Goal: Task Accomplishment & Management: Manage account settings

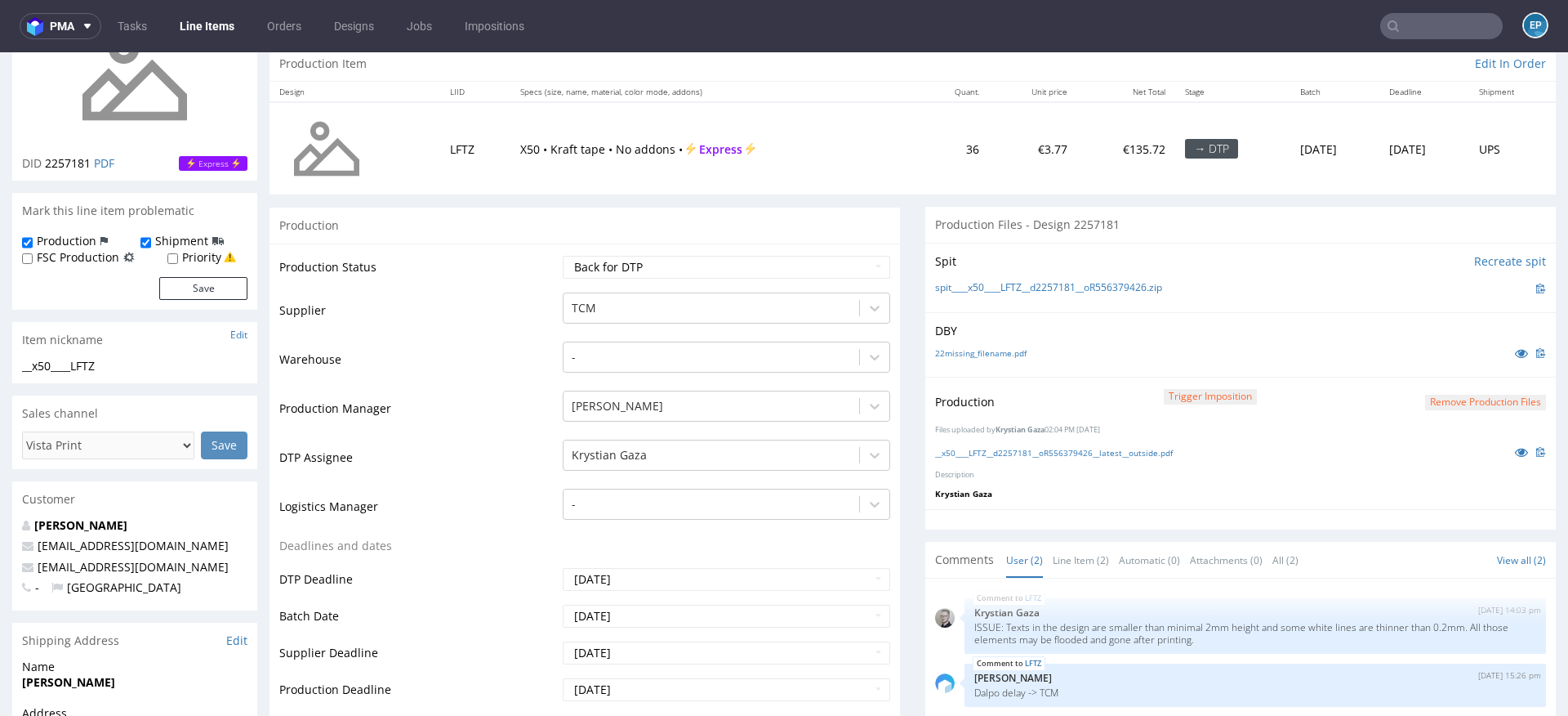
scroll to position [171, 0]
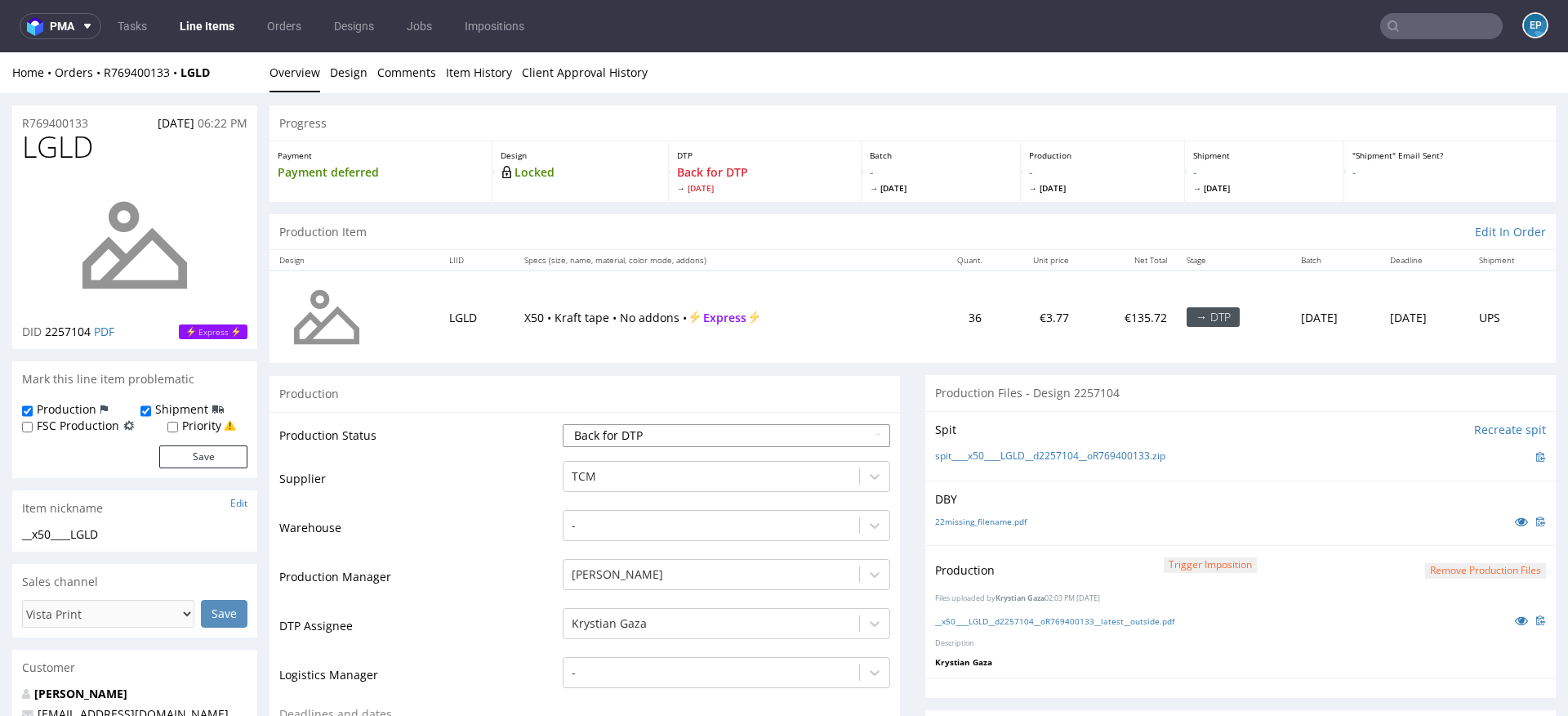
click at [678, 431] on select "Waiting for Artwork Waiting for Diecut Waiting for Mockup Waiting for DTP Waiti…" at bounding box center [727, 435] width 327 height 23
select select "dtp_production_ready"
click at [563, 424] on select "Waiting for Artwork Waiting for Diecut Waiting for Mockup Waiting for DTP Waiti…" at bounding box center [727, 435] width 327 height 23
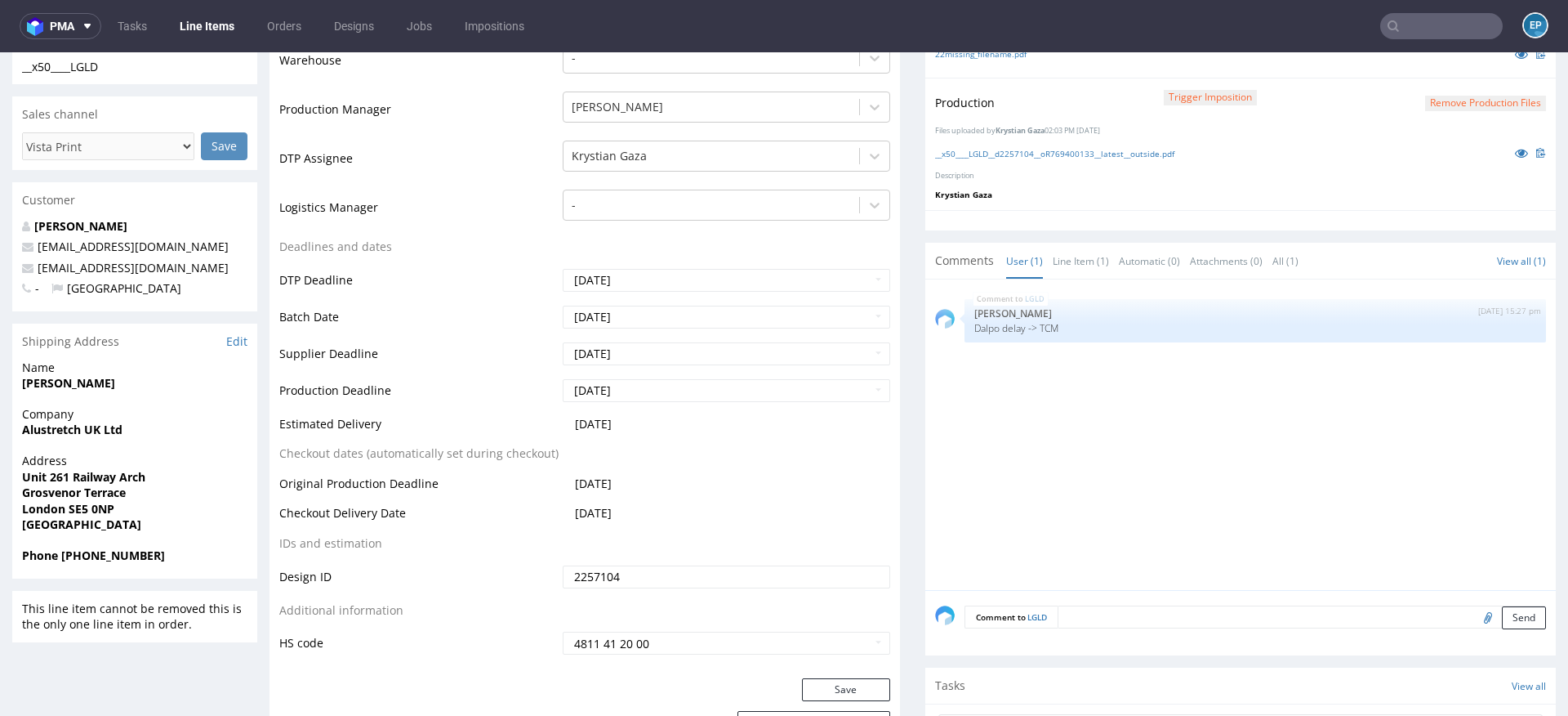
scroll to position [539, 0]
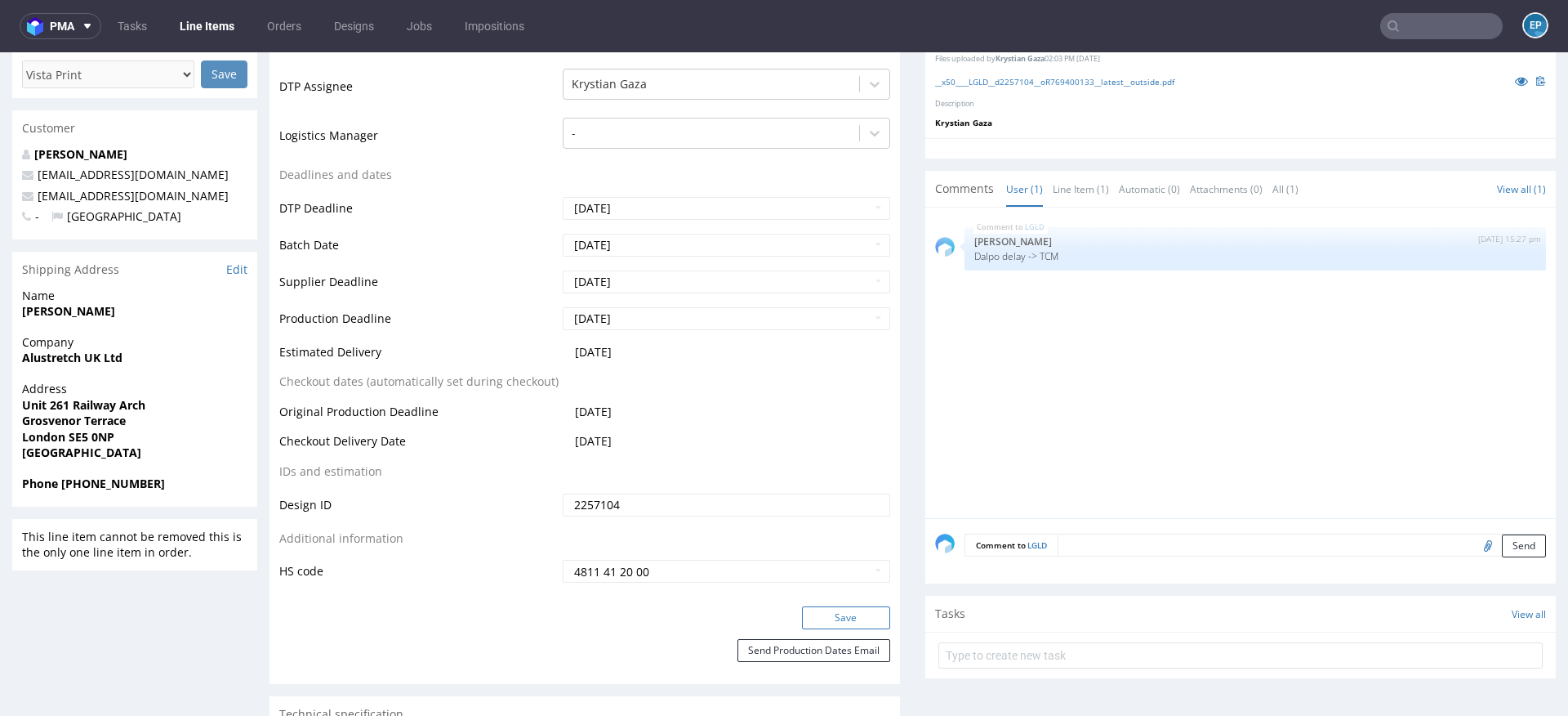
click at [815, 618] on button "Save" at bounding box center [845, 617] width 88 height 23
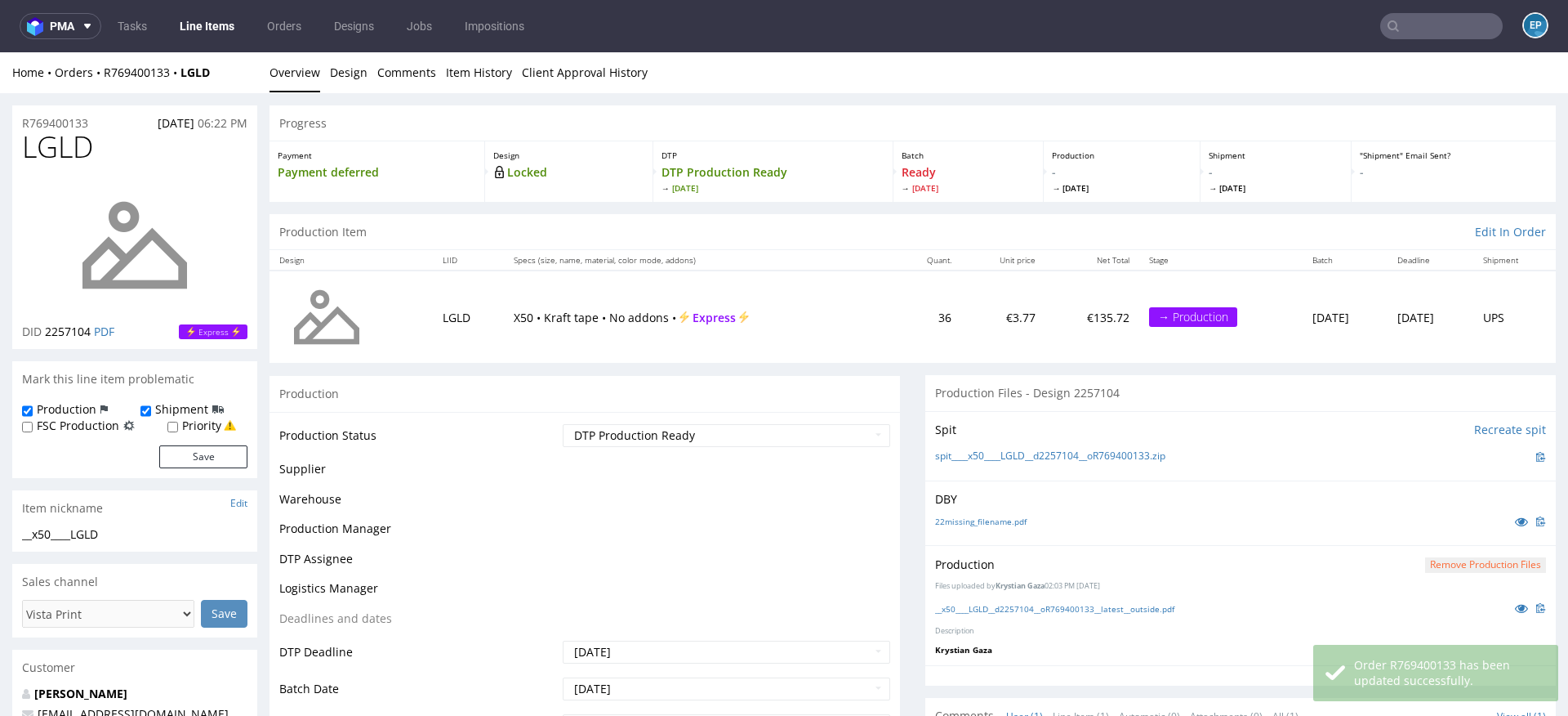
scroll to position [0, 0]
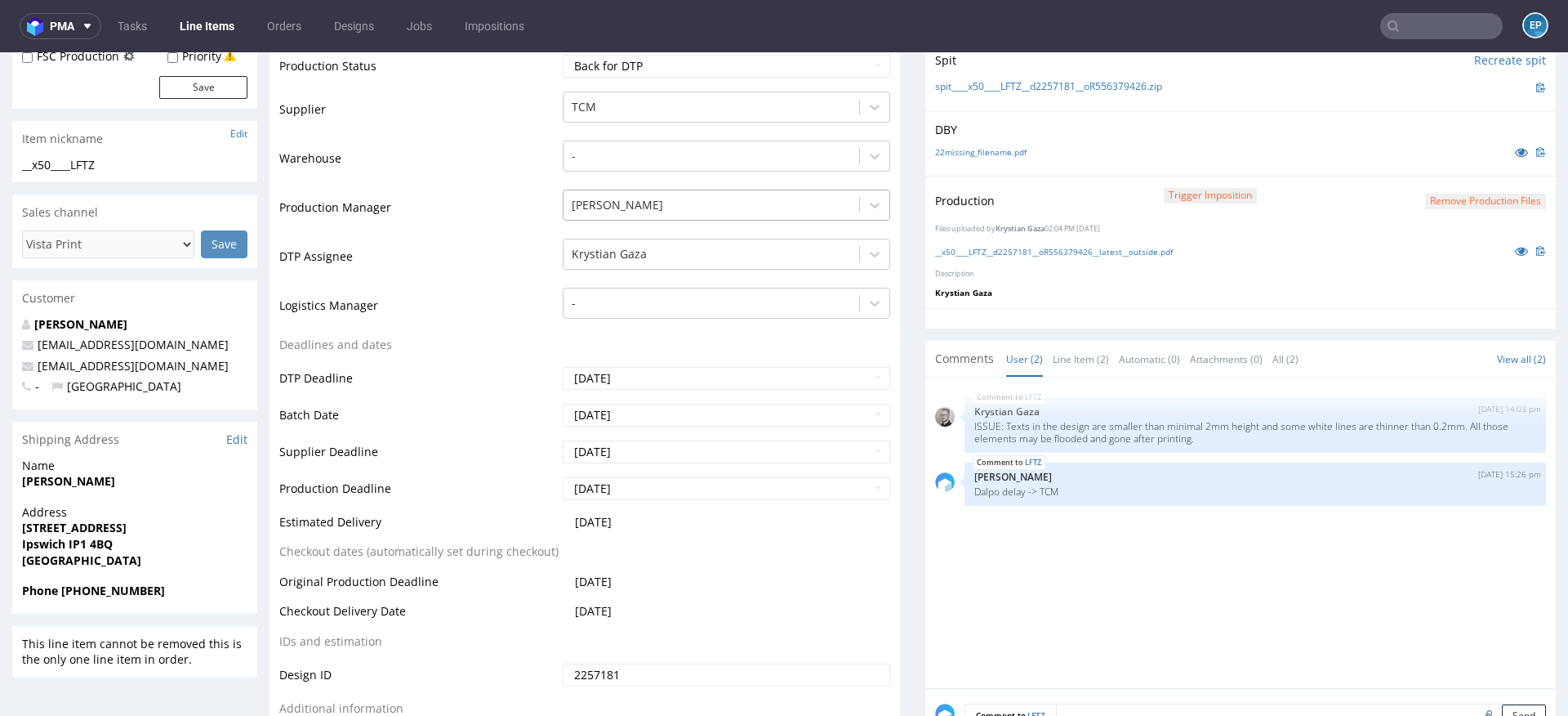
scroll to position [269, 0]
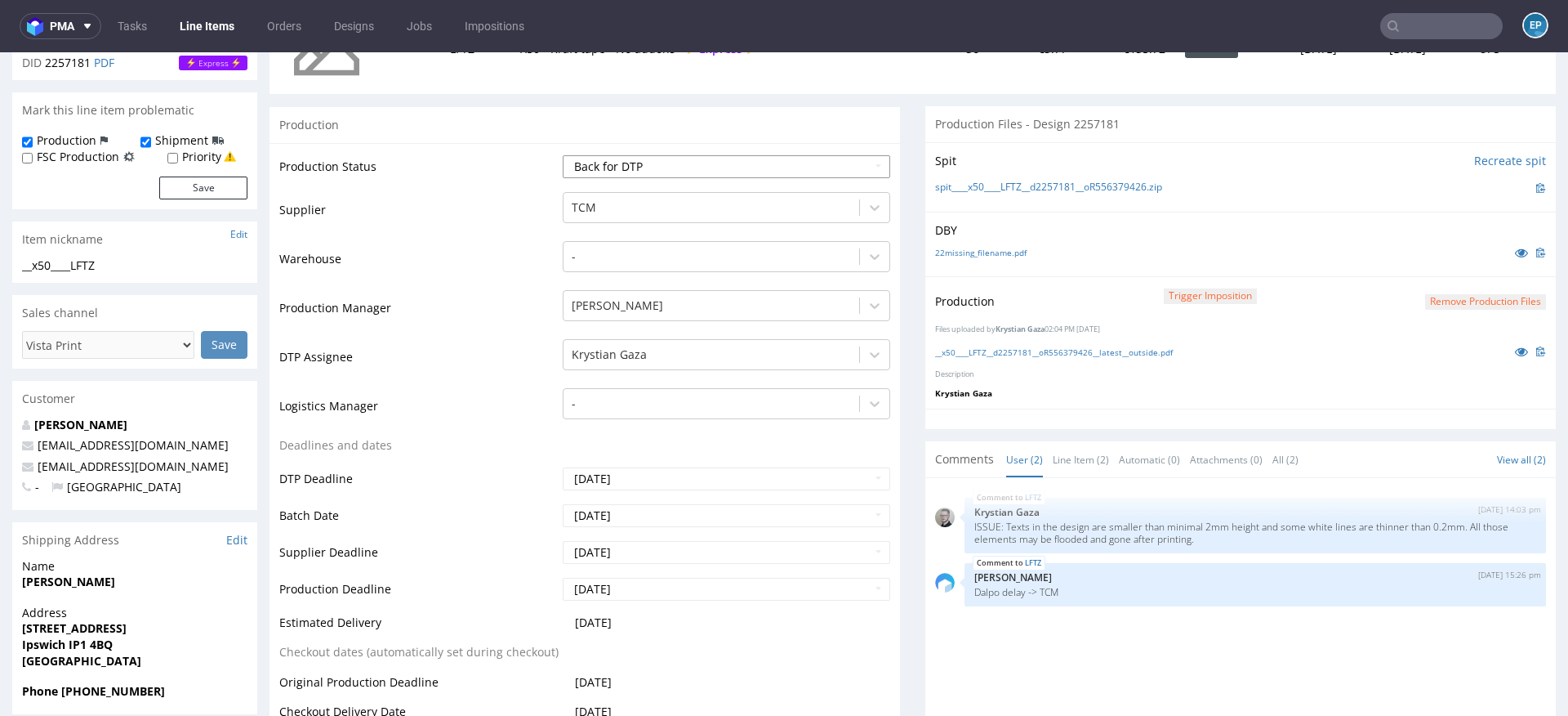
click at [656, 165] on select "Waiting for Artwork Waiting for Diecut Waiting for Mockup Waiting for DTP Waiti…" at bounding box center [727, 167] width 327 height 23
select select "dtp_production_ready"
click at [563, 155] on select "Waiting for Artwork Waiting for Diecut Waiting for Mockup Waiting for DTP Waiti…" at bounding box center [727, 167] width 327 height 23
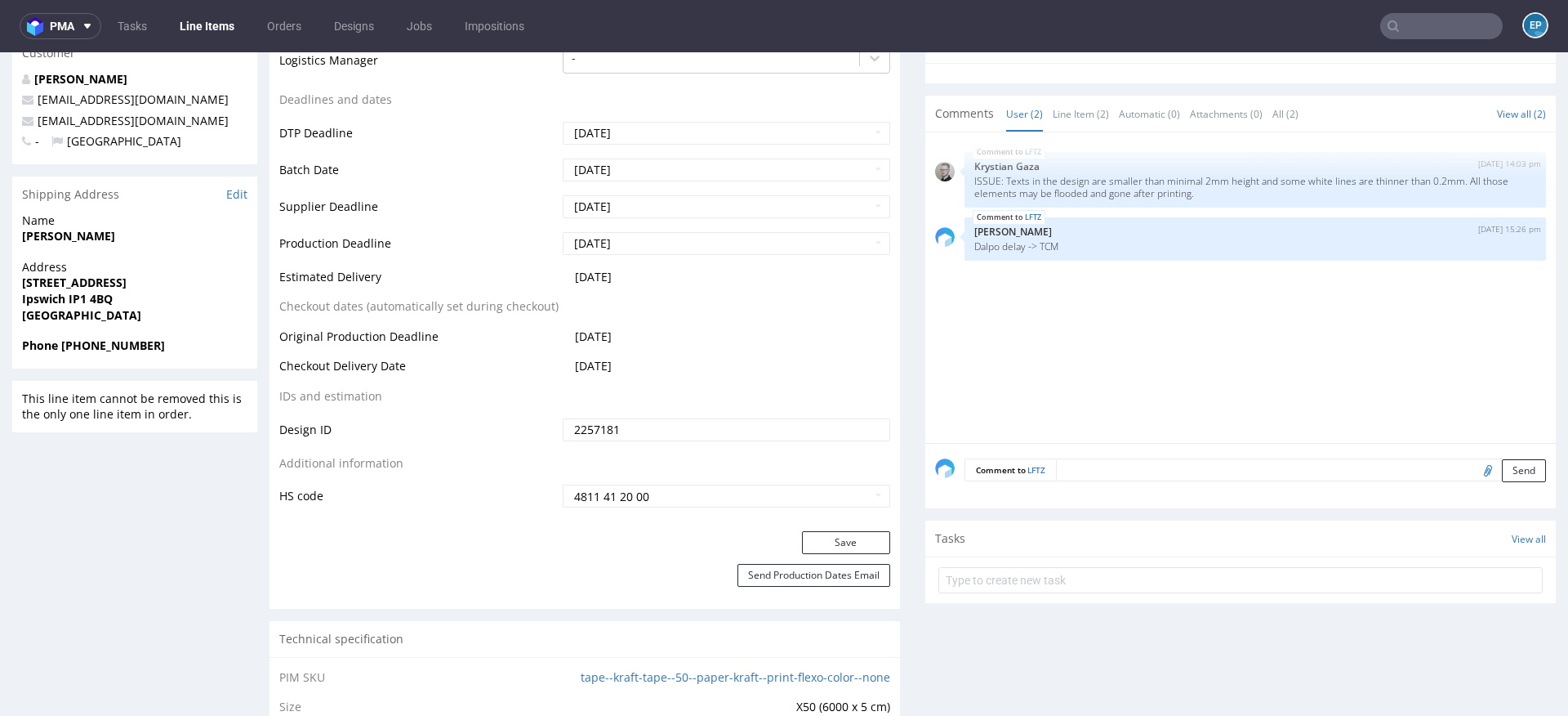
scroll to position [641, 0]
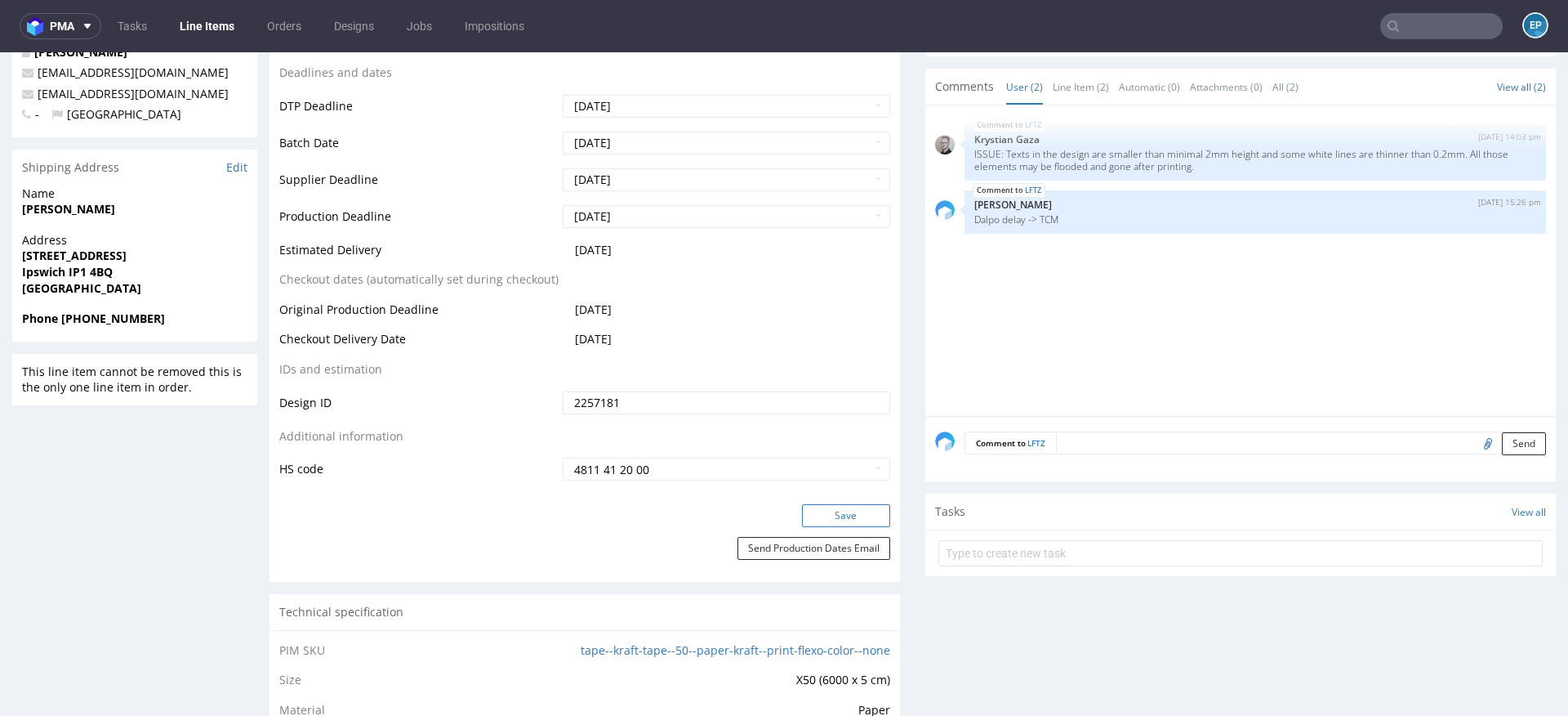
click at [809, 512] on button "Save" at bounding box center [845, 515] width 88 height 23
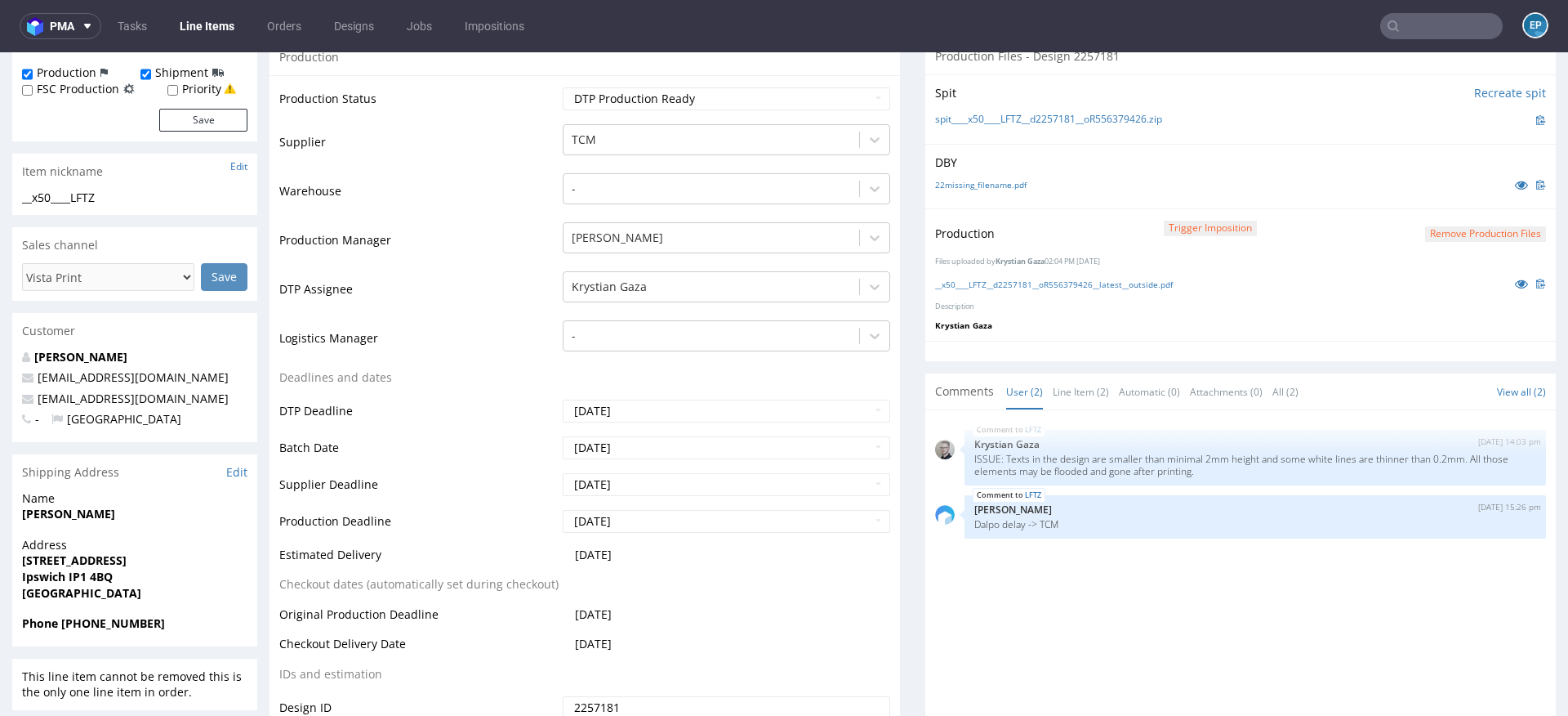
scroll to position [0, 0]
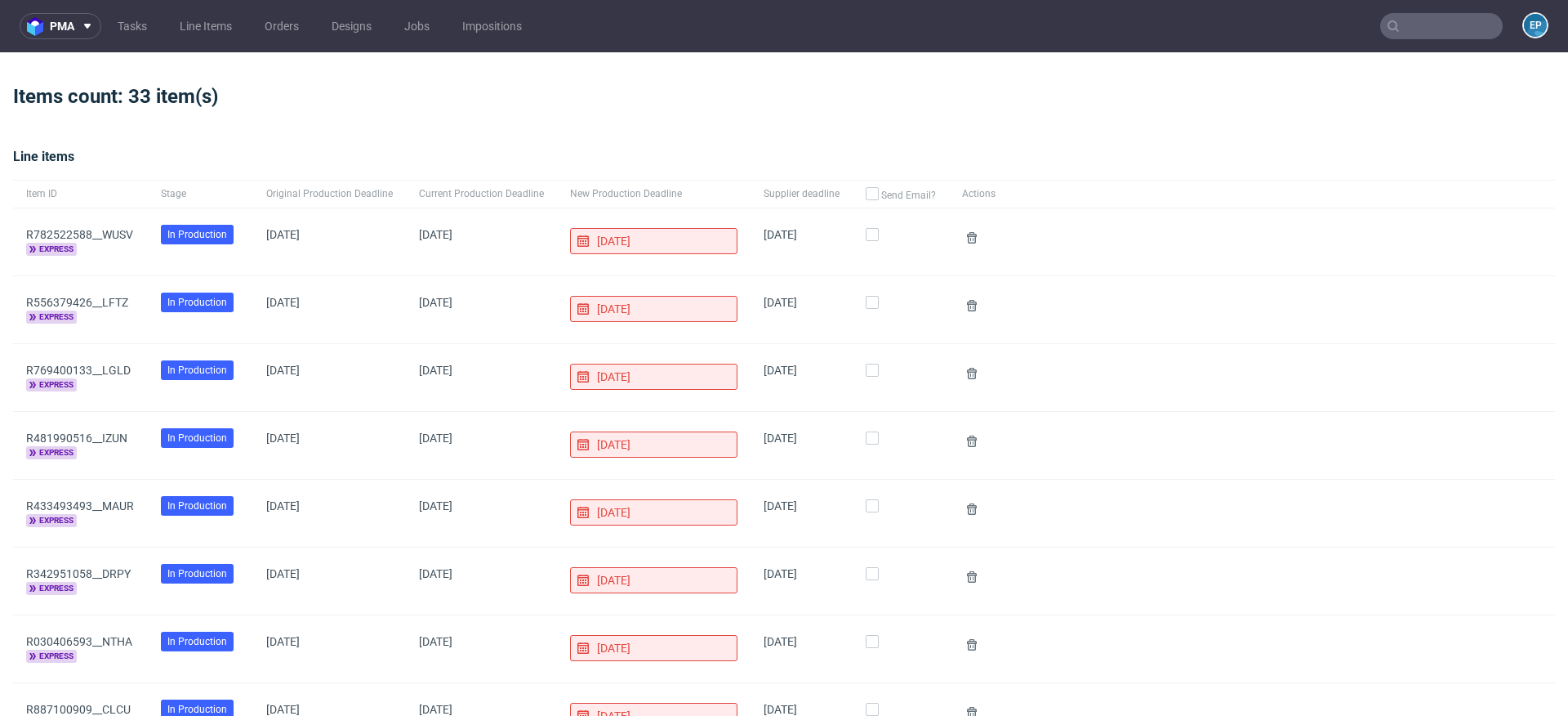
scroll to position [66, 0]
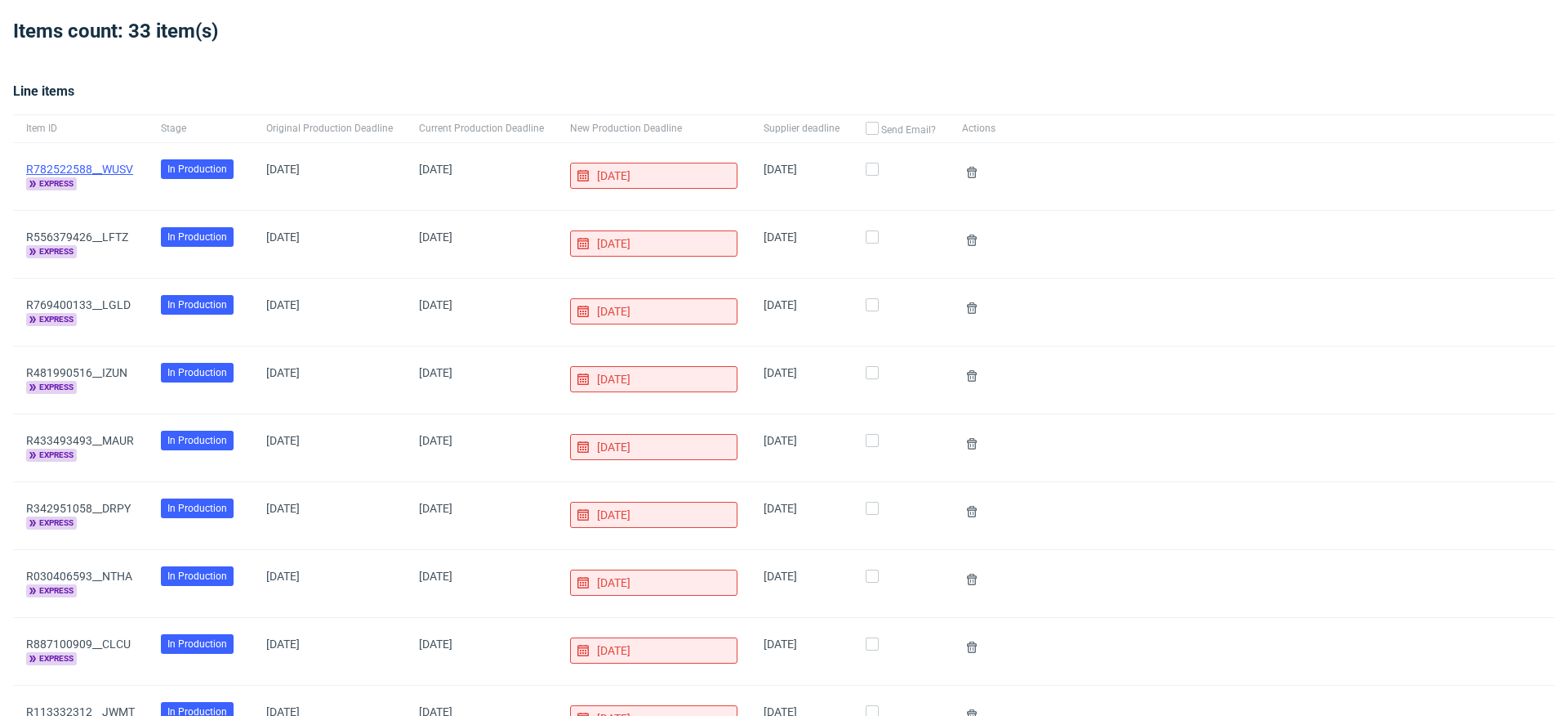
click at [92, 167] on link "R782522588__WUSV" at bounding box center [80, 169] width 107 height 13
click at [111, 234] on link "R556379426__LFTZ" at bounding box center [77, 237] width 102 height 13
click at [104, 305] on link "R769400133__LGLD" at bounding box center [78, 304] width 104 height 13
click at [86, 368] on link "R481990516__IZUN" at bounding box center [77, 373] width 102 height 13
click at [93, 302] on link "R769400133__LGLD" at bounding box center [78, 304] width 104 height 13
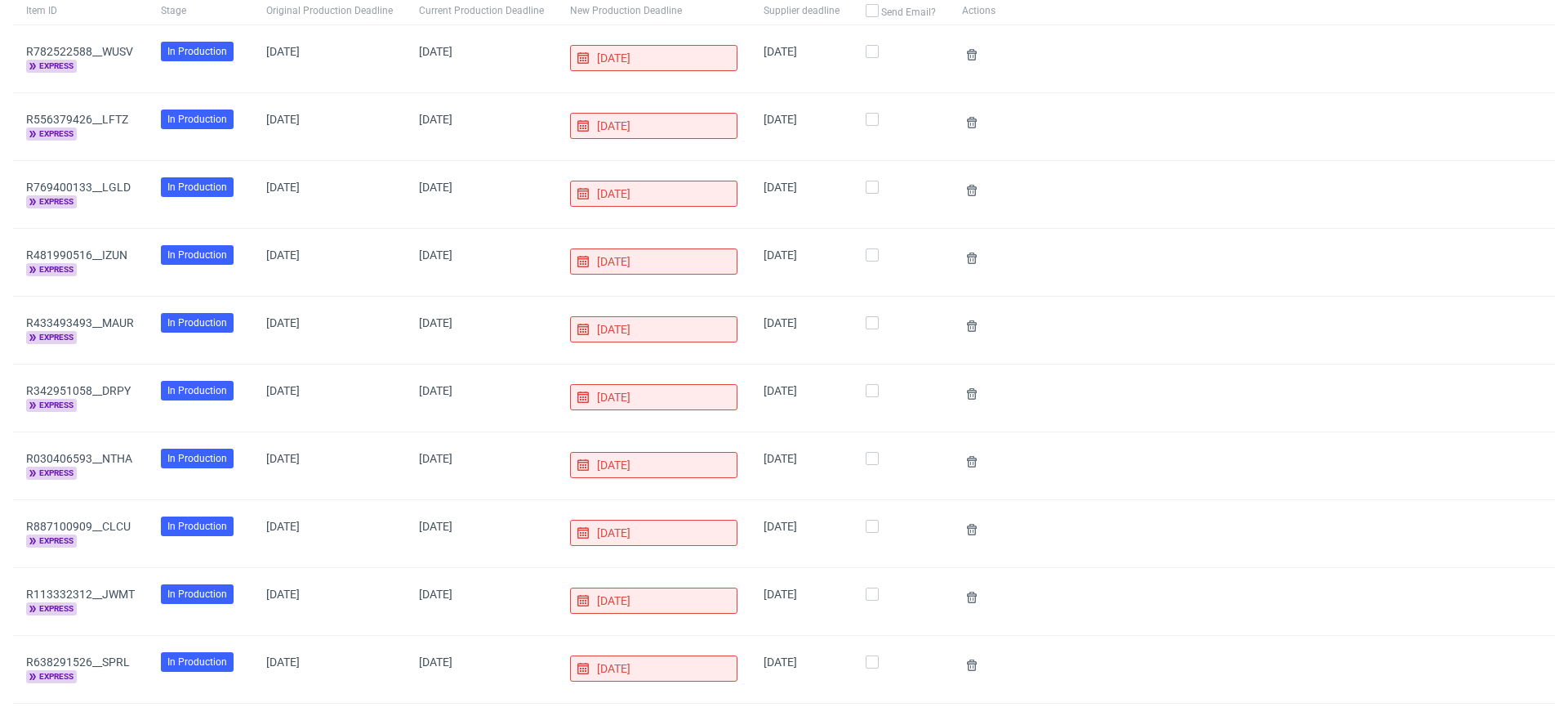
scroll to position [249, 0]
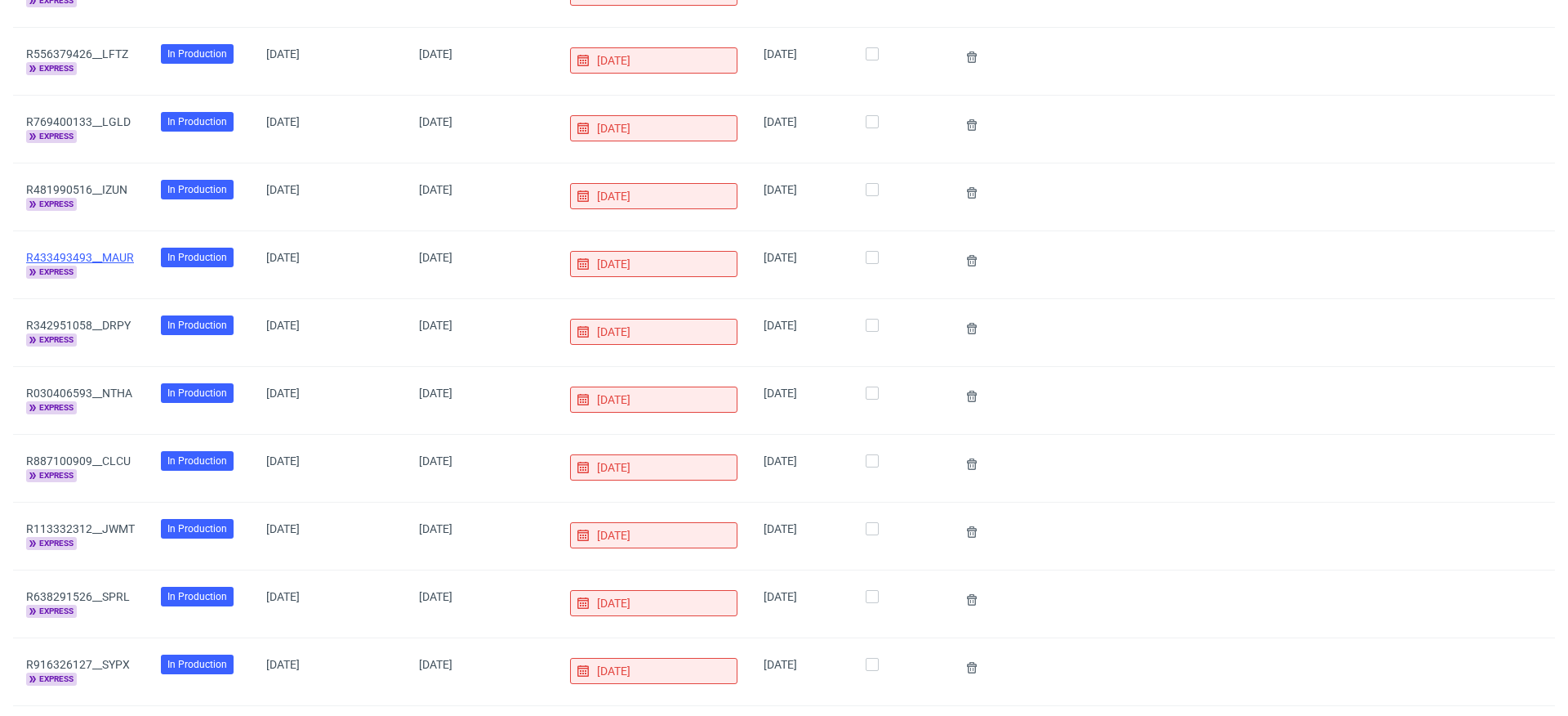
click at [88, 255] on link "R433493493__MAUR" at bounding box center [80, 257] width 108 height 13
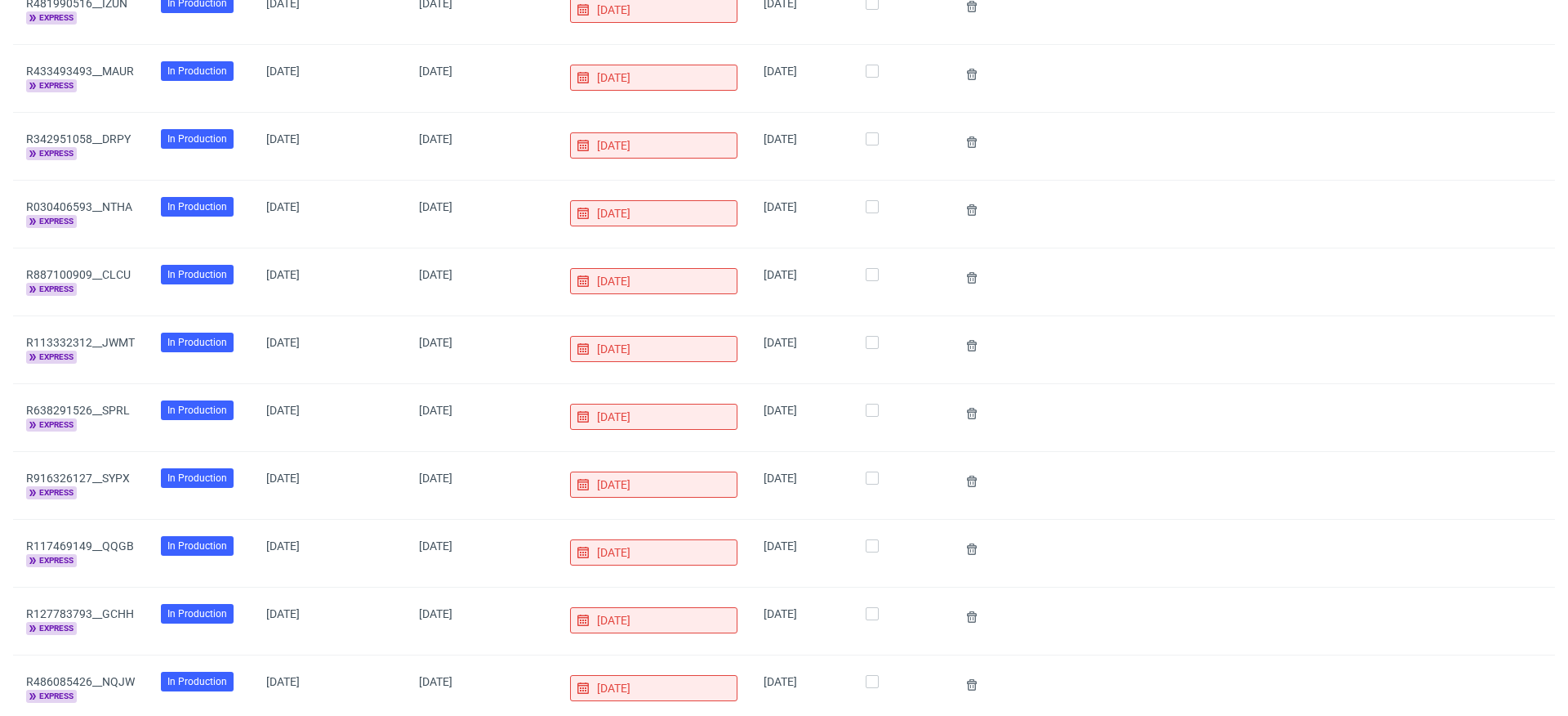
scroll to position [436, 0]
click at [110, 133] on link "R342951058__DRPY" at bounding box center [78, 138] width 104 height 13
click at [112, 204] on link "R030406593__NTHA" at bounding box center [79, 206] width 106 height 13
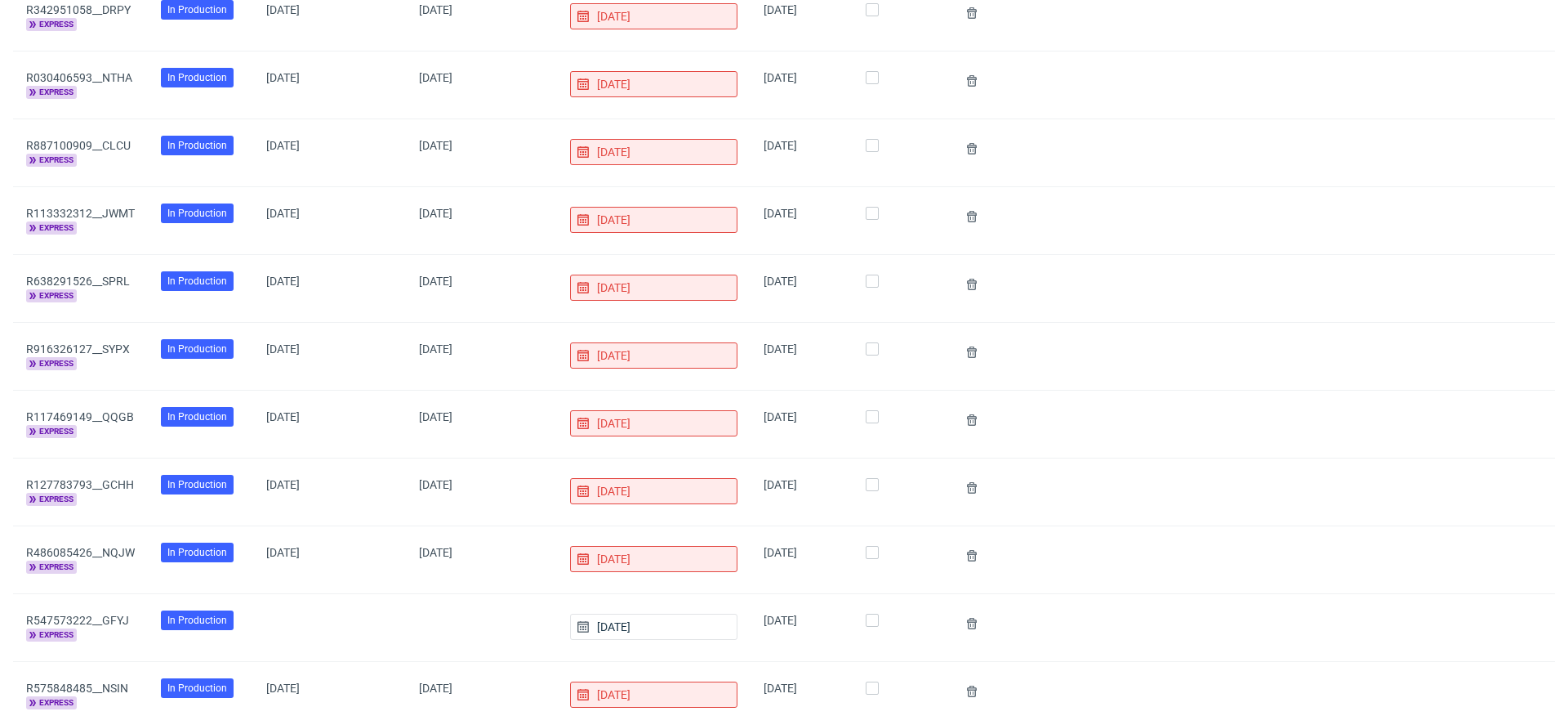
scroll to position [577, 0]
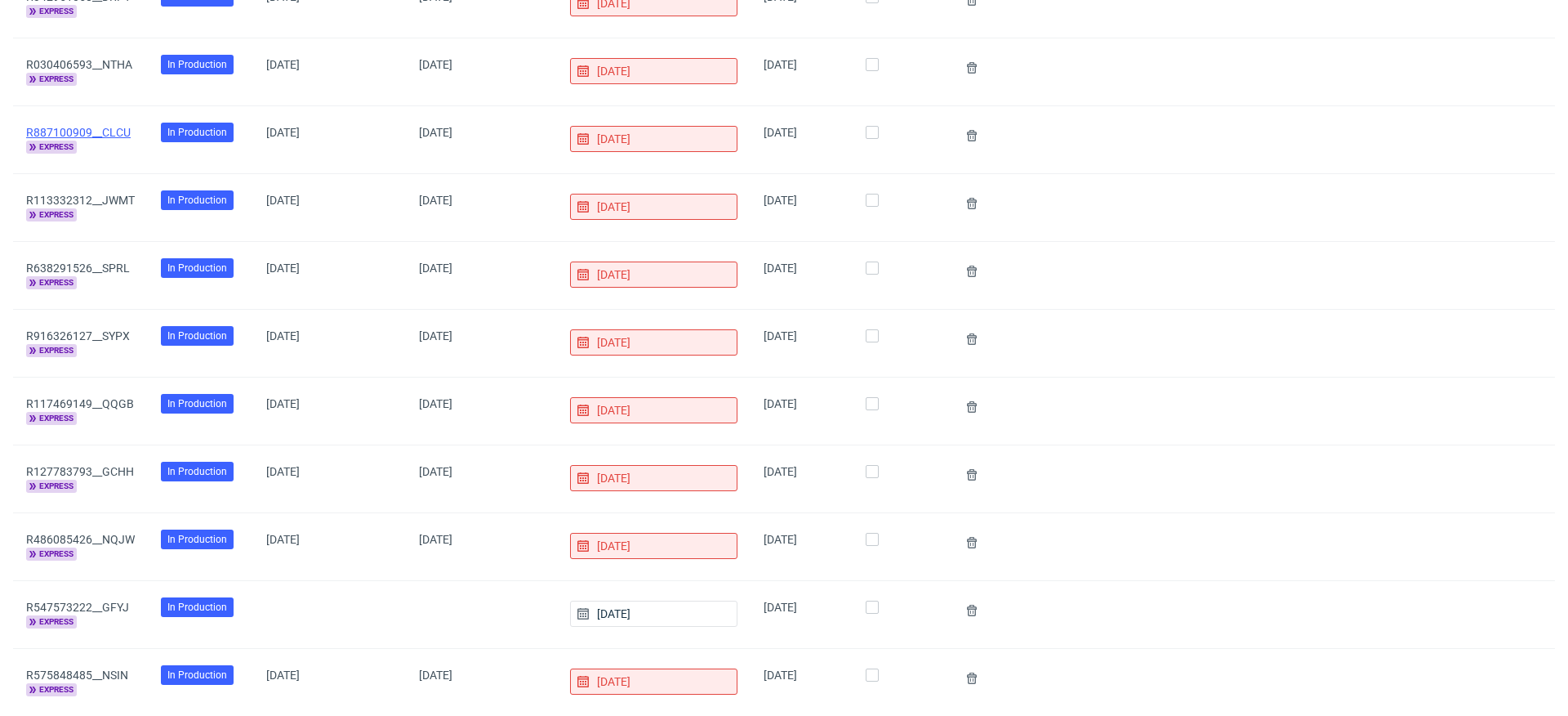
click at [107, 130] on link "R887100909__CLCU" at bounding box center [78, 132] width 104 height 13
click at [107, 198] on link "R113332312__JWMT" at bounding box center [80, 200] width 108 height 13
click at [106, 262] on link "R638291526__SPRL" at bounding box center [78, 268] width 104 height 13
click at [106, 329] on link "R916326127__SYPX" at bounding box center [78, 336] width 104 height 13
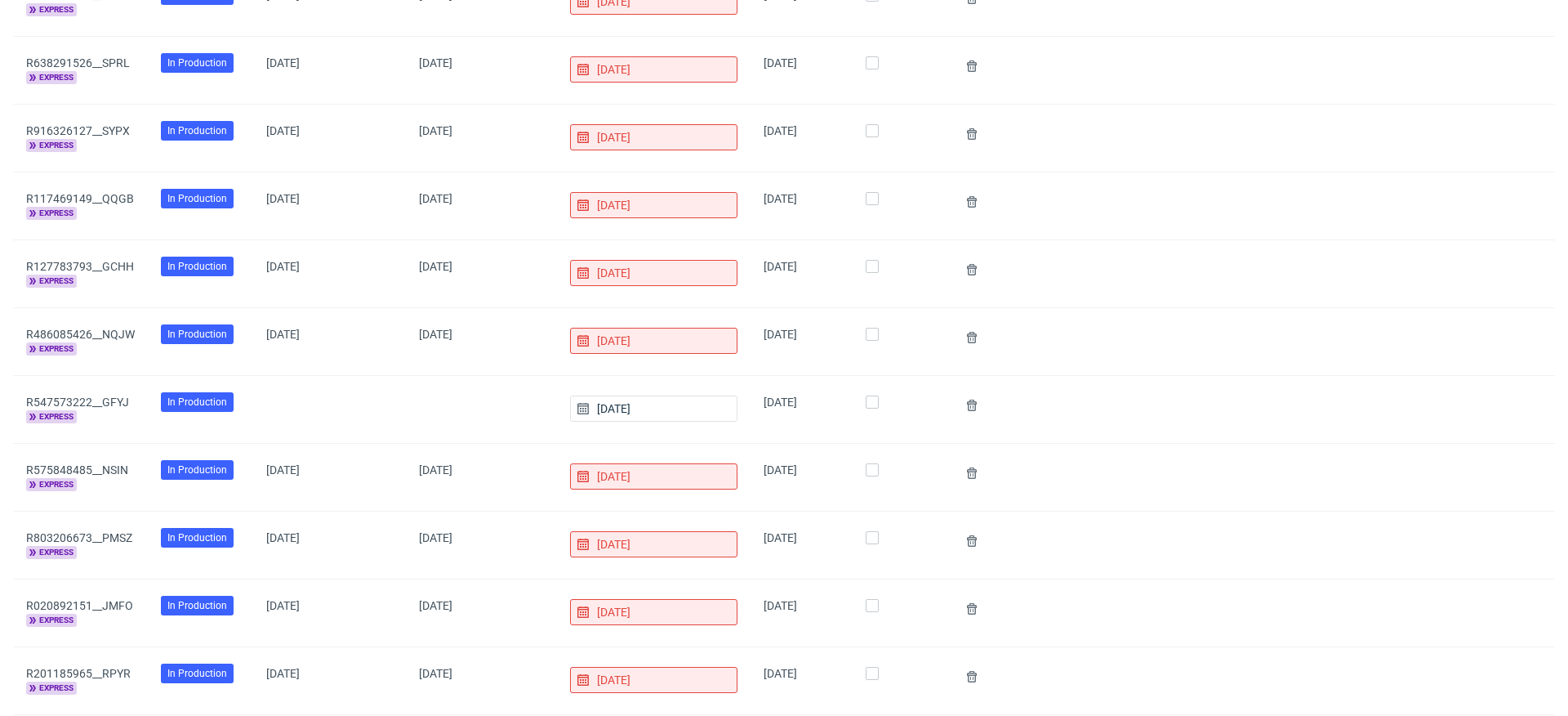
scroll to position [808, 0]
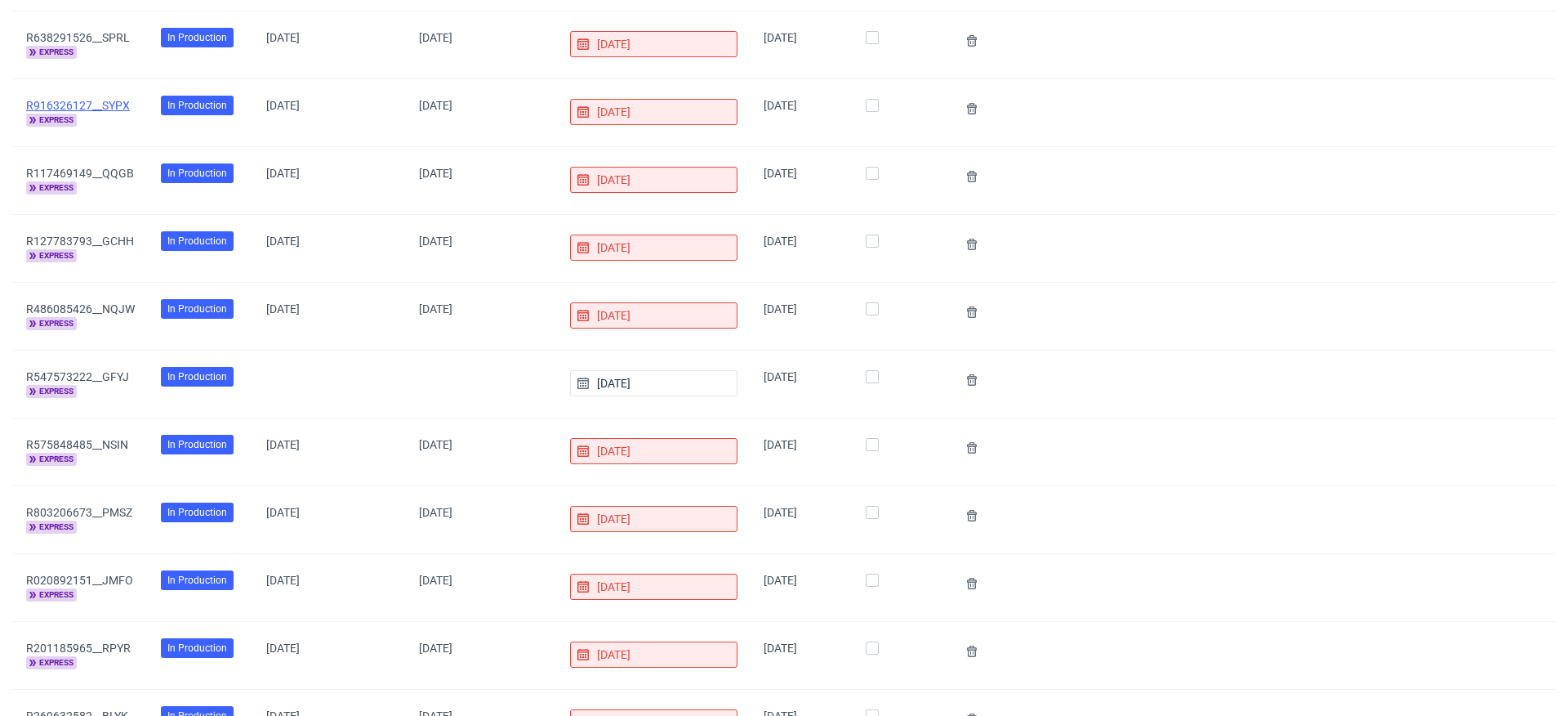
click at [94, 102] on link "R916326127__SYPX" at bounding box center [78, 105] width 104 height 13
click at [92, 168] on link "R117469149__QQGB" at bounding box center [80, 173] width 108 height 13
click at [91, 235] on link "R127783793__GCHH" at bounding box center [80, 241] width 108 height 13
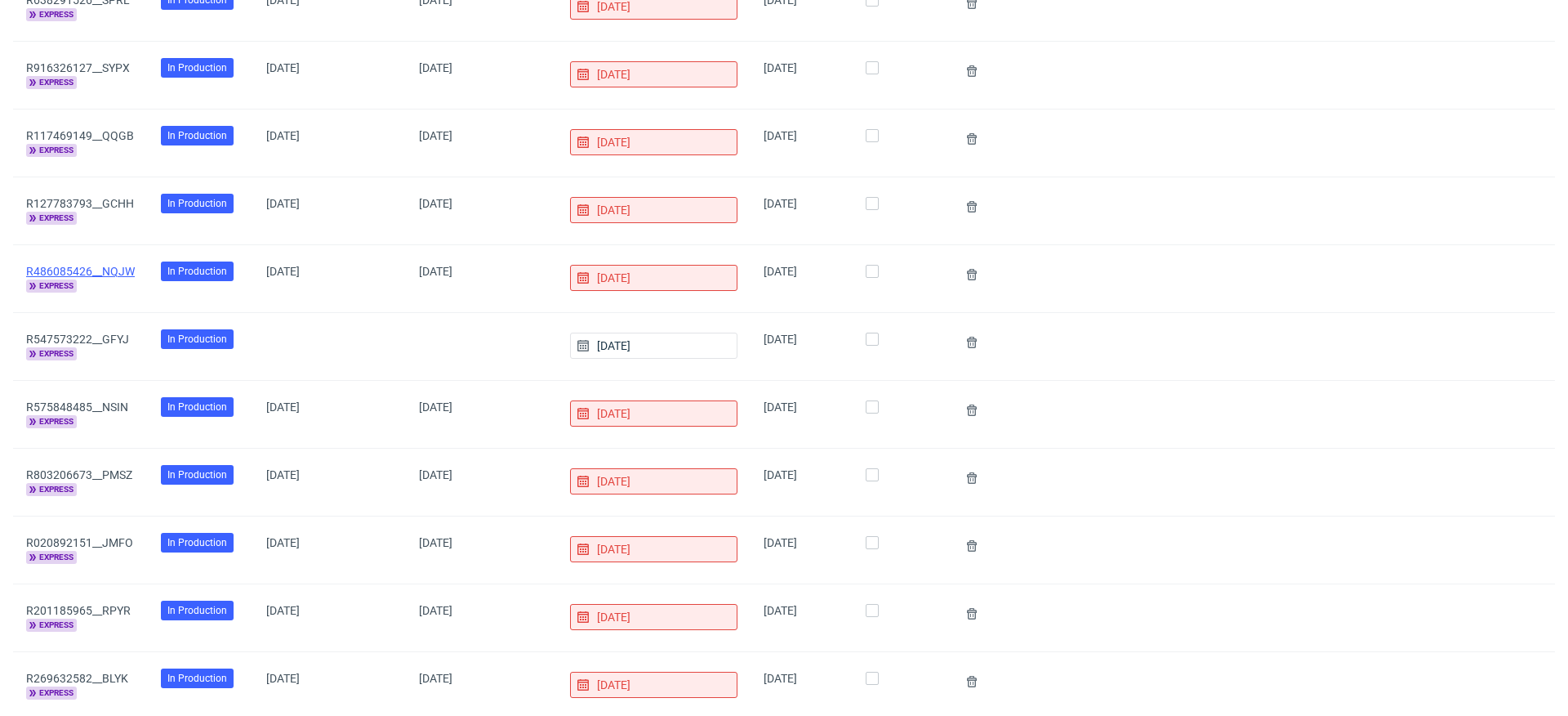
scroll to position [855, 0]
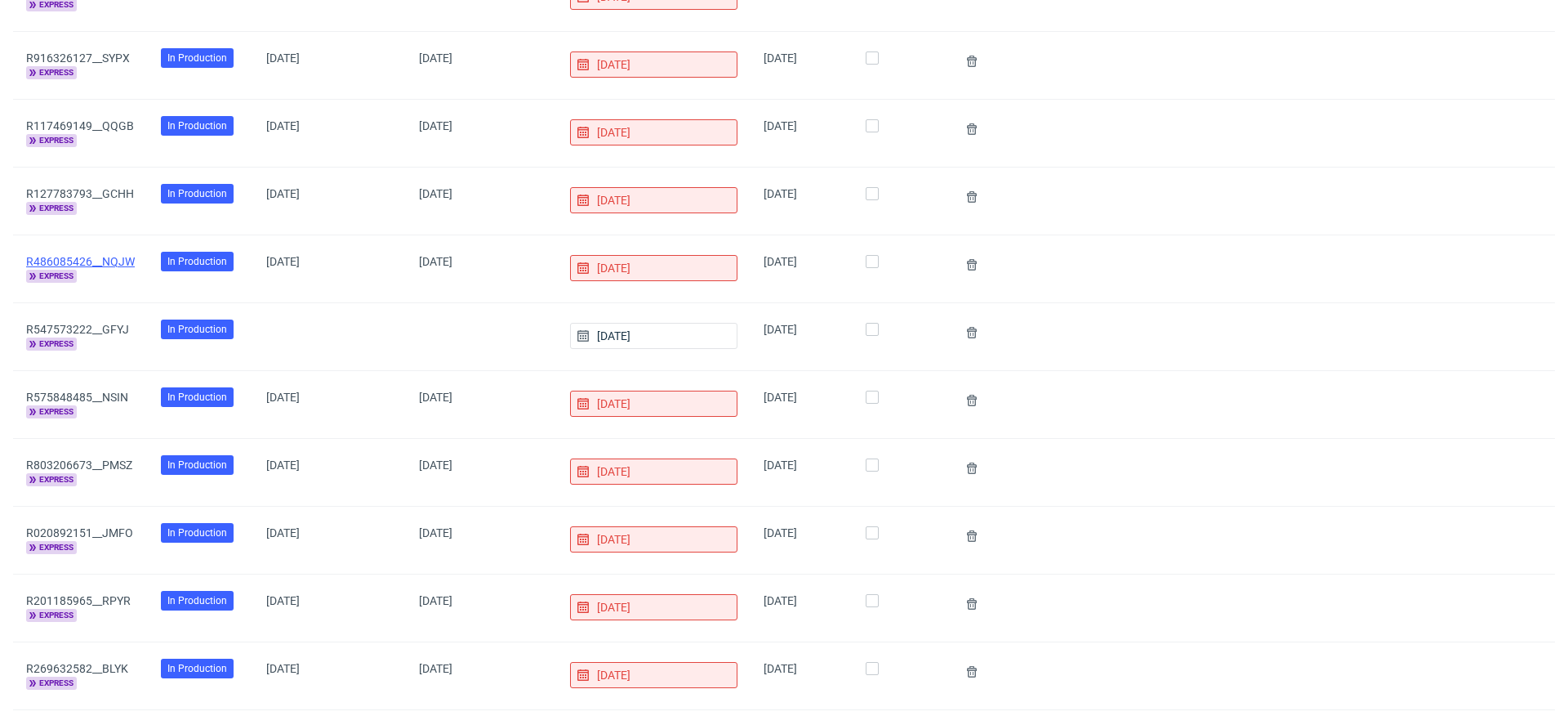
click at [88, 255] on link "R486085426__NQJW" at bounding box center [80, 262] width 108 height 13
click at [107, 175] on div "R127783793__GCHH express" at bounding box center [80, 201] width 135 height 67
click at [106, 187] on link "R127783793__GCHH" at bounding box center [80, 193] width 108 height 13
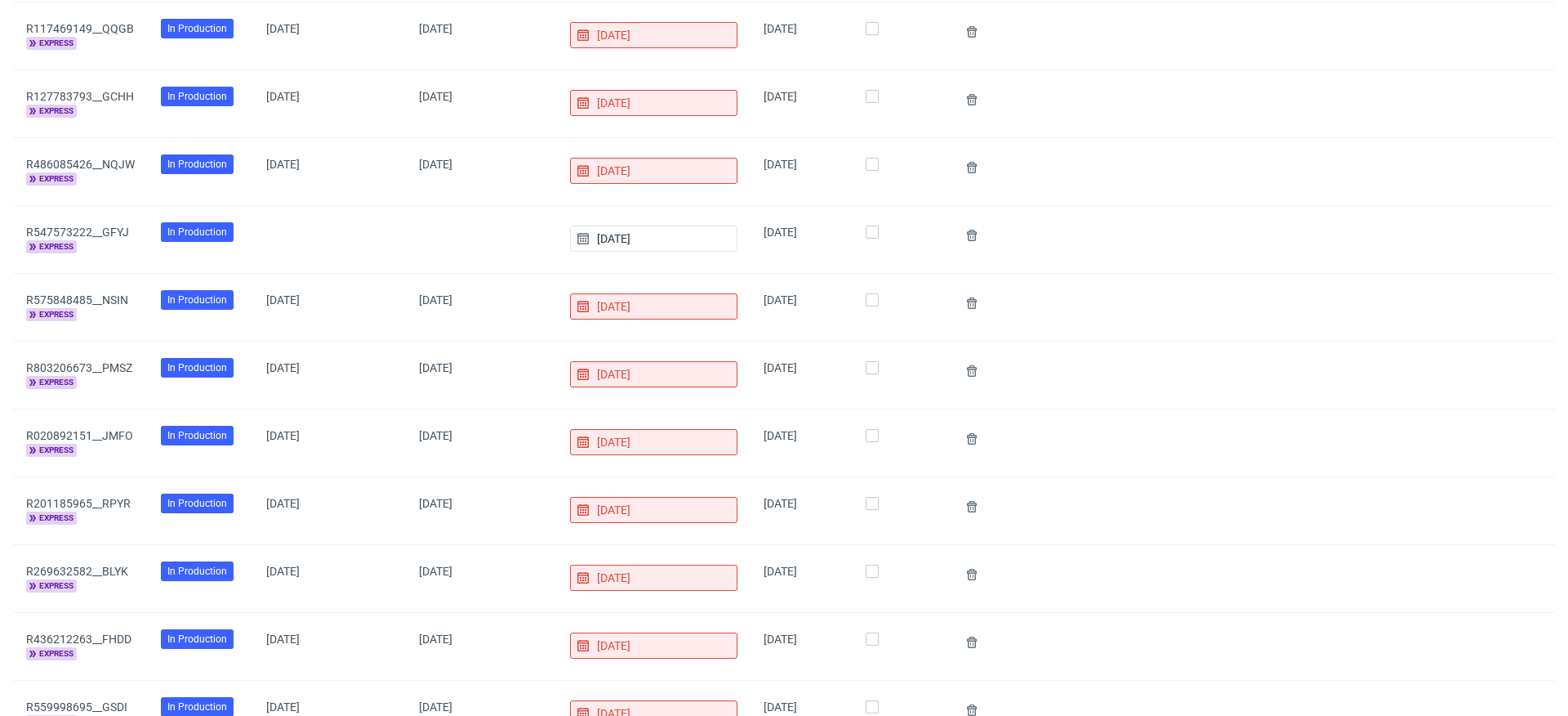
scroll to position [995, 0]
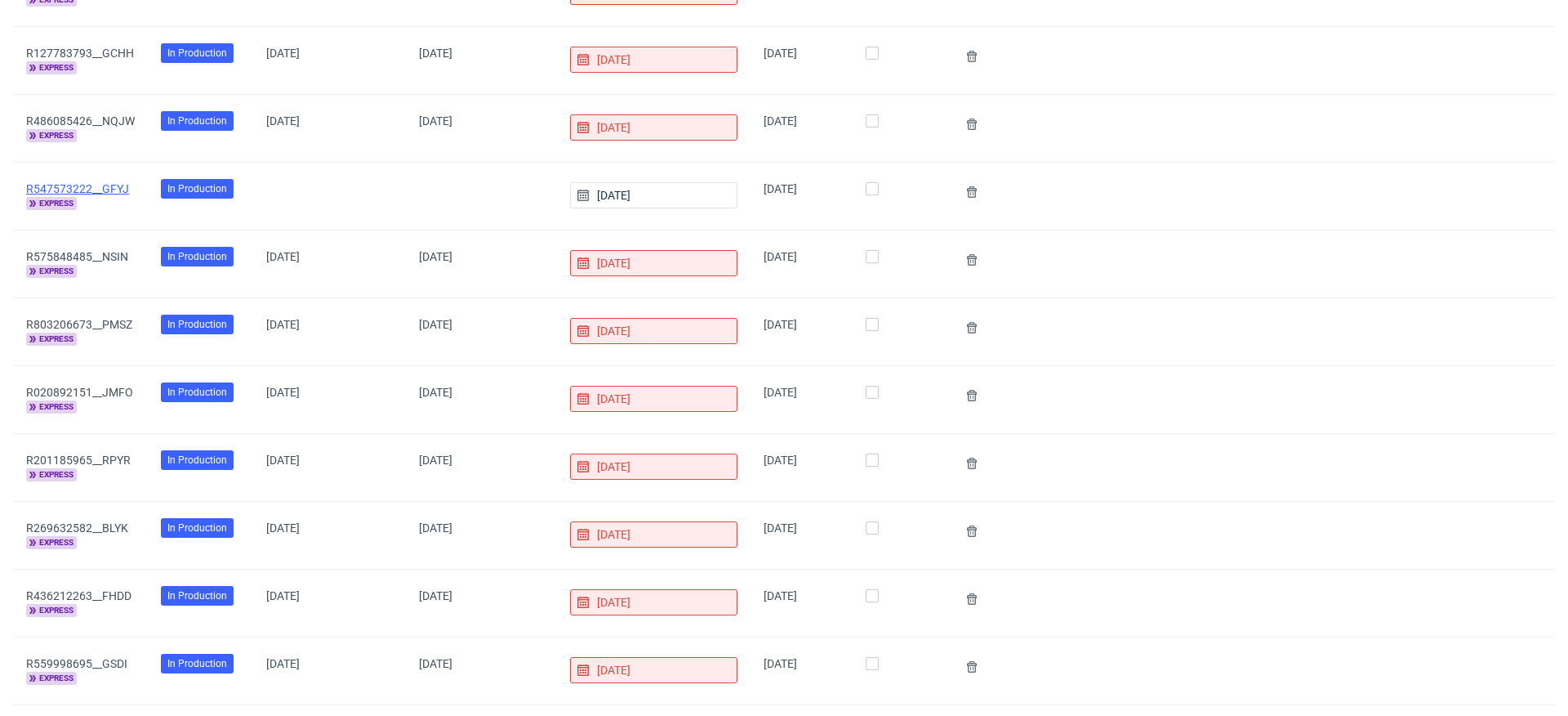
click at [87, 182] on link "R547573222__GFYJ" at bounding box center [77, 189] width 103 height 13
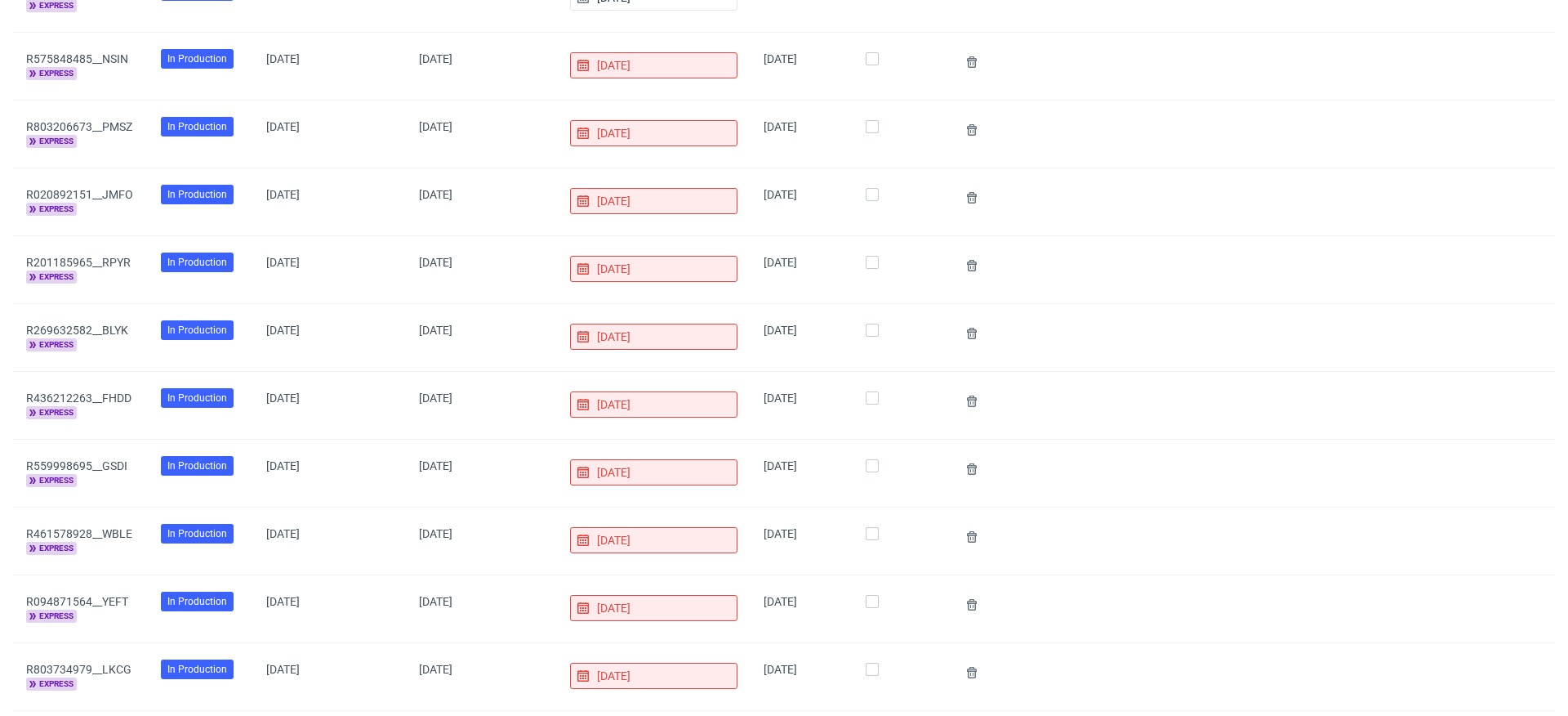
scroll to position [1191, 0]
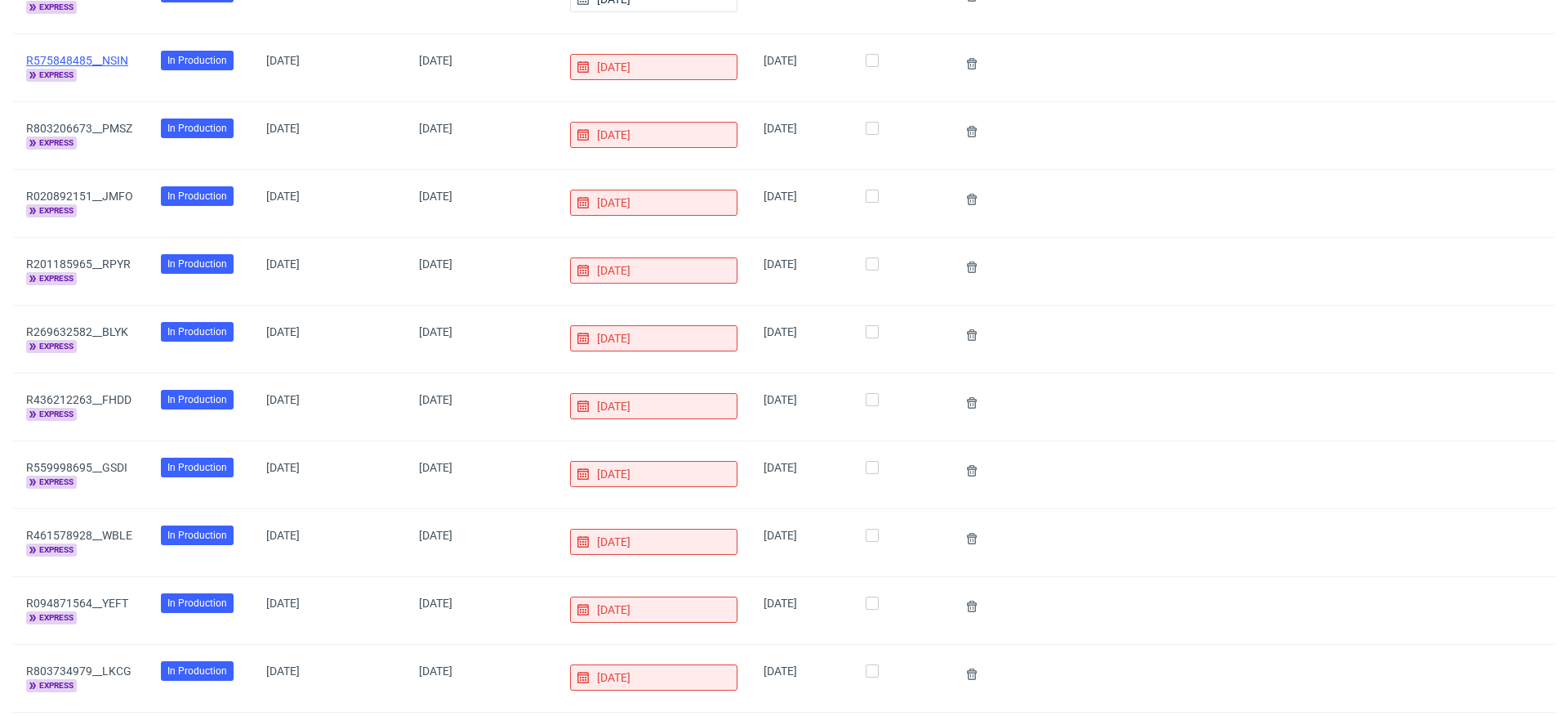
click at [92, 54] on link "R575848485__NSIN" at bounding box center [77, 60] width 102 height 13
click at [103, 122] on link "R803206673__PMSZ" at bounding box center [79, 129] width 106 height 13
click at [103, 190] on link "R020892151__JMFO" at bounding box center [80, 196] width 107 height 13
click at [103, 257] on link "R201185965__RPYR" at bounding box center [78, 264] width 104 height 13
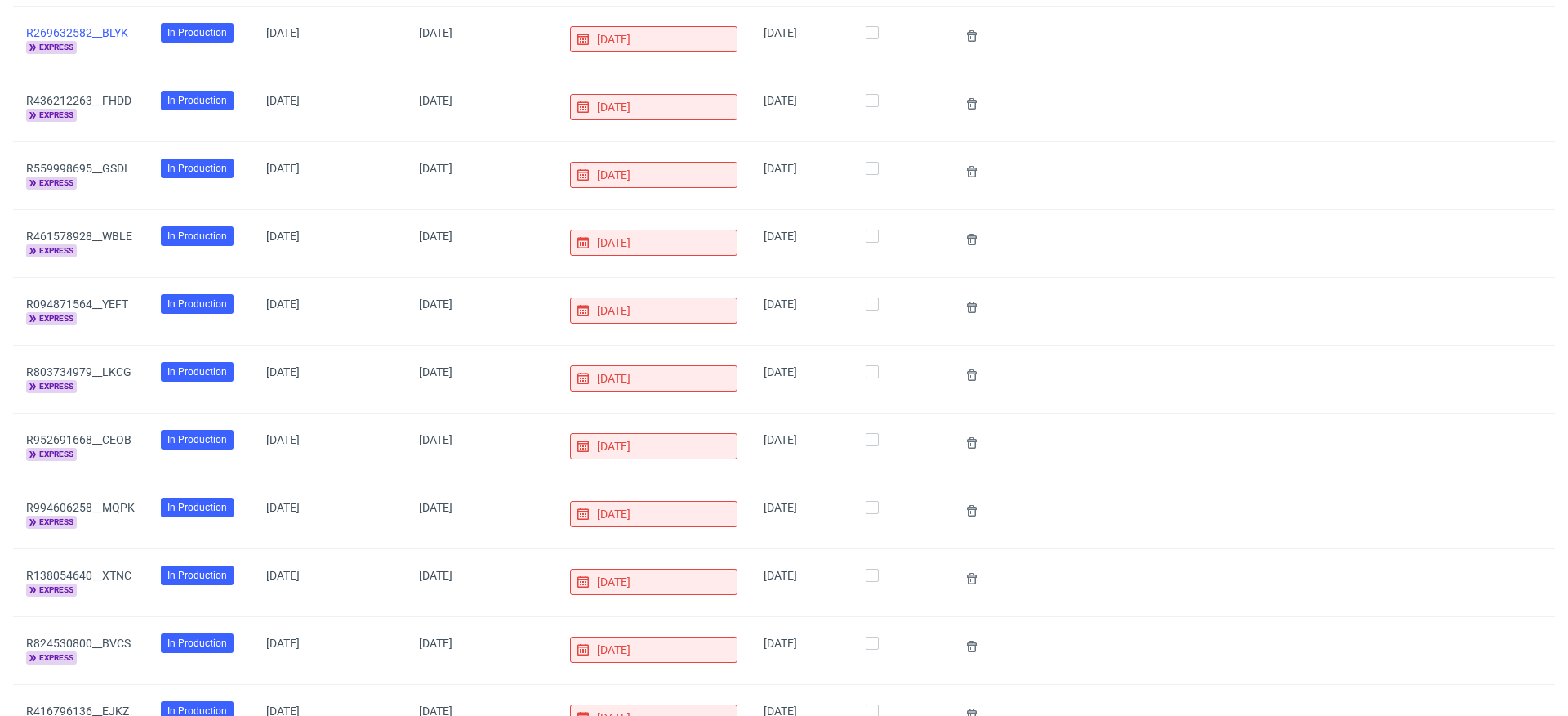
scroll to position [1468, 0]
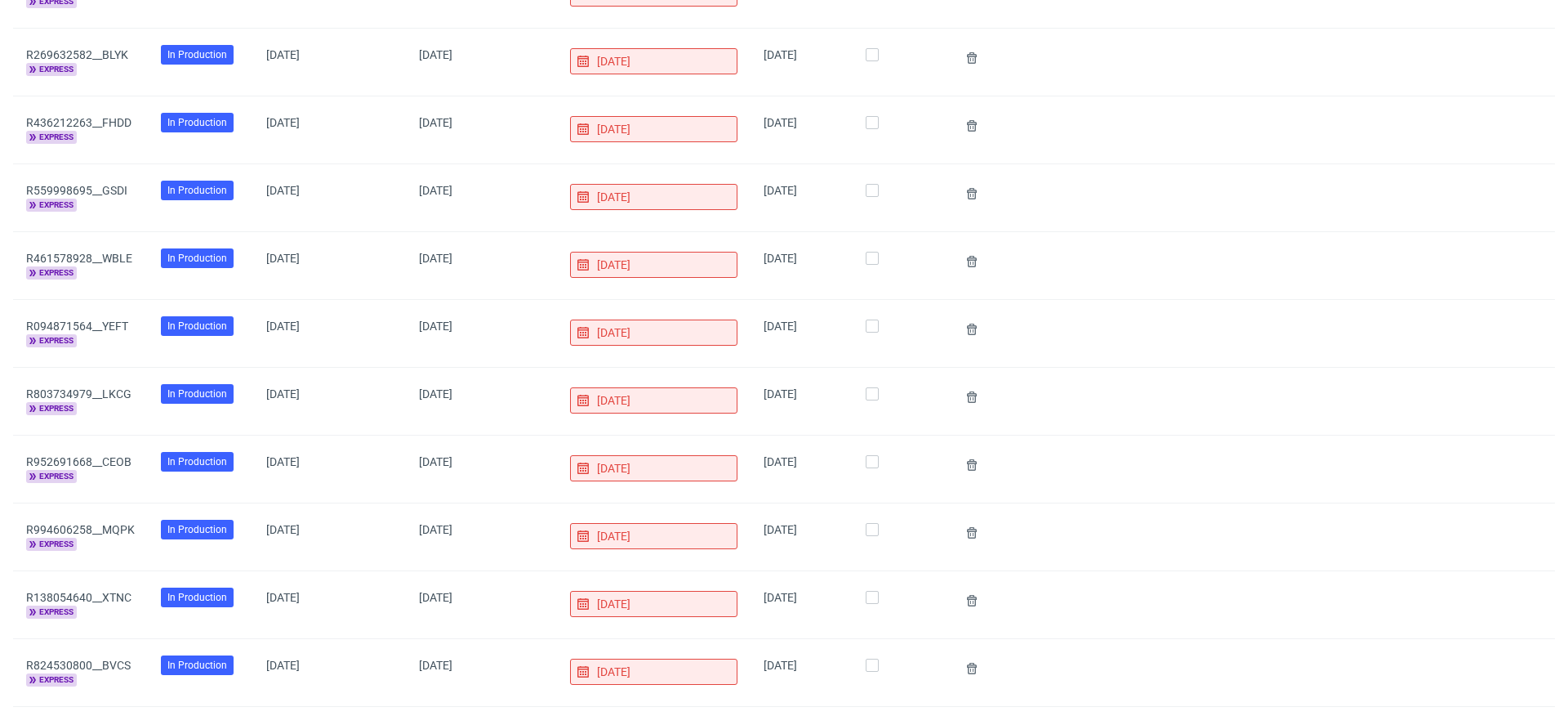
click at [101, 50] on div "R269632582__BLYK express" at bounding box center [80, 62] width 108 height 28
click at [100, 48] on link "R269632582__BLYK" at bounding box center [77, 55] width 102 height 13
click at [100, 116] on link "R436212263__FHDD" at bounding box center [79, 122] width 105 height 13
click at [100, 184] on link "R559998695__GSDI" at bounding box center [77, 191] width 102 height 13
click at [101, 252] on link "R461578928__WBLE" at bounding box center [79, 258] width 106 height 13
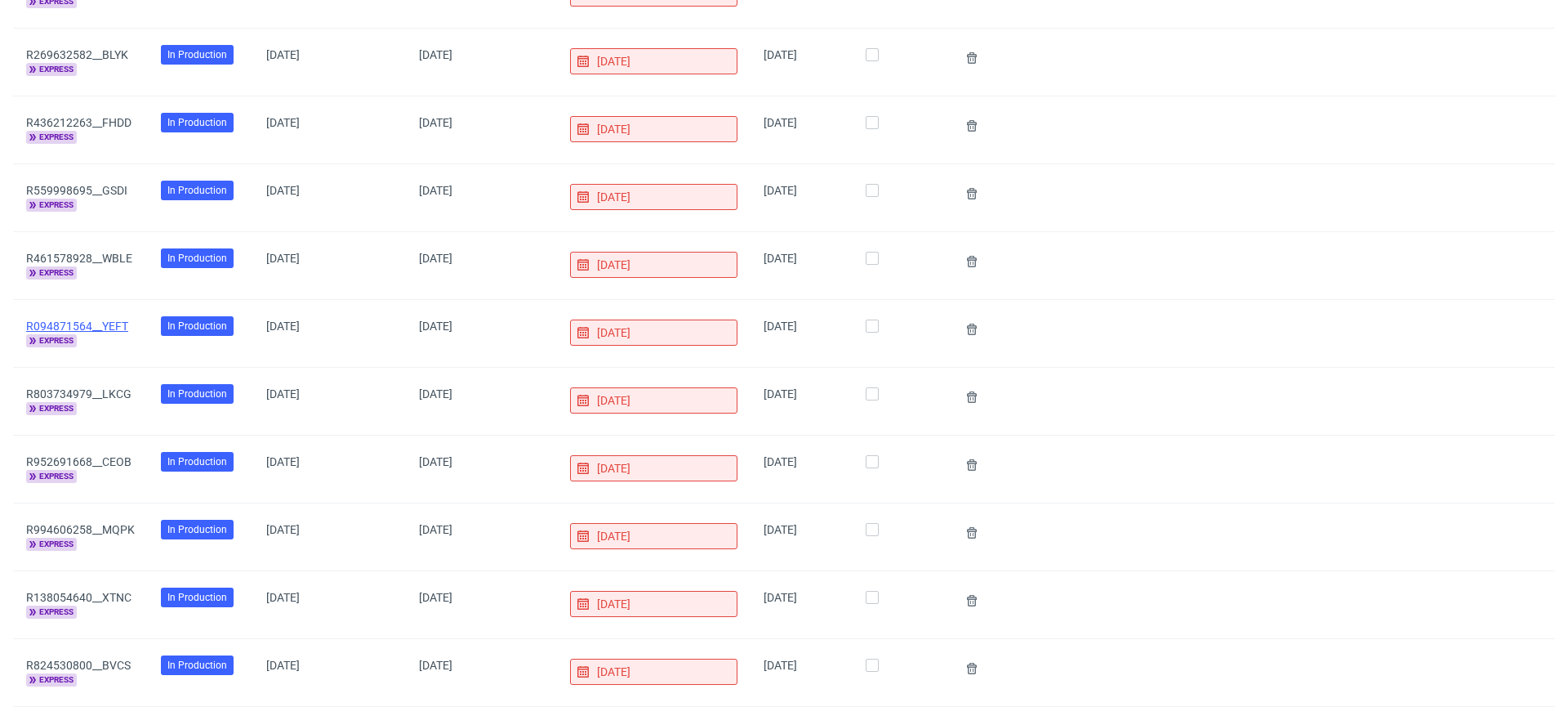
click at [82, 319] on link "R094871564__YEFT" at bounding box center [77, 326] width 102 height 13
click at [81, 252] on link "R461578928__WBLE" at bounding box center [79, 258] width 106 height 13
click at [96, 388] on link "R803734979__LKCG" at bounding box center [79, 394] width 105 height 13
click at [94, 455] on link "R952691668__CEOB" at bounding box center [79, 462] width 105 height 13
click at [92, 523] on link "R994606258__MQPK" at bounding box center [80, 529] width 108 height 13
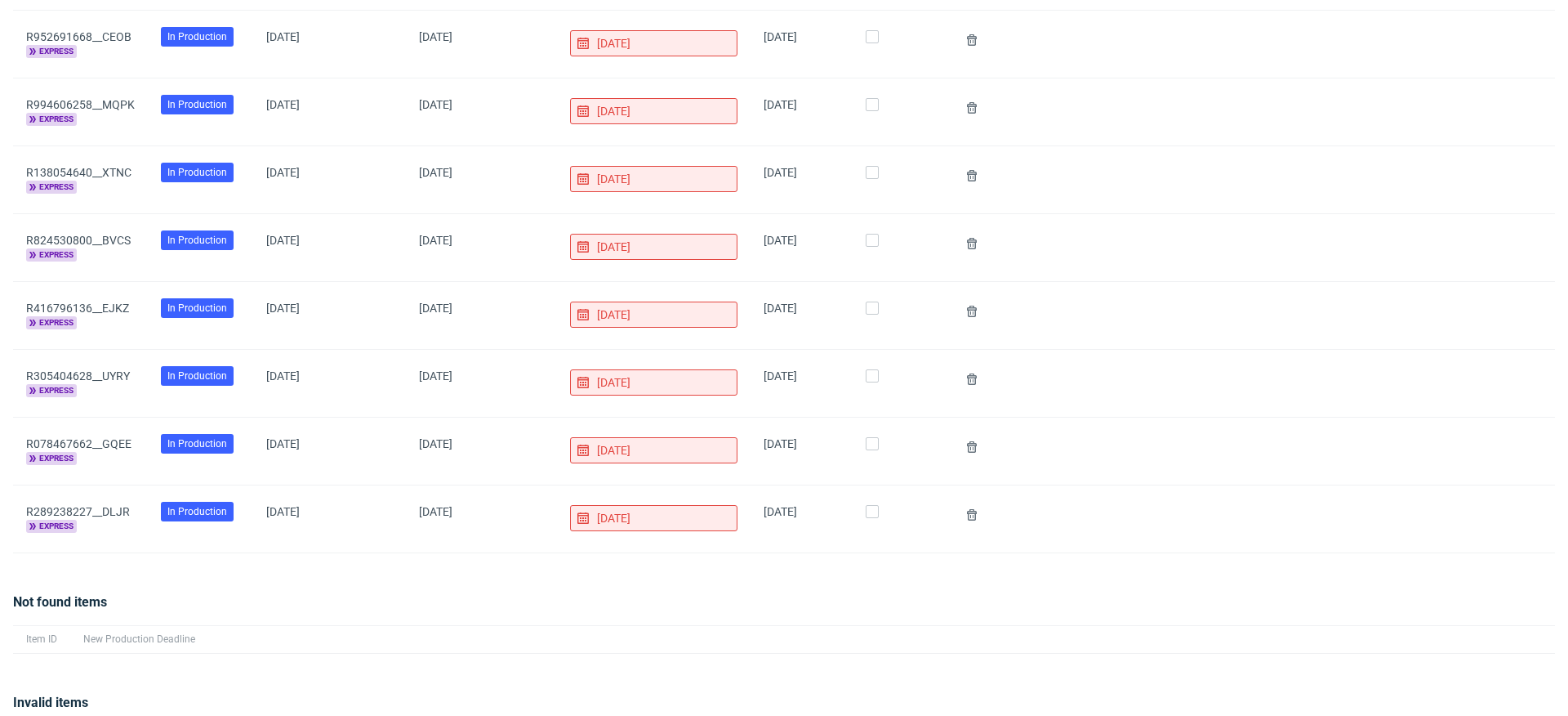
scroll to position [1893, 0]
click at [96, 99] on link "R994606258__MQPK" at bounding box center [80, 105] width 108 height 13
click at [92, 167] on link "R138054640__XTNC" at bounding box center [79, 173] width 105 height 13
click at [90, 235] on link "R824530800__BVCS" at bounding box center [78, 241] width 104 height 13
click at [88, 302] on link "R416796136__EJKZ" at bounding box center [77, 309] width 103 height 13
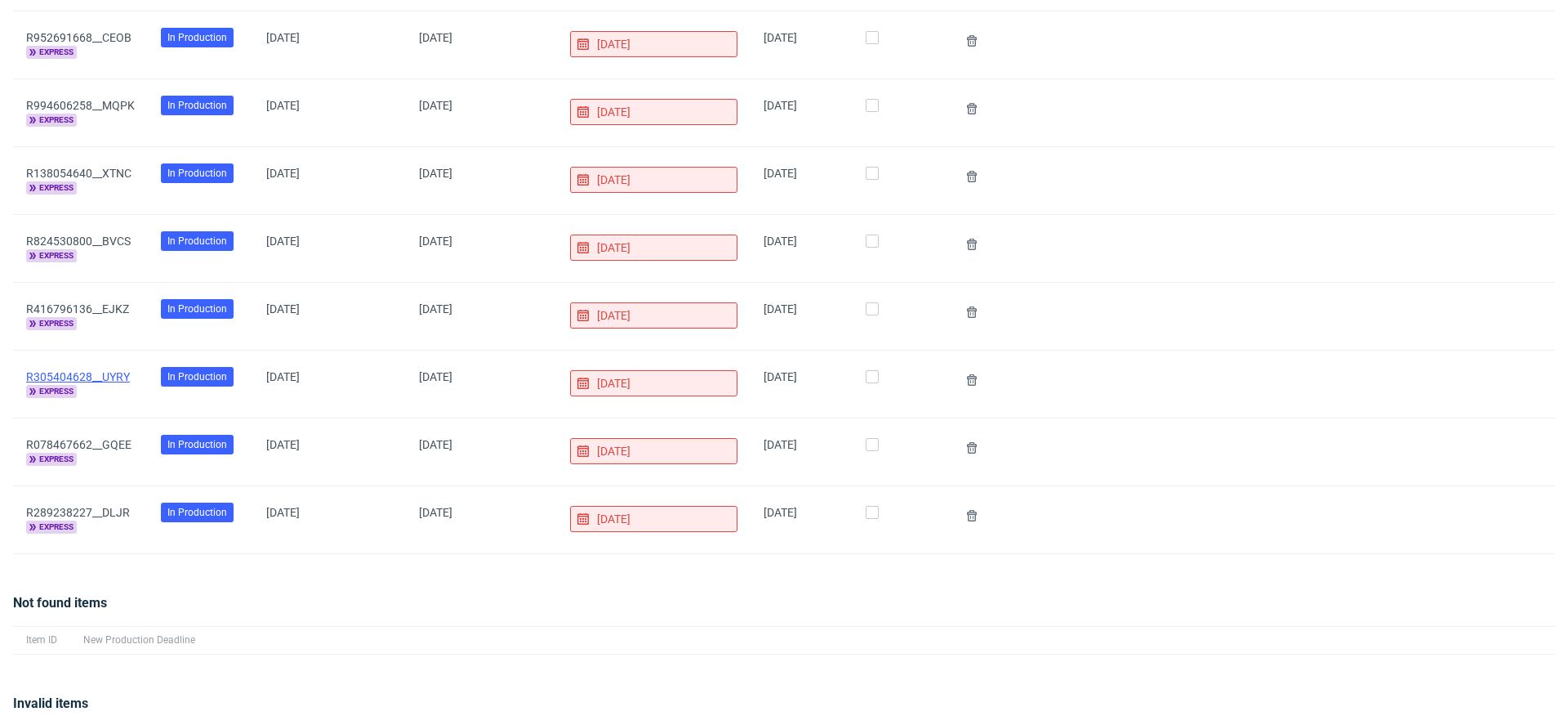
click at [99, 370] on link "R305404628__UYRY" at bounding box center [78, 377] width 104 height 13
click at [94, 302] on link "R416796136__EJKZ" at bounding box center [77, 309] width 103 height 13
click at [91, 438] on link "R078467662__GQEE" at bounding box center [79, 444] width 105 height 13
click at [96, 506] on link "R289238227__DLJR" at bounding box center [78, 512] width 104 height 13
click at [91, 506] on div "R289238227__DLJR express" at bounding box center [80, 520] width 108 height 28
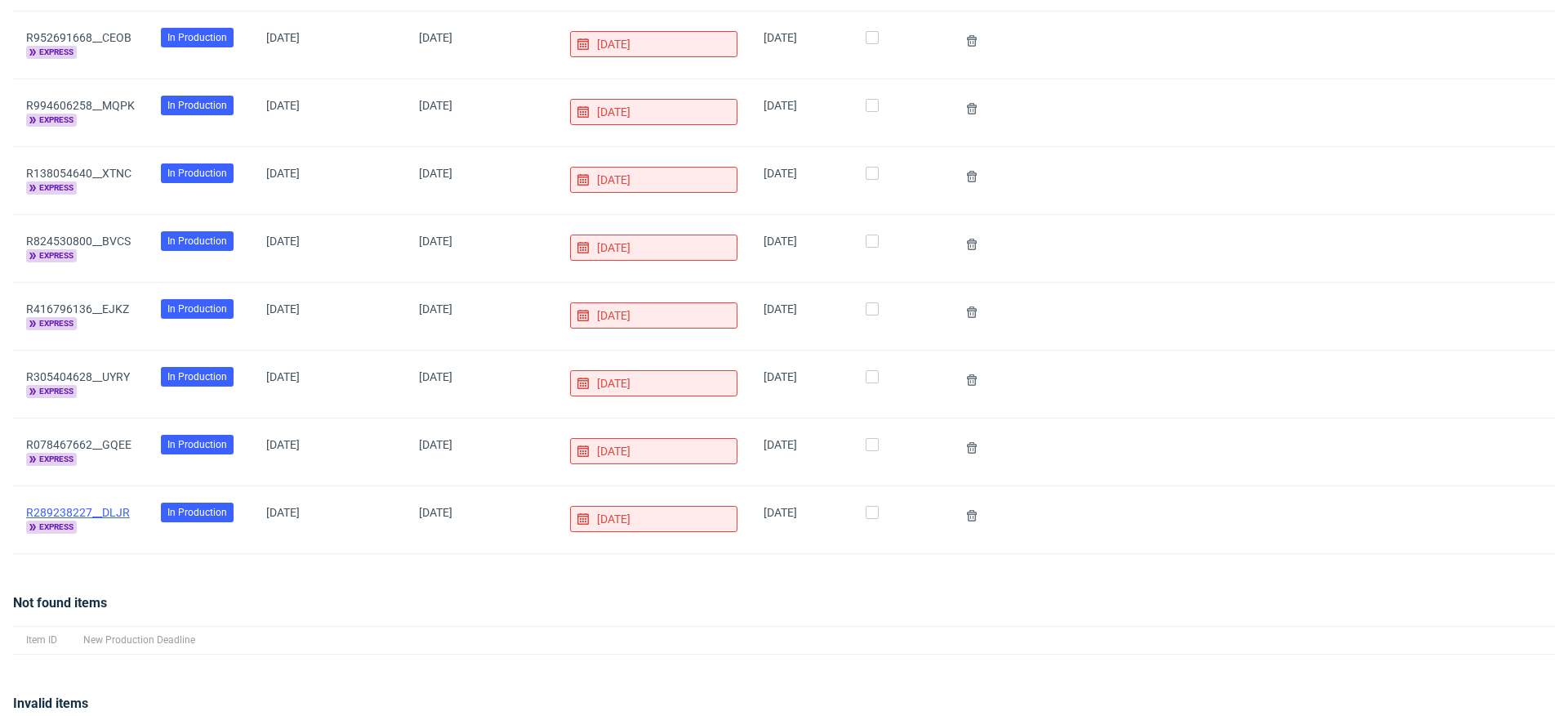
click at [90, 506] on link "R289238227__DLJR" at bounding box center [78, 512] width 104 height 13
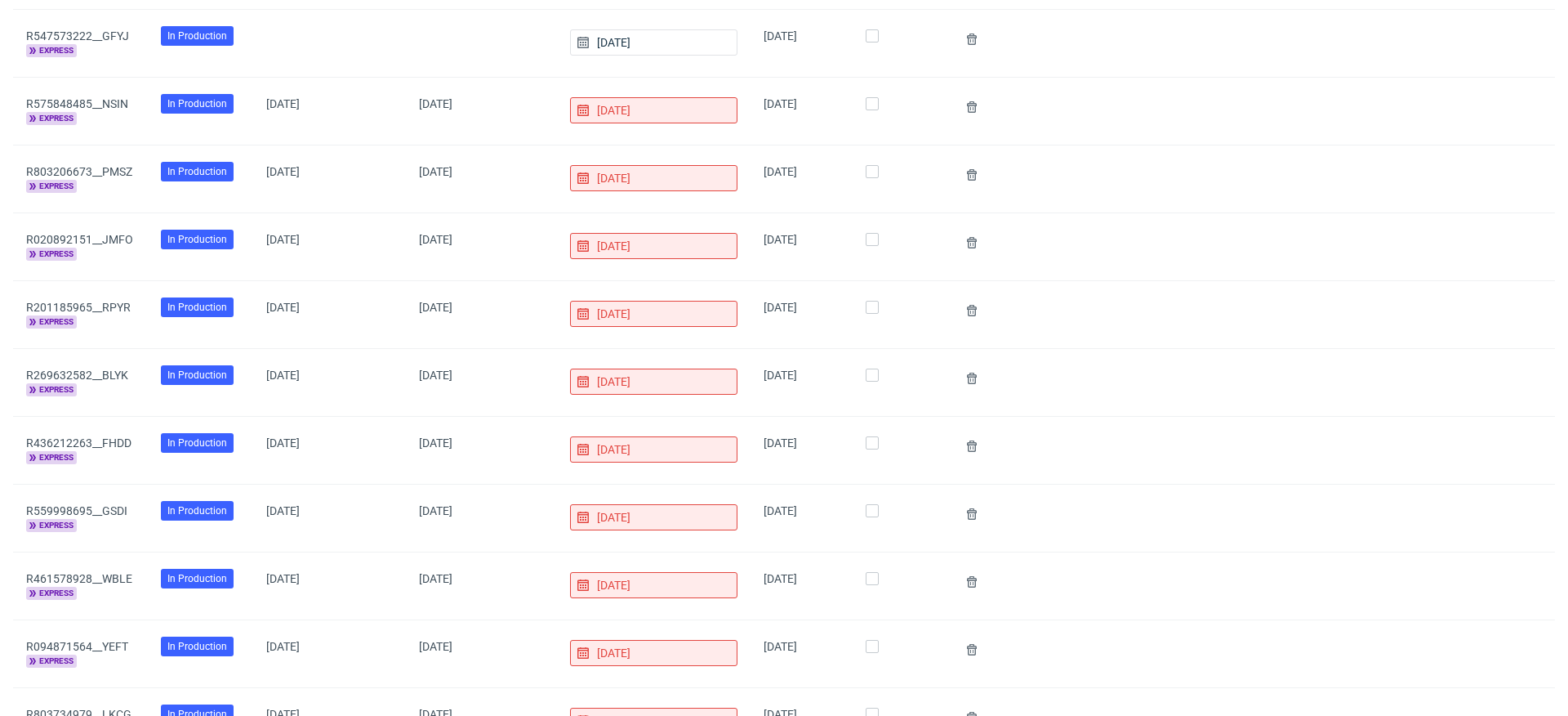
scroll to position [0, 0]
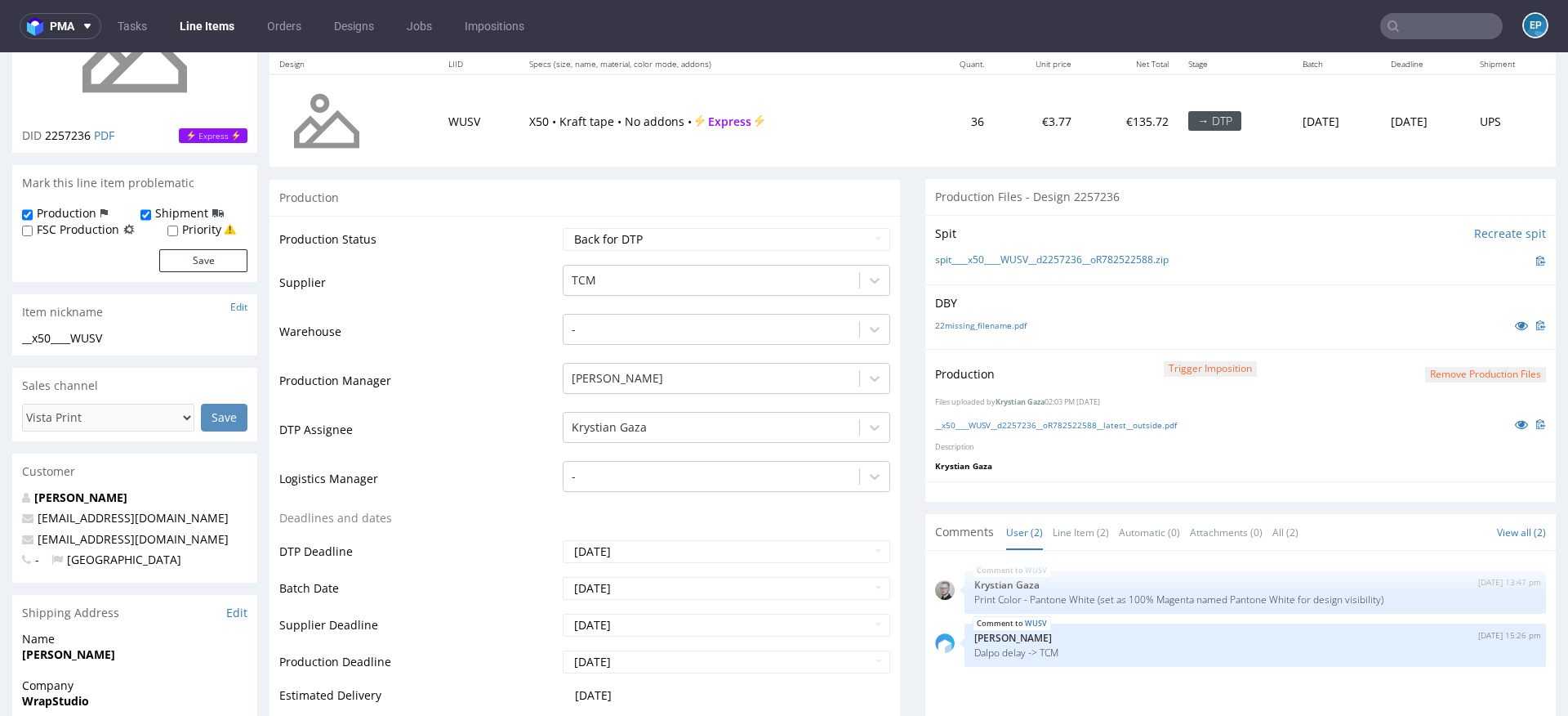
scroll to position [200, 0]
click at [701, 233] on select "Waiting for Artwork Waiting for Diecut Waiting for Mockup Waiting for DTP Waiti…" at bounding box center [727, 236] width 327 height 23
select select "dtp_production_ready"
click at [563, 225] on select "Waiting for Artwork Waiting for Diecut Waiting for Mockup Waiting for DTP Waiti…" at bounding box center [727, 236] width 327 height 23
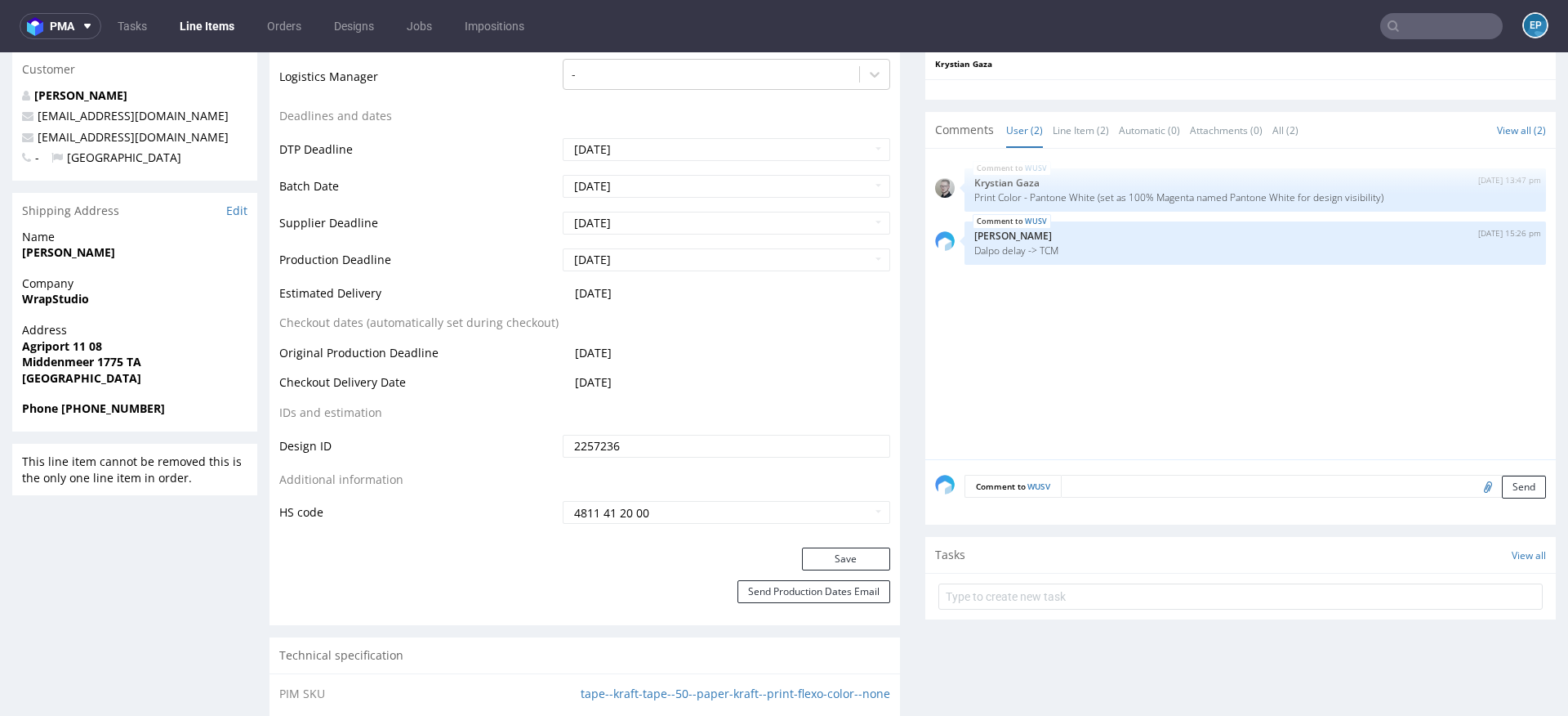
scroll to position [677, 0]
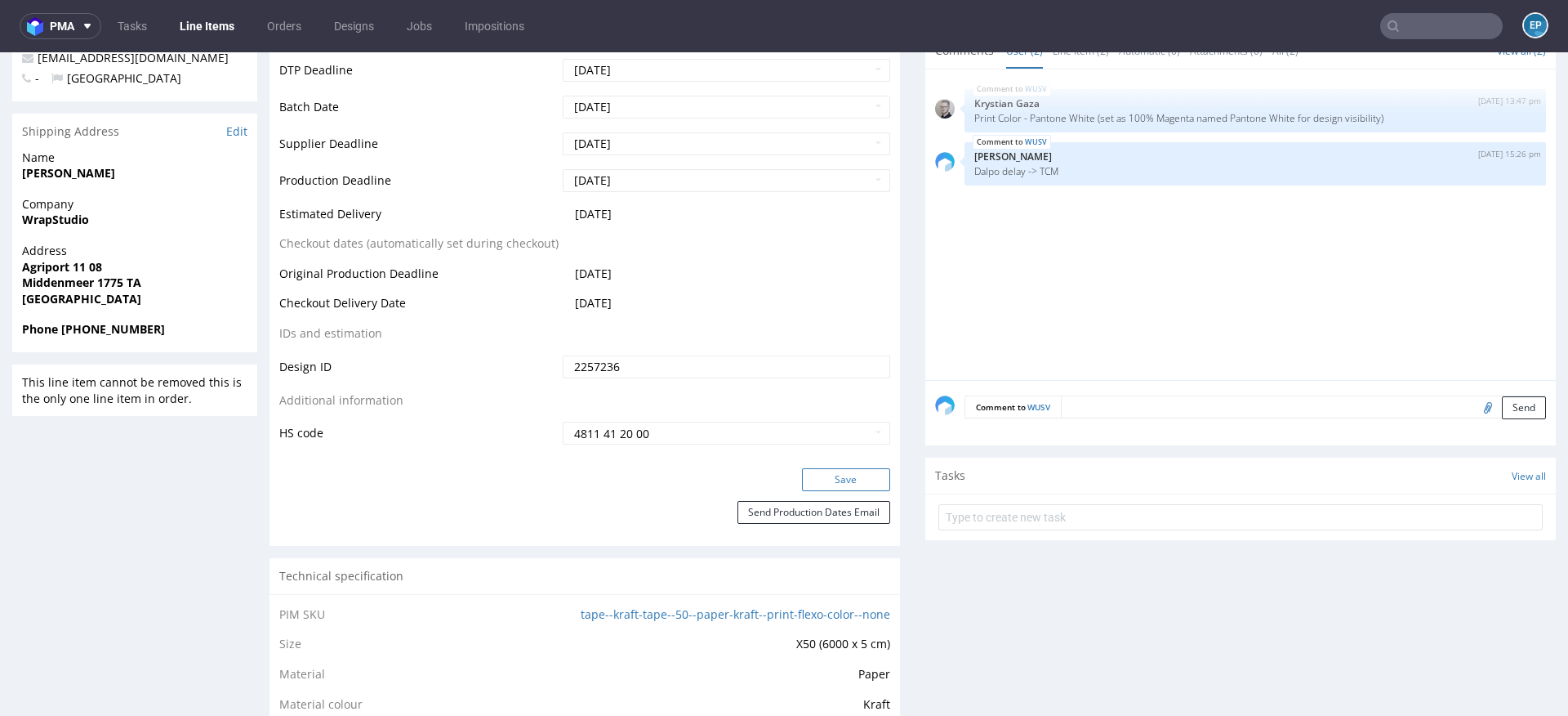
click at [804, 473] on button "Save" at bounding box center [845, 479] width 88 height 23
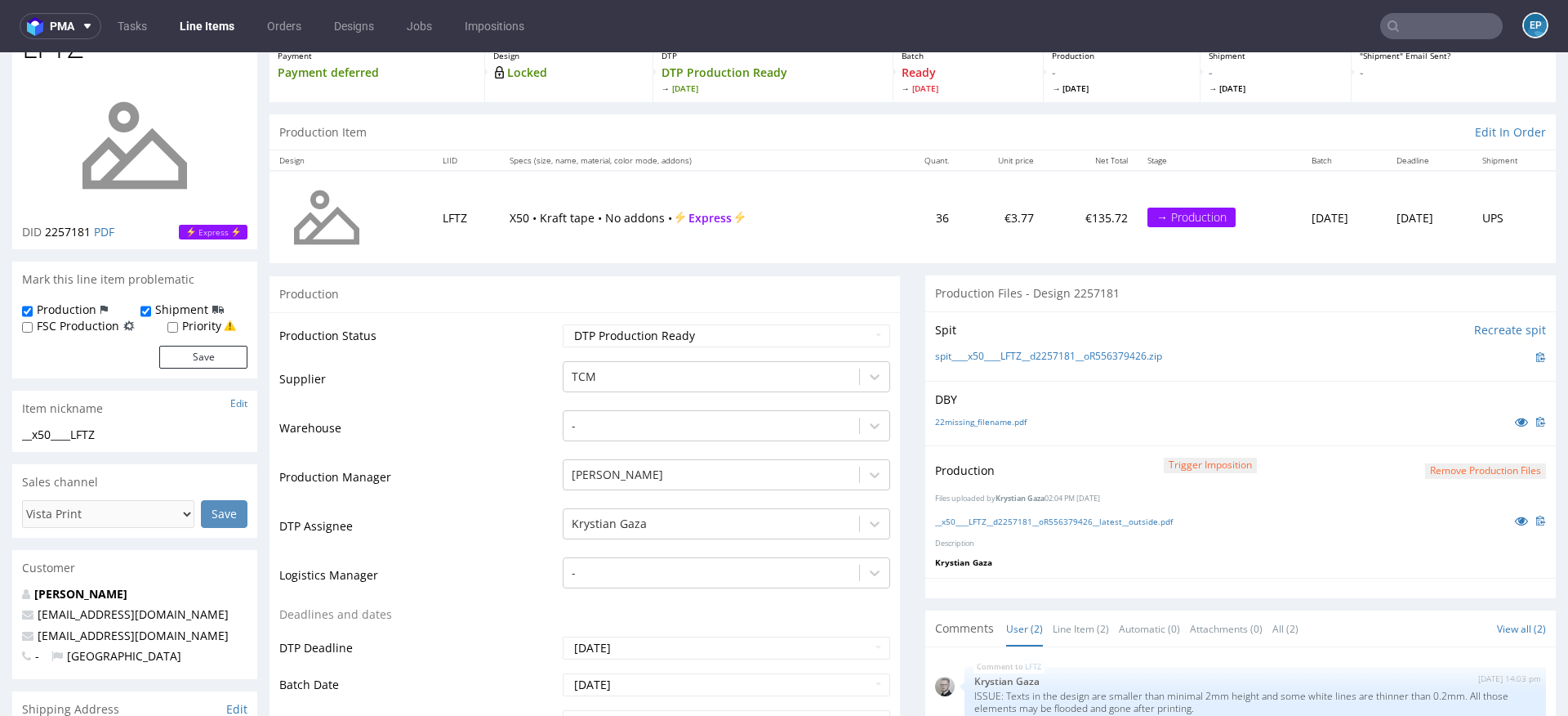
scroll to position [105, 0]
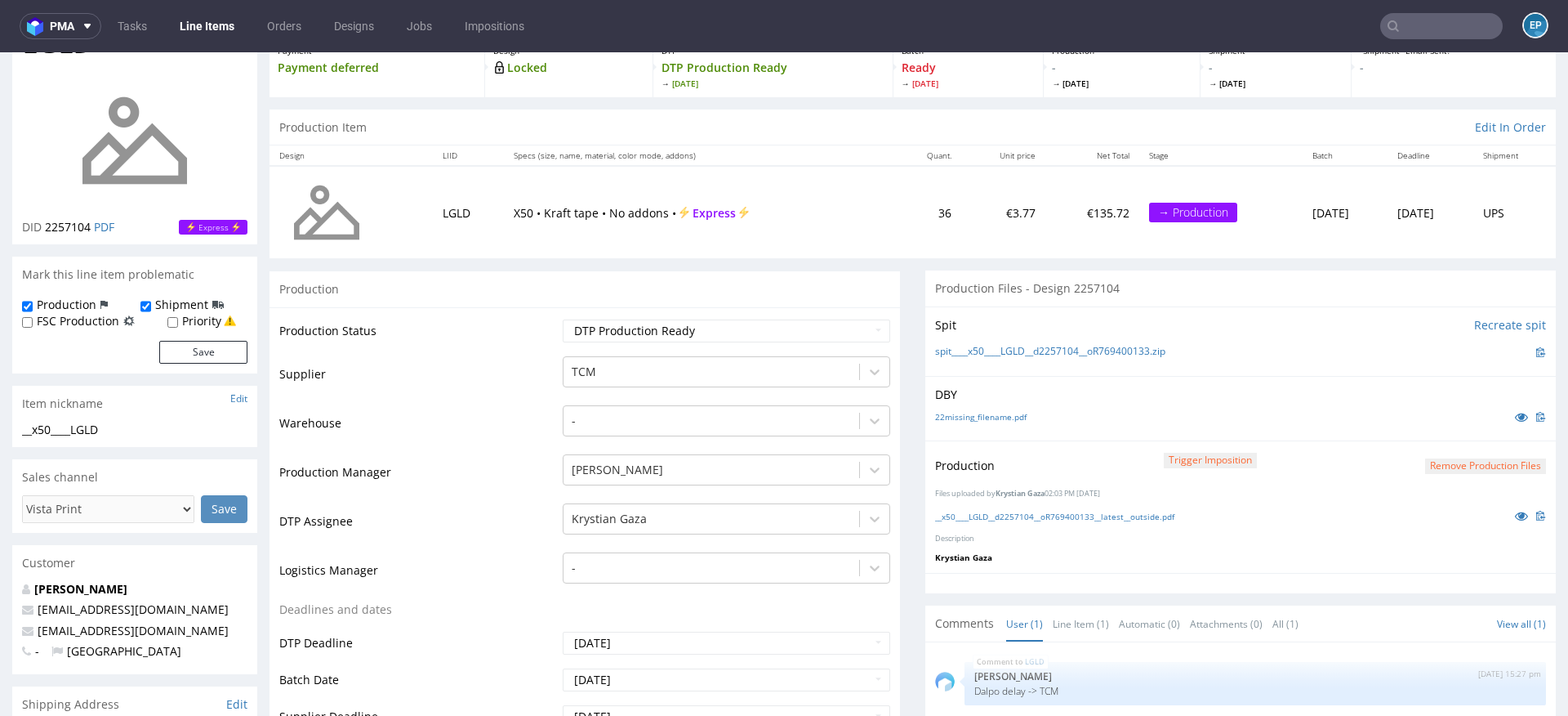
scroll to position [113, 0]
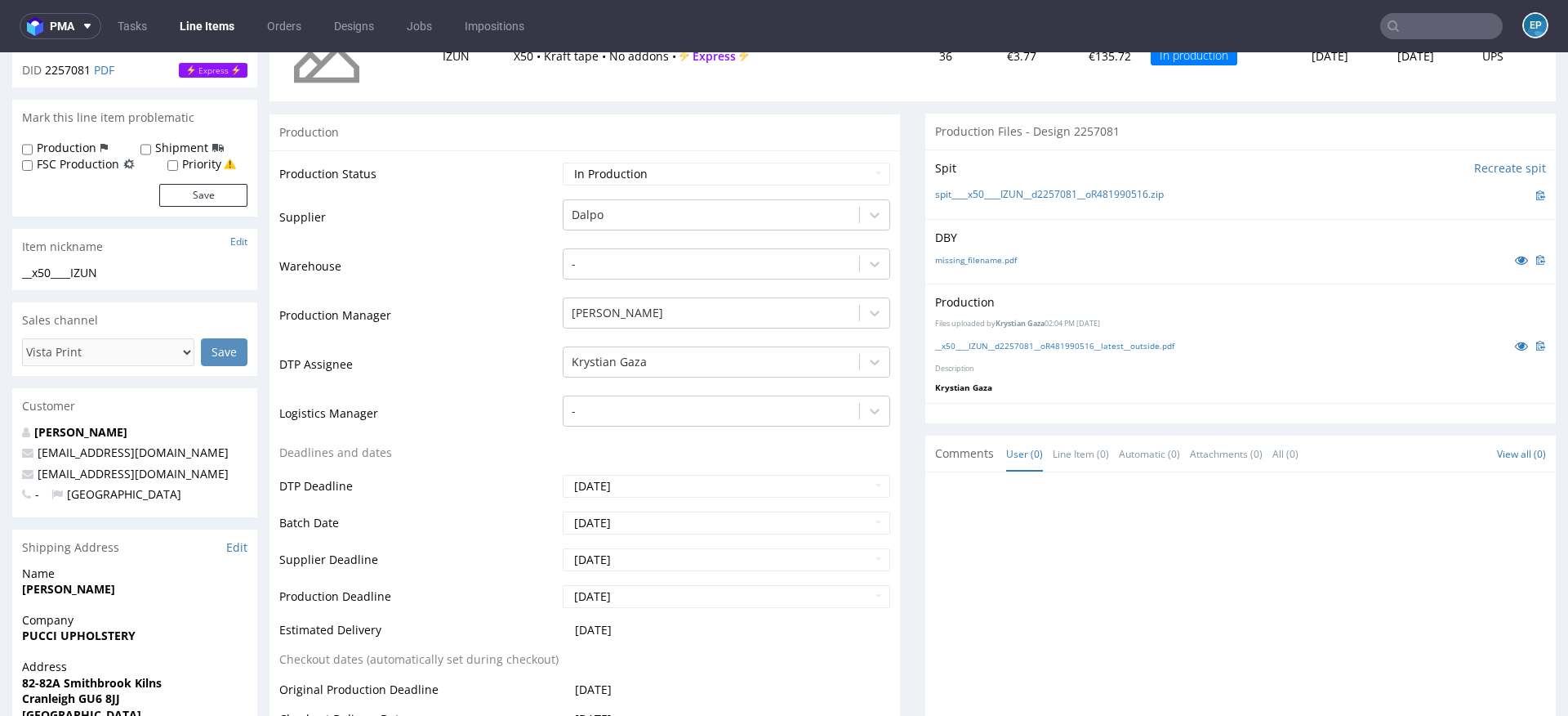
scroll to position [276, 0]
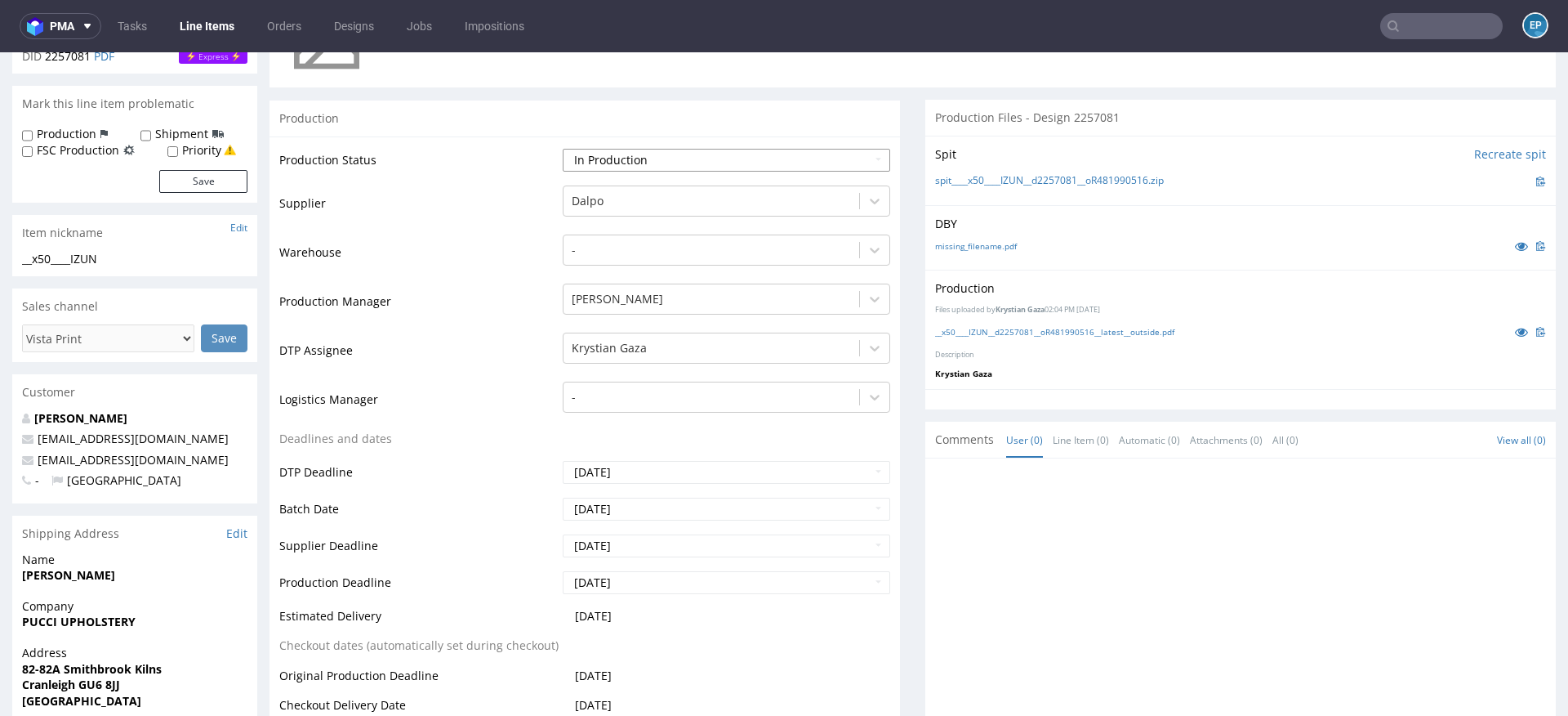
click at [765, 160] on select "Waiting for Artwork Waiting for Diecut Waiting for Mockup Waiting for DTP Waiti…" at bounding box center [727, 160] width 327 height 23
click at [606, 193] on div at bounding box center [711, 201] width 279 height 19
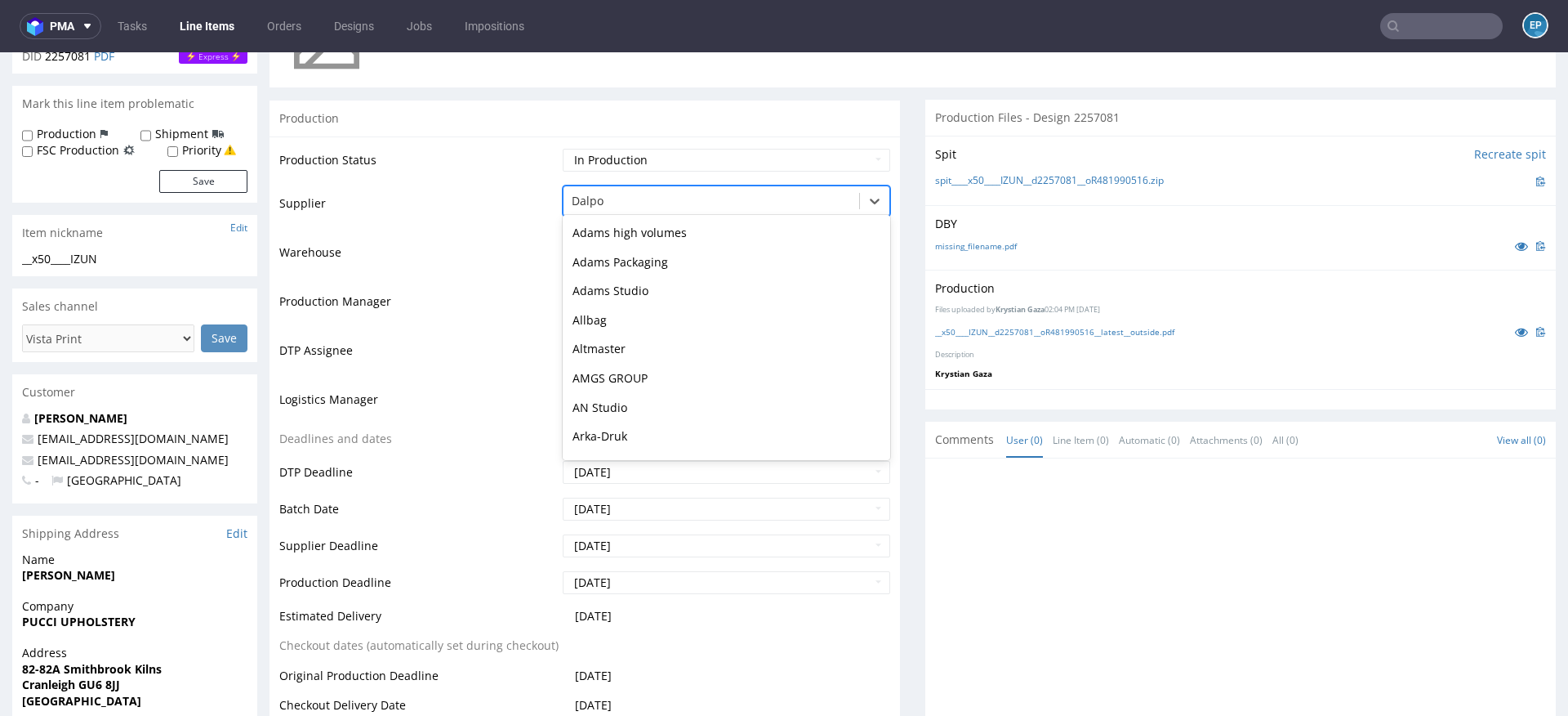
scroll to position [525, 0]
type input "tc"
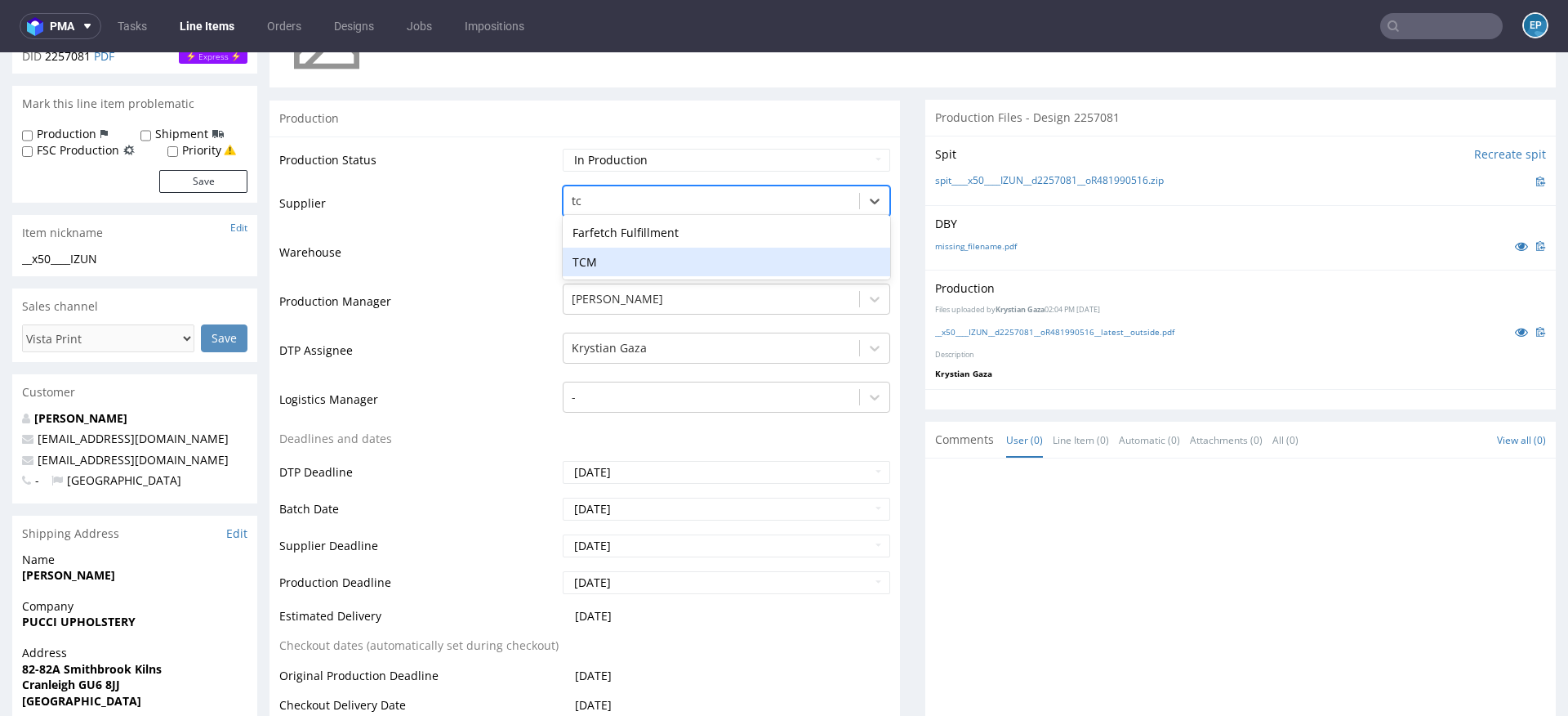
click at [614, 265] on div "TCM" at bounding box center [727, 263] width 327 height 30
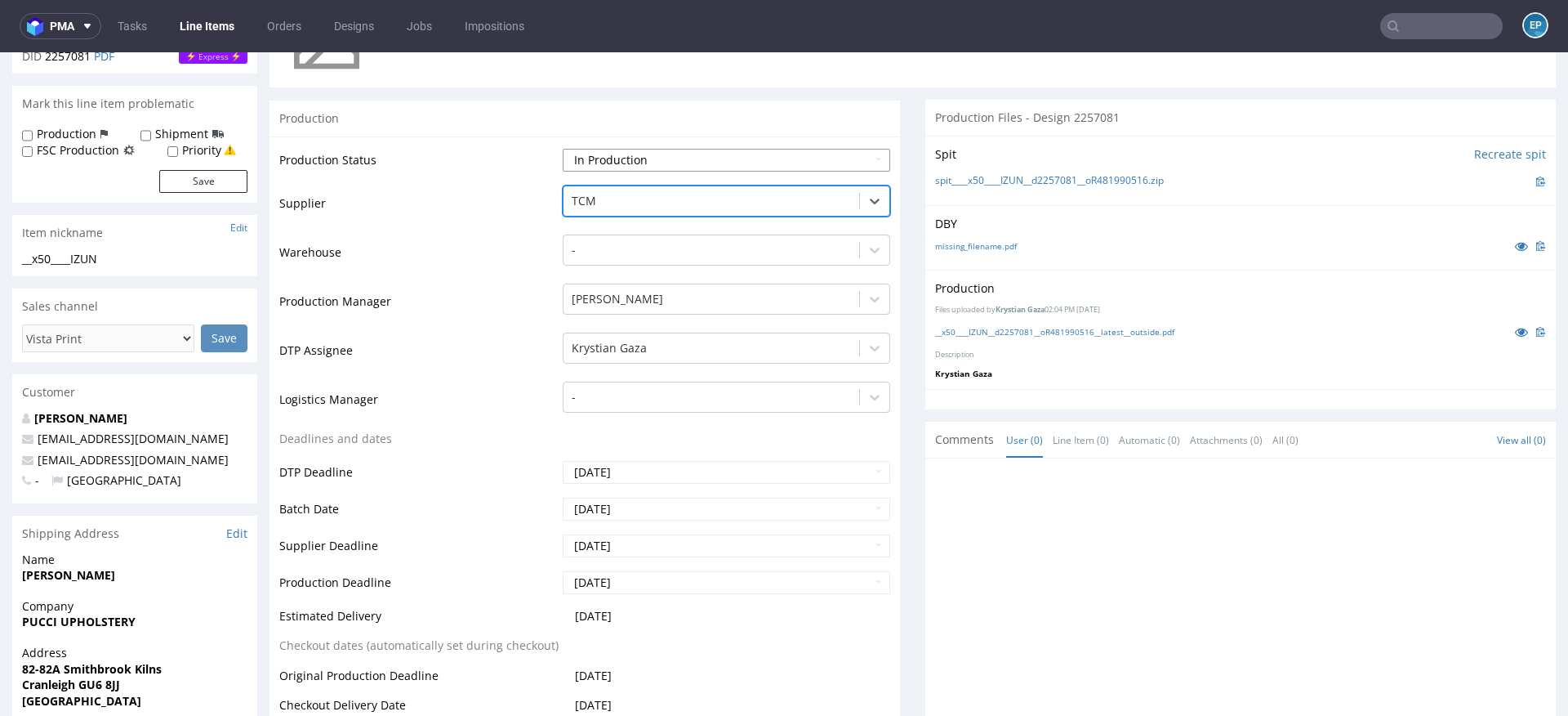
click at [612, 154] on select "Waiting for Artwork Waiting for Diecut Waiting for Mockup Waiting for DTP Waiti…" at bounding box center [727, 160] width 327 height 23
select select "dtp_production_ready"
click at [563, 149] on select "Waiting for Artwork Waiting for Diecut Waiting for Mockup Waiting for DTP Waiti…" at bounding box center [727, 160] width 327 height 23
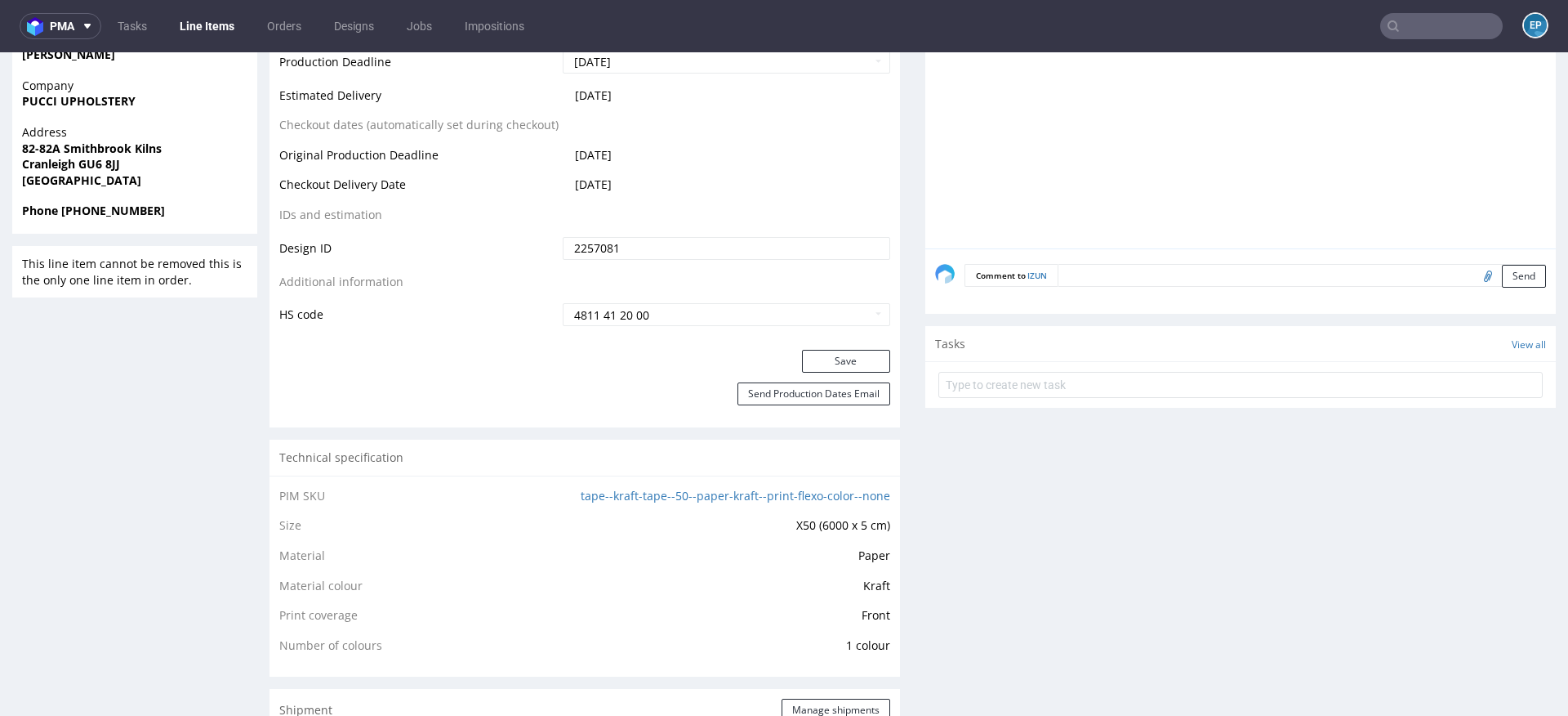
scroll to position [890, 0]
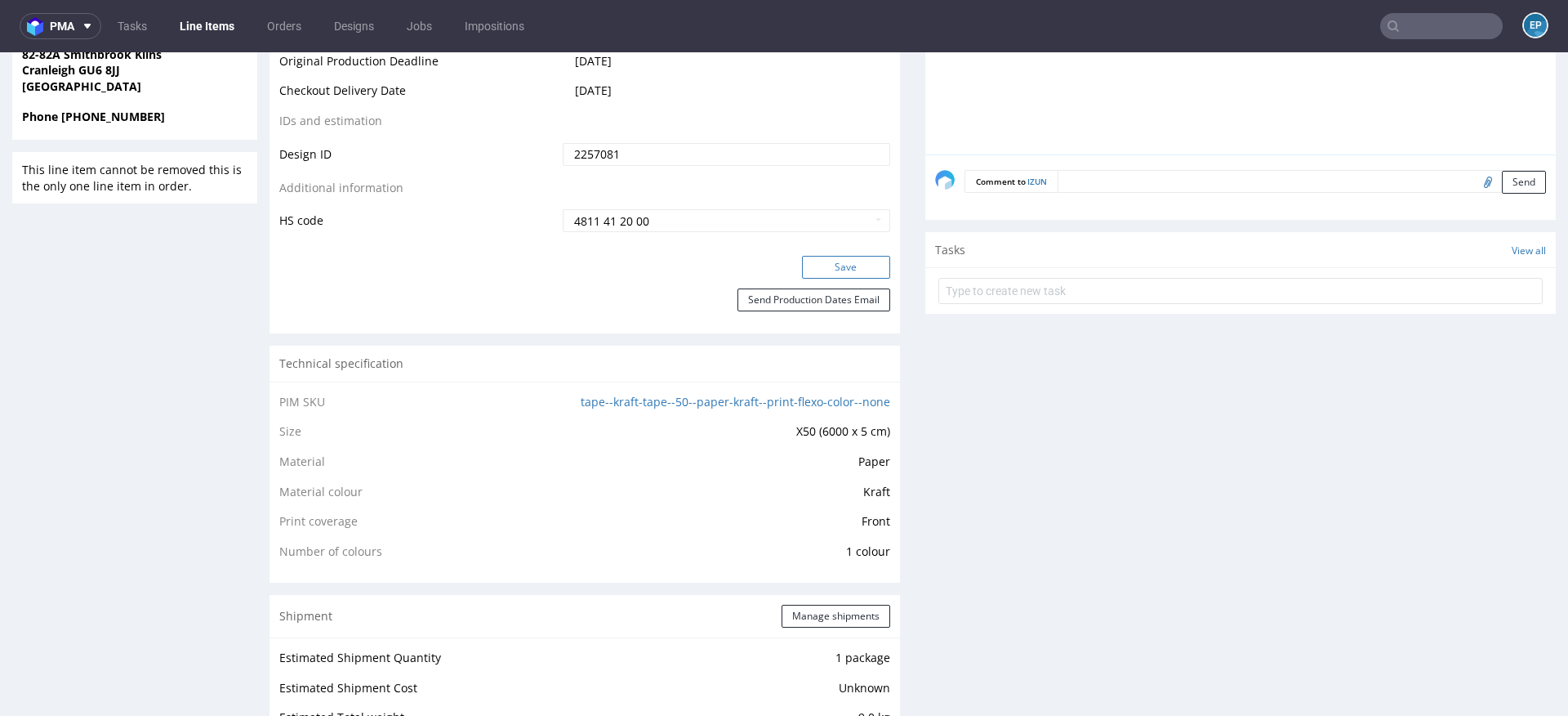
click at [827, 258] on button "Save" at bounding box center [845, 266] width 88 height 23
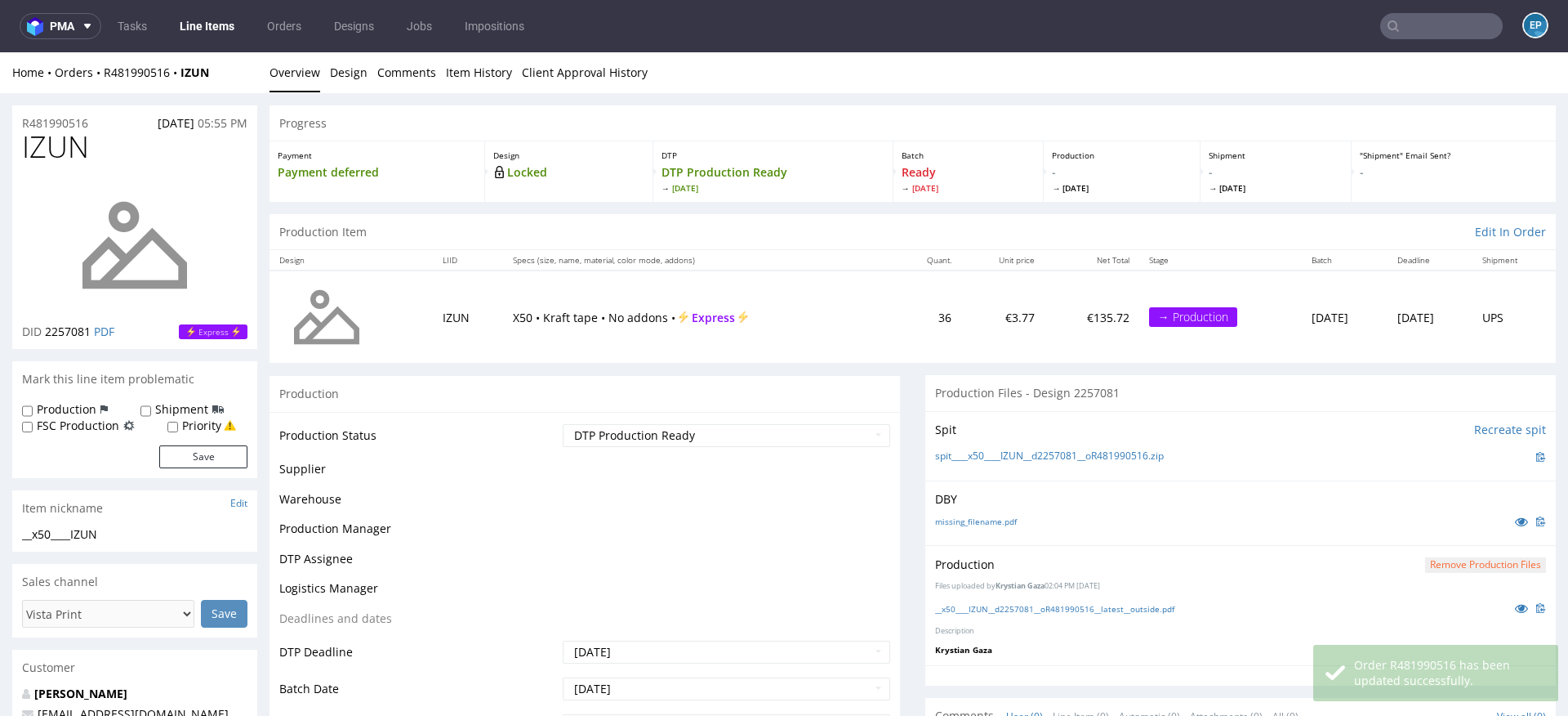
scroll to position [0, 0]
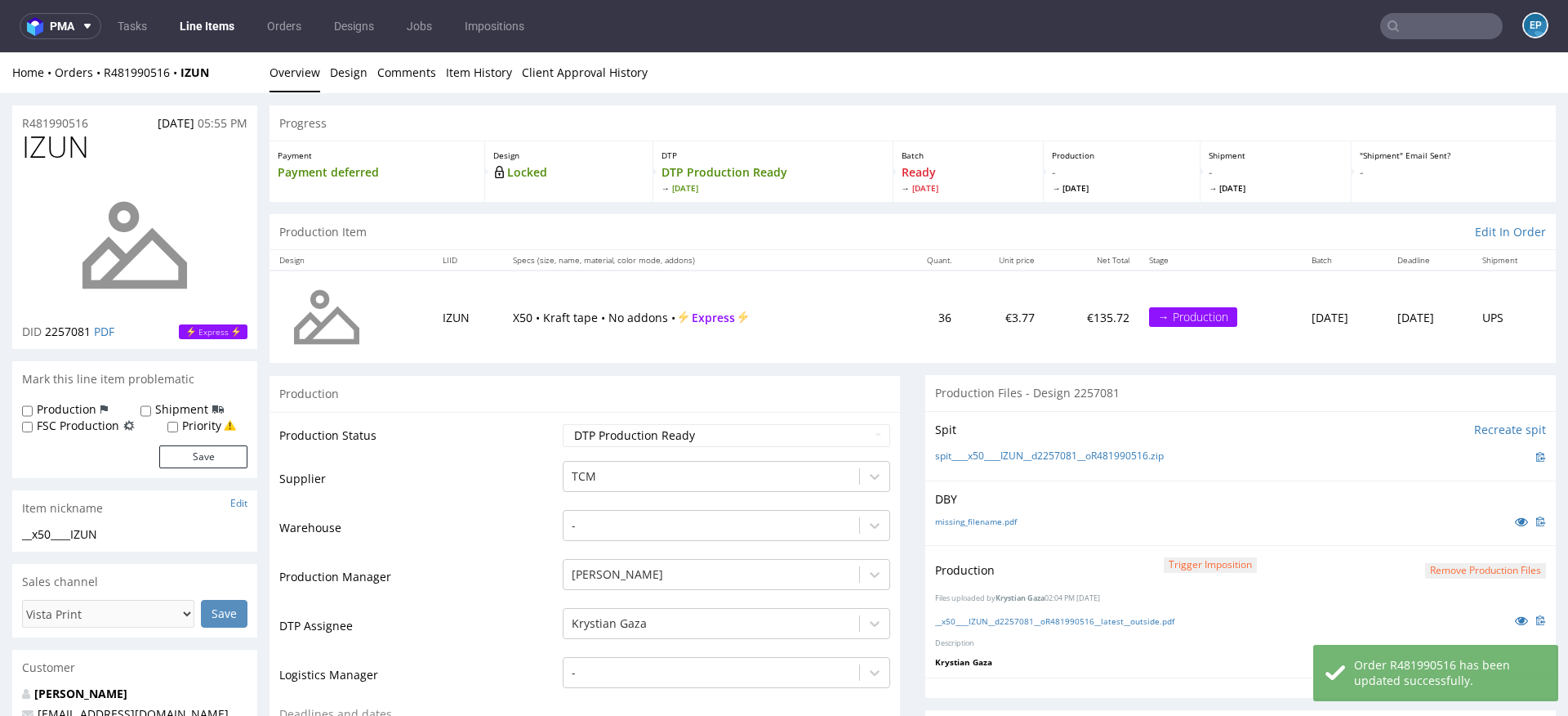
click at [80, 405] on label "Production" at bounding box center [67, 410] width 59 height 17
click at [32, 405] on input "Production" at bounding box center [27, 411] width 10 height 13
checkbox input "true"
click at [162, 406] on label "Shipment" at bounding box center [181, 410] width 53 height 17
click at [151, 406] on input "Shipment" at bounding box center [145, 411] width 10 height 13
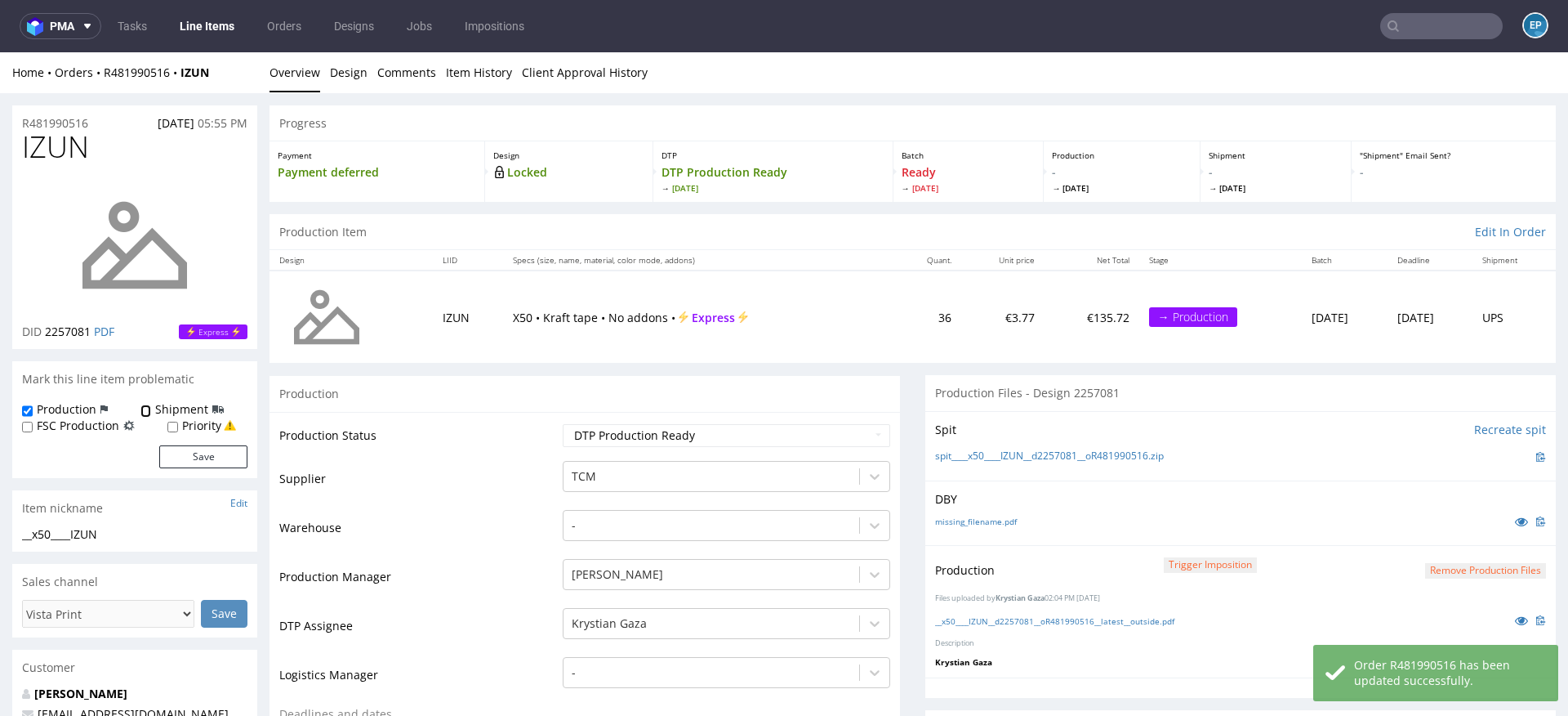
checkbox input "true"
click at [192, 453] on button "Save" at bounding box center [202, 456] width 88 height 23
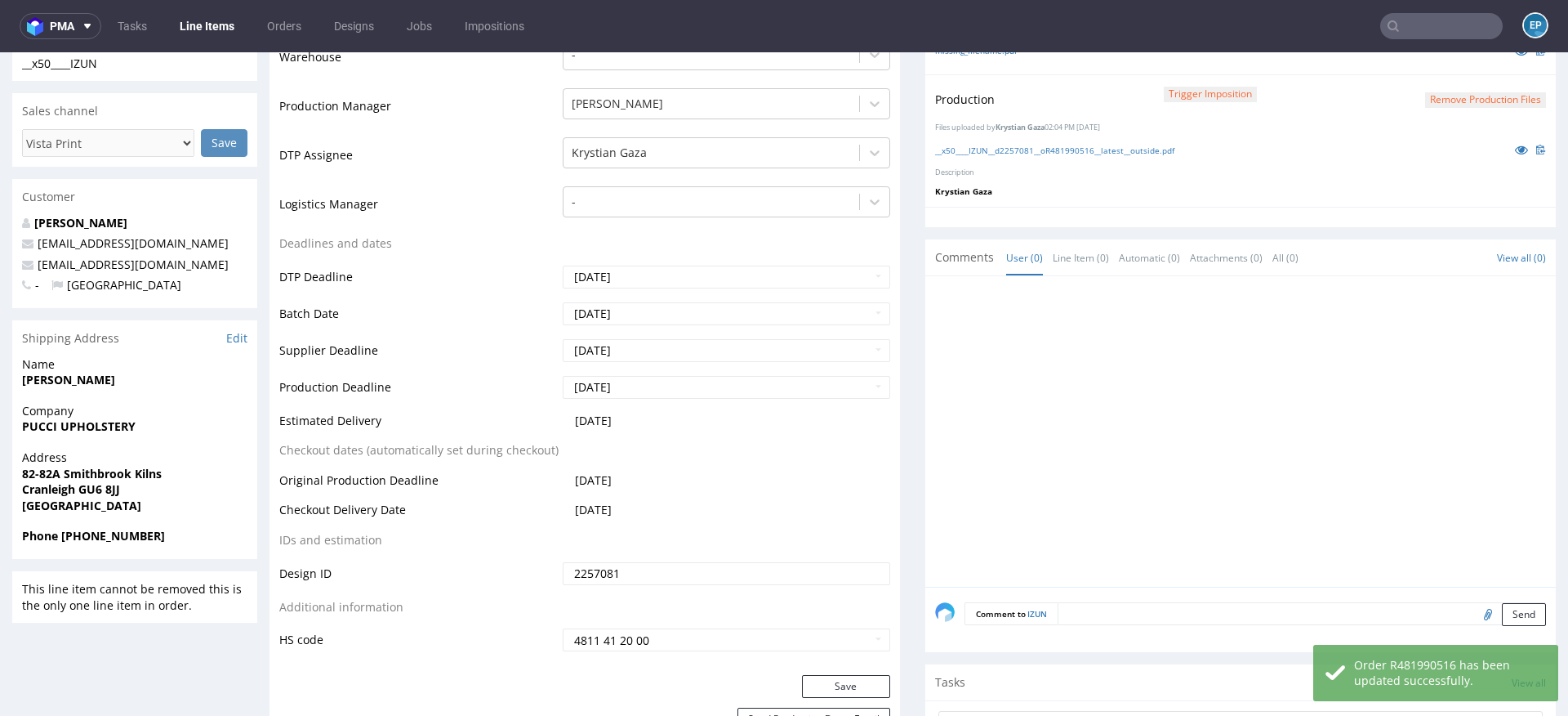
scroll to position [487, 0]
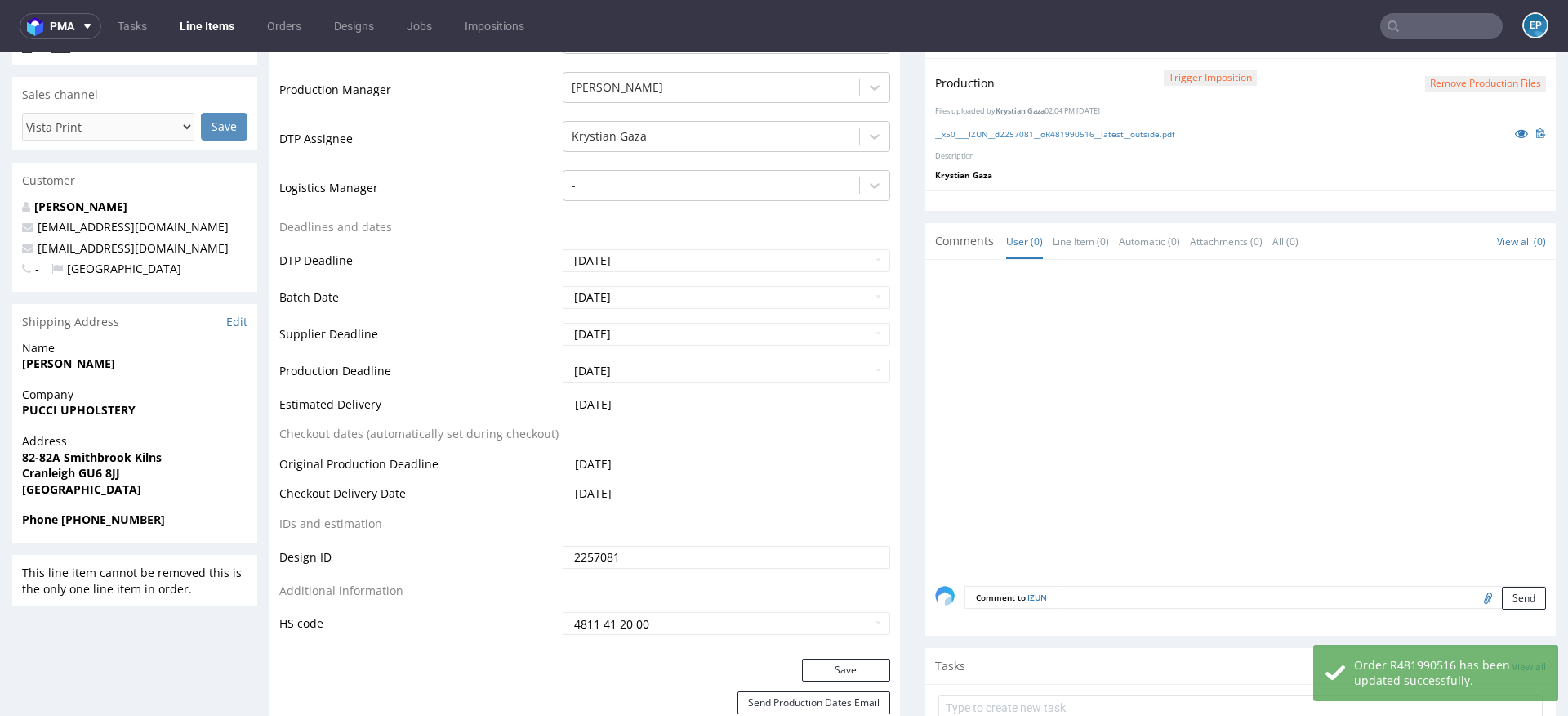
click at [1102, 598] on textarea at bounding box center [1302, 597] width 488 height 23
paste textarea "Dalpo delay -> TCM"
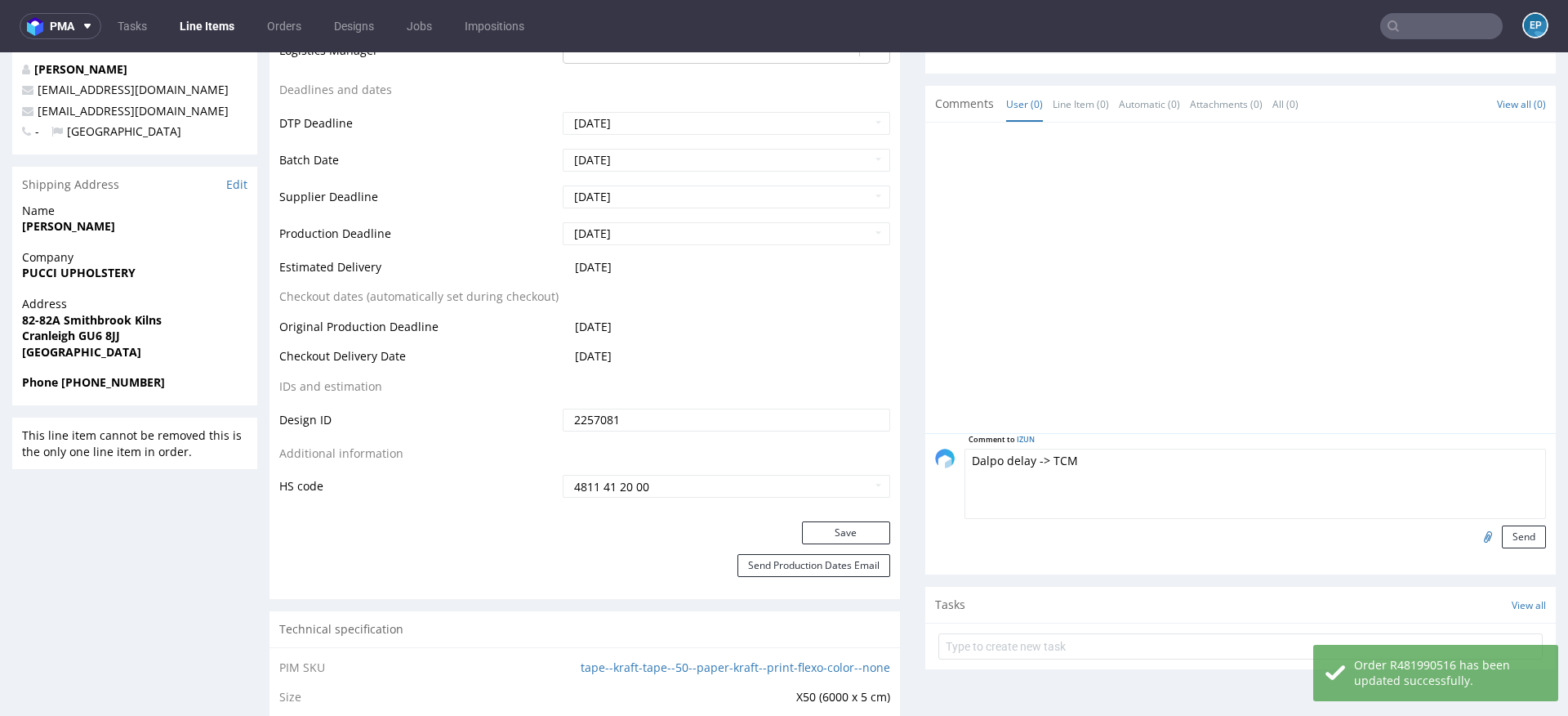
scroll to position [652, 0]
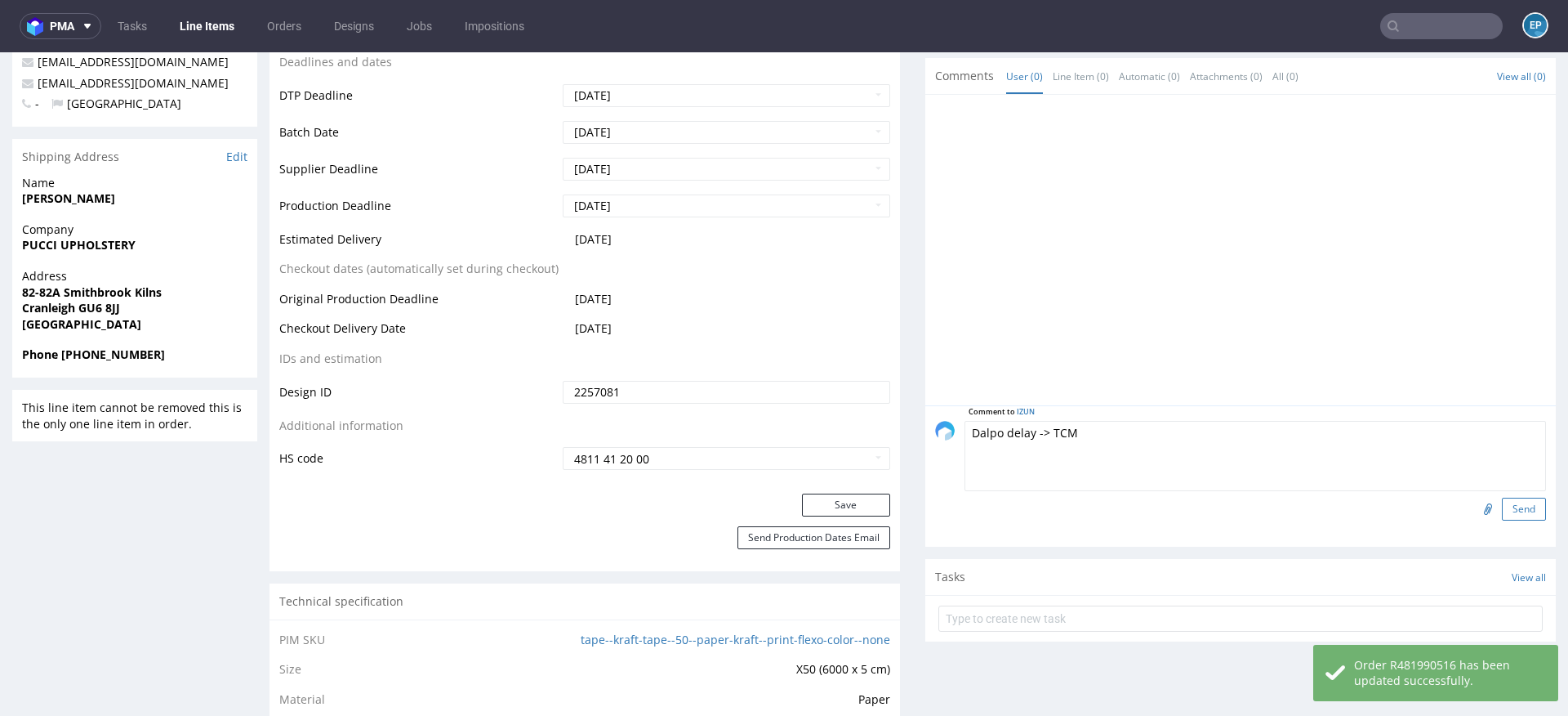
type textarea "Dalpo delay -> TCM"
click at [1503, 508] on button "Send" at bounding box center [1524, 509] width 44 height 23
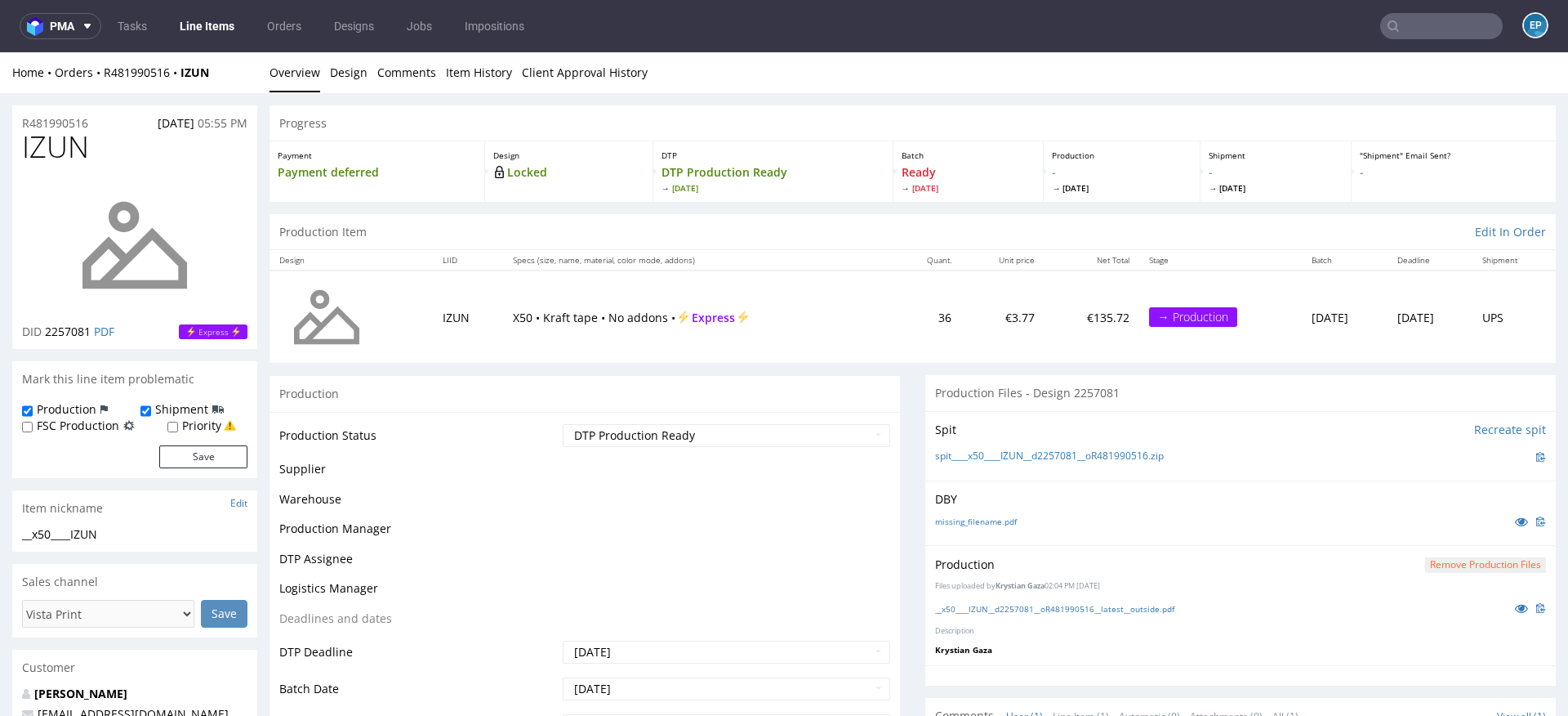
scroll to position [0, 0]
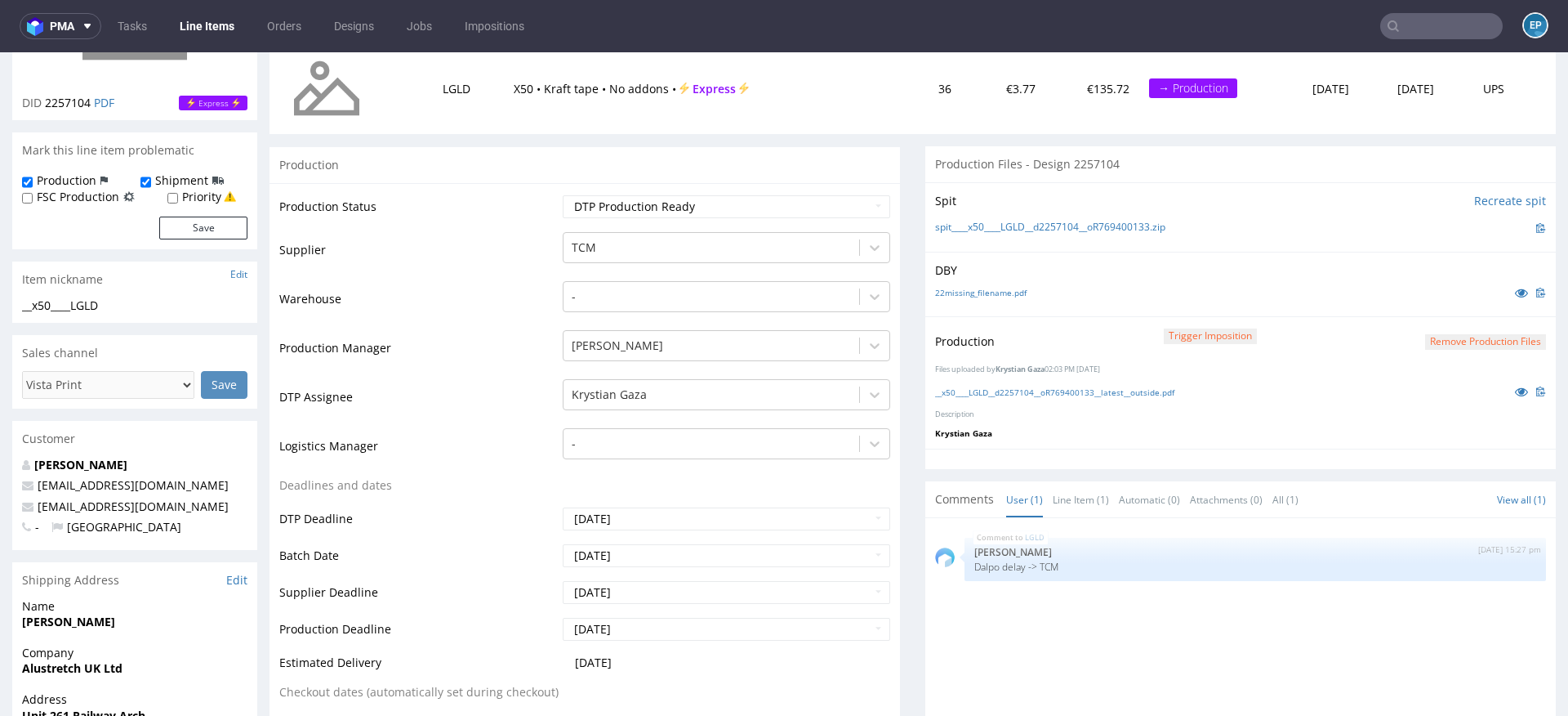
scroll to position [354, 0]
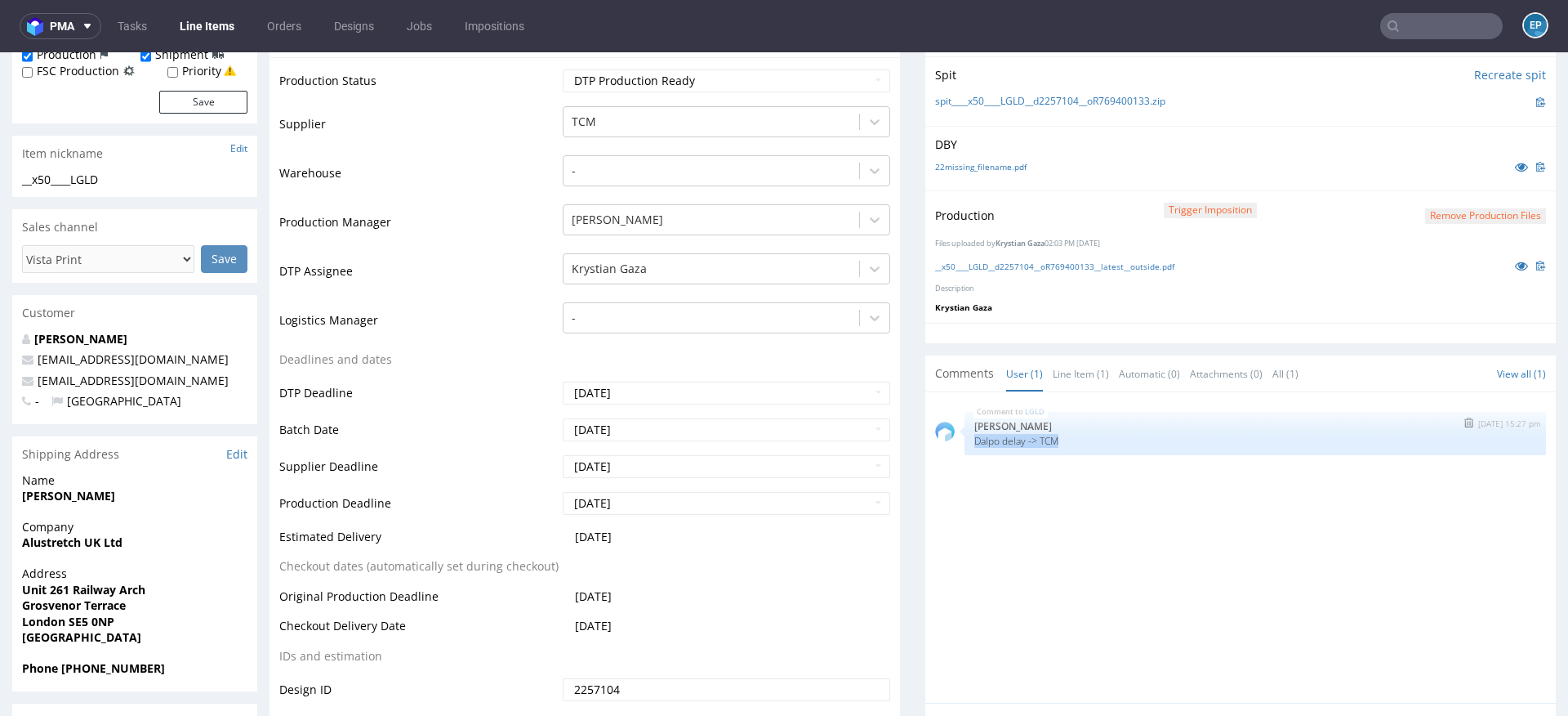
drag, startPoint x: 1088, startPoint y: 442, endPoint x: 955, endPoint y: 443, distance: 133.0
click at [964, 443] on div "LGLD [DATE] 15:27 pm [PERSON_NAME] delay -> TCM" at bounding box center [1255, 433] width 582 height 43
copy p "Dalpo delay -> TCM"
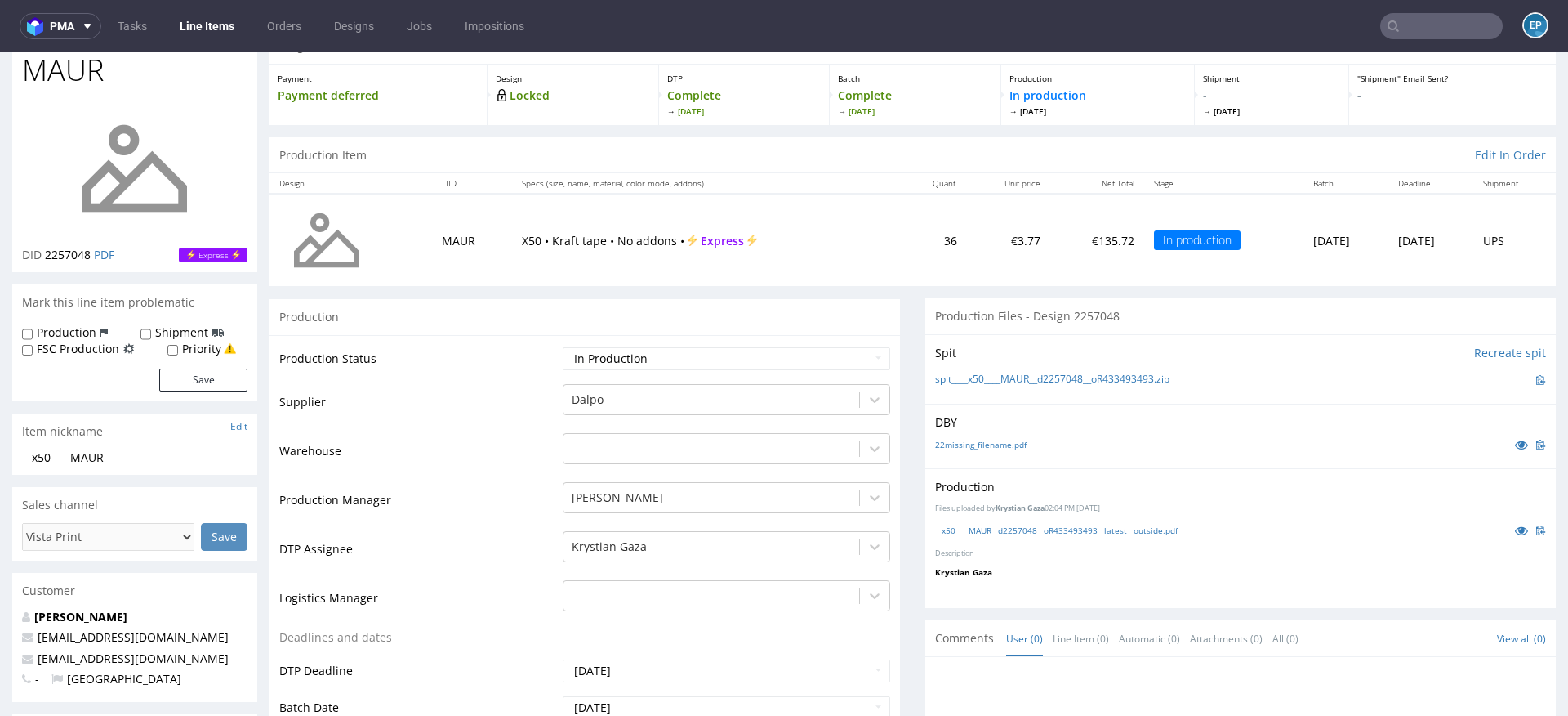
scroll to position [204, 0]
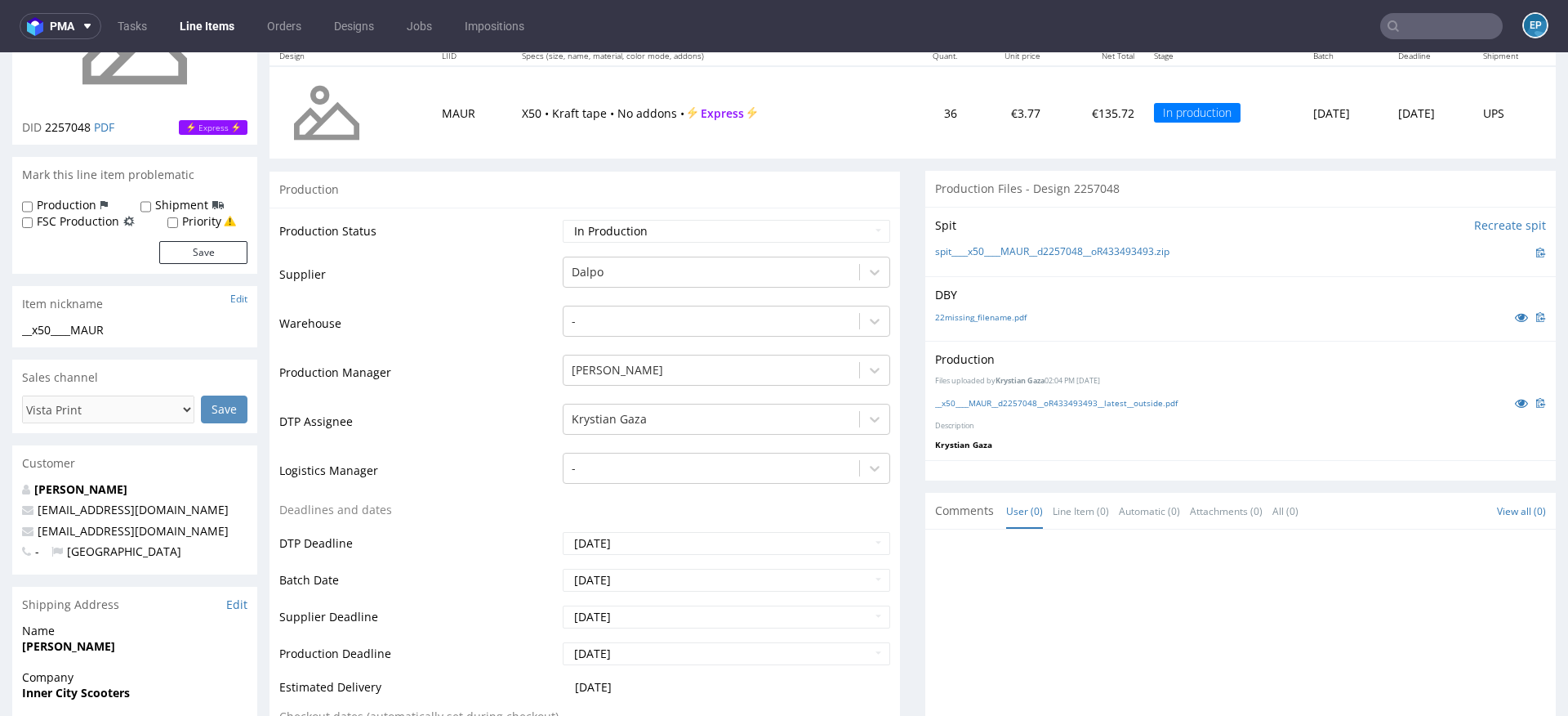
click at [85, 203] on label "Production" at bounding box center [67, 205] width 59 height 17
click at [32, 203] on input "Production" at bounding box center [27, 206] width 10 height 13
checkbox input "true"
click at [165, 205] on label "Shipment" at bounding box center [181, 205] width 53 height 17
click at [151, 205] on input "Shipment" at bounding box center [145, 206] width 10 height 13
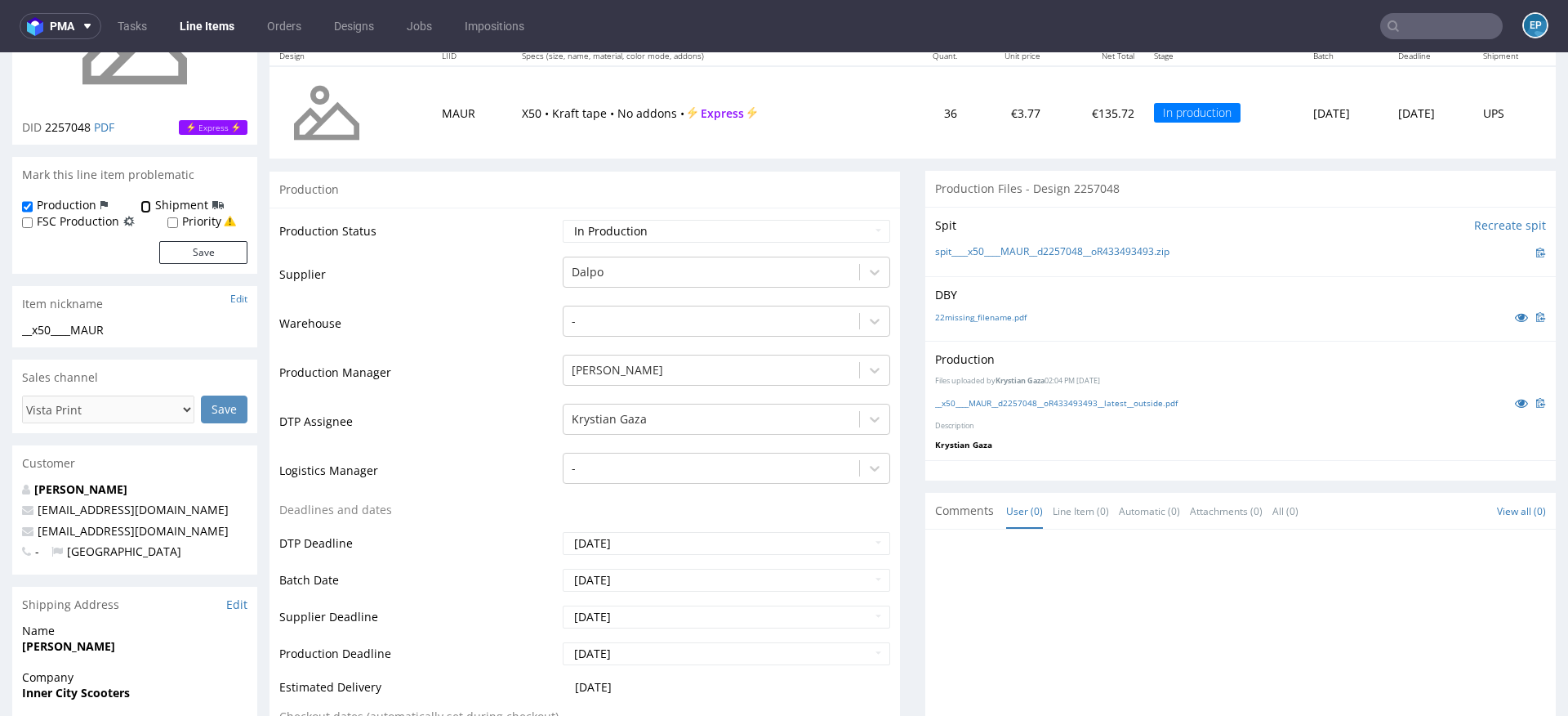
checkbox input "true"
click at [194, 253] on button "Save" at bounding box center [202, 253] width 88 height 23
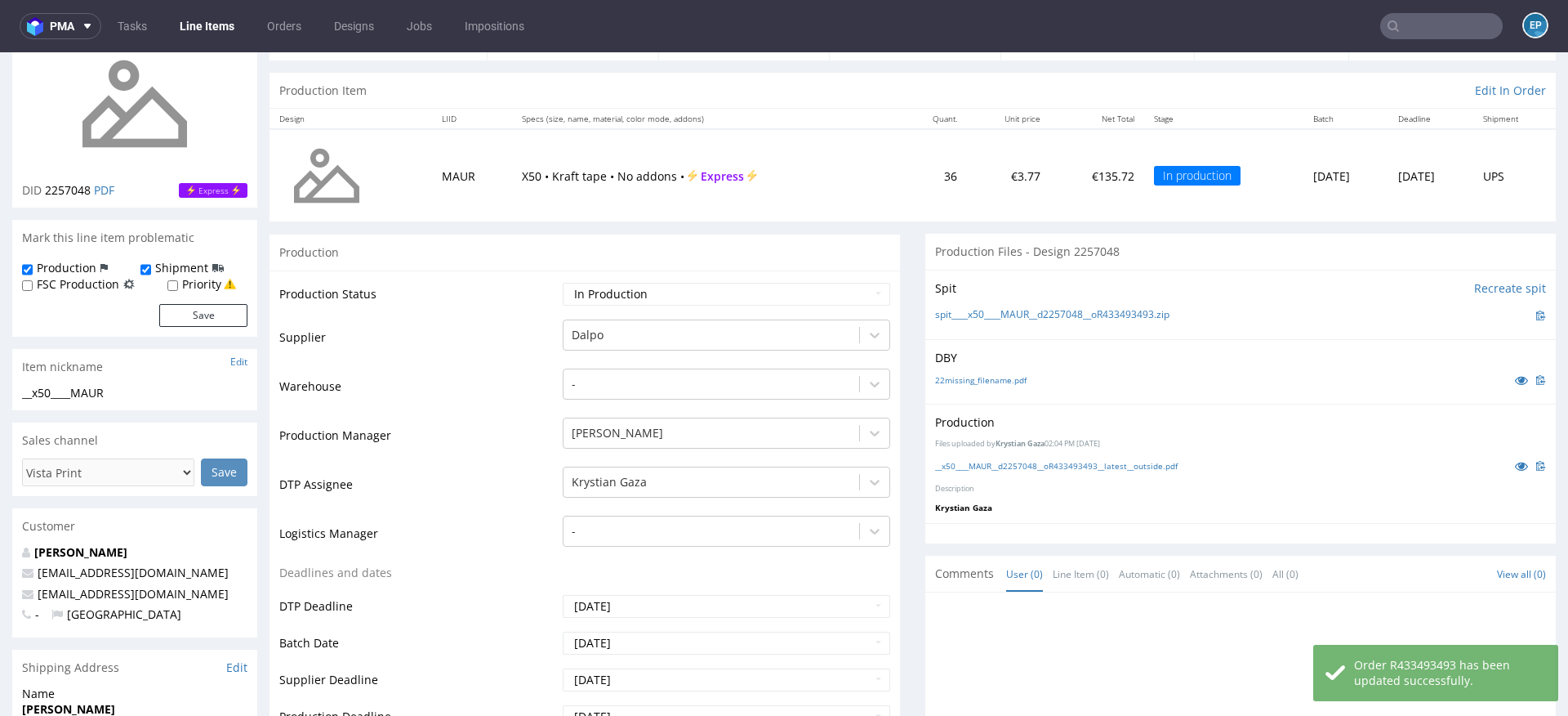
scroll to position [188, 0]
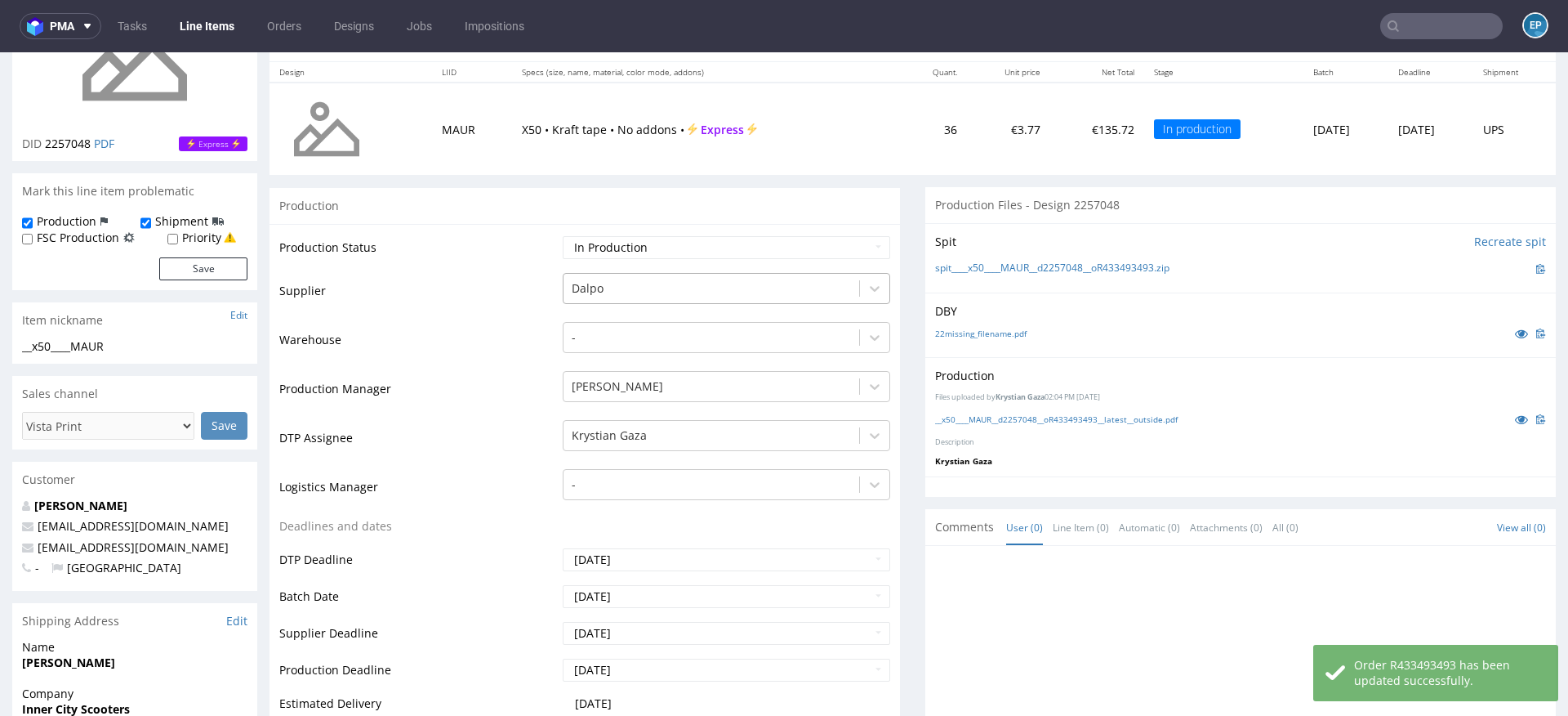
click at [597, 284] on div at bounding box center [711, 288] width 279 height 19
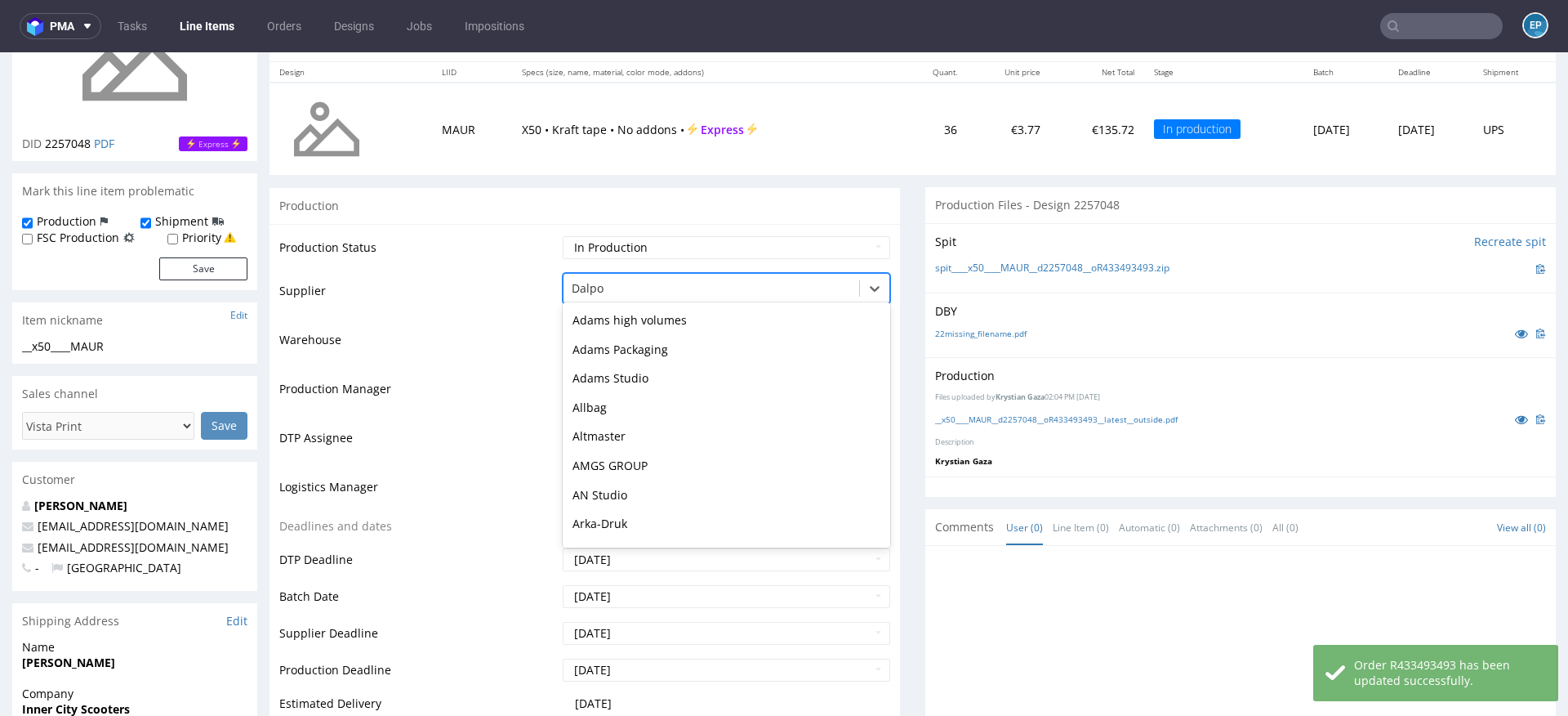
scroll to position [525, 0]
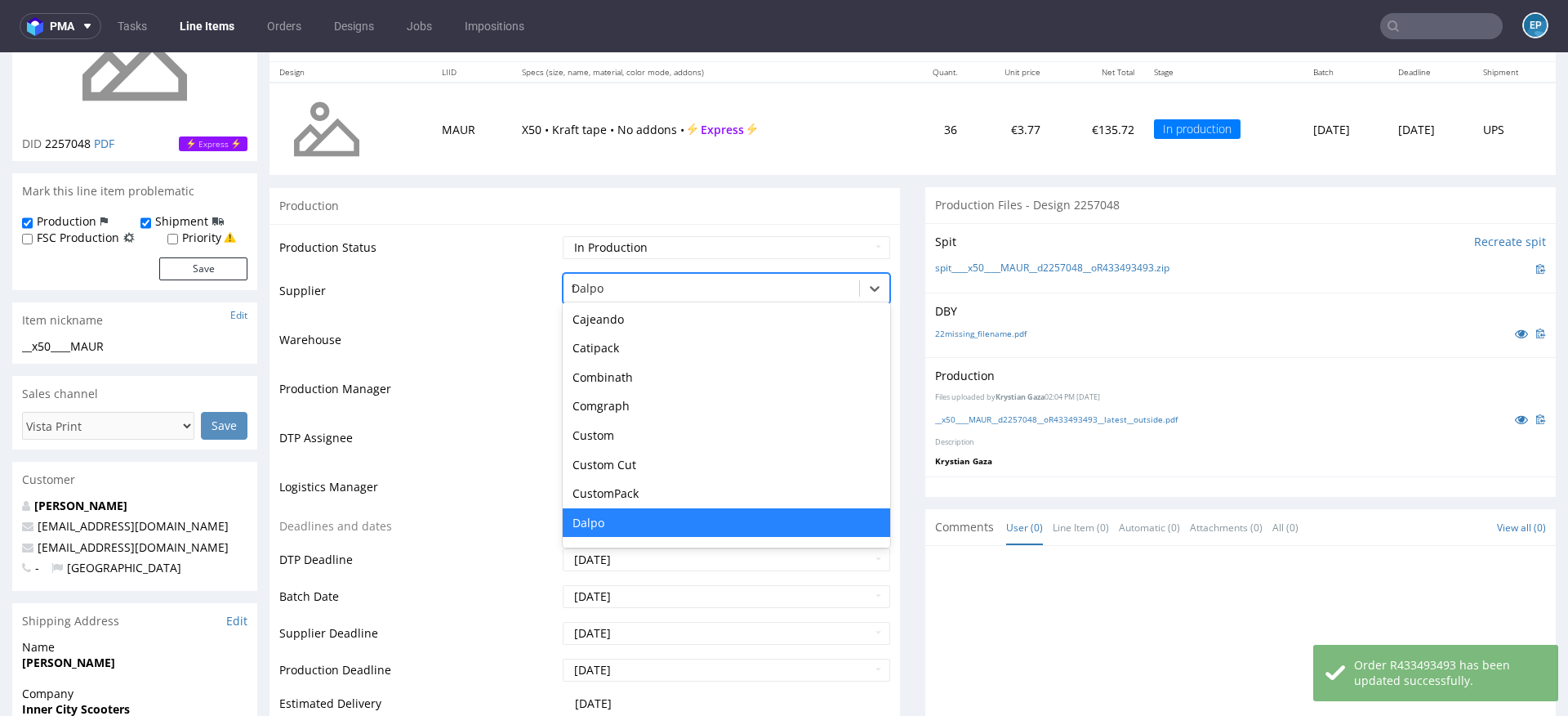
type input "tc"
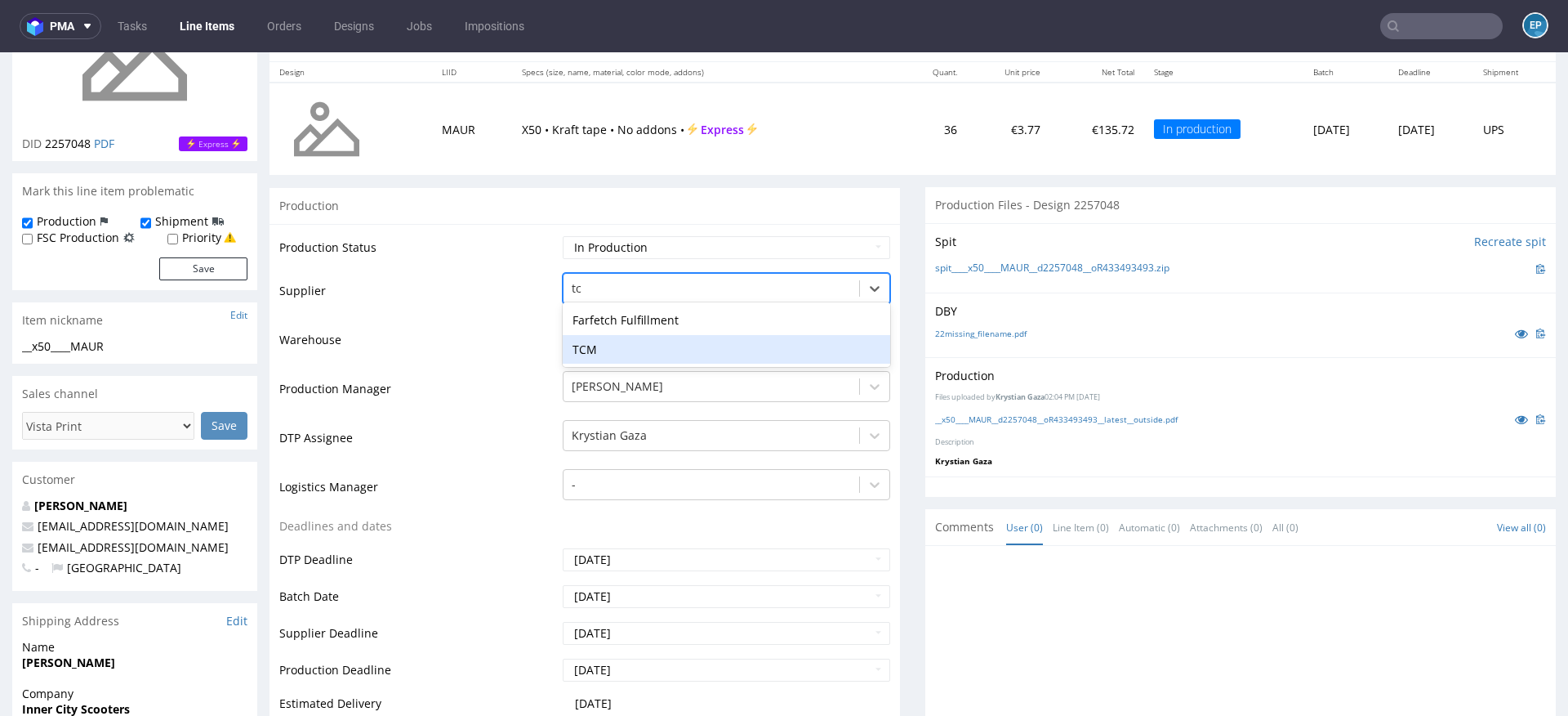
click at [636, 351] on div "TCM" at bounding box center [727, 350] width 327 height 30
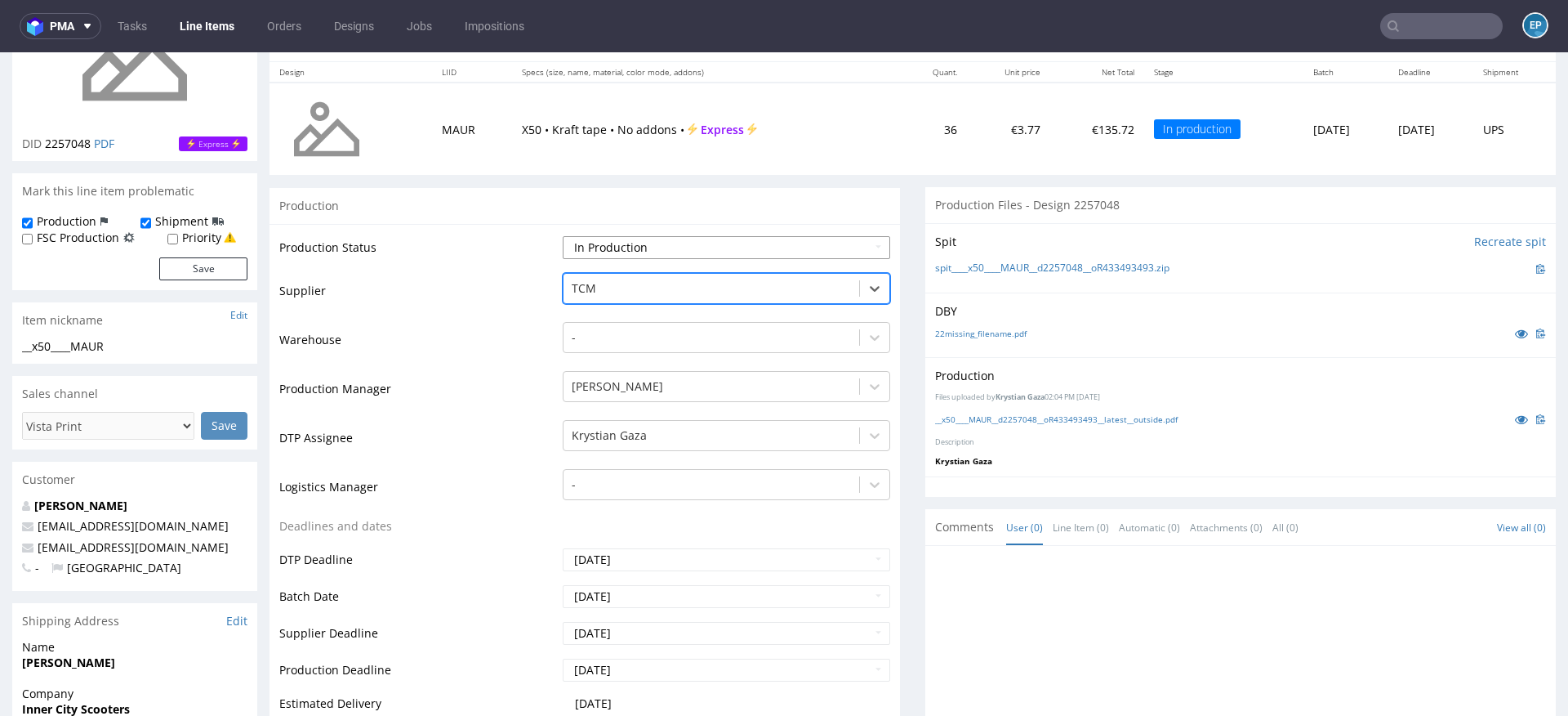
click at [614, 249] on select "Waiting for Artwork Waiting for Diecut Waiting for Mockup Waiting for DTP Waiti…" at bounding box center [727, 247] width 327 height 23
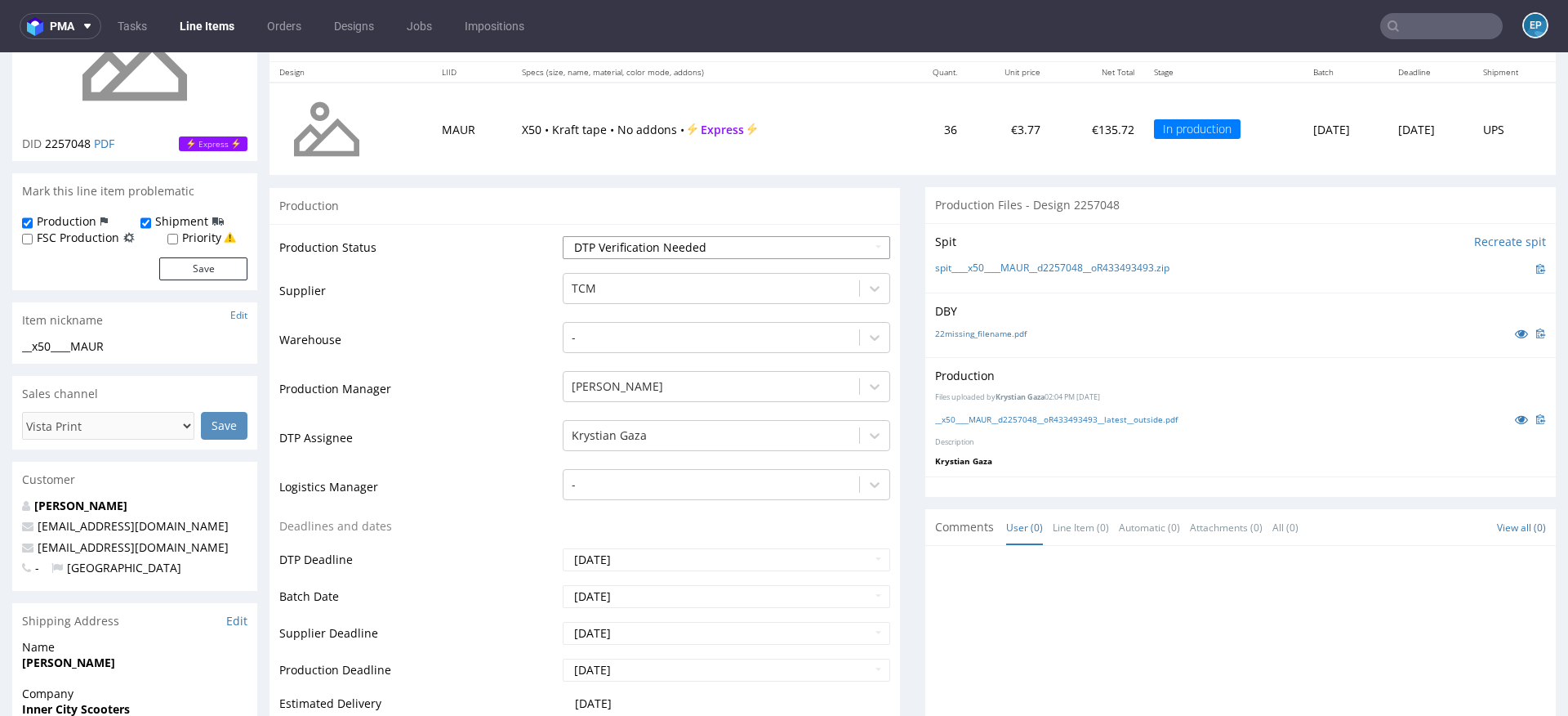
click at [563, 236] on select "Waiting for Artwork Waiting for Diecut Waiting for Mockup Waiting for DTP Waiti…" at bounding box center [727, 247] width 327 height 23
click at [613, 243] on select "Waiting for Artwork Waiting for Diecut Waiting for Mockup Waiting for DTP Waiti…" at bounding box center [727, 247] width 327 height 23
select select "dtp_production_ready"
click at [563, 236] on select "Waiting for Artwork Waiting for Diecut Waiting for Mockup Waiting for DTP Waiti…" at bounding box center [727, 247] width 327 height 23
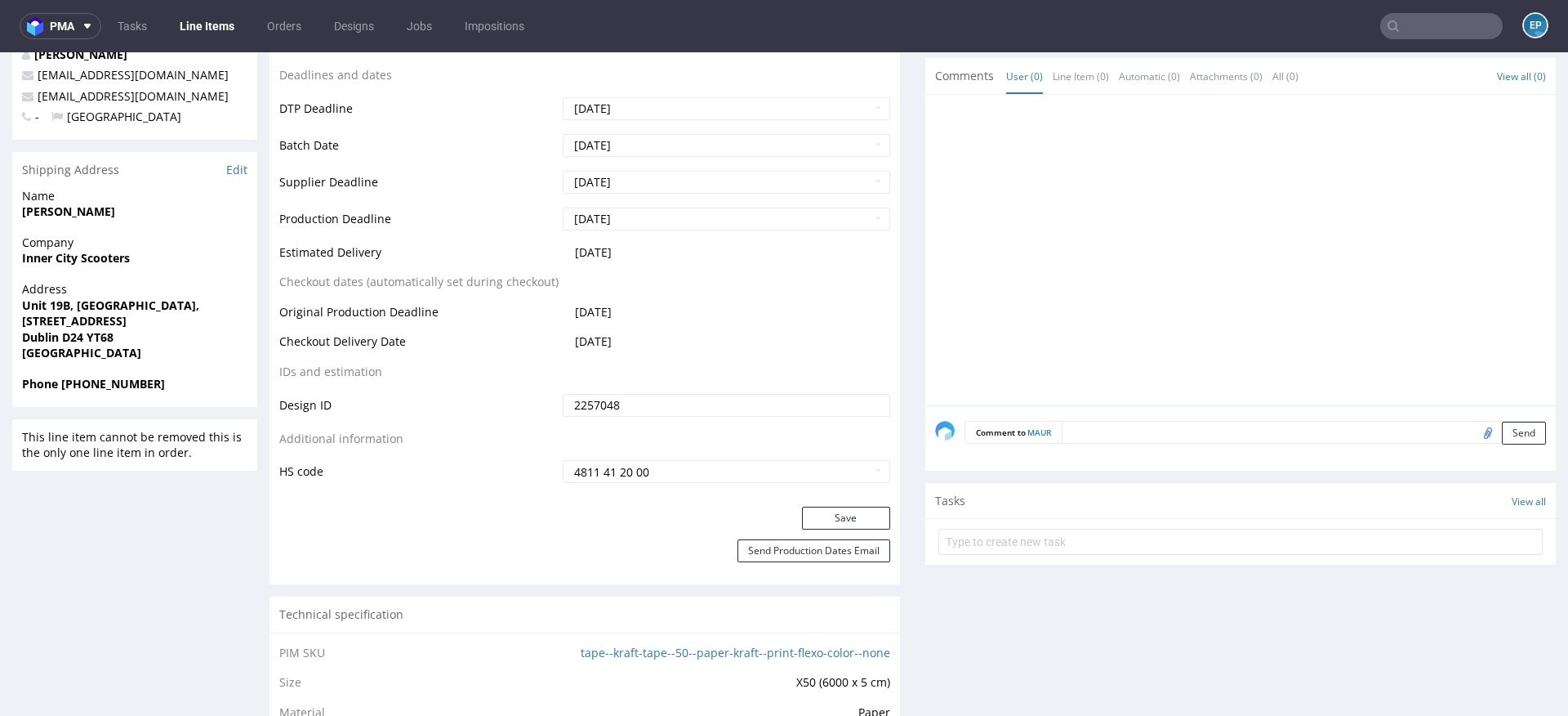
scroll to position [750, 0]
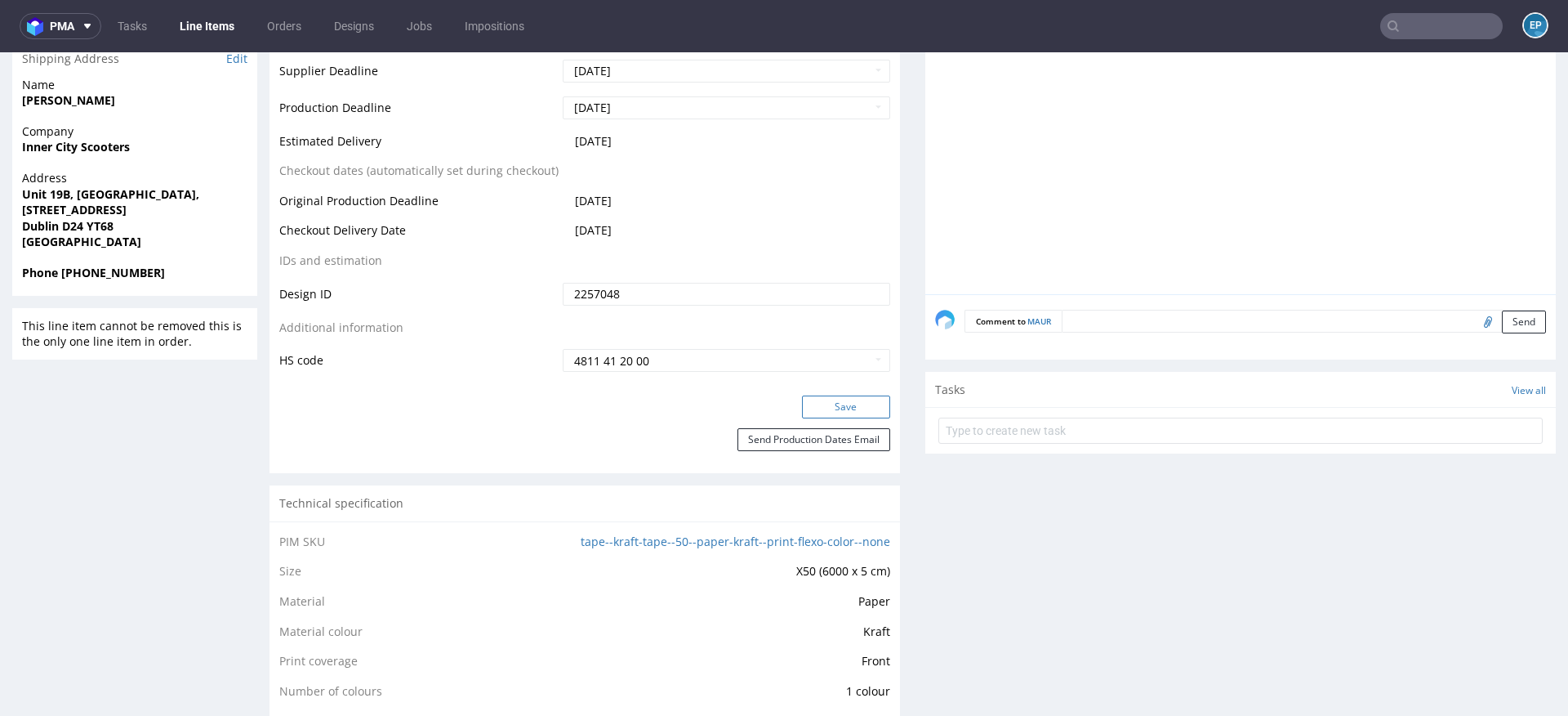
click at [813, 403] on button "Save" at bounding box center [845, 407] width 88 height 23
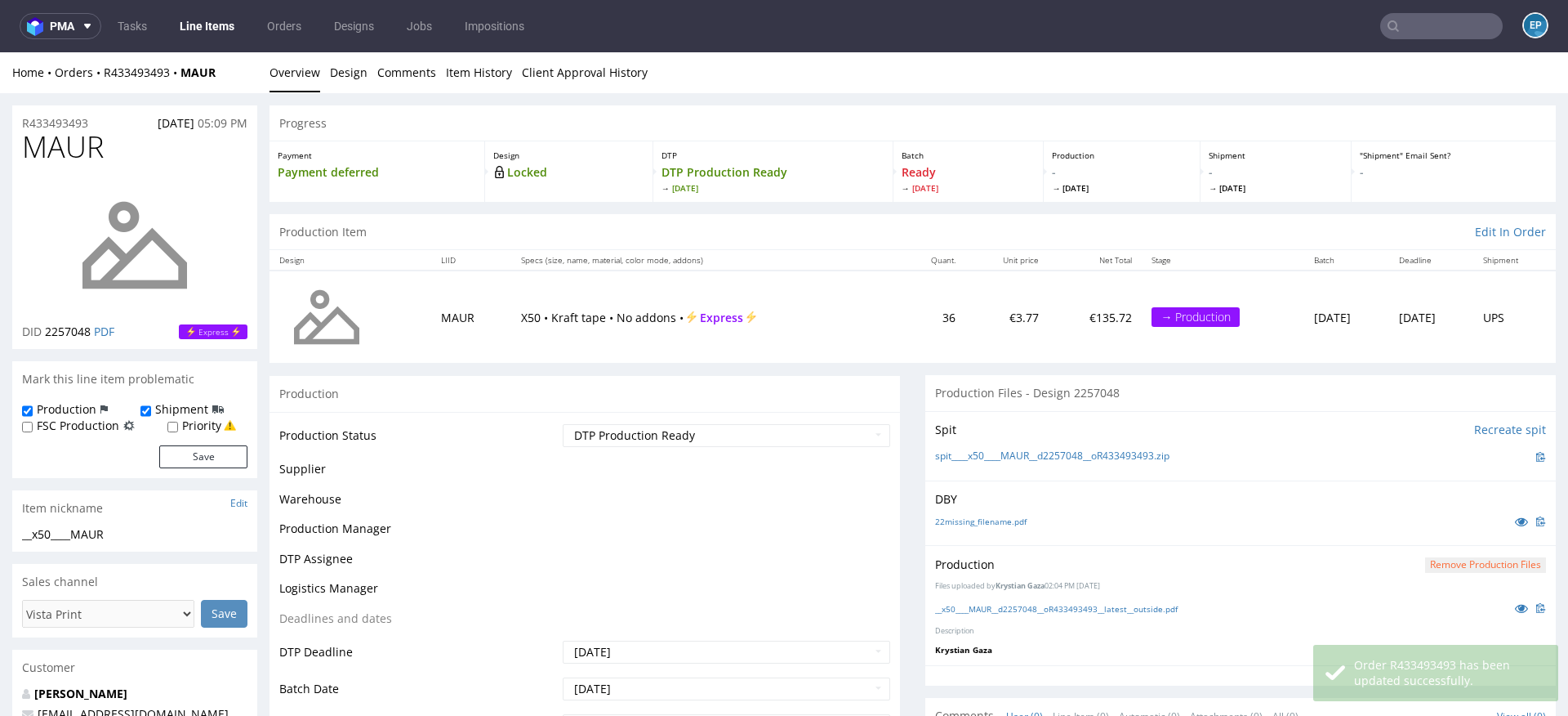
scroll to position [739, 0]
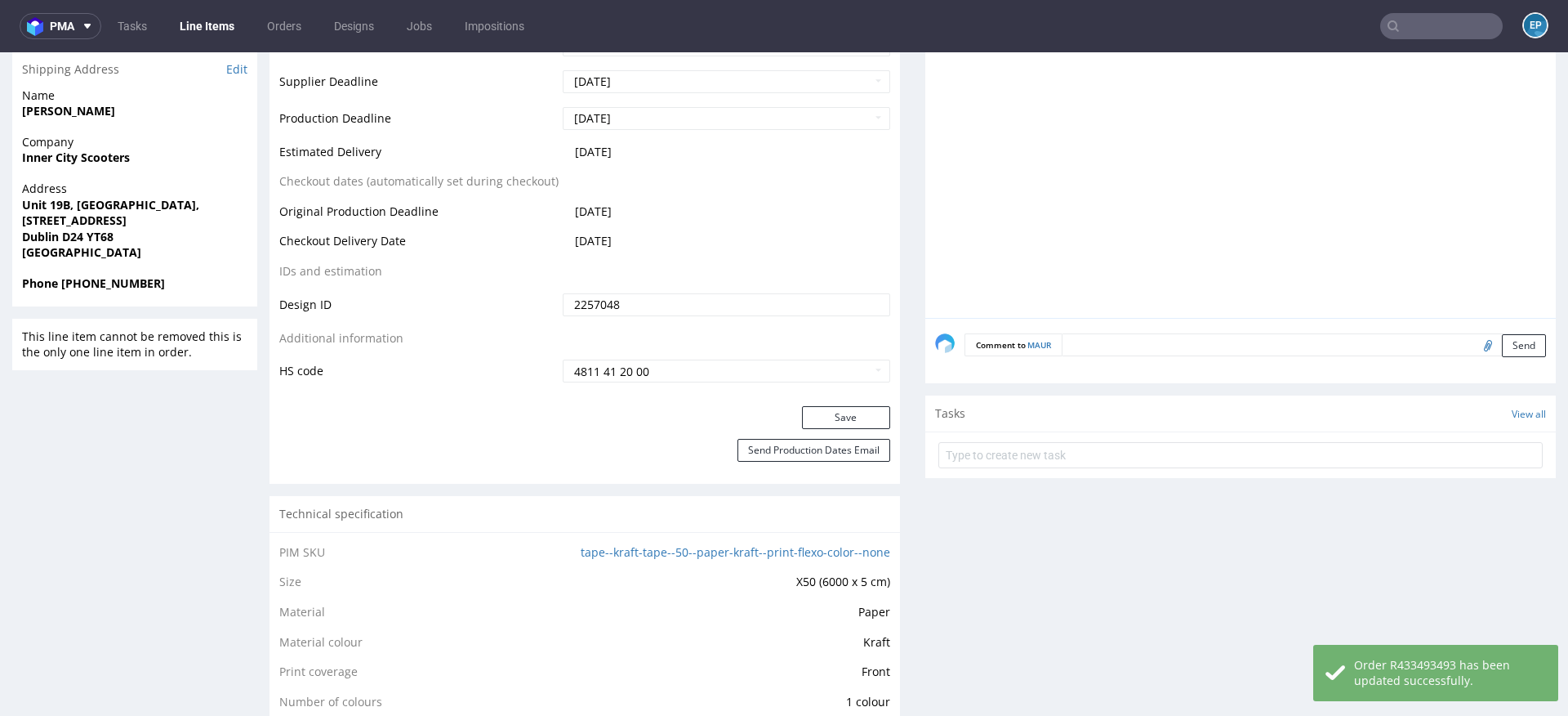
click at [1200, 342] on textarea at bounding box center [1304, 344] width 484 height 23
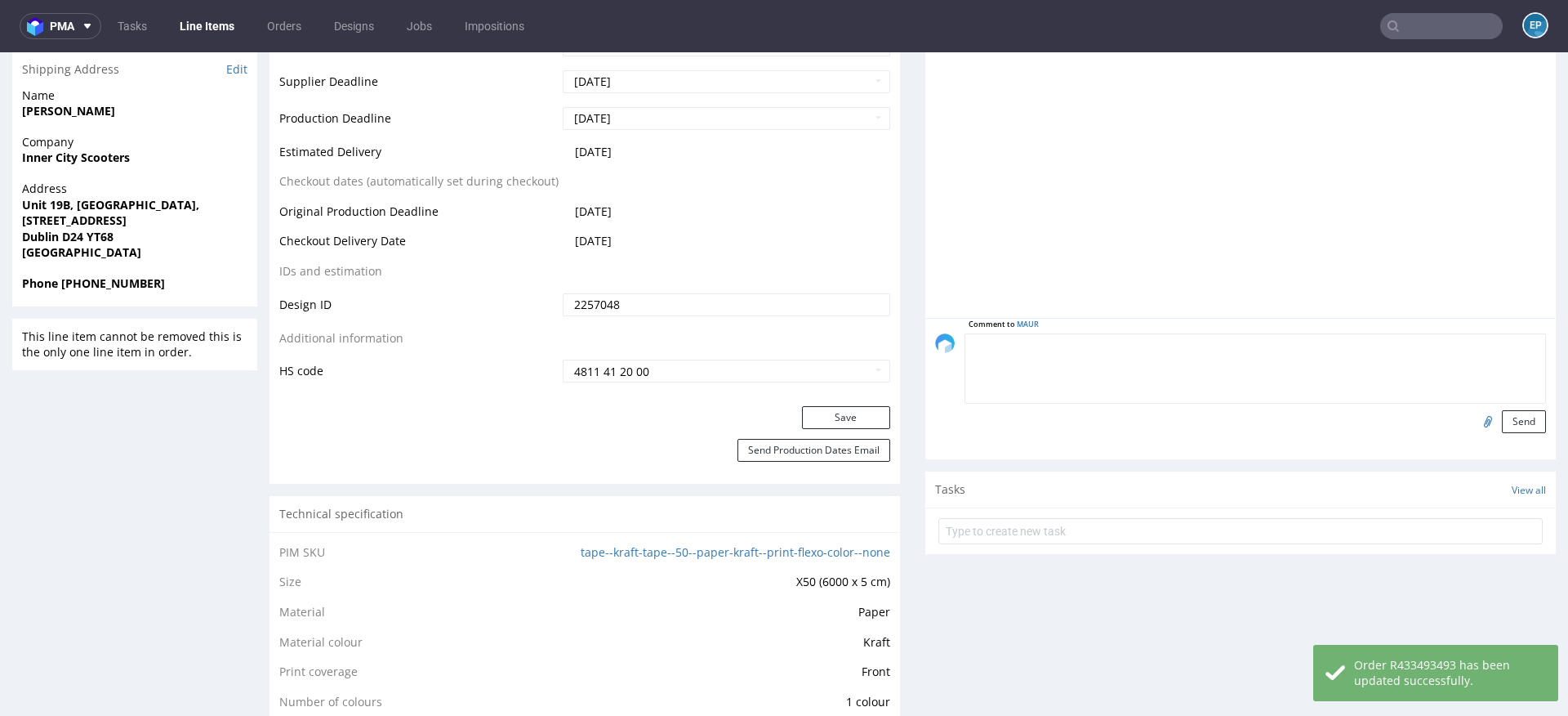
paste textarea "Dalpo delay -> TCM"
type textarea "Dalpo delay -> TCM"
click at [1508, 410] on button "Send" at bounding box center [1524, 421] width 44 height 23
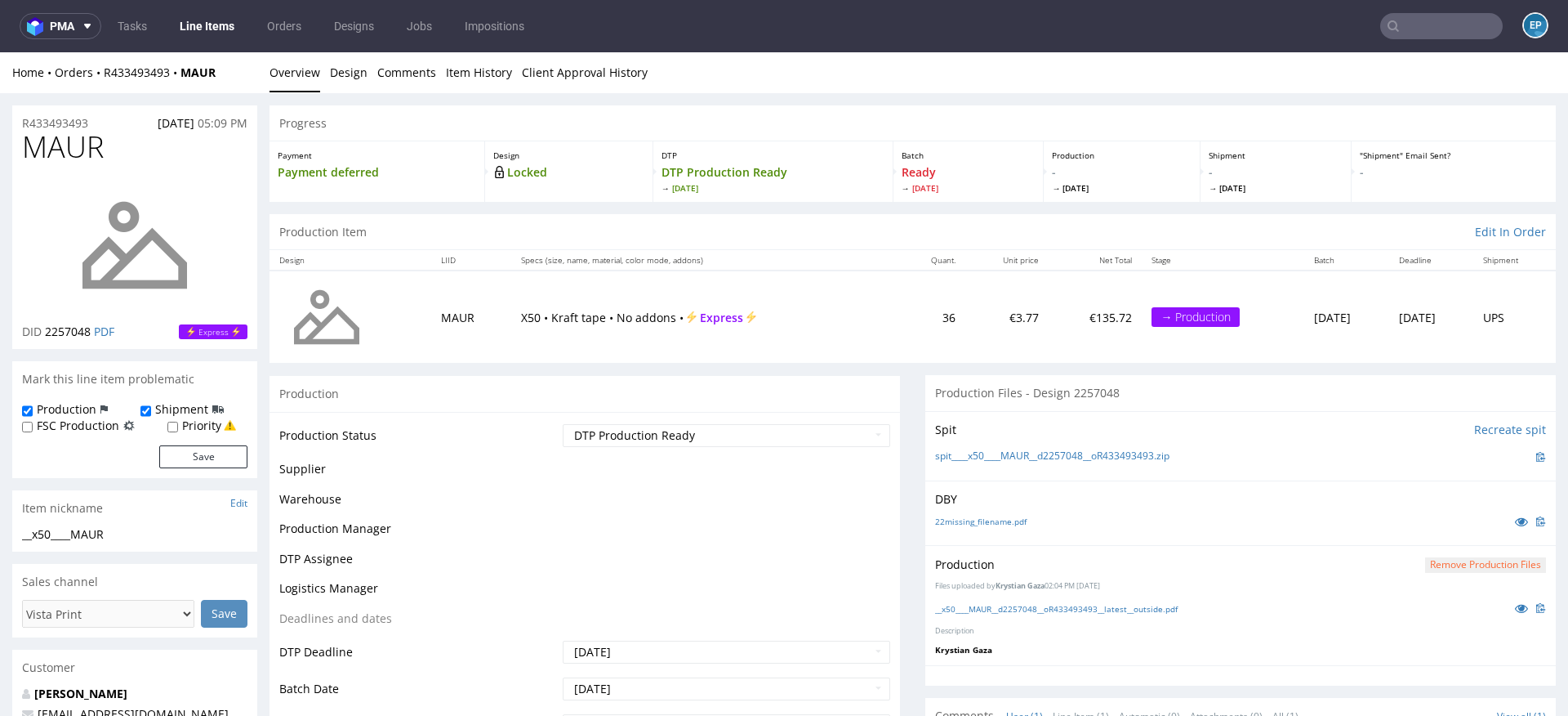
scroll to position [0, 0]
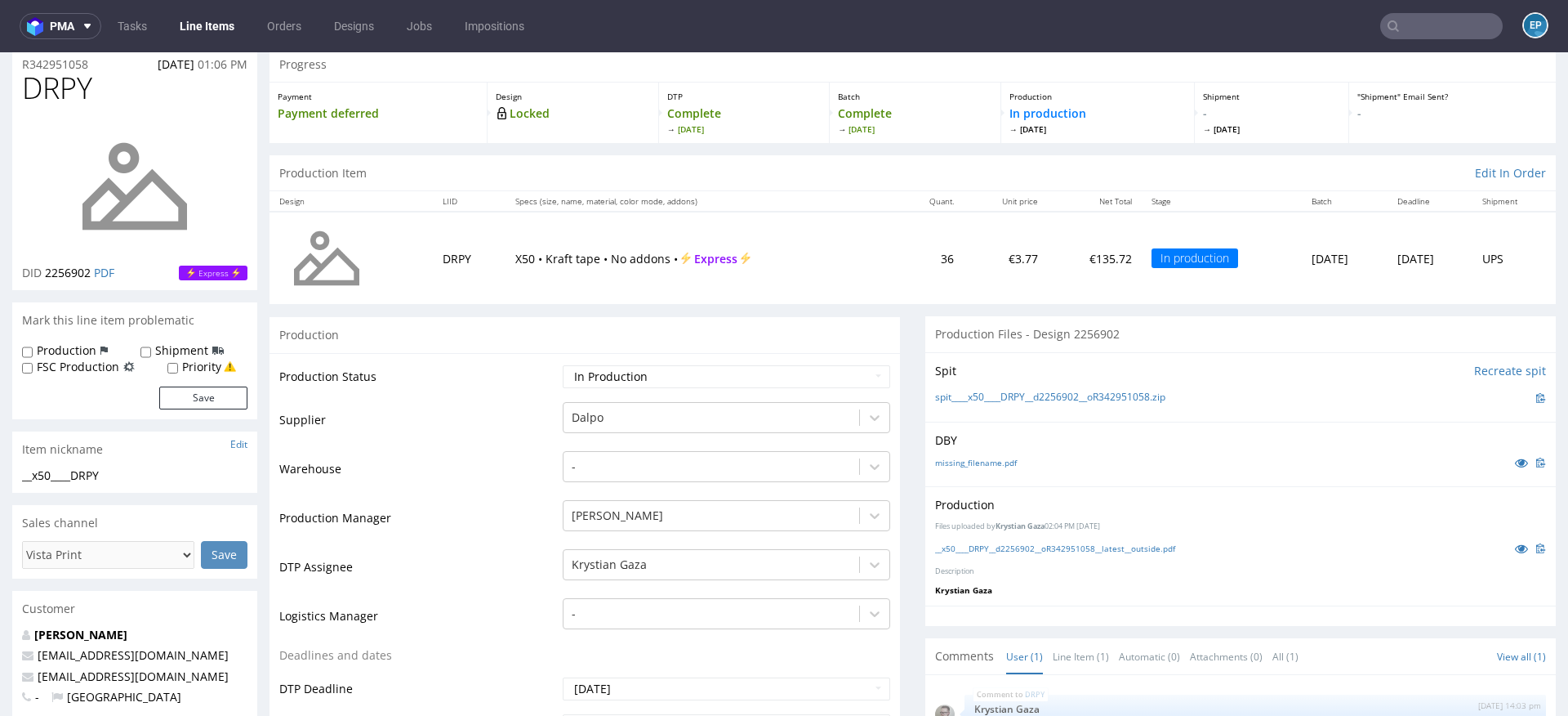
scroll to position [134, 0]
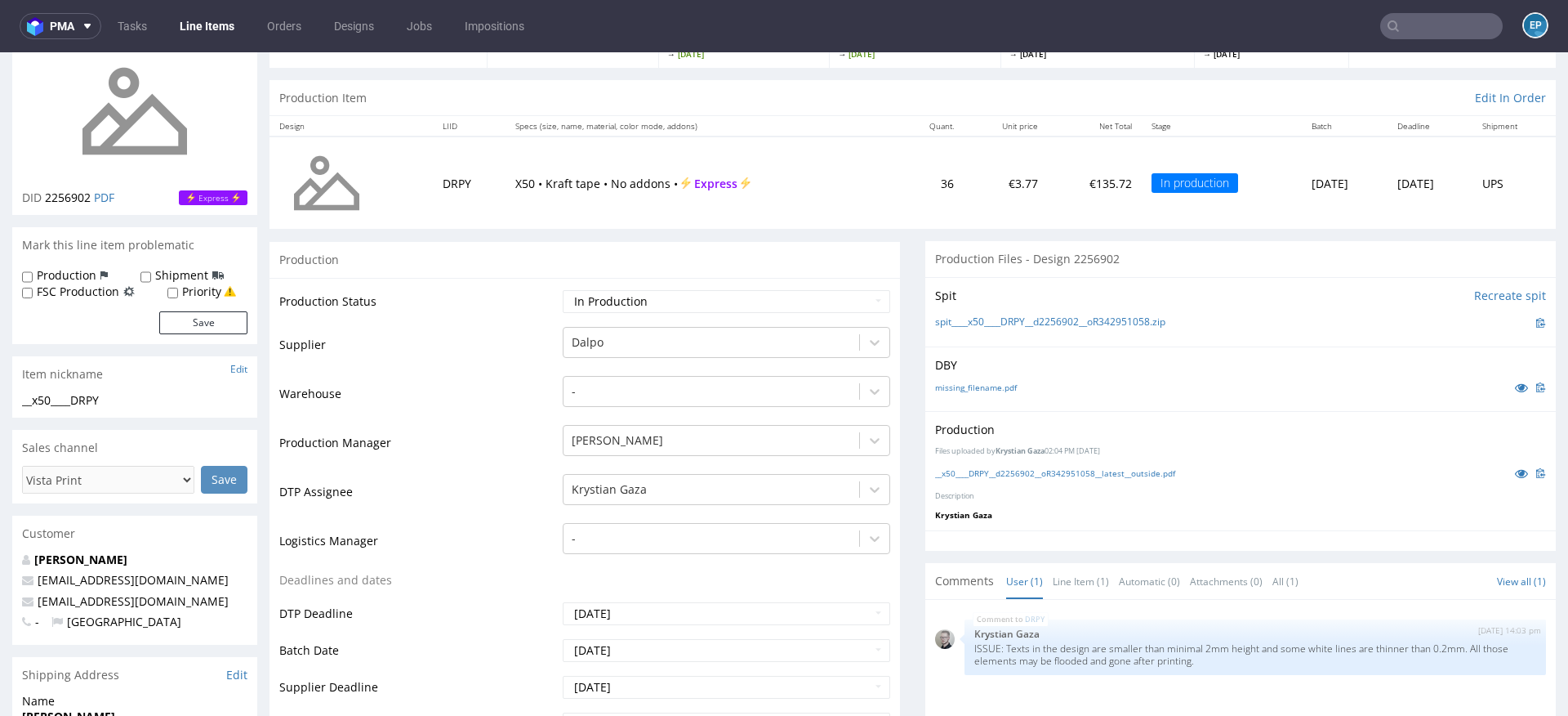
click at [43, 273] on label "Production" at bounding box center [67, 276] width 59 height 17
click at [32, 273] on input "Production" at bounding box center [27, 277] width 10 height 13
checkbox input "true"
click at [204, 272] on div "Shipment" at bounding box center [182, 276] width 83 height 17
click at [174, 271] on label "Shipment" at bounding box center [181, 276] width 53 height 17
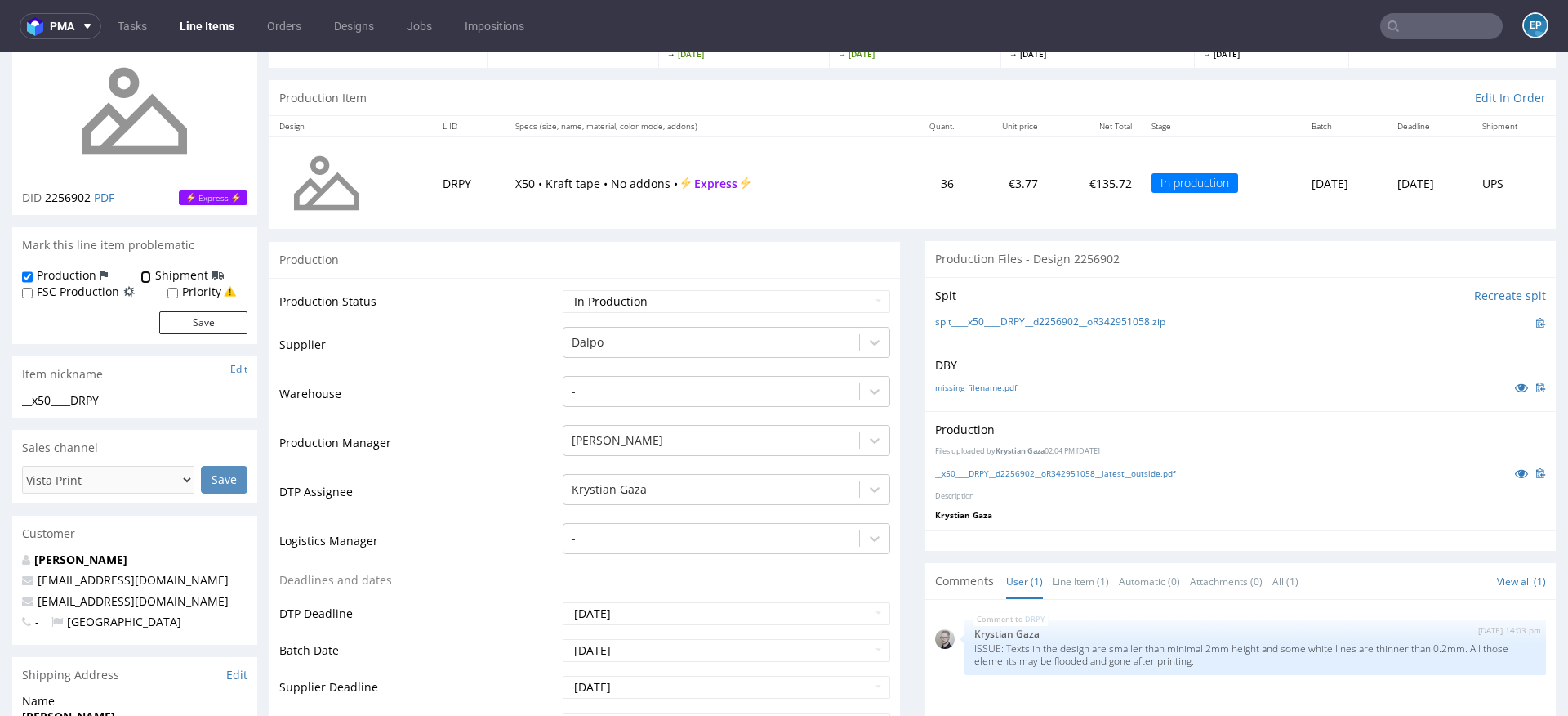
click at [151, 271] on input "Shipment" at bounding box center [145, 277] width 10 height 13
checkbox input "true"
click at [188, 321] on button "Save" at bounding box center [202, 323] width 88 height 23
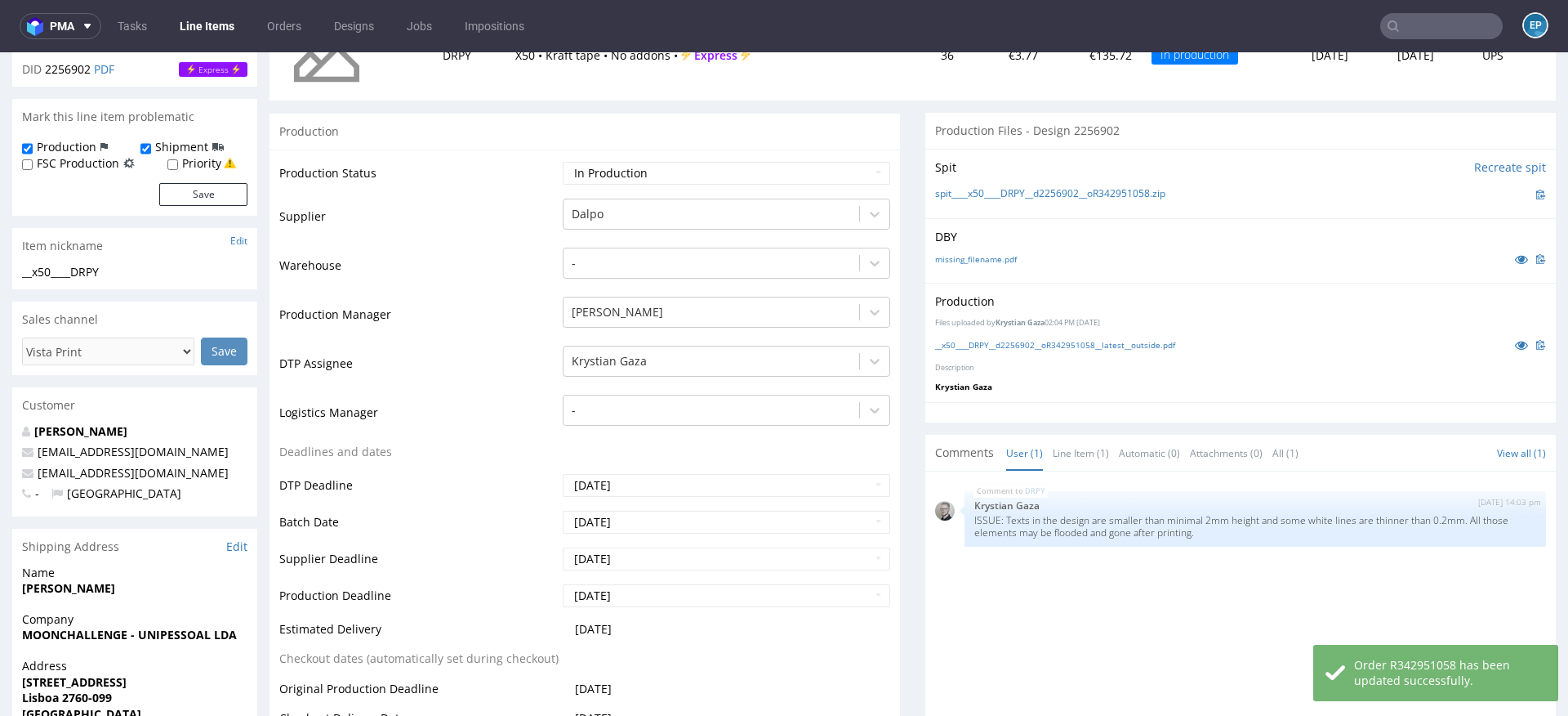
scroll to position [390, 0]
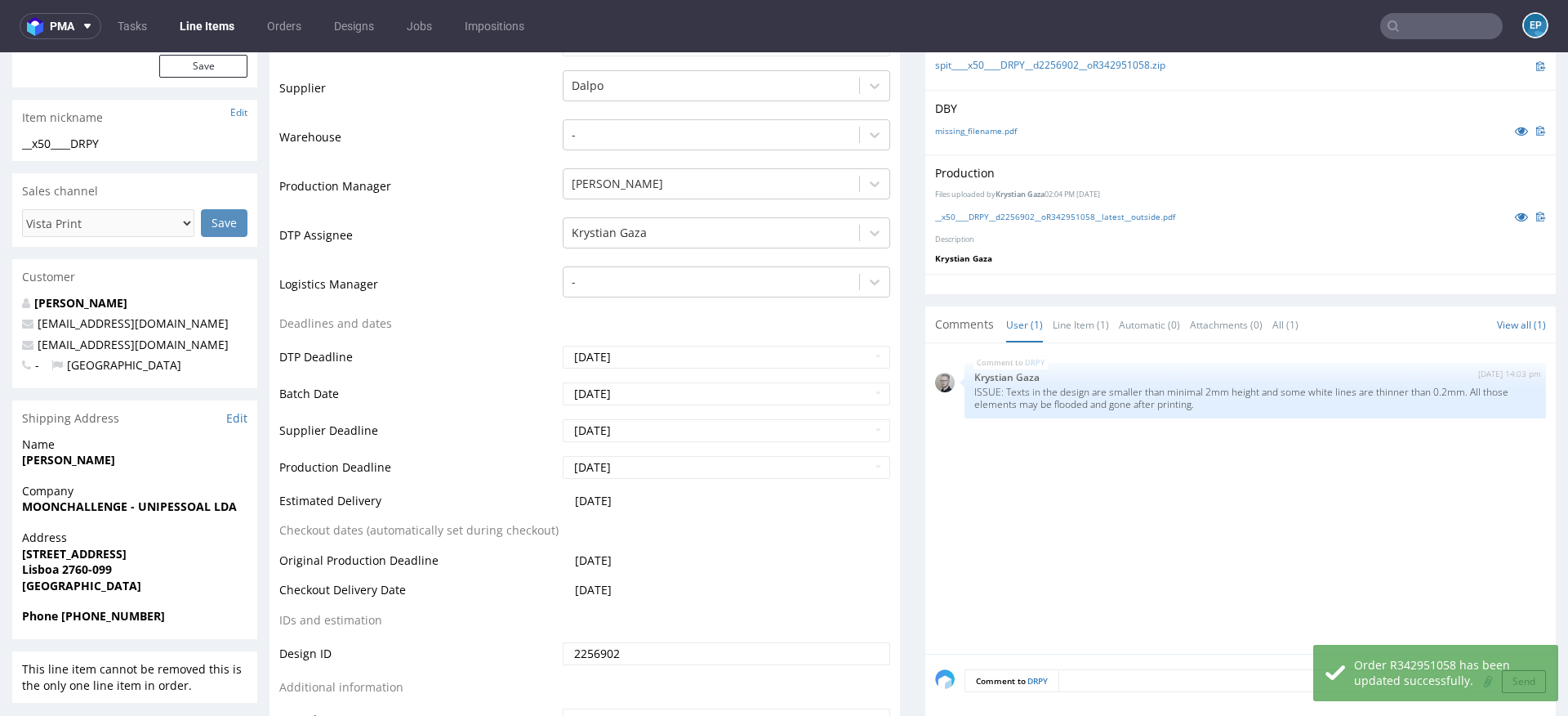
click at [1106, 674] on textarea at bounding box center [1302, 680] width 487 height 23
paste textarea "Dalpo delay -> TCM"
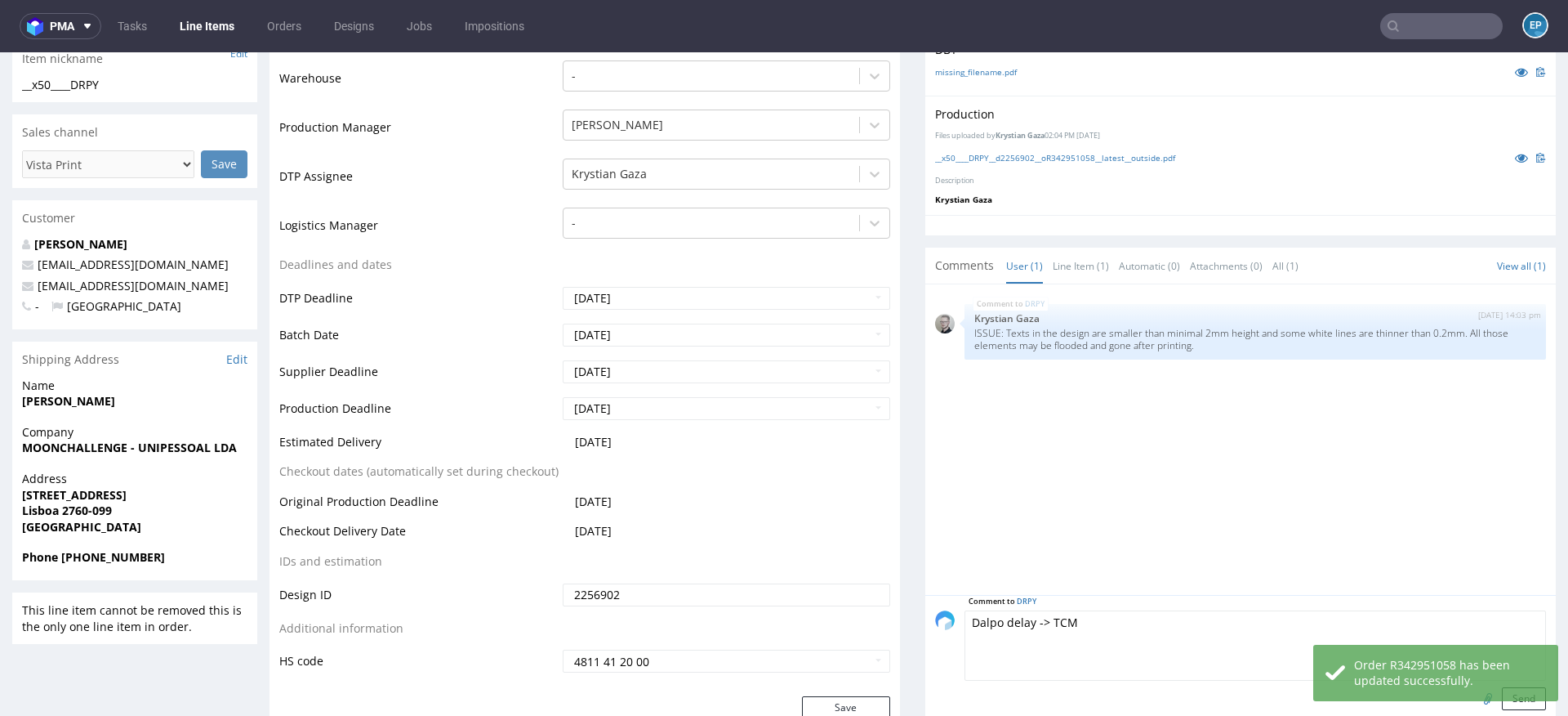
scroll to position [595, 0]
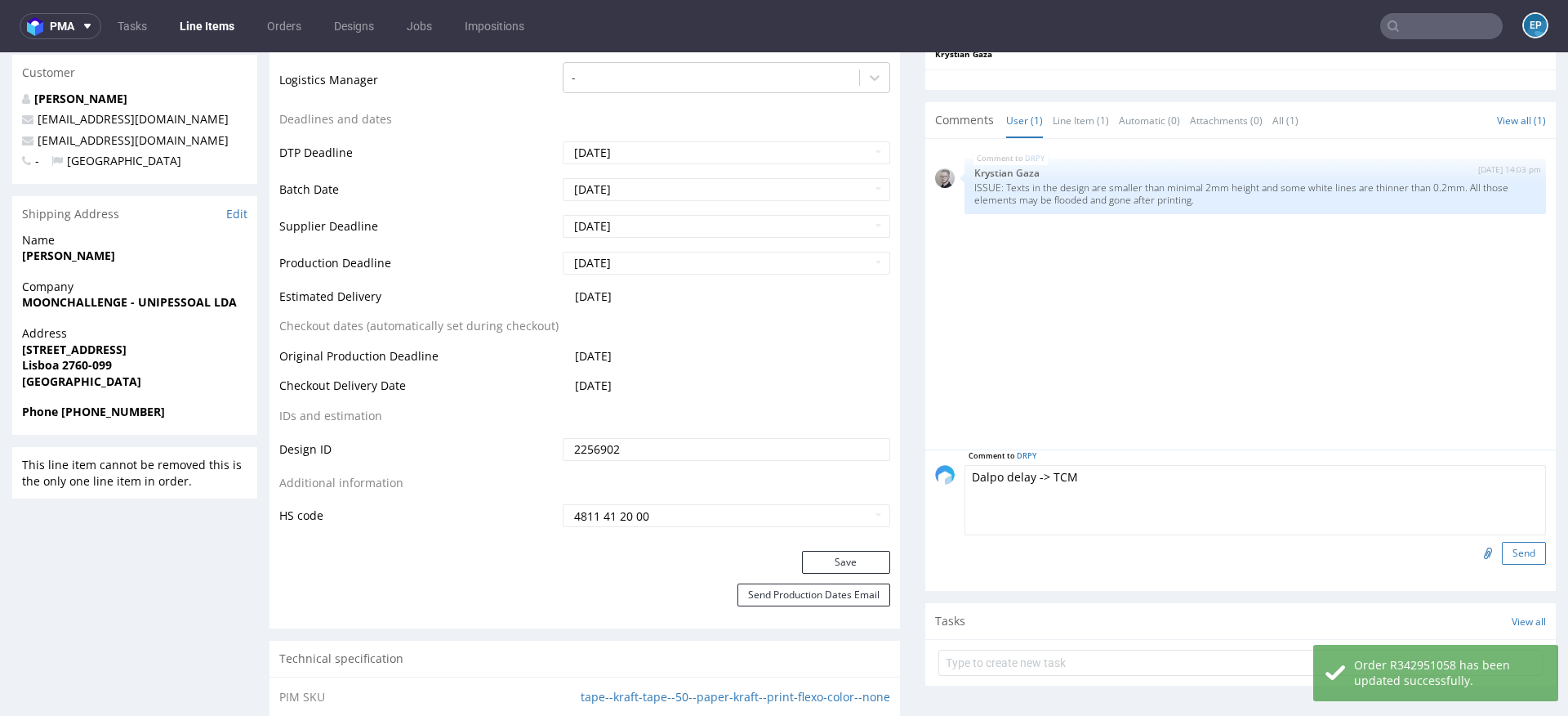
type textarea "Dalpo delay -> TCM"
click at [1501, 557] on button "Send" at bounding box center [1524, 553] width 44 height 23
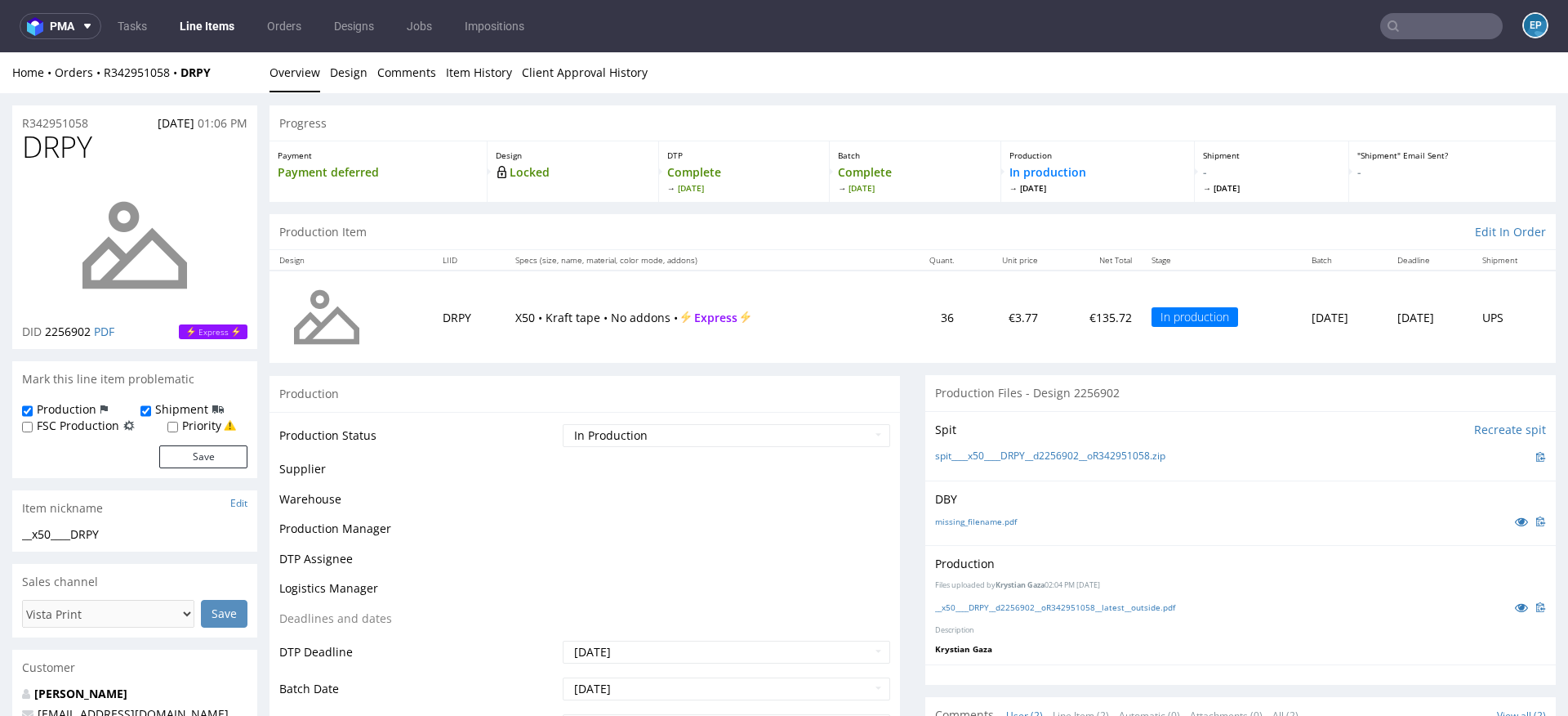
scroll to position [0, 0]
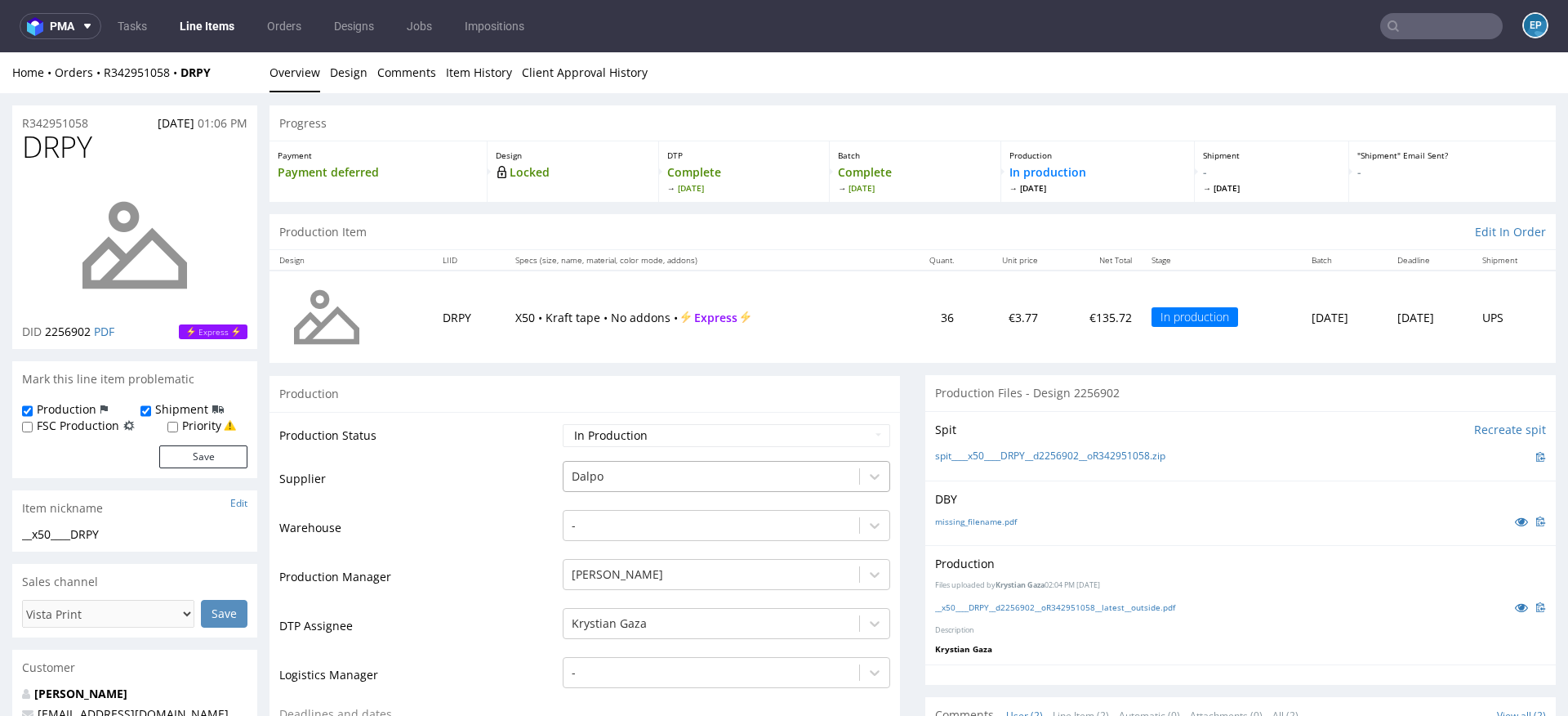
click at [591, 473] on div "Dalpo" at bounding box center [711, 476] width 296 height 26
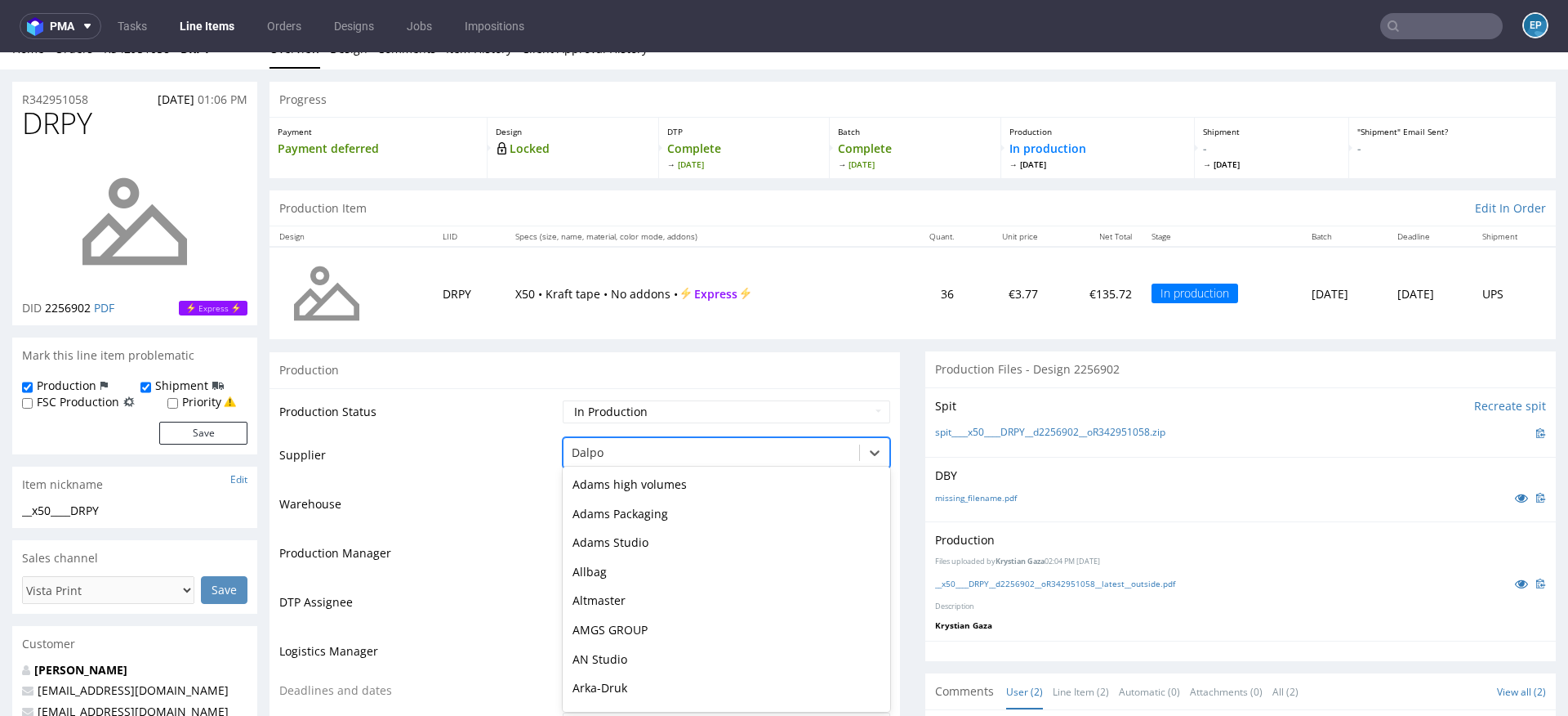
scroll to position [525, 0]
type input "tc"
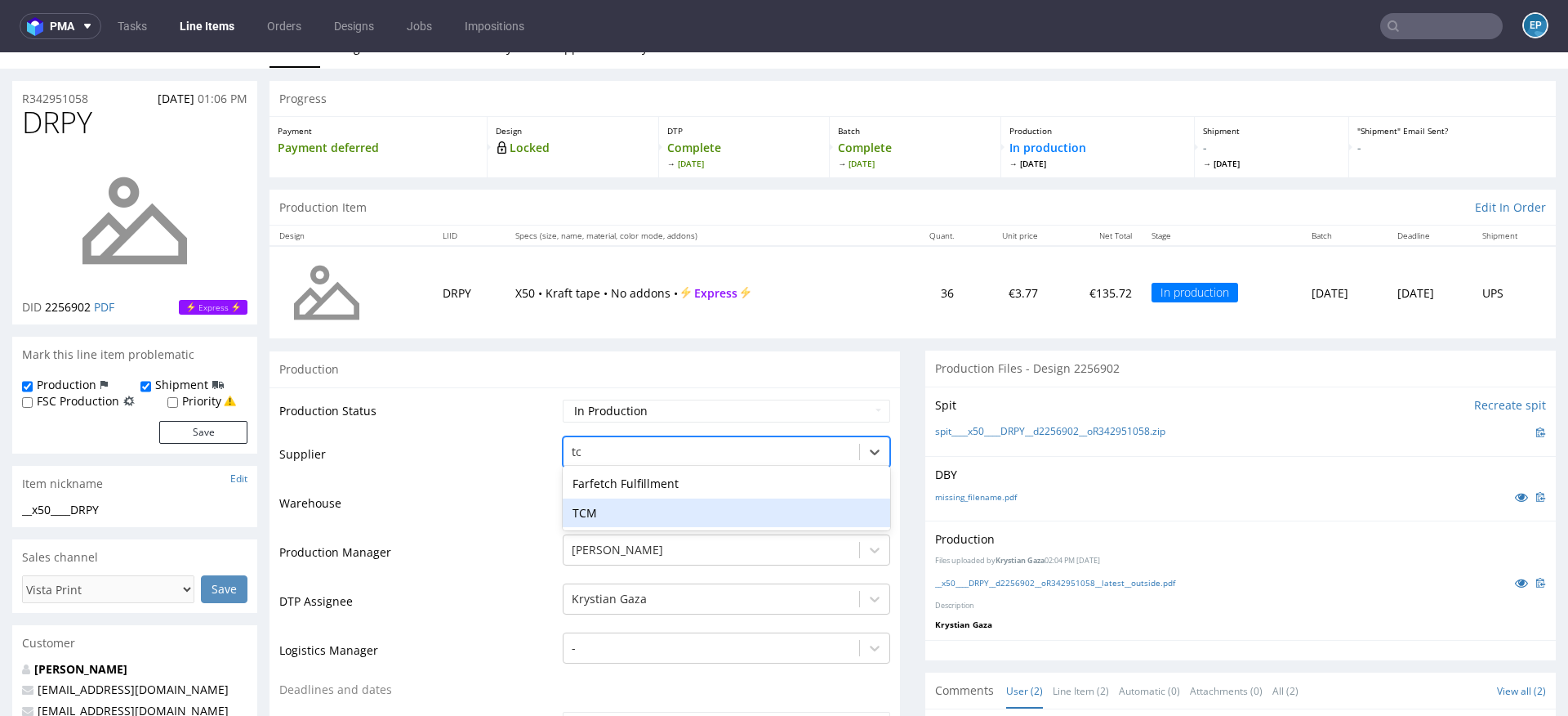
click at [616, 517] on div "TCM" at bounding box center [727, 513] width 327 height 30
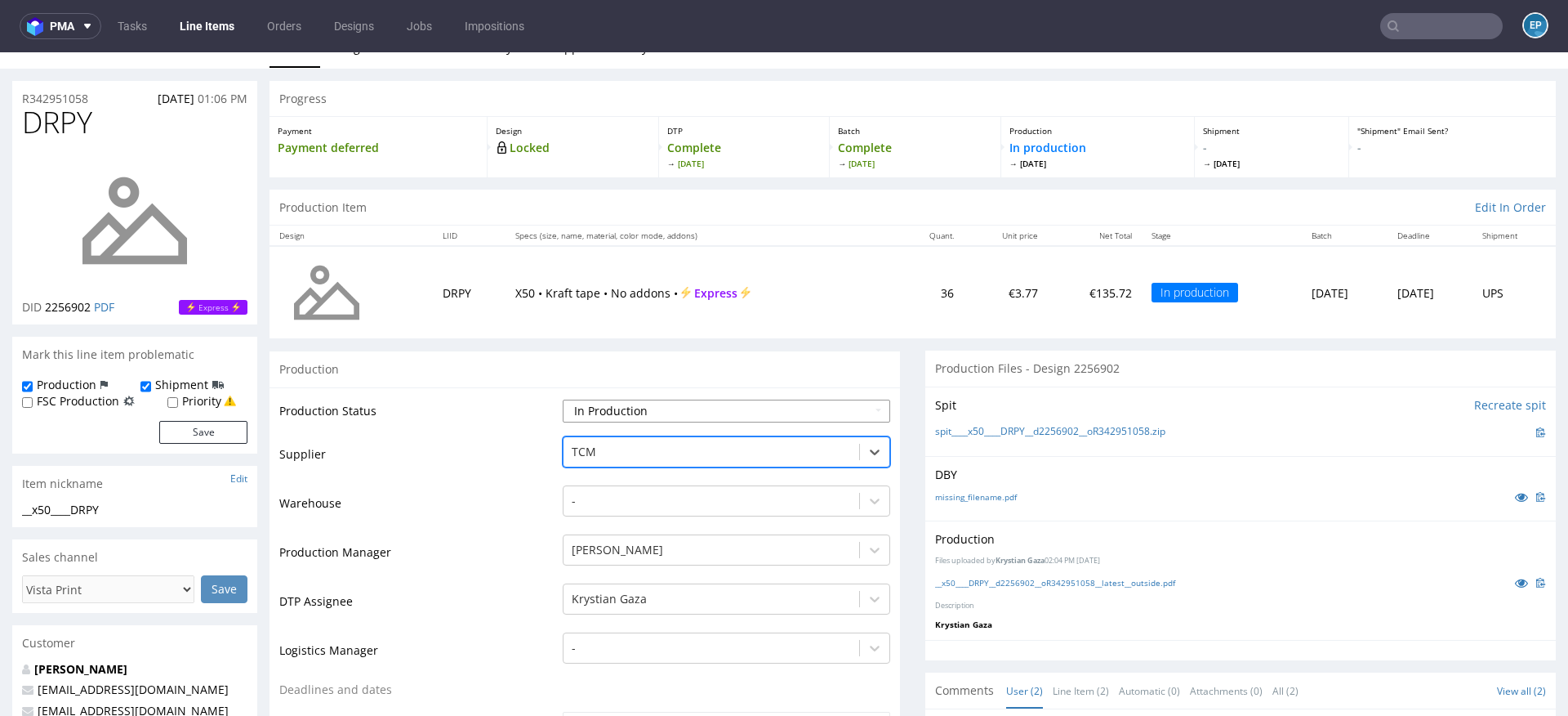
click at [613, 403] on select "Waiting for Artwork Waiting for Diecut Waiting for Mockup Waiting for DTP Waiti…" at bounding box center [727, 411] width 327 height 23
select select "dtp_production_ready"
click at [563, 400] on select "Waiting for Artwork Waiting for Diecut Waiting for Mockup Waiting for DTP Waiti…" at bounding box center [727, 411] width 327 height 23
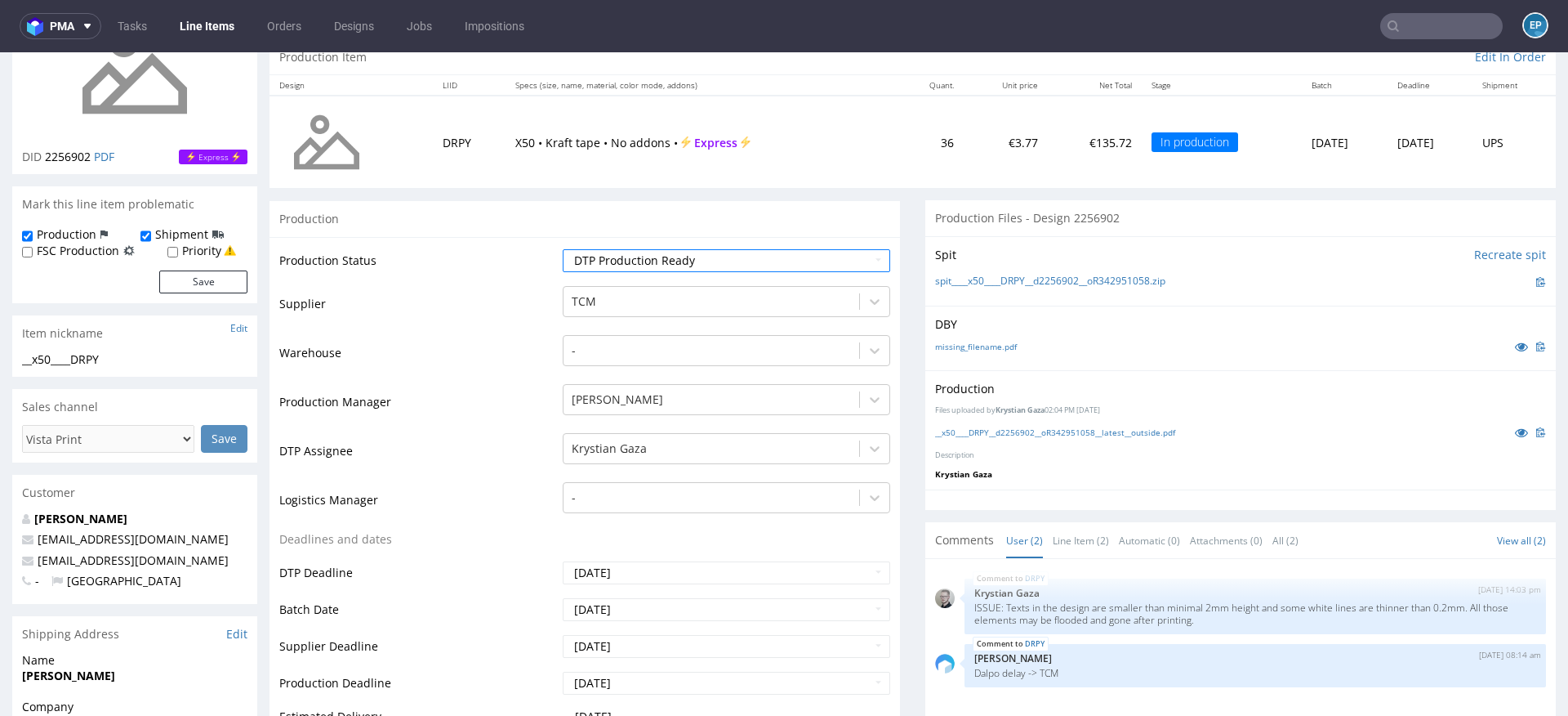
scroll to position [651, 0]
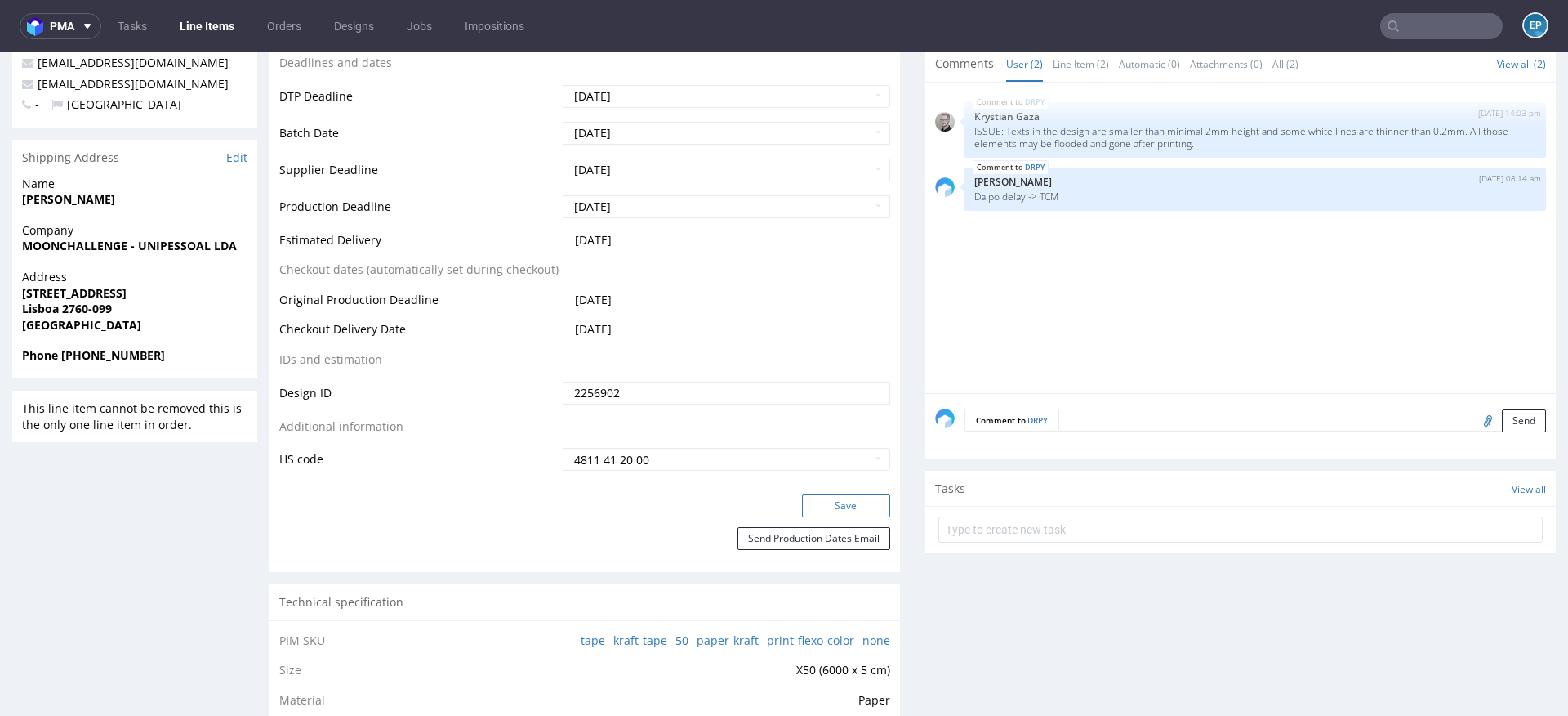
click at [843, 498] on button "Save" at bounding box center [845, 505] width 88 height 23
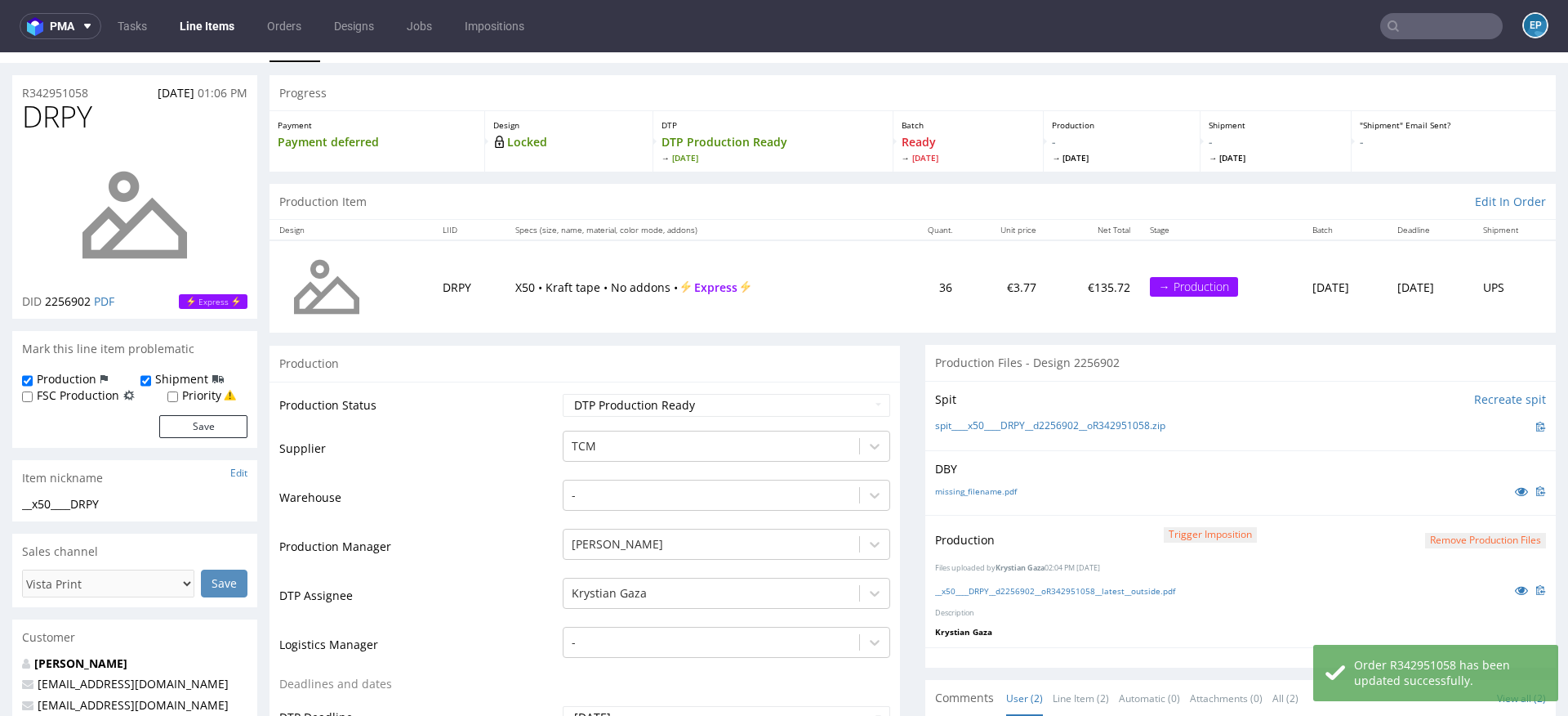
scroll to position [0, 0]
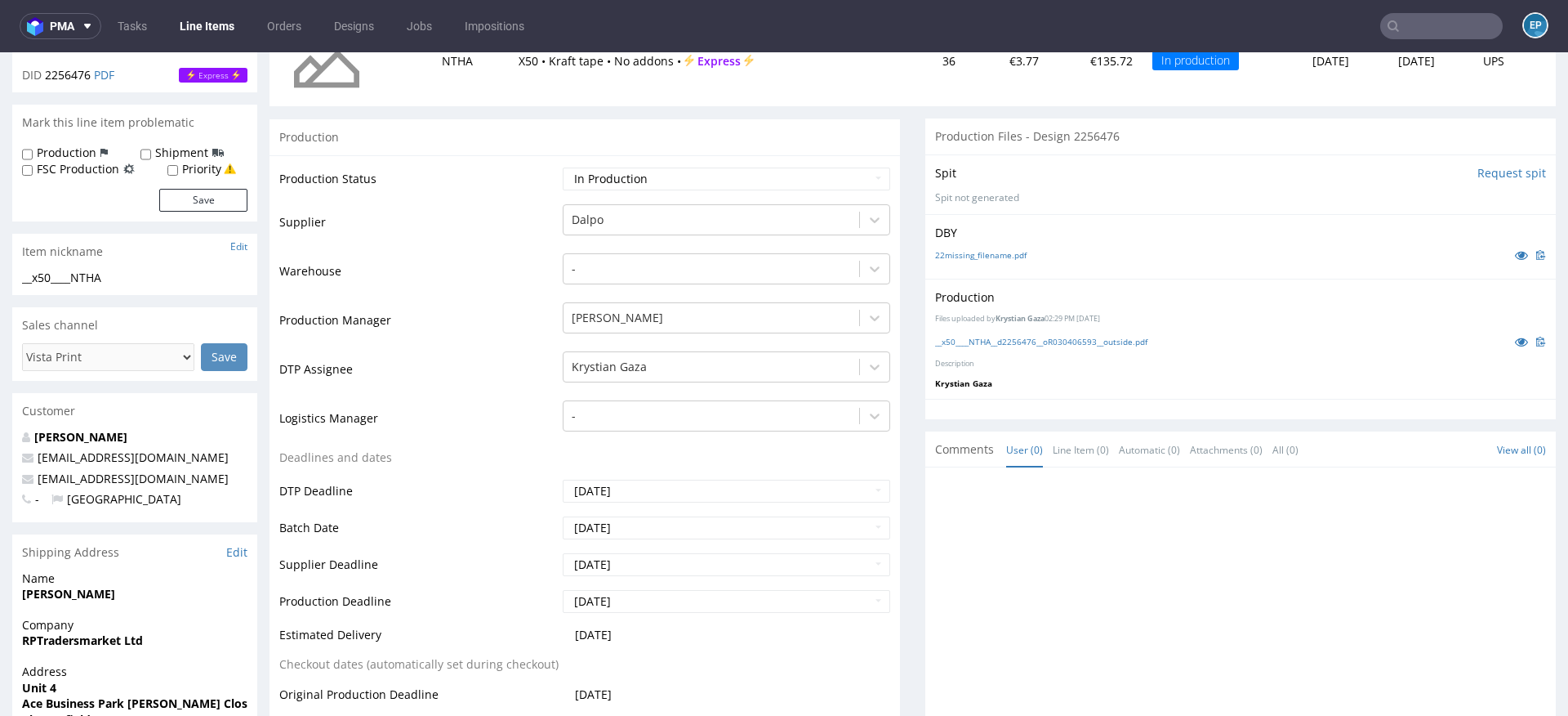
scroll to position [278, 0]
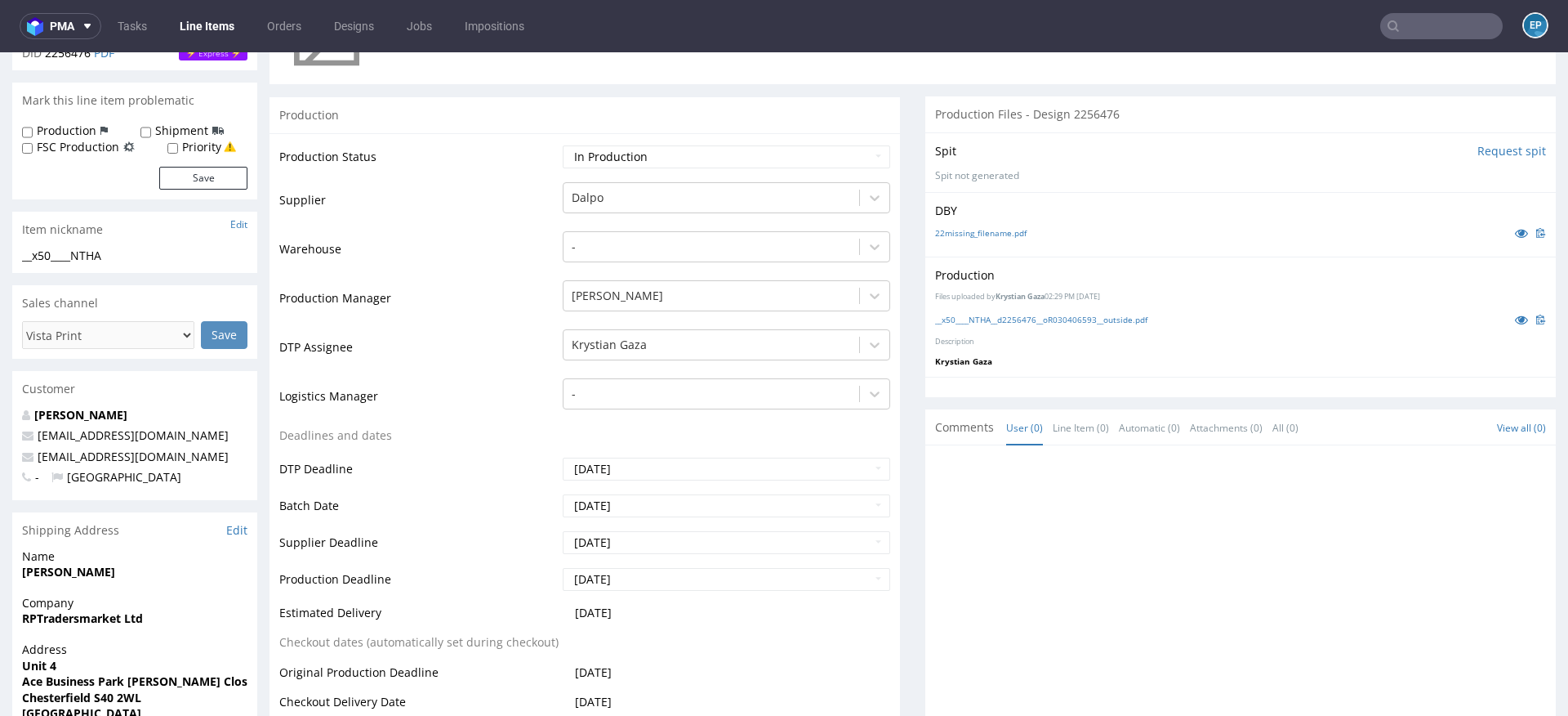
click at [78, 128] on label "Production" at bounding box center [67, 130] width 59 height 17
click at [32, 128] on input "Production" at bounding box center [27, 132] width 10 height 13
checkbox input "true"
click at [143, 128] on input "Shipment" at bounding box center [145, 132] width 10 height 13
checkbox input "true"
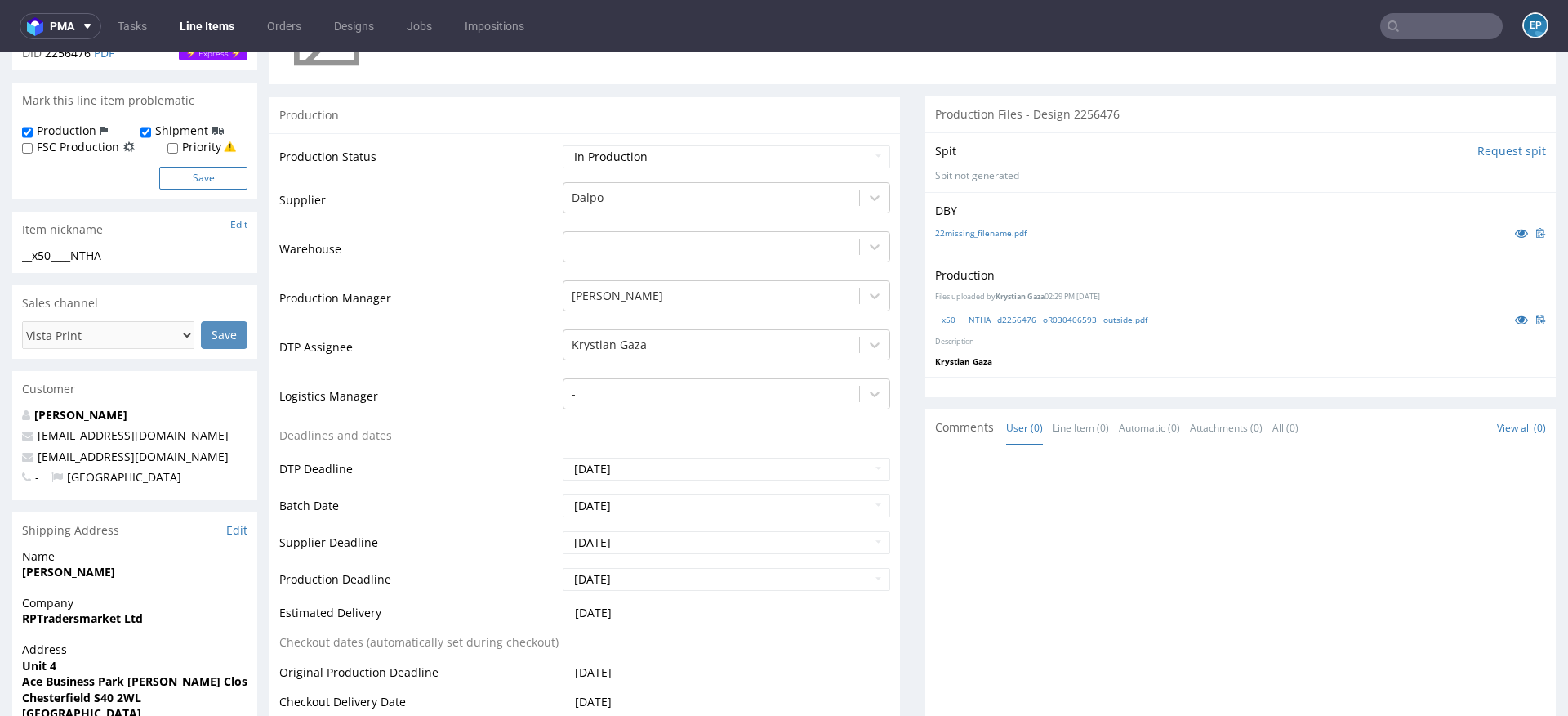
click at [214, 178] on button "Save" at bounding box center [202, 178] width 88 height 23
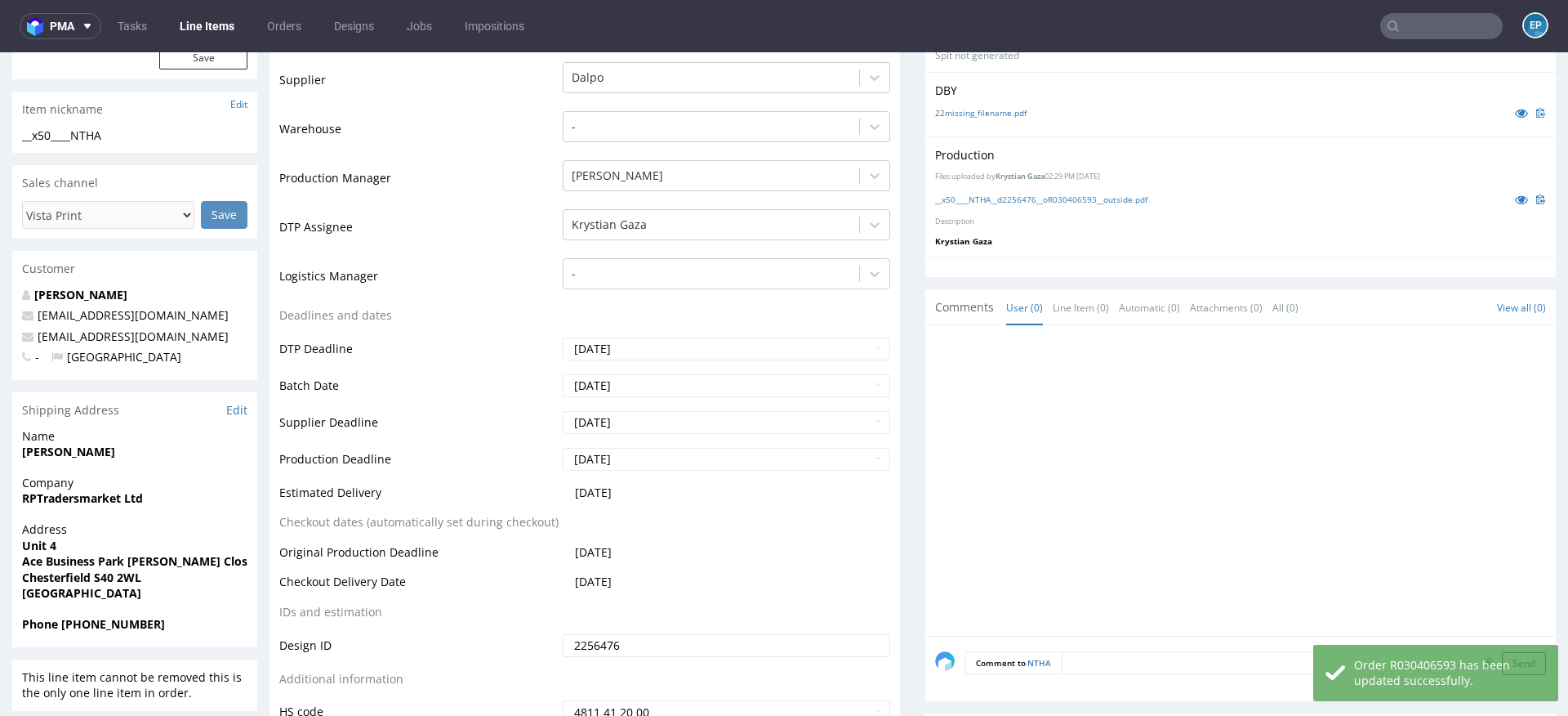
scroll to position [431, 0]
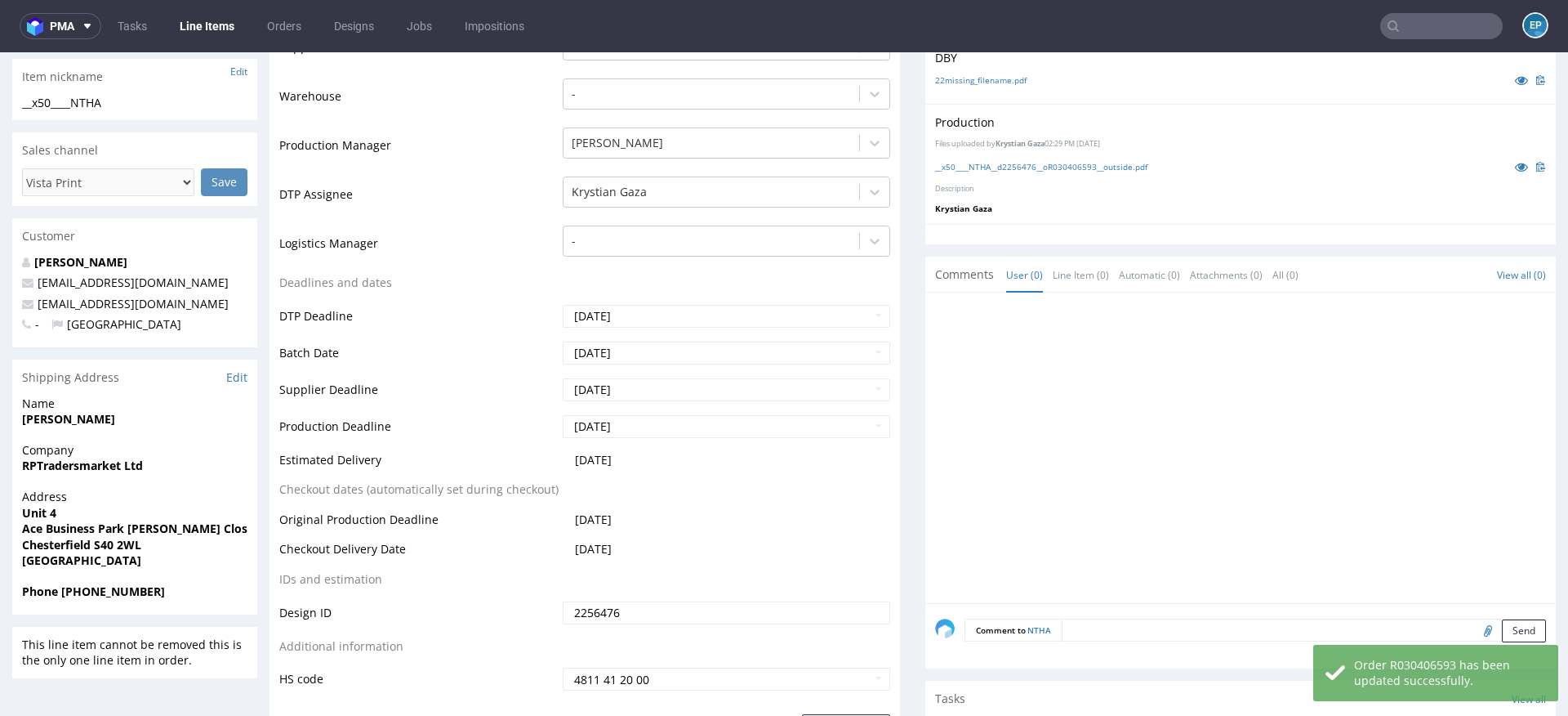
click at [1102, 627] on textarea at bounding box center [1304, 630] width 484 height 23
paste textarea "Dalpo delay -> TCM"
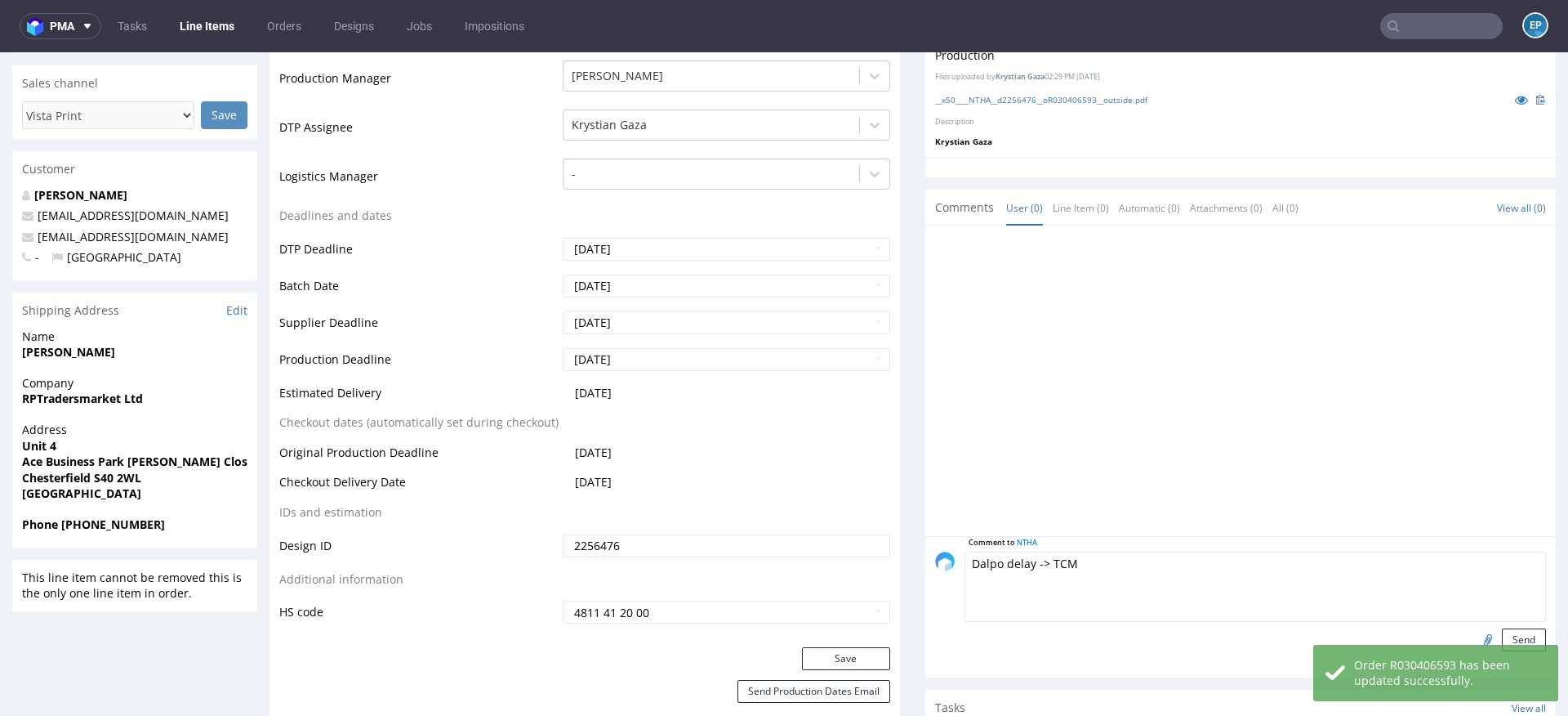
scroll to position [631, 0]
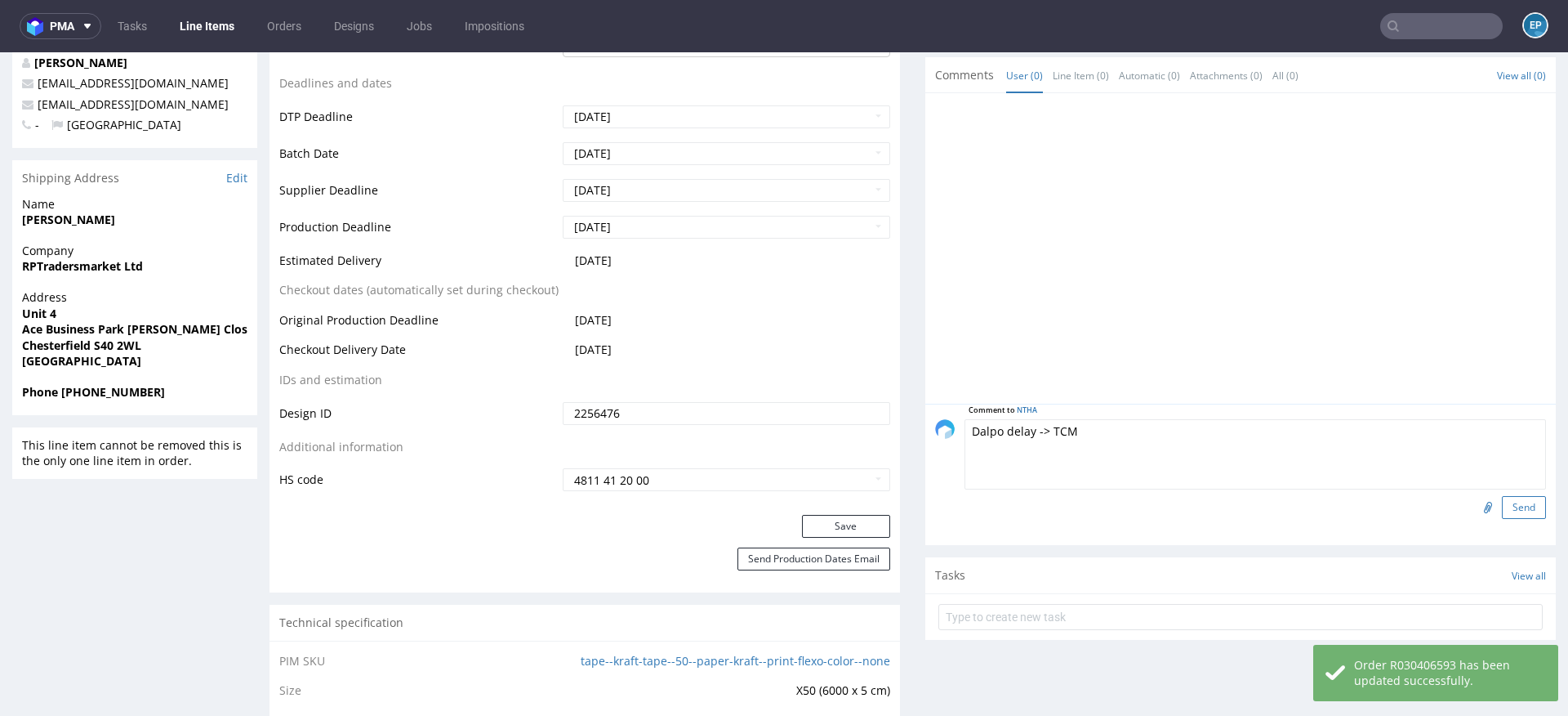
type textarea "Dalpo delay -> TCM"
click at [1507, 512] on button "Send" at bounding box center [1524, 507] width 44 height 23
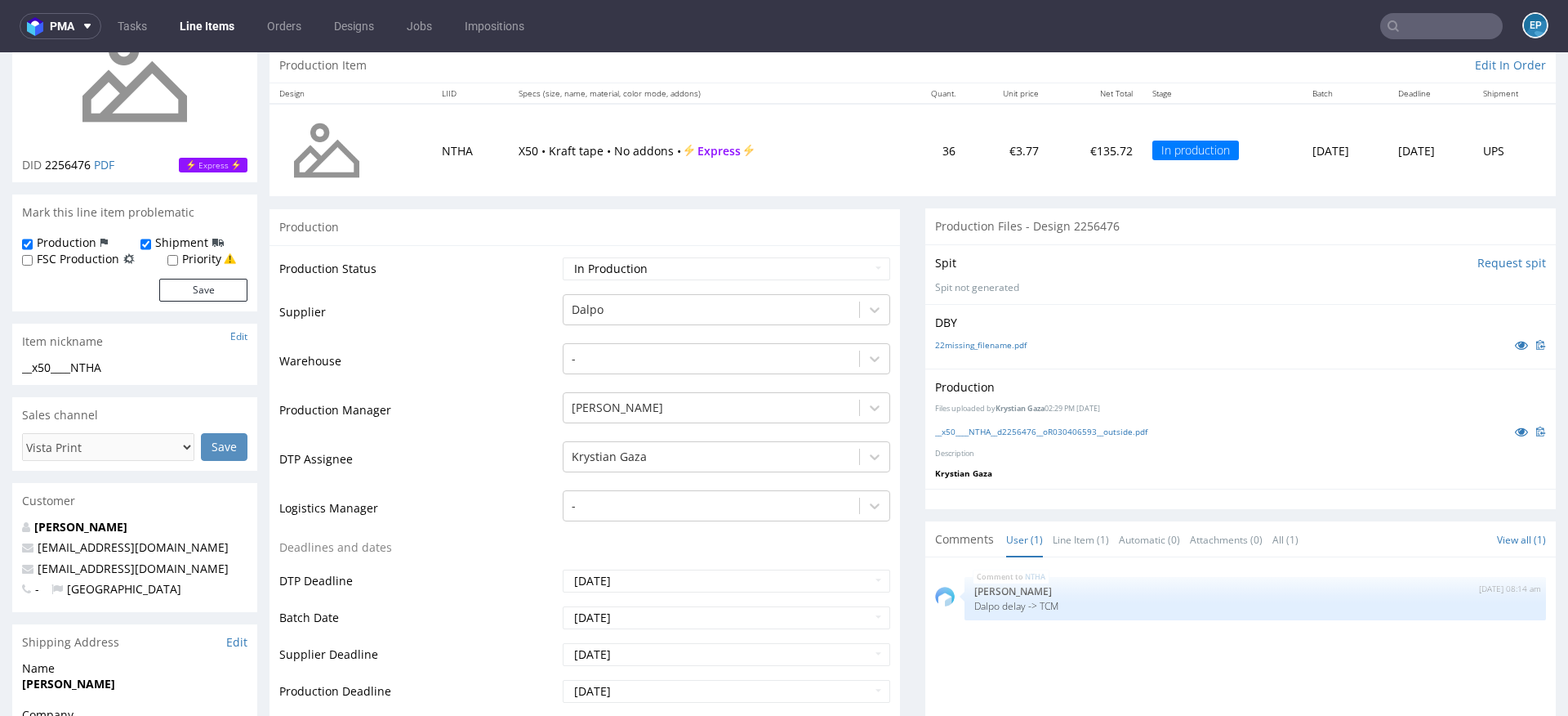
scroll to position [180, 0]
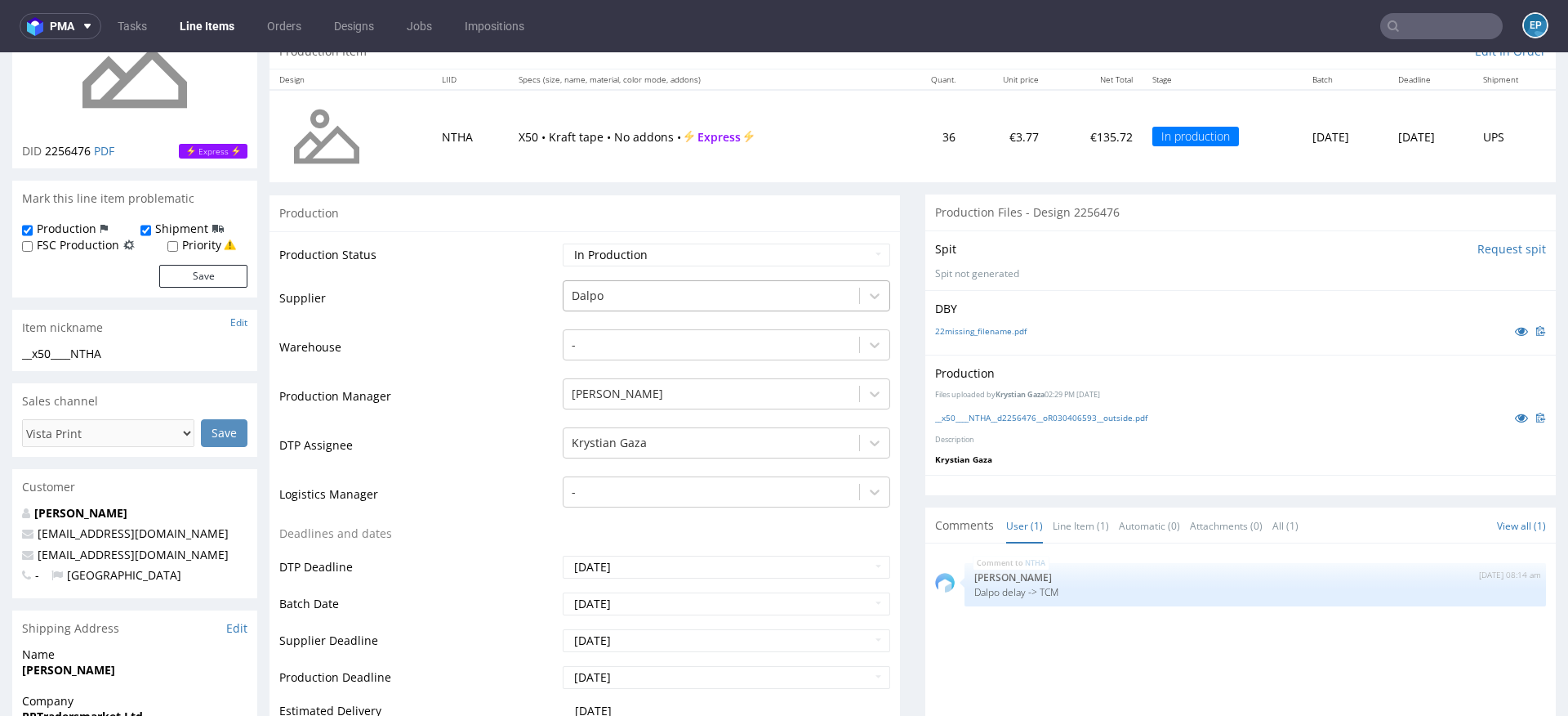
click at [672, 292] on div at bounding box center [711, 295] width 279 height 19
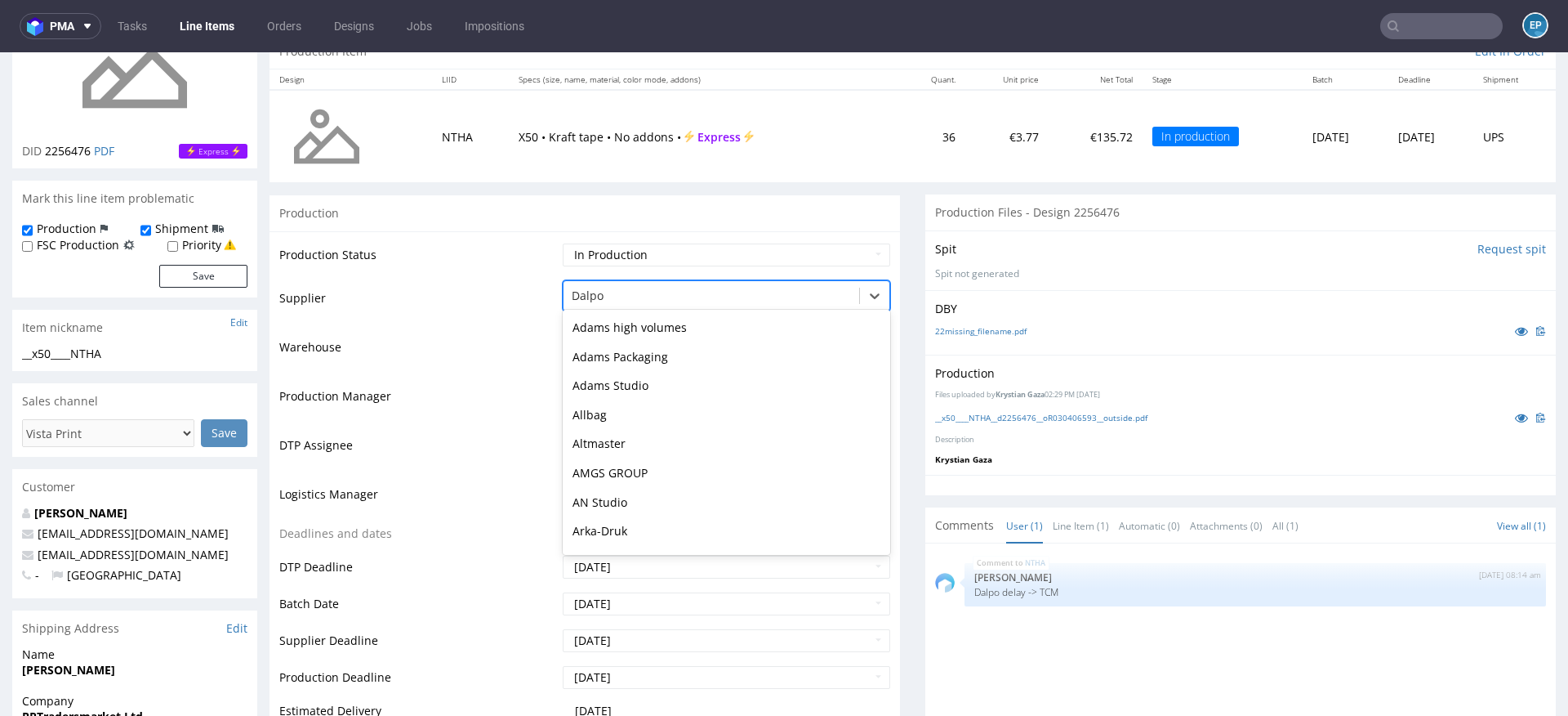
scroll to position [525, 0]
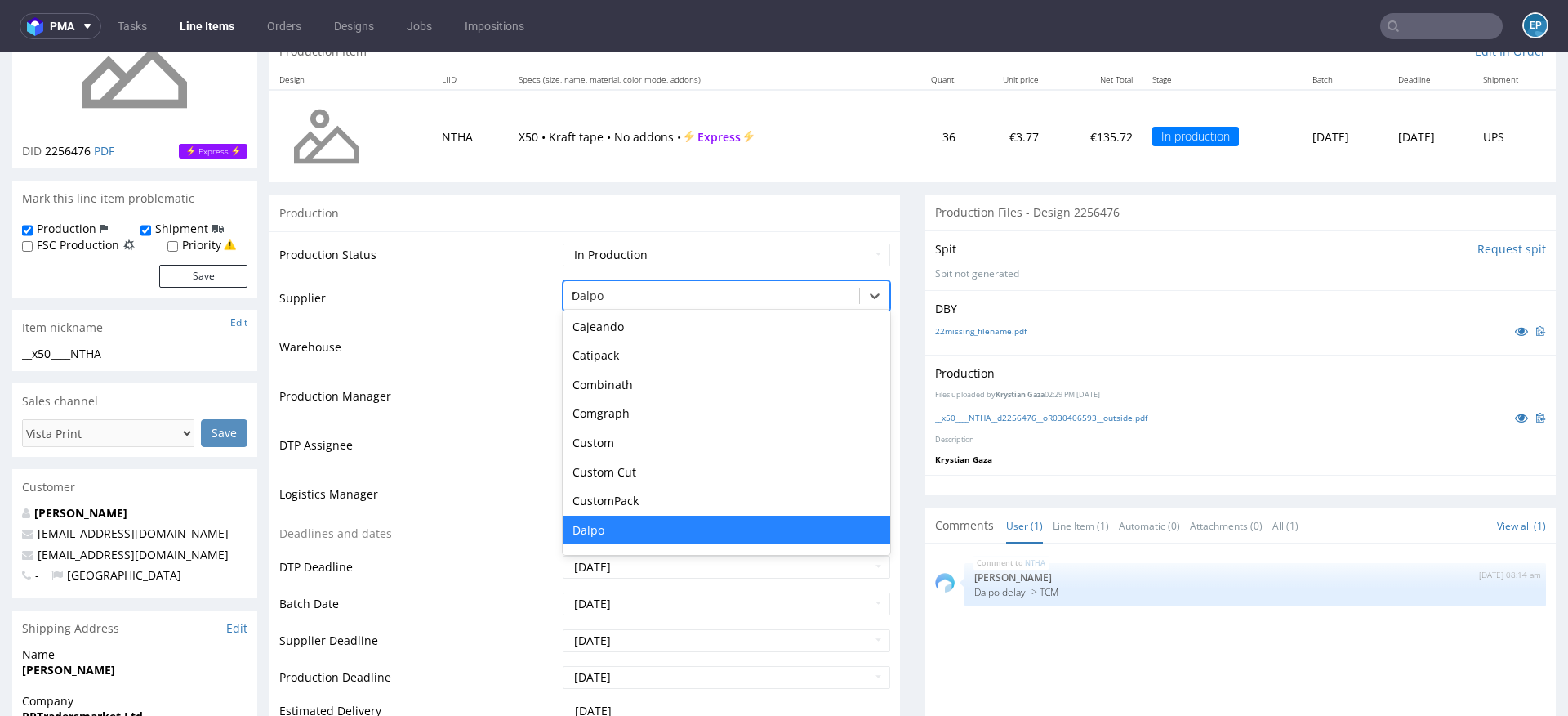
type input "tc"
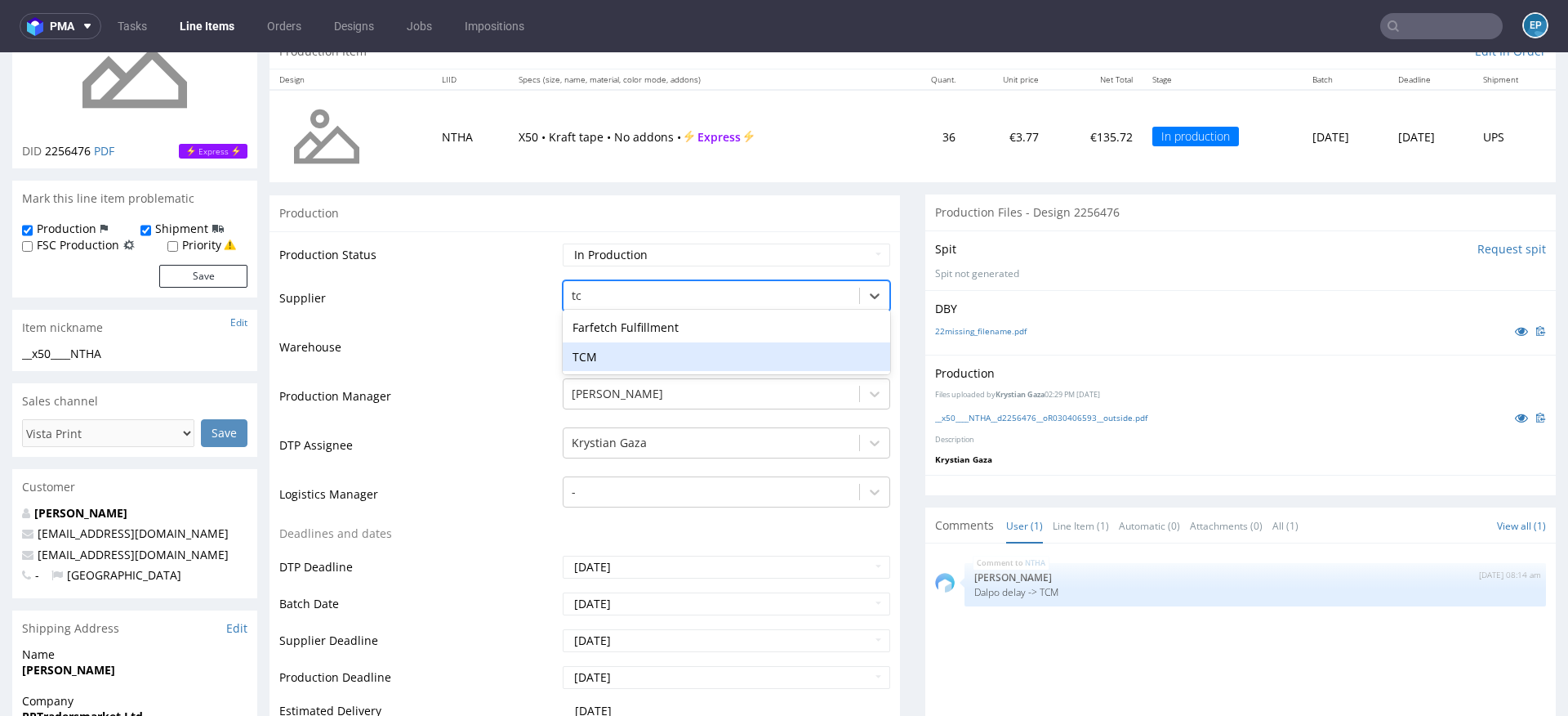
click at [624, 350] on div "TCM" at bounding box center [727, 357] width 327 height 30
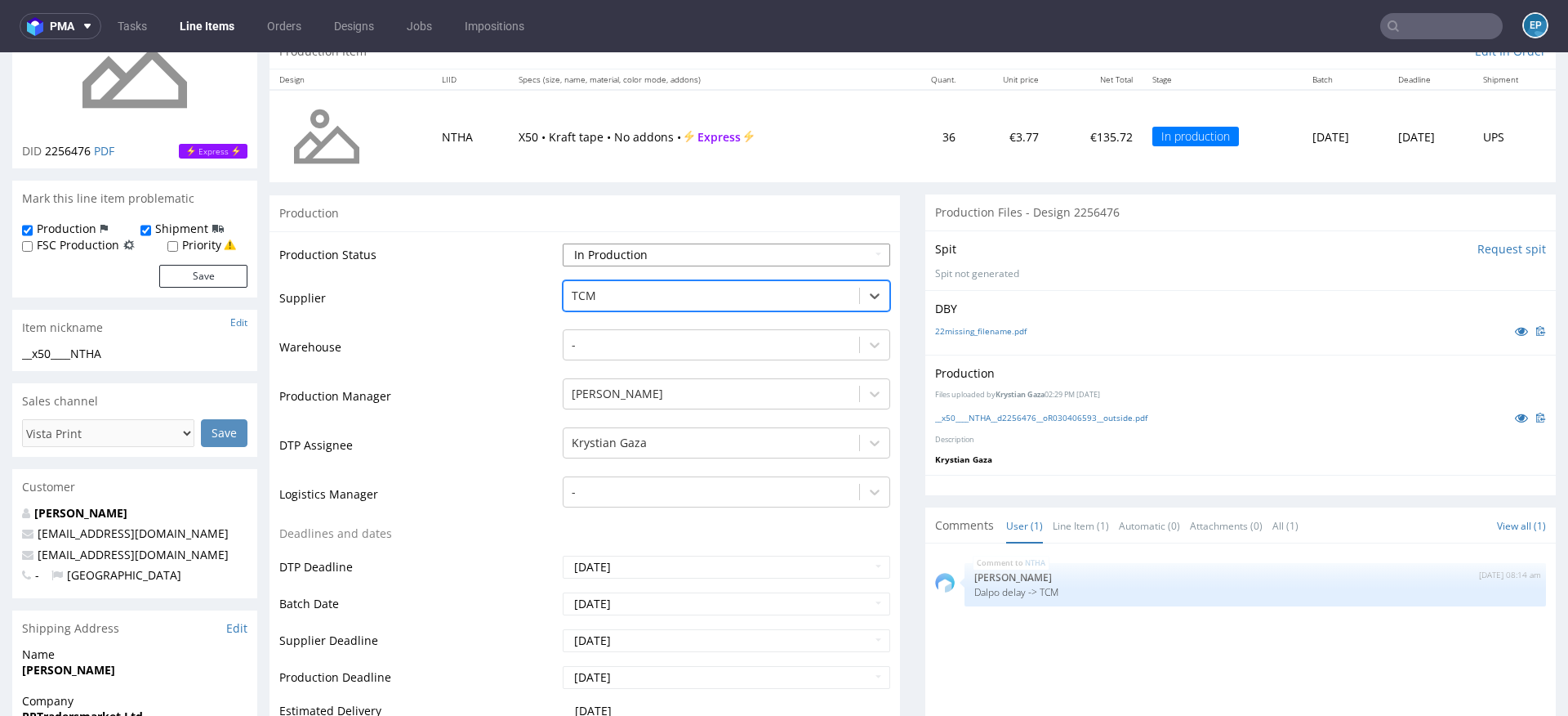
click at [620, 251] on select "Waiting for Artwork Waiting for Diecut Waiting for Mockup Waiting for DTP Waiti…" at bounding box center [727, 254] width 327 height 23
select select "dtp_production_ready"
click at [563, 243] on select "Waiting for Artwork Waiting for Diecut Waiting for Mockup Waiting for DTP Waiti…" at bounding box center [727, 254] width 327 height 23
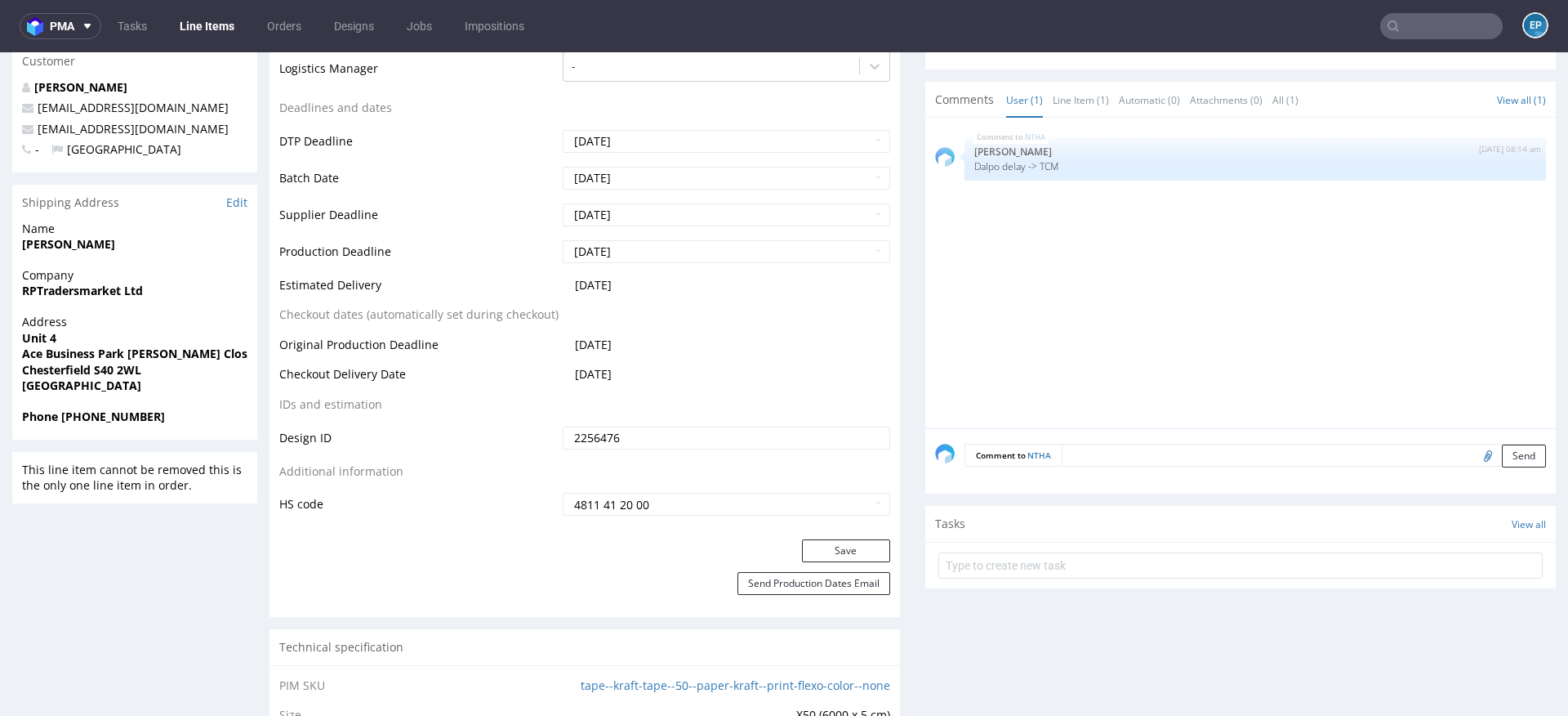
scroll to position [727, 0]
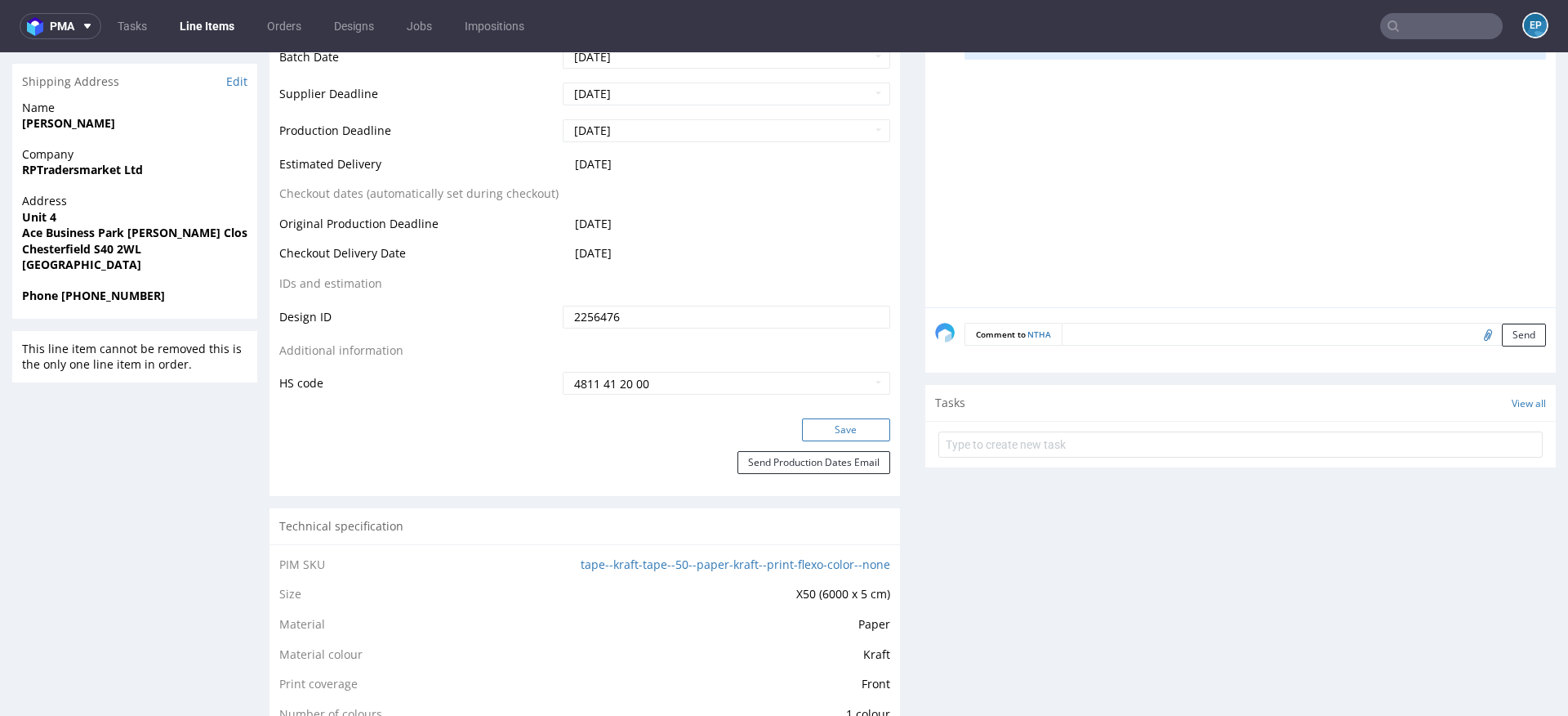
click at [841, 438] on div "Save" at bounding box center [584, 434] width 631 height 32
click at [839, 427] on button "Save" at bounding box center [845, 429] width 88 height 23
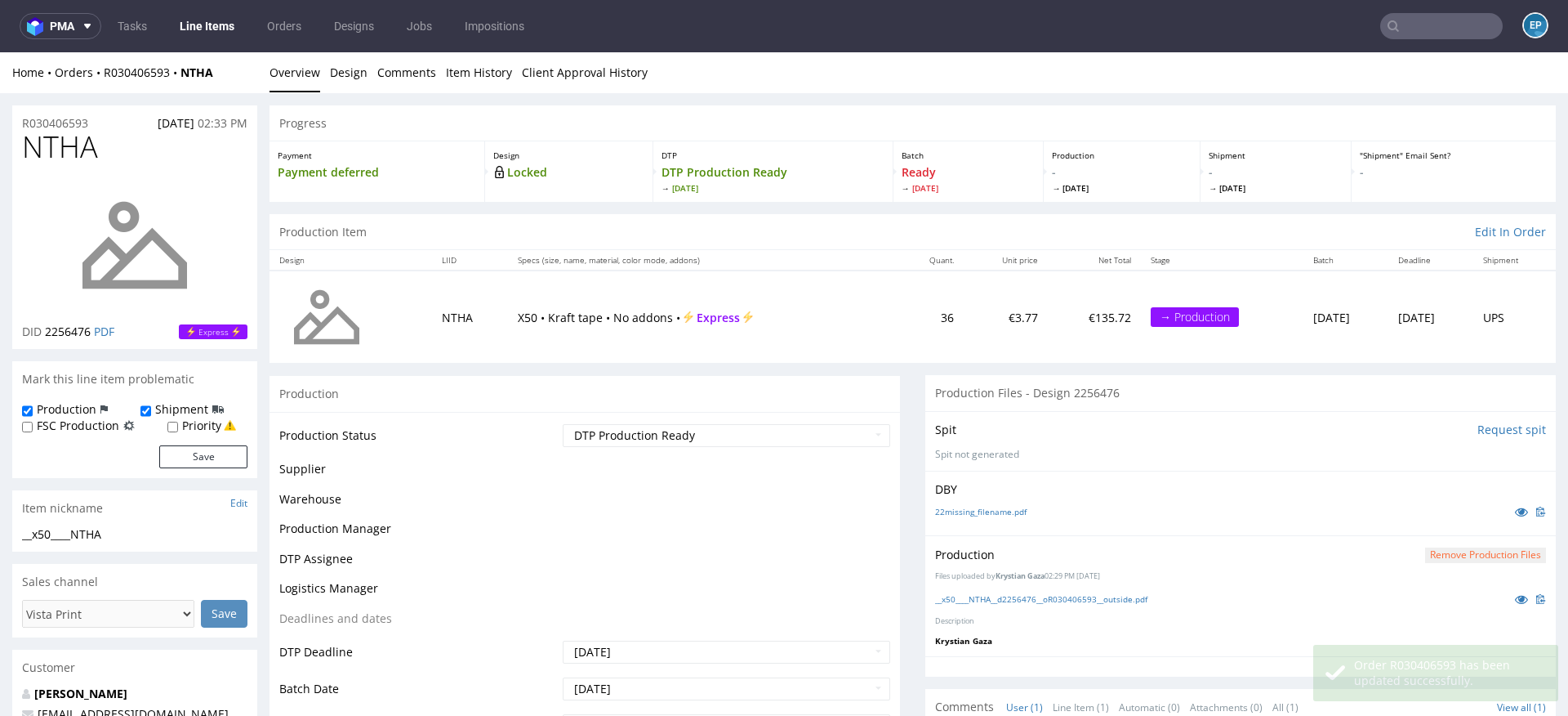
scroll to position [0, 0]
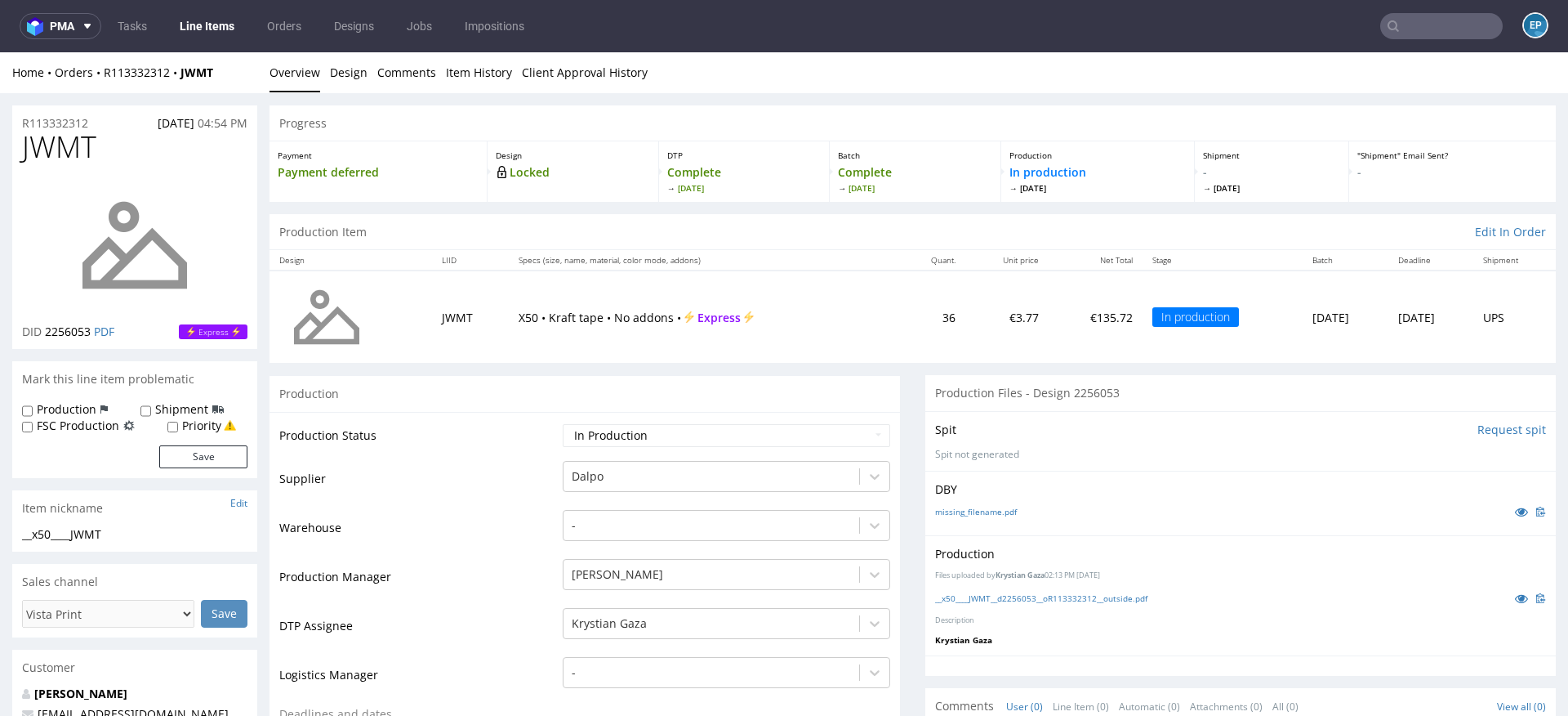
click at [83, 409] on label "Production" at bounding box center [67, 410] width 59 height 17
click at [32, 409] on input "Production" at bounding box center [27, 411] width 10 height 13
checkbox input "true"
click at [149, 410] on input "Shipment" at bounding box center [145, 411] width 10 height 13
checkbox input "true"
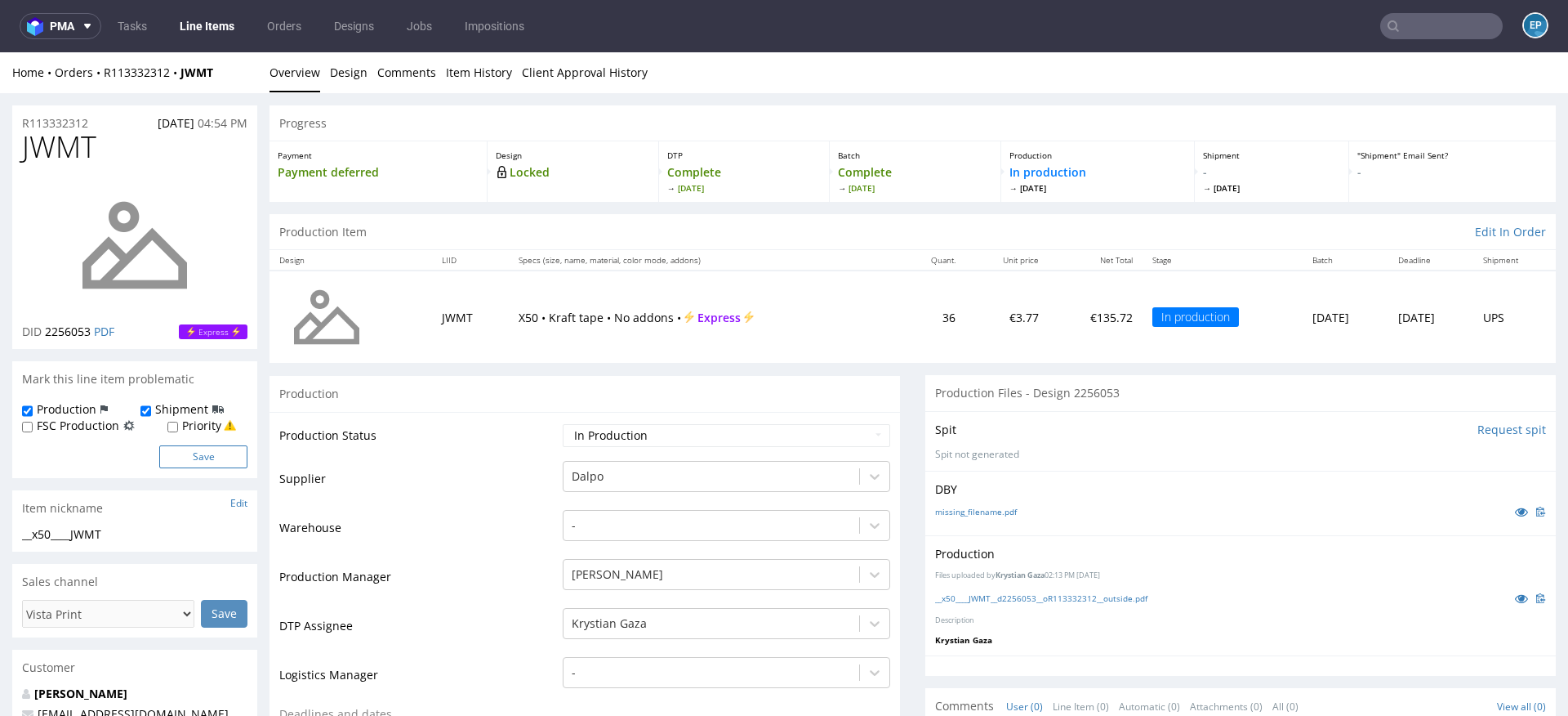
click at [176, 446] on button "Save" at bounding box center [202, 456] width 88 height 23
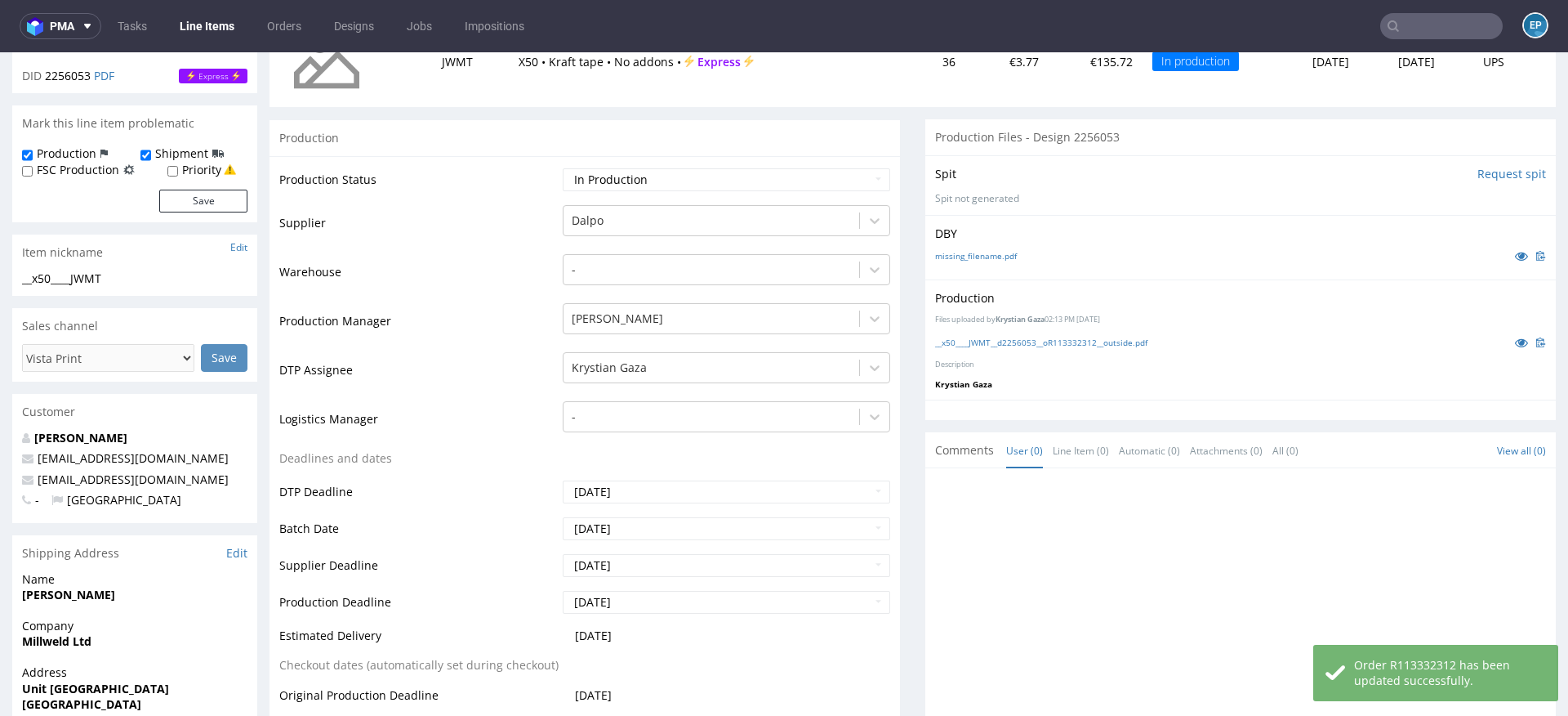
scroll to position [422, 0]
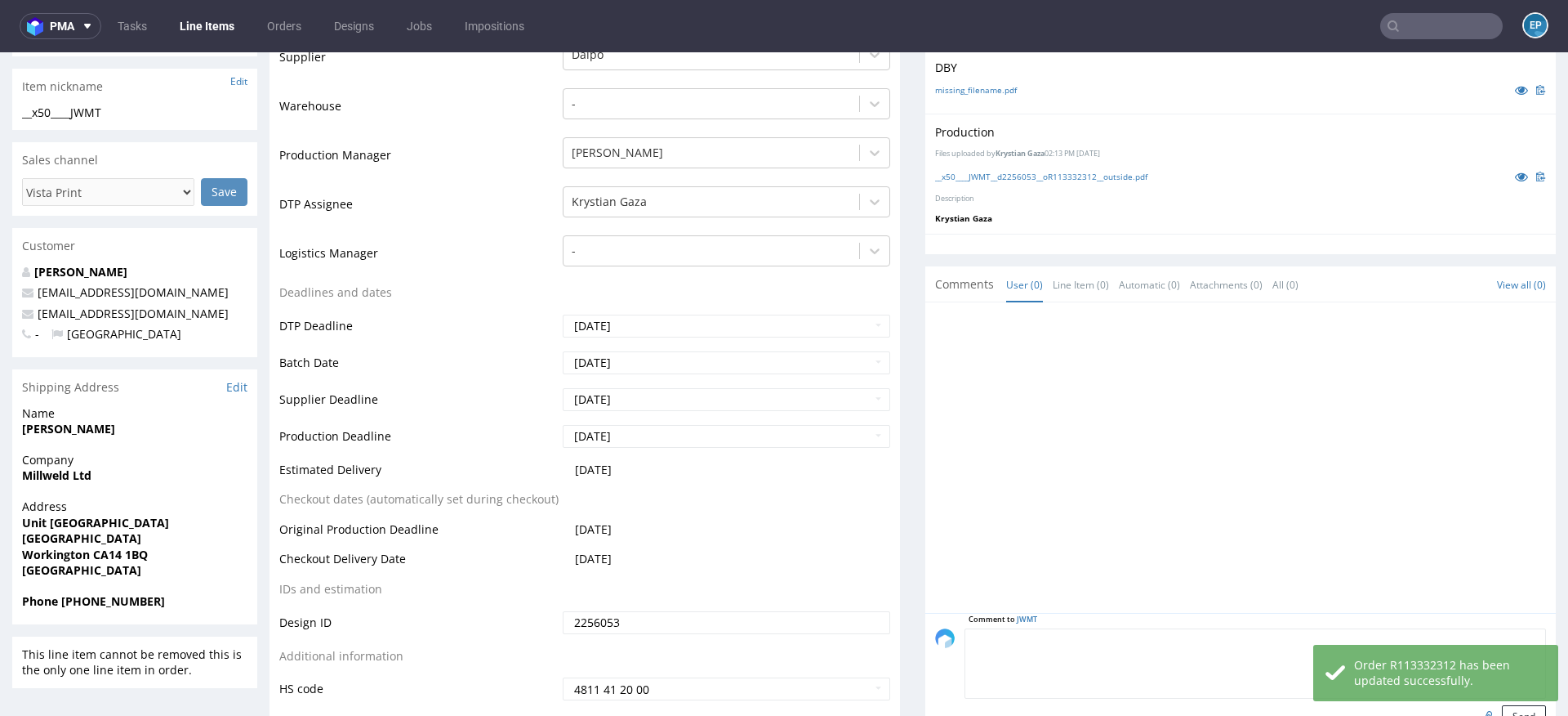
click at [1112, 639] on textarea at bounding box center [1255, 663] width 582 height 70
paste textarea "Dalpo delay -> TCM"
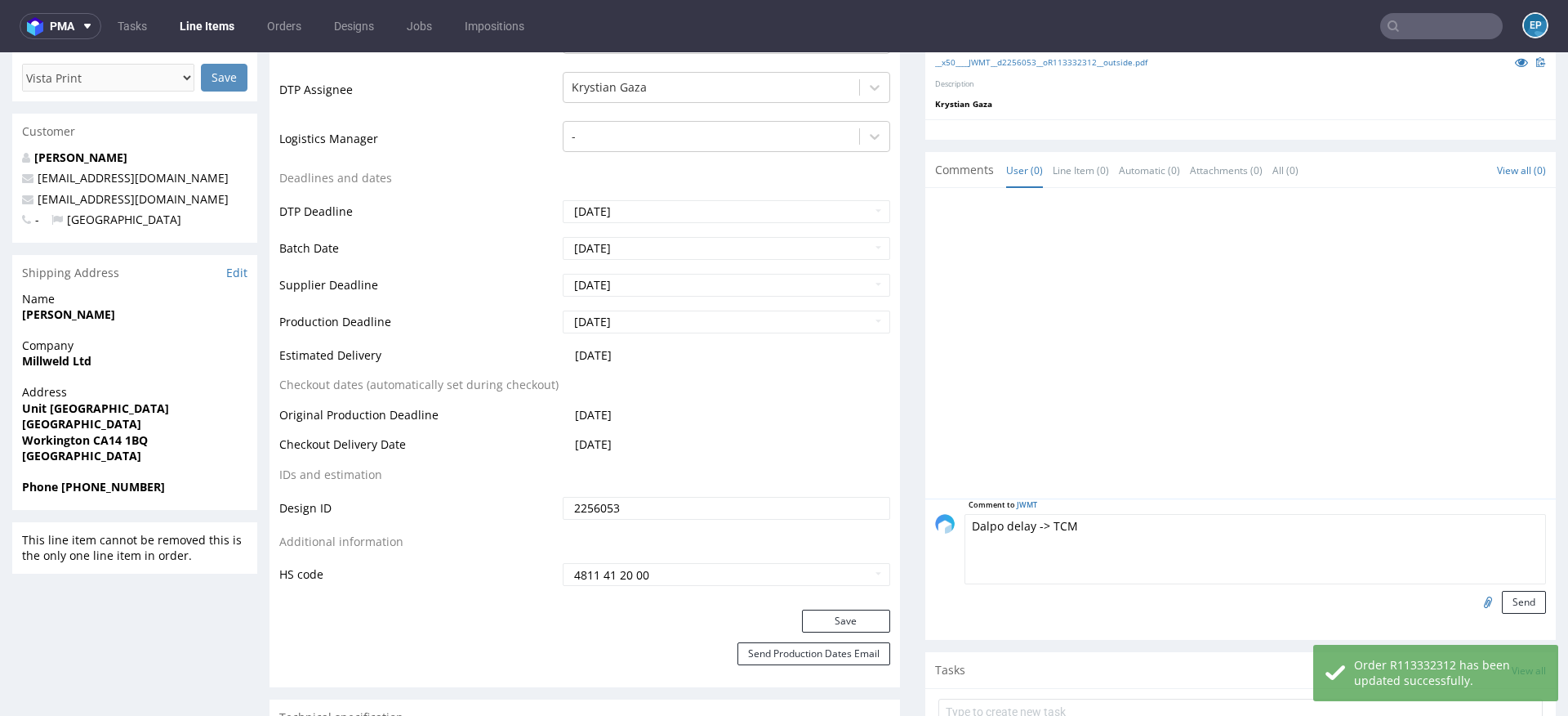
scroll to position [554, 0]
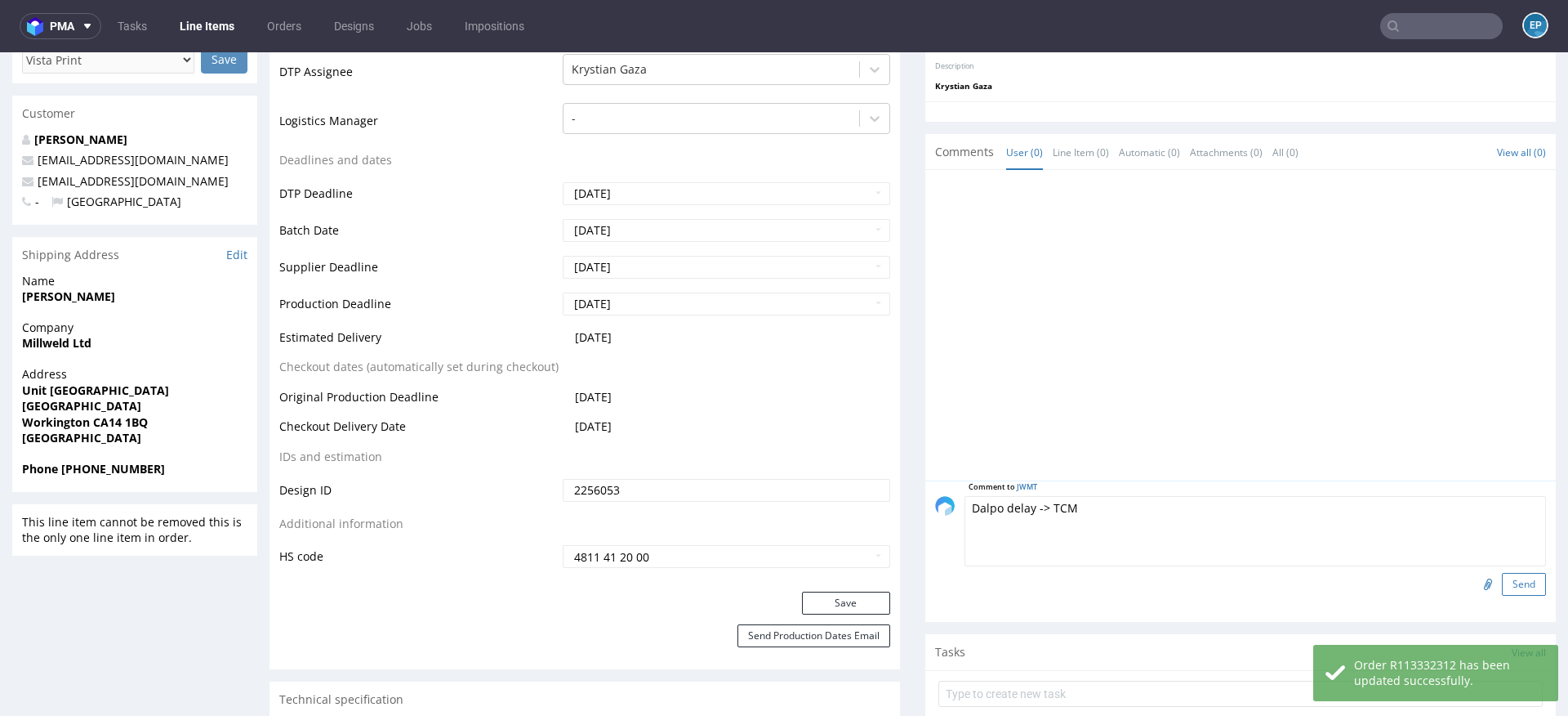
type textarea "Dalpo delay -> TCM"
click at [1501, 587] on button "Send" at bounding box center [1524, 584] width 44 height 23
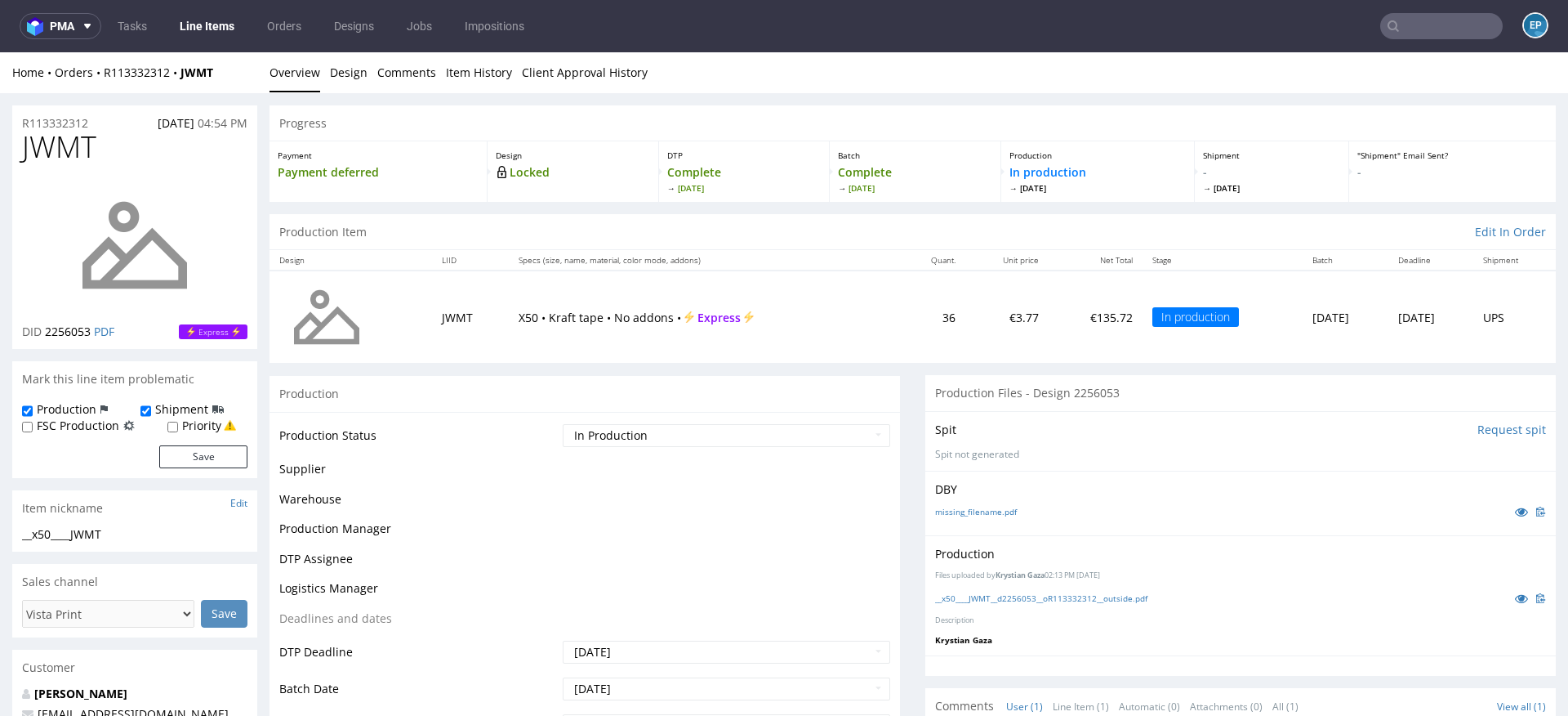
scroll to position [0, 0]
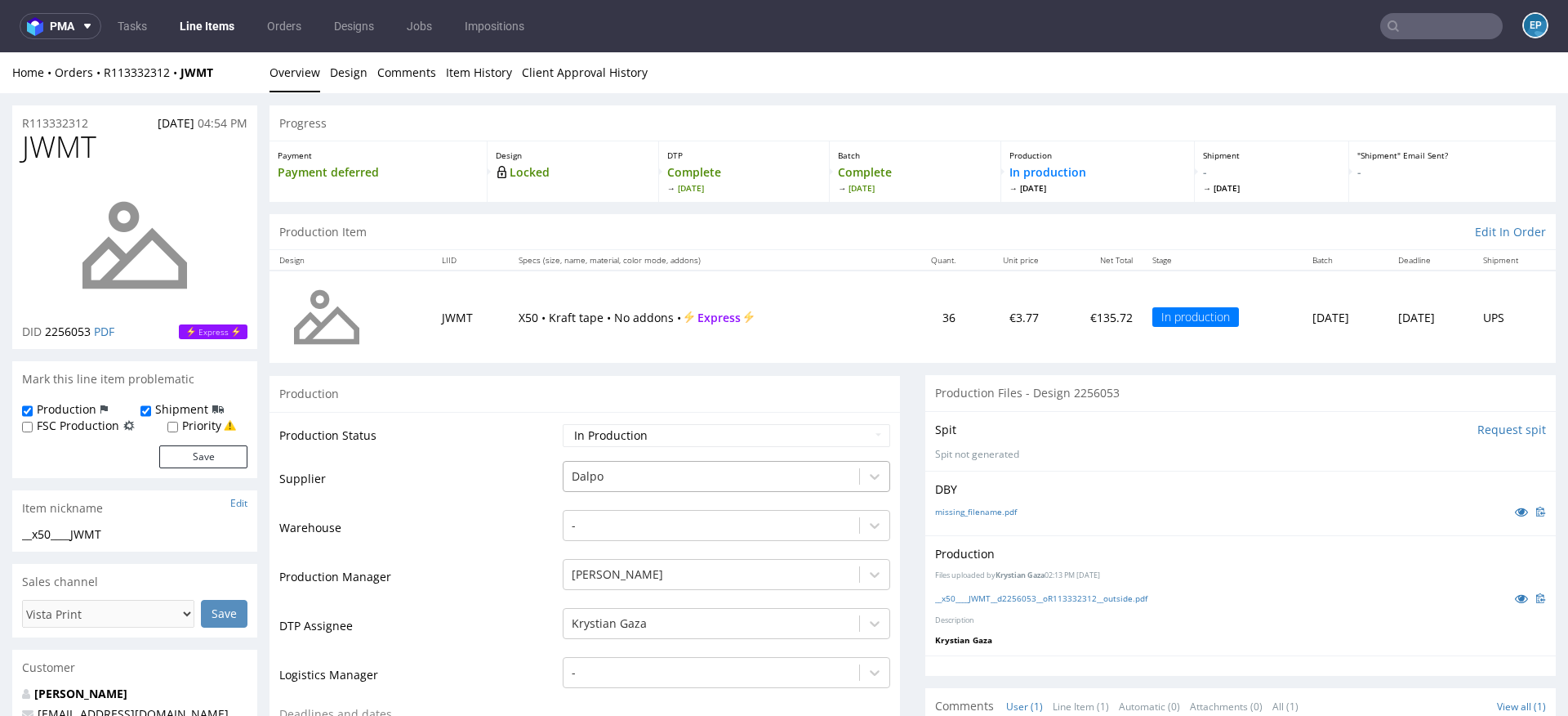
click at [575, 469] on div "Dalpo" at bounding box center [711, 476] width 296 height 26
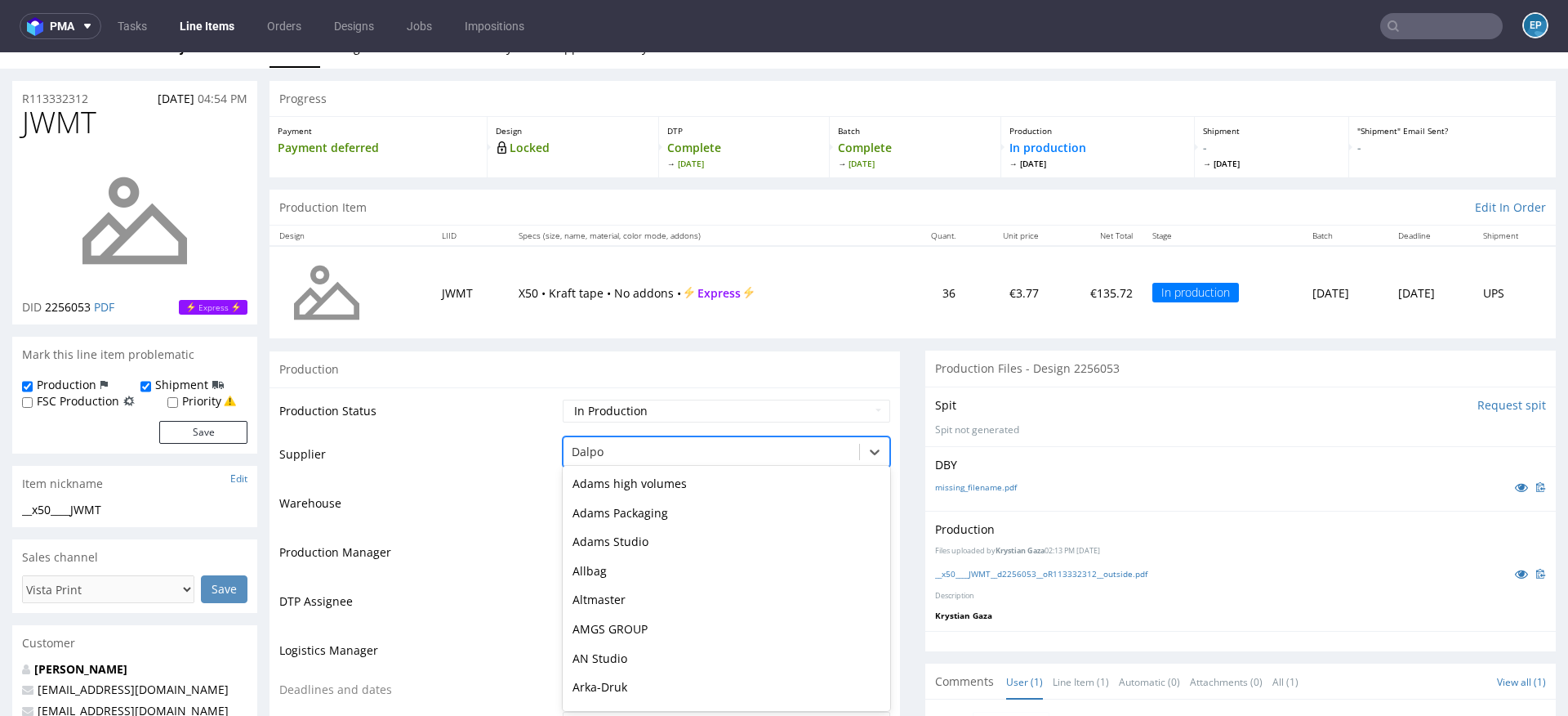
scroll to position [525, 0]
type input "tc"
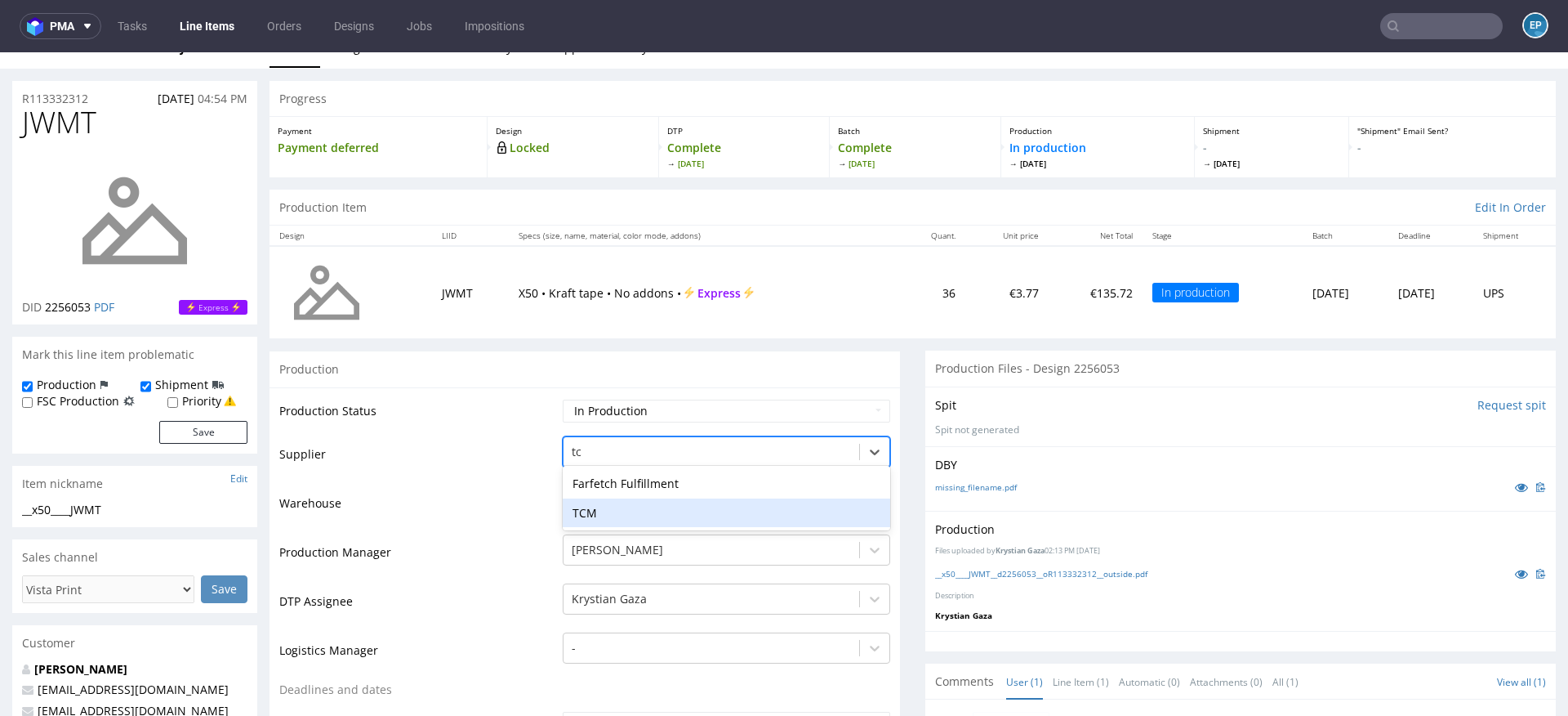
click at [589, 511] on div "TCM" at bounding box center [727, 513] width 327 height 30
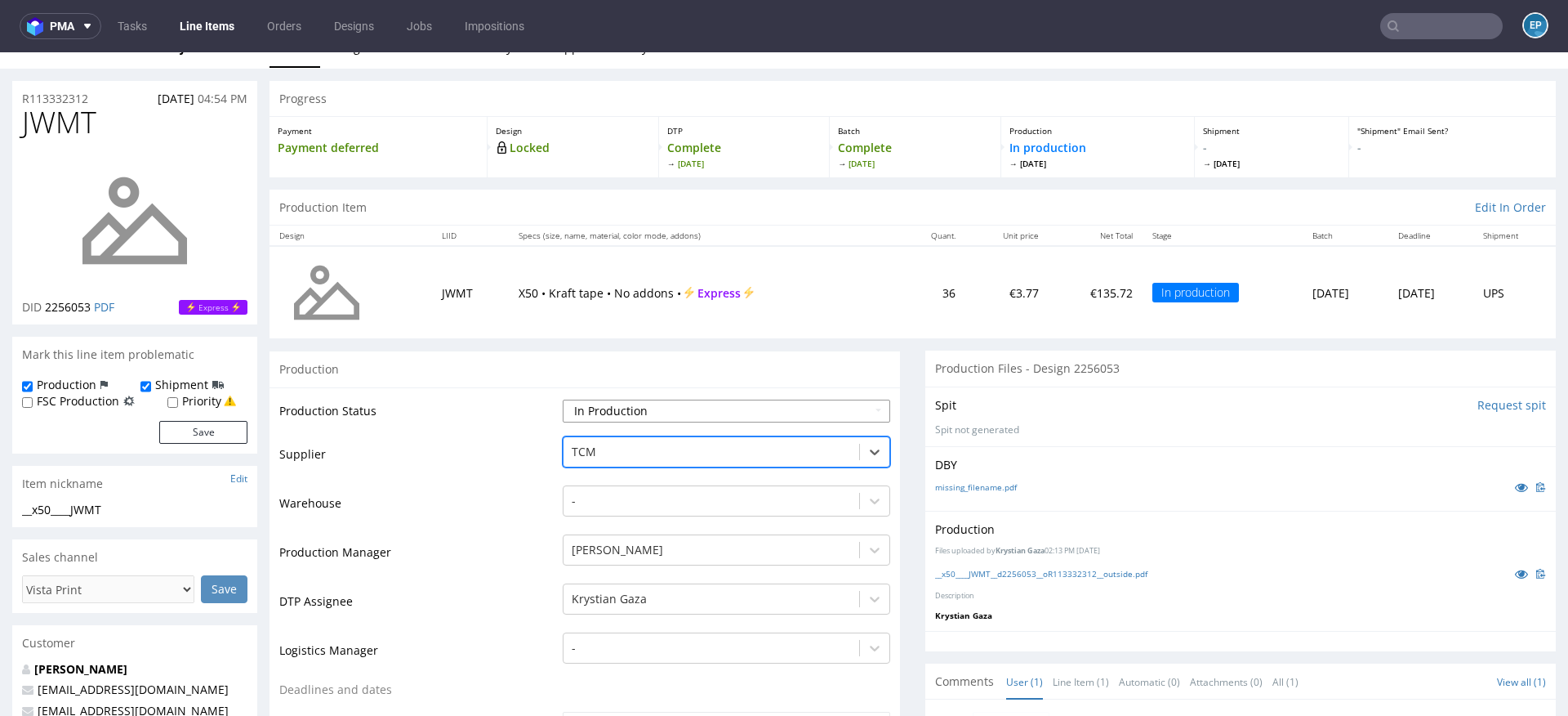
click at [593, 402] on select "Waiting for Artwork Waiting for Diecut Waiting for Mockup Waiting for DTP Waiti…" at bounding box center [727, 411] width 327 height 23
select select "dtp_production_ready"
click at [563, 400] on select "Waiting for Artwork Waiting for Diecut Waiting for Mockup Waiting for DTP Waiti…" at bounding box center [727, 411] width 327 height 23
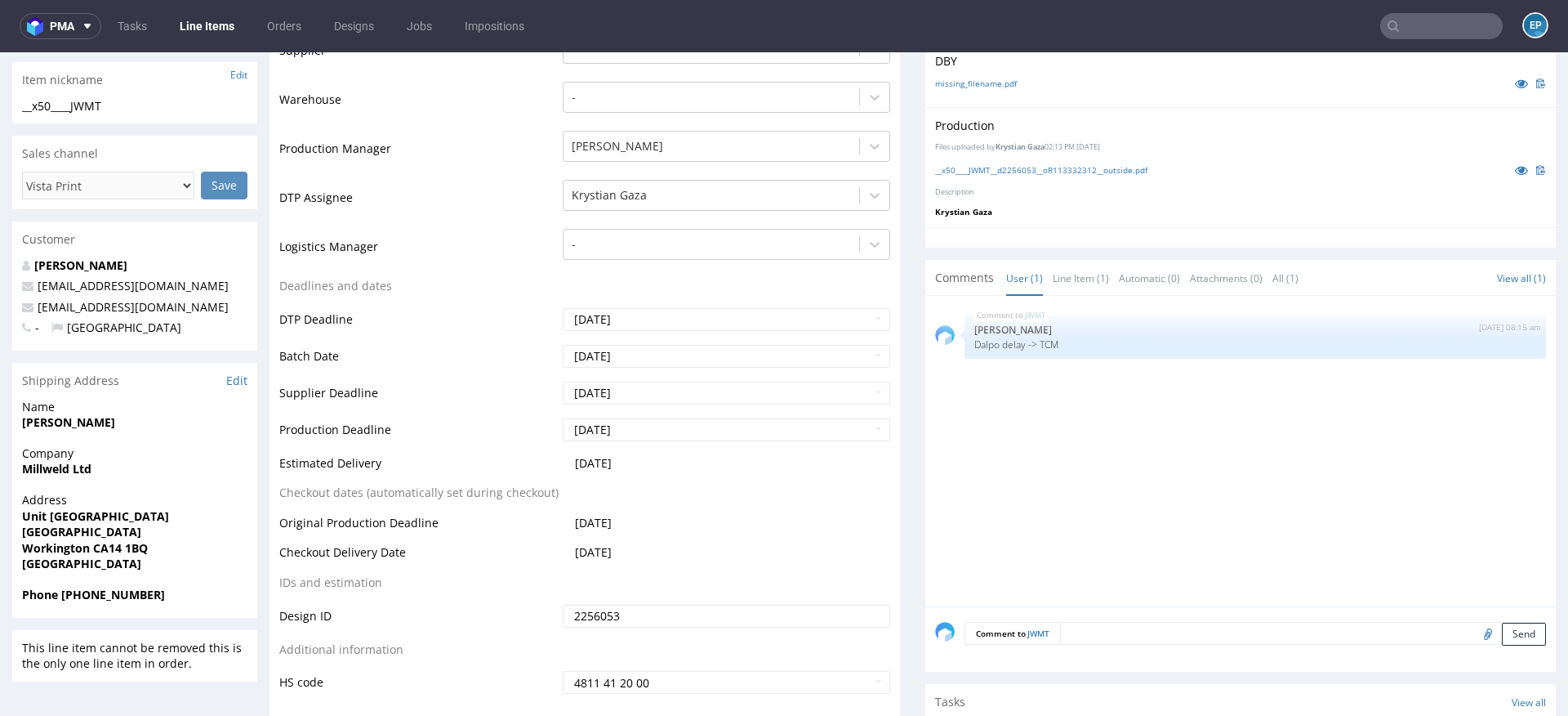
scroll to position [464, 0]
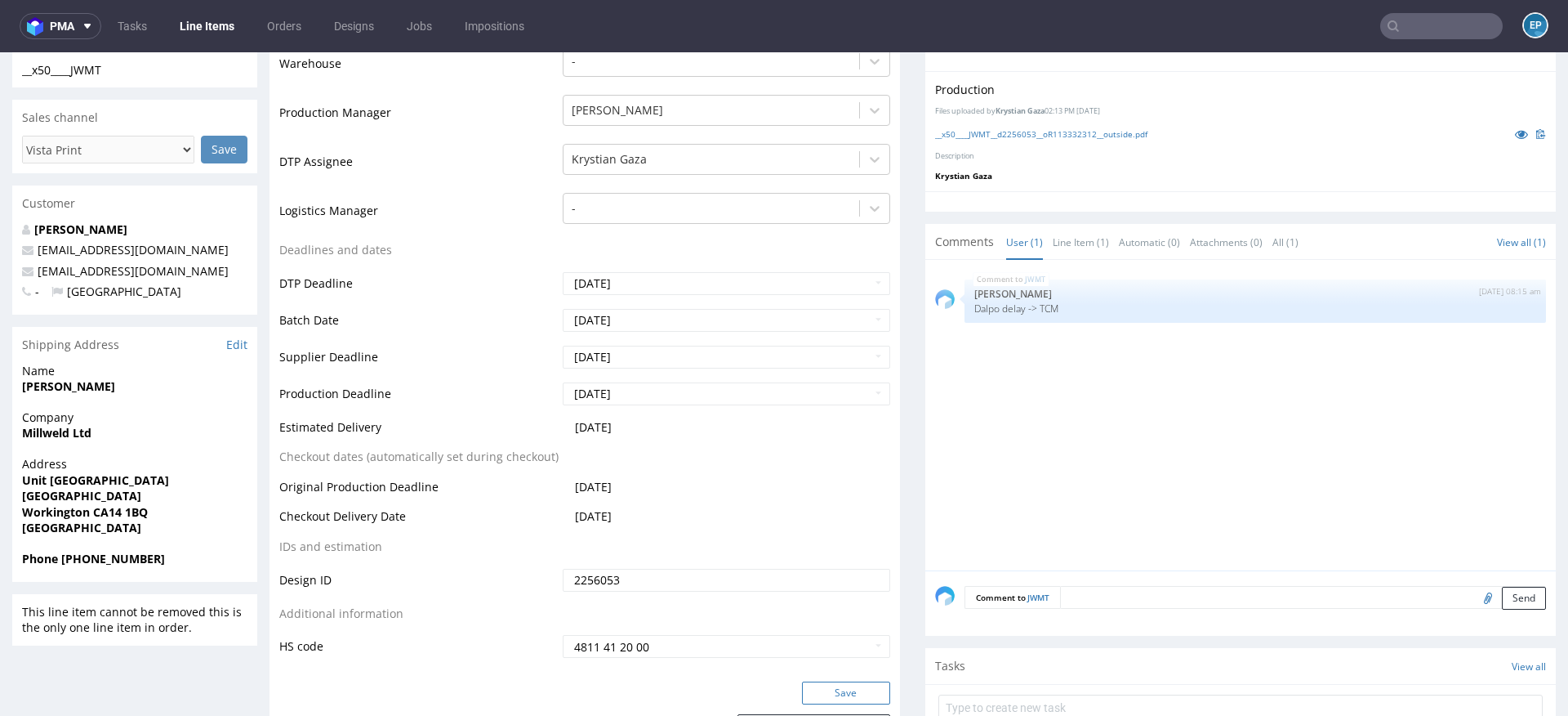
click at [818, 685] on button "Save" at bounding box center [845, 693] width 88 height 23
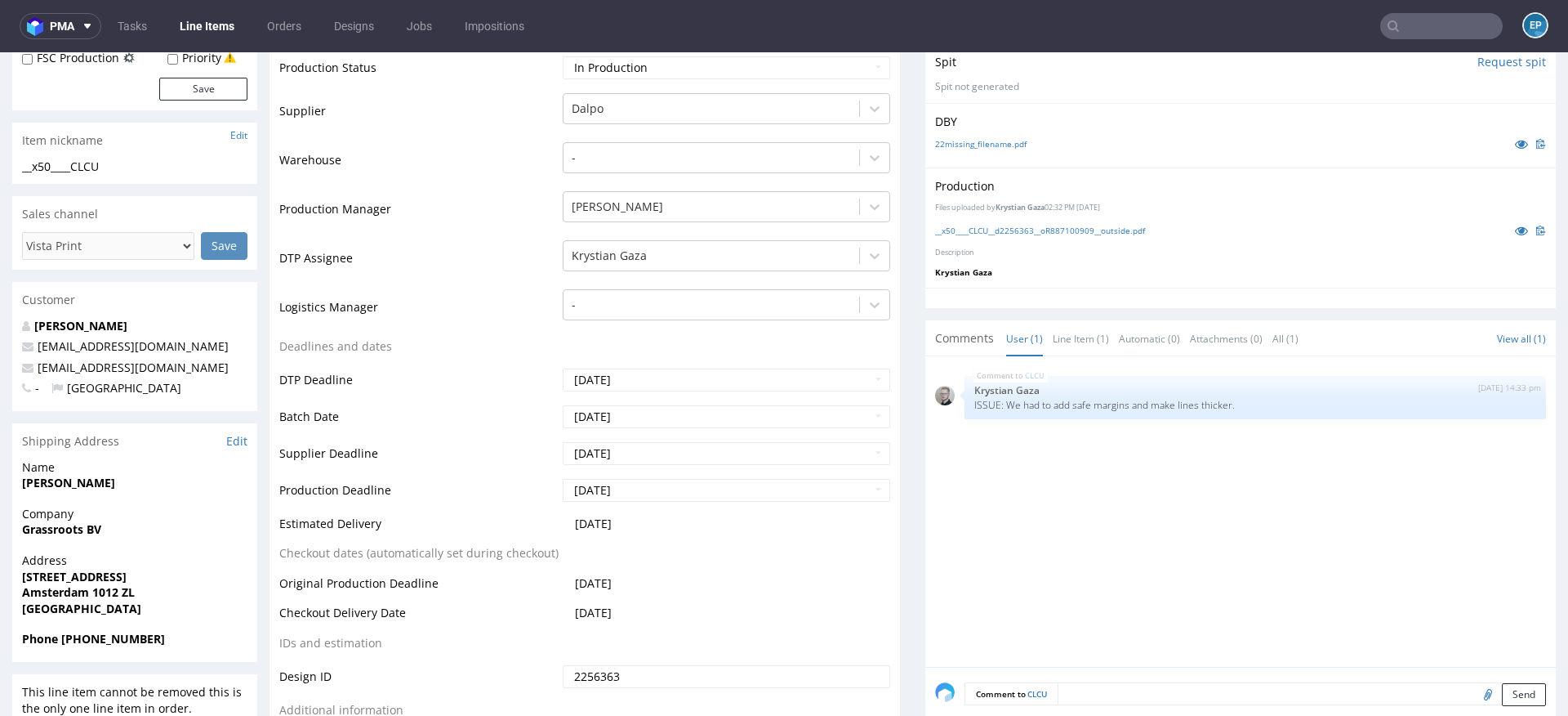
scroll to position [406, 0]
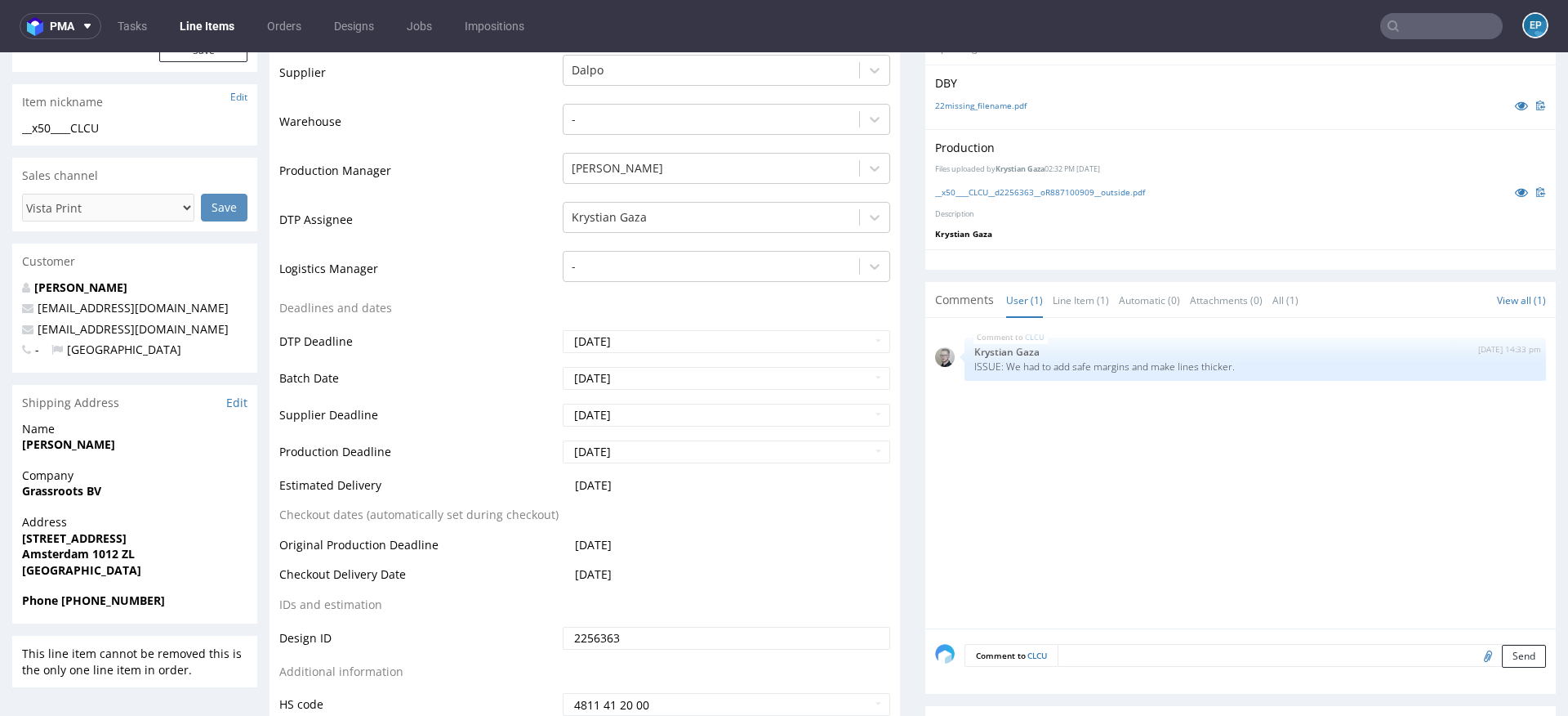
click at [1084, 648] on textarea at bounding box center [1302, 655] width 488 height 23
paste textarea "Dalpo delay -> TCM"
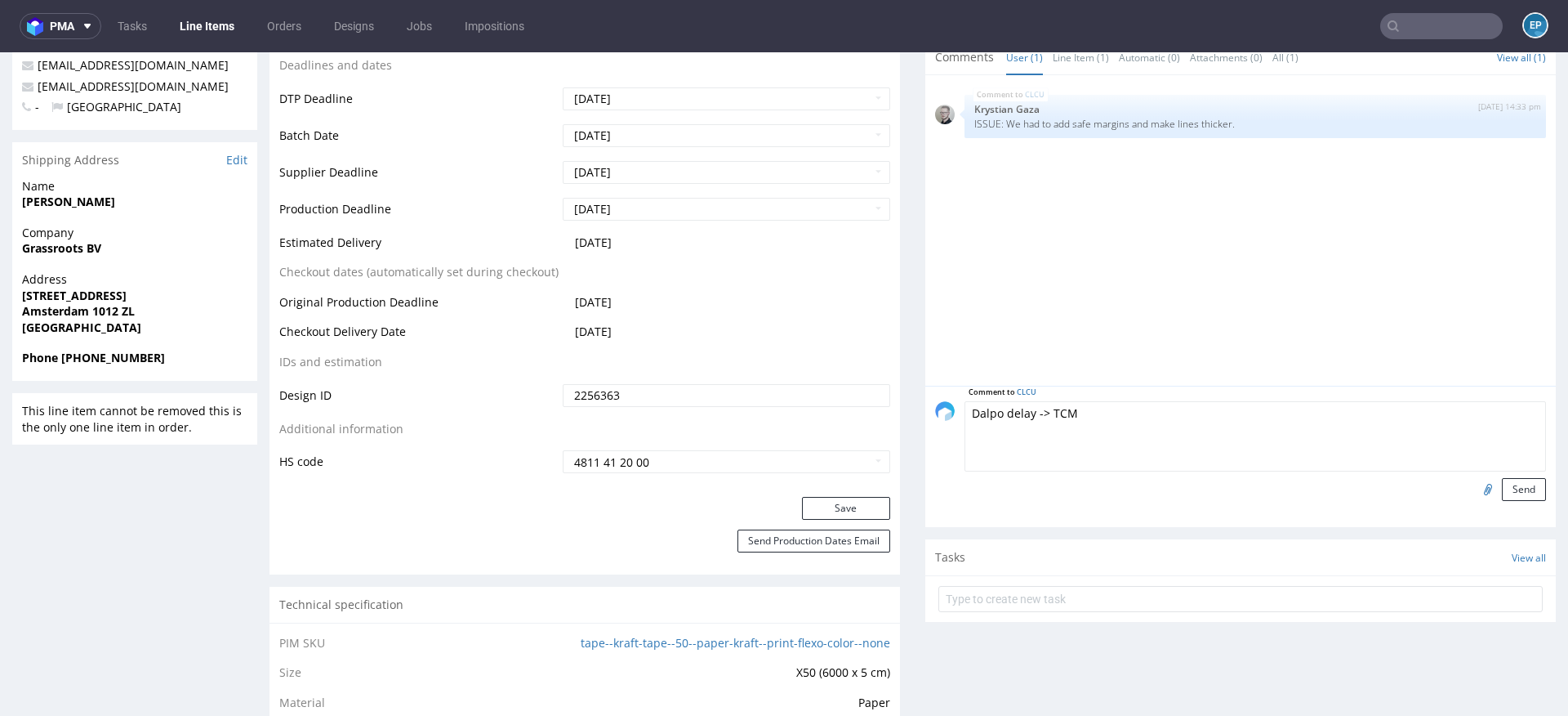
scroll to position [671, 0]
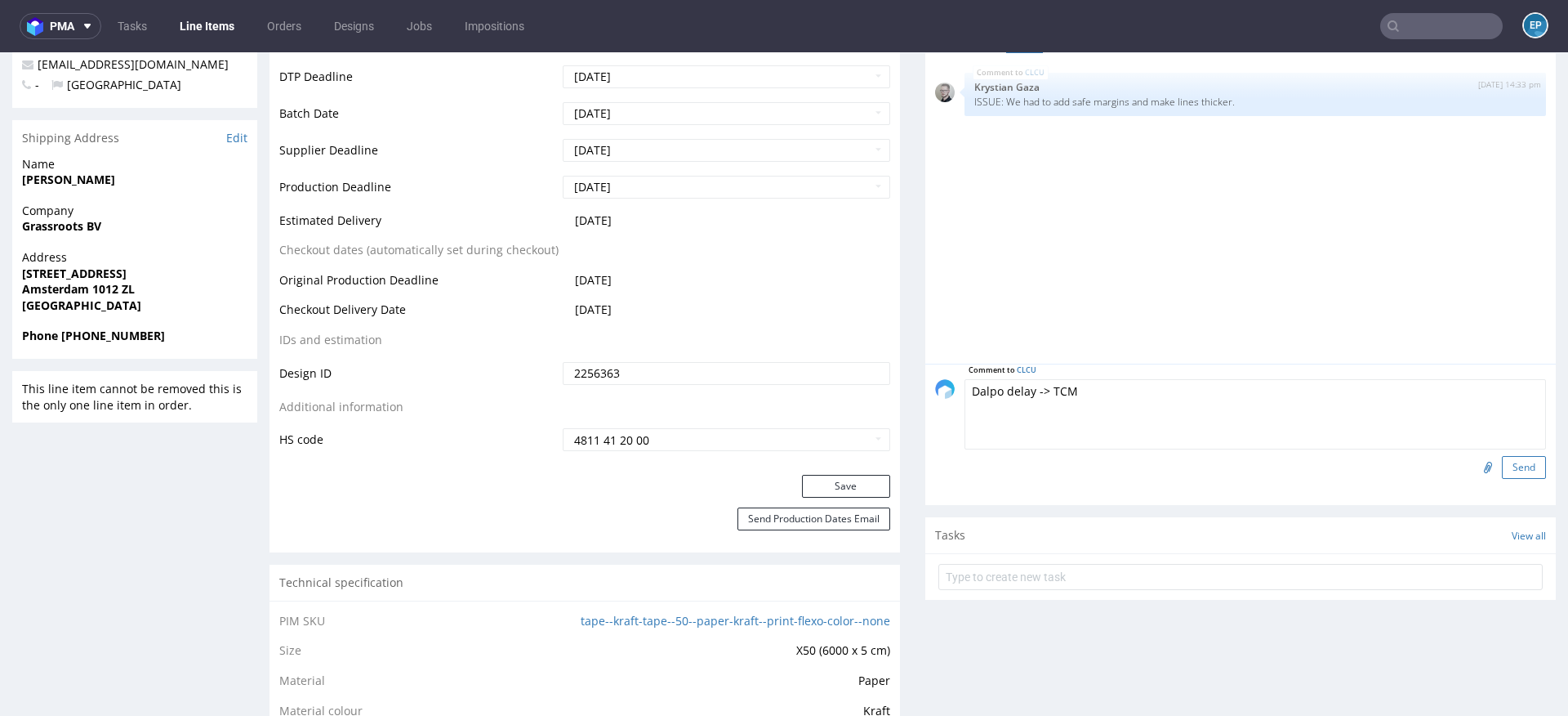
type textarea "Dalpo delay -> TCM"
click at [1518, 461] on button "Send" at bounding box center [1524, 467] width 44 height 23
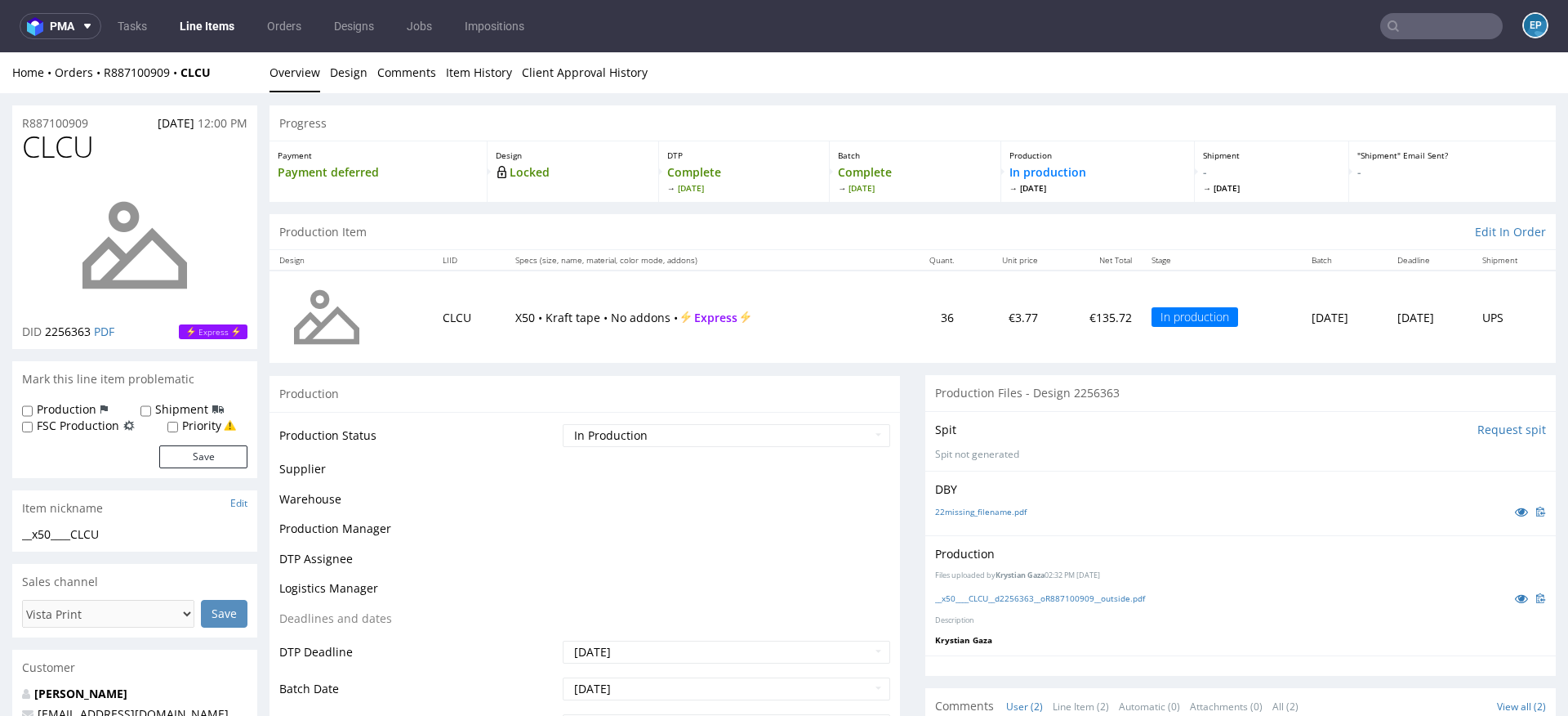
scroll to position [0, 0]
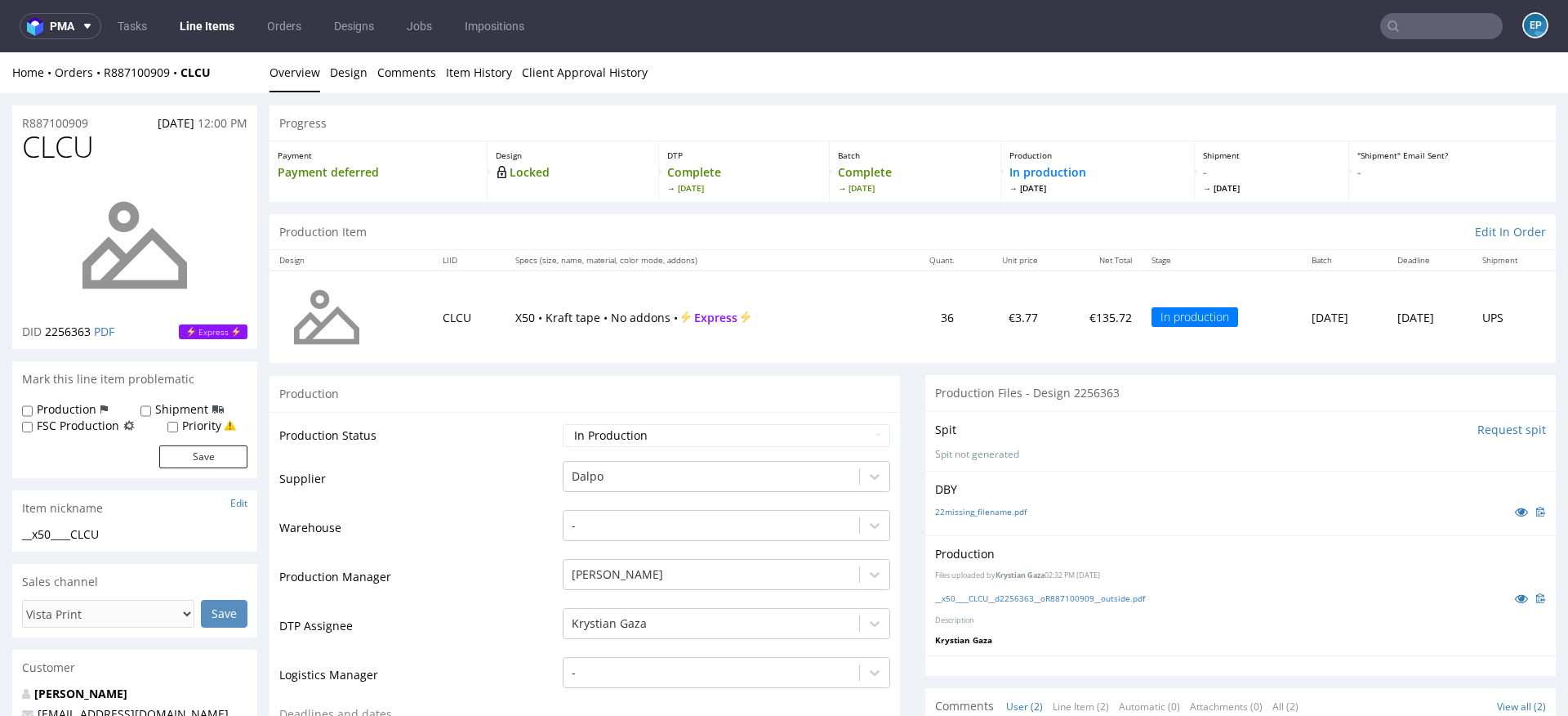
click at [91, 411] on label "Production" at bounding box center [67, 410] width 59 height 17
click at [32, 411] on input "Production" at bounding box center [27, 411] width 10 height 13
checkbox input "true"
click at [155, 408] on label "Shipment" at bounding box center [181, 410] width 53 height 17
click at [151, 408] on input "Shipment" at bounding box center [145, 411] width 10 height 13
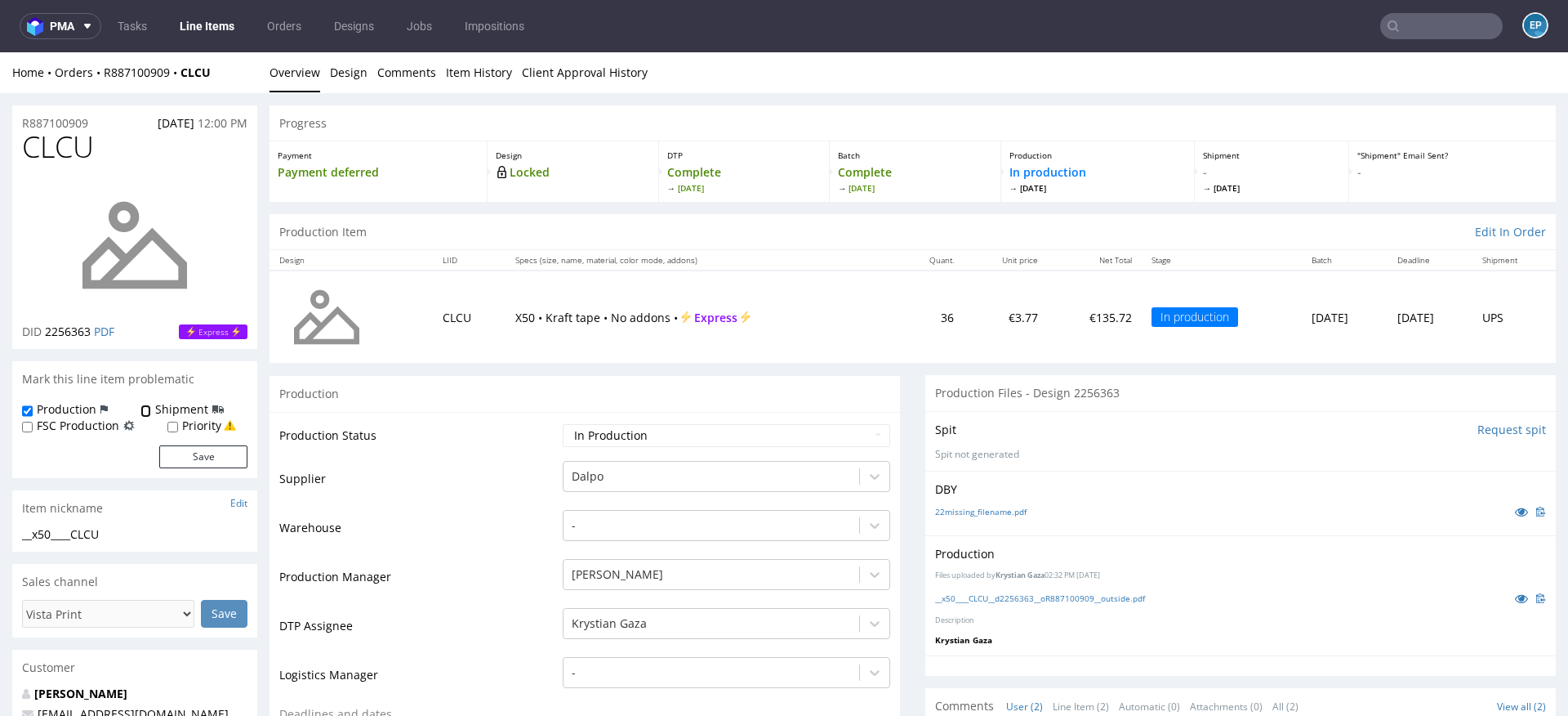
checkbox input "true"
click at [200, 460] on button "Save" at bounding box center [202, 456] width 88 height 23
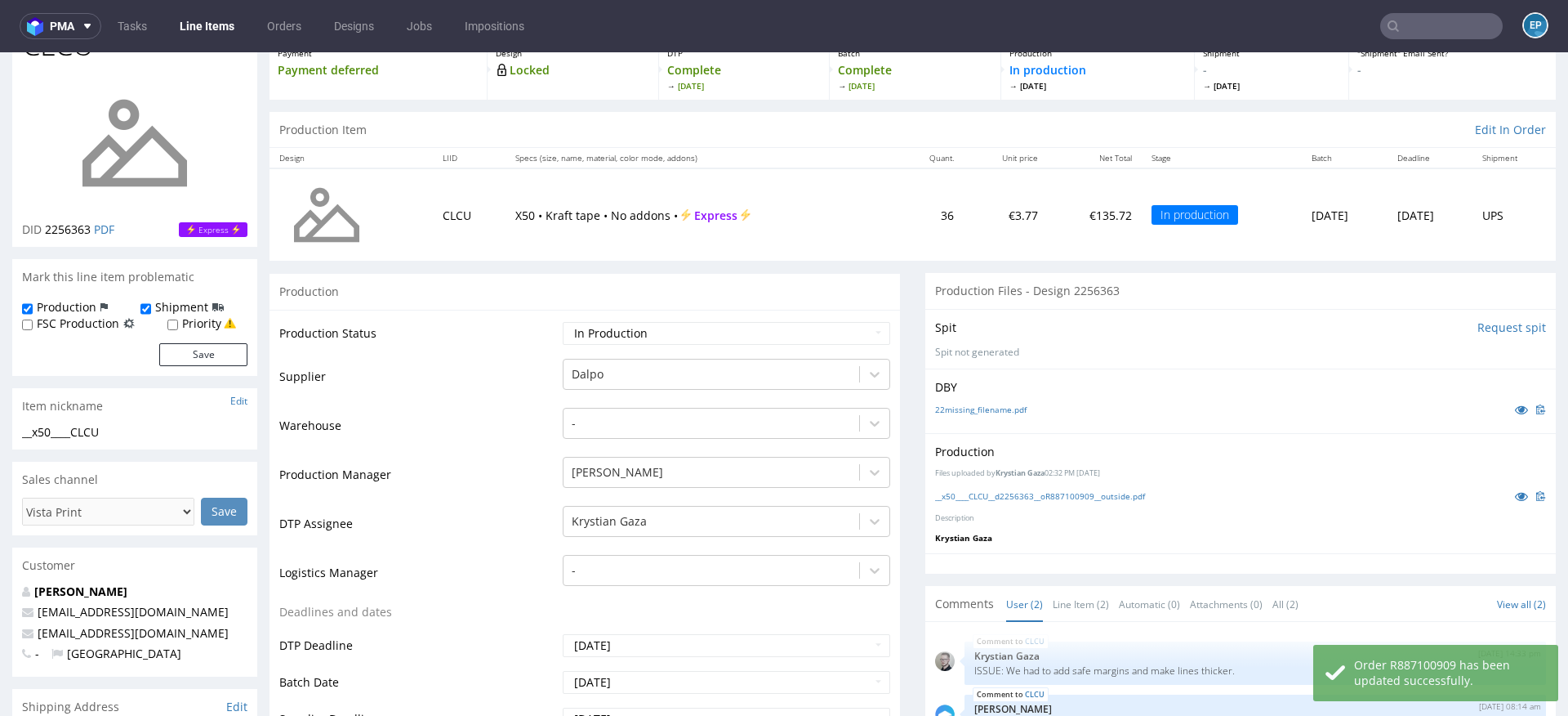
scroll to position [112, 0]
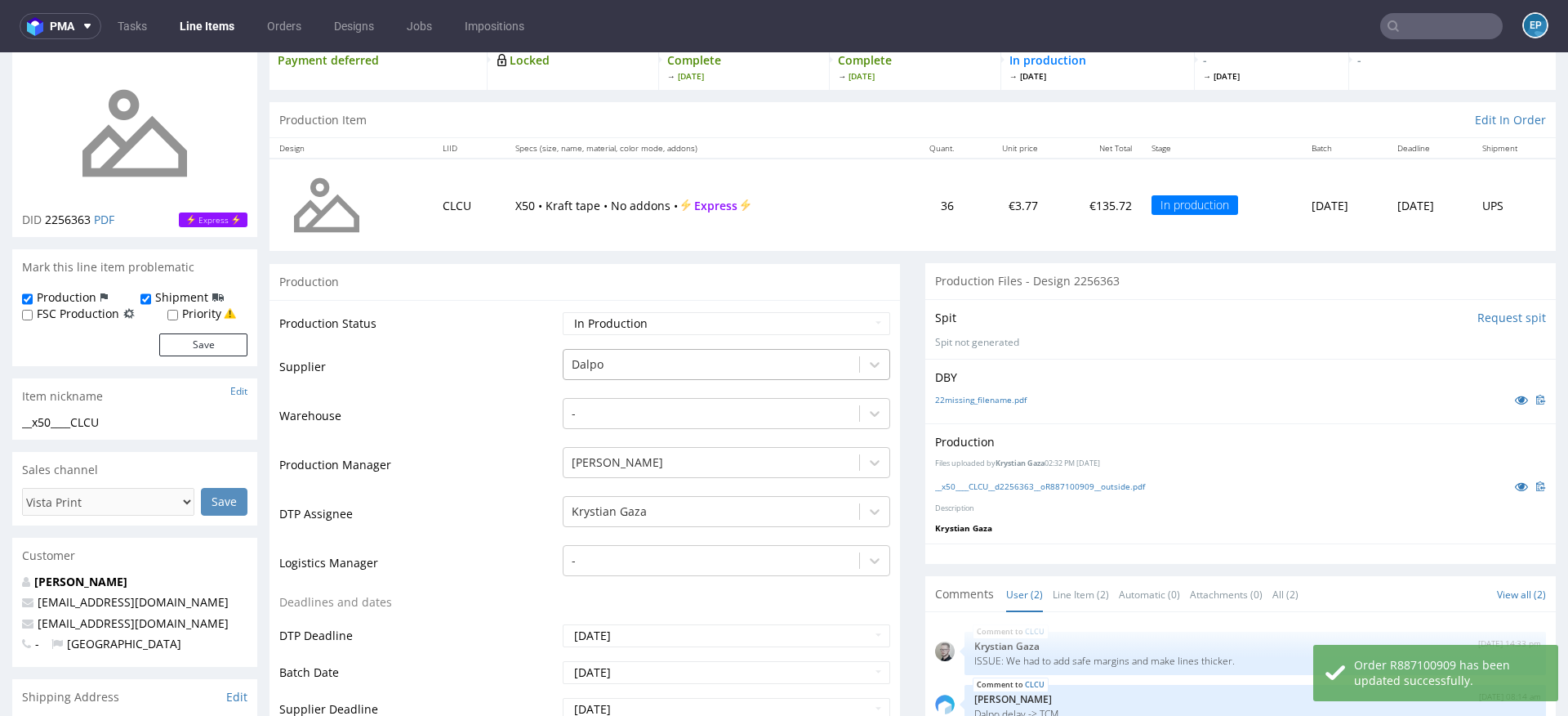
click at [600, 360] on div at bounding box center [711, 364] width 279 height 19
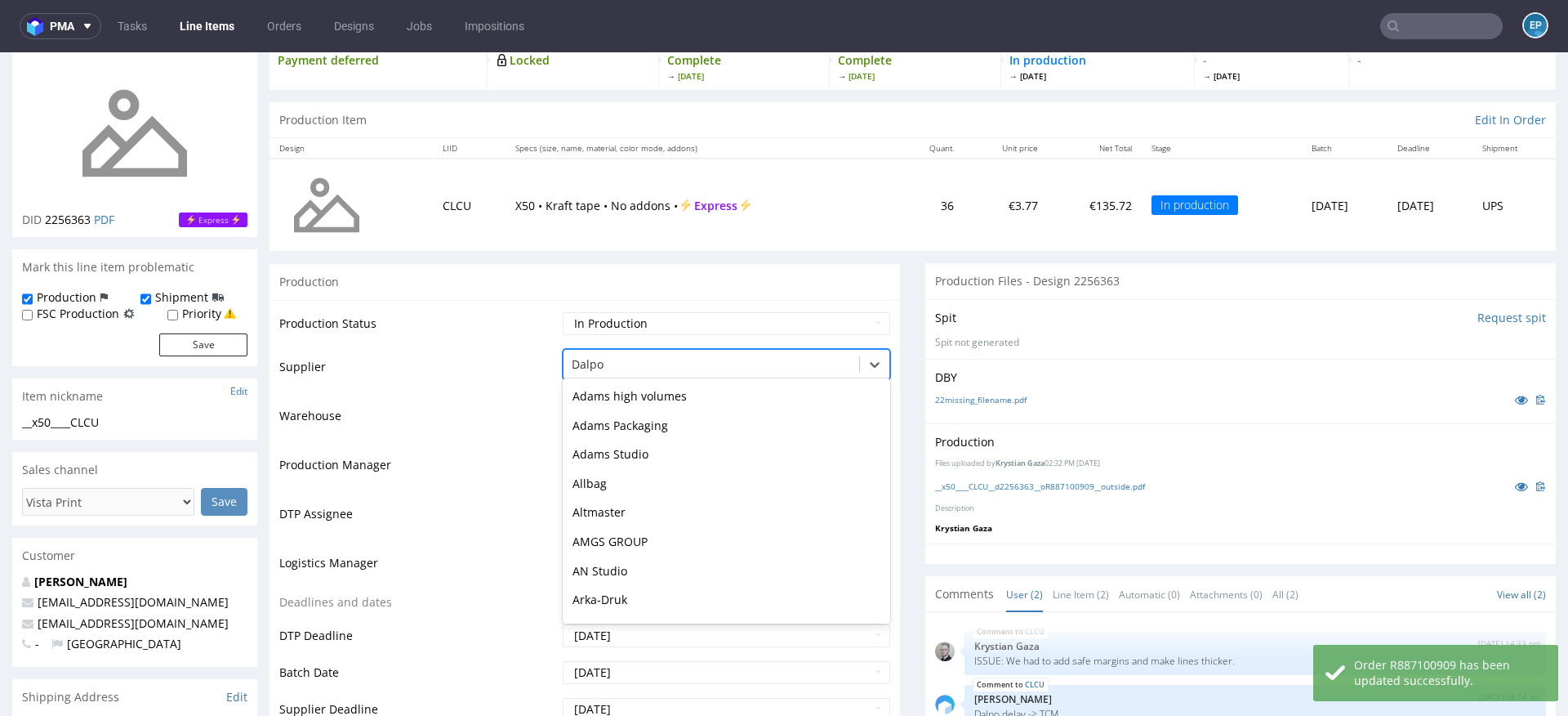
scroll to position [525, 0]
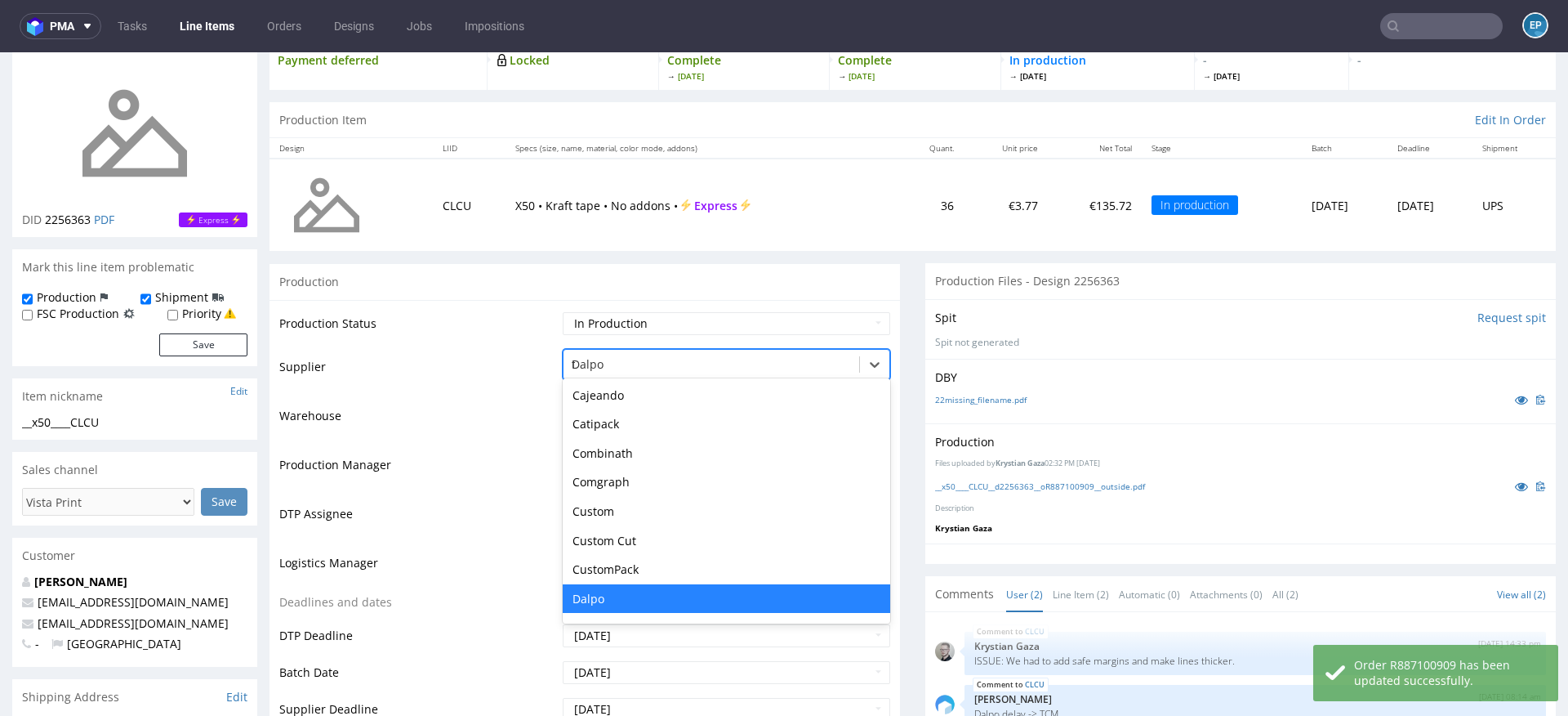
type input "tc"
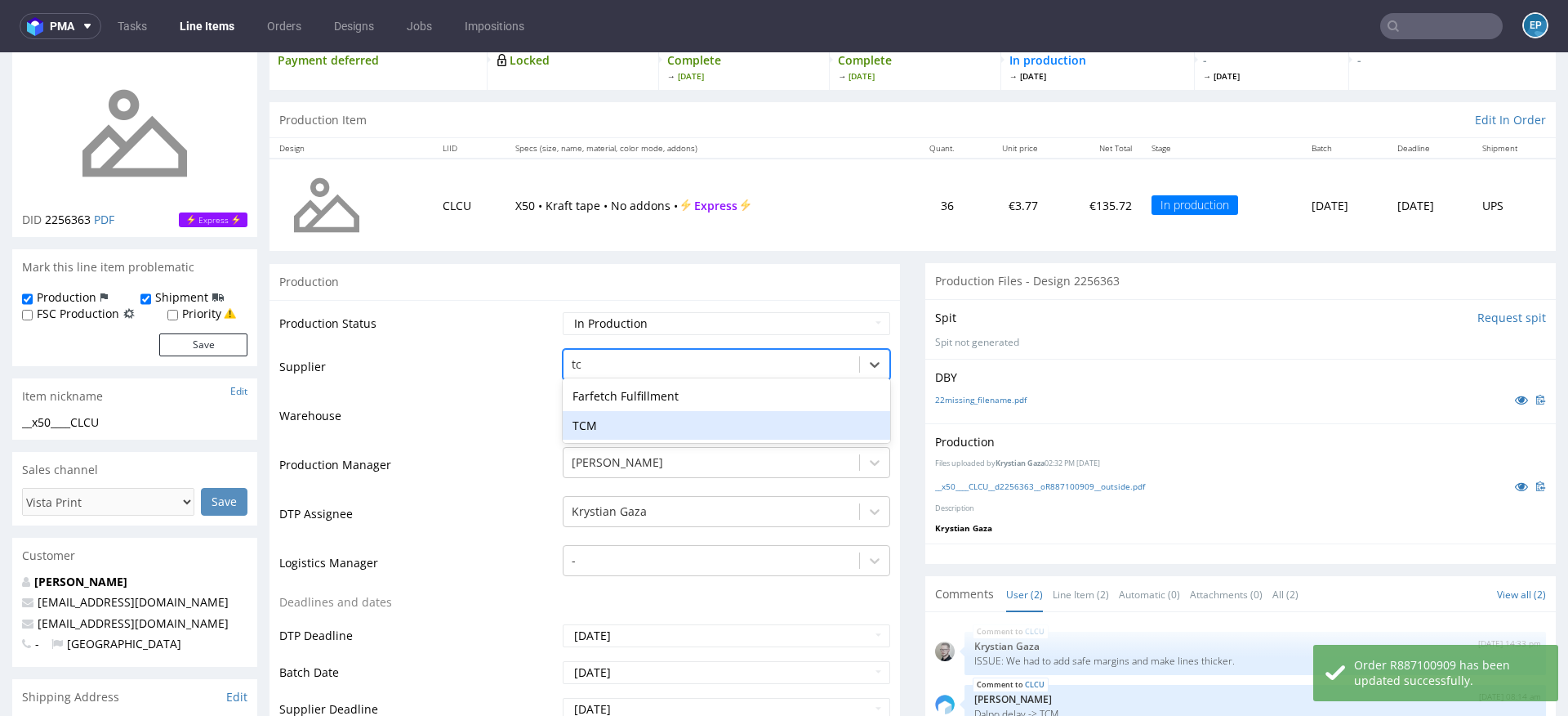
click at [615, 423] on div "TCM" at bounding box center [727, 426] width 327 height 30
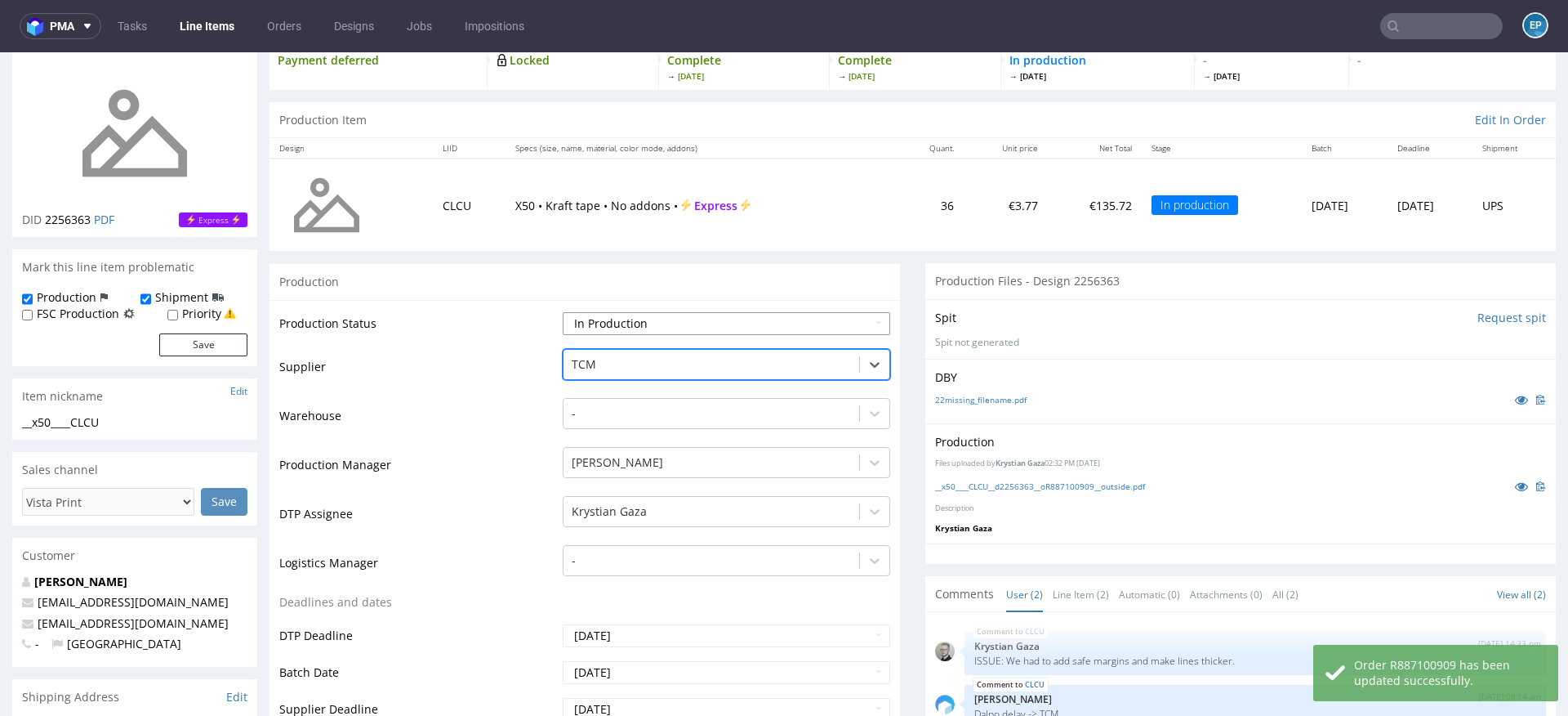
click at [612, 323] on select "Waiting for Artwork Waiting for Diecut Waiting for Mockup Waiting for DTP Waiti…" at bounding box center [727, 323] width 327 height 23
select select "dtp_production_ready"
click at [563, 312] on select "Waiting for Artwork Waiting for Diecut Waiting for Mockup Waiting for DTP Waiti…" at bounding box center [727, 323] width 327 height 23
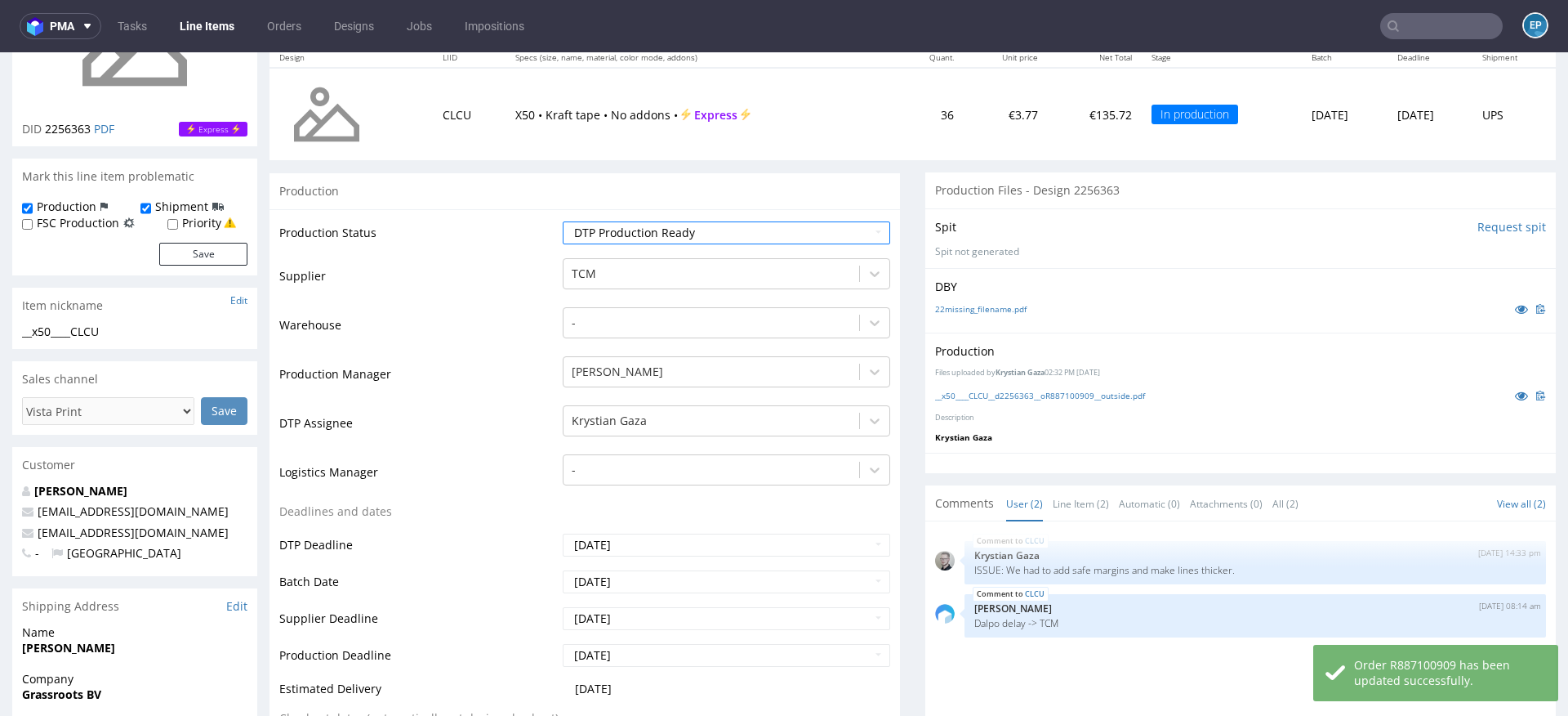
scroll to position [477, 0]
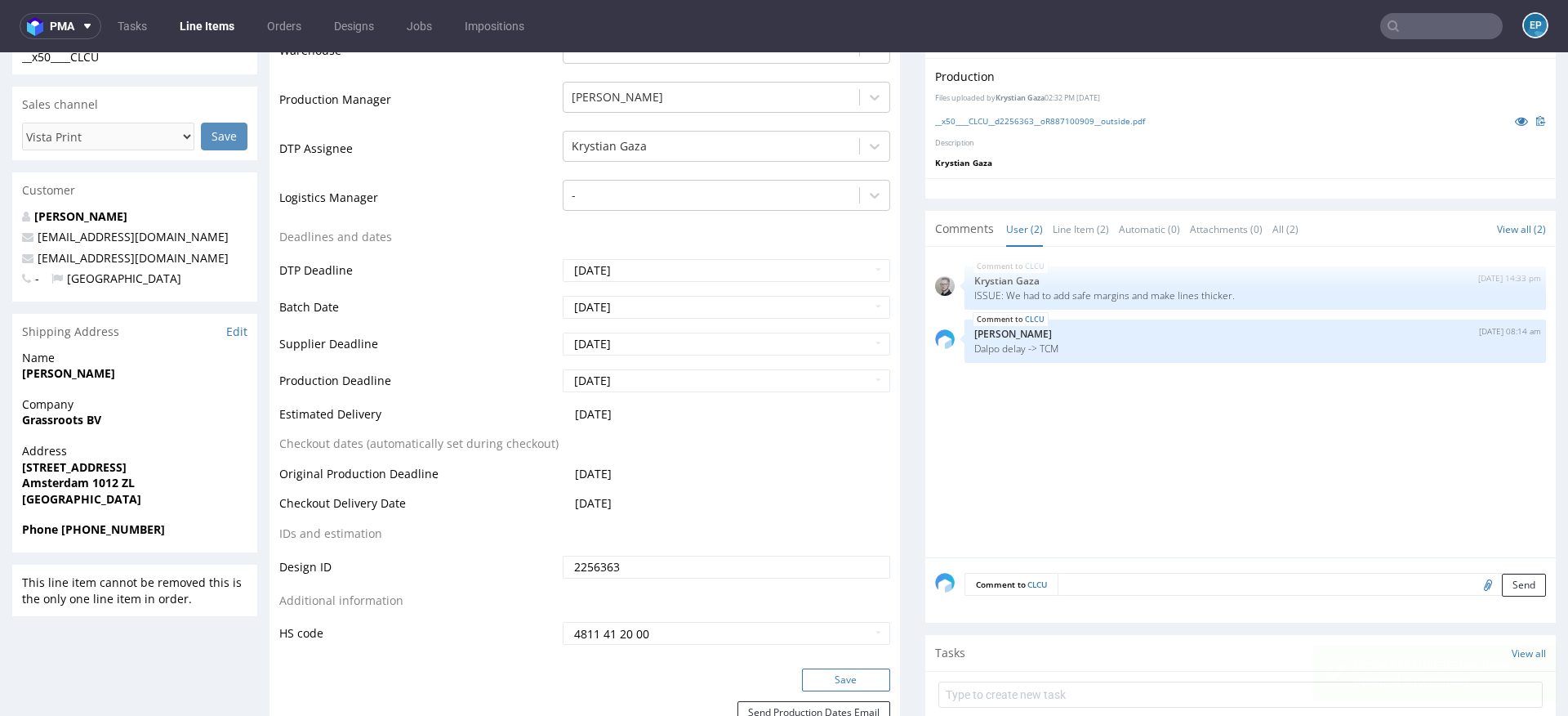
click at [805, 673] on button "Save" at bounding box center [845, 680] width 88 height 23
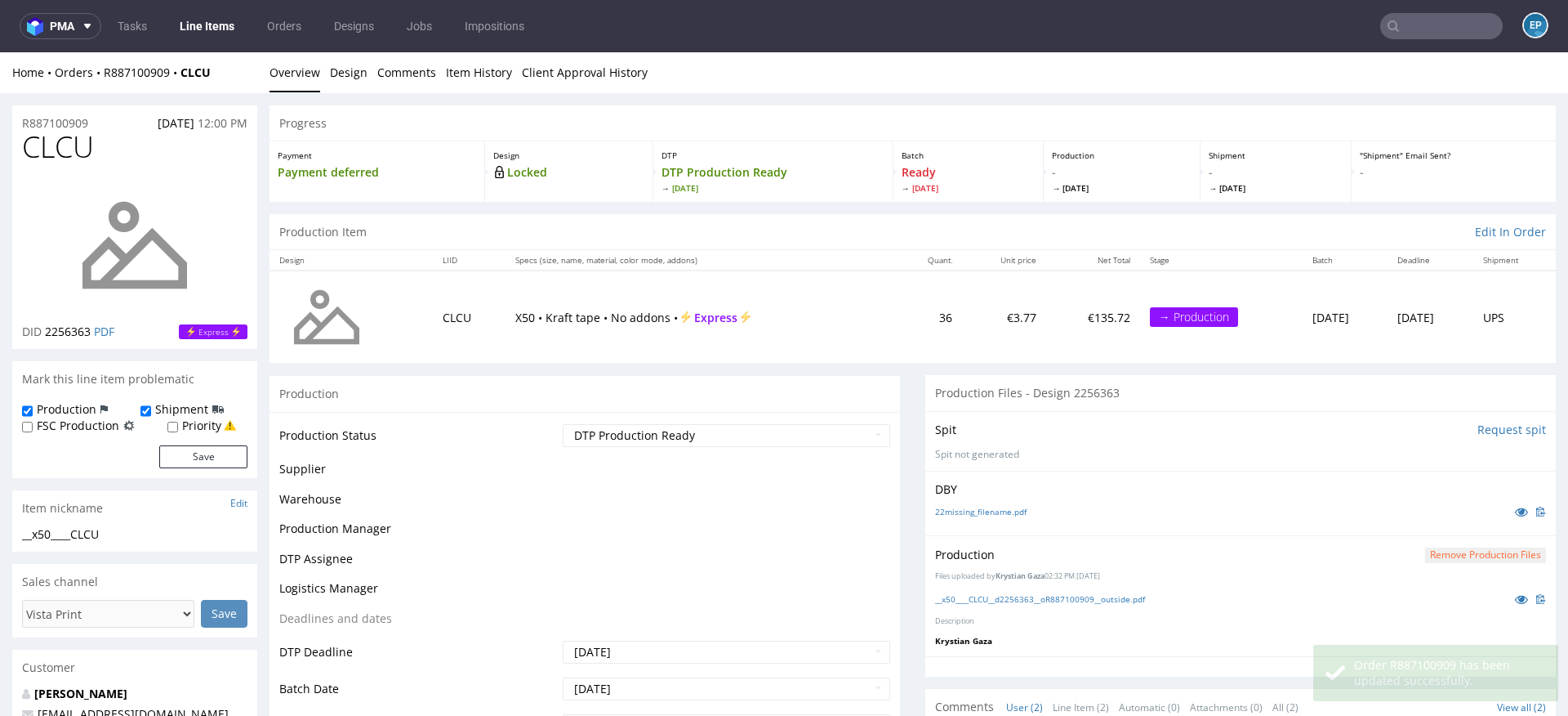
scroll to position [475, 0]
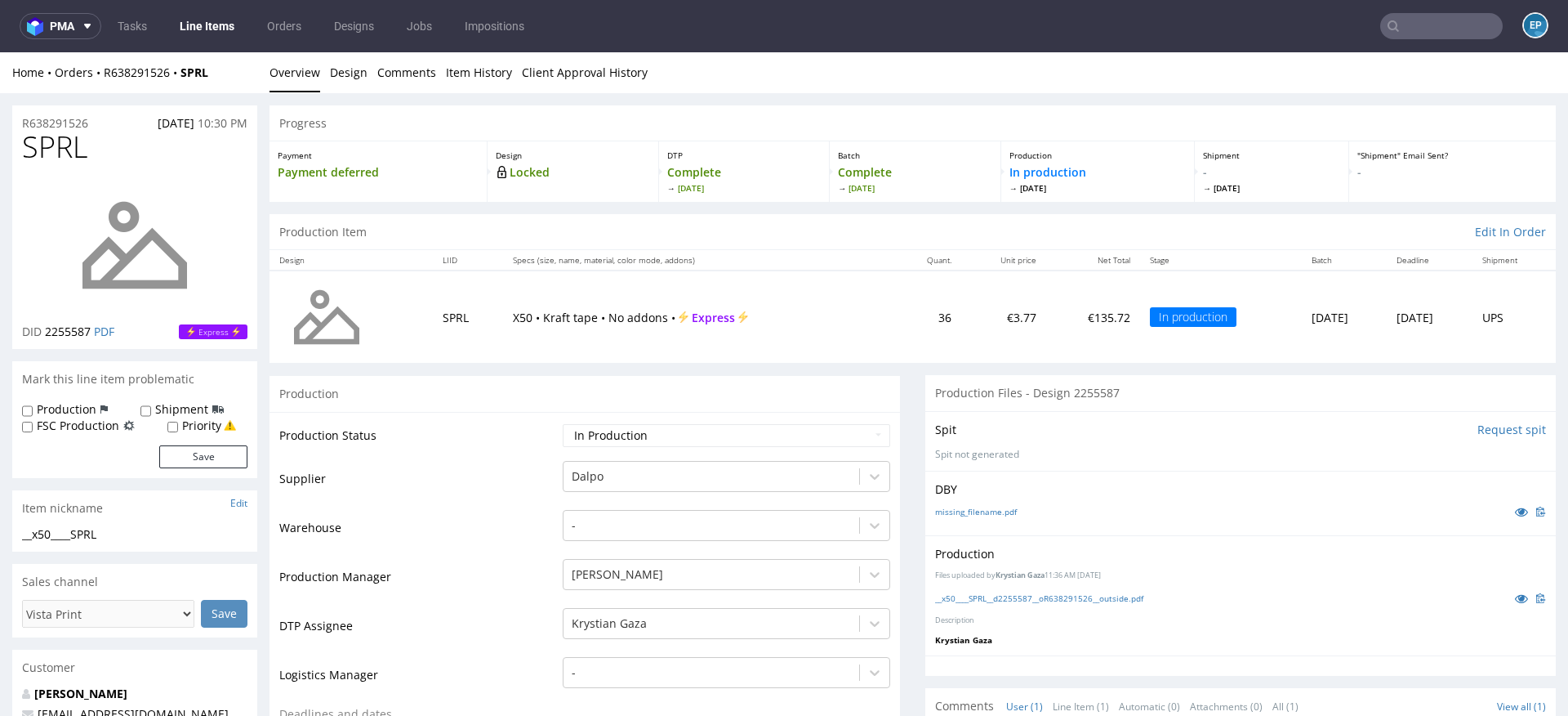
click at [67, 410] on label "Production" at bounding box center [67, 410] width 59 height 17
click at [32, 410] on input "Production" at bounding box center [27, 411] width 10 height 13
checkbox input "true"
click at [155, 410] on label "Shipment" at bounding box center [181, 410] width 53 height 17
click at [151, 410] on input "Shipment" at bounding box center [145, 411] width 10 height 13
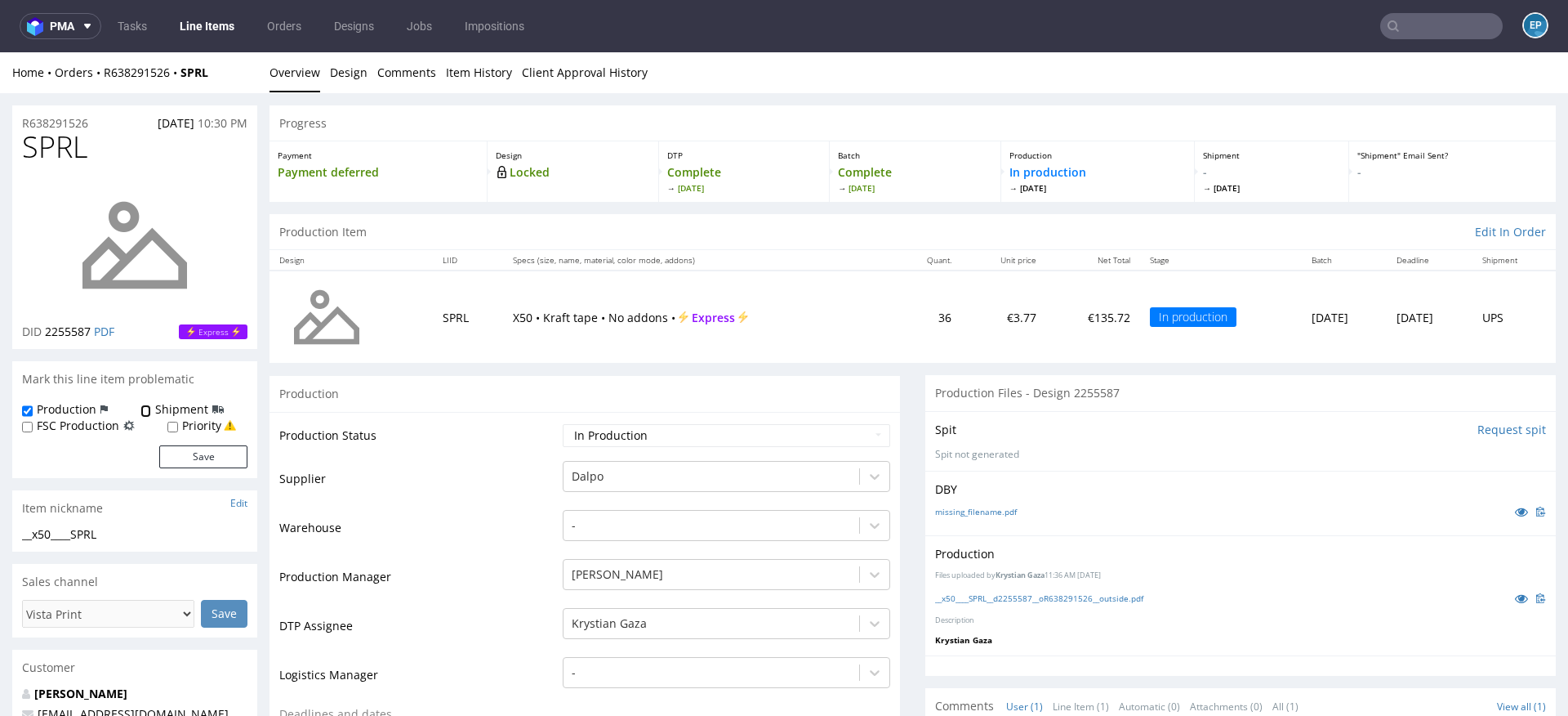
checkbox input "true"
click at [195, 463] on button "Save" at bounding box center [202, 456] width 88 height 23
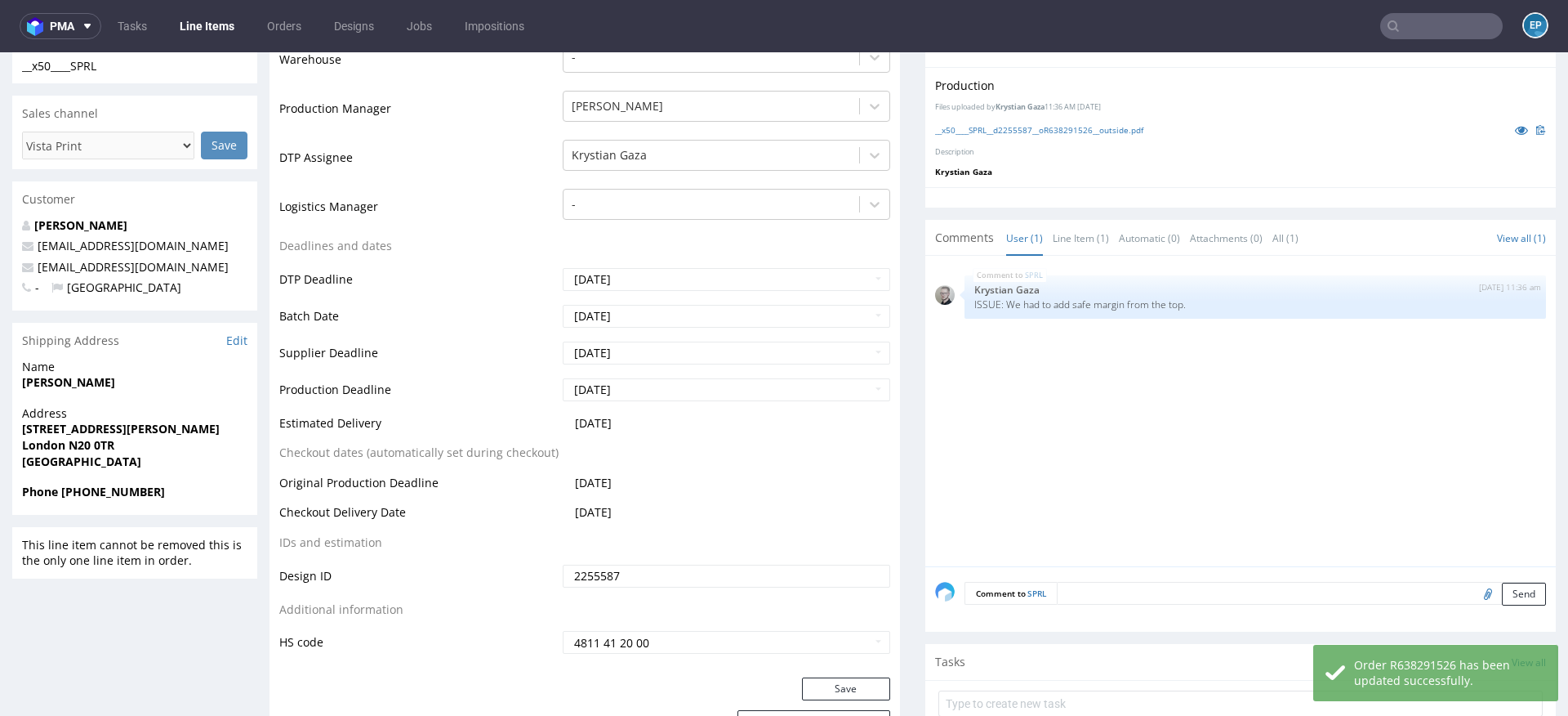
scroll to position [511, 0]
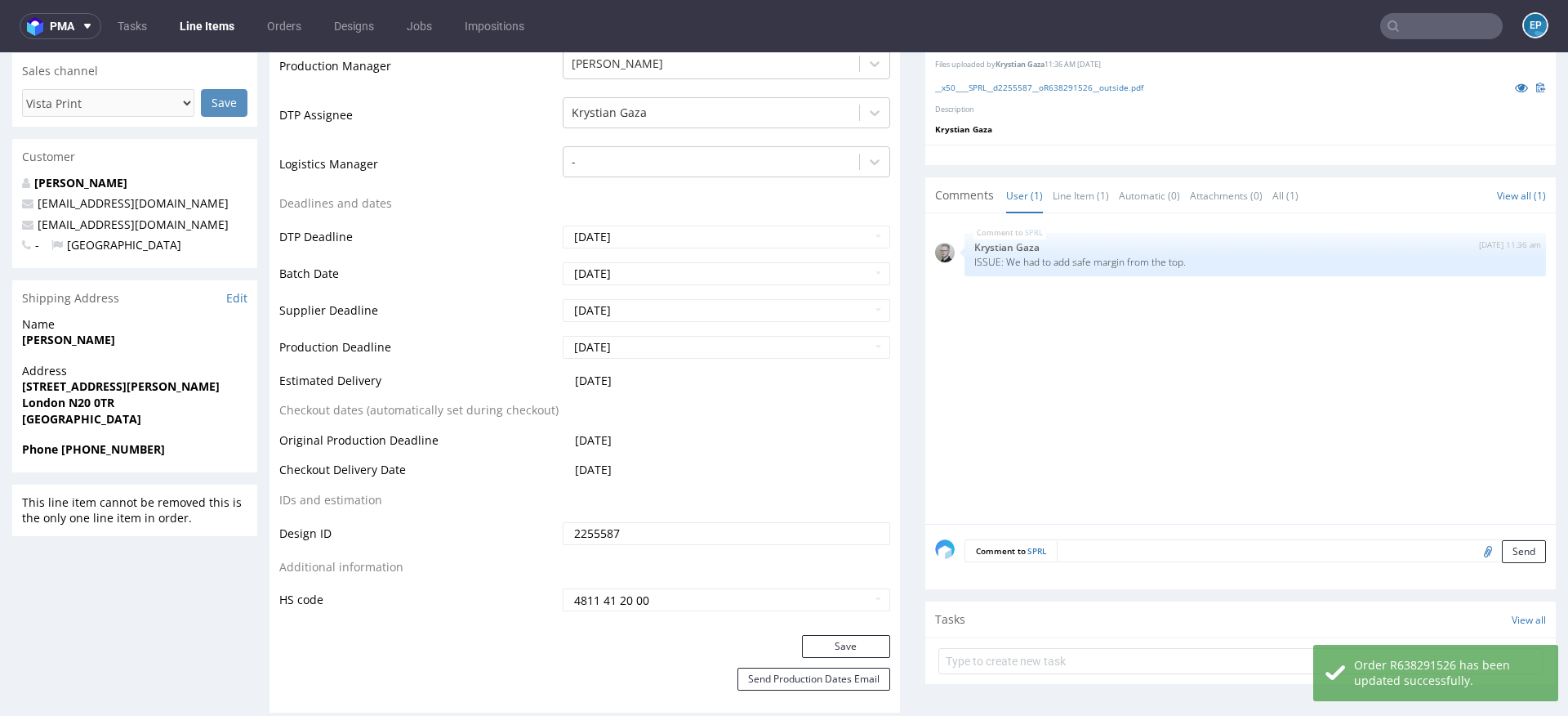
click at [1102, 550] on textarea at bounding box center [1301, 550] width 489 height 23
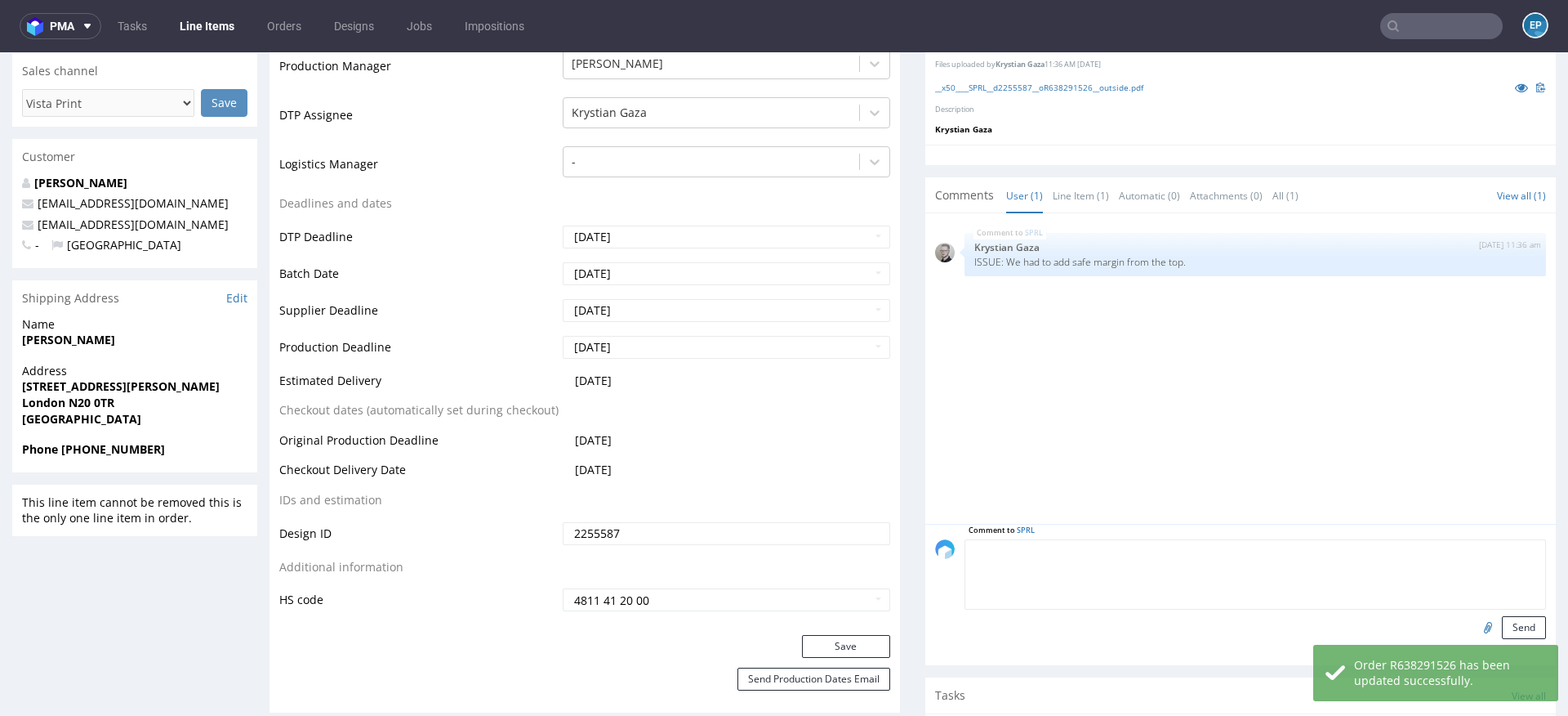
paste textarea "Dalpo delay -> TCM"
type textarea "Dalpo delay -> TCM"
click at [1501, 624] on button "Send" at bounding box center [1524, 627] width 44 height 23
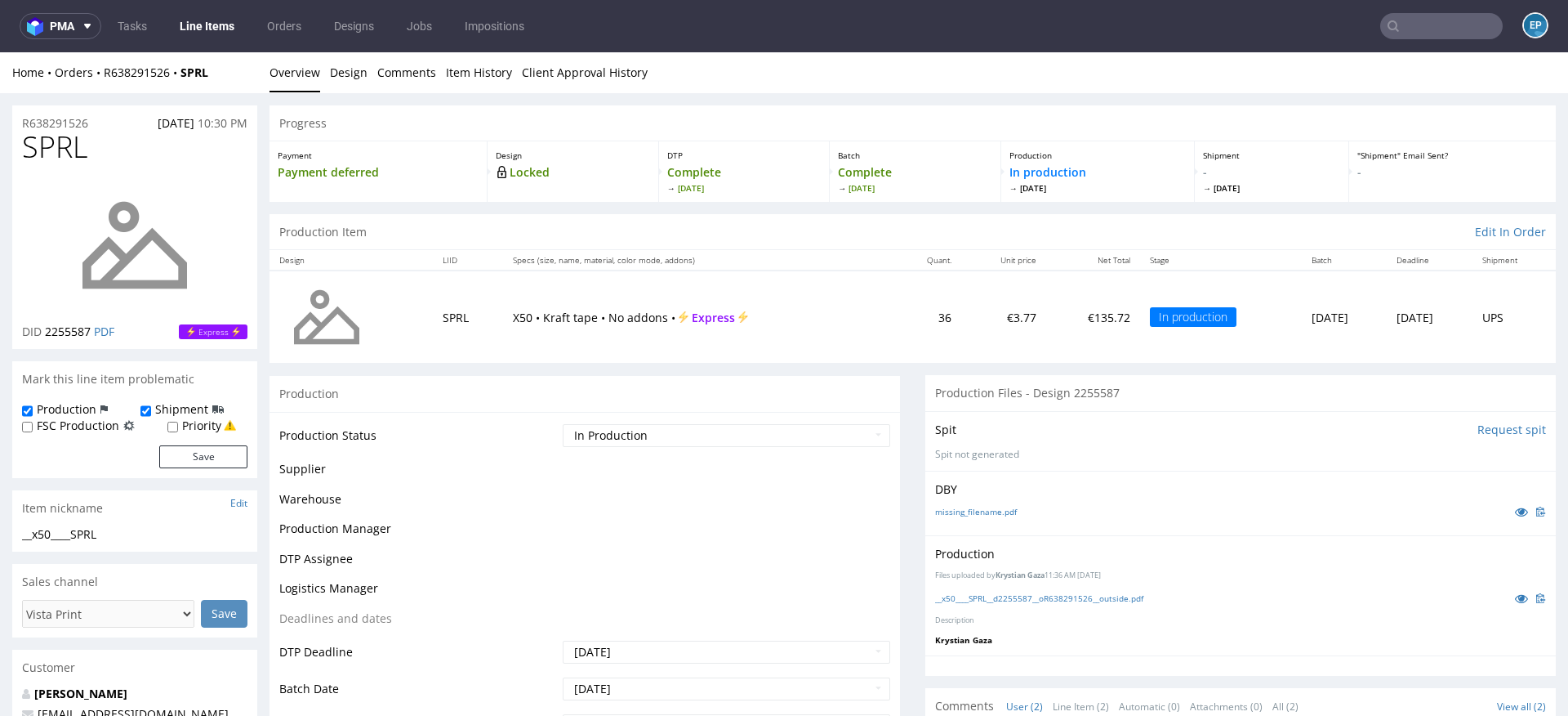
scroll to position [0, 0]
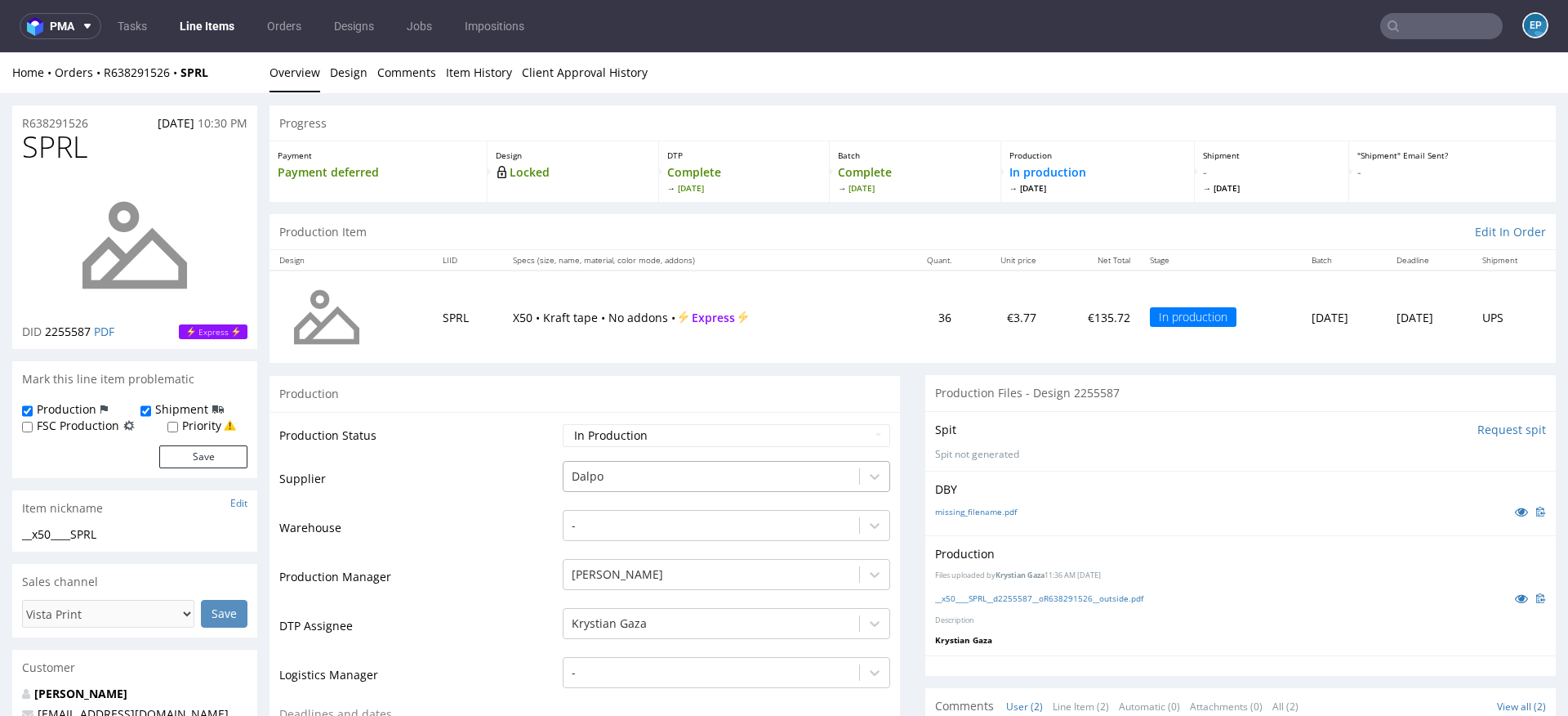
click at [577, 475] on div "Dalpo" at bounding box center [727, 472] width 327 height 23
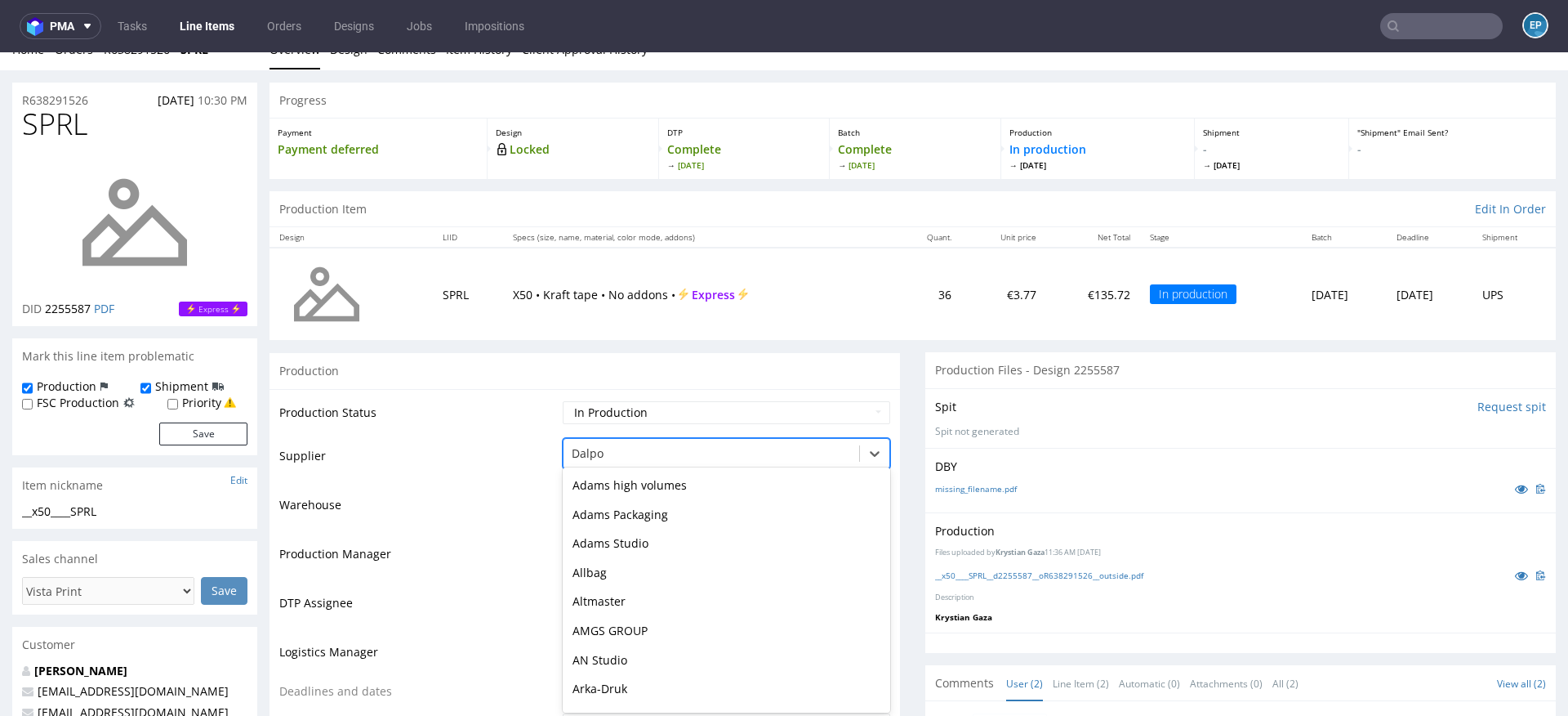
scroll to position [24, 0]
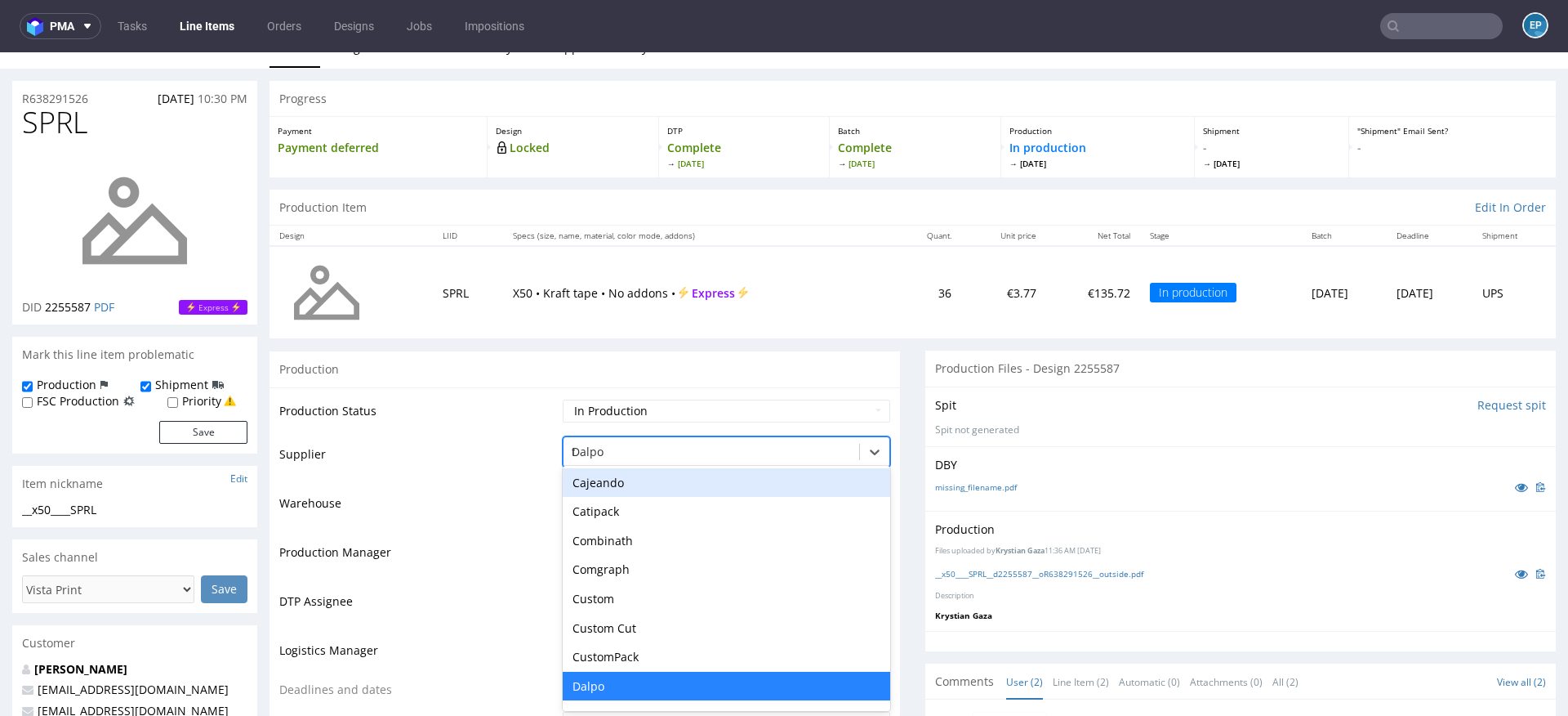
type input "tc"
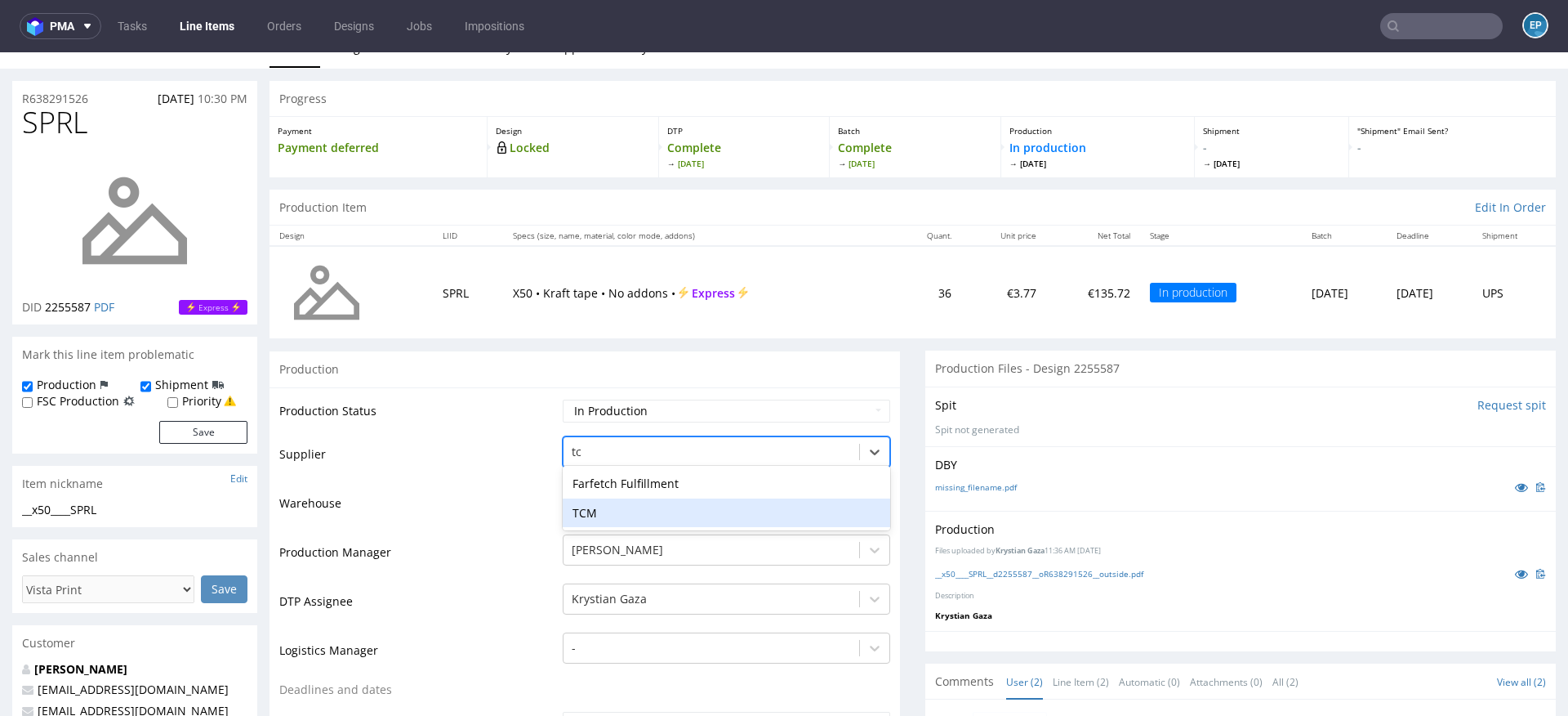
click at [612, 514] on div "TCM" at bounding box center [727, 513] width 327 height 30
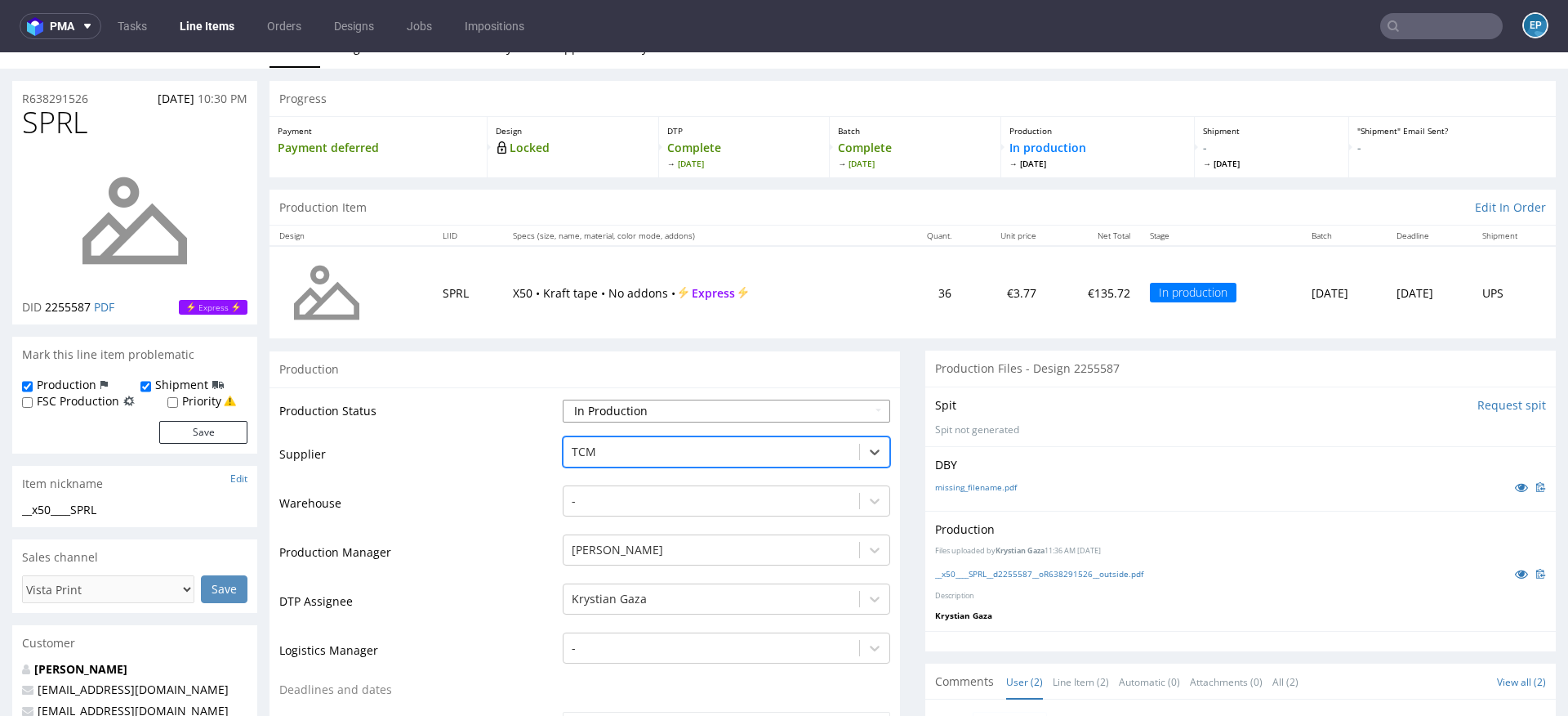
click at [612, 401] on select "Waiting for Artwork Waiting for Diecut Waiting for Mockup Waiting for DTP Waiti…" at bounding box center [727, 411] width 327 height 23
select select "dtp_production_ready"
click at [563, 400] on select "Waiting for Artwork Waiting for Diecut Waiting for Mockup Waiting for DTP Waiti…" at bounding box center [727, 411] width 327 height 23
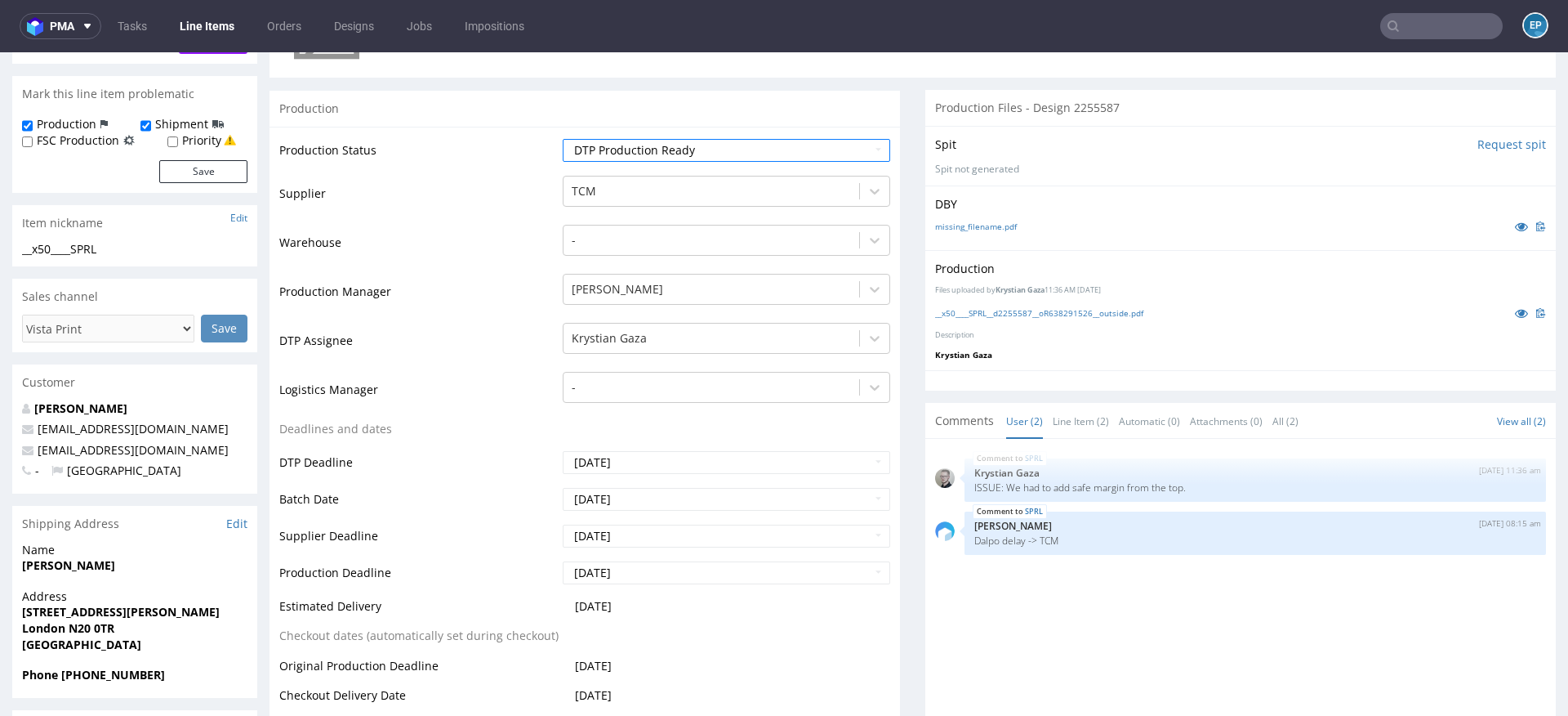
scroll to position [438, 0]
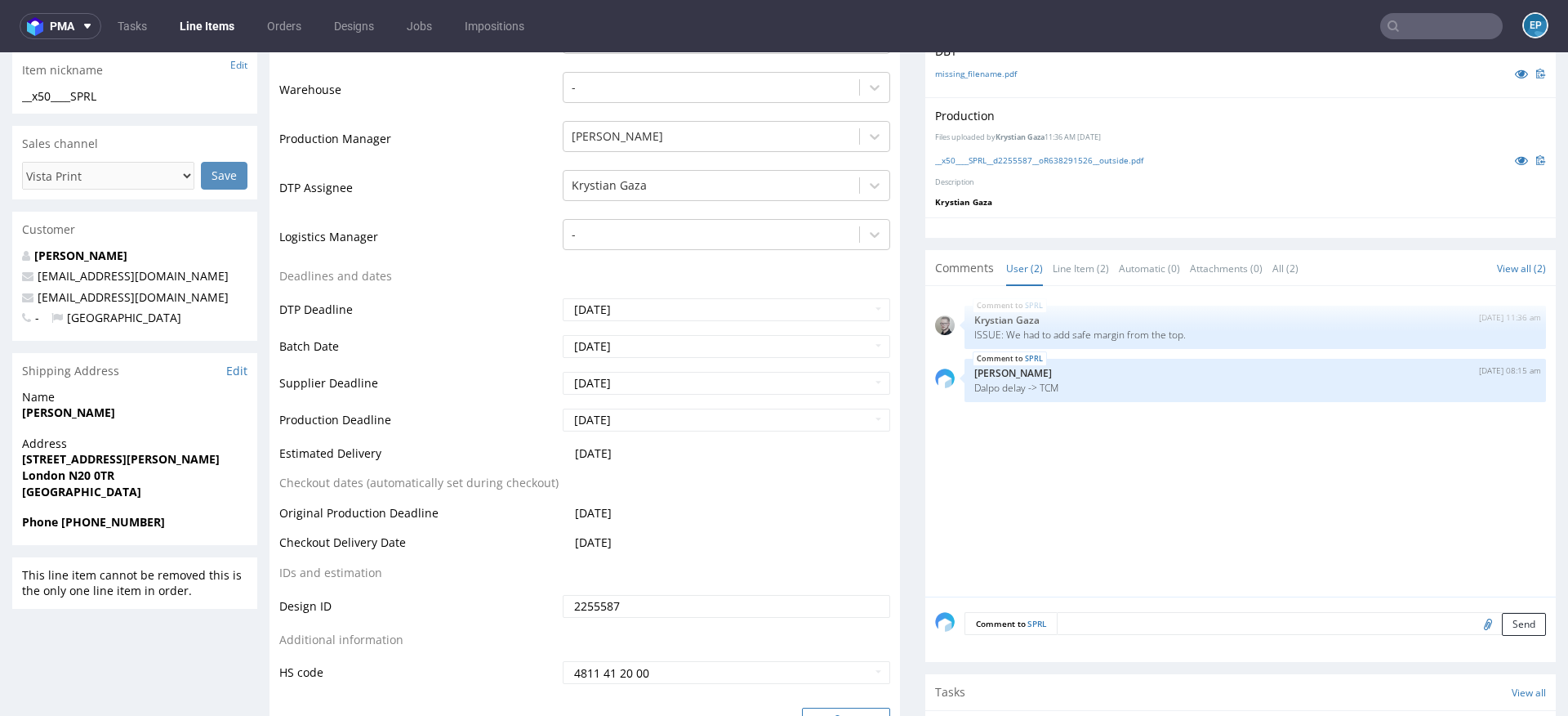
click at [826, 710] on button "Save" at bounding box center [845, 719] width 88 height 23
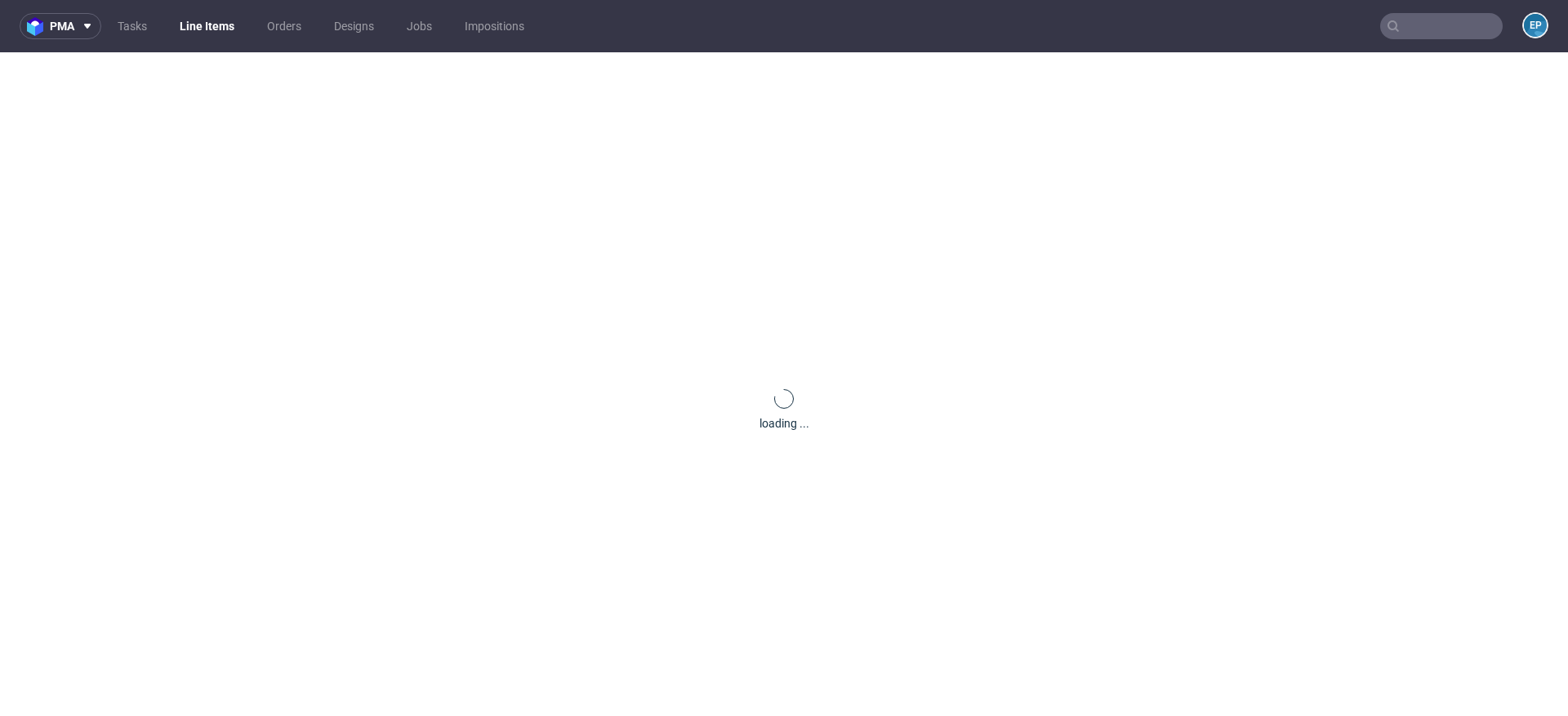
scroll to position [0, 0]
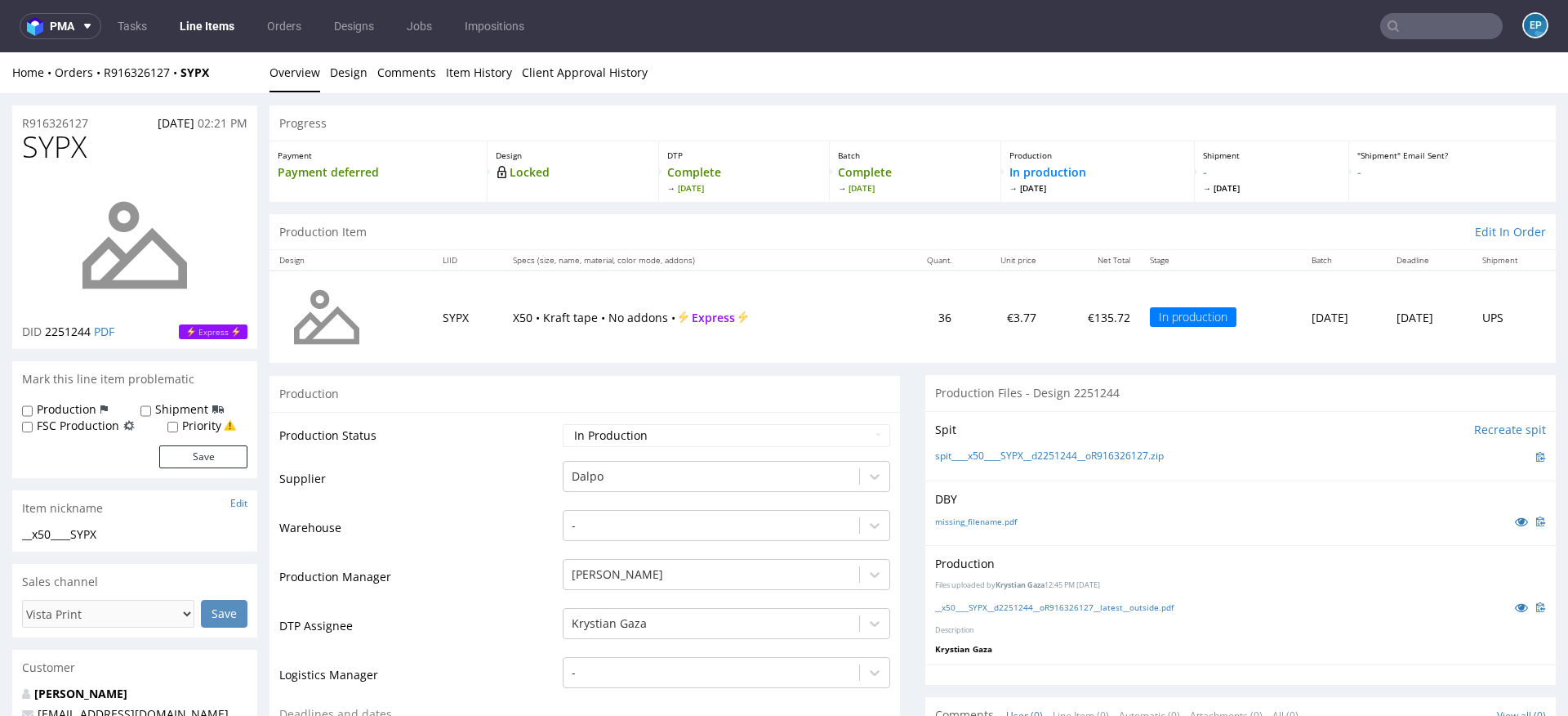
click at [67, 414] on label "Production" at bounding box center [67, 410] width 59 height 17
click at [32, 414] on input "Production" at bounding box center [27, 411] width 10 height 13
checkbox input "true"
click at [173, 414] on label "Shipment" at bounding box center [181, 410] width 53 height 17
click at [151, 414] on input "Shipment" at bounding box center [145, 411] width 10 height 13
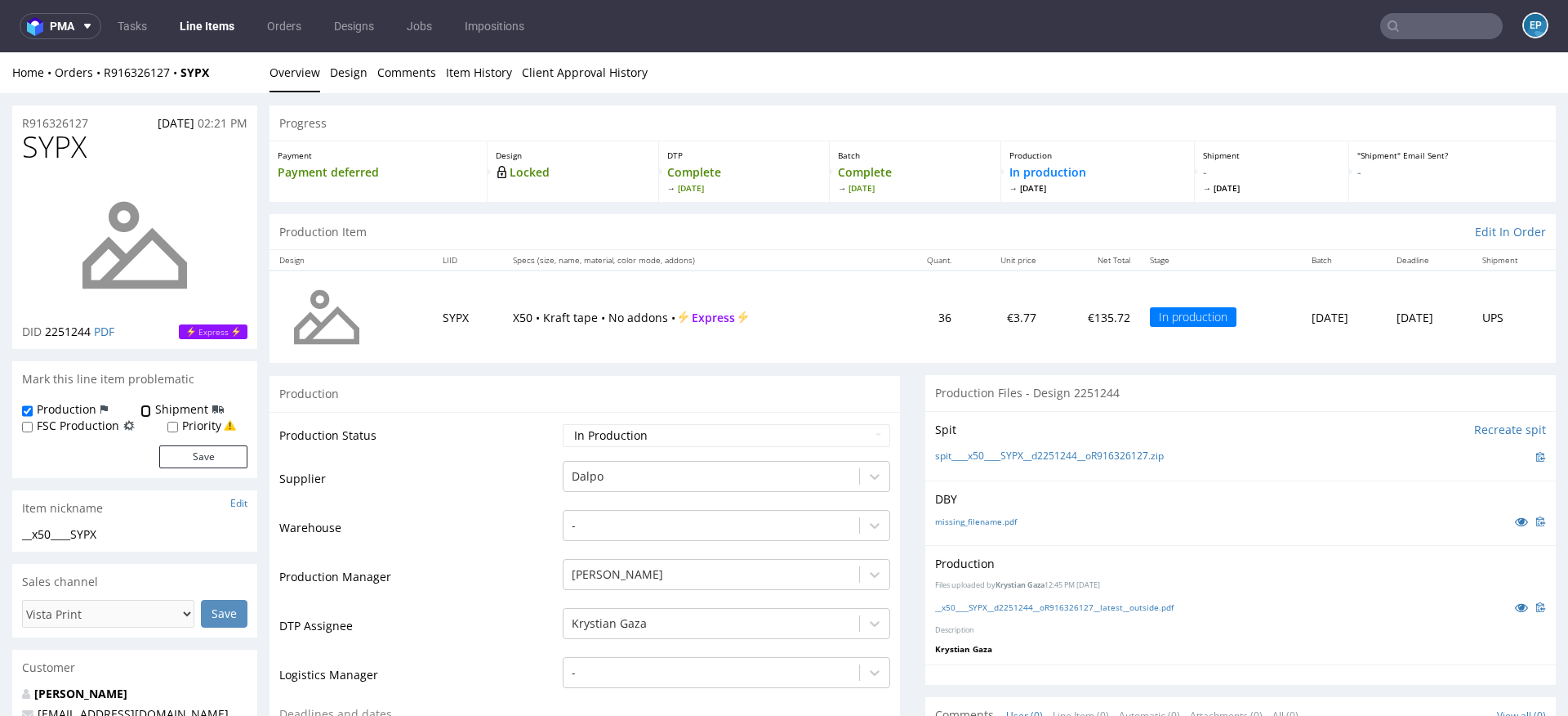
checkbox input "true"
click at [188, 462] on button "Save" at bounding box center [202, 456] width 88 height 23
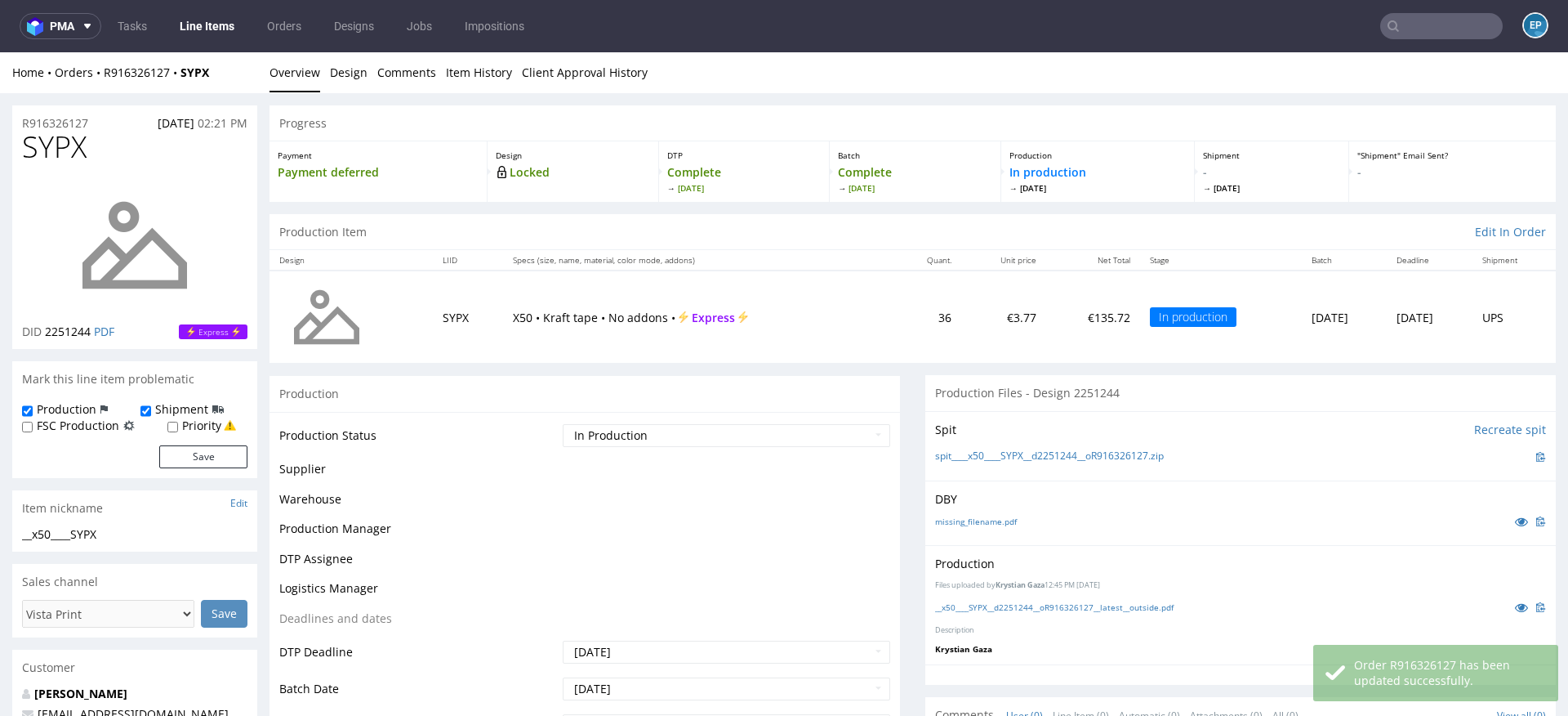
scroll to position [560, 0]
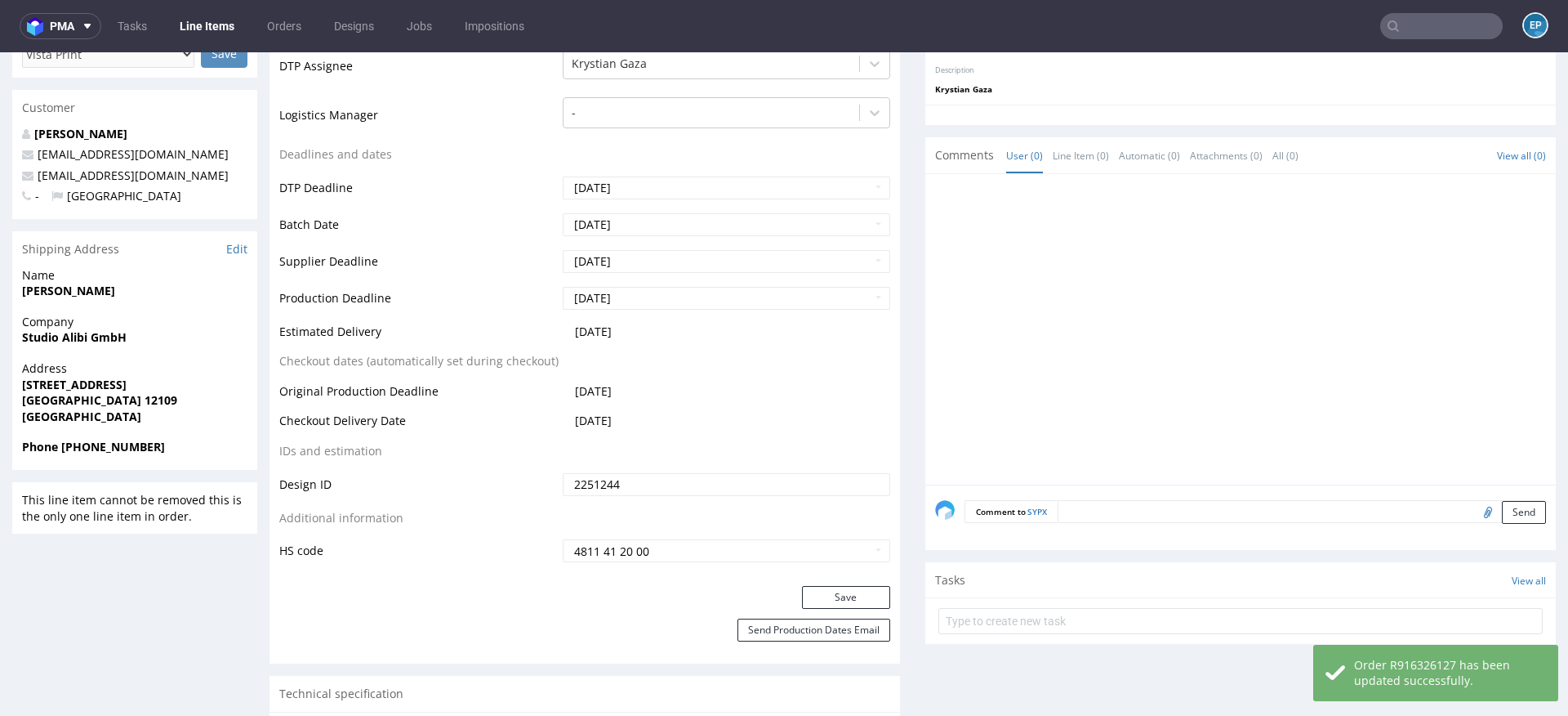
click at [1115, 509] on textarea at bounding box center [1302, 512] width 488 height 23
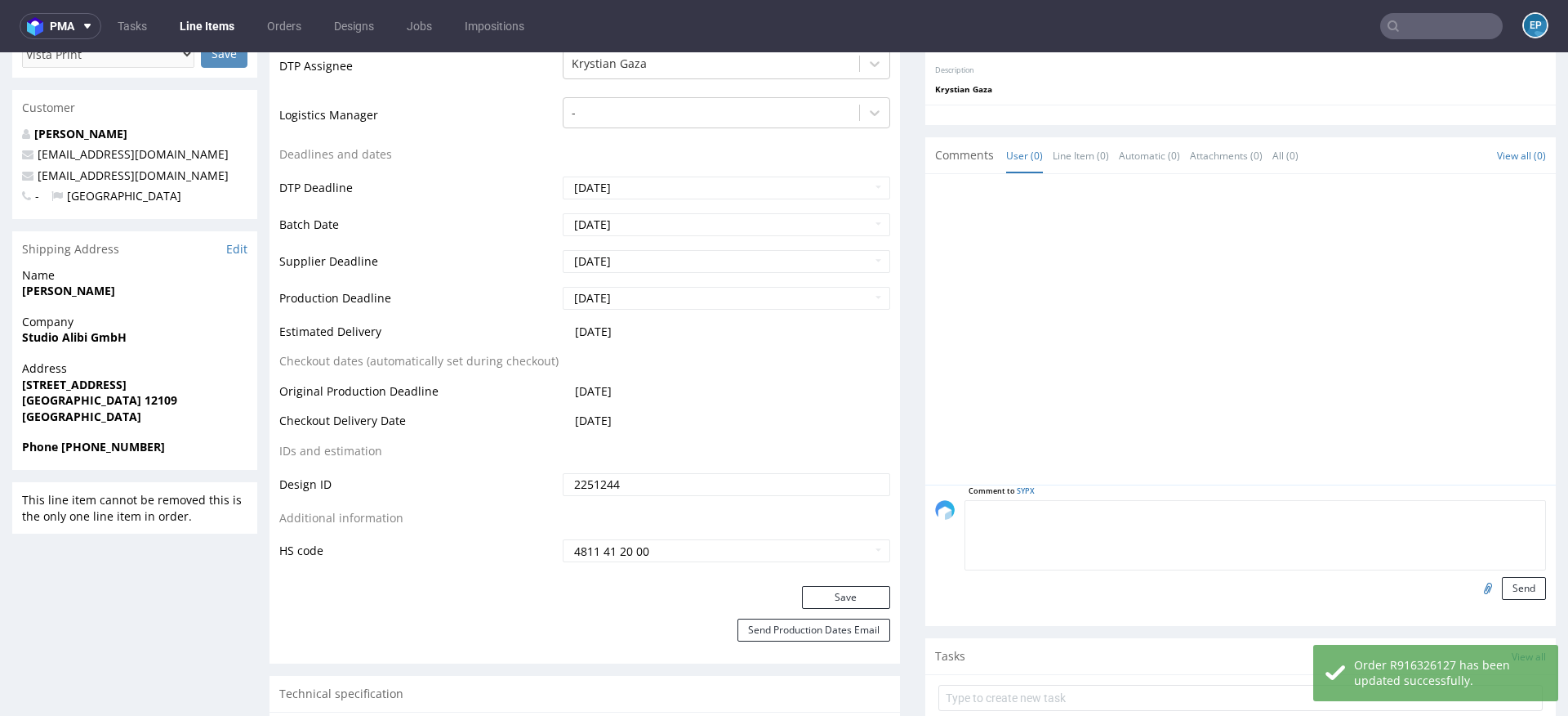
paste textarea "Dalpo delay -> TCM"
type textarea "Dalpo delay -> TCM"
click at [1512, 578] on button "Send" at bounding box center [1524, 588] width 44 height 23
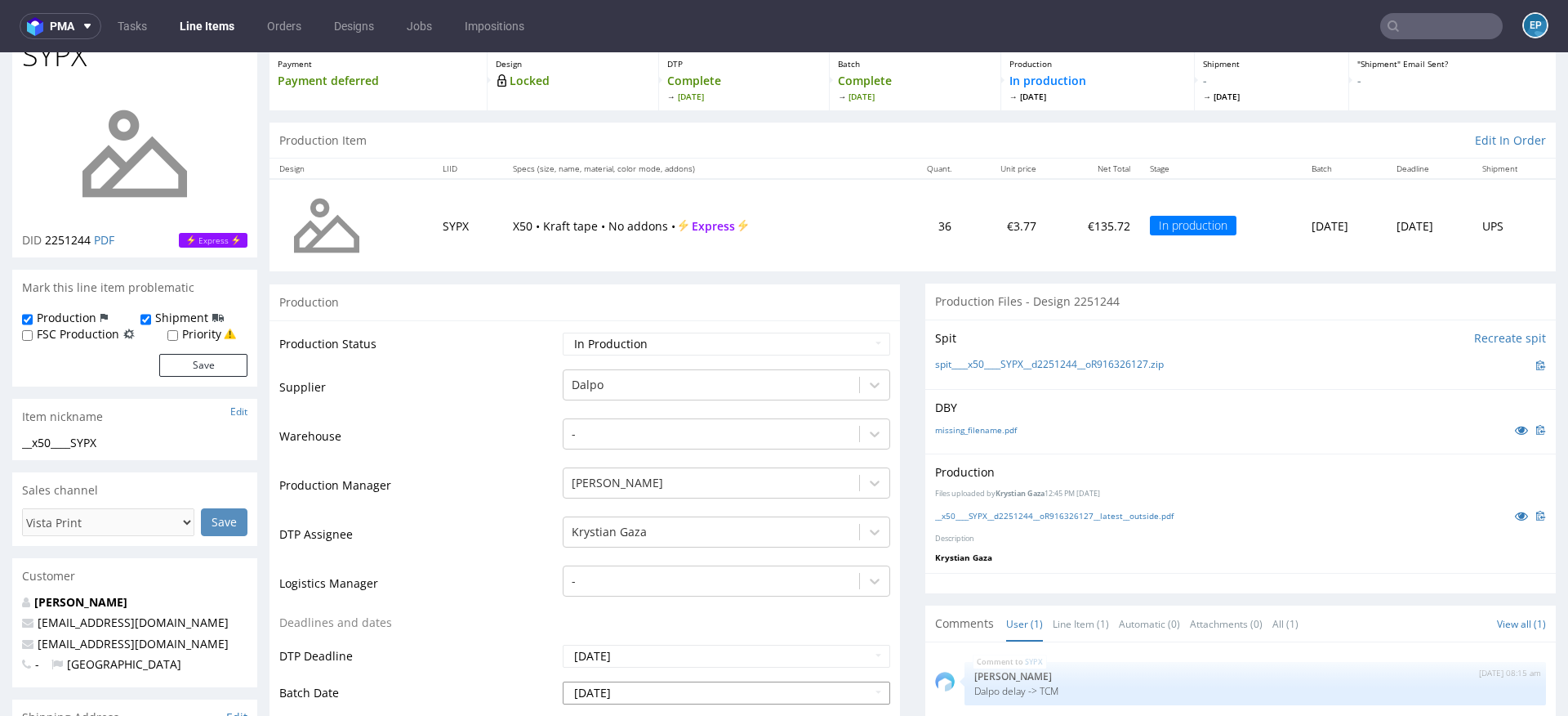
scroll to position [105, 0]
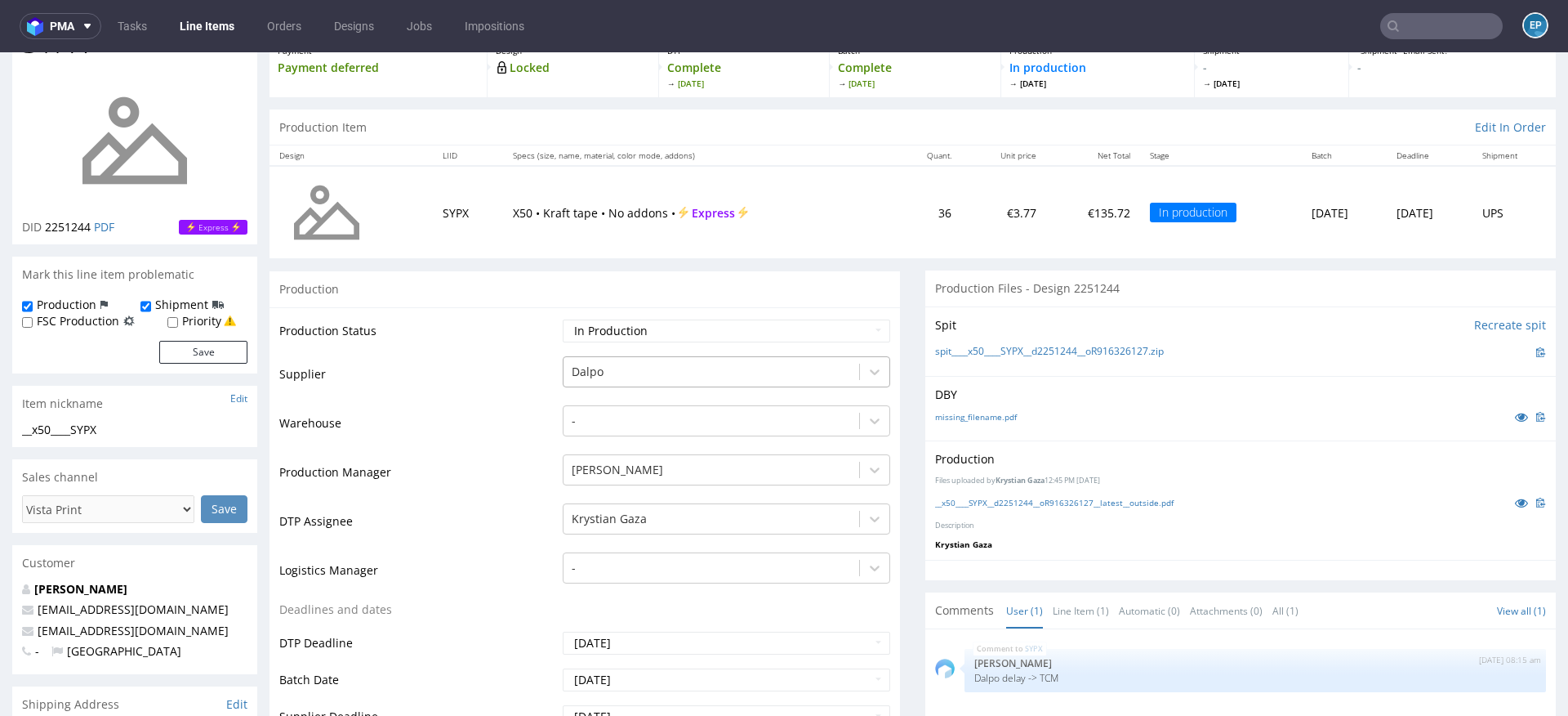
click at [632, 368] on div at bounding box center [711, 371] width 279 height 19
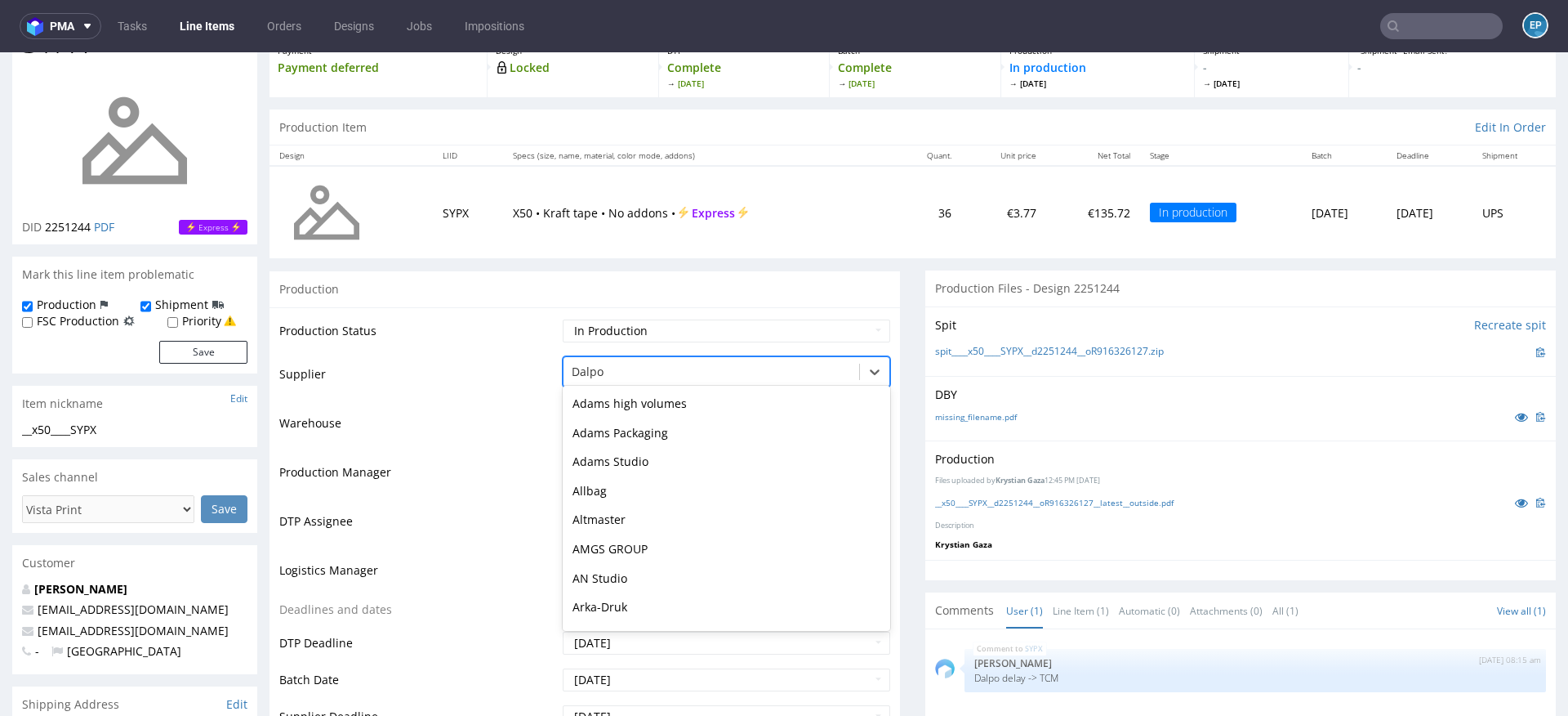
scroll to position [525, 0]
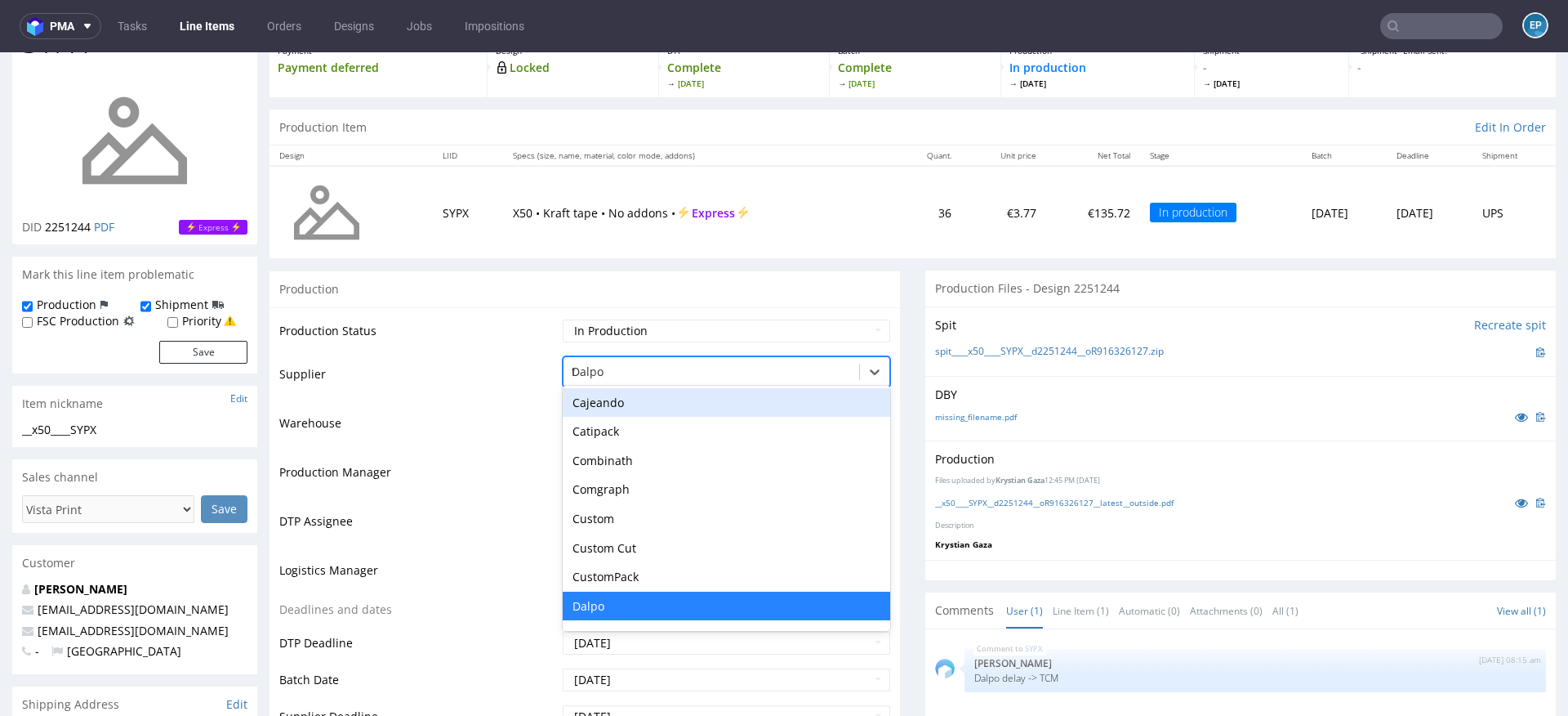
type input "tc"
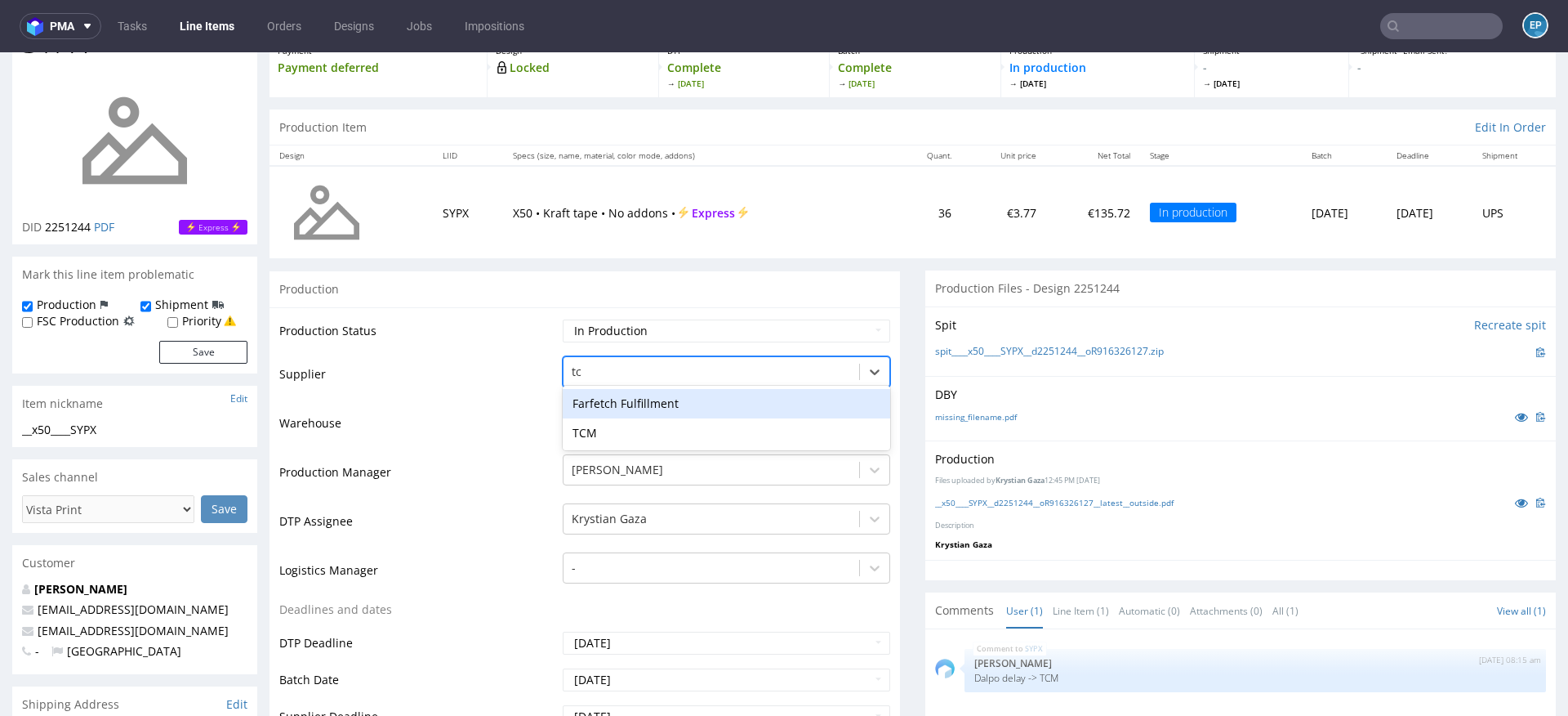
scroll to position [0, 0]
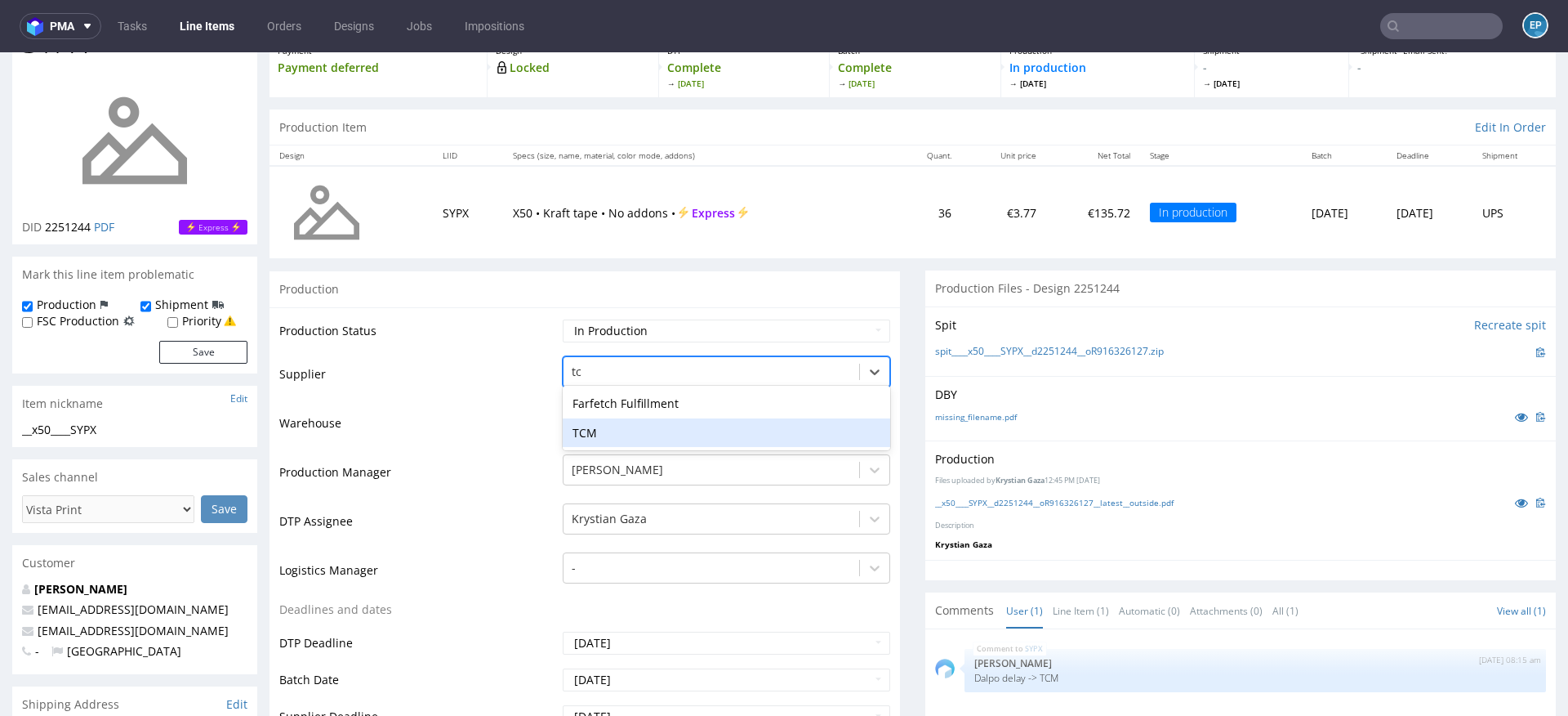
click at [612, 430] on div "TCM" at bounding box center [727, 433] width 327 height 30
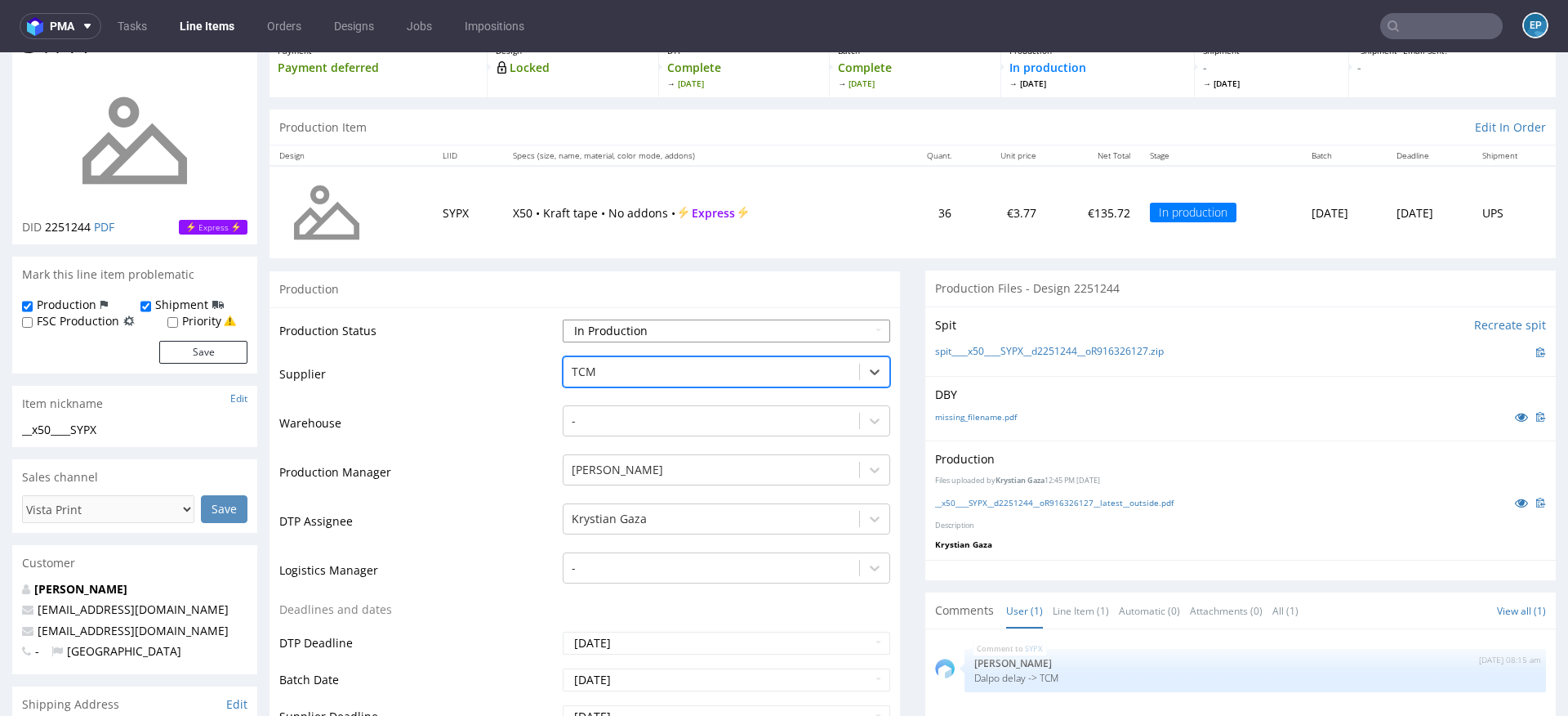
click at [607, 323] on select "Waiting for Artwork Waiting for Diecut Waiting for Mockup Waiting for DTP Waiti…" at bounding box center [727, 330] width 327 height 23
select select "dtp_production_ready"
click at [563, 319] on select "Waiting for Artwork Waiting for Diecut Waiting for Mockup Waiting for DTP Waiti…" at bounding box center [727, 330] width 327 height 23
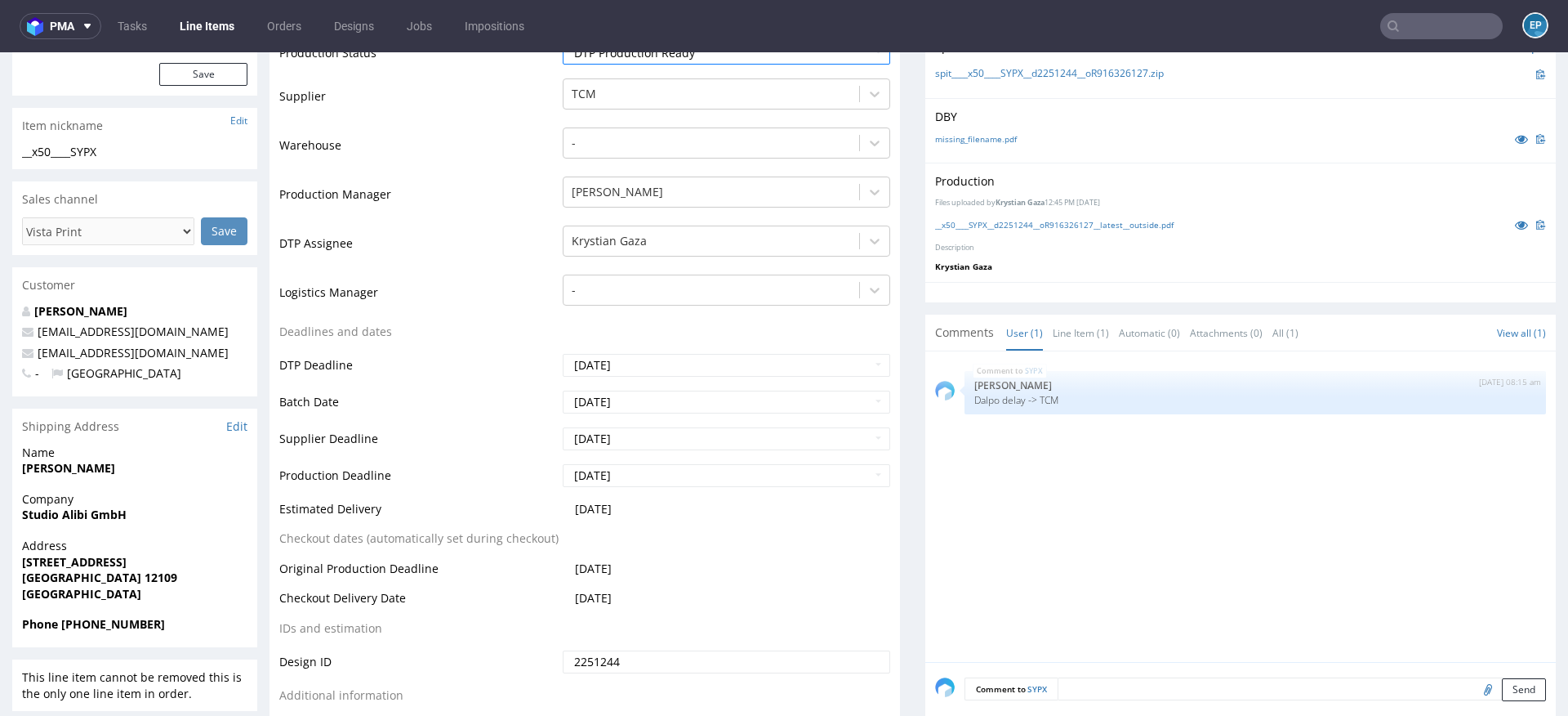
scroll to position [511, 0]
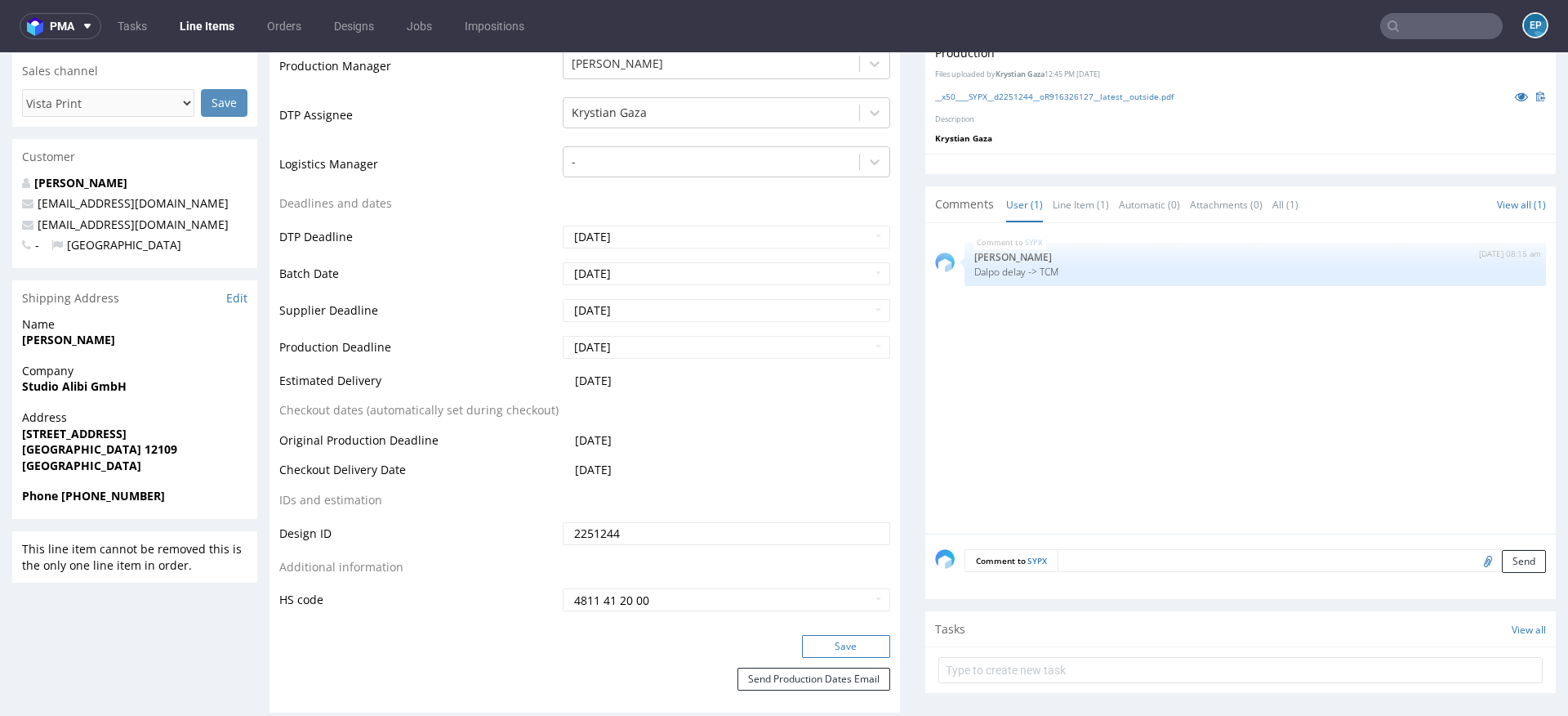
click at [802, 649] on button "Save" at bounding box center [845, 646] width 88 height 23
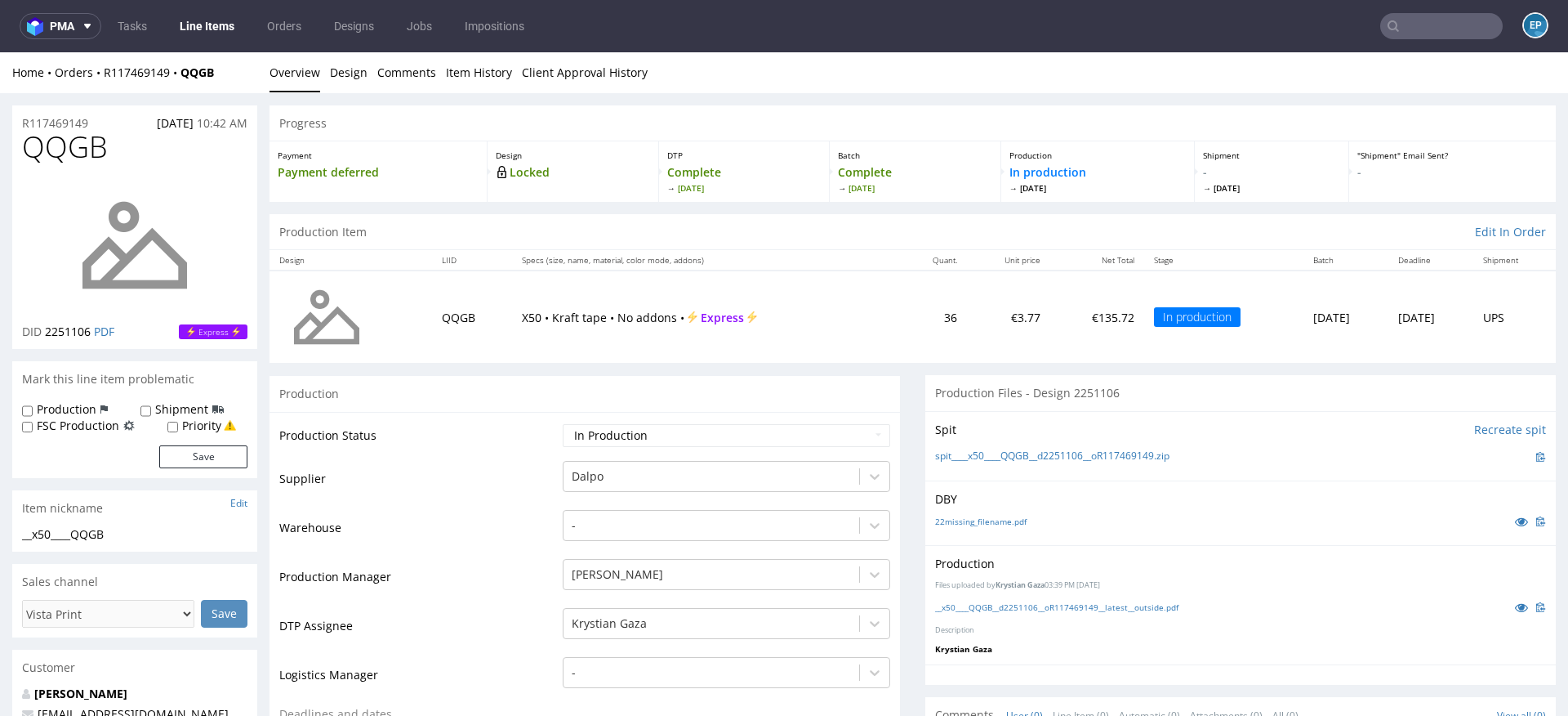
click at [60, 402] on label "Production" at bounding box center [67, 410] width 59 height 17
click at [32, 404] on input "Production" at bounding box center [27, 411] width 10 height 13
checkbox input "true"
click at [187, 408] on label "Shipment" at bounding box center [181, 410] width 53 height 17
click at [151, 408] on input "Shipment" at bounding box center [145, 411] width 10 height 13
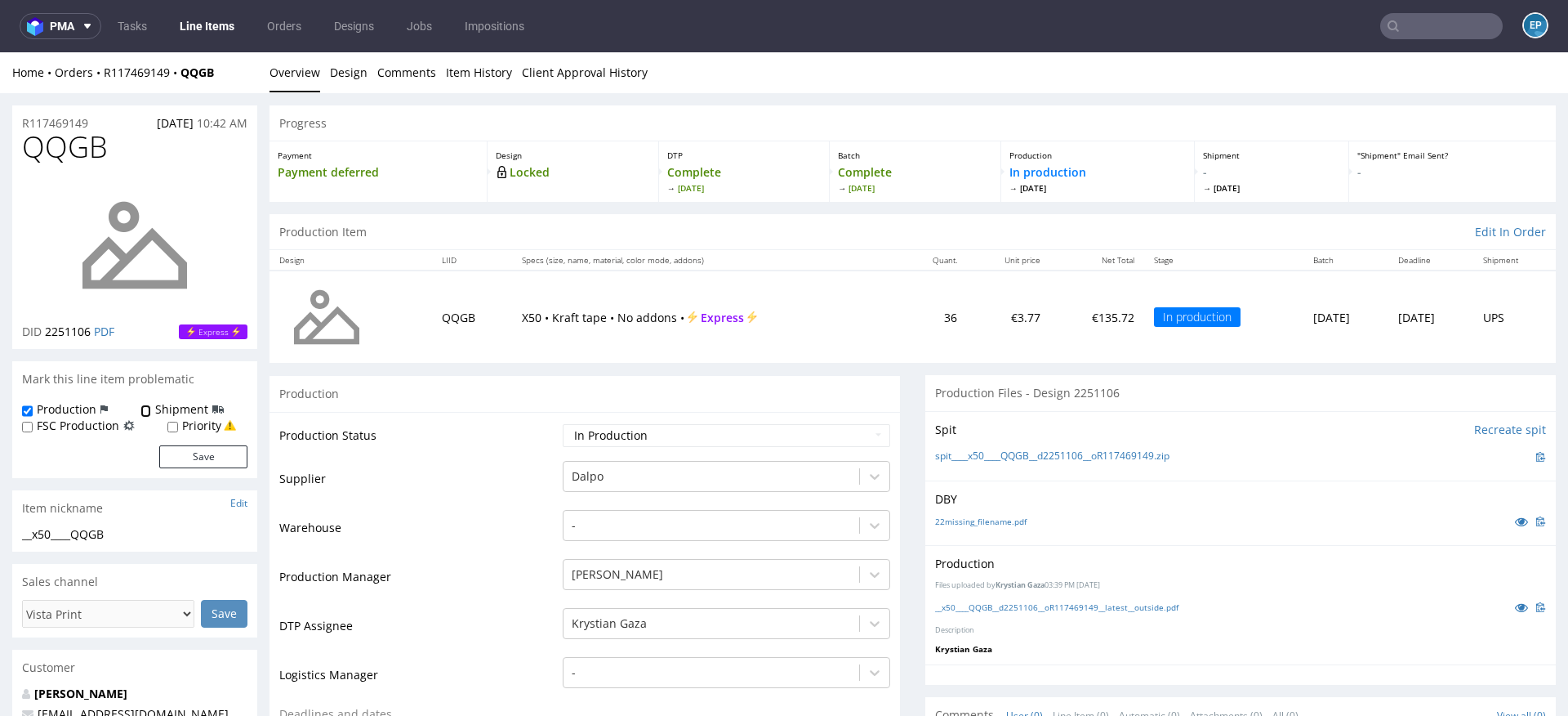
checkbox input "true"
click at [206, 458] on button "Save" at bounding box center [202, 456] width 88 height 23
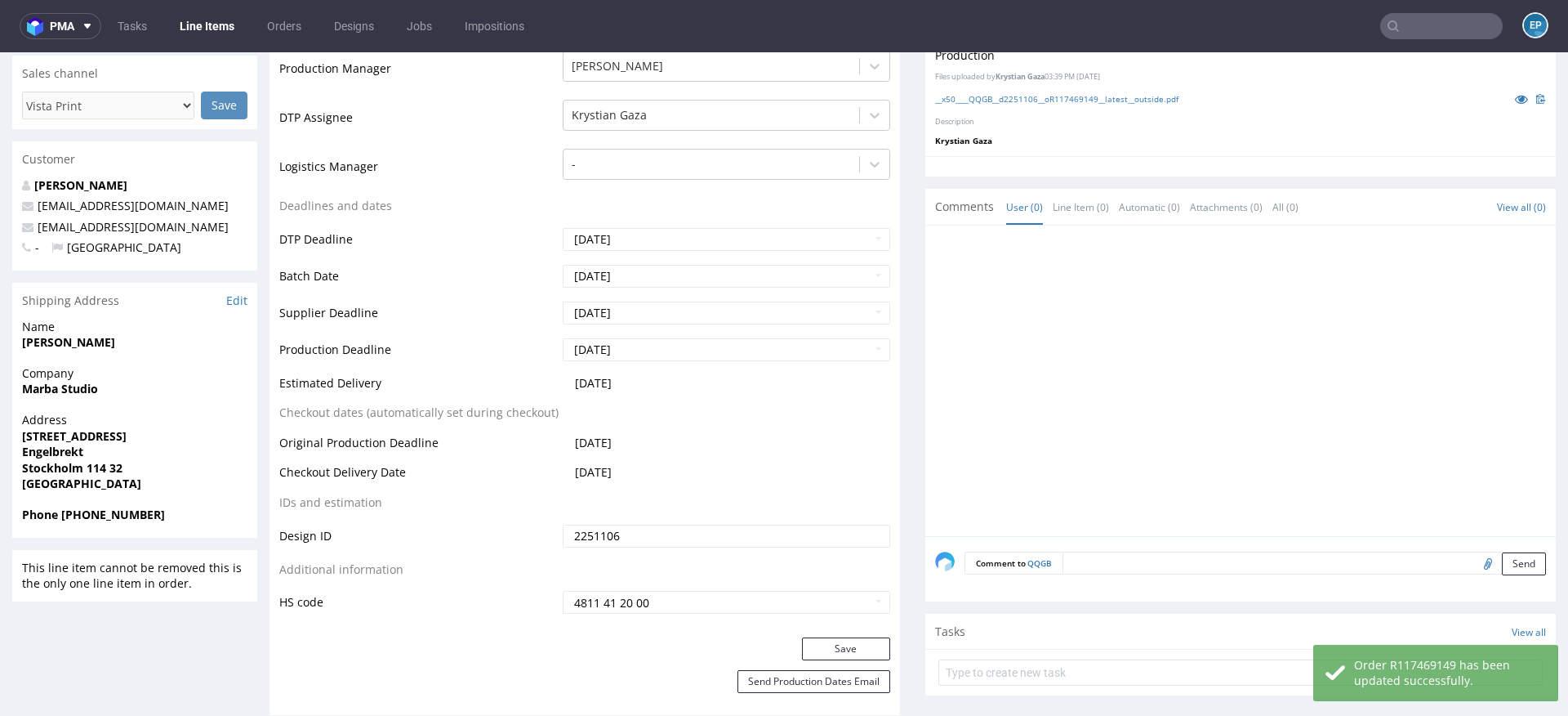
scroll to position [606, 0]
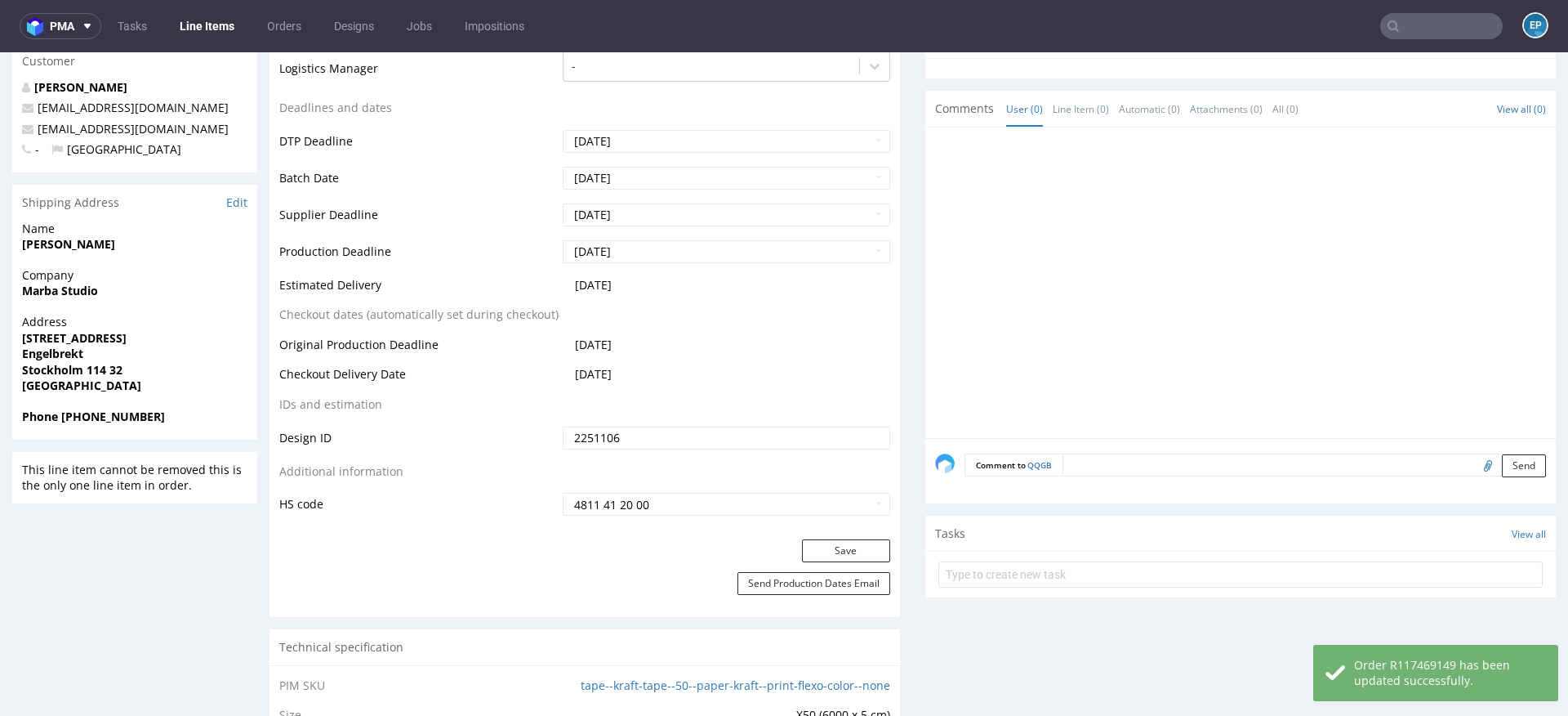
click at [1137, 457] on textarea at bounding box center [1304, 464] width 484 height 23
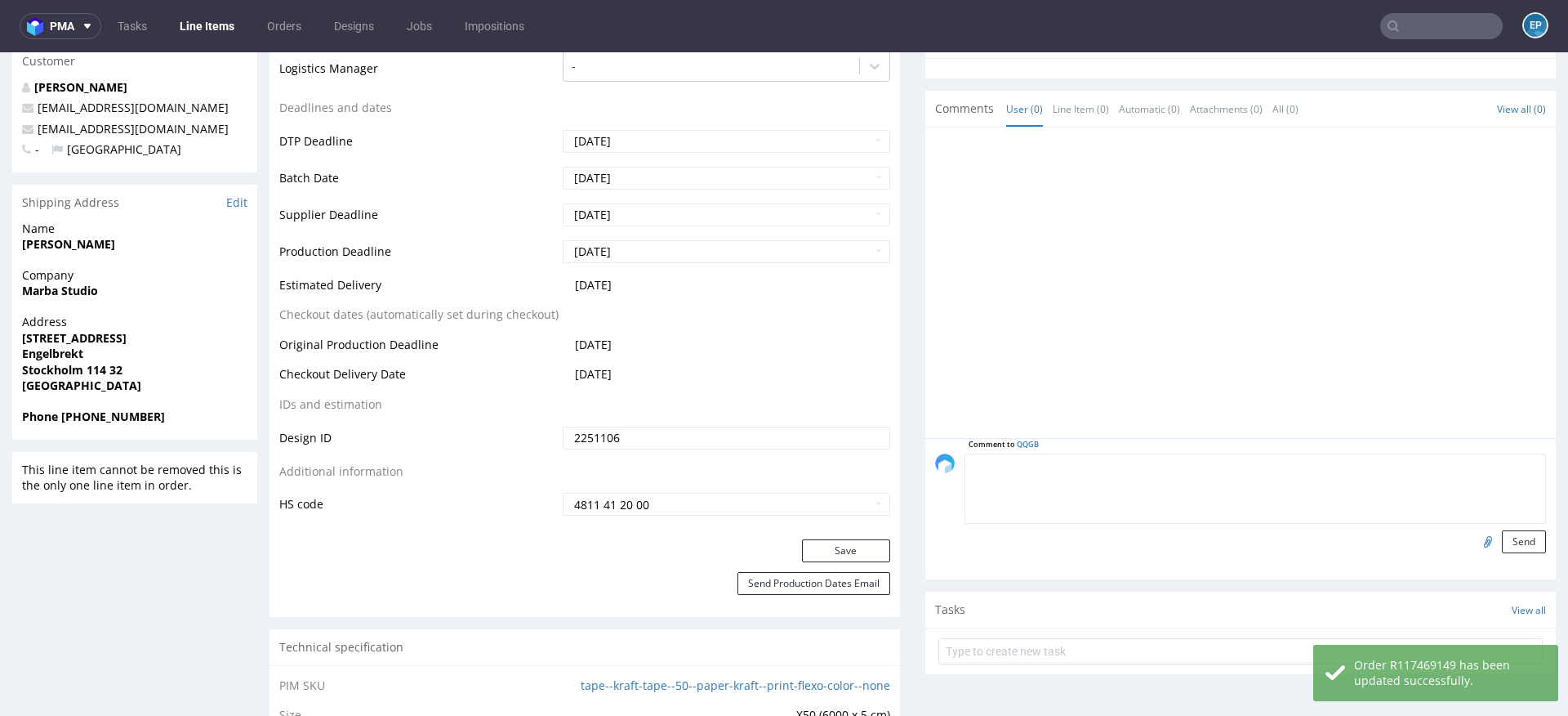
paste textarea "Dalpo delay -> TCM"
type textarea "Dalpo delay -> TCM"
click at [1507, 535] on button "Send" at bounding box center [1524, 541] width 44 height 23
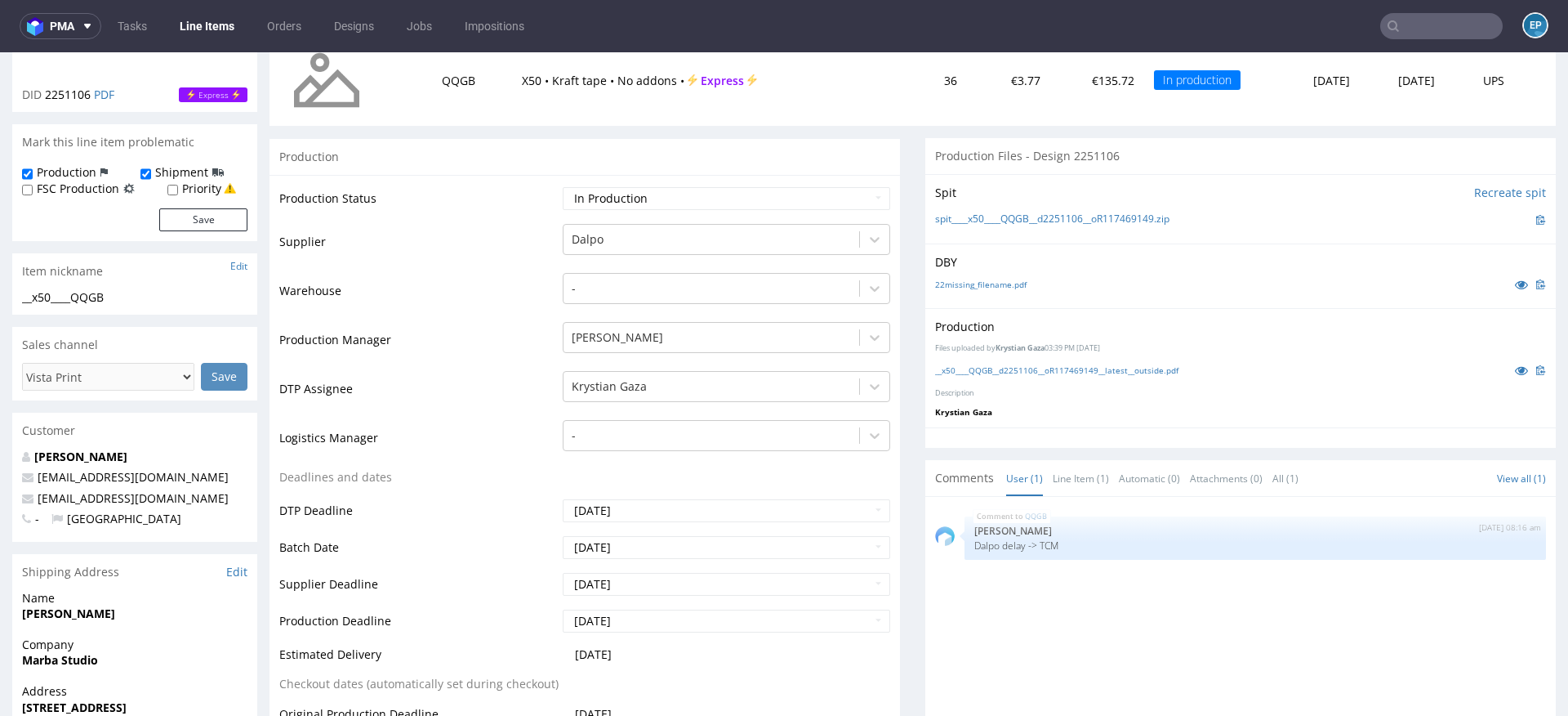
scroll to position [283, 0]
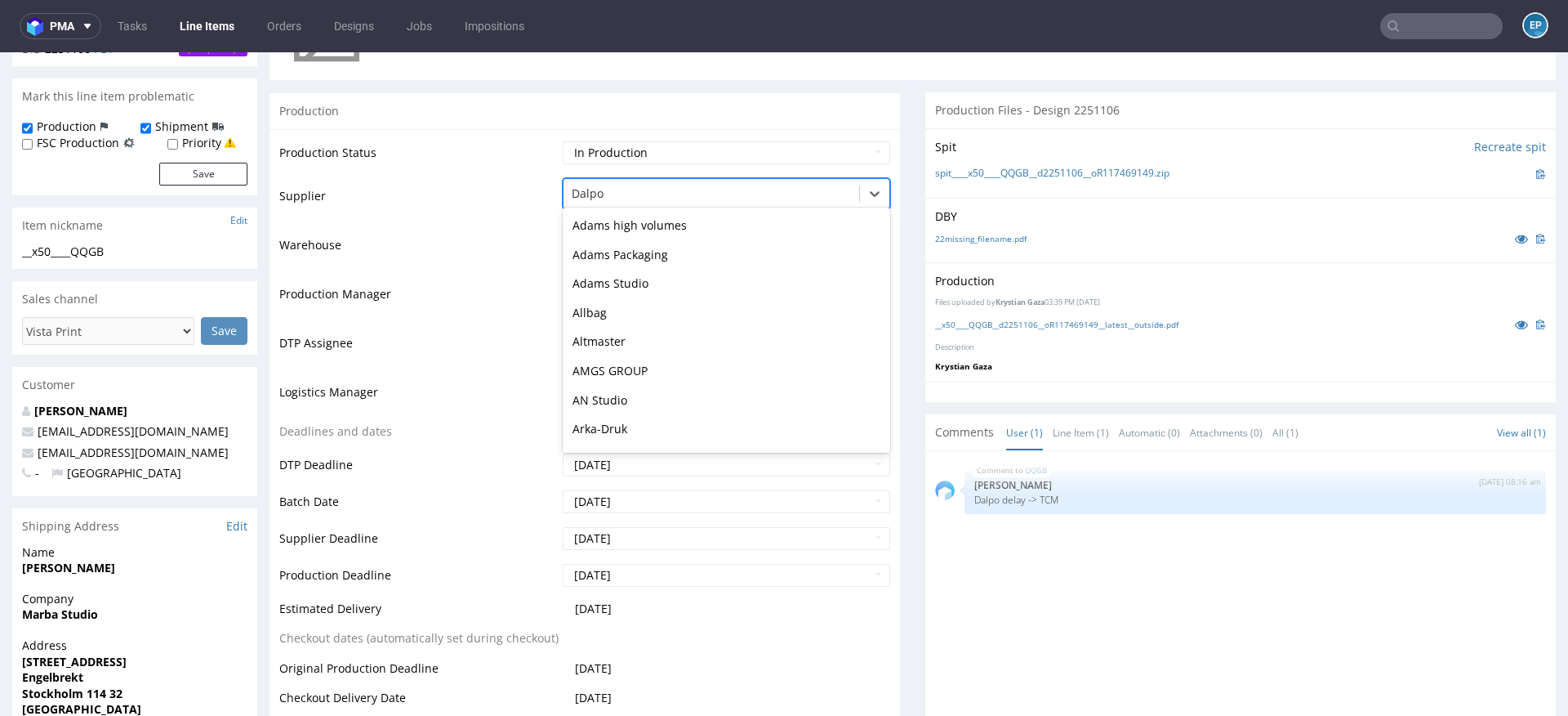
click at [704, 191] on div at bounding box center [711, 193] width 279 height 19
type input "tc"
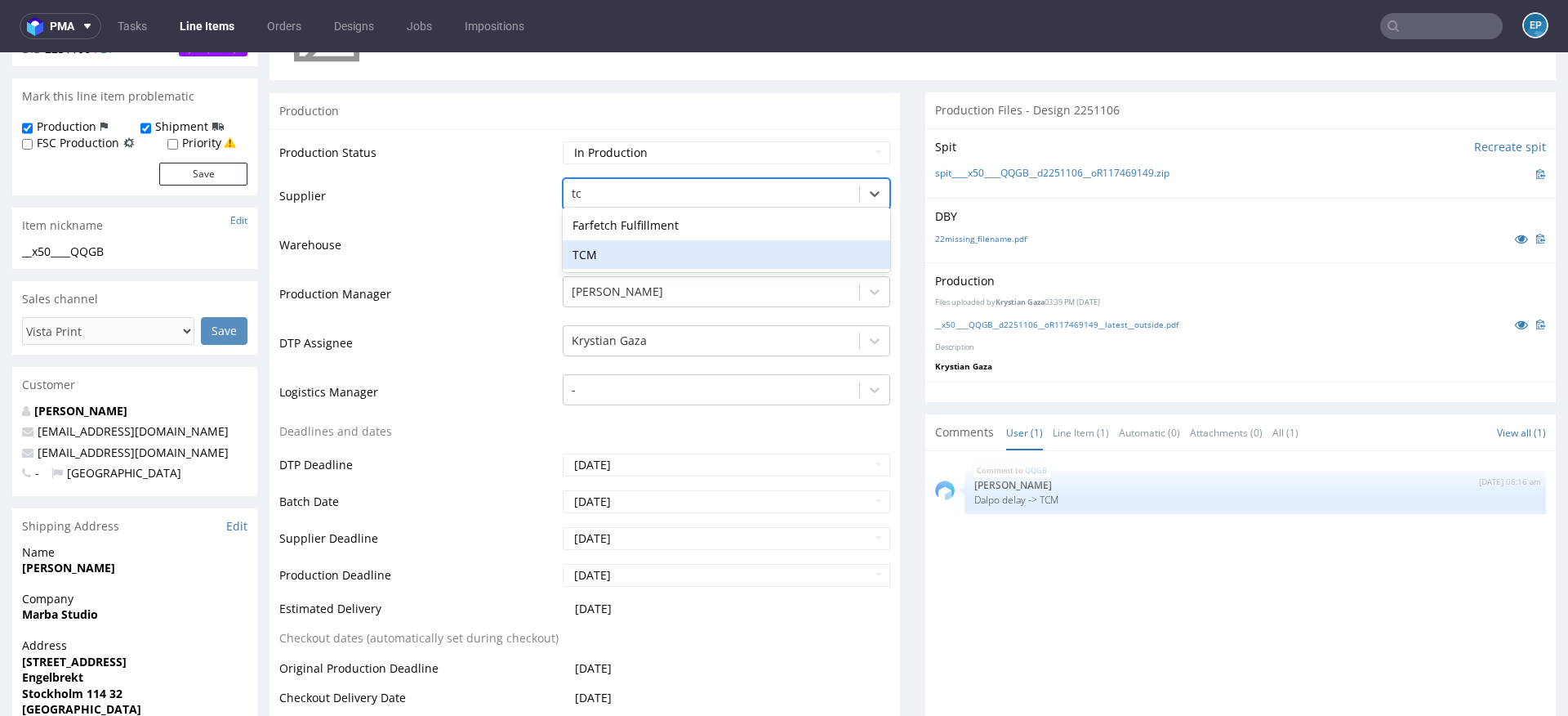
click at [593, 249] on div "TCM" at bounding box center [727, 255] width 327 height 30
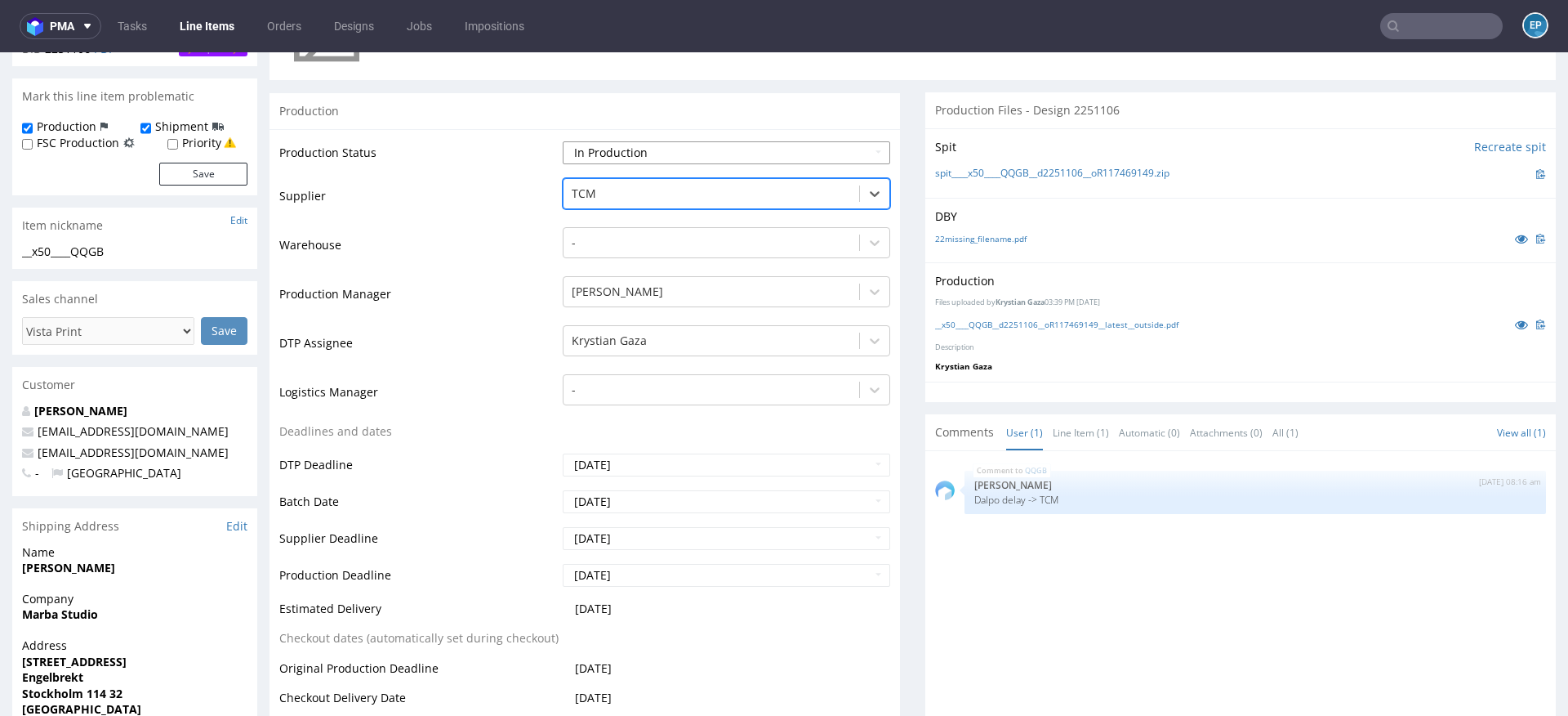
click at [588, 151] on select "Waiting for Artwork Waiting for Diecut Waiting for Mockup Waiting for DTP Waiti…" at bounding box center [727, 153] width 327 height 23
select select "dtp_production_ready"
click at [563, 142] on select "Waiting for Artwork Waiting for Diecut Waiting for Mockup Waiting for DTP Waiti…" at bounding box center [727, 153] width 327 height 23
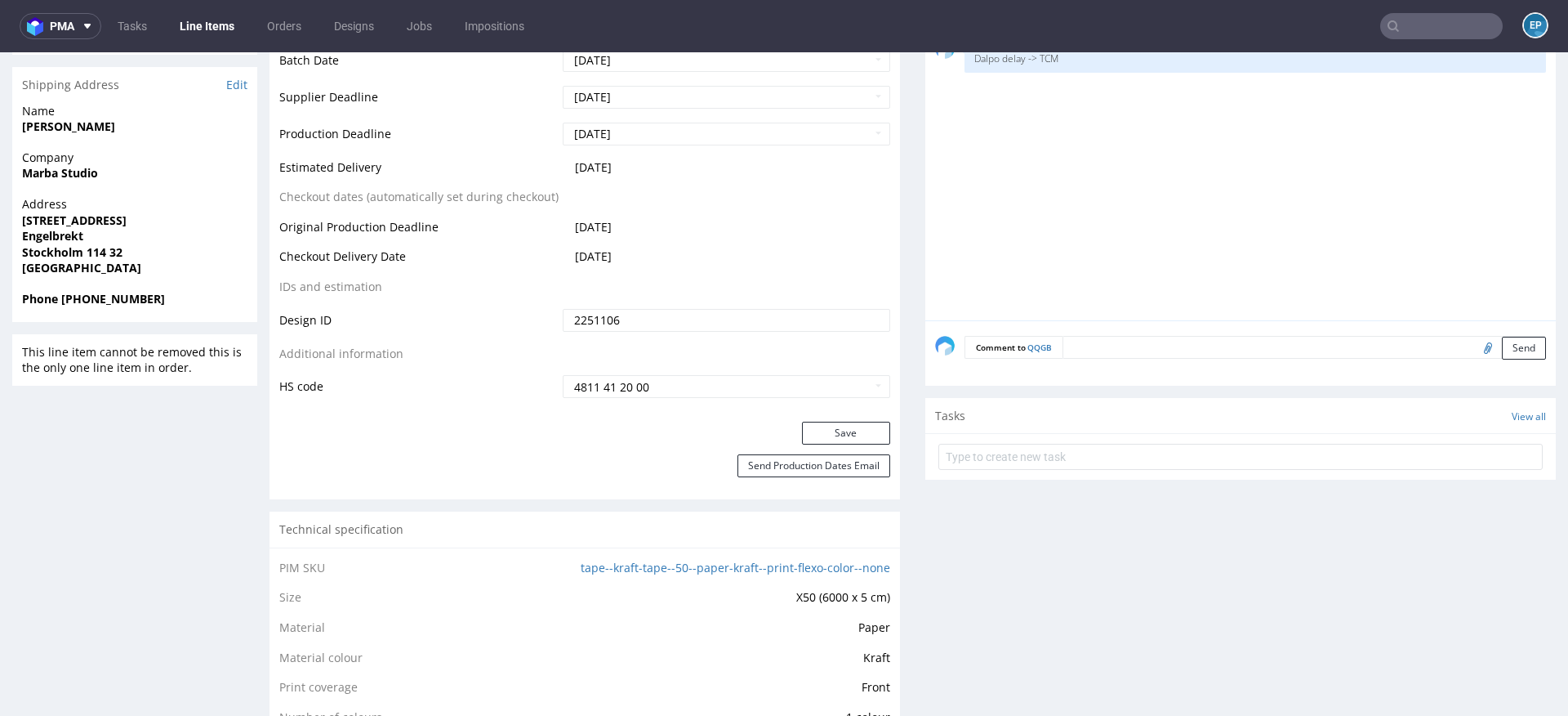
scroll to position [739, 0]
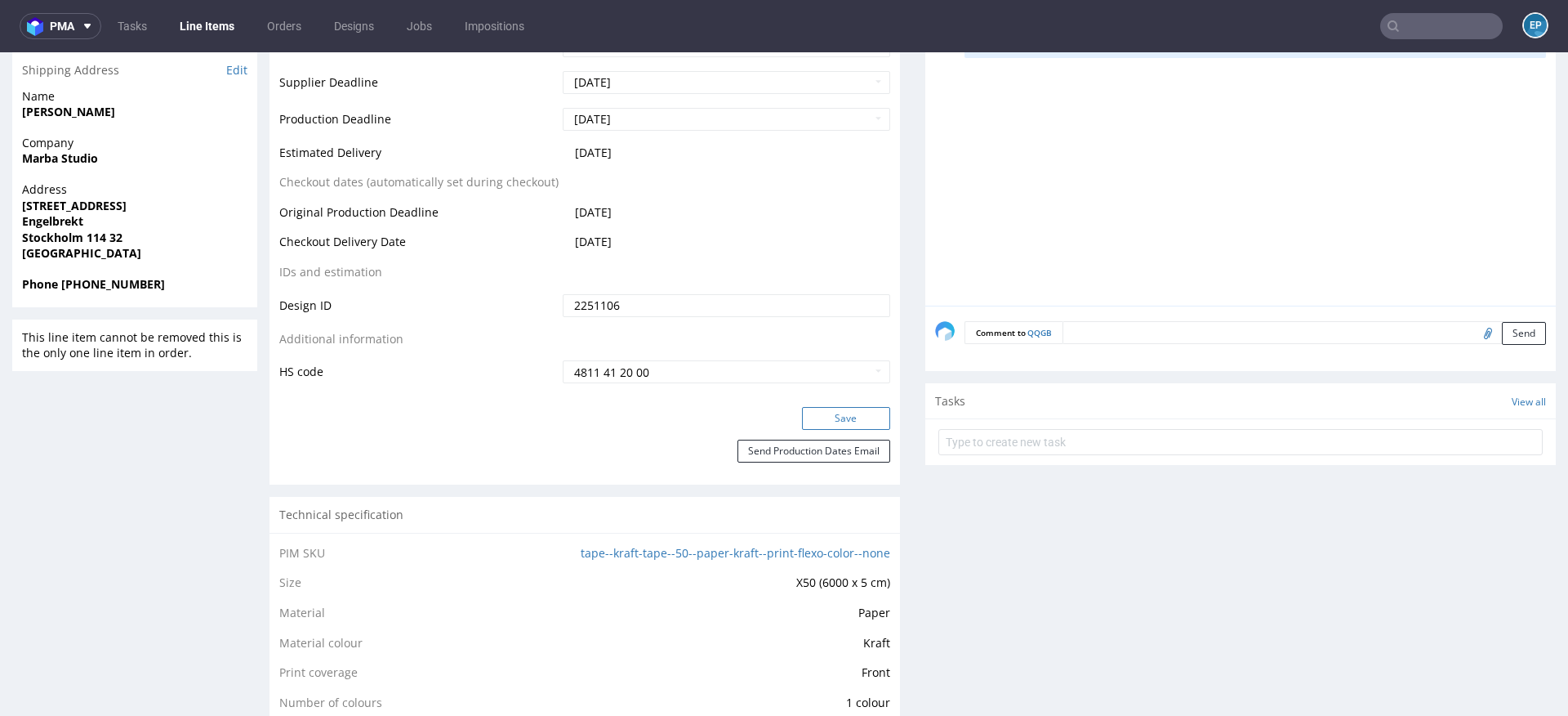
click at [837, 416] on button "Save" at bounding box center [845, 418] width 88 height 23
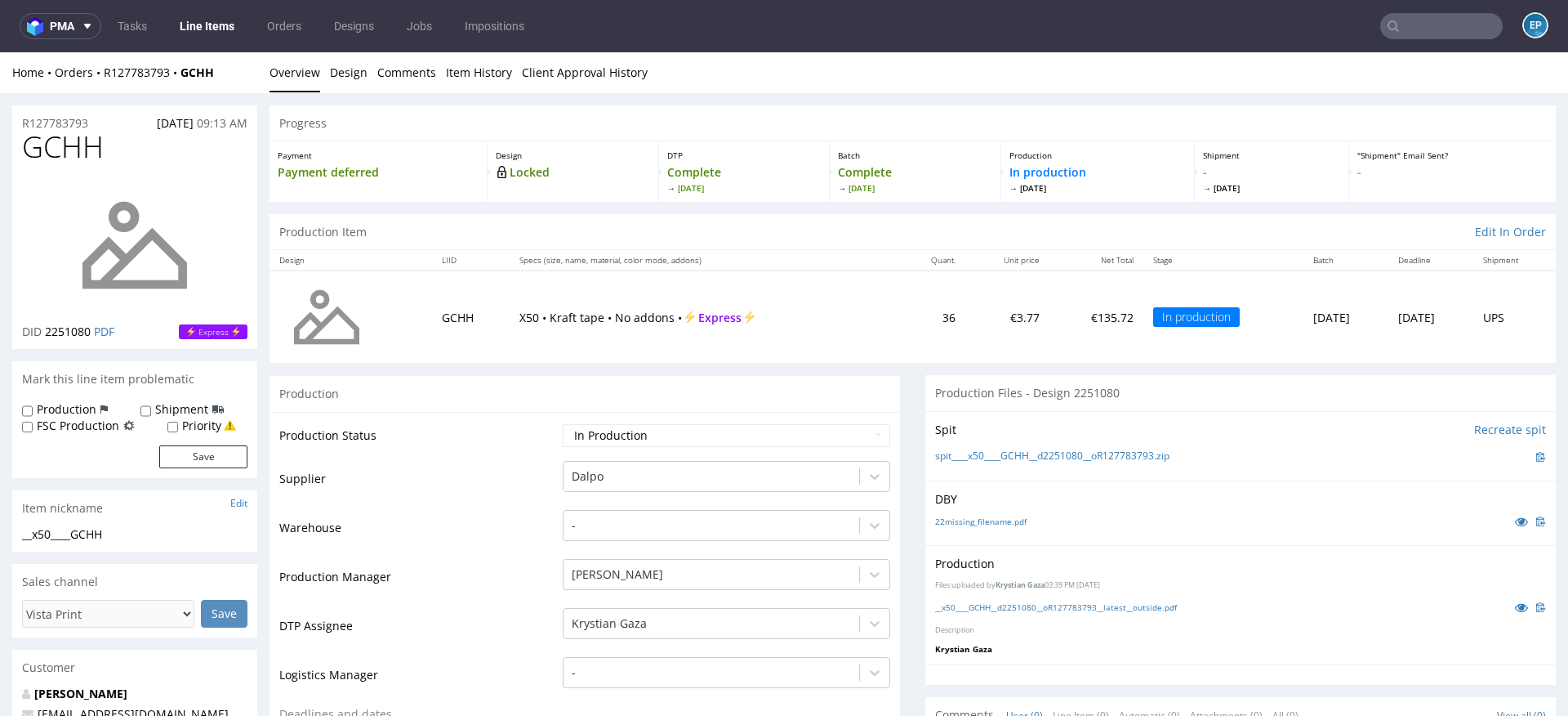
click at [73, 411] on label "Production" at bounding box center [67, 410] width 59 height 17
click at [32, 411] on input "Production" at bounding box center [27, 411] width 10 height 13
checkbox input "true"
click at [156, 410] on label "Shipment" at bounding box center [181, 410] width 53 height 17
click at [151, 410] on input "Shipment" at bounding box center [145, 411] width 10 height 13
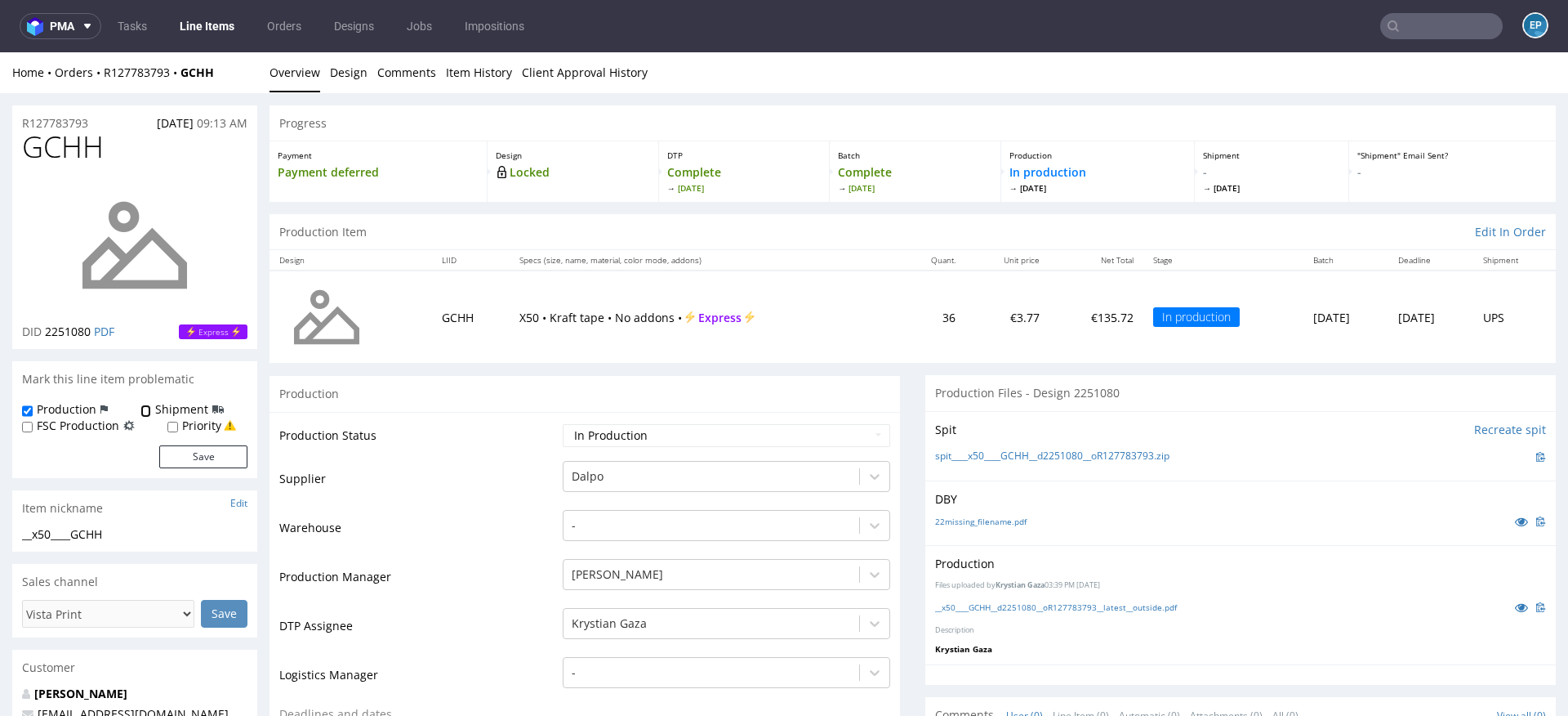
checkbox input "true"
click at [194, 455] on button "Save" at bounding box center [202, 456] width 88 height 23
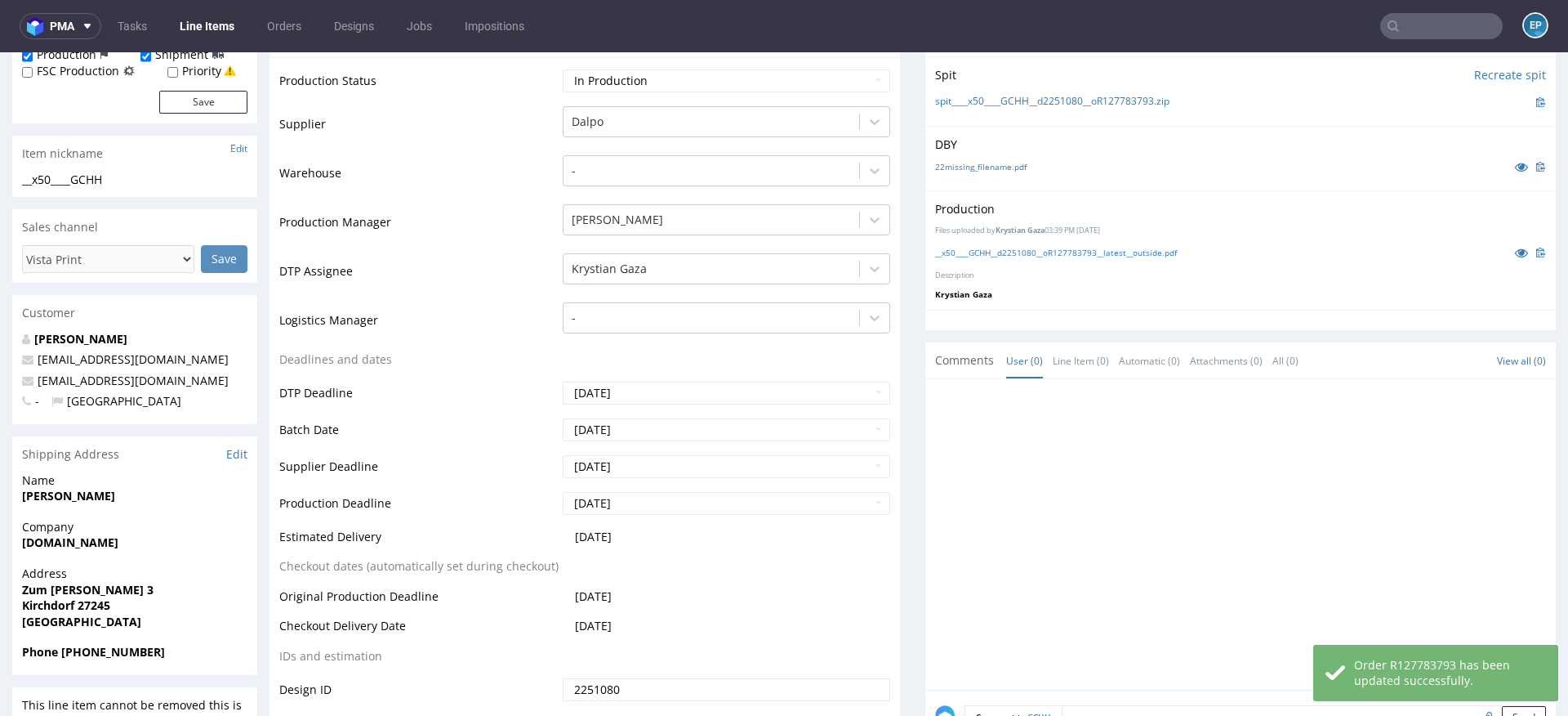
scroll to position [513, 0]
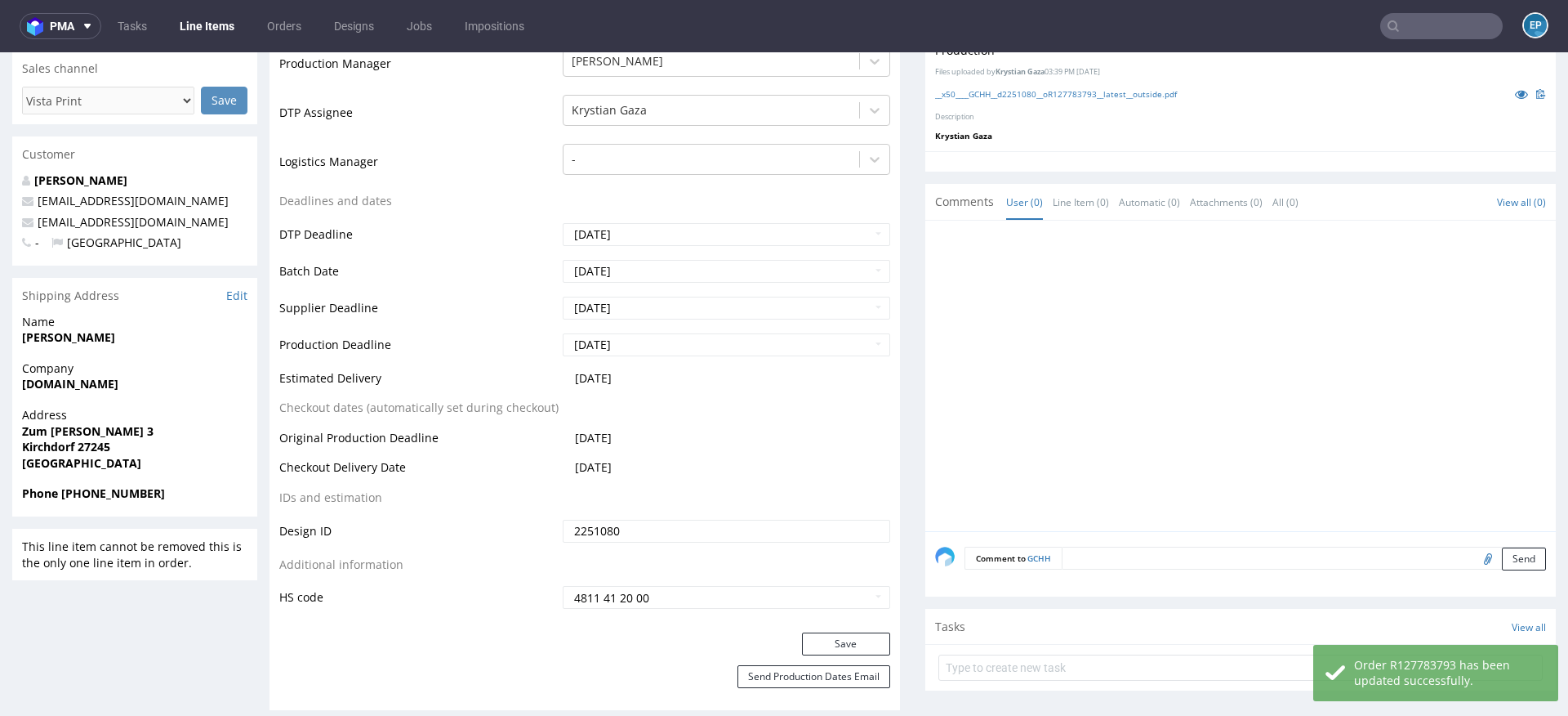
click at [1091, 547] on textarea at bounding box center [1304, 558] width 484 height 23
paste textarea "Dalpo delay -> TCM"
type textarea "Dalpo delay -> TCM"
click at [1502, 628] on button "Send" at bounding box center [1524, 635] width 44 height 23
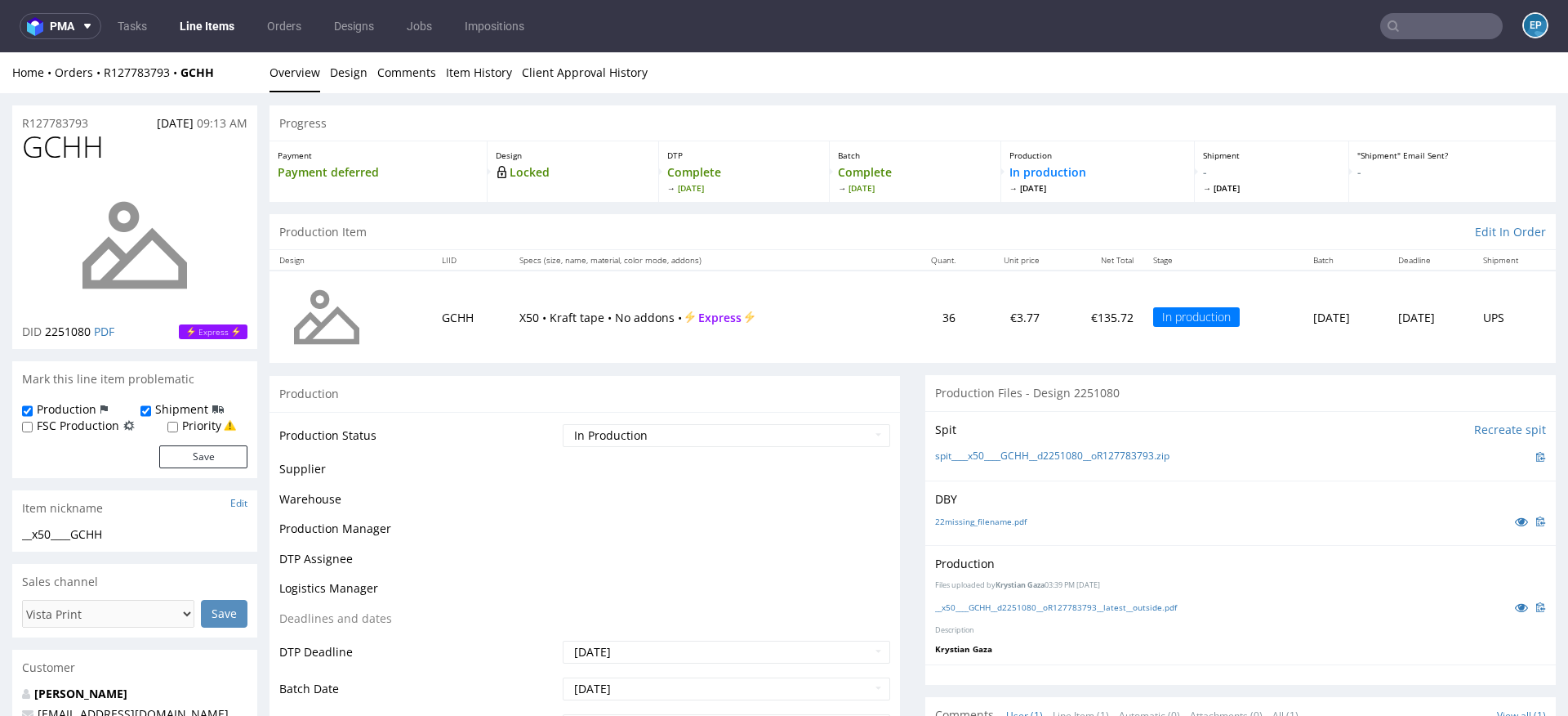
scroll to position [0, 0]
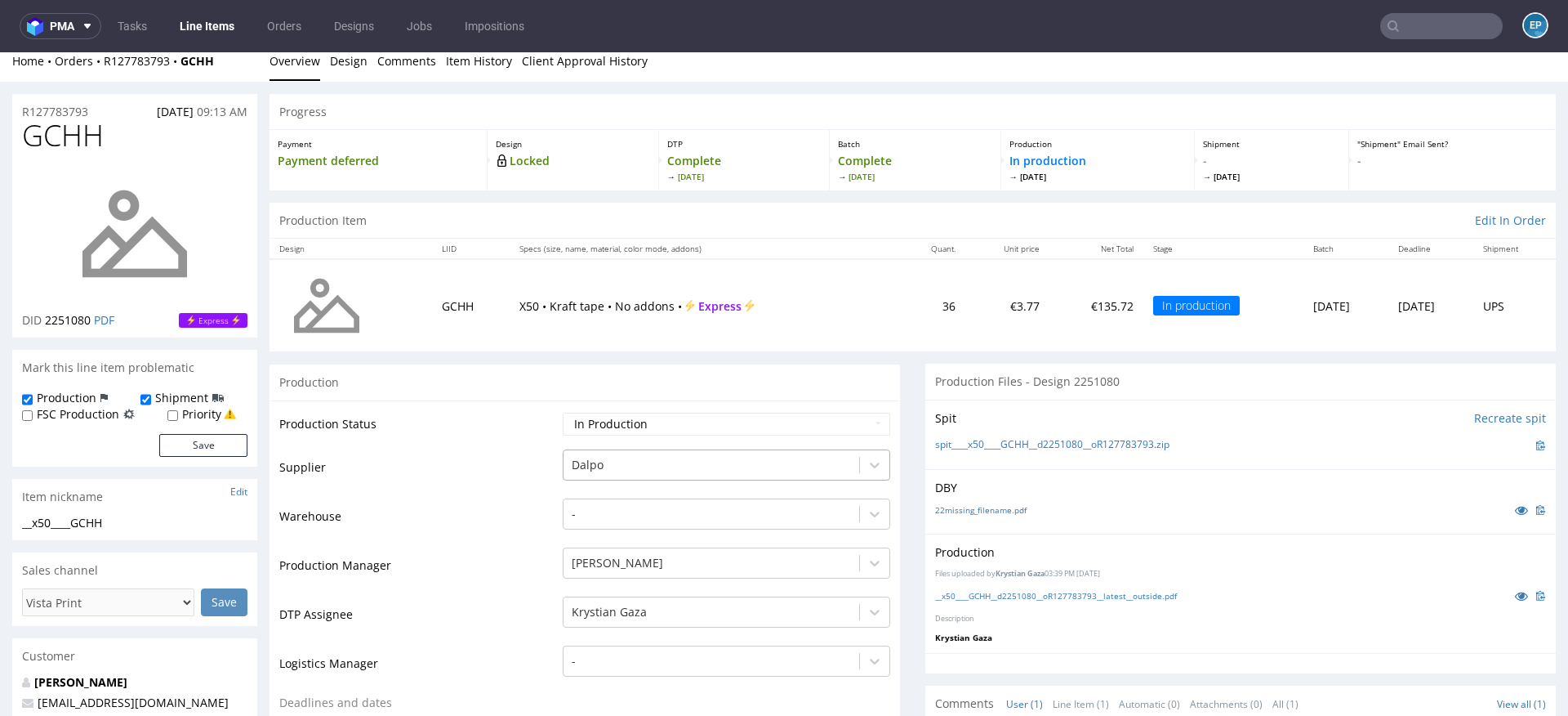
click at [590, 473] on div "Dalpo" at bounding box center [727, 461] width 327 height 23
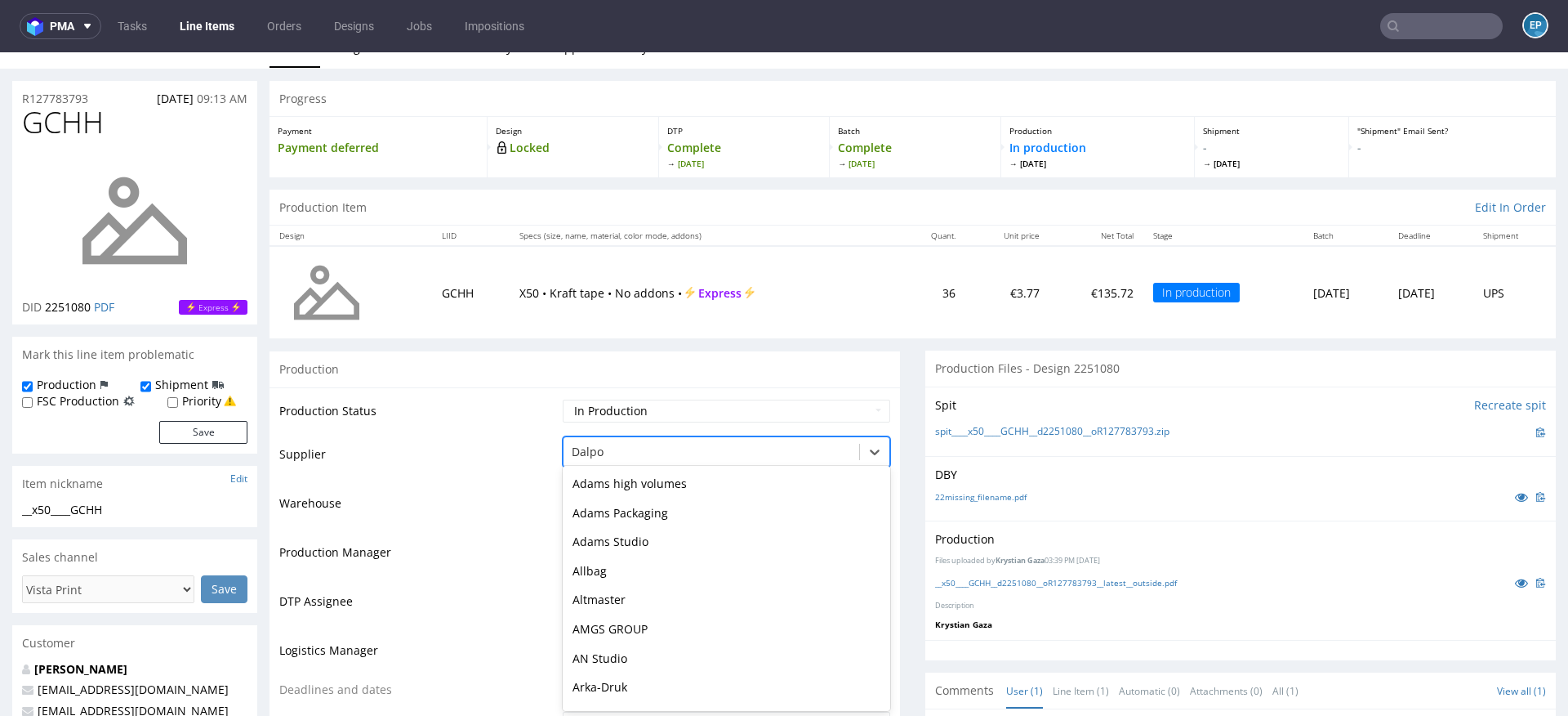
scroll to position [525, 0]
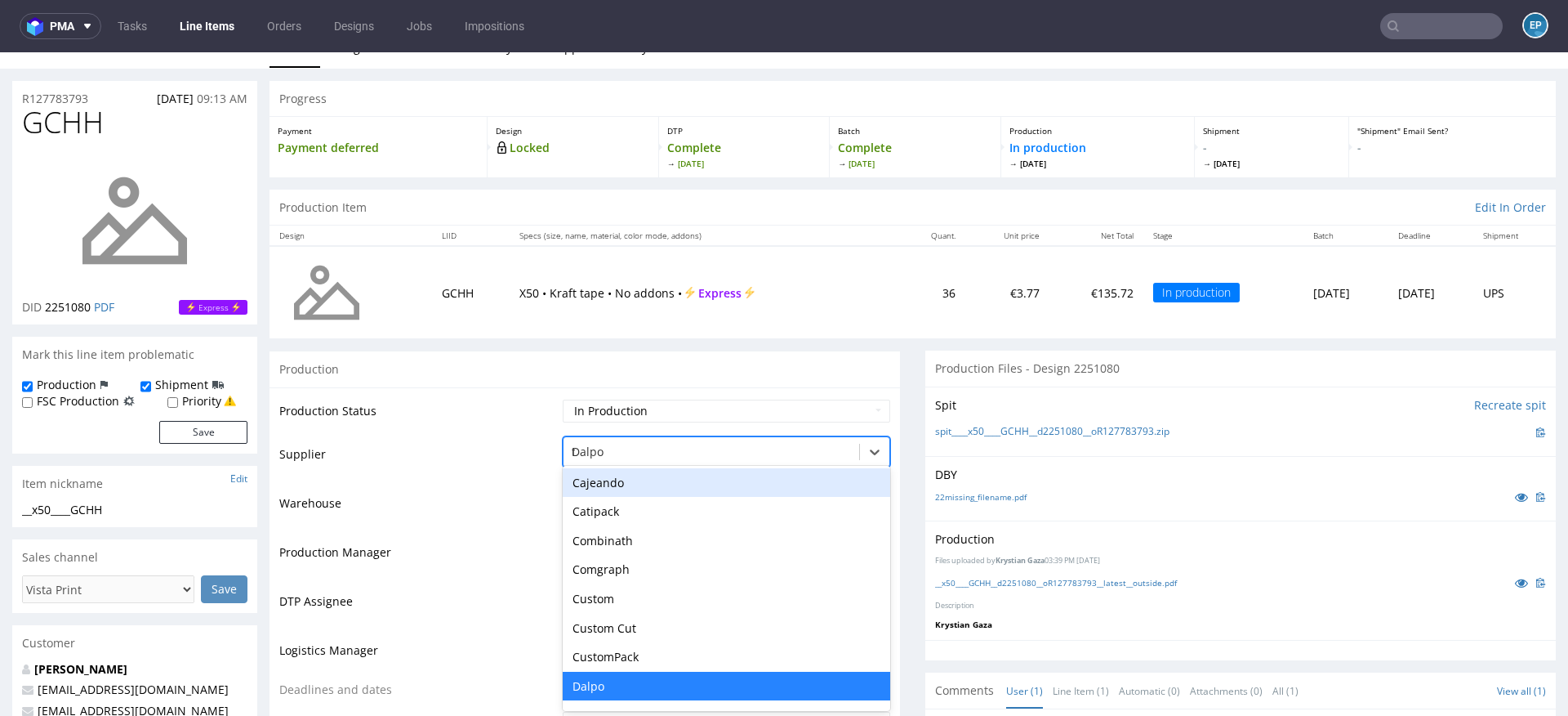
type input "tc"
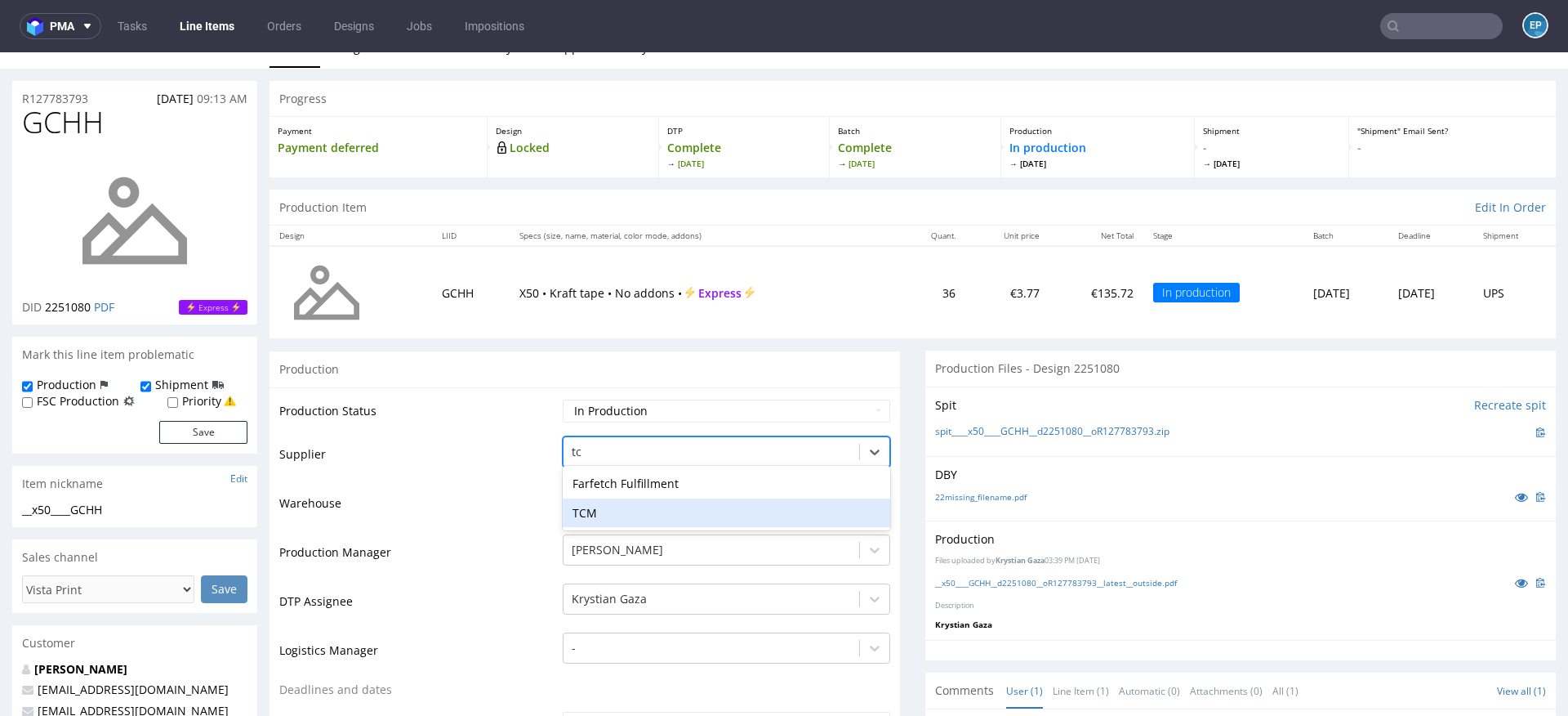
click at [595, 509] on div "TCM" at bounding box center [727, 513] width 327 height 30
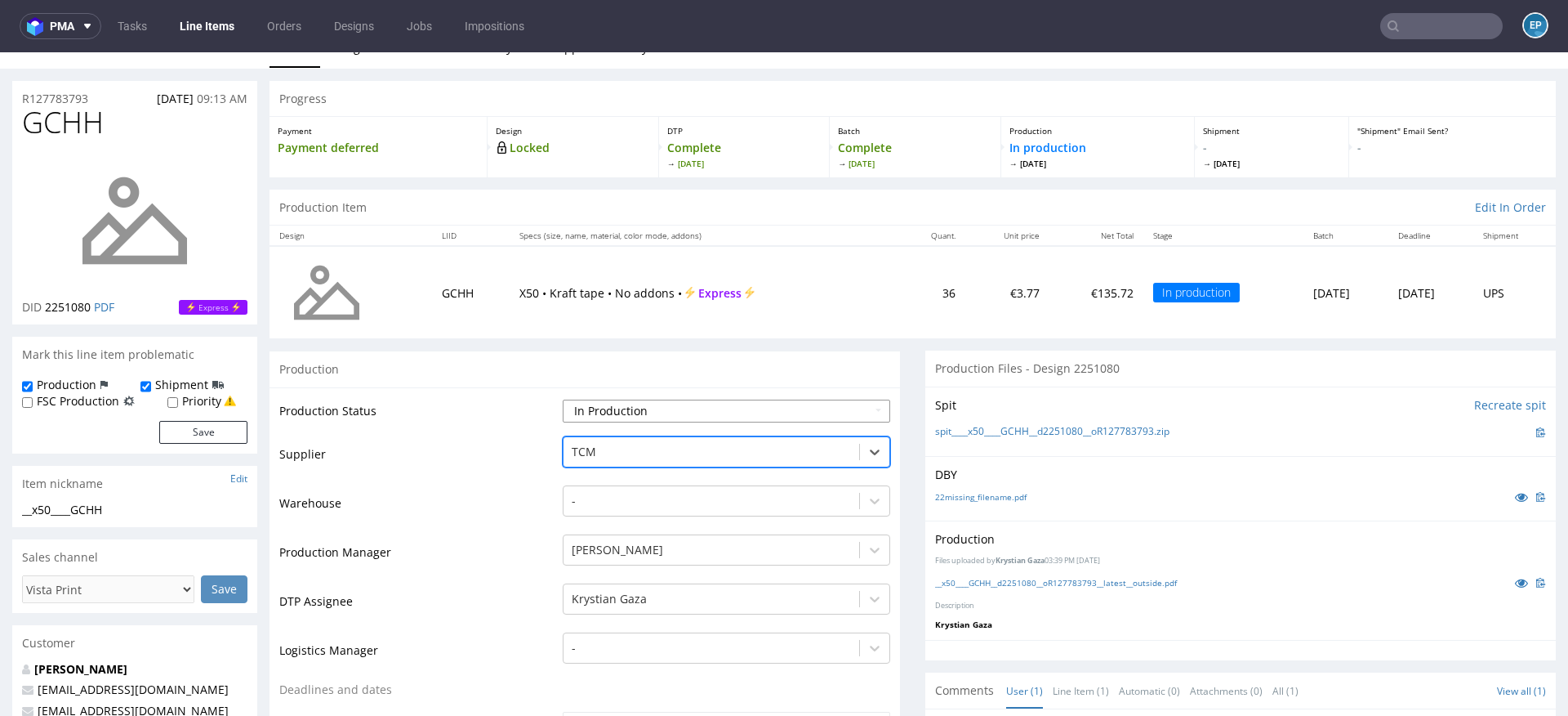
click at [595, 400] on select "Waiting for Artwork Waiting for Diecut Waiting for Mockup Waiting for DTP Waiti…" at bounding box center [727, 411] width 327 height 23
select select "dtp_production_ready"
click at [563, 400] on select "Waiting for Artwork Waiting for Diecut Waiting for Mockup Waiting for DTP Waiti…" at bounding box center [727, 411] width 327 height 23
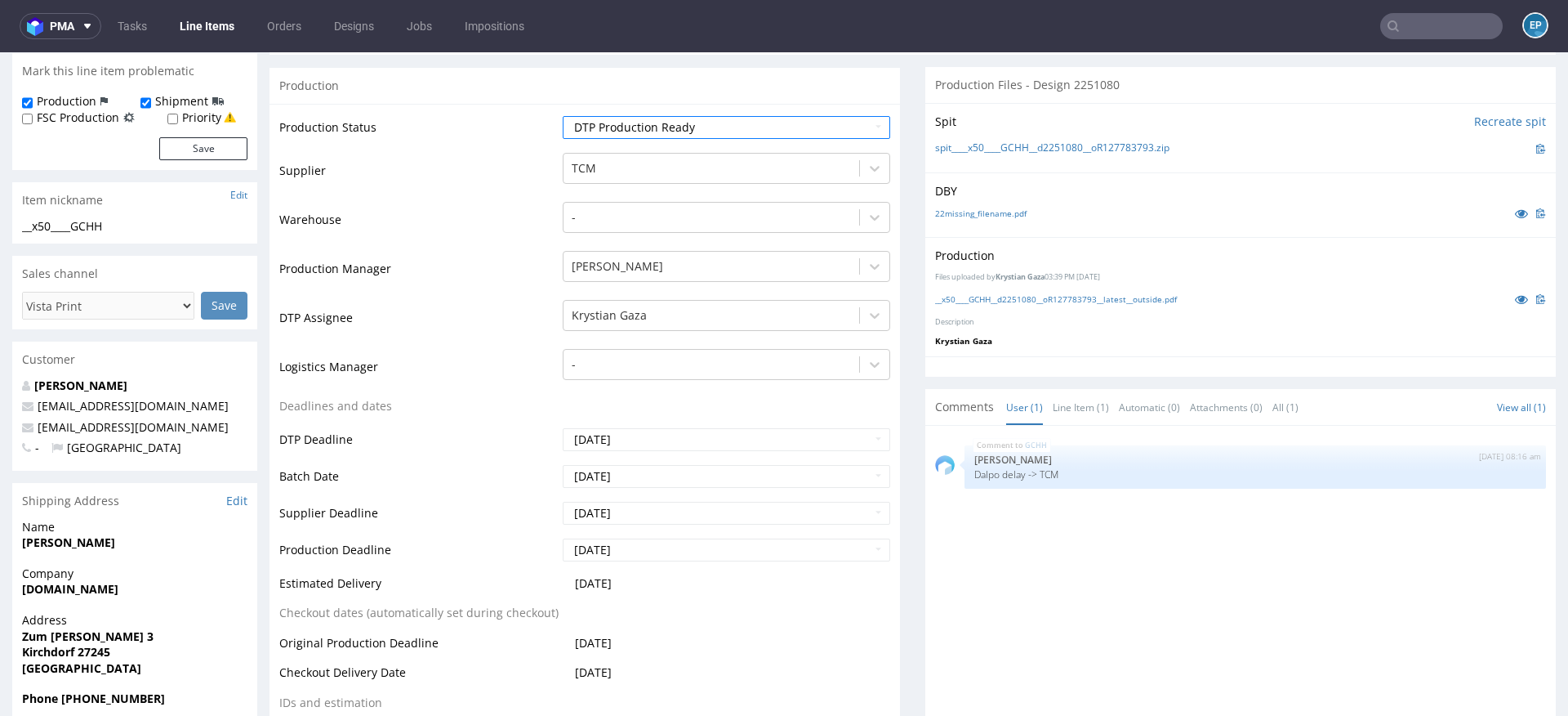
scroll to position [612, 0]
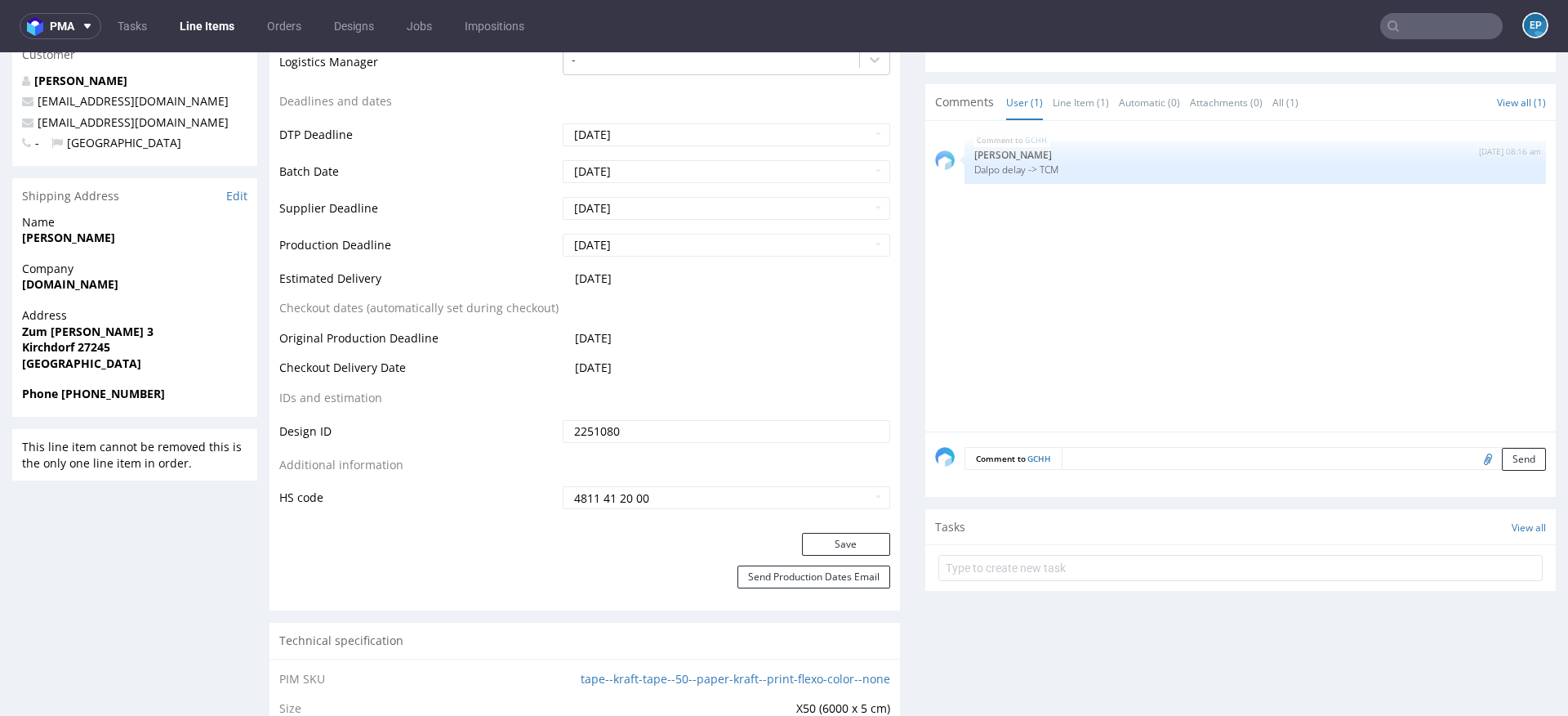
click at [815, 556] on div "Save" at bounding box center [584, 549] width 631 height 32
click at [815, 546] on button "Save" at bounding box center [845, 544] width 88 height 23
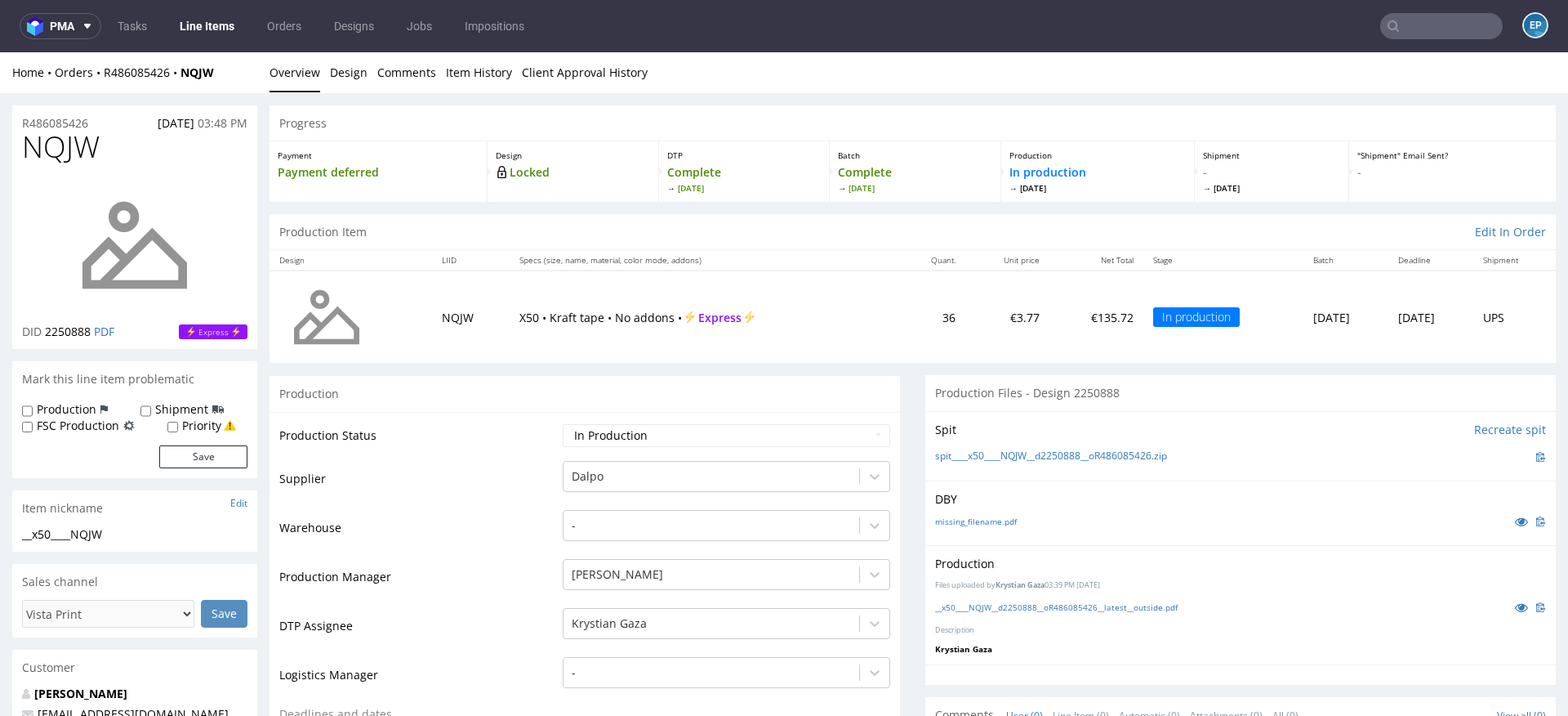
click at [82, 408] on label "Production" at bounding box center [67, 410] width 59 height 17
click at [32, 408] on input "Production" at bounding box center [27, 411] width 10 height 13
checkbox input "true"
click at [166, 410] on label "Shipment" at bounding box center [181, 410] width 53 height 17
click at [151, 410] on input "Shipment" at bounding box center [145, 411] width 10 height 13
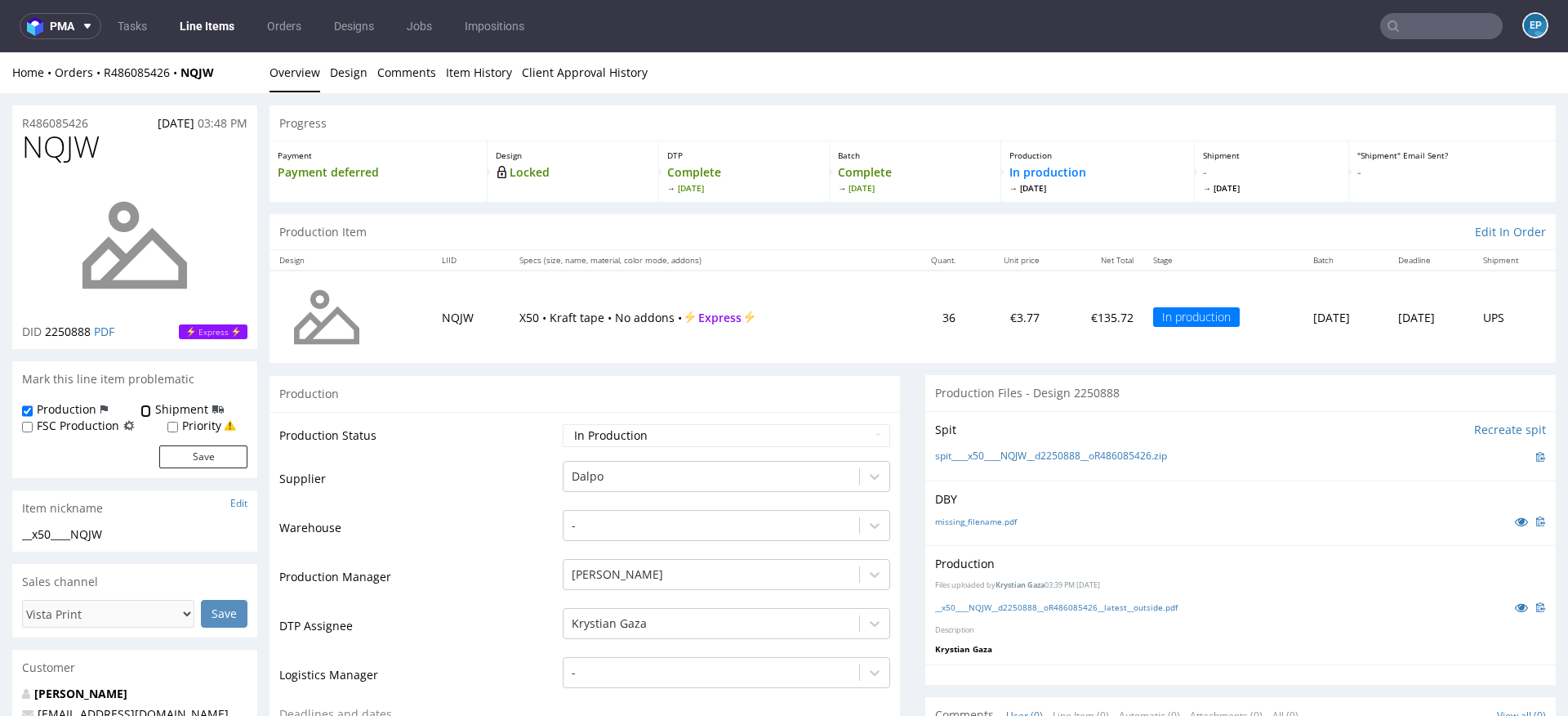
checkbox input "true"
click at [192, 474] on div "Production Shipment FSC Production Priority Save" at bounding box center [134, 439] width 245 height 77
click at [192, 465] on button "Save" at bounding box center [202, 456] width 88 height 23
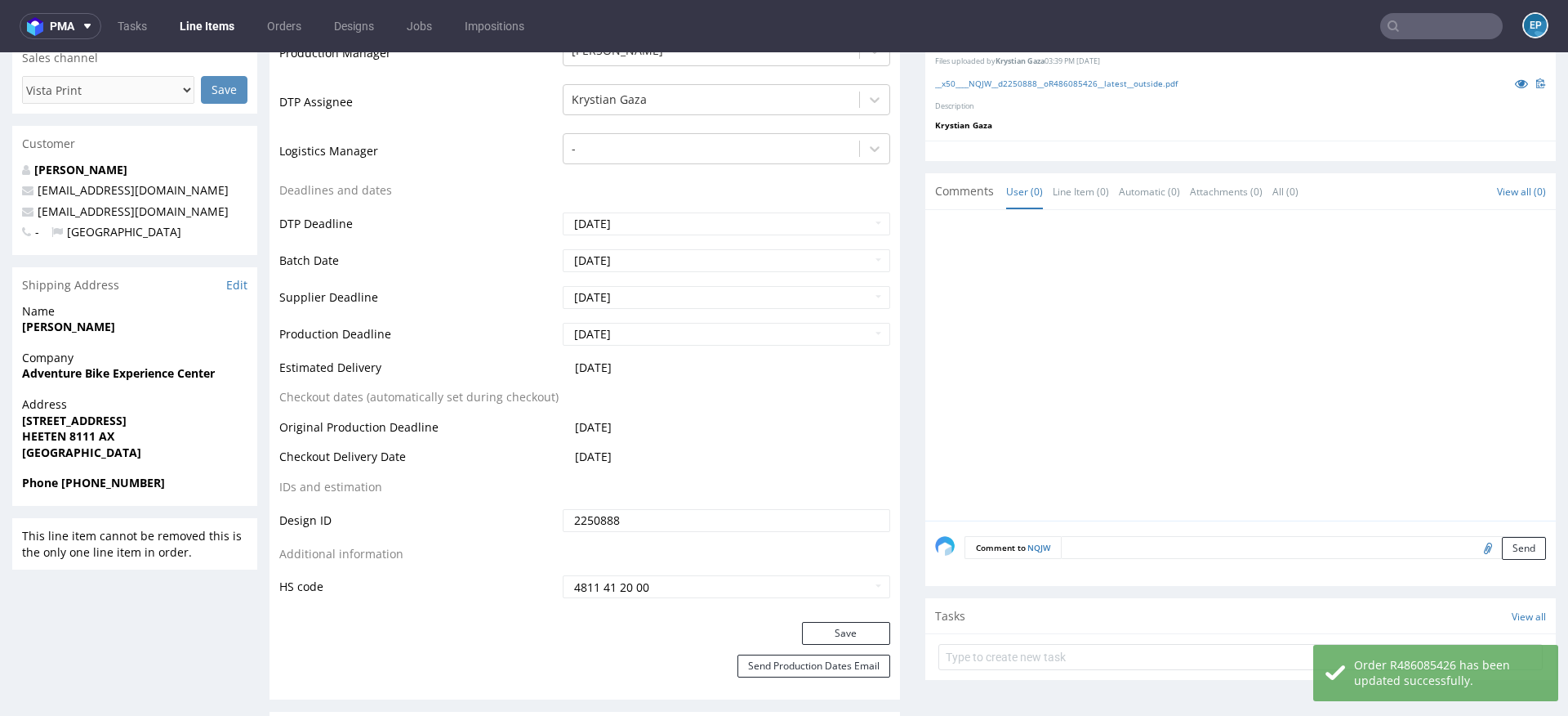
scroll to position [602, 0]
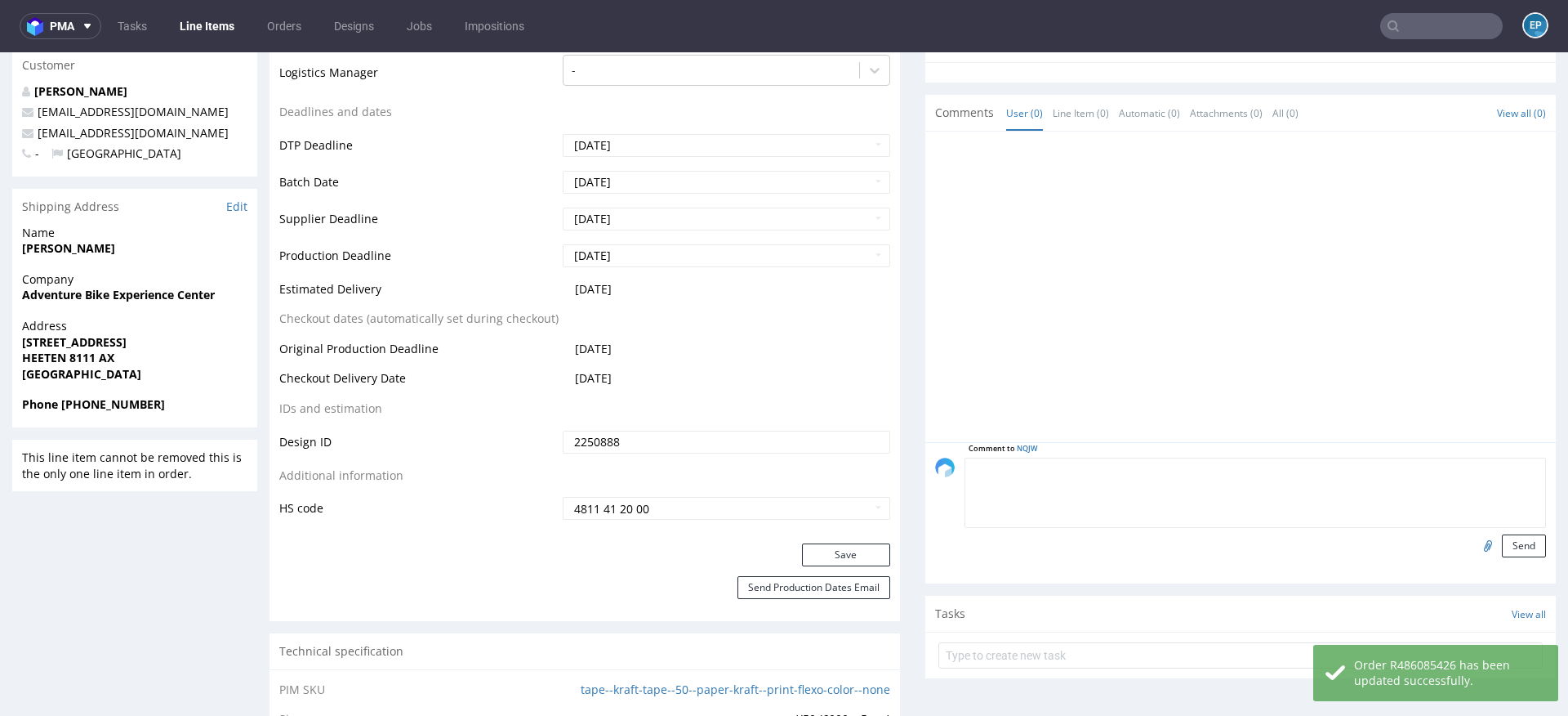
click at [1202, 464] on textarea at bounding box center [1255, 493] width 582 height 70
paste textarea "Dalpo delay -> TCM"
type textarea "Dalpo delay -> TCM"
click at [1501, 549] on button "Send" at bounding box center [1524, 546] width 44 height 23
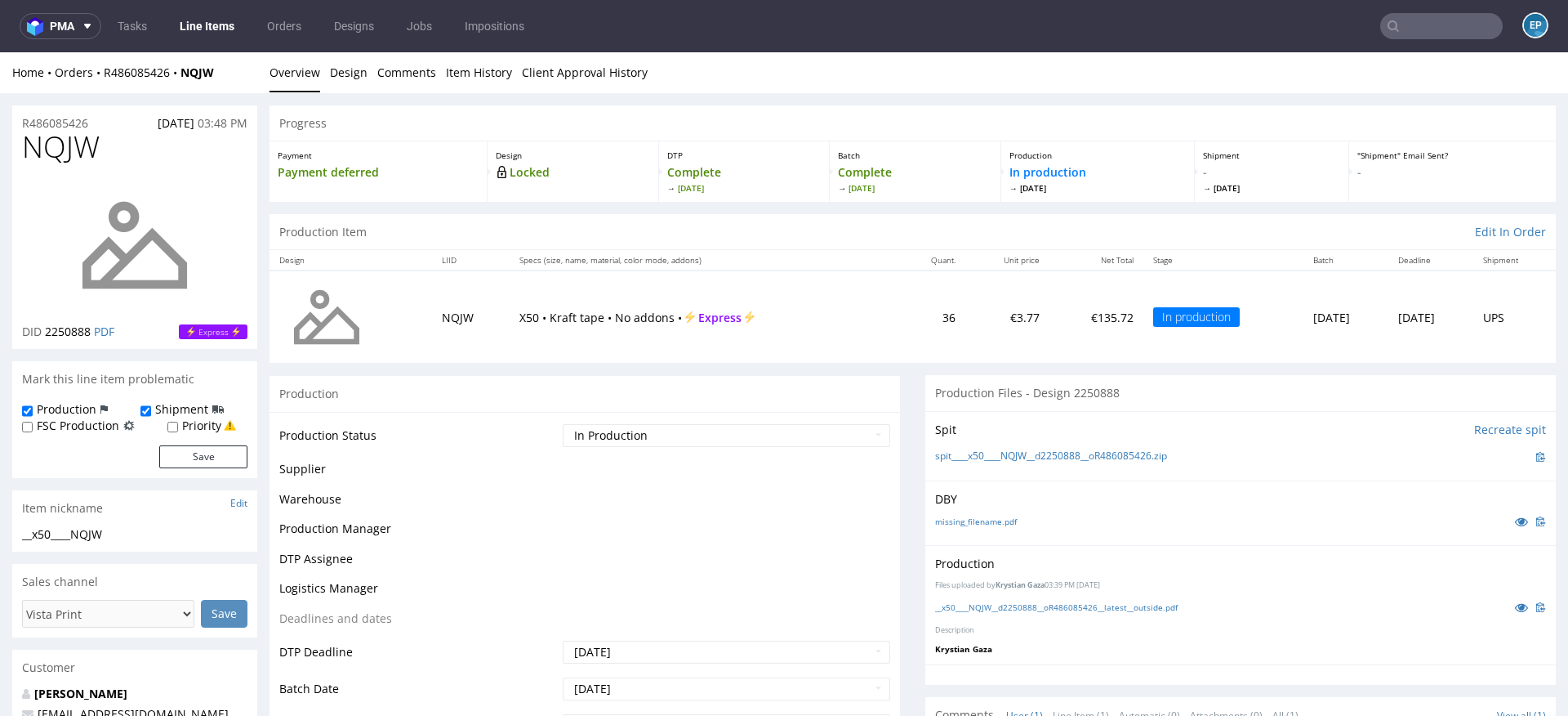
scroll to position [0, 0]
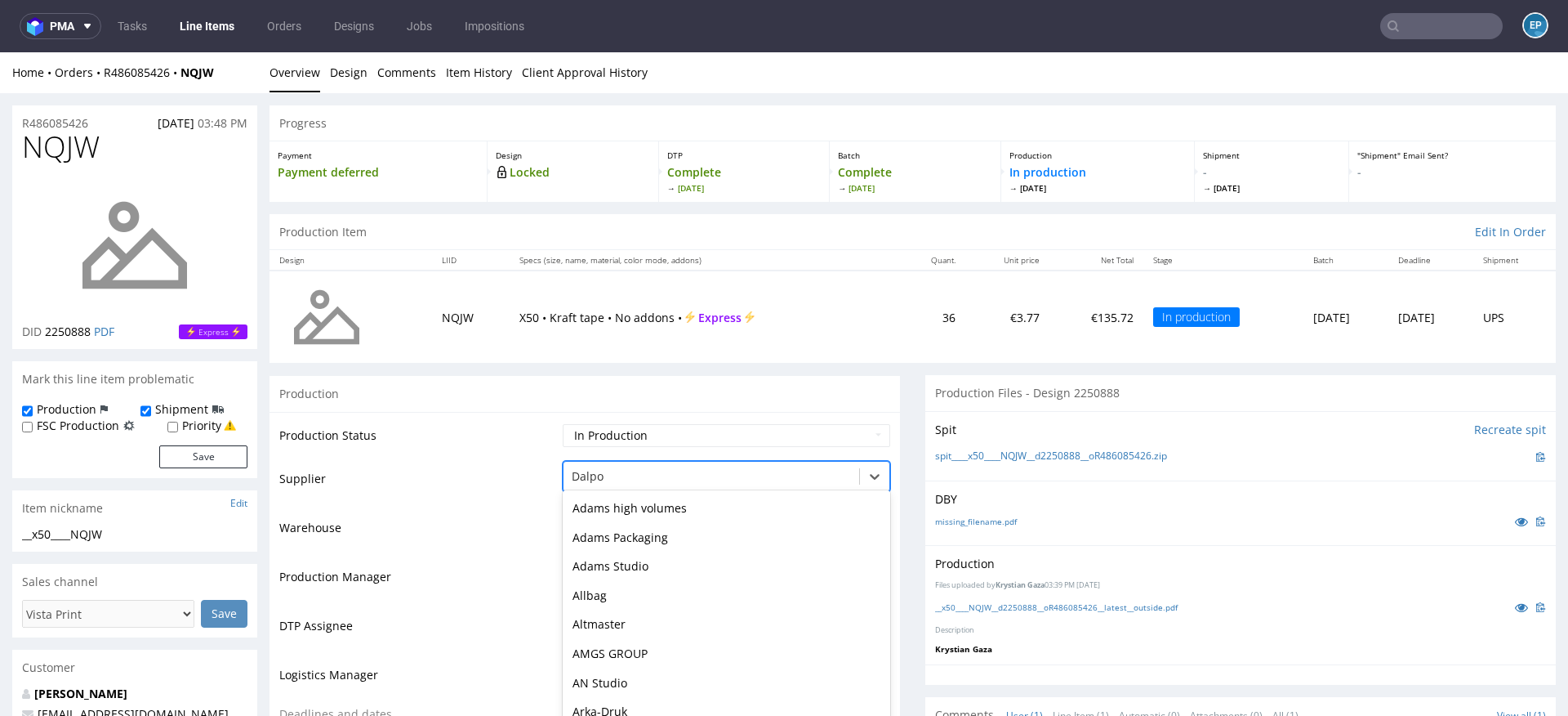
click at [606, 477] on div "Box-Print, 18 of 172. 172 results available. Use Up and Down to choose options,…" at bounding box center [727, 472] width 327 height 23
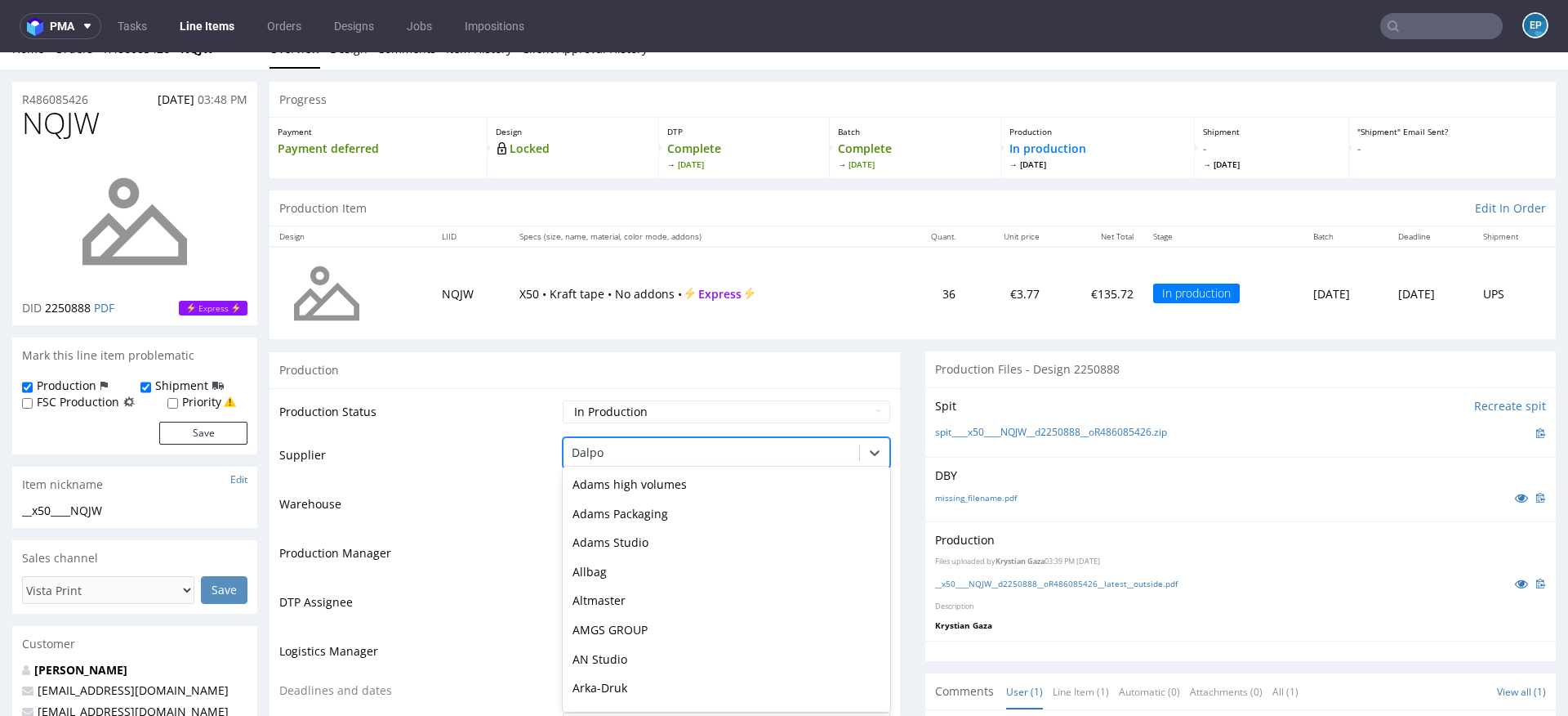
scroll to position [525, 0]
type input "tc"
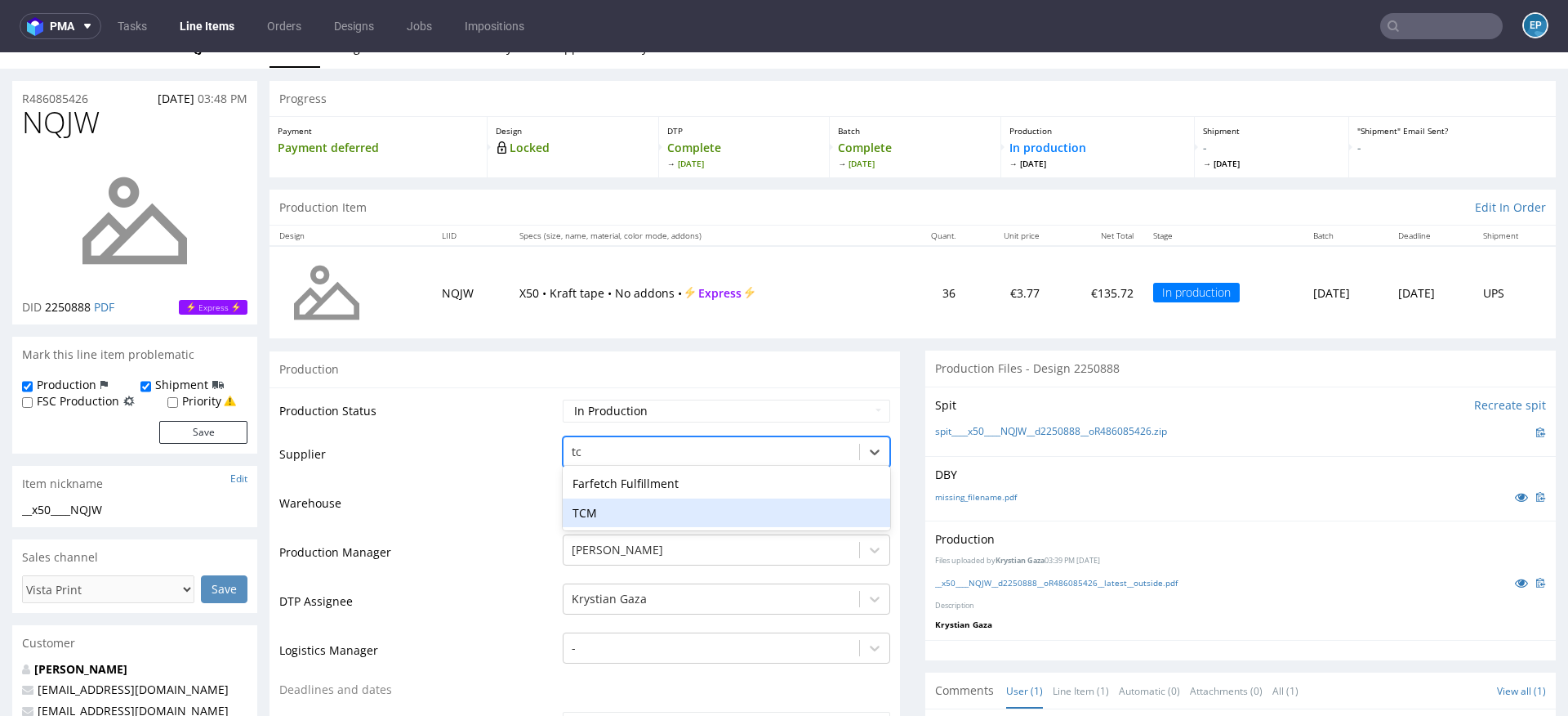
click at [579, 510] on div "TCM" at bounding box center [727, 513] width 327 height 30
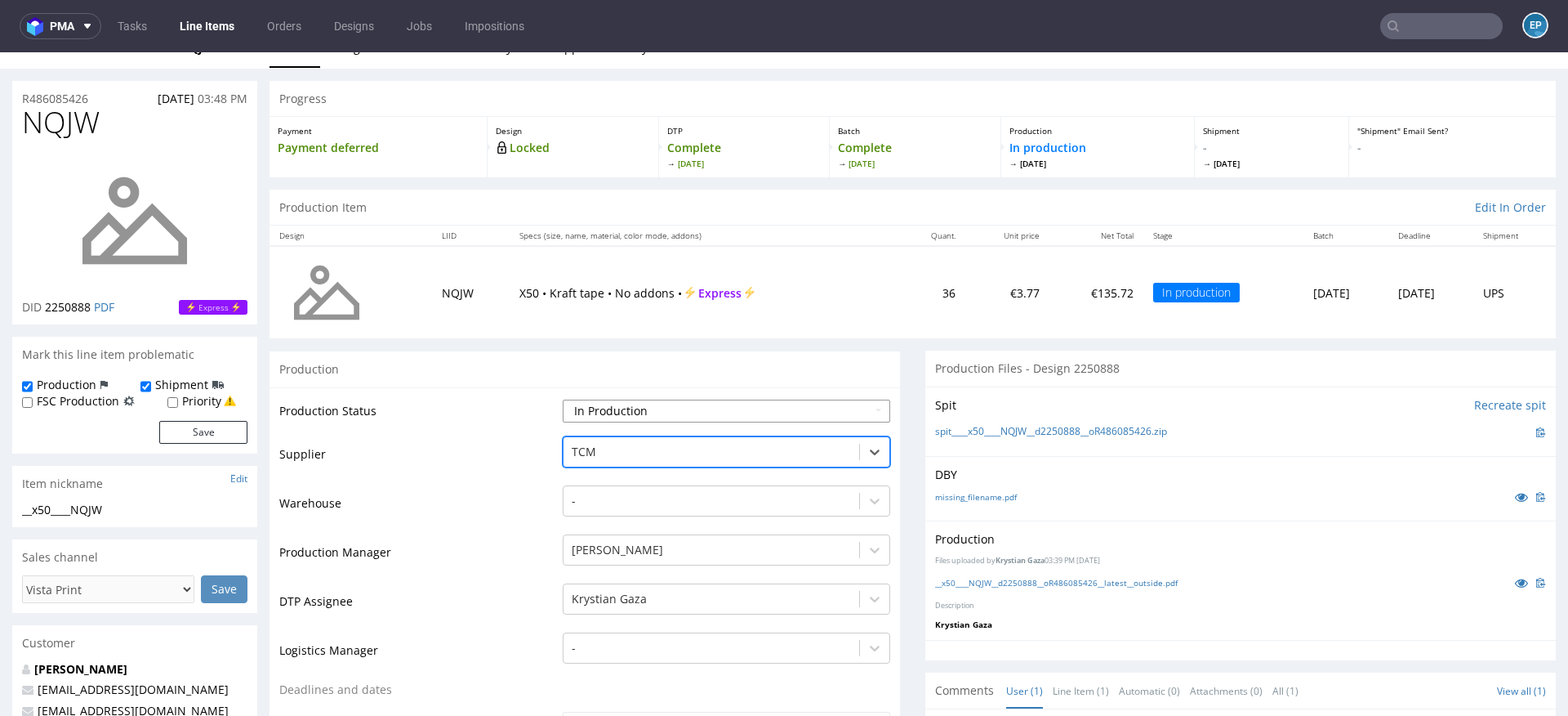
click at [595, 408] on select "Waiting for Artwork Waiting for Diecut Waiting for Mockup Waiting for DTP Waiti…" at bounding box center [727, 411] width 327 height 23
select select "dtp_production_ready"
click at [563, 400] on select "Waiting for Artwork Waiting for Diecut Waiting for Mockup Waiting for DTP Waiti…" at bounding box center [727, 411] width 327 height 23
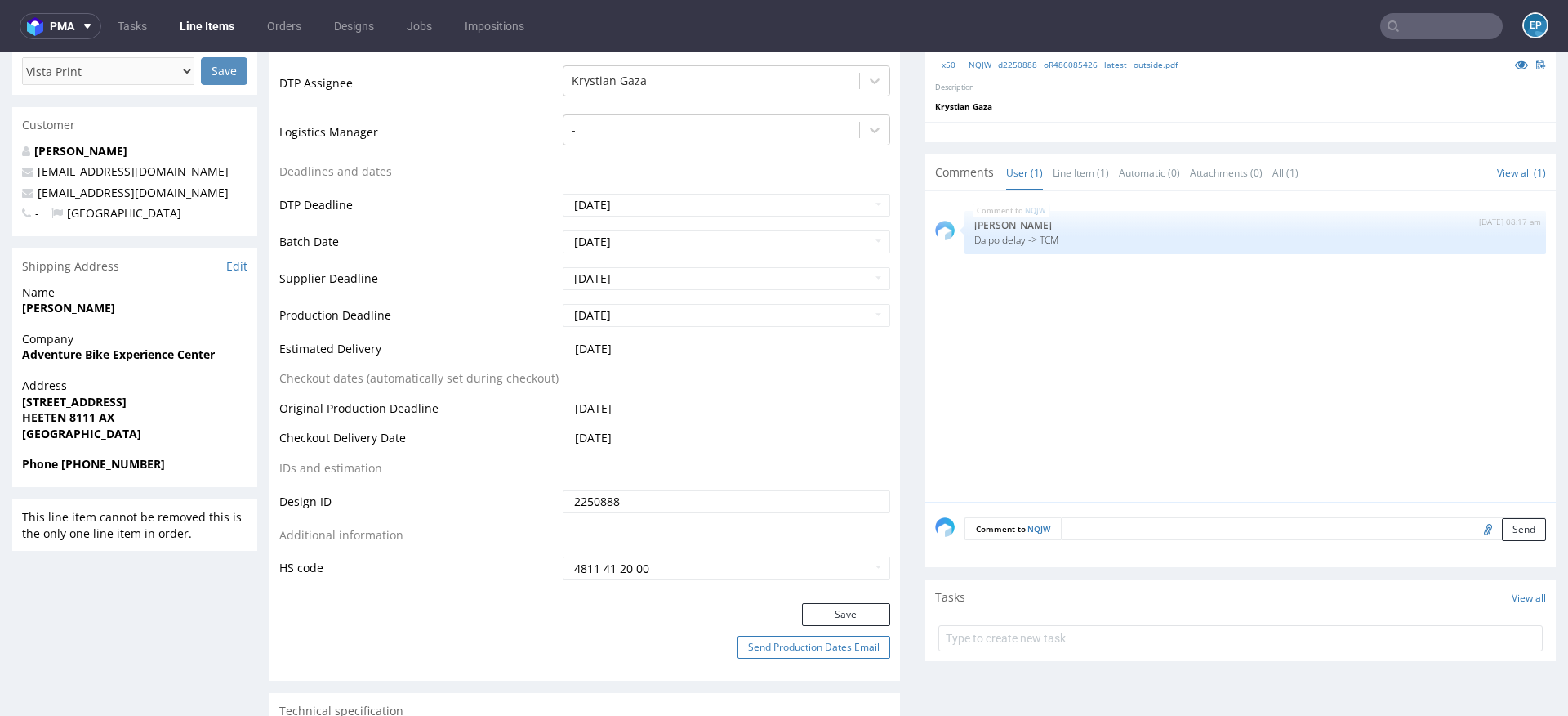
scroll to position [565, 0]
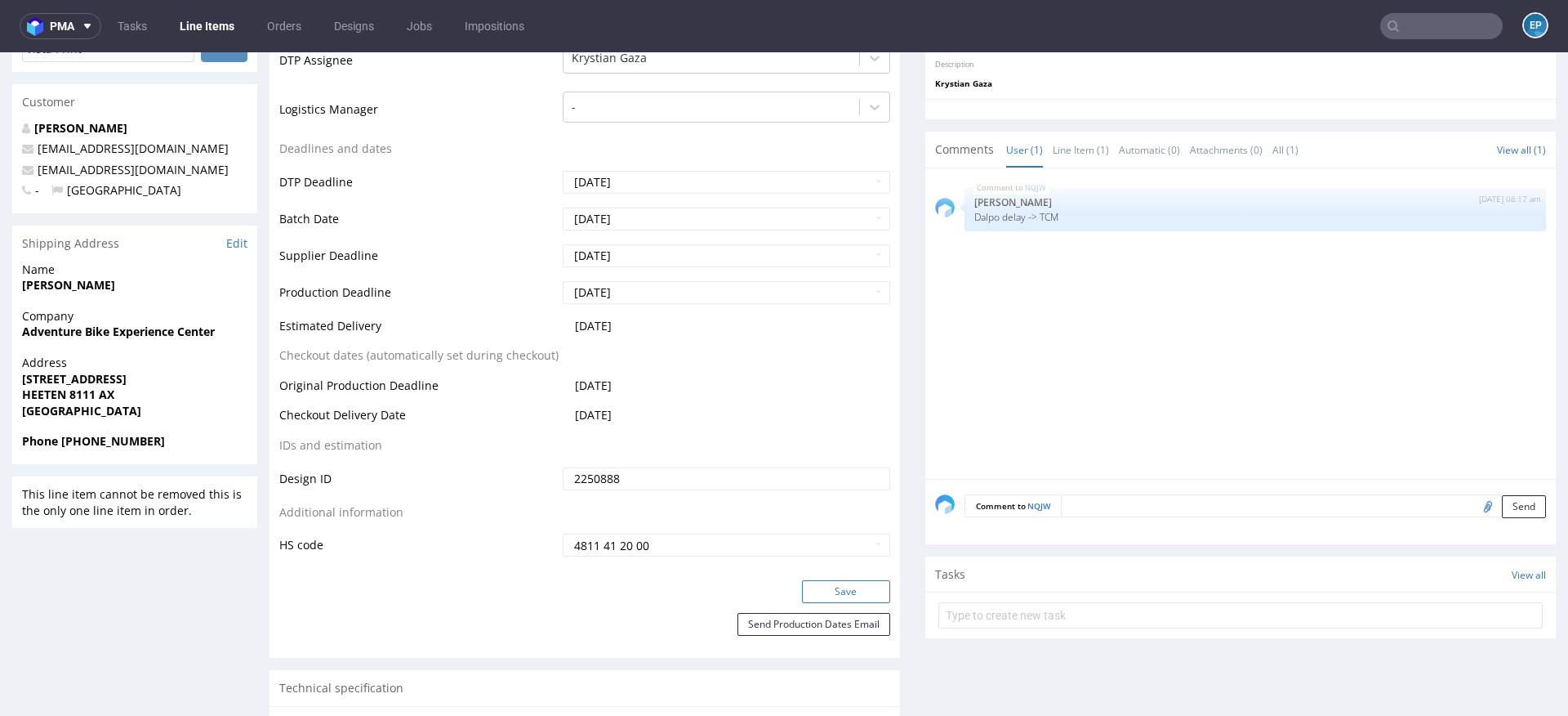
click at [827, 586] on button "Save" at bounding box center [845, 591] width 88 height 23
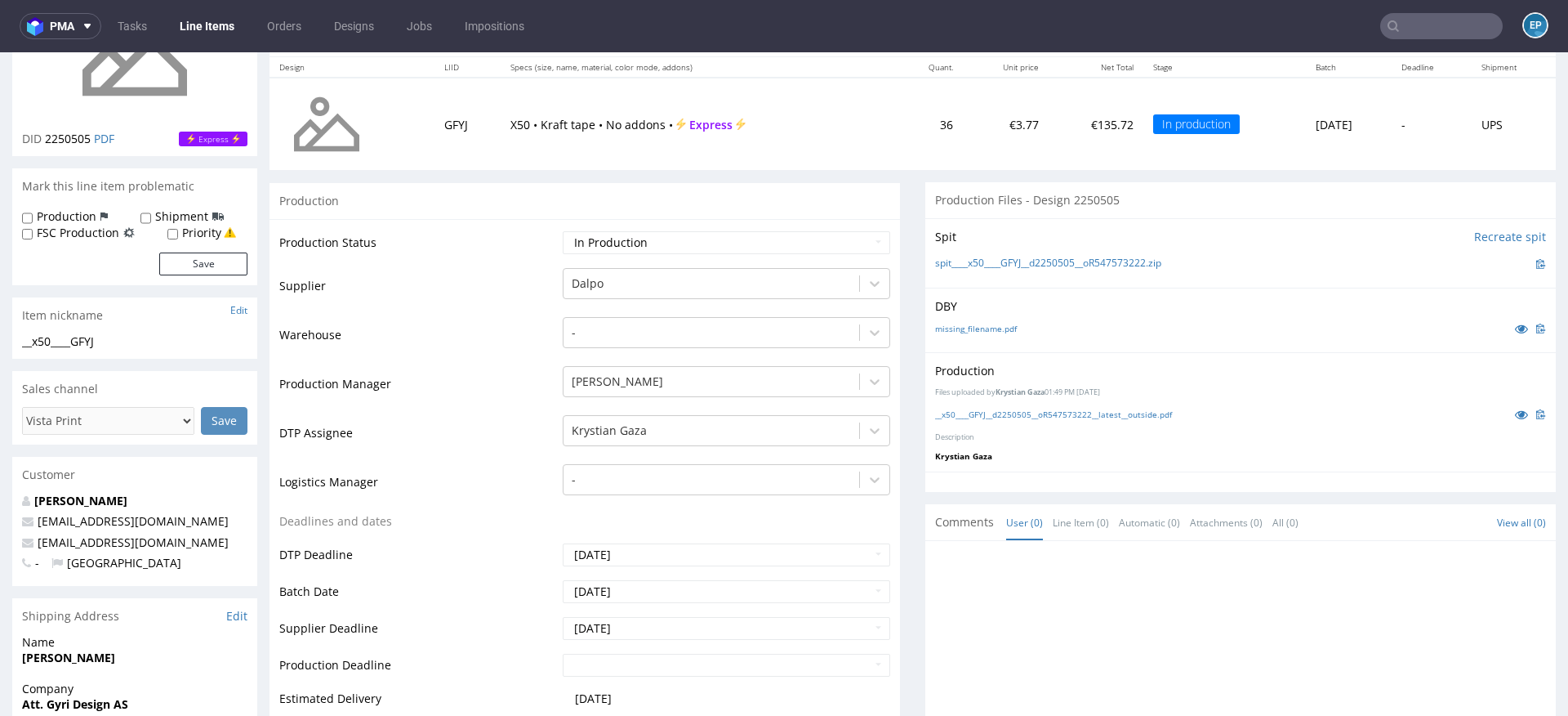
scroll to position [175, 0]
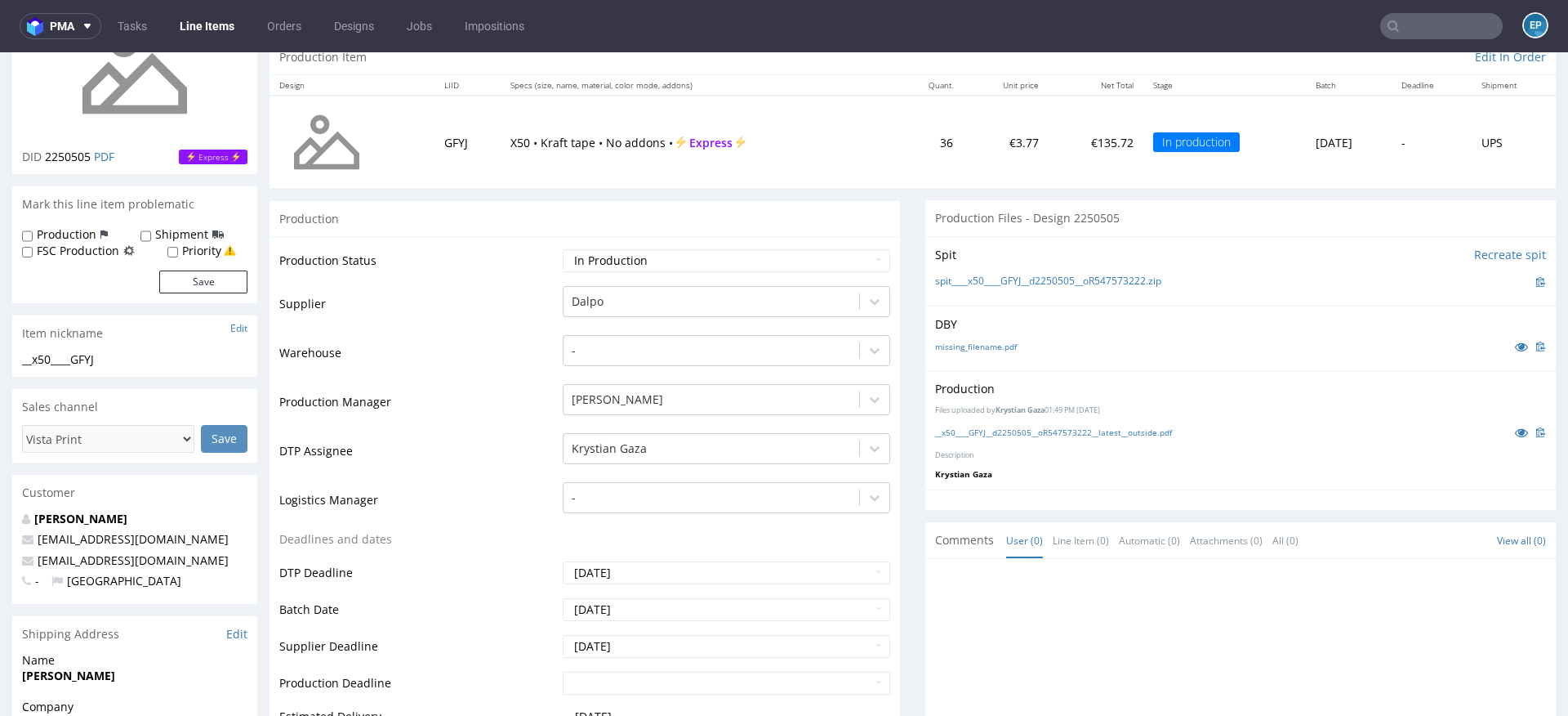
click at [76, 235] on label "Production" at bounding box center [67, 235] width 59 height 17
click at [32, 235] on input "Production" at bounding box center [27, 236] width 10 height 13
checkbox input "true"
click at [162, 235] on label "Shipment" at bounding box center [181, 235] width 53 height 17
click at [151, 235] on input "Shipment" at bounding box center [145, 236] width 10 height 13
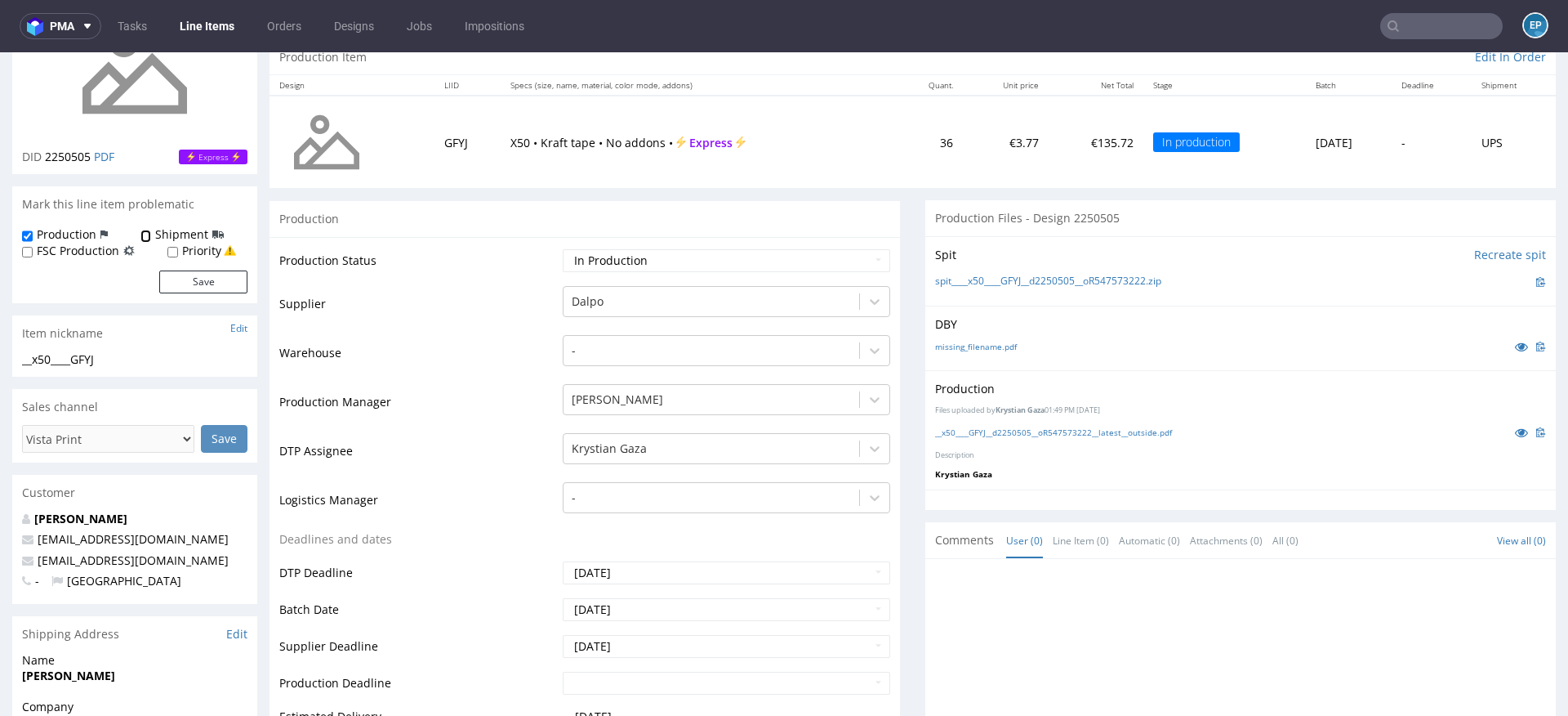
checkbox input "true"
click at [199, 295] on div "Production Shipment FSC Production Priority Save" at bounding box center [134, 265] width 245 height 77
click at [190, 281] on button "Save" at bounding box center [202, 281] width 88 height 23
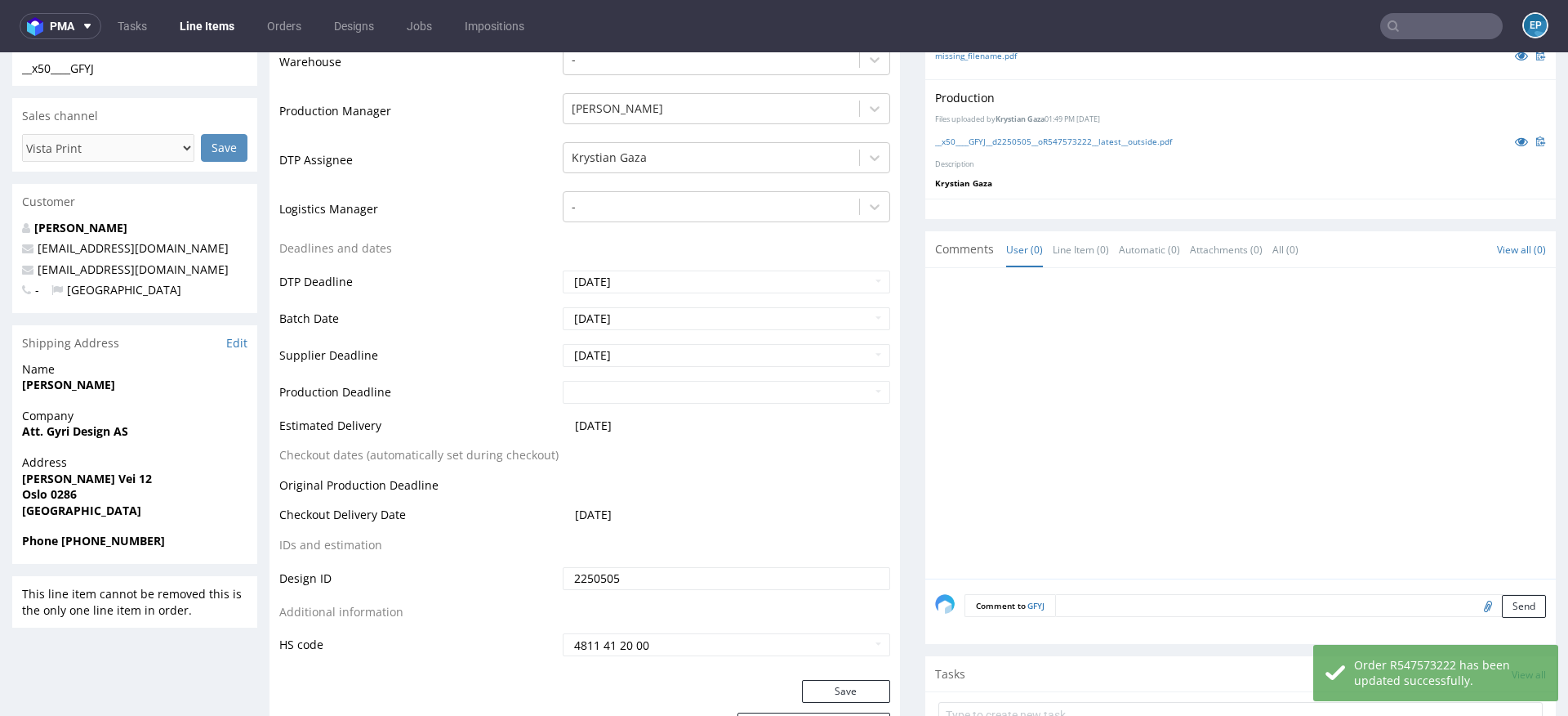
scroll to position [472, 0]
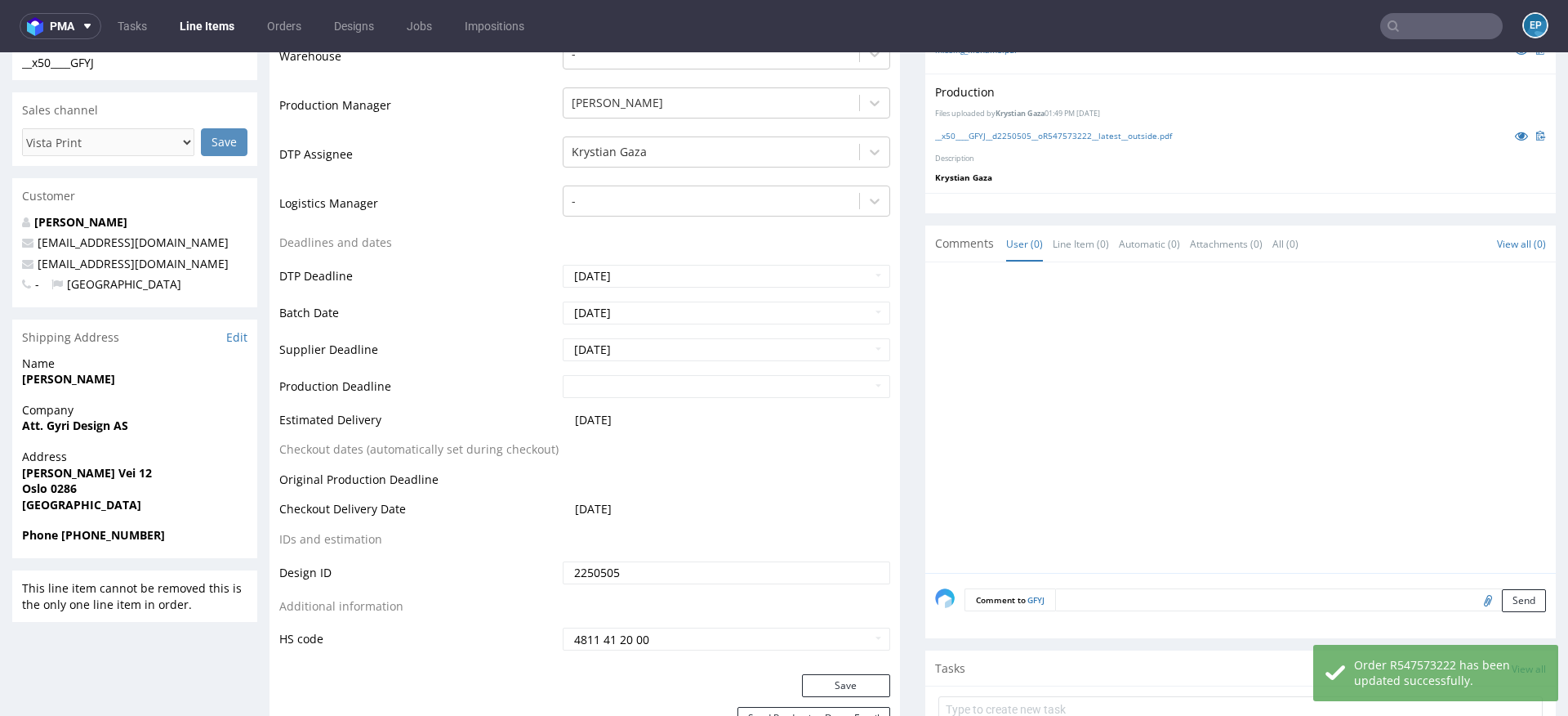
click at [1122, 599] on textarea at bounding box center [1300, 599] width 491 height 23
paste textarea "Dalpo delay -> TCM"
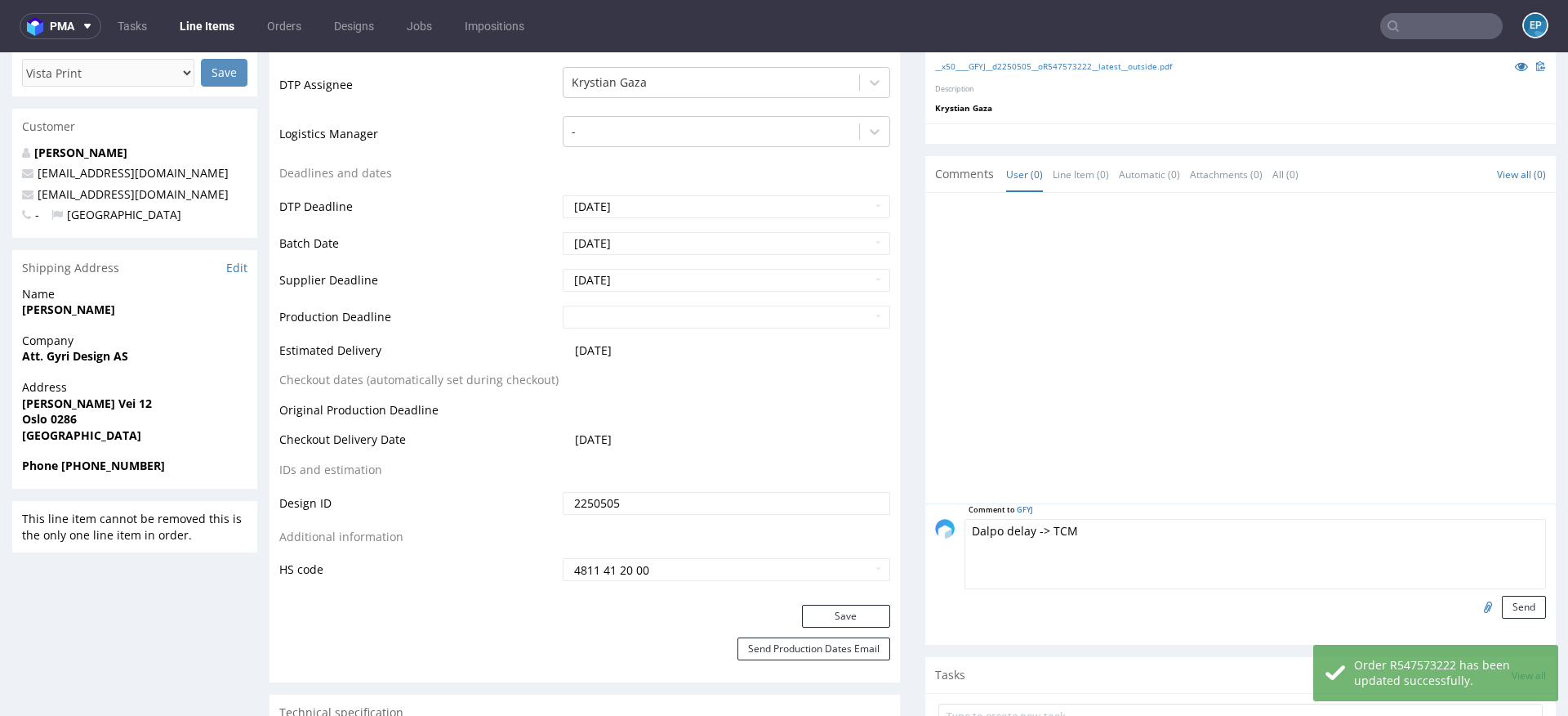
scroll to position [554, 0]
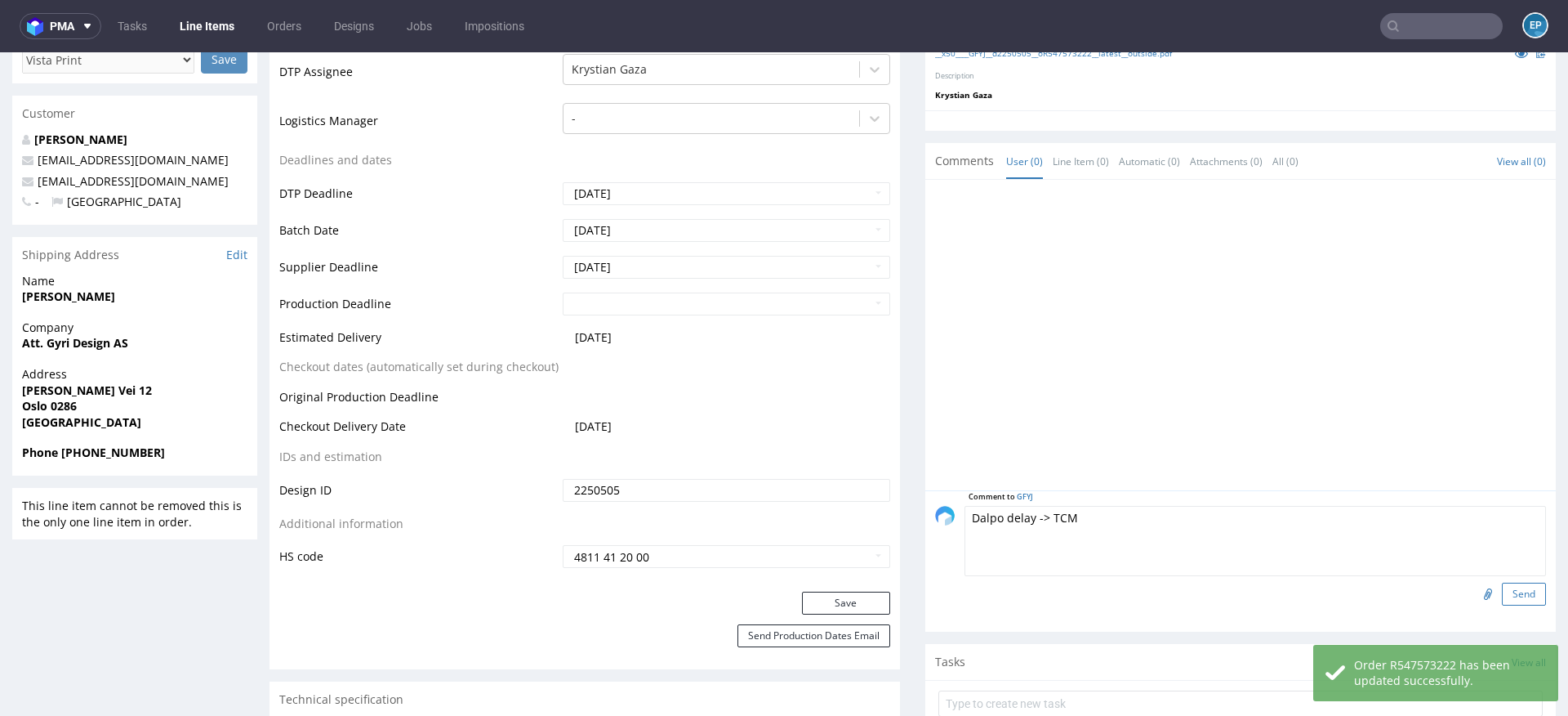
type textarea "Dalpo delay -> TCM"
click at [1508, 599] on button "Send" at bounding box center [1524, 594] width 44 height 23
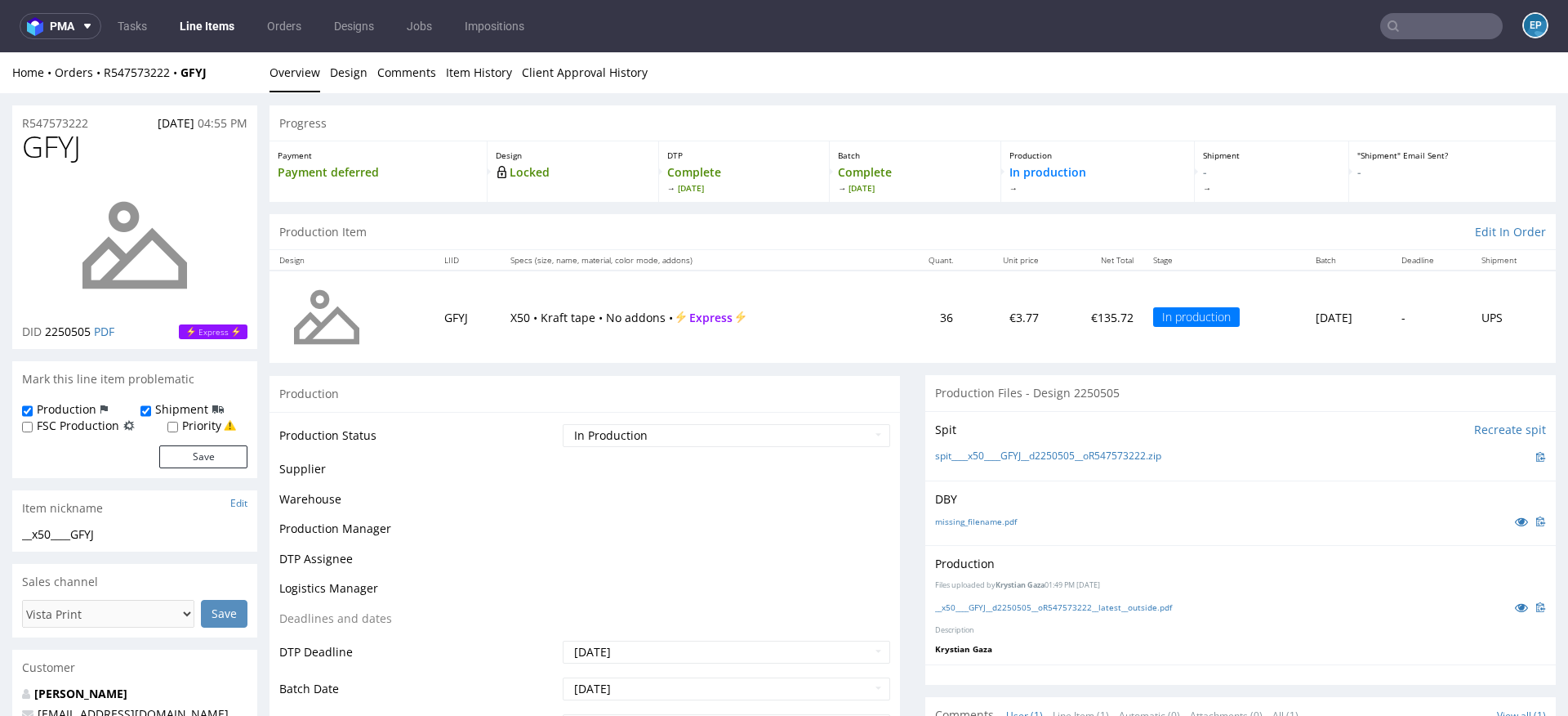
scroll to position [0, 0]
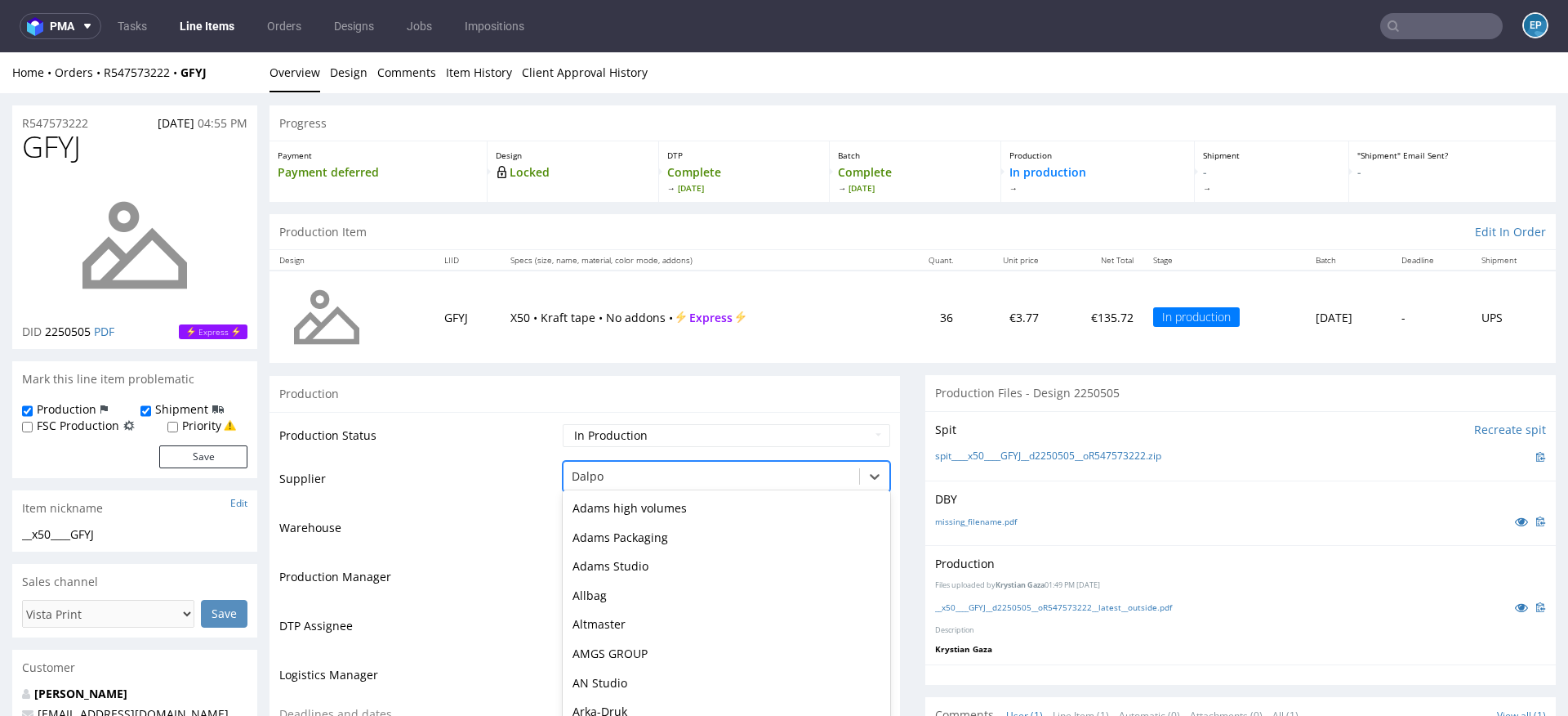
click at [664, 474] on div "Dalpo" at bounding box center [711, 476] width 296 height 26
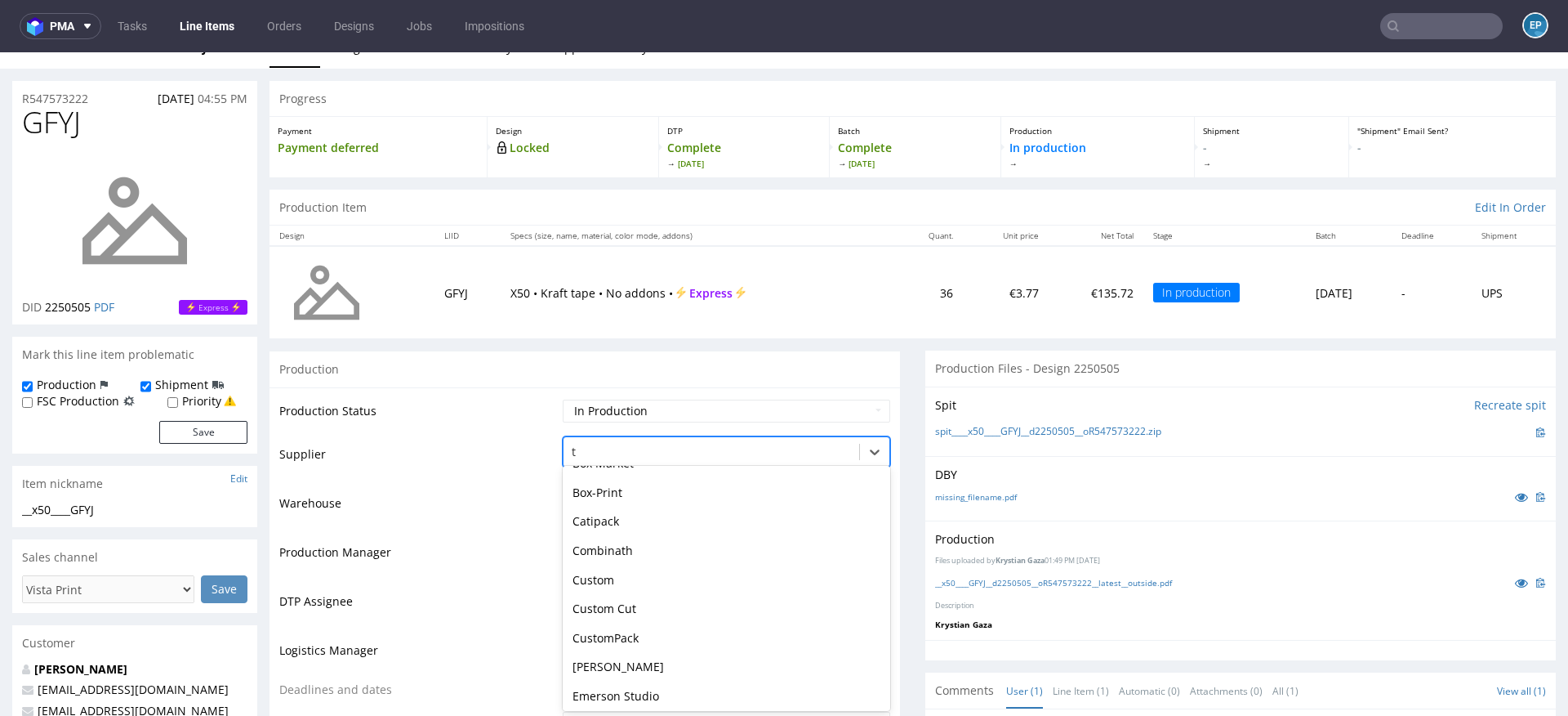
type input "tc"
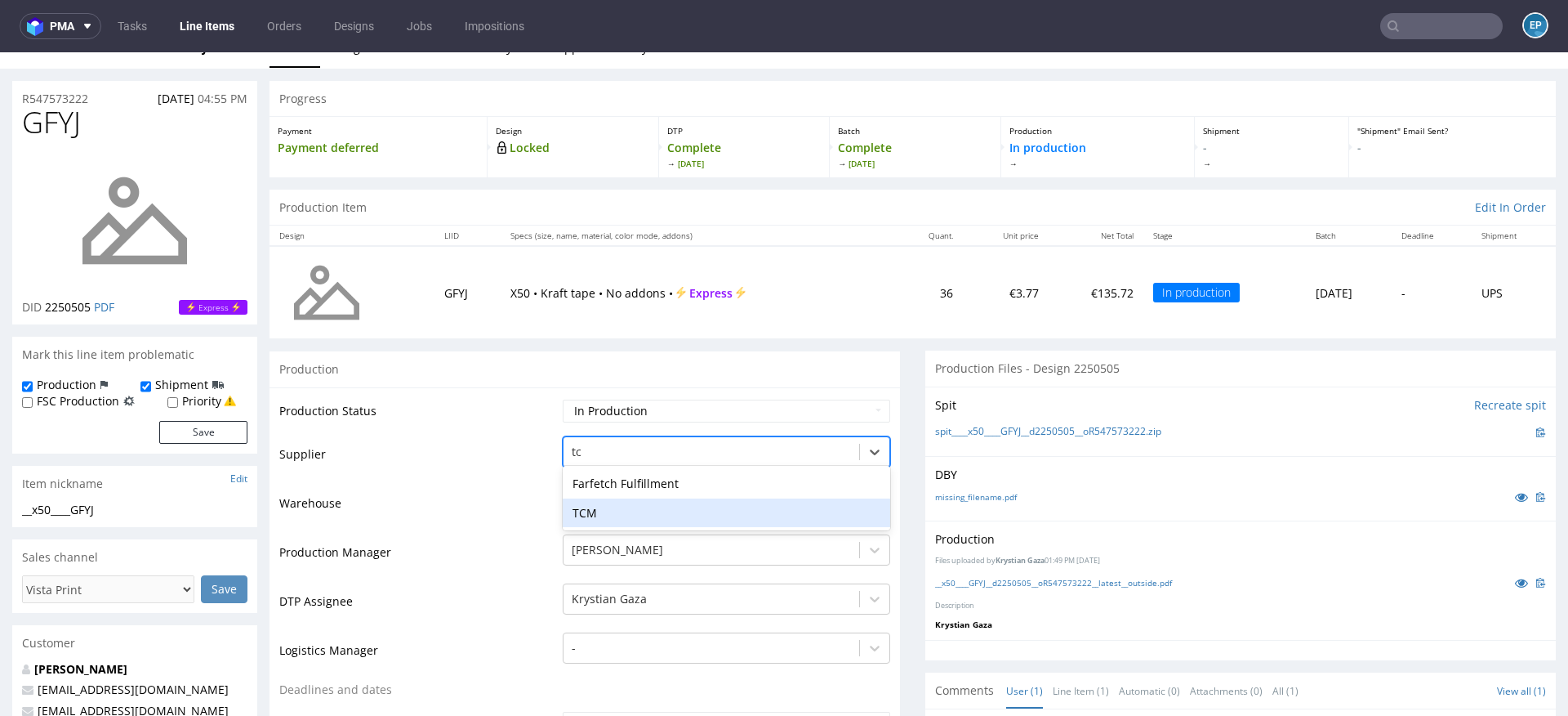
click at [570, 515] on div "TCM" at bounding box center [727, 513] width 327 height 30
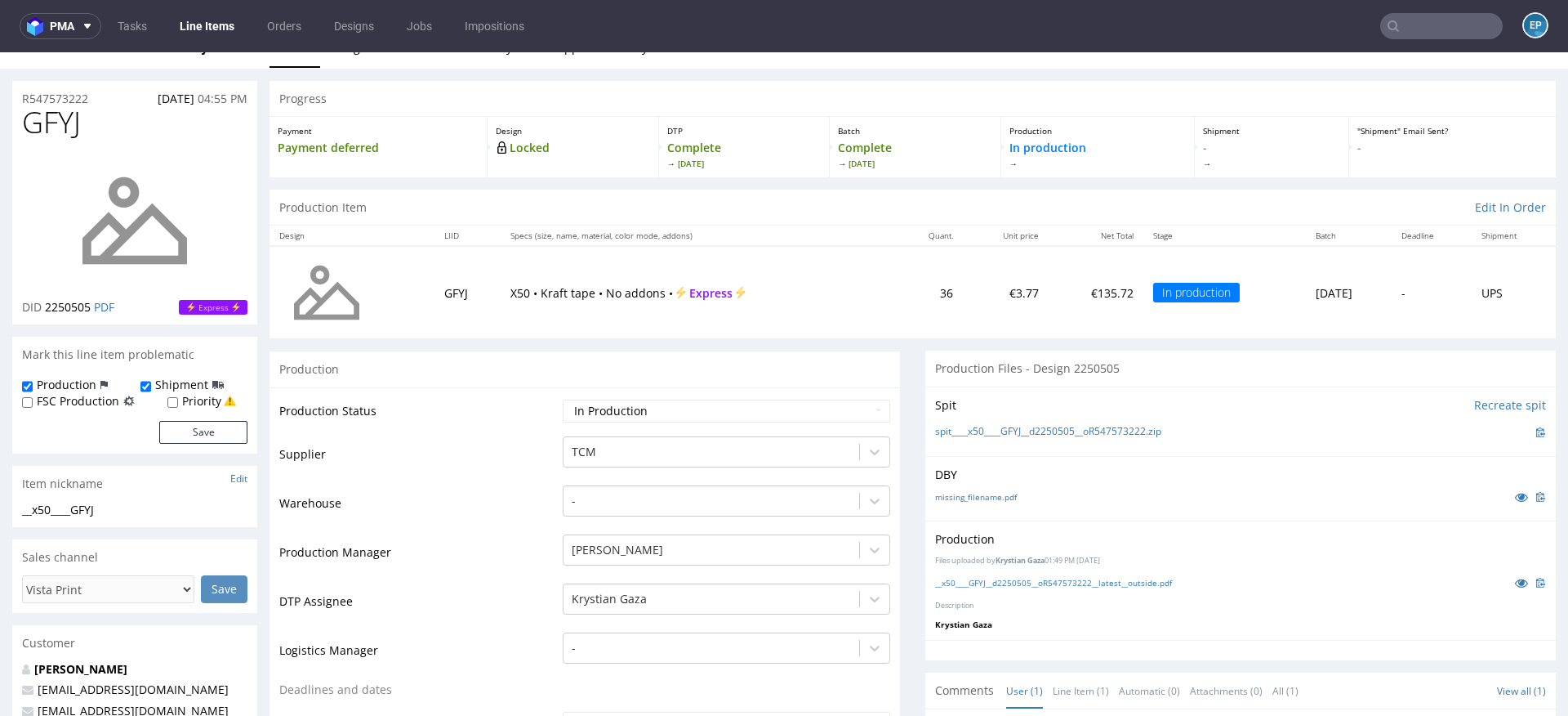
click at [600, 407] on select "Waiting for Artwork Waiting for Diecut Waiting for Mockup Waiting for DTP Waiti…" at bounding box center [727, 411] width 327 height 23
select select "dtp_production_ready"
click at [563, 400] on select "Waiting for Artwork Waiting for Diecut Waiting for Mockup Waiting for DTP Waiti…" at bounding box center [727, 411] width 327 height 23
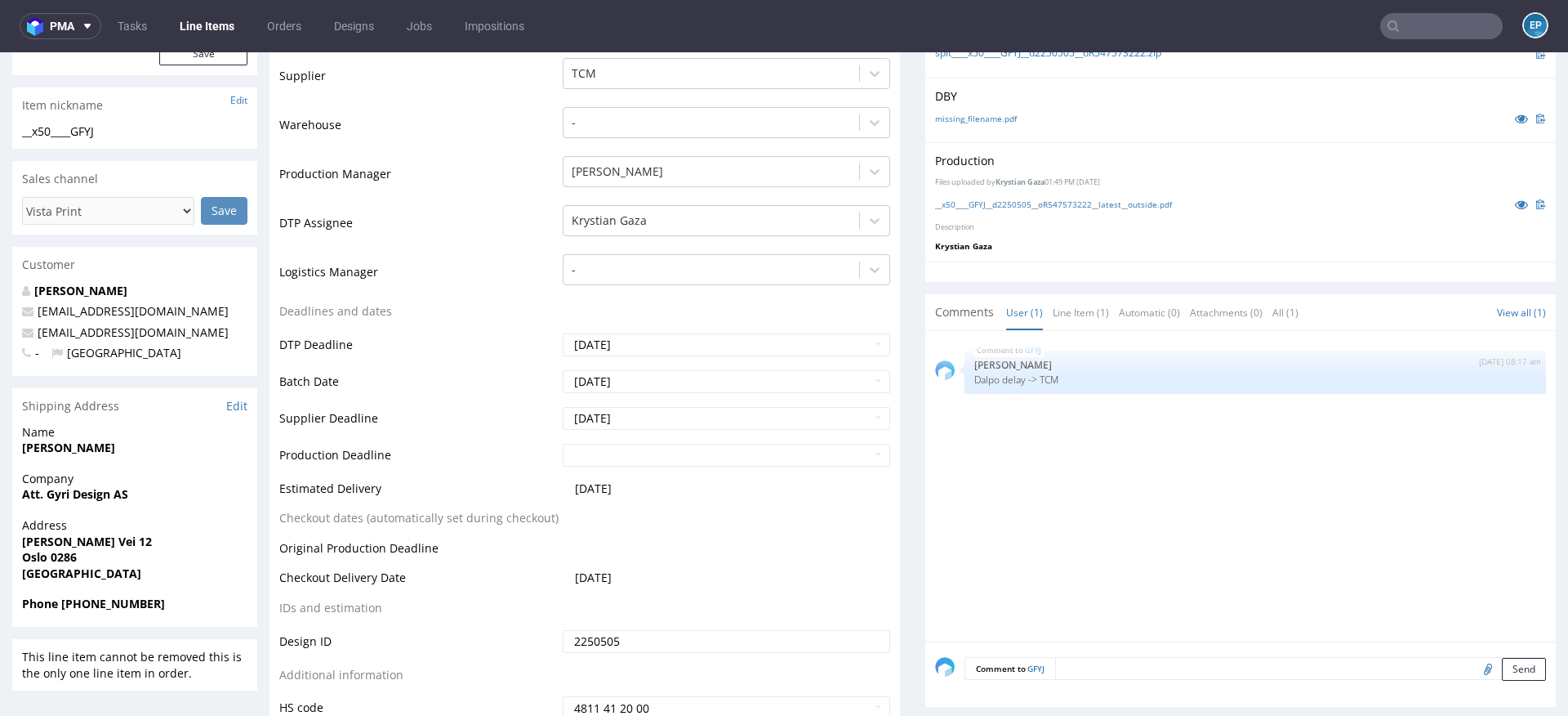
scroll to position [602, 0]
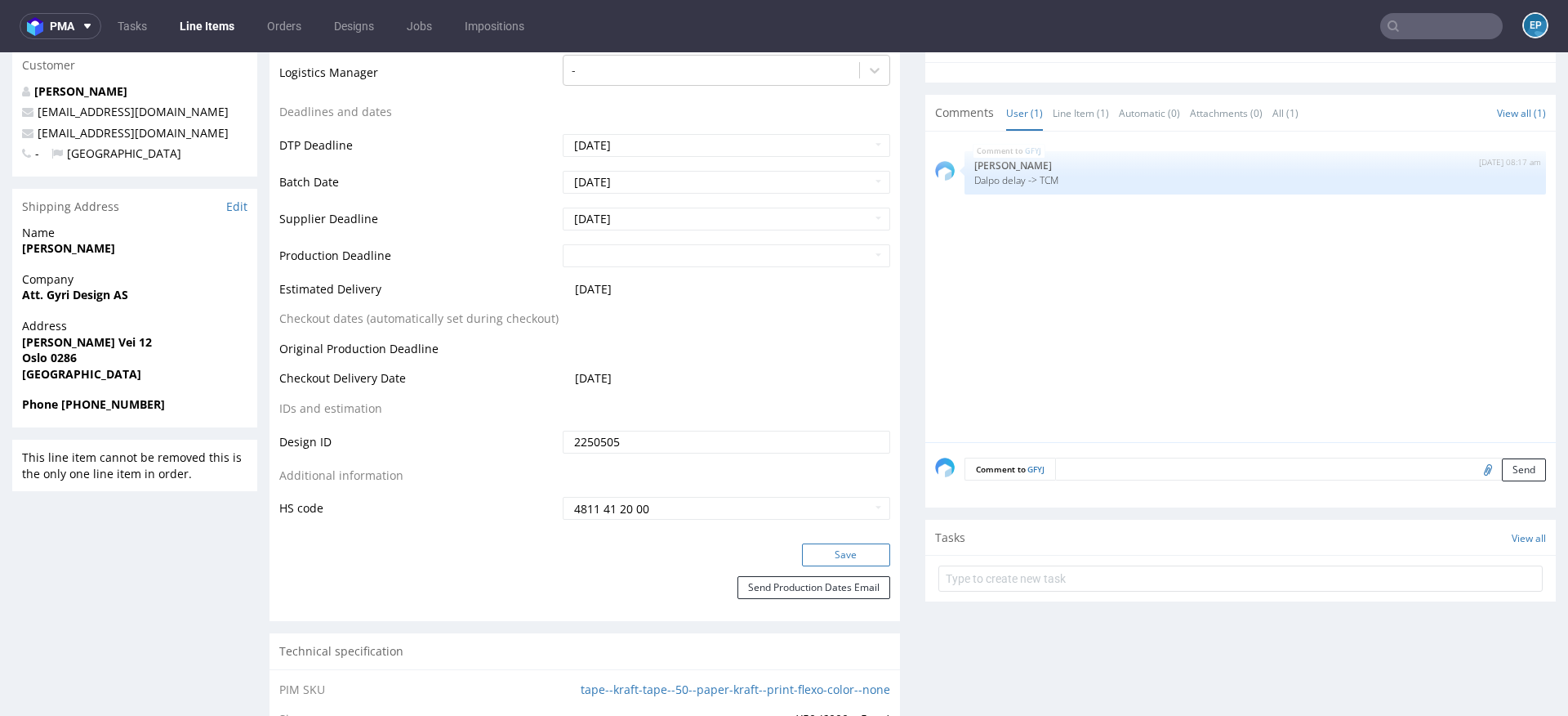
click at [850, 543] on button "Save" at bounding box center [845, 554] width 88 height 23
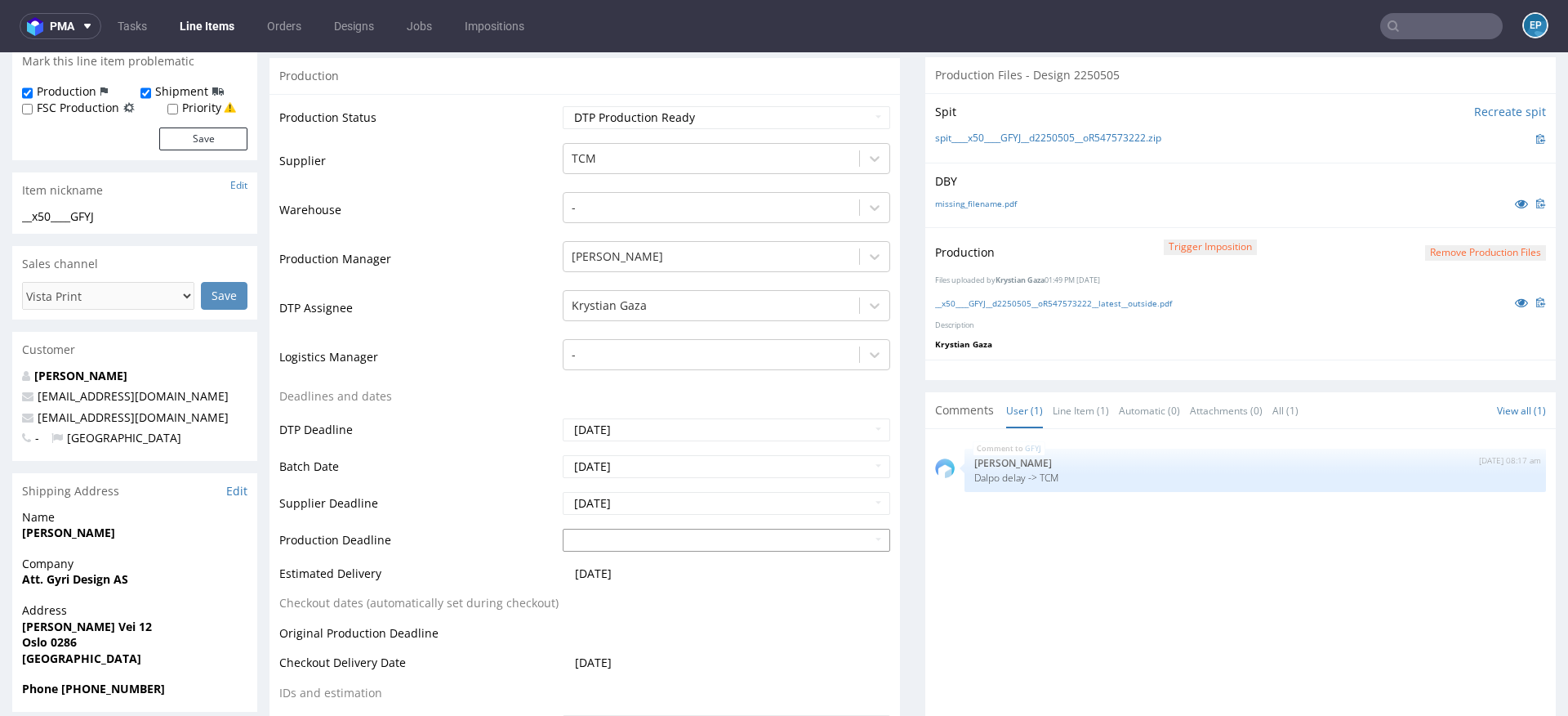
scroll to position [240, 0]
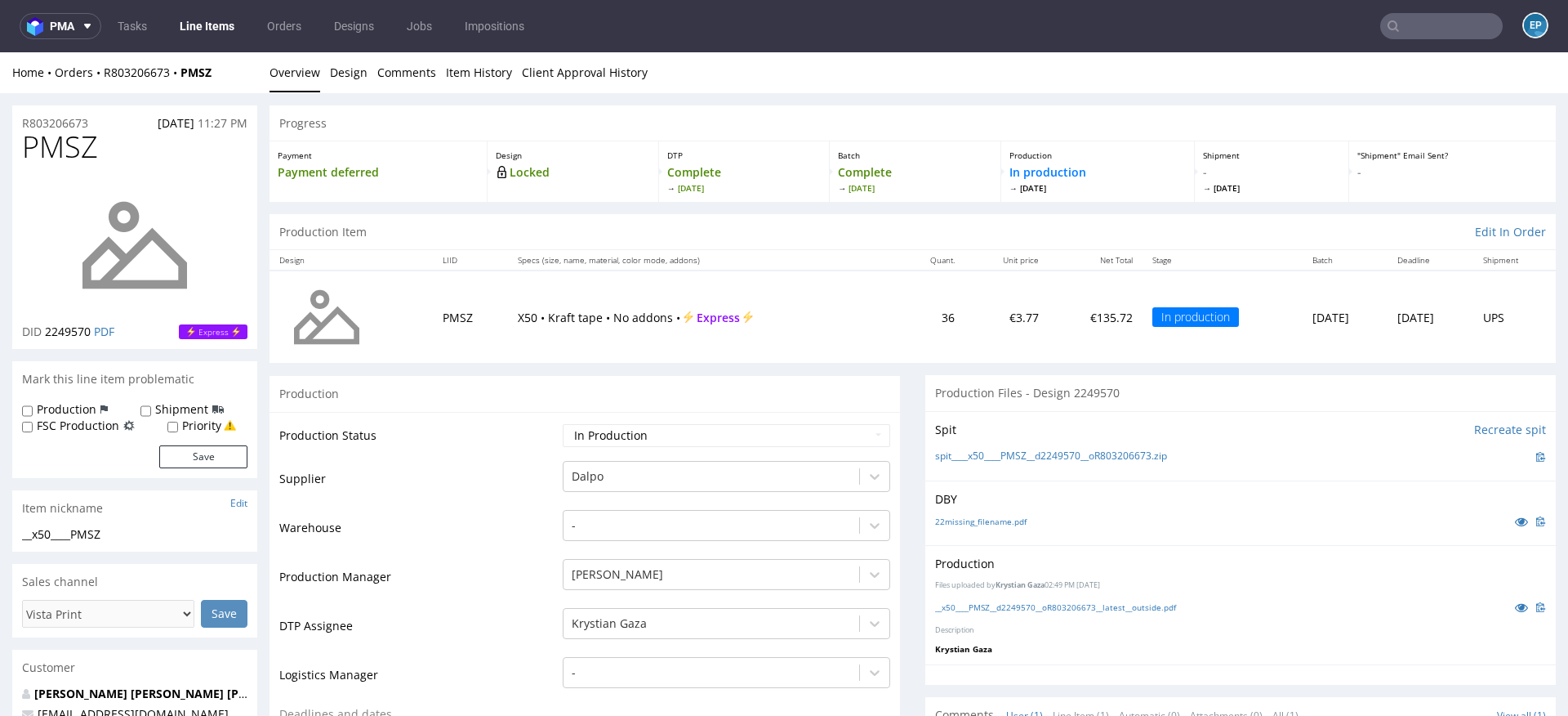
click at [88, 403] on label "Production" at bounding box center [67, 410] width 59 height 17
click at [32, 404] on input "Production" at bounding box center [27, 411] width 10 height 13
checkbox input "true"
click at [135, 405] on div "Production Shipment FSC Production Priority" at bounding box center [135, 417] width 226 height 31
click at [151, 411] on div "Shipment" at bounding box center [182, 410] width 83 height 17
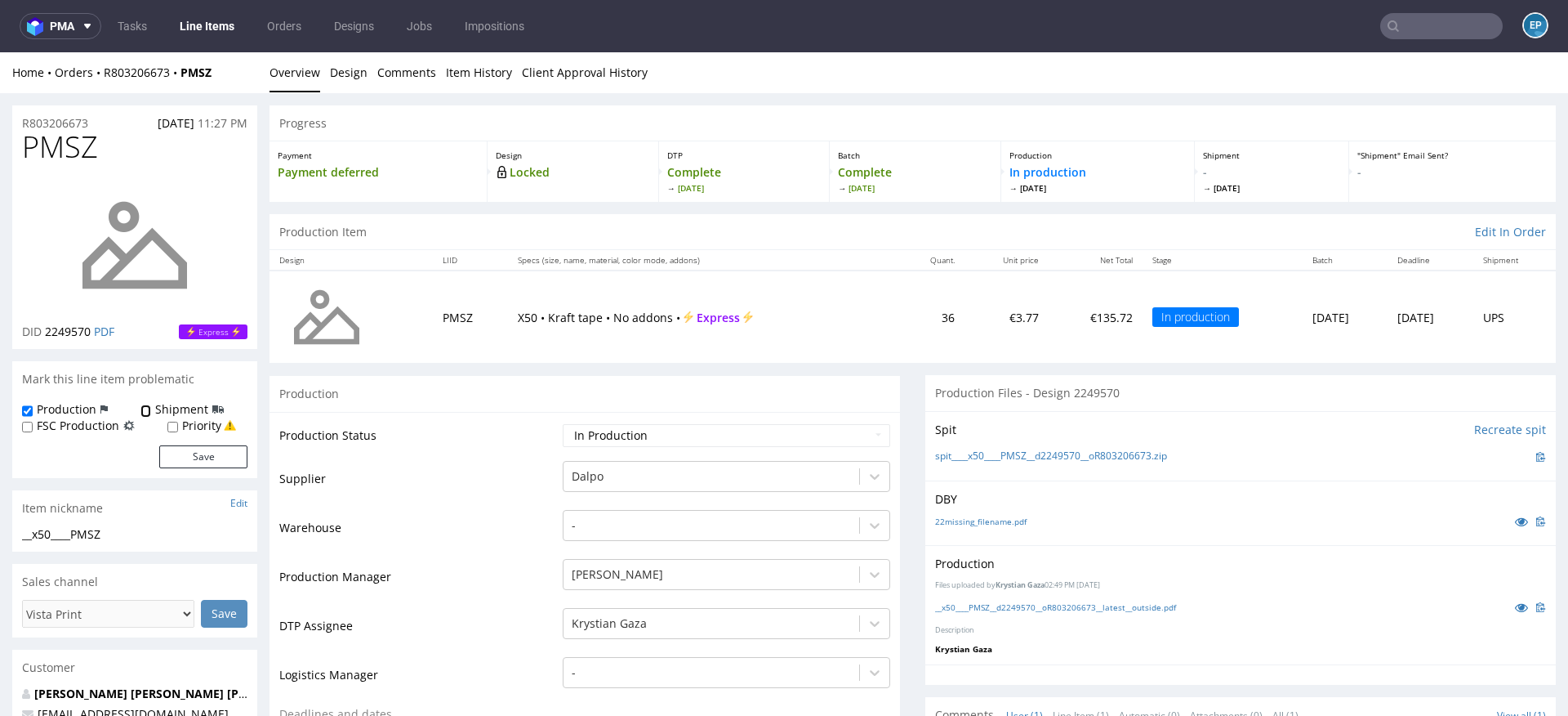
click at [141, 407] on input "Shipment" at bounding box center [145, 411] width 10 height 13
checkbox input "true"
click at [169, 445] on button "Save" at bounding box center [202, 456] width 88 height 23
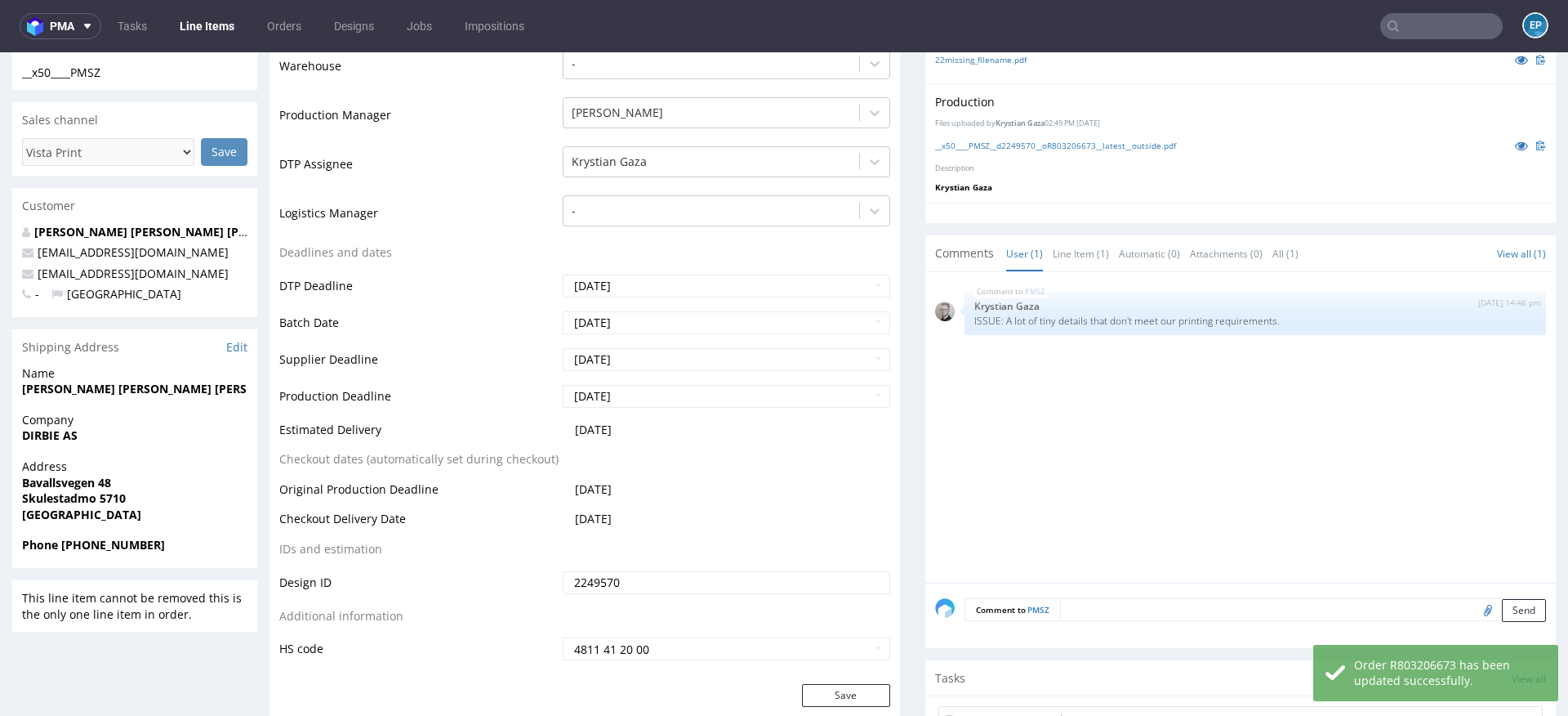
scroll to position [486, 0]
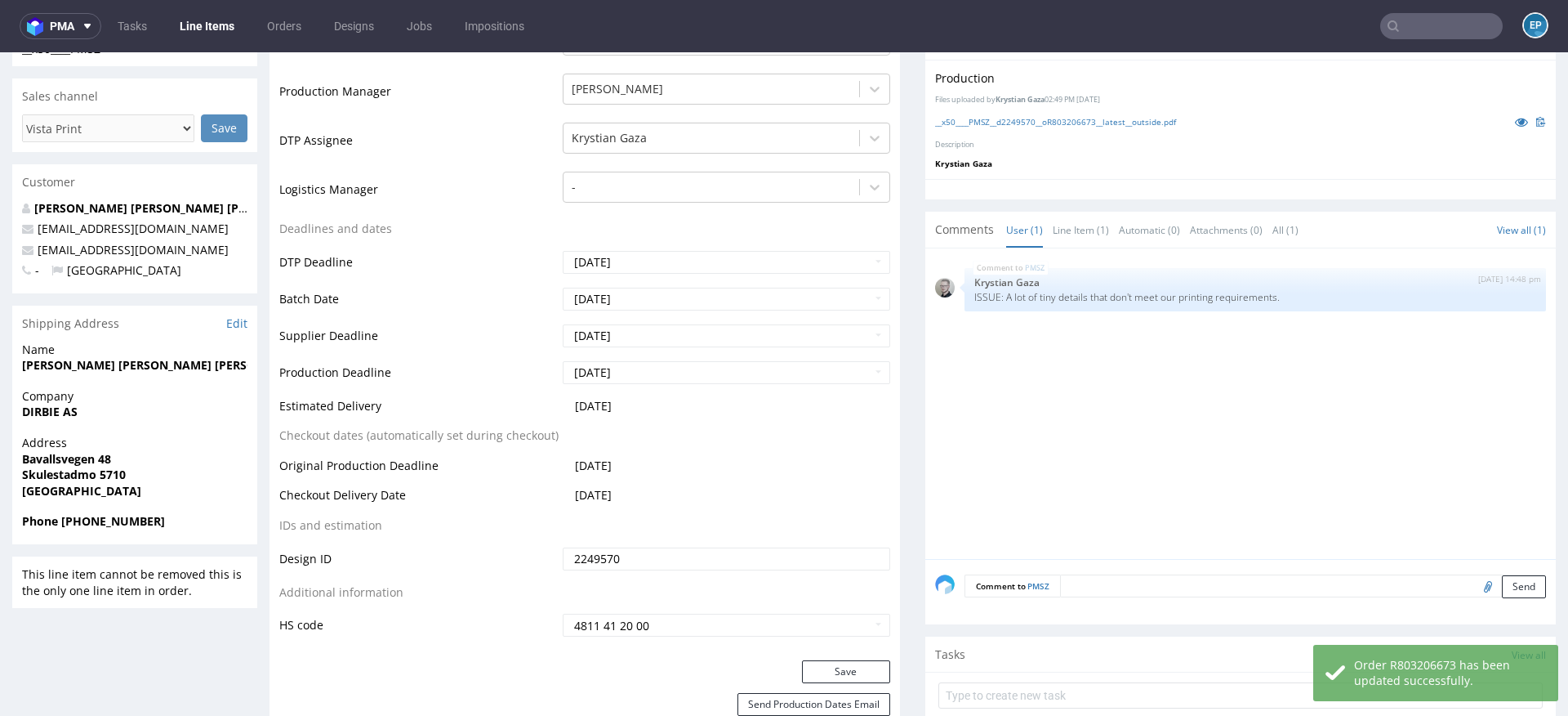
click at [1096, 581] on textarea at bounding box center [1304, 586] width 486 height 23
paste textarea "Dalpo delay -> TCM"
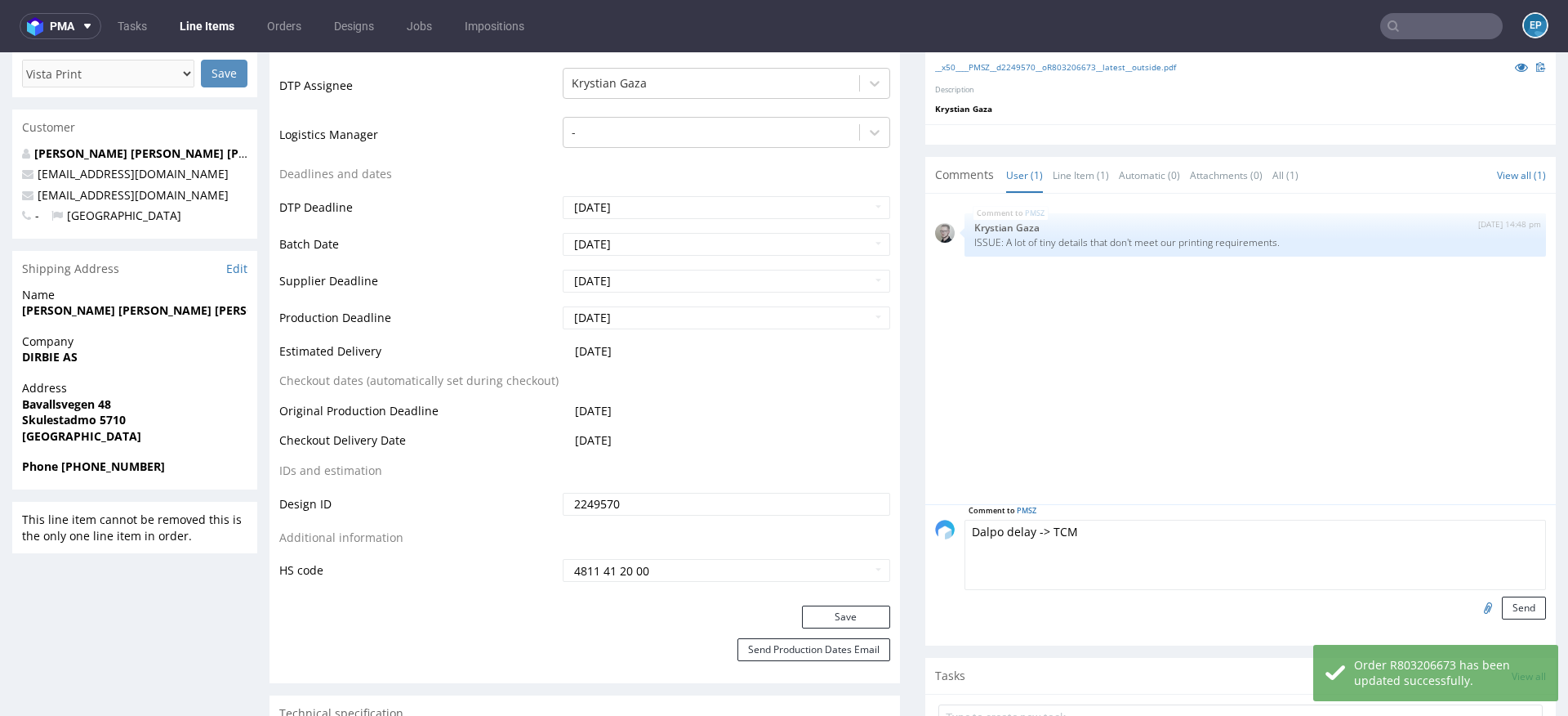
scroll to position [561, 0]
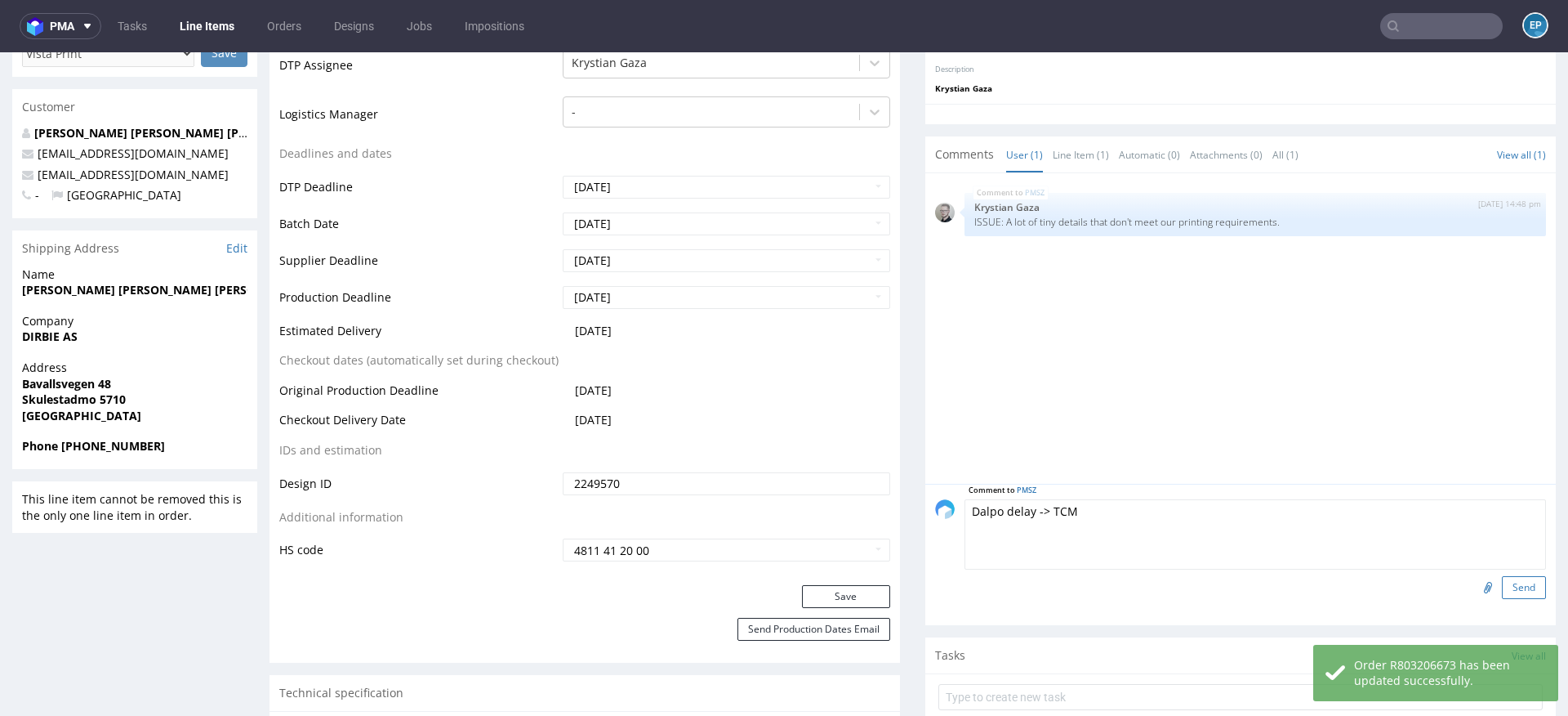
type textarea "Dalpo delay -> TCM"
click at [1513, 590] on button "Send" at bounding box center [1524, 587] width 44 height 23
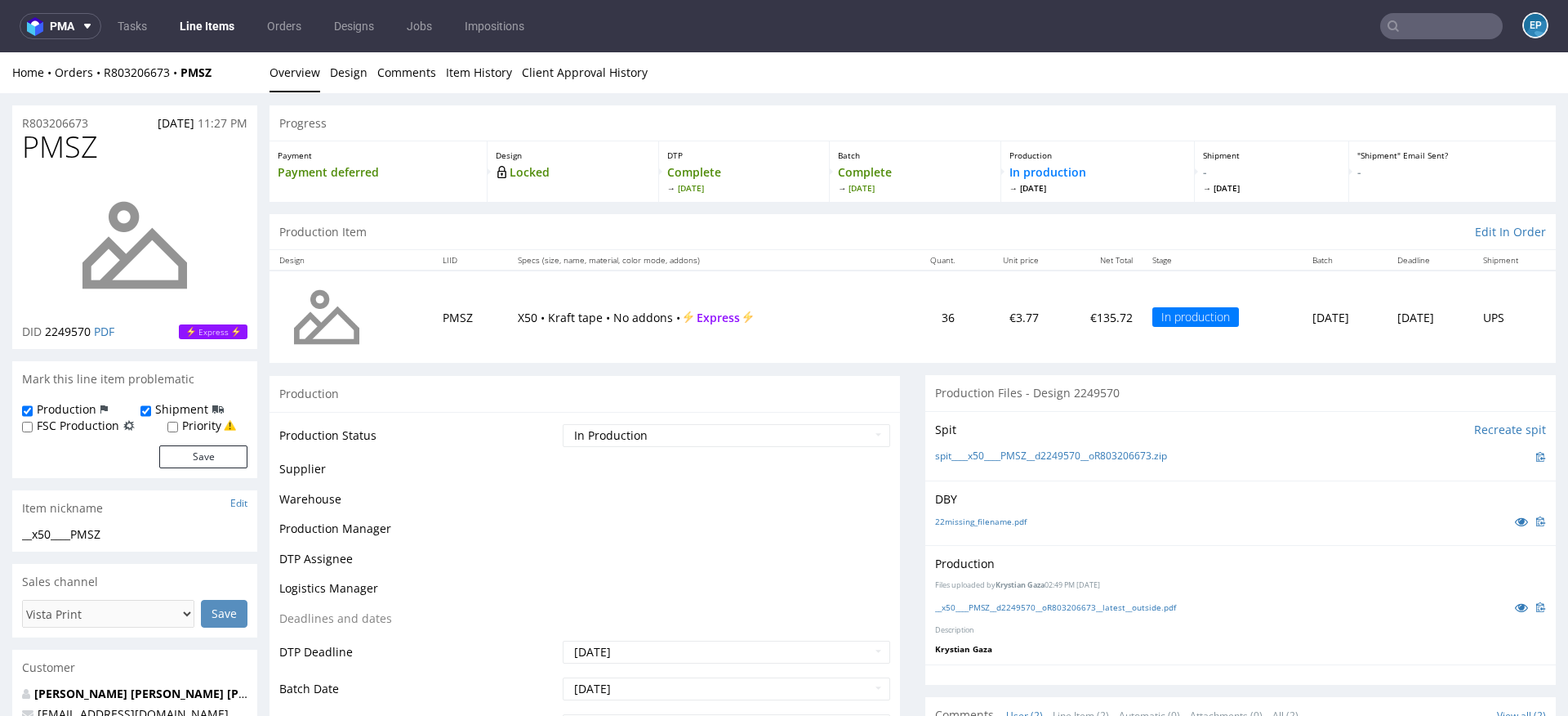
scroll to position [0, 0]
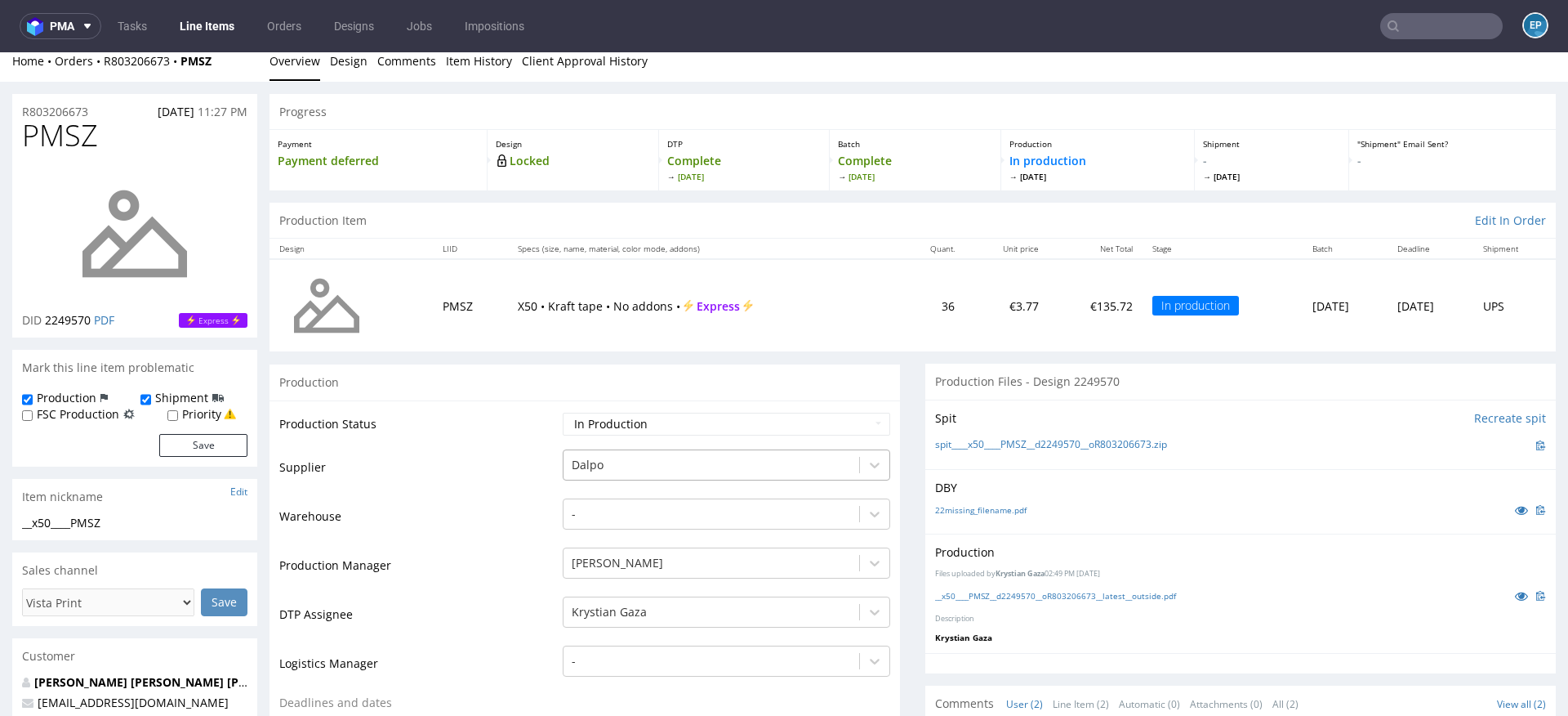
click at [616, 467] on div at bounding box center [711, 464] width 279 height 19
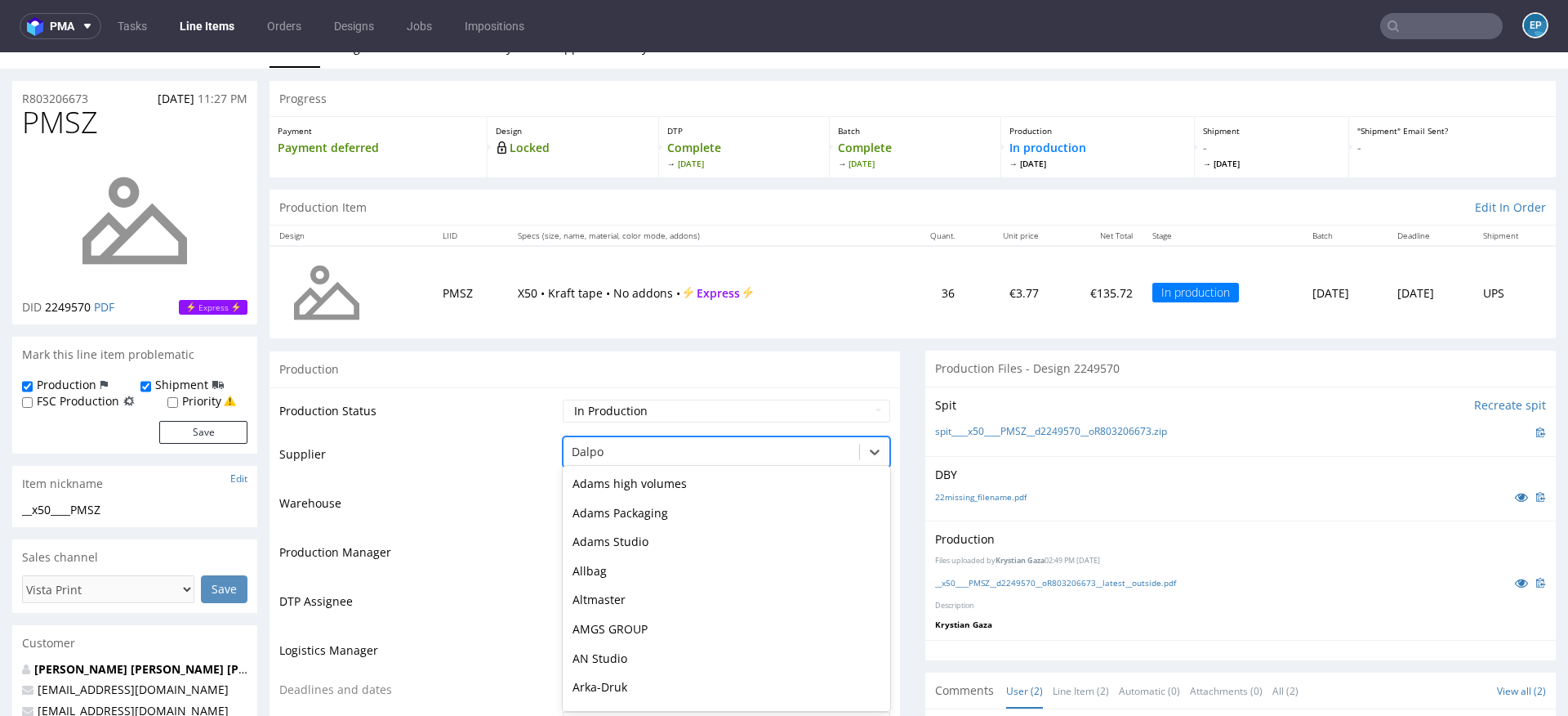
scroll to position [525, 0]
type input "tc"
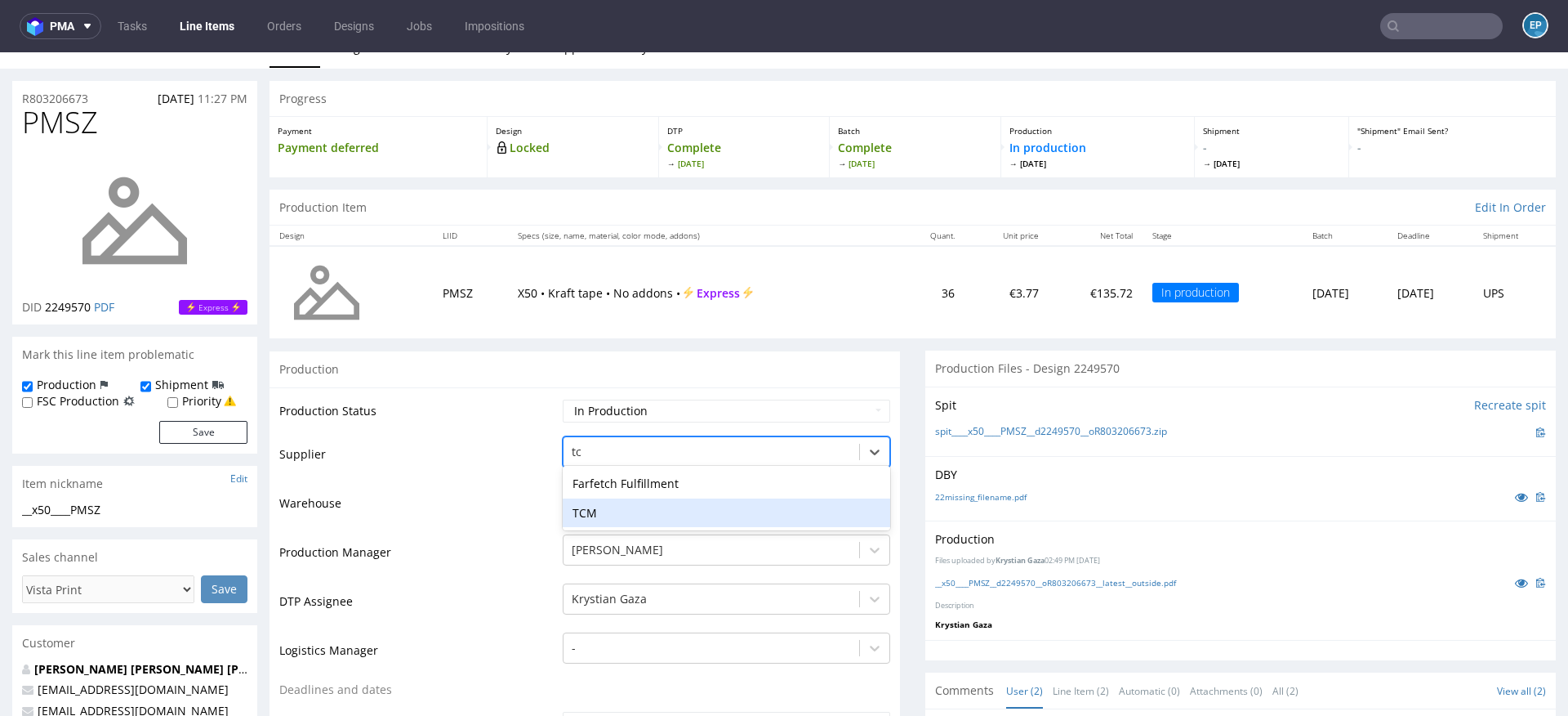
click at [570, 507] on div "TCM" at bounding box center [727, 513] width 327 height 30
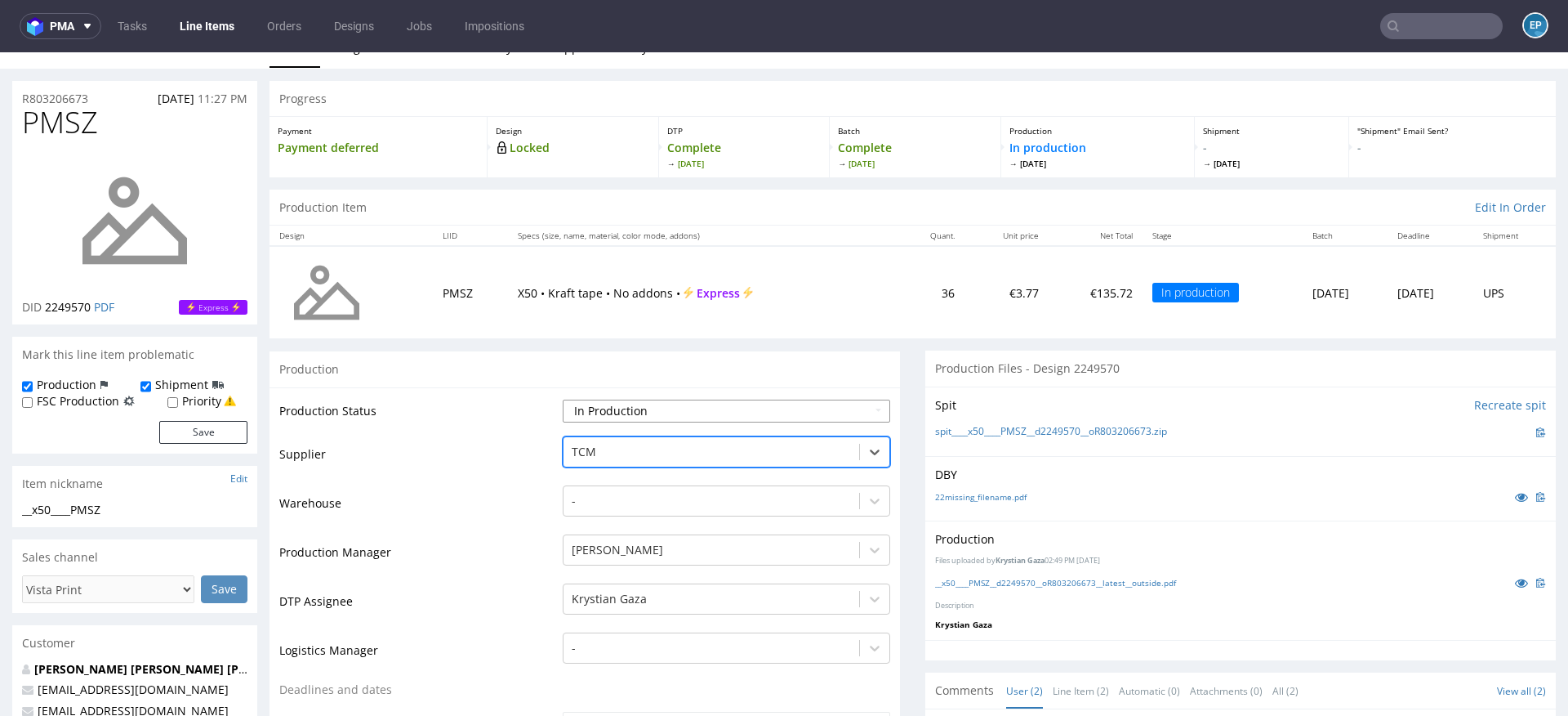
click at [573, 409] on select "Waiting for Artwork Waiting for Diecut Waiting for Mockup Waiting for DTP Waiti…" at bounding box center [727, 411] width 327 height 23
select select "dtp_production_ready"
click at [563, 400] on select "Waiting for Artwork Waiting for Diecut Waiting for Mockup Waiting for DTP Waiti…" at bounding box center [727, 411] width 327 height 23
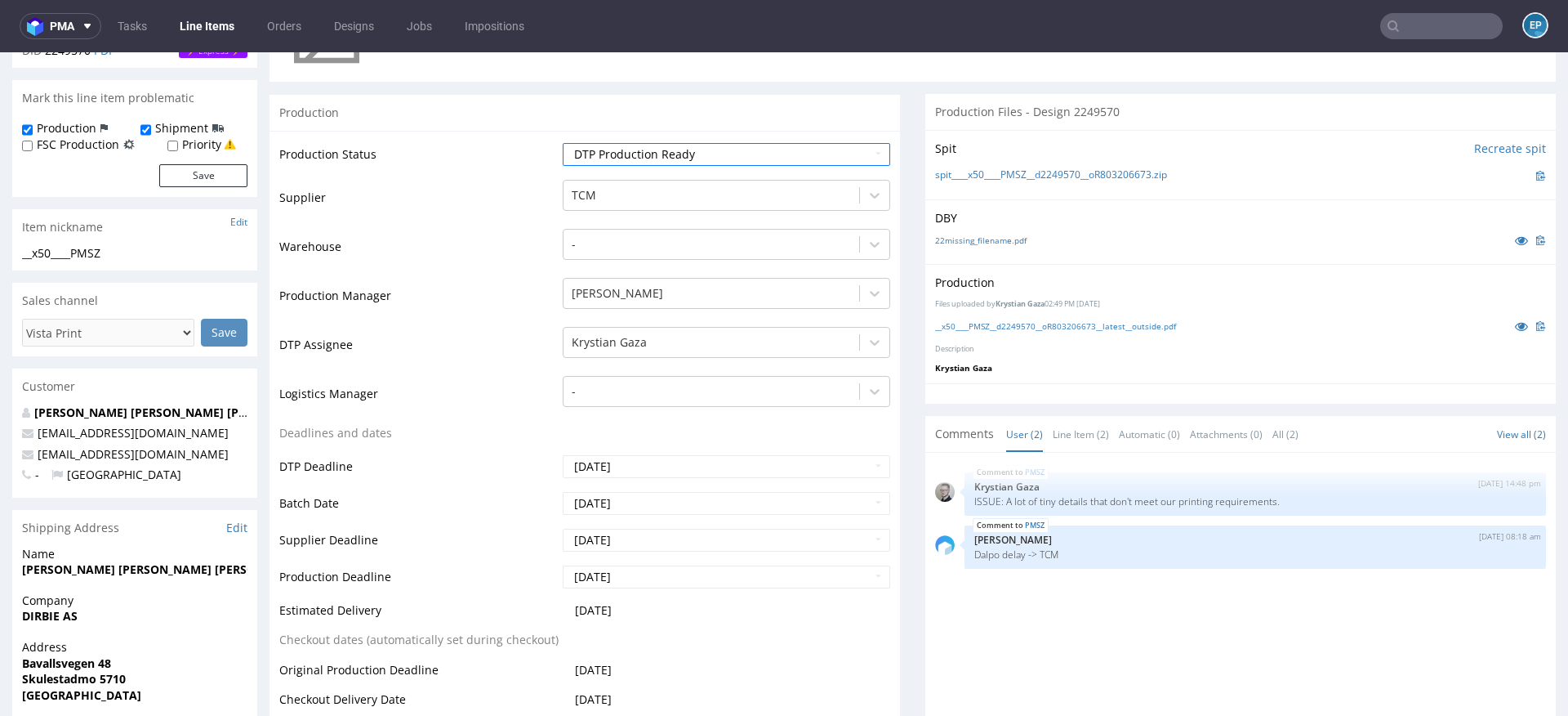
scroll to position [461, 0]
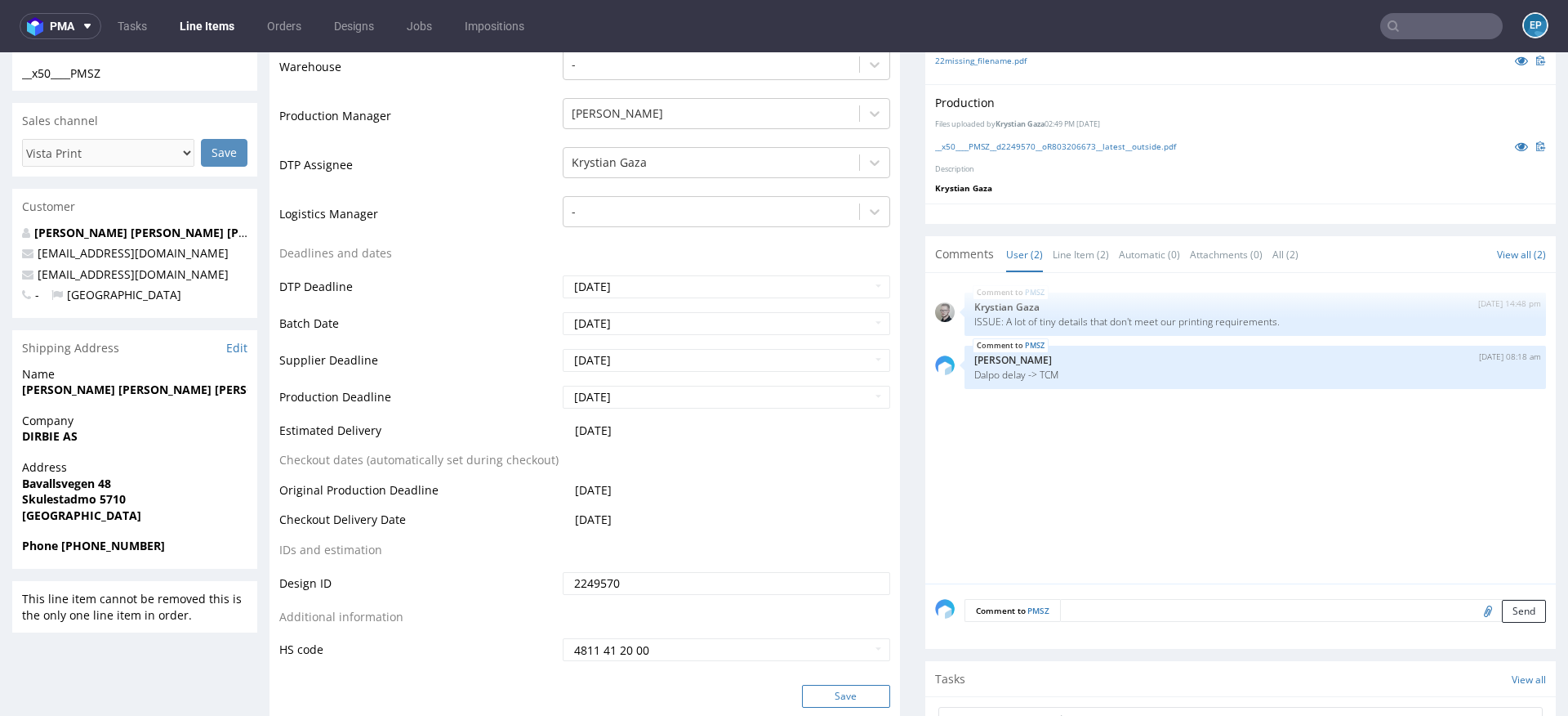
click at [810, 685] on button "Save" at bounding box center [845, 696] width 88 height 23
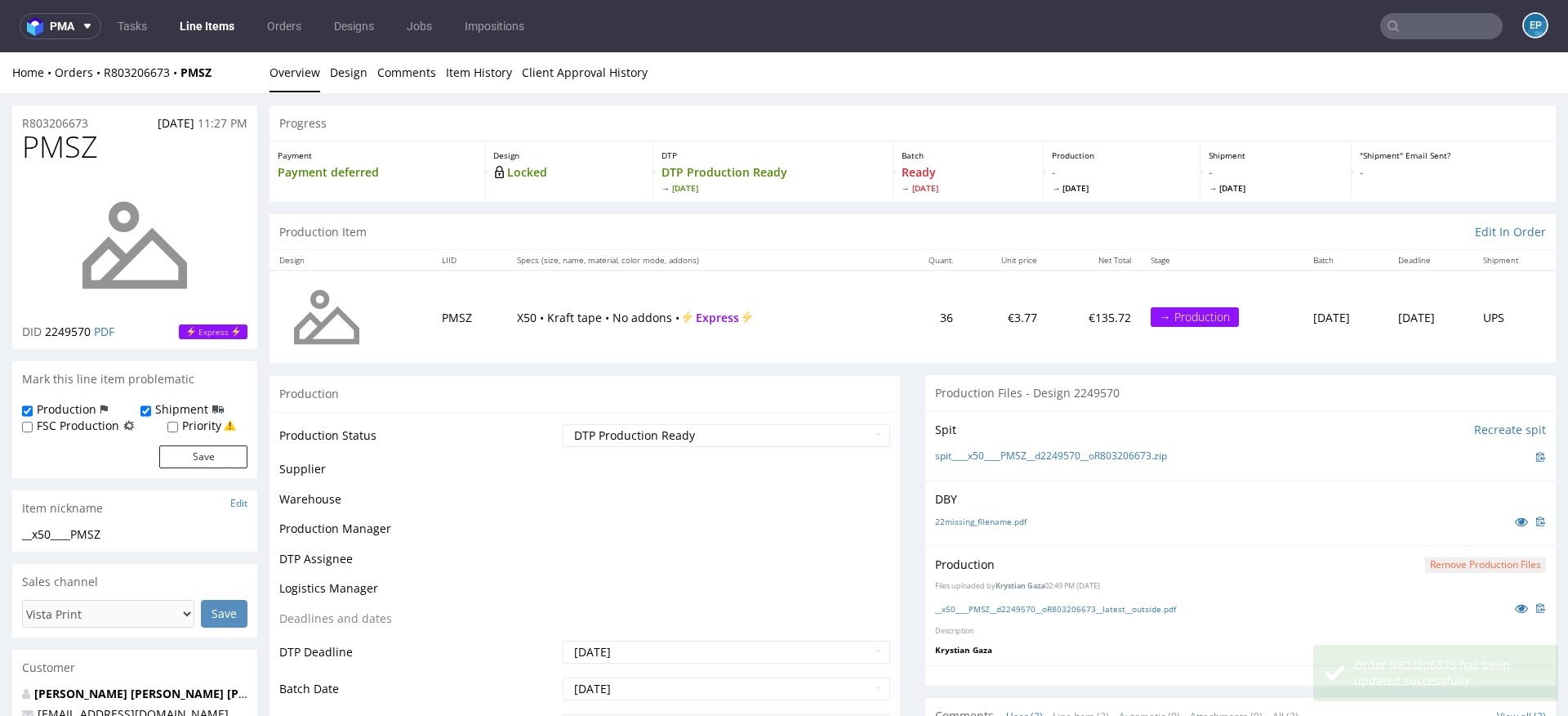
scroll to position [450, 0]
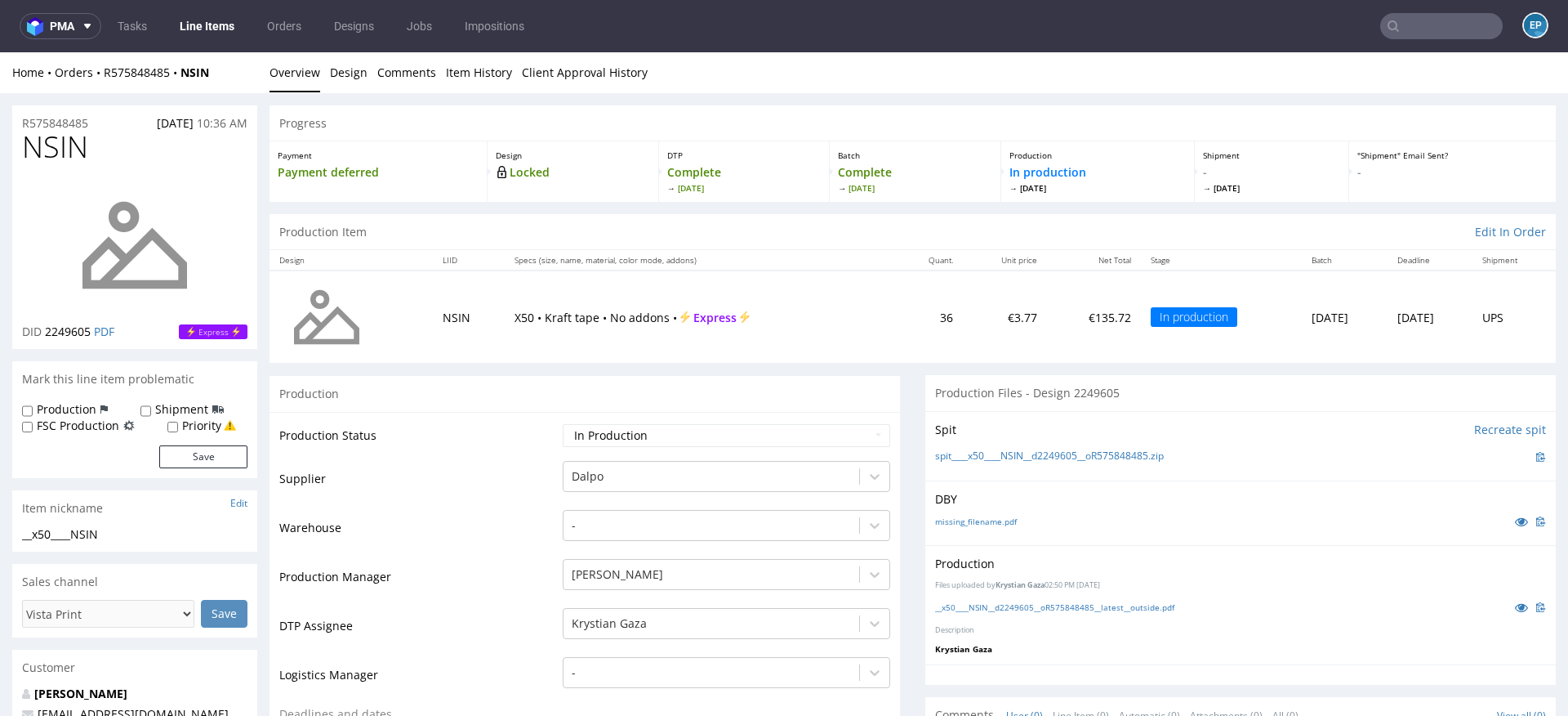
click at [90, 401] on label "Production" at bounding box center [67, 410] width 59 height 17
click at [32, 404] on input "Production" at bounding box center [27, 411] width 10 height 13
checkbox input "true"
click at [143, 406] on input "Shipment" at bounding box center [145, 411] width 10 height 13
checkbox input "true"
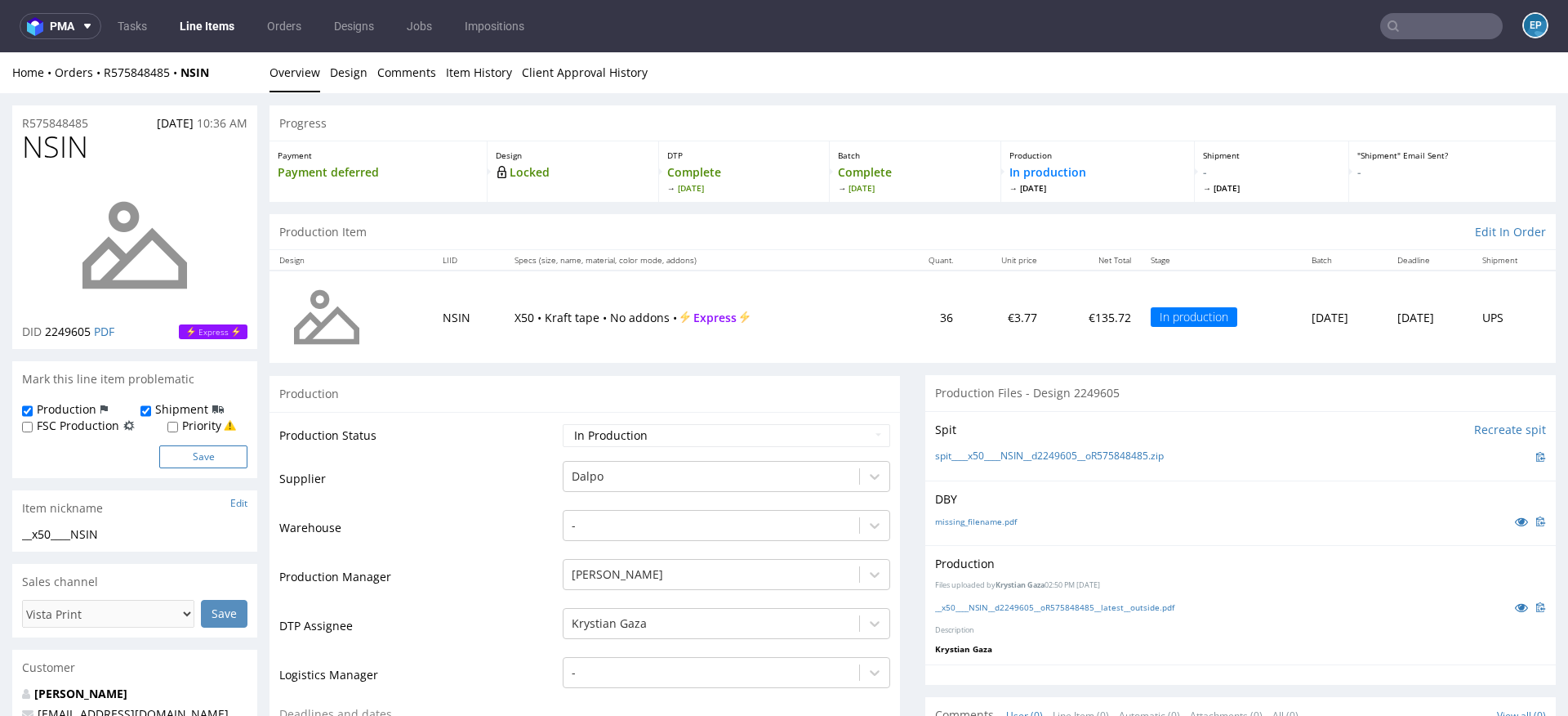
click at [187, 455] on button "Save" at bounding box center [202, 456] width 88 height 23
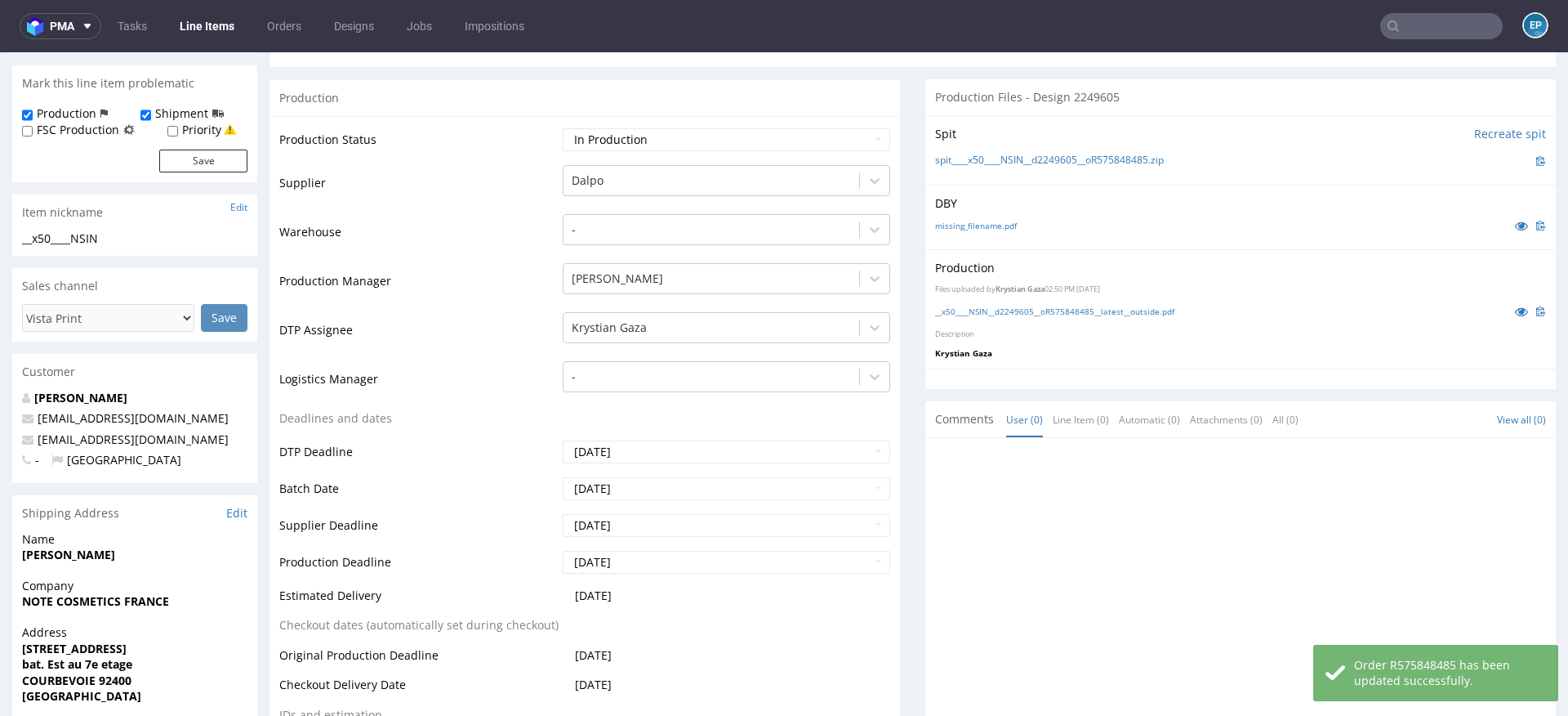
scroll to position [416, 0]
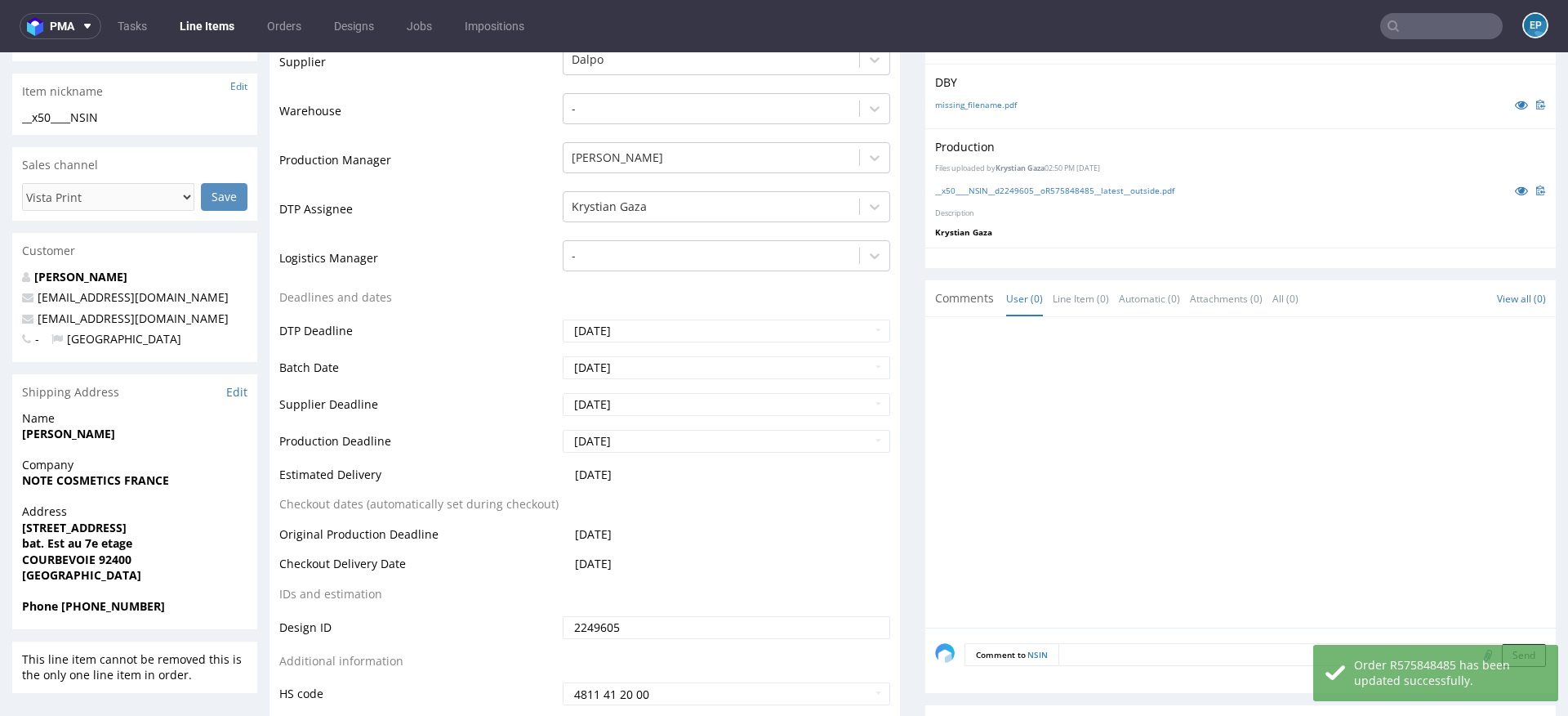
click at [1137, 643] on textarea at bounding box center [1302, 654] width 487 height 23
paste textarea "Dalpo delay -> TCM"
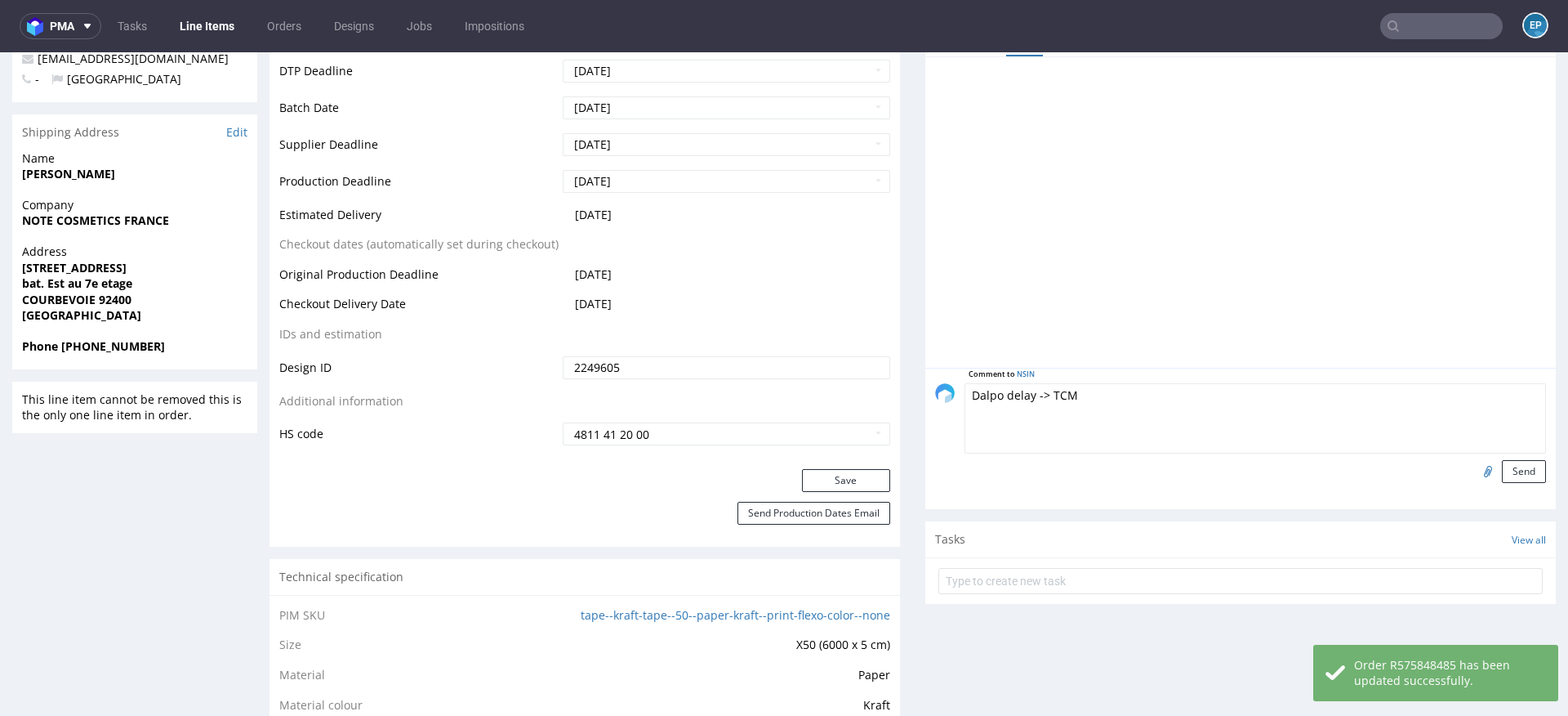
scroll to position [748, 0]
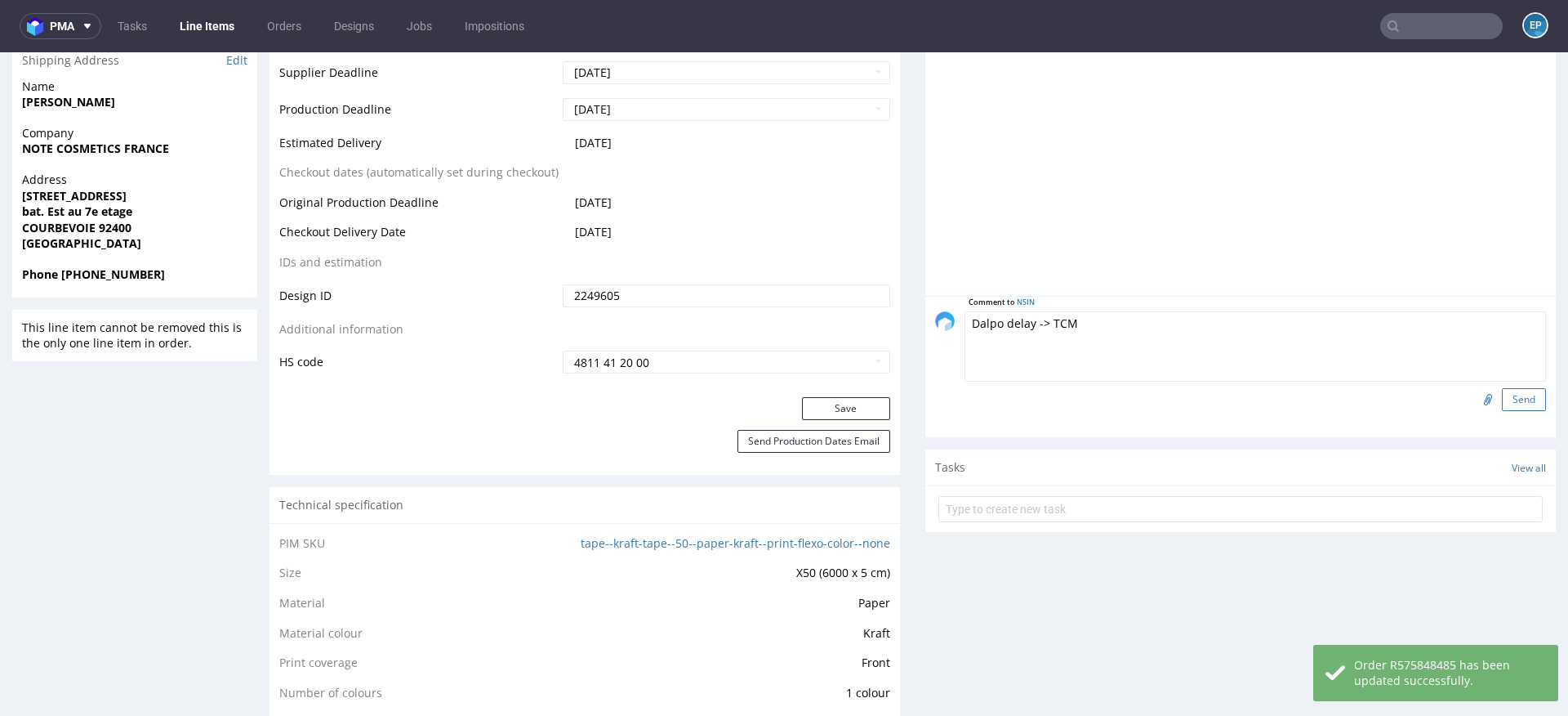
type textarea "Dalpo delay -> TCM"
click at [1508, 404] on button "Send" at bounding box center [1524, 400] width 44 height 23
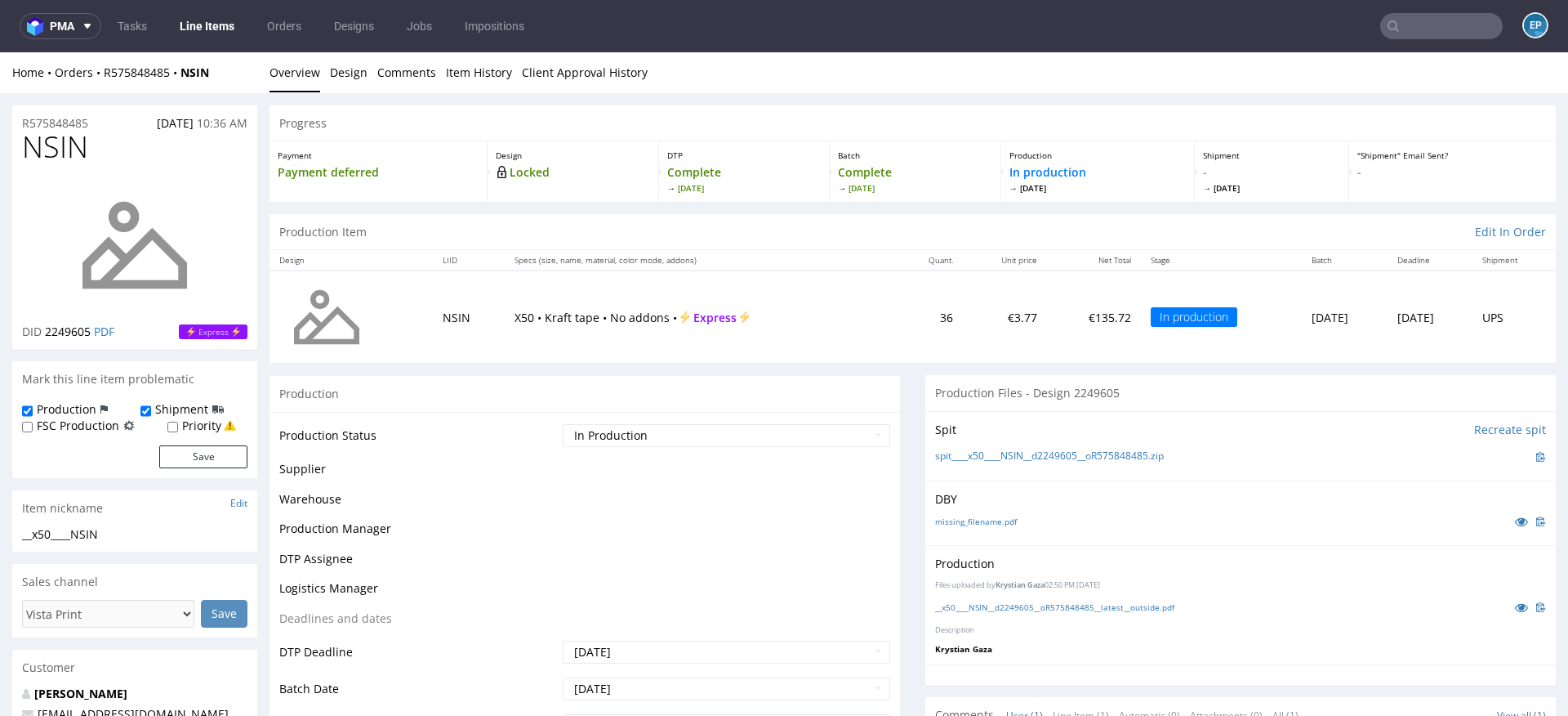
scroll to position [0, 0]
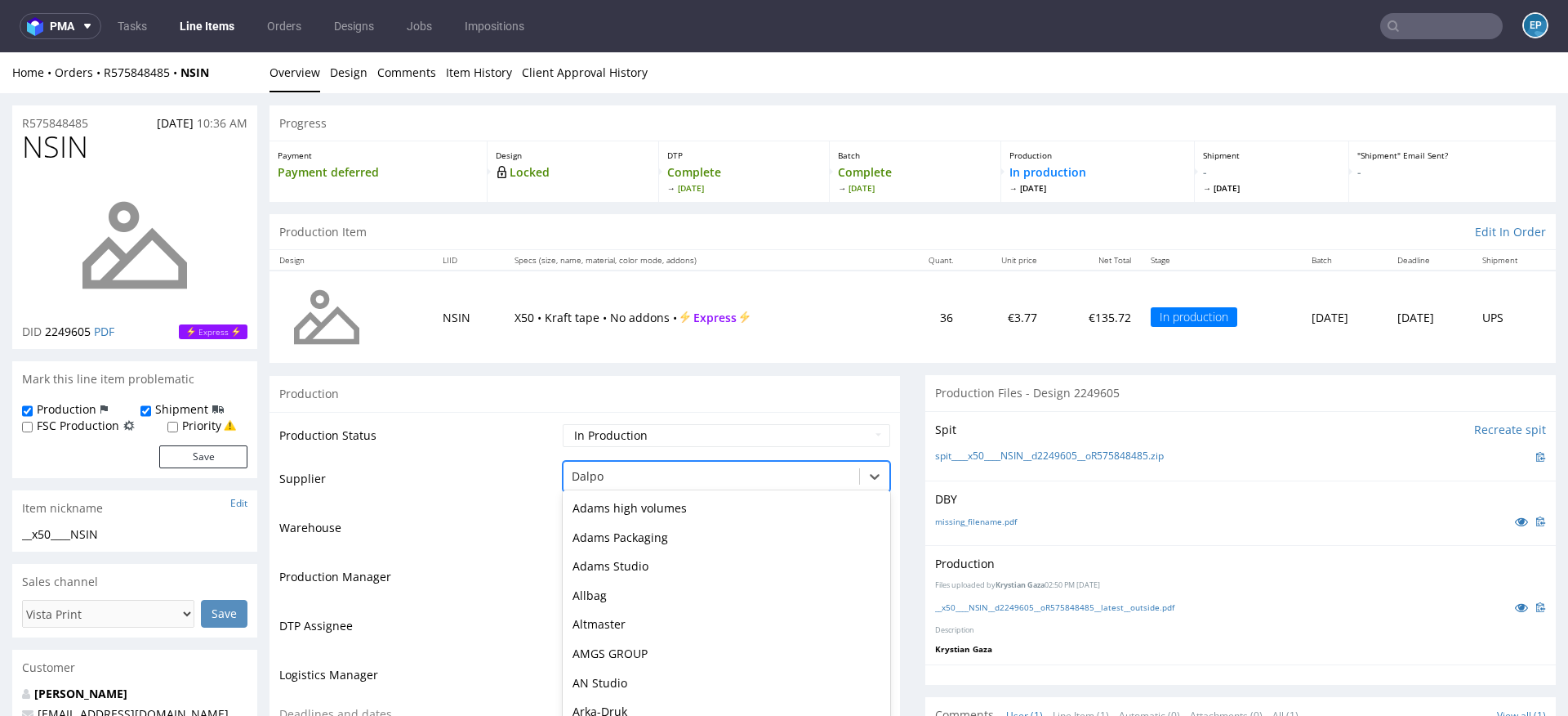
click at [603, 477] on div "Dalpo selected, 26 of 172. 172 results available. Use Up and Down to choose opt…" at bounding box center [727, 472] width 327 height 23
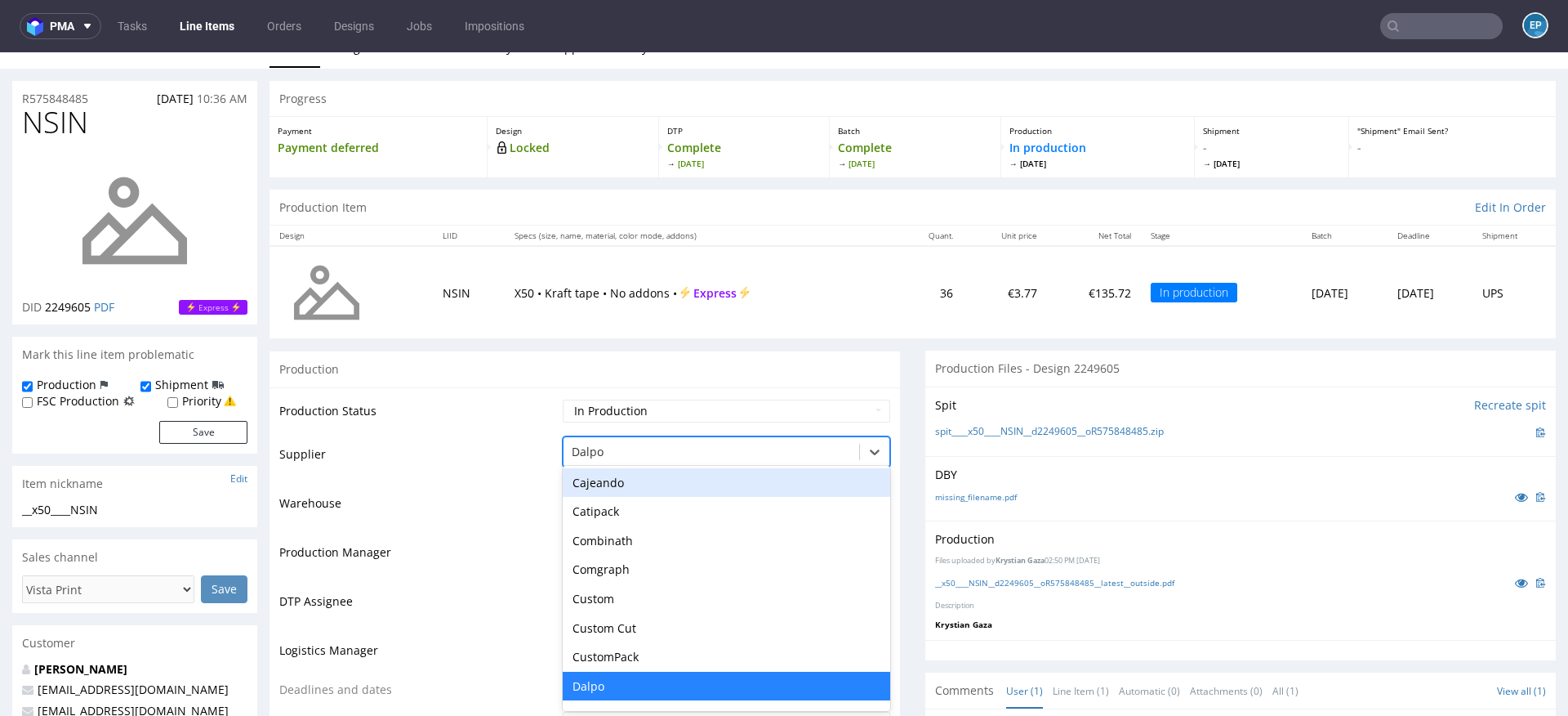
scroll to position [24, 0]
type input "tc"
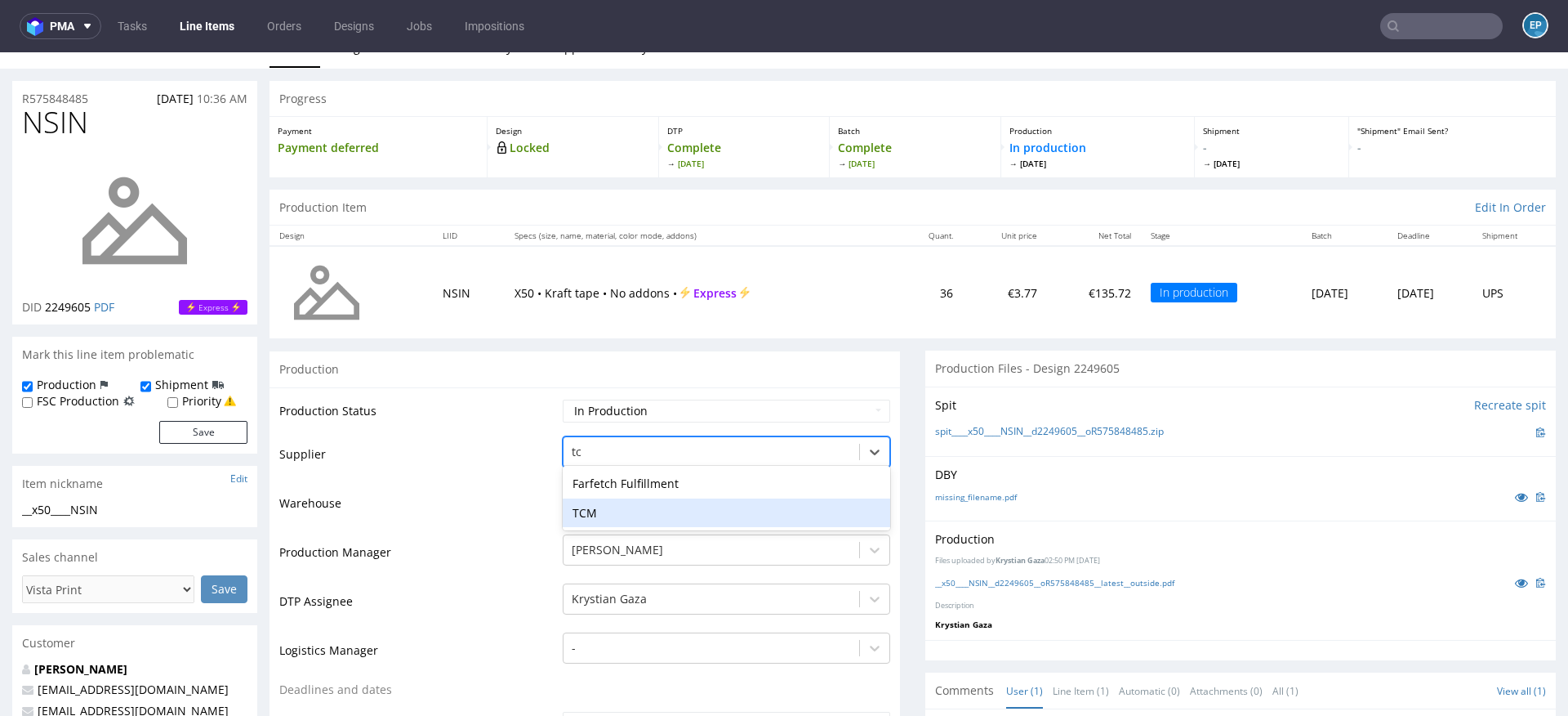
click at [610, 508] on div "TCM" at bounding box center [727, 513] width 327 height 30
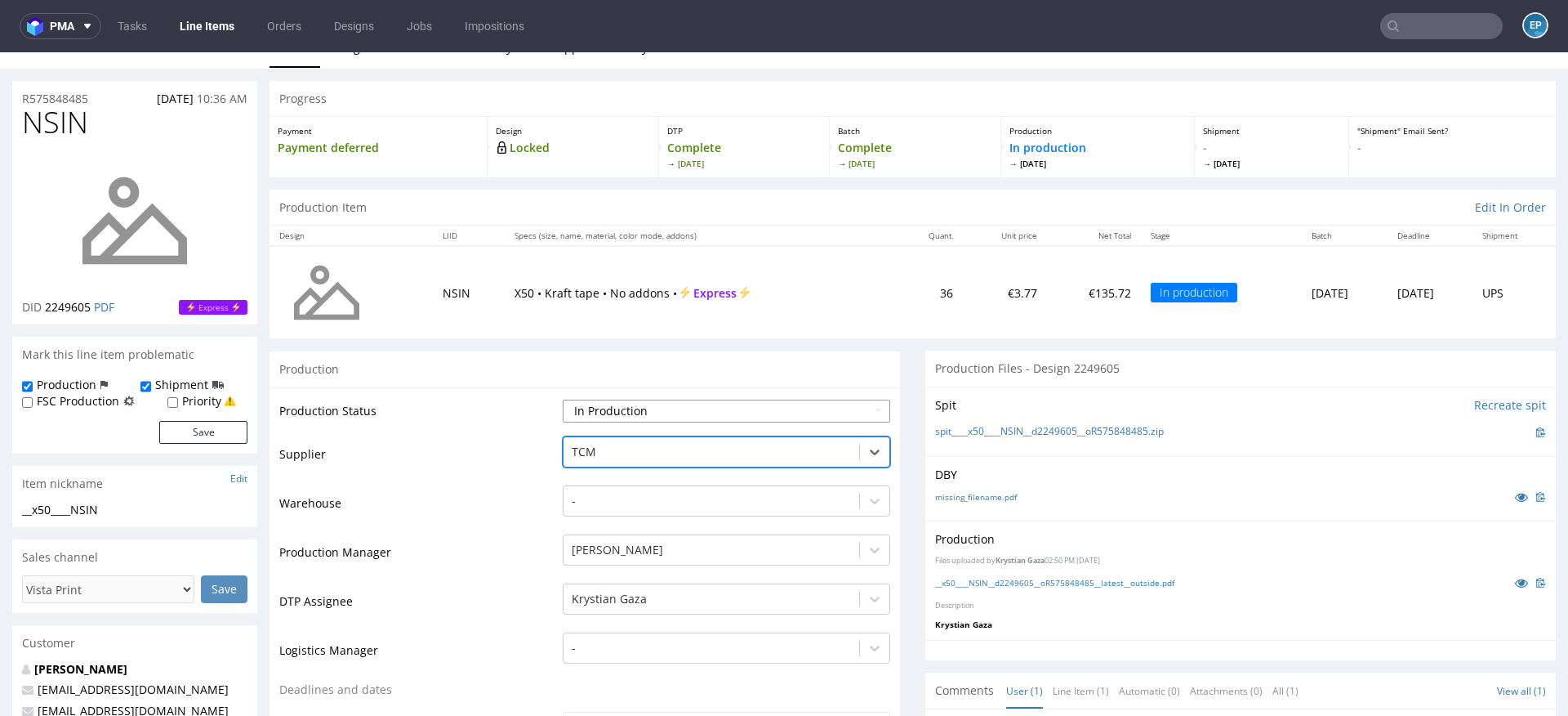
click at [596, 407] on select "Waiting for Artwork Waiting for Diecut Waiting for Mockup Waiting for DTP Waiti…" at bounding box center [727, 411] width 327 height 23
select select "dtp_production_ready"
click at [563, 400] on select "Waiting for Artwork Waiting for Diecut Waiting for Mockup Waiting for DTP Waiti…" at bounding box center [727, 411] width 327 height 23
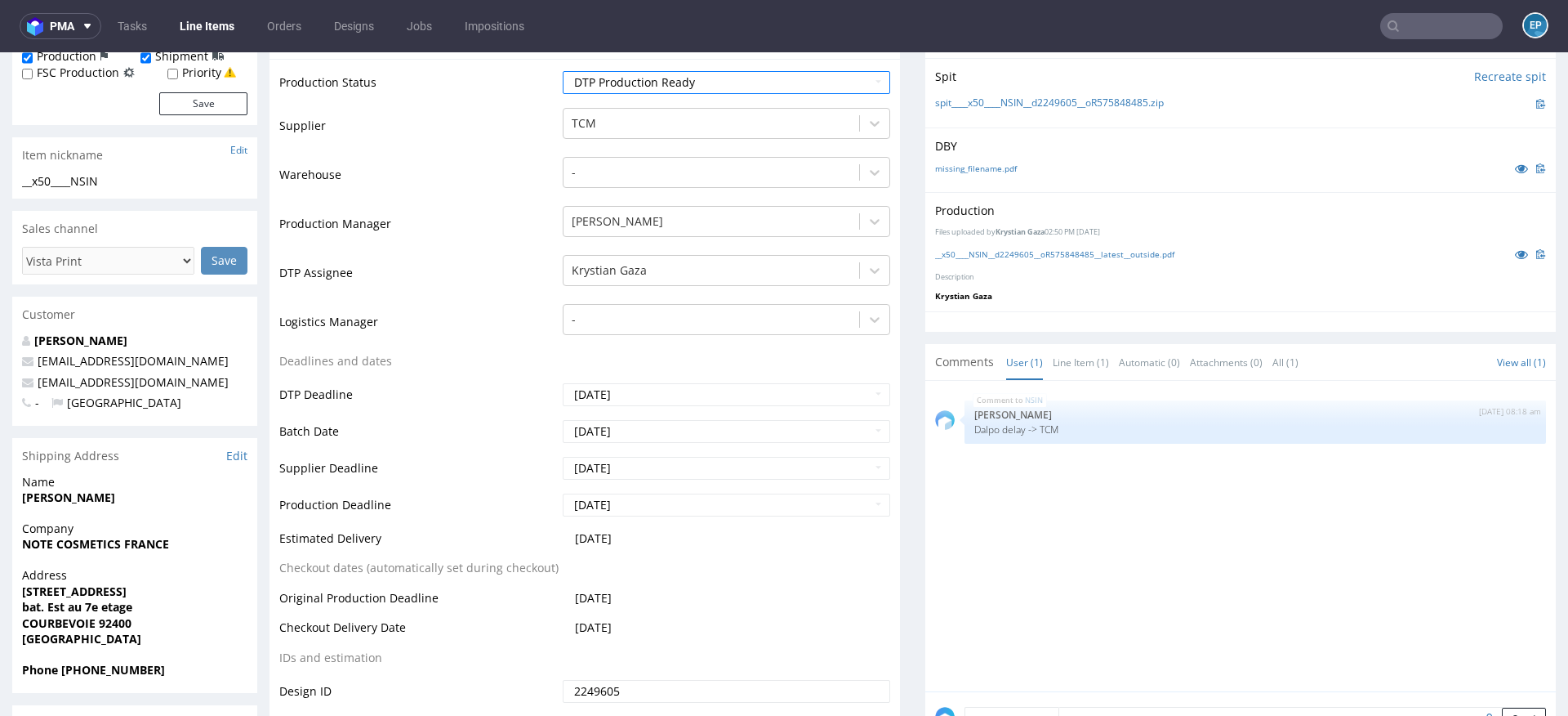
scroll to position [543, 0]
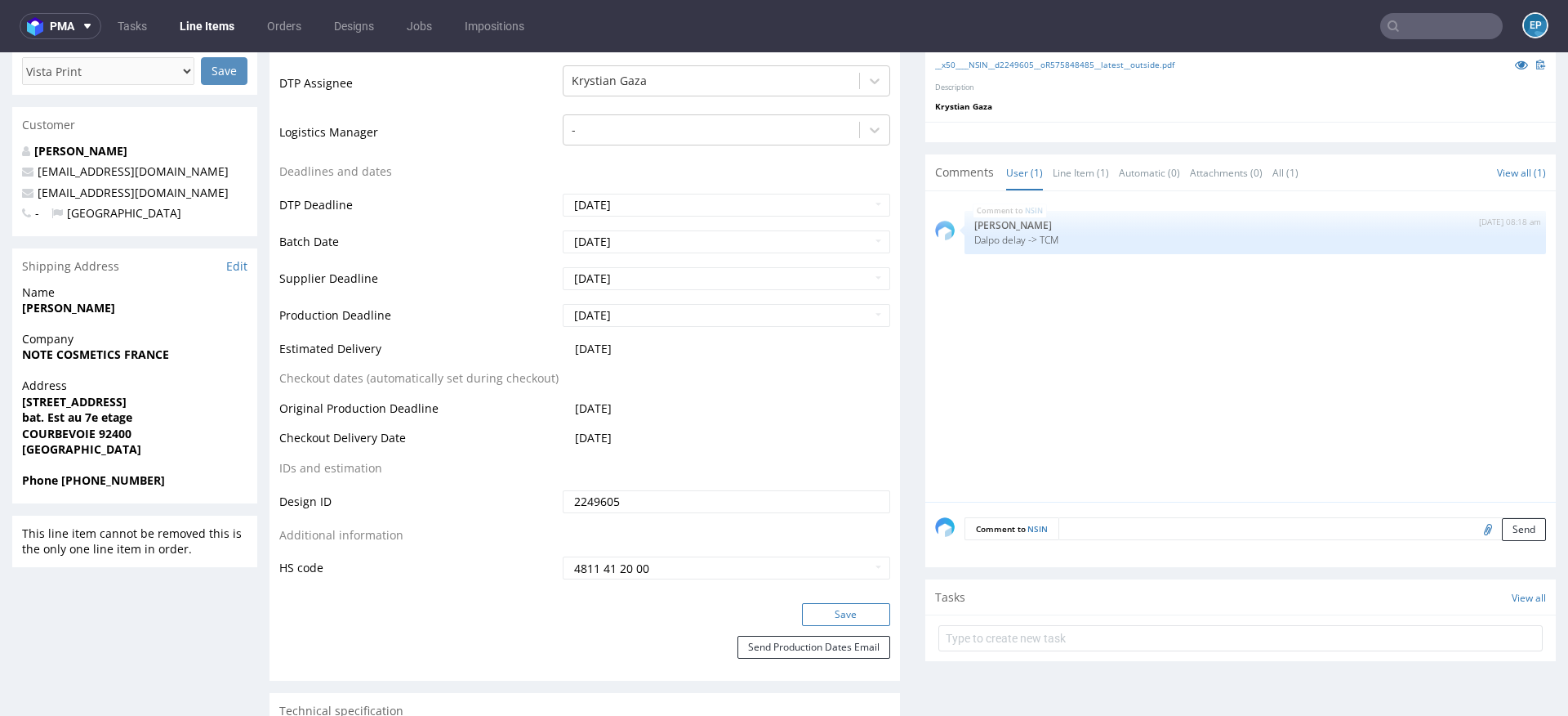
click at [841, 616] on button "Save" at bounding box center [845, 614] width 88 height 23
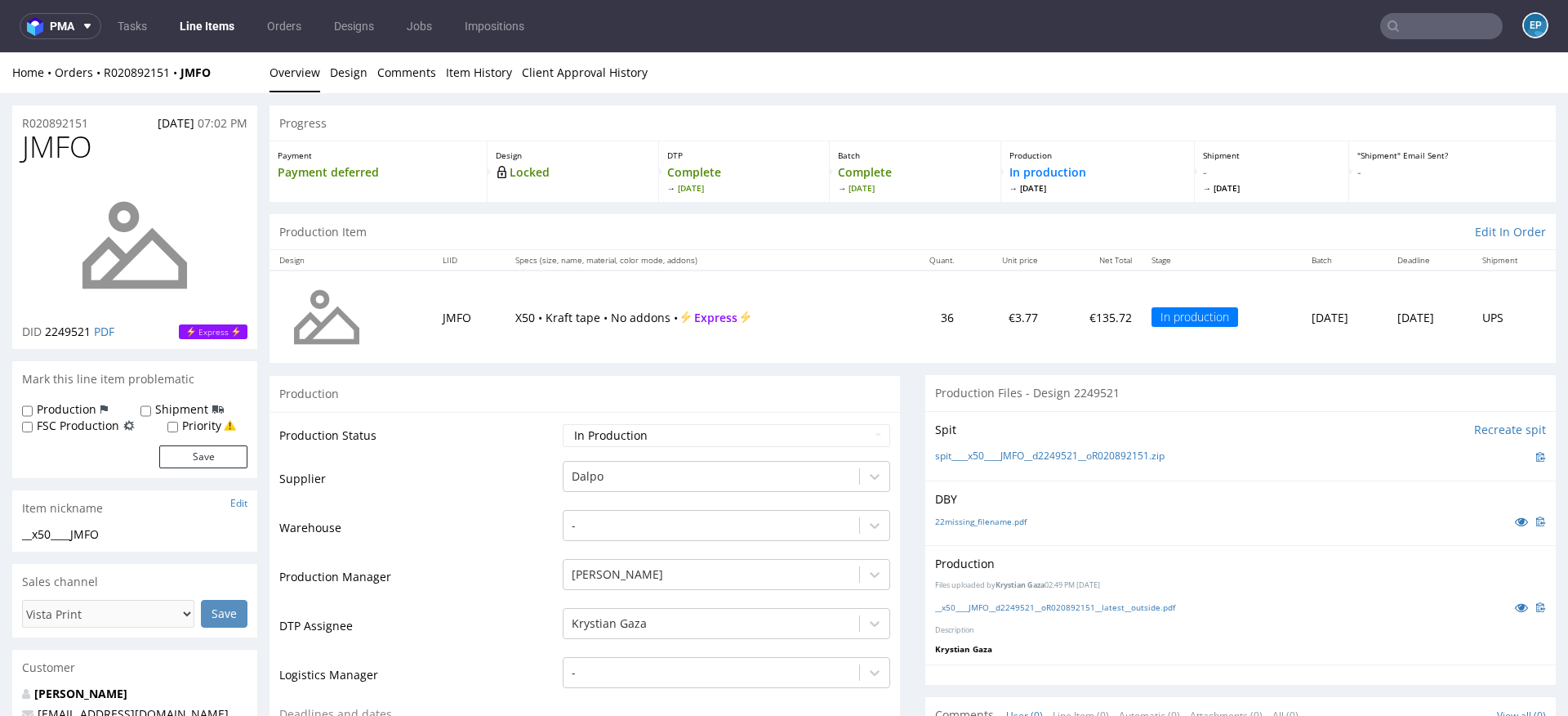
click at [108, 404] on div "Production Shipment FSC Production Priority" at bounding box center [135, 417] width 226 height 31
click at [74, 406] on label "Production" at bounding box center [67, 410] width 59 height 17
click at [32, 406] on input "Production" at bounding box center [27, 411] width 10 height 13
checkbox input "true"
click at [146, 408] on input "Shipment" at bounding box center [145, 411] width 10 height 13
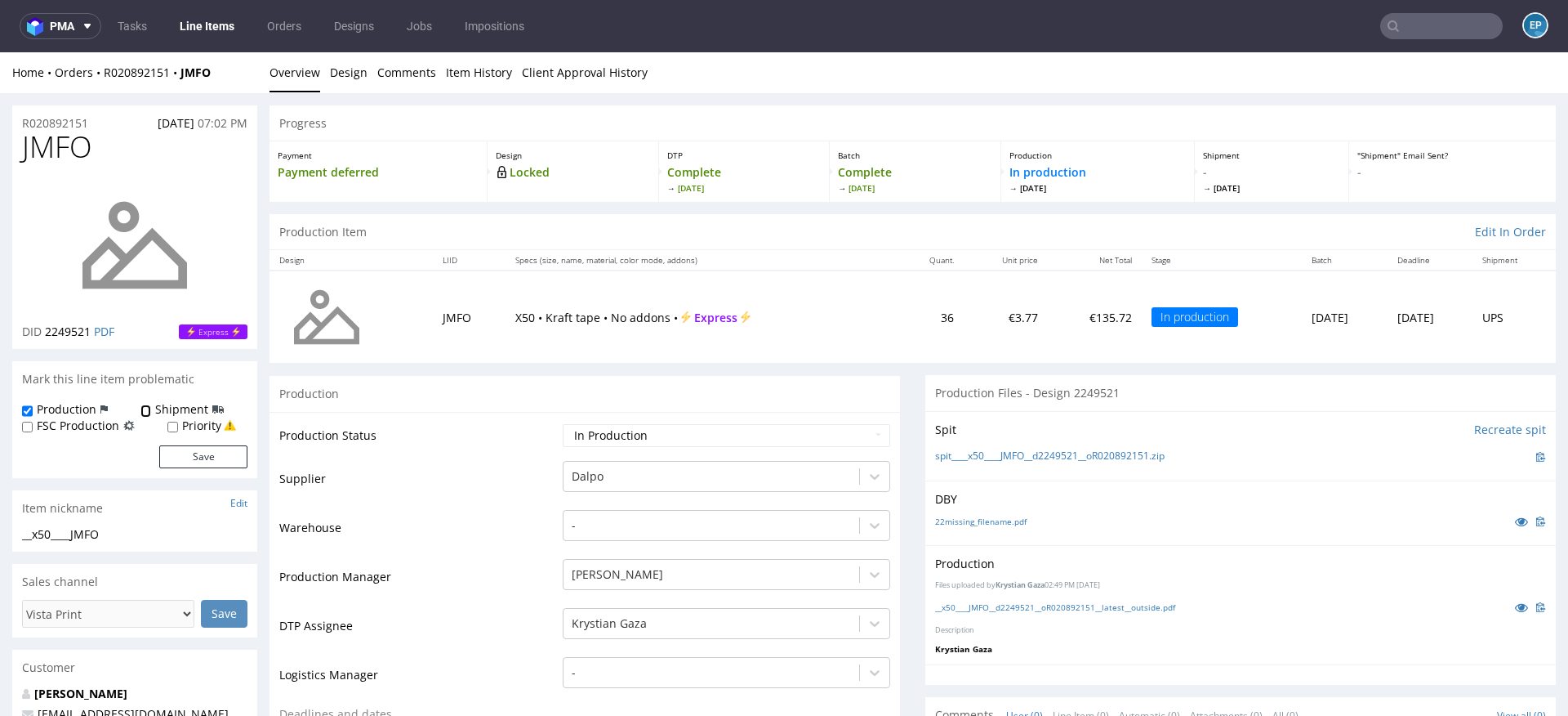
checkbox input "true"
click at [190, 463] on button "Save" at bounding box center [202, 456] width 88 height 23
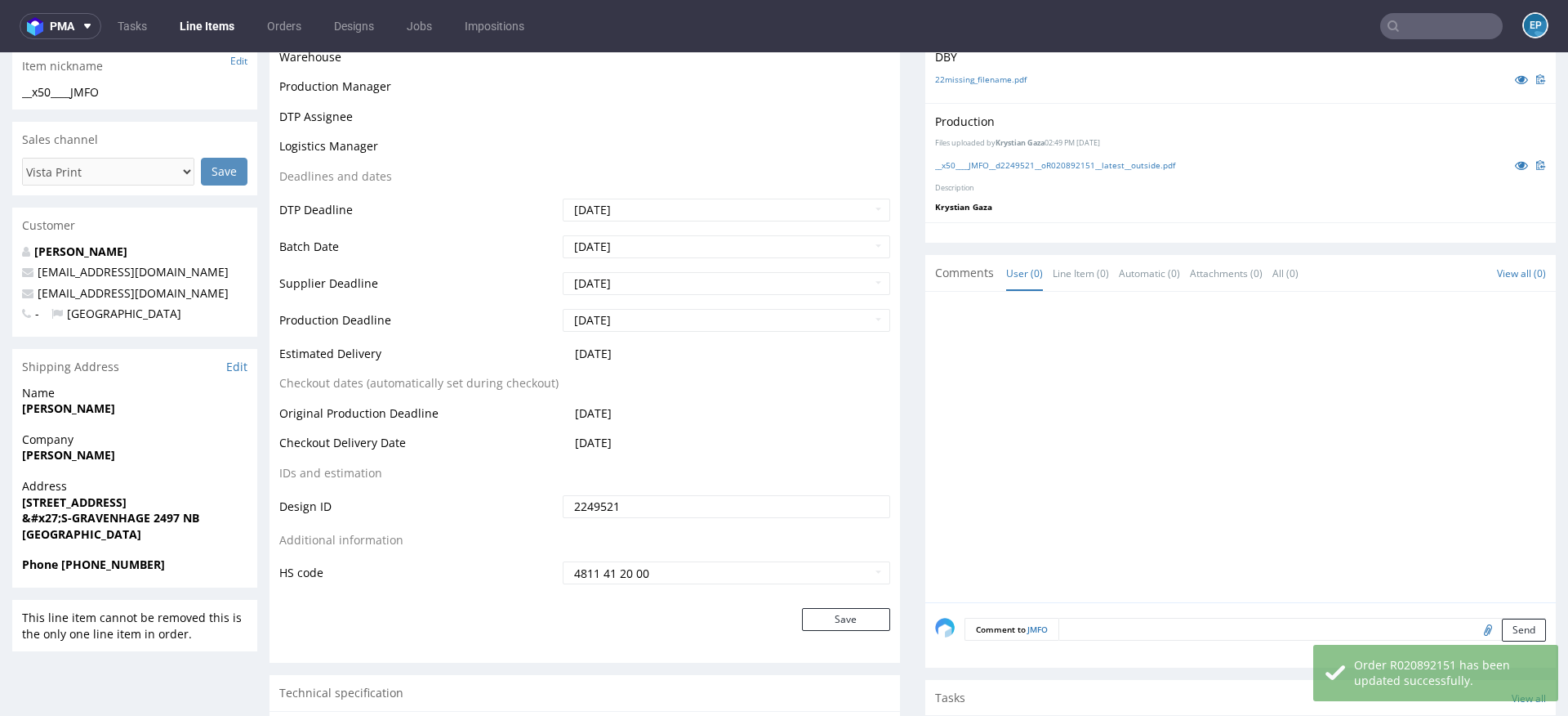
scroll to position [475, 0]
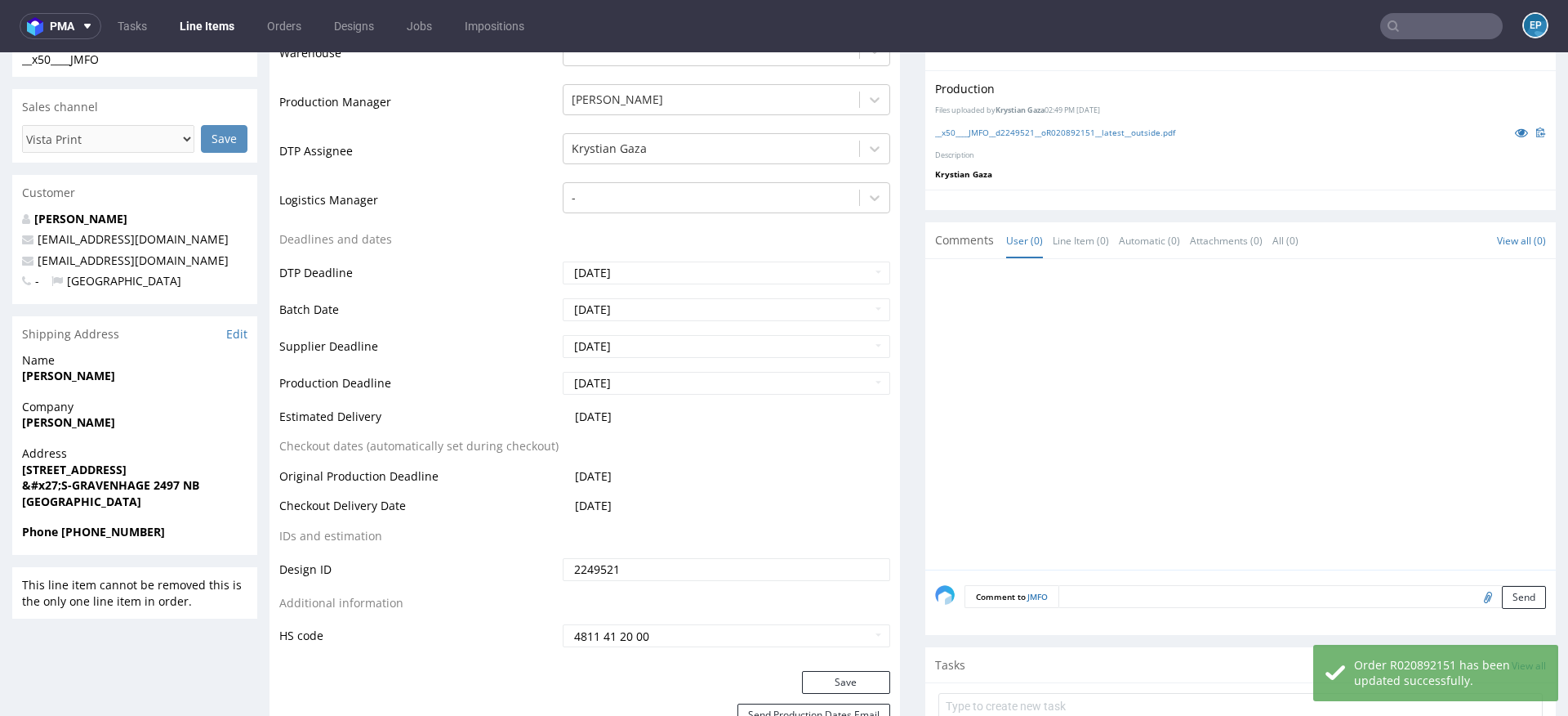
click at [1079, 596] on form "Comment to JMFO Send" at bounding box center [1255, 597] width 582 height 24
paste textarea "Dalpo delay -> TCM"
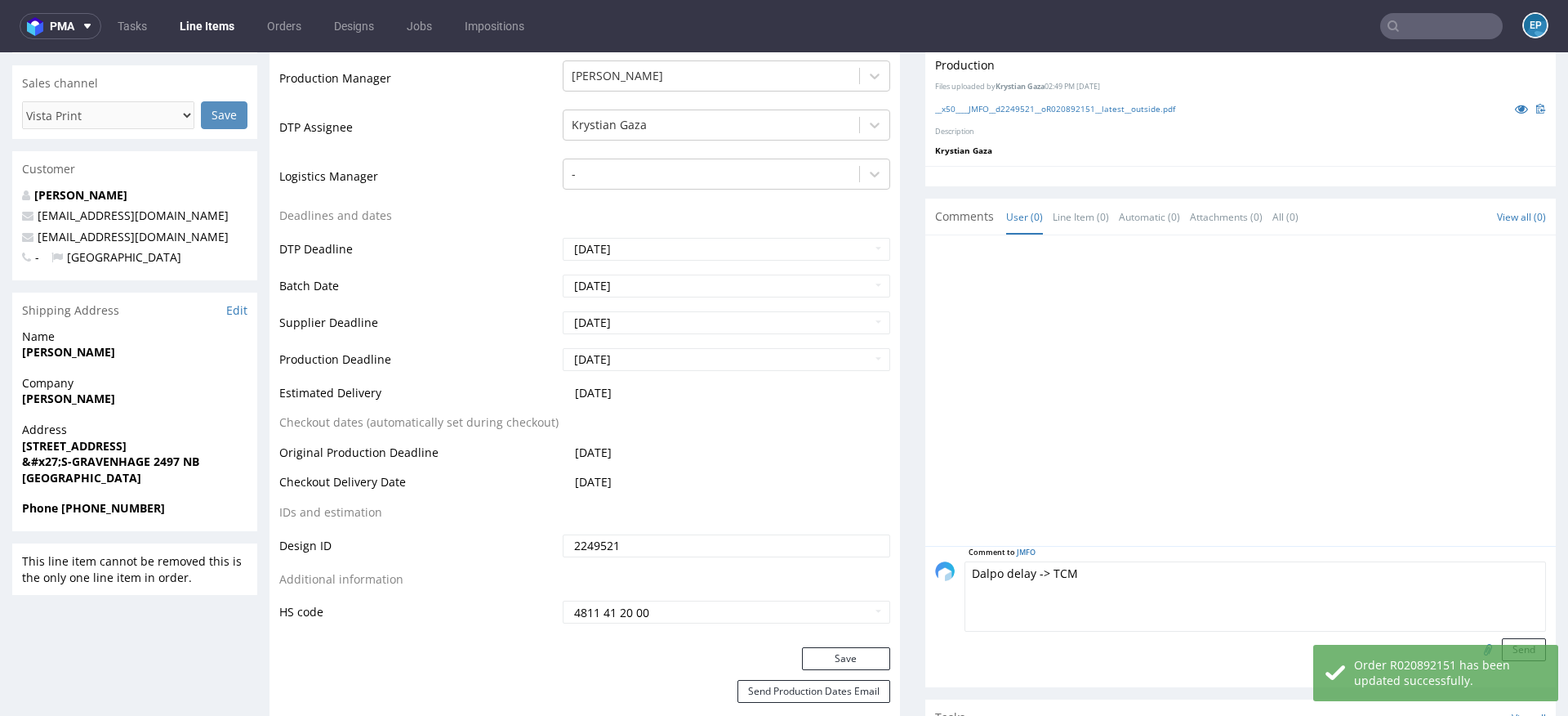
scroll to position [500, 0]
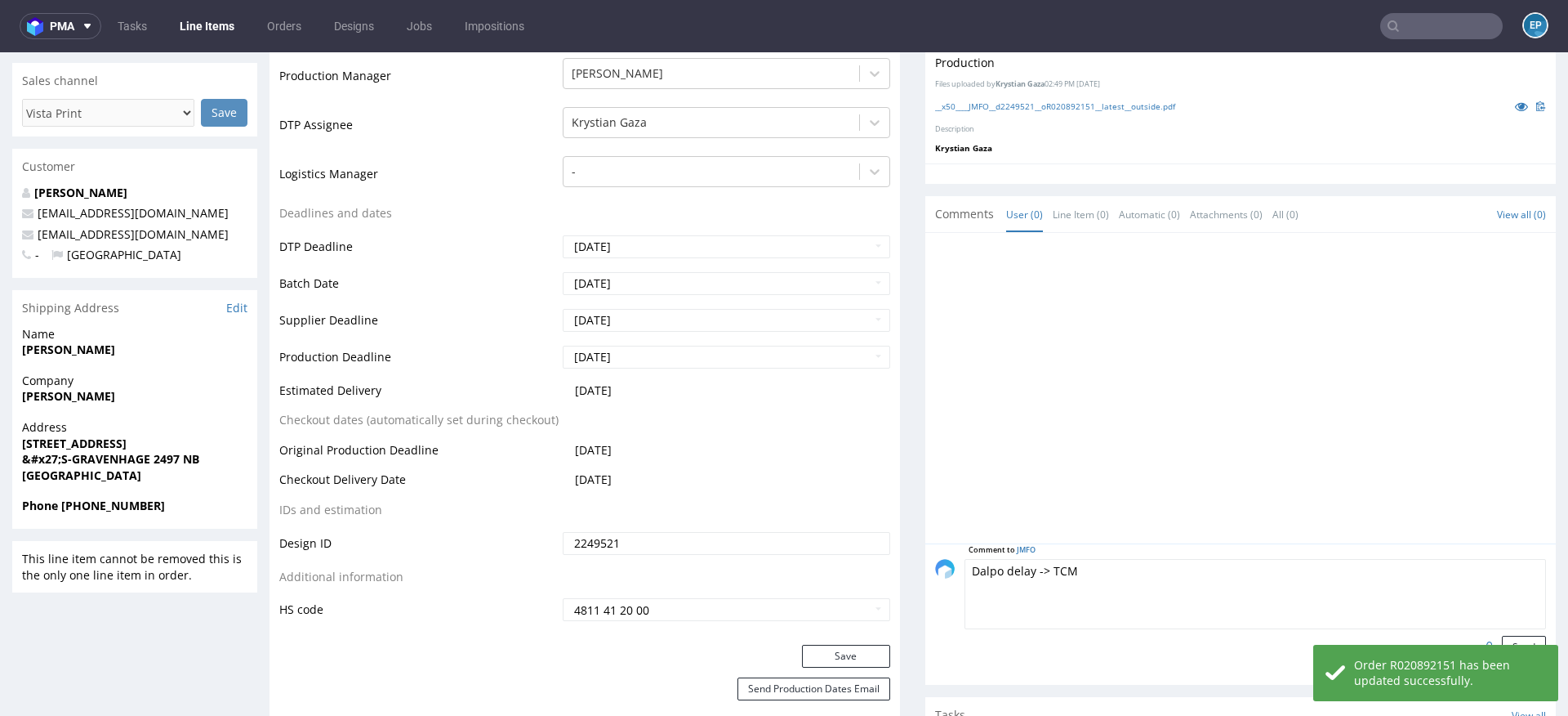
type textarea "Dalpo delay -> TCM"
click at [1513, 645] on div "Order R020892151 has been updated successfully." at bounding box center [1435, 673] width 245 height 56
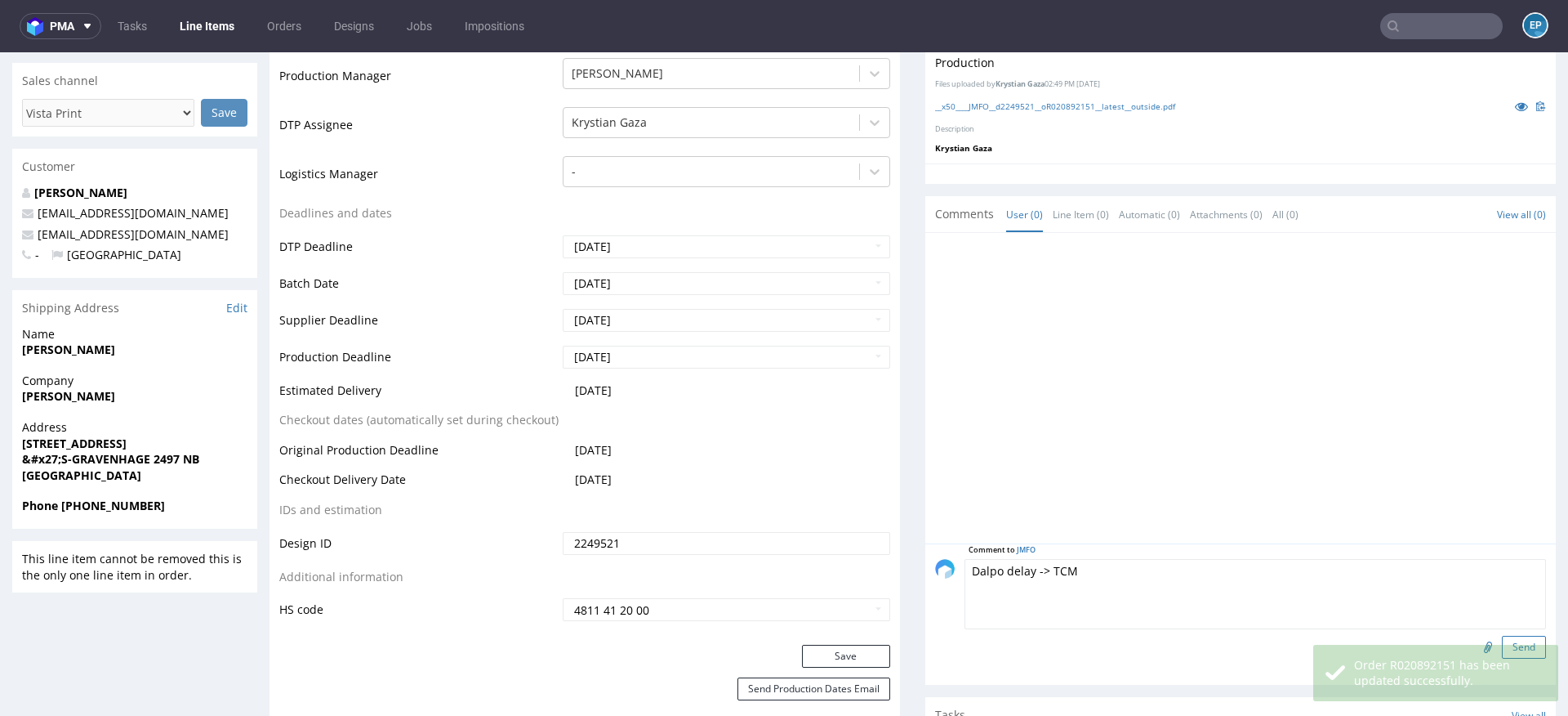
click at [1511, 641] on button "Send" at bounding box center [1524, 647] width 44 height 23
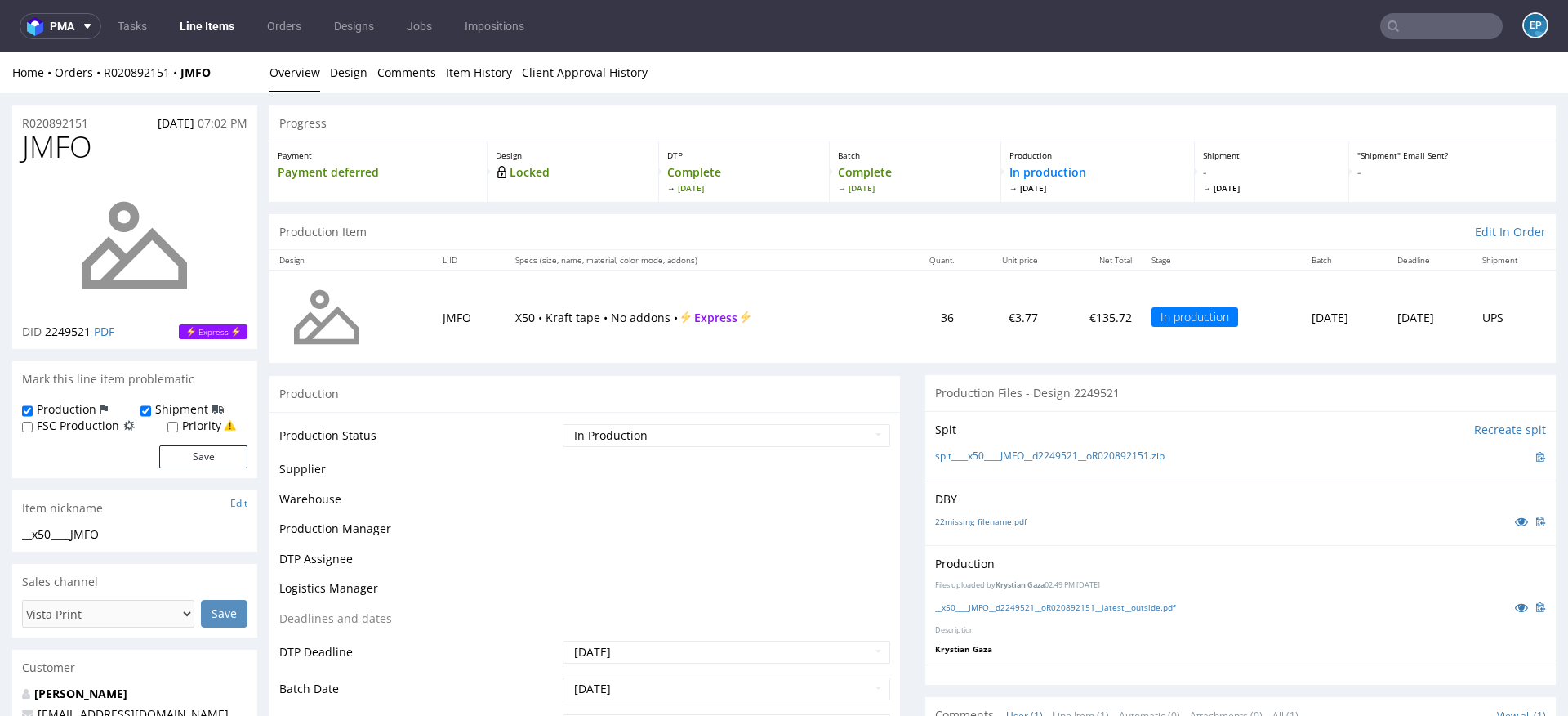
scroll to position [0, 0]
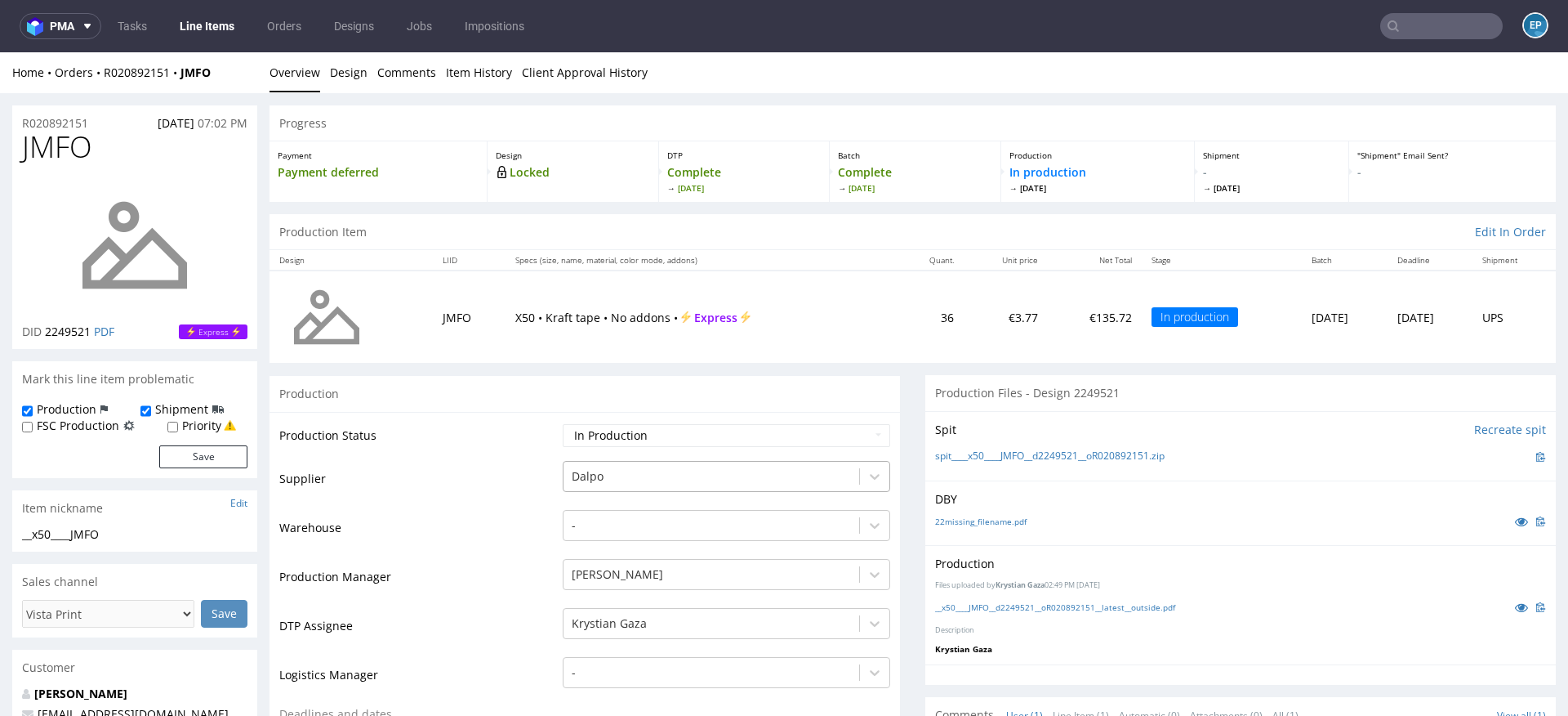
click at [607, 472] on div at bounding box center [711, 475] width 279 height 19
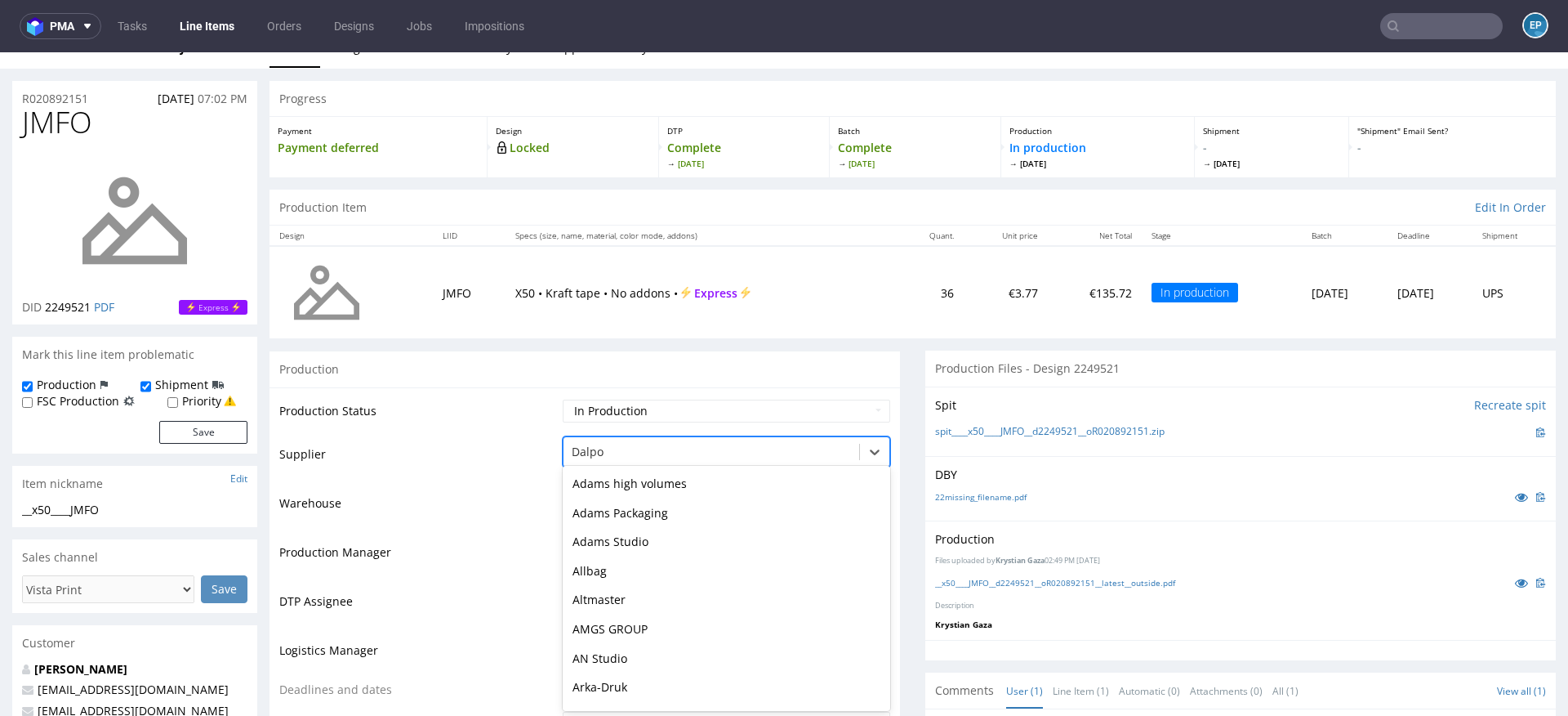
scroll to position [525, 0]
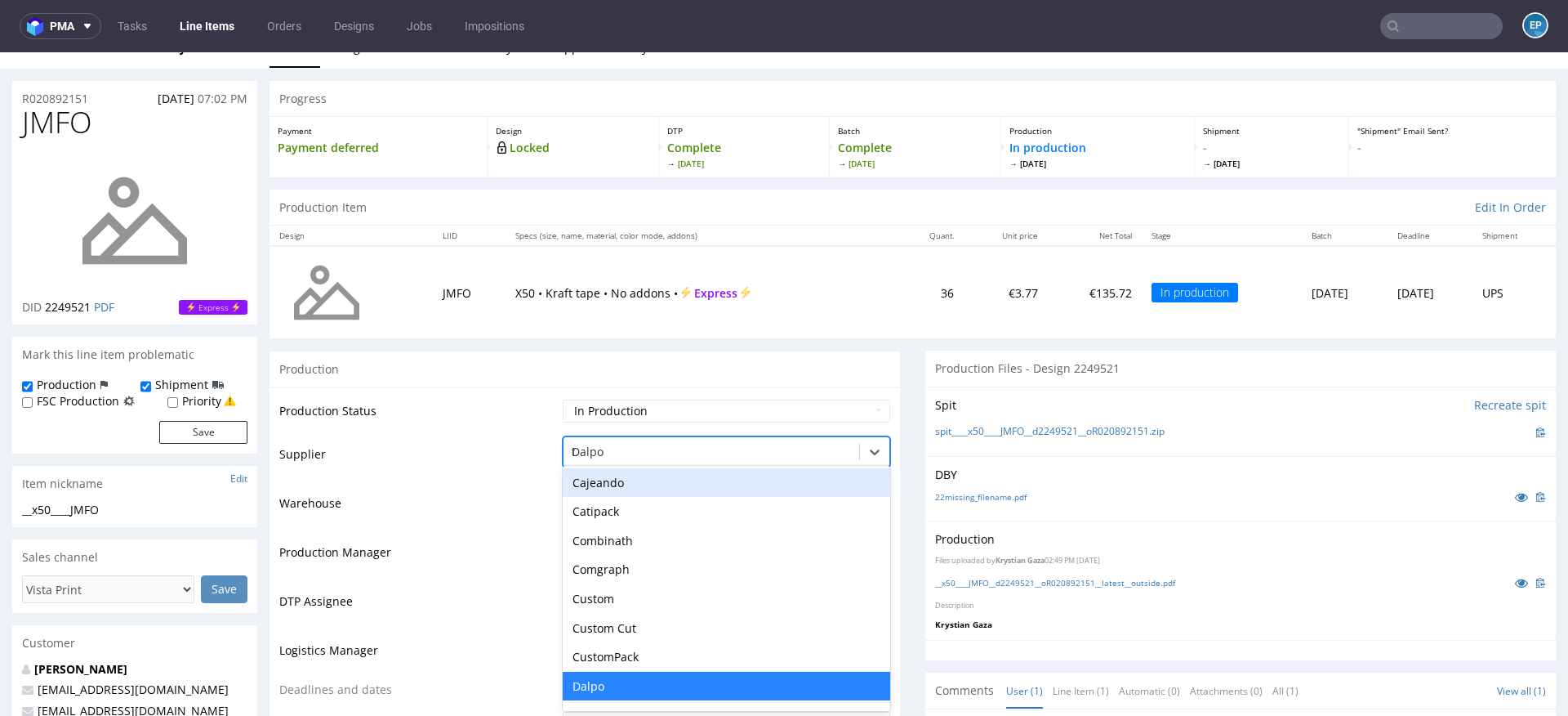
type input "tc"
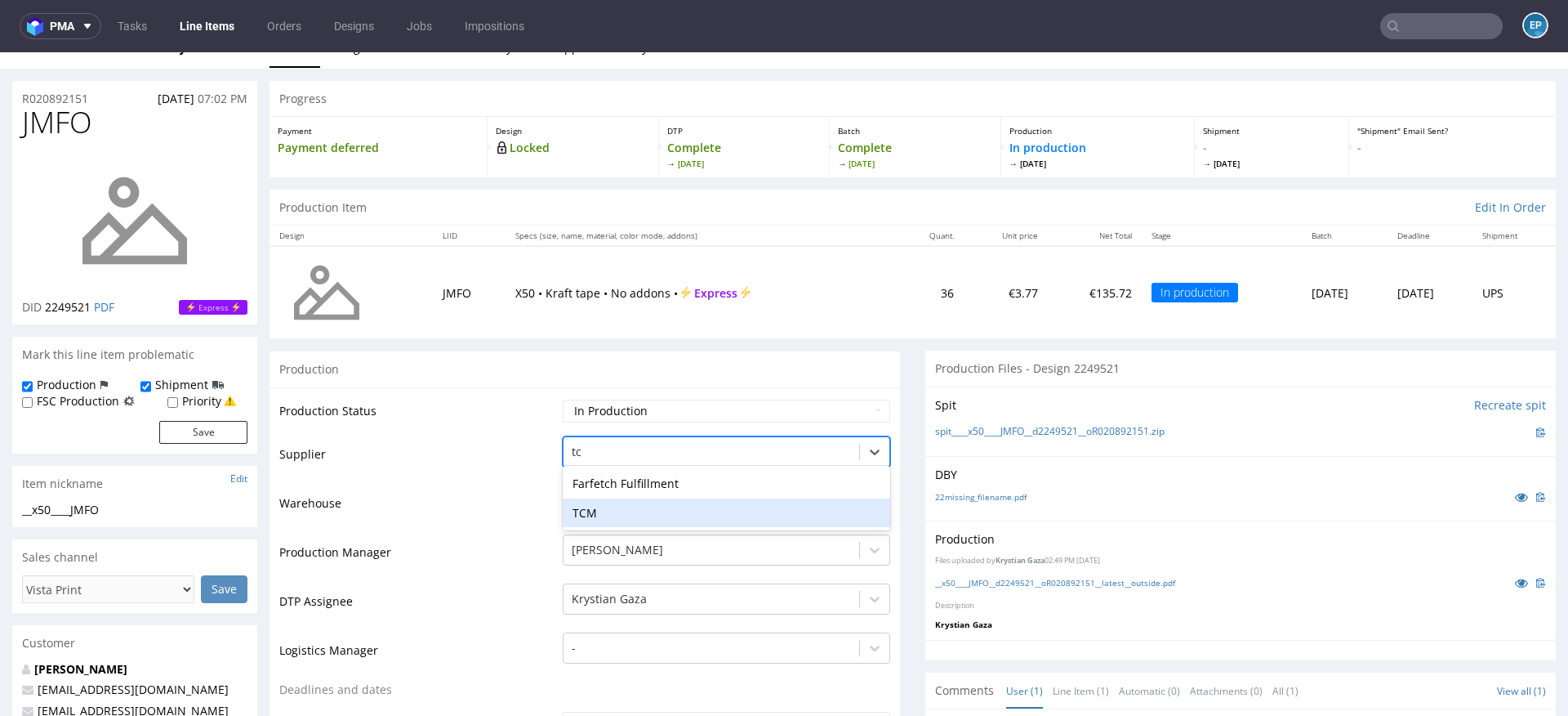
click at [590, 502] on div "TCM" at bounding box center [727, 513] width 327 height 30
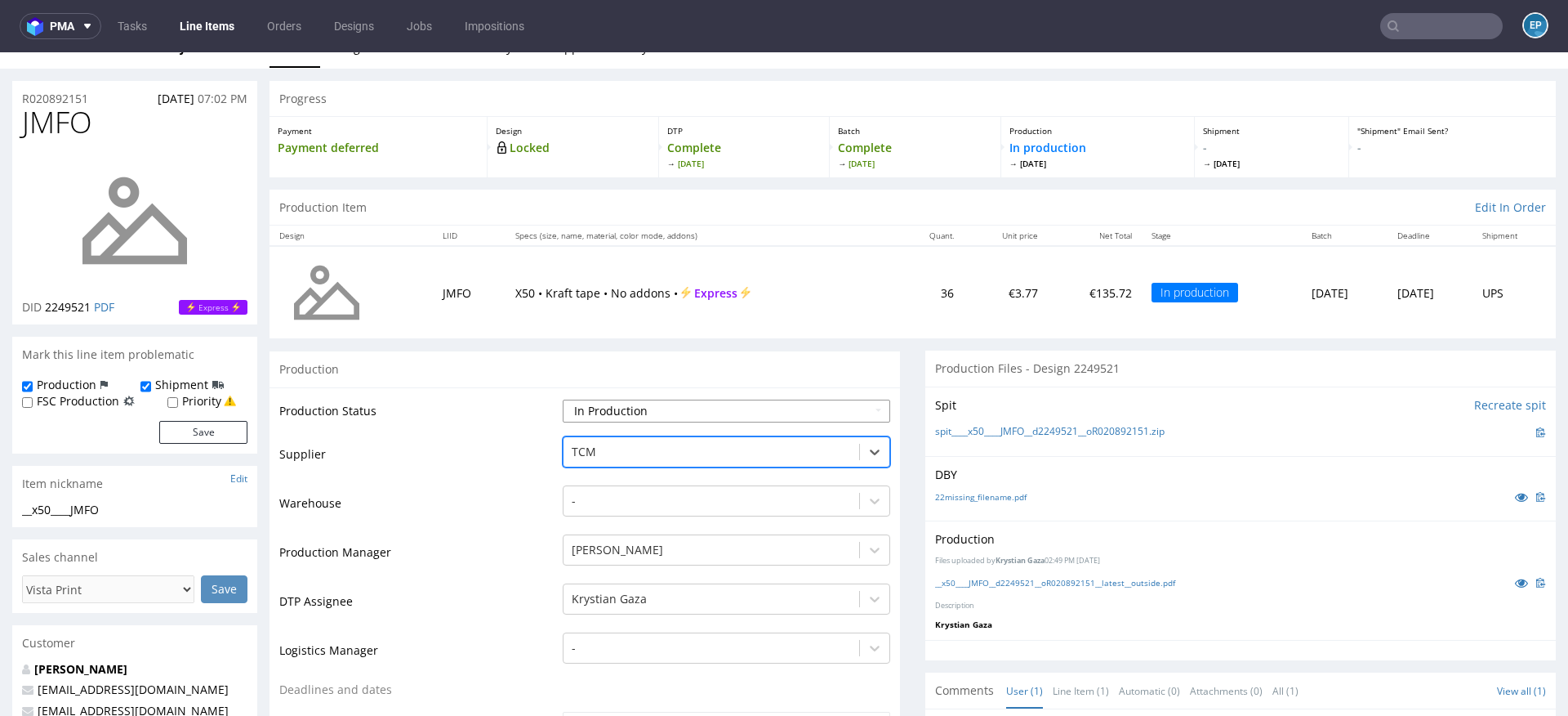
click at [590, 404] on select "Waiting for Artwork Waiting for Diecut Waiting for Mockup Waiting for DTP Waiti…" at bounding box center [727, 411] width 327 height 23
select select "dtp_production_ready"
click at [563, 400] on select "Waiting for Artwork Waiting for Diecut Waiting for Mockup Waiting for DTP Waiti…" at bounding box center [727, 411] width 327 height 23
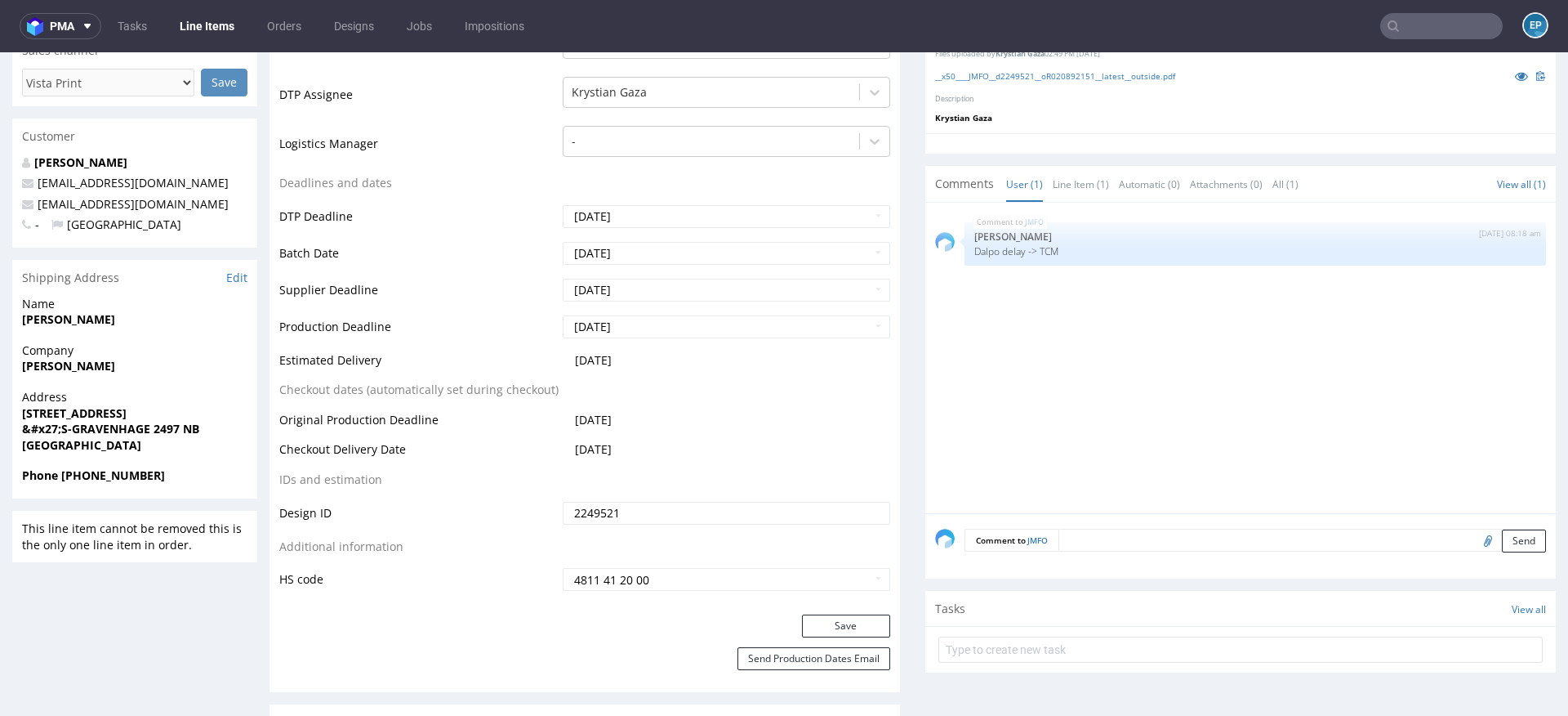
scroll to position [580, 0]
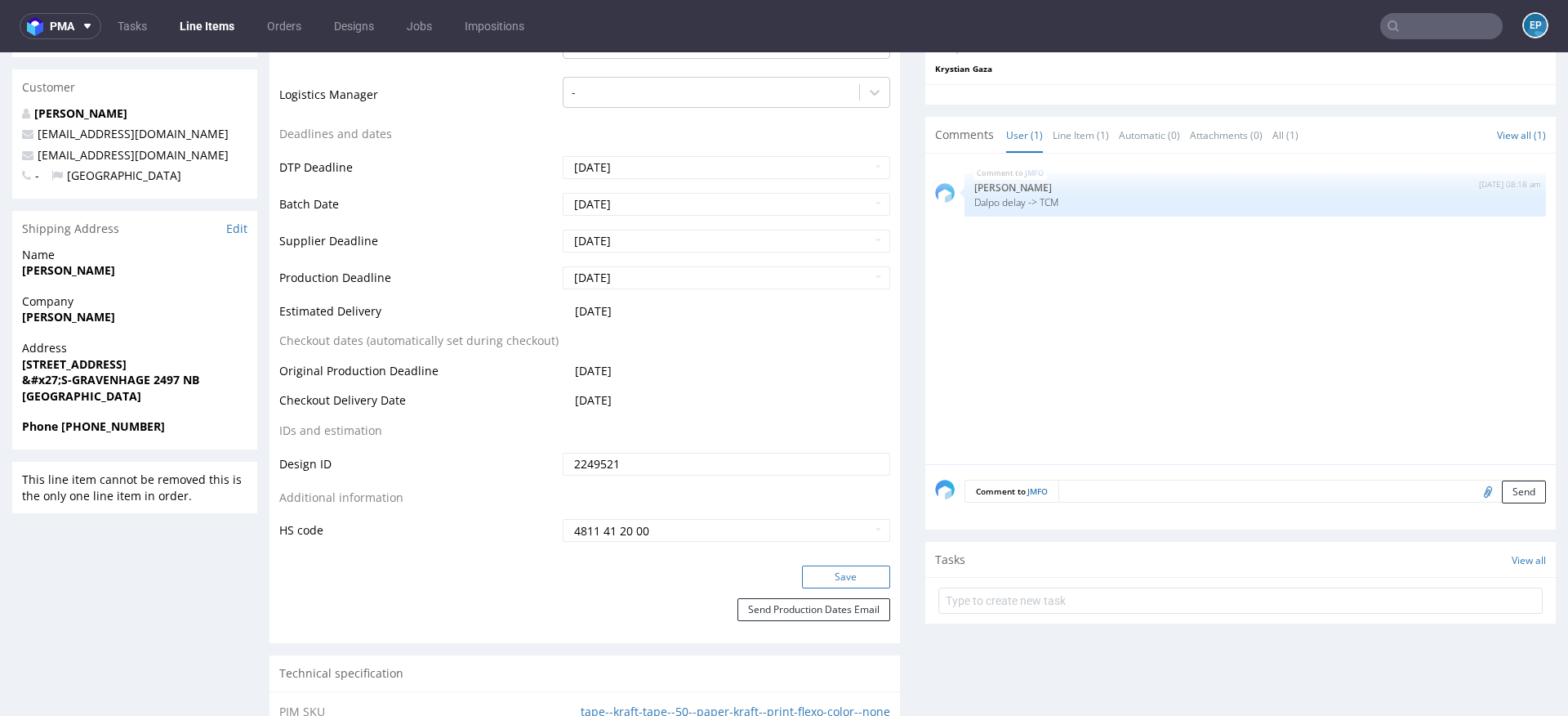
click at [851, 581] on button "Save" at bounding box center [845, 576] width 88 height 23
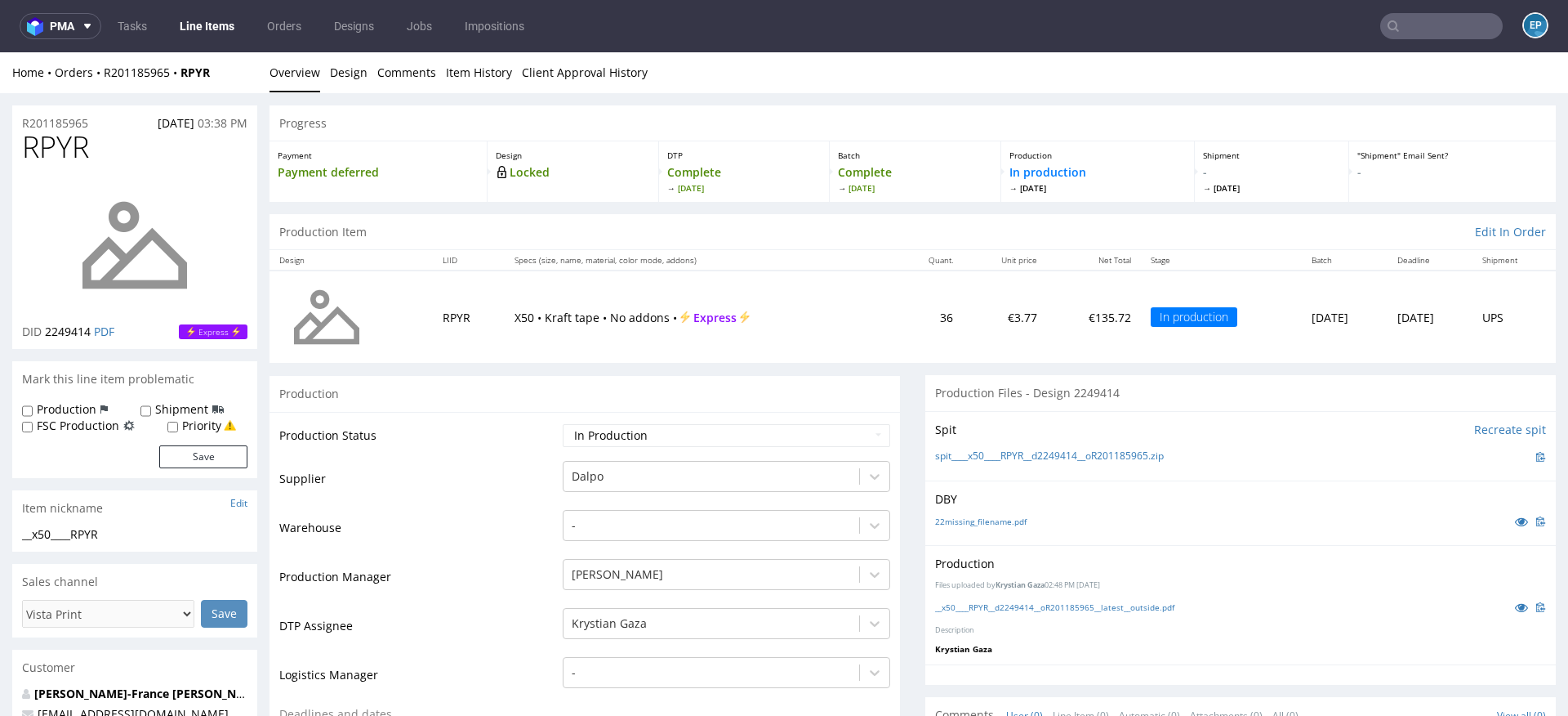
click at [88, 406] on label "Production" at bounding box center [67, 410] width 59 height 17
click at [32, 406] on input "Production" at bounding box center [27, 411] width 10 height 13
checkbox input "true"
click at [162, 410] on label "Shipment" at bounding box center [181, 410] width 53 height 17
click at [151, 410] on input "Shipment" at bounding box center [145, 411] width 10 height 13
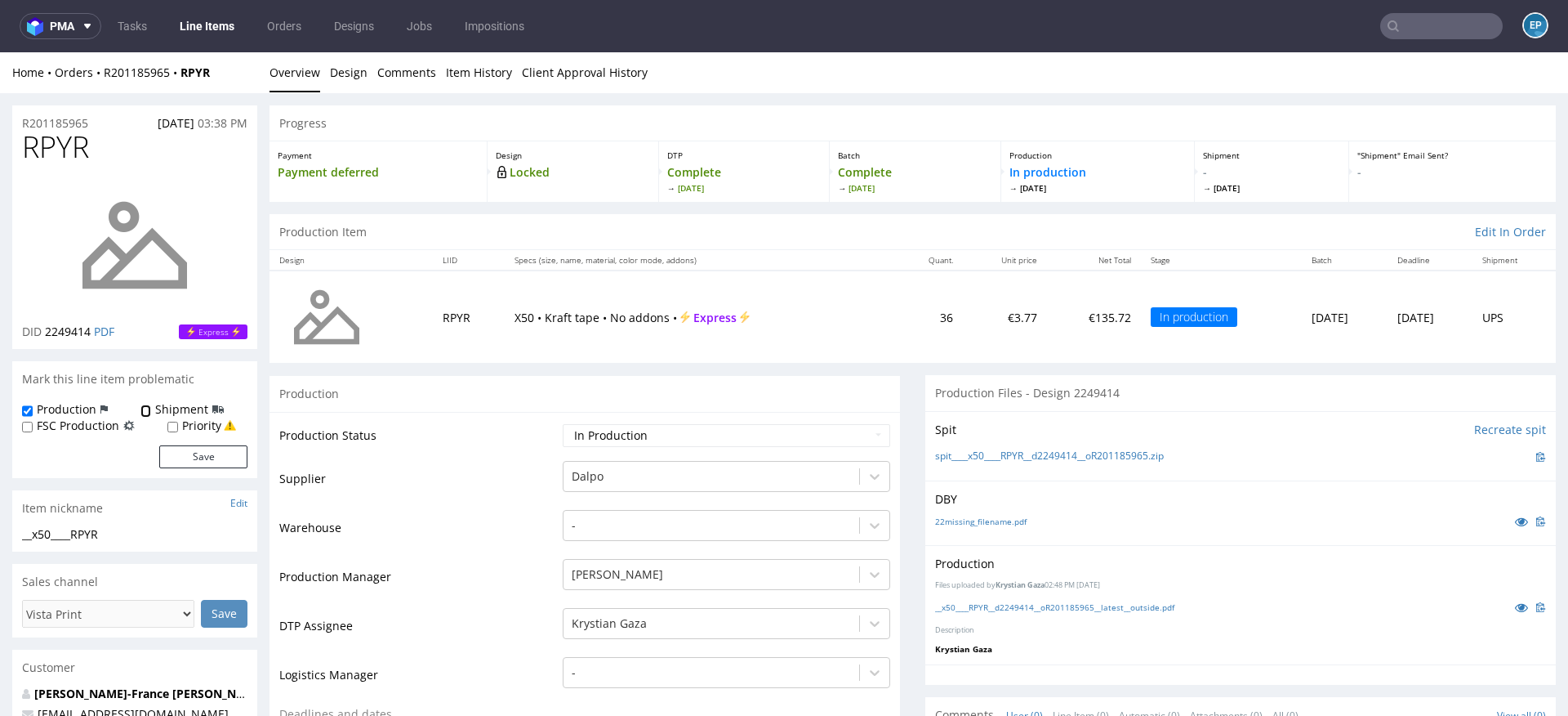
checkbox input "true"
click at [200, 458] on button "Save" at bounding box center [202, 456] width 88 height 23
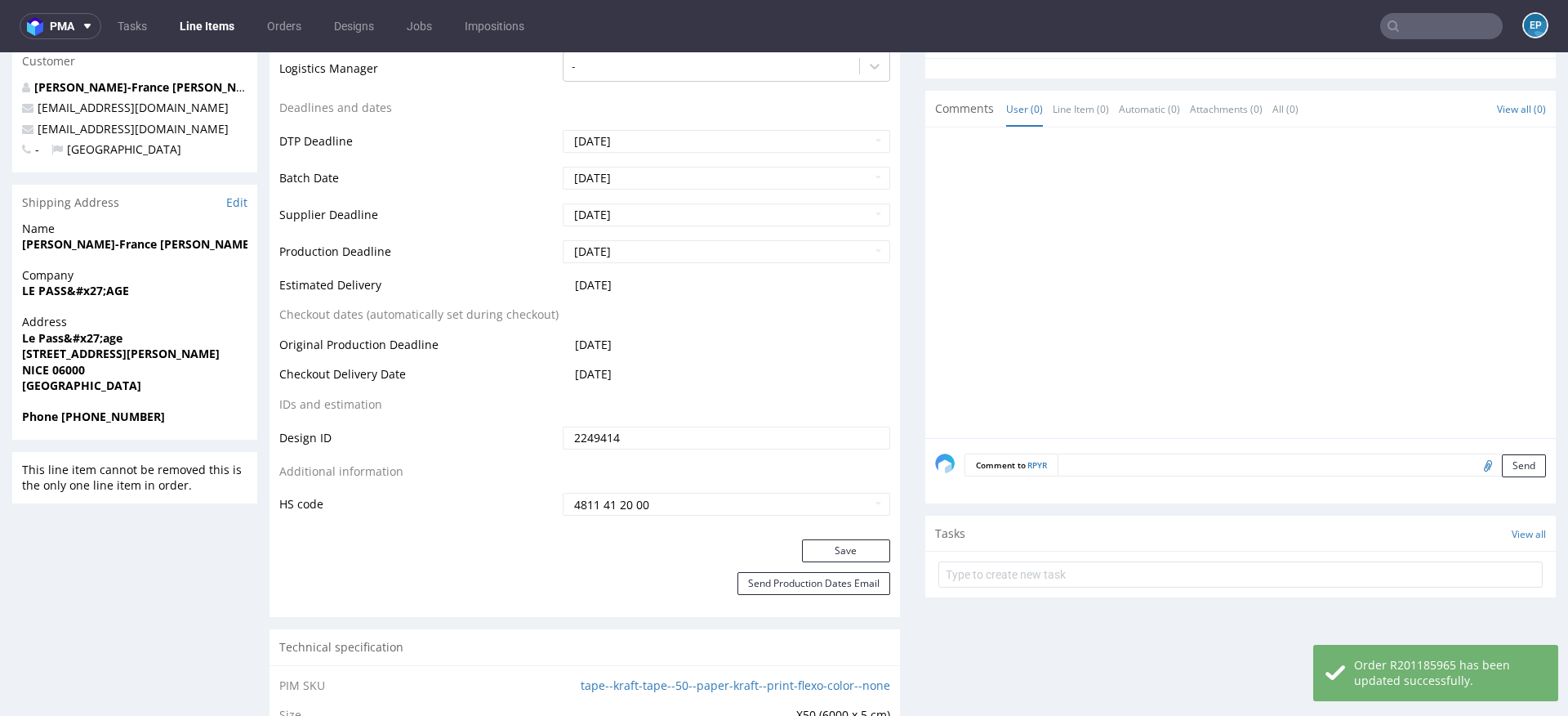
scroll to position [639, 0]
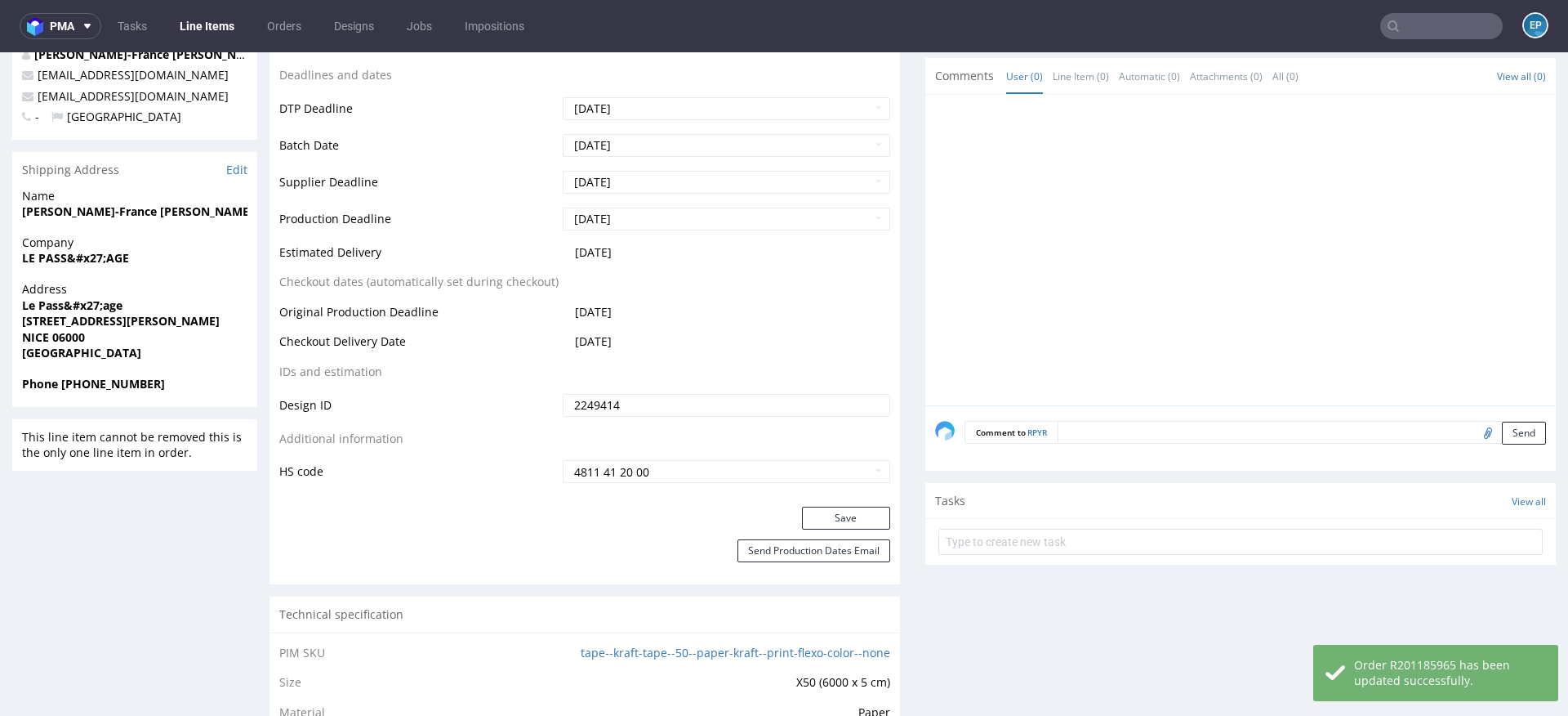
click at [1206, 433] on textarea at bounding box center [1302, 432] width 488 height 23
paste textarea "Dalpo delay -> TCM"
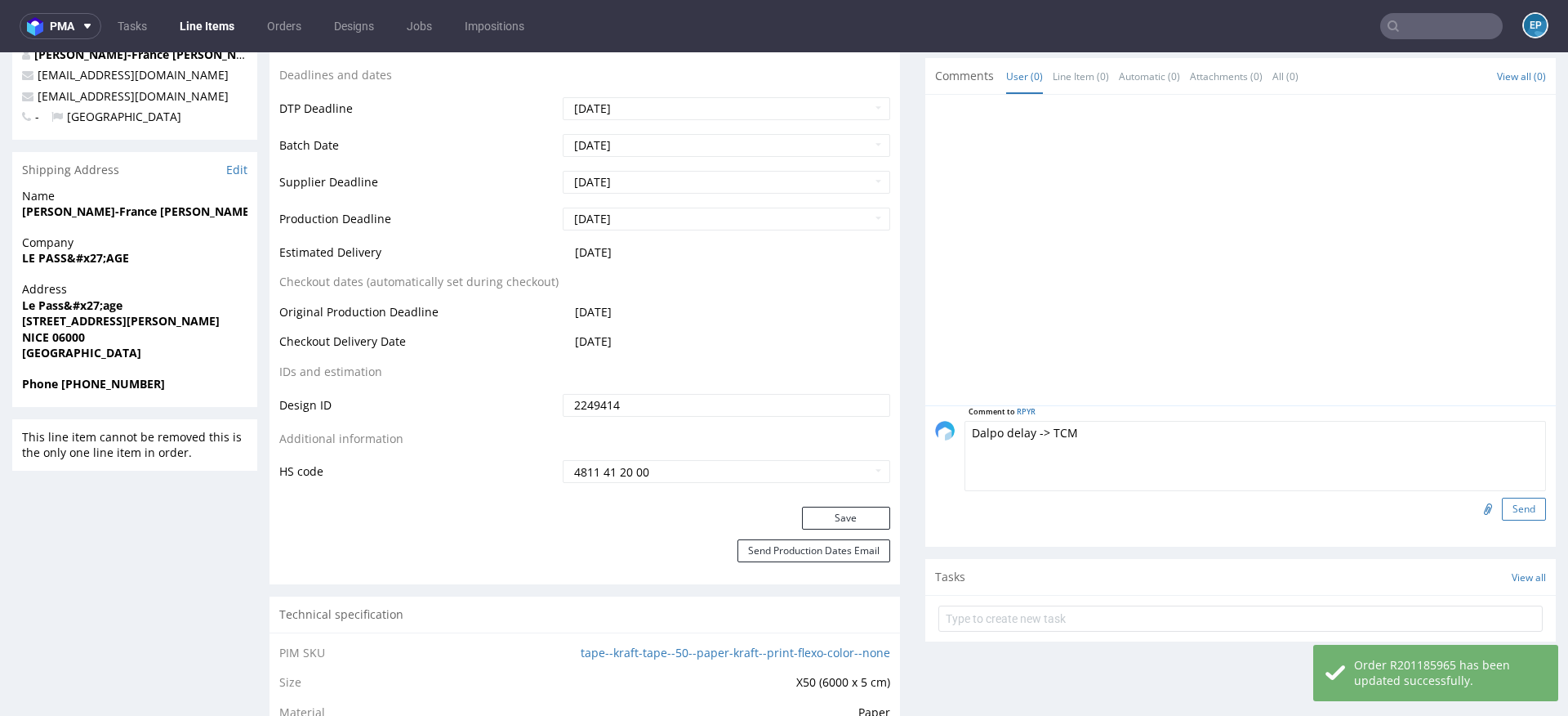
type textarea "Dalpo delay -> TCM"
click at [1501, 506] on button "Send" at bounding box center [1524, 509] width 44 height 23
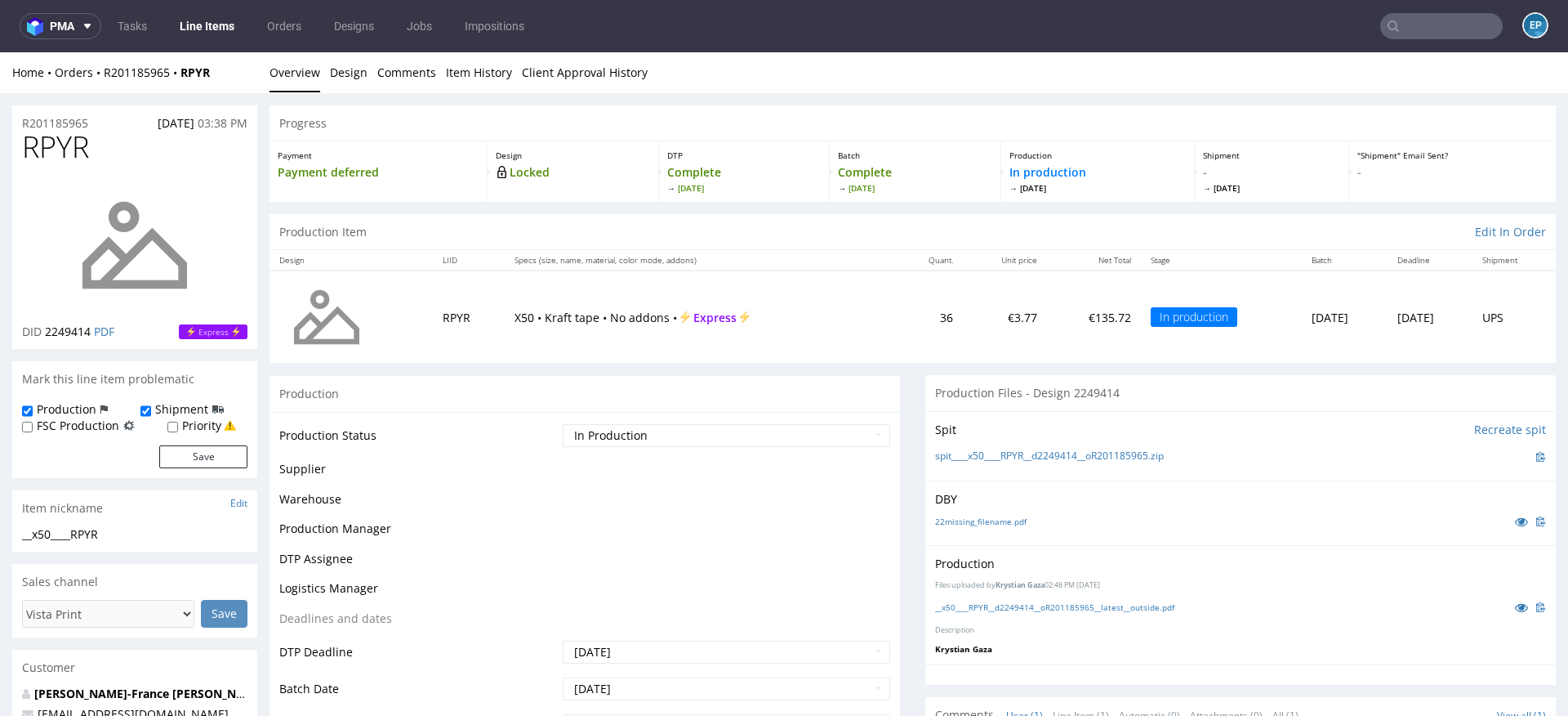
scroll to position [0, 0]
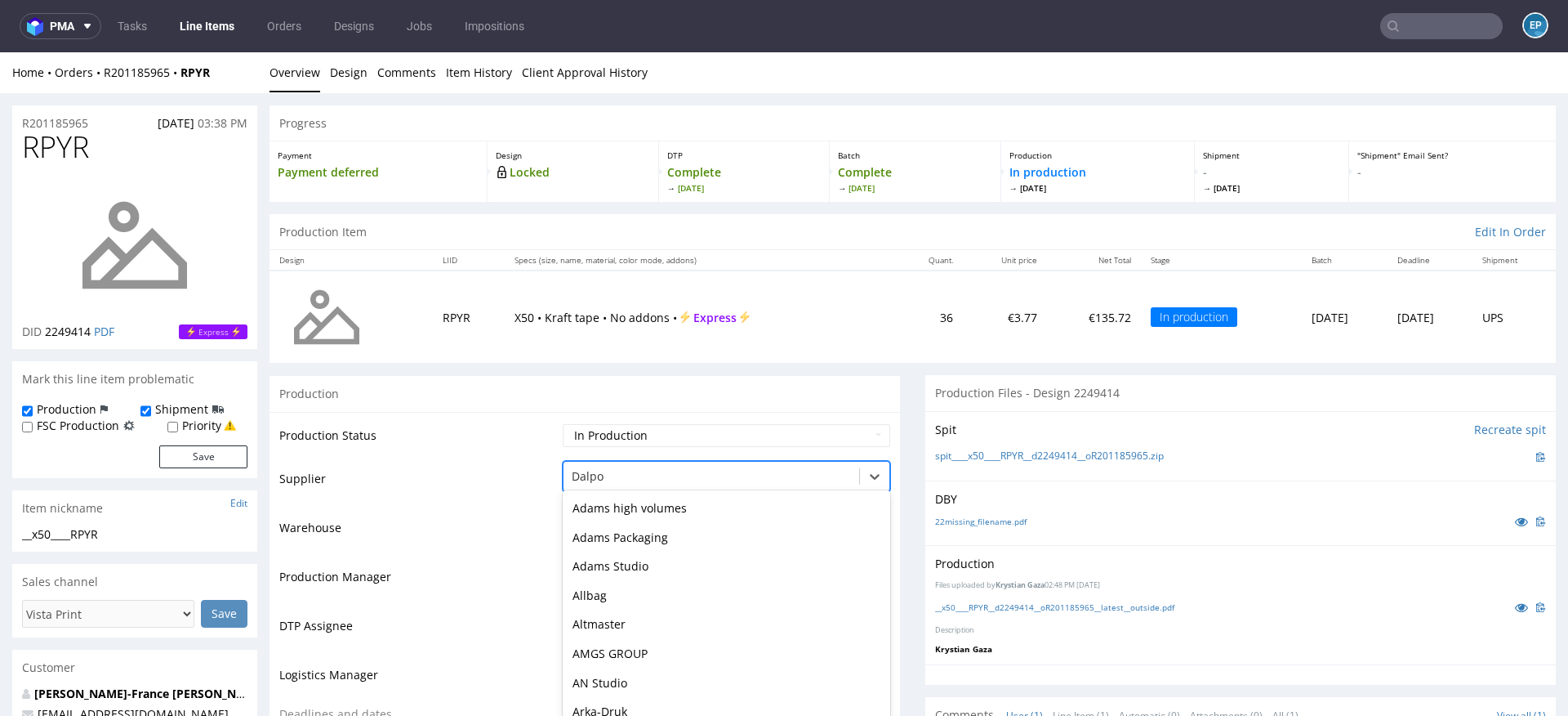
click at [622, 472] on div "Dalpo selected, 26 of 172. 172 results available. Use Up and Down to choose opt…" at bounding box center [727, 472] width 327 height 23
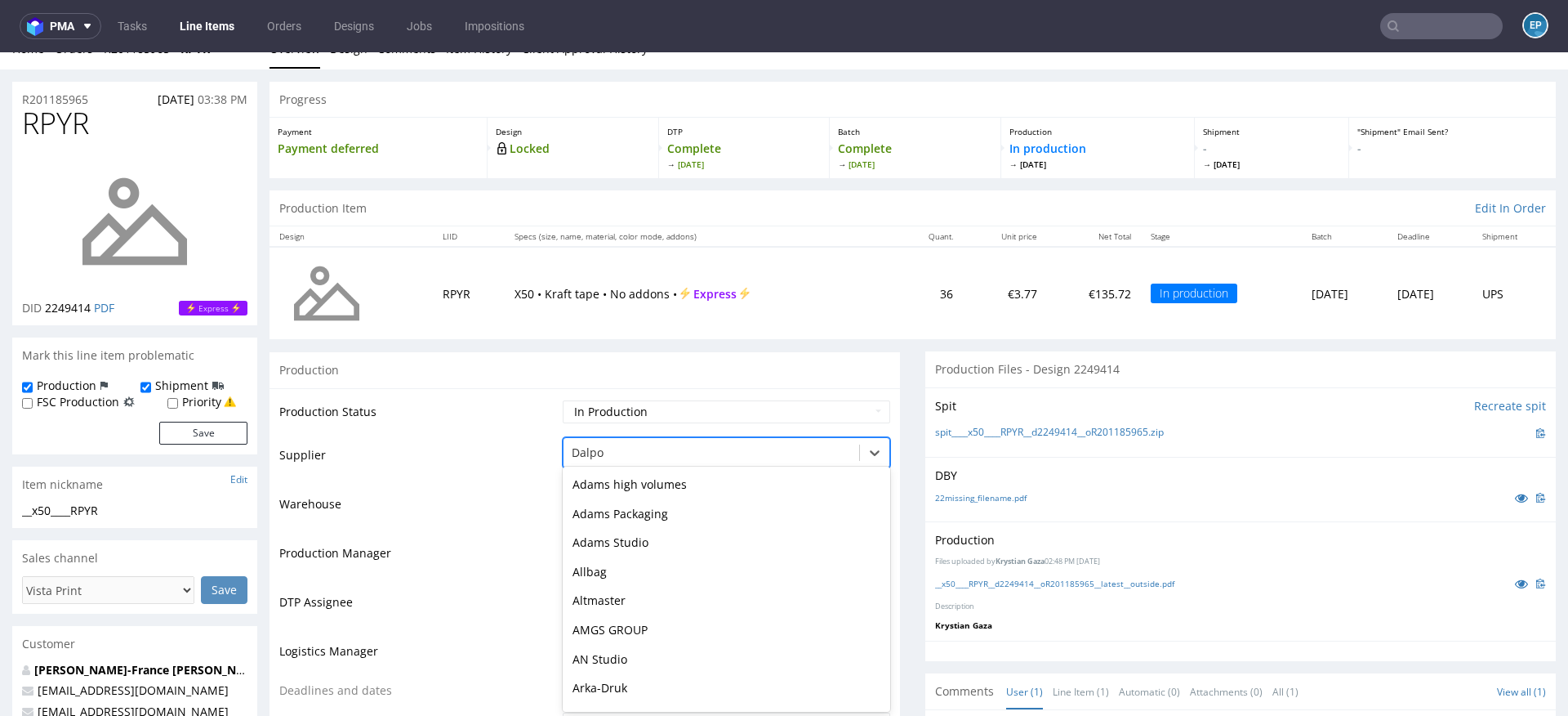
scroll to position [525, 0]
type input "tc"
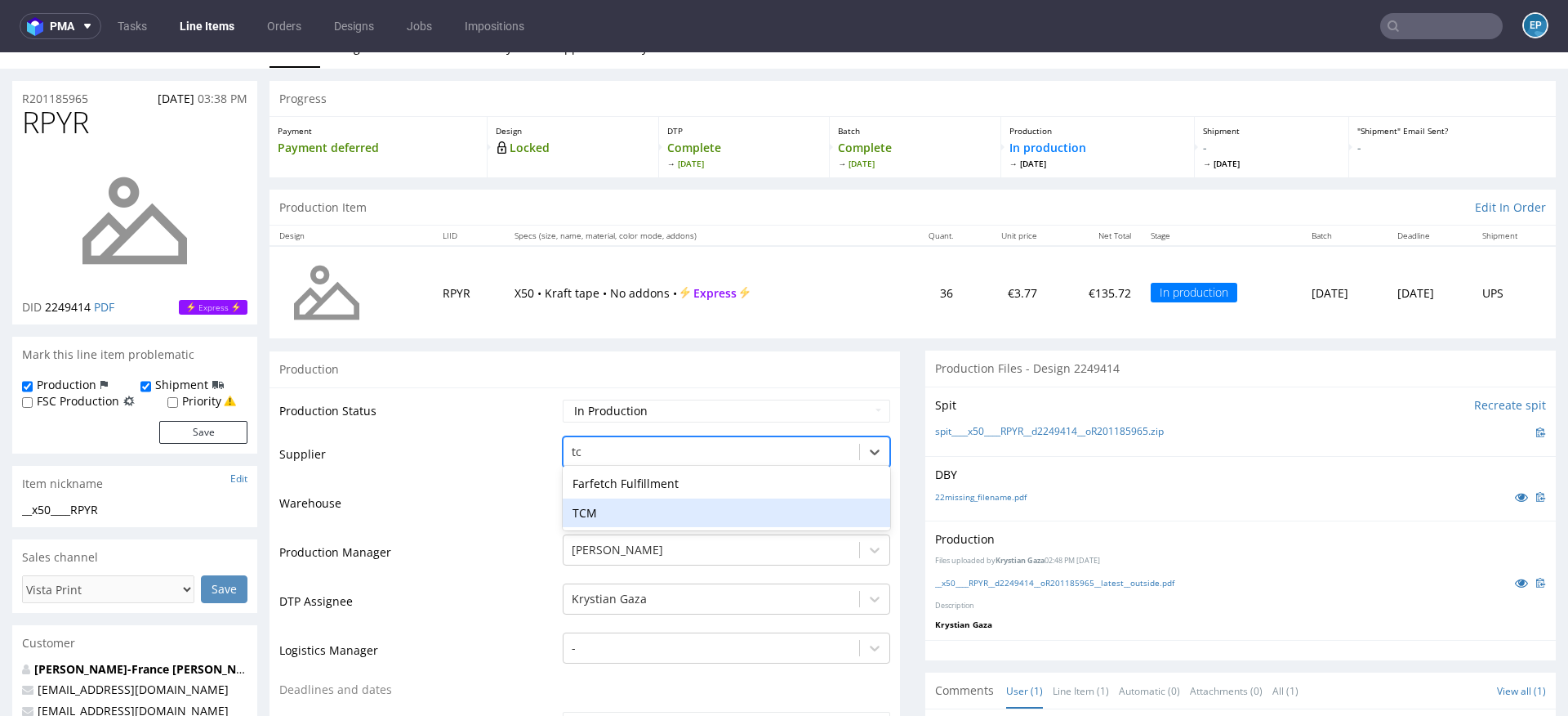
click at [600, 508] on div "TCM" at bounding box center [727, 513] width 327 height 30
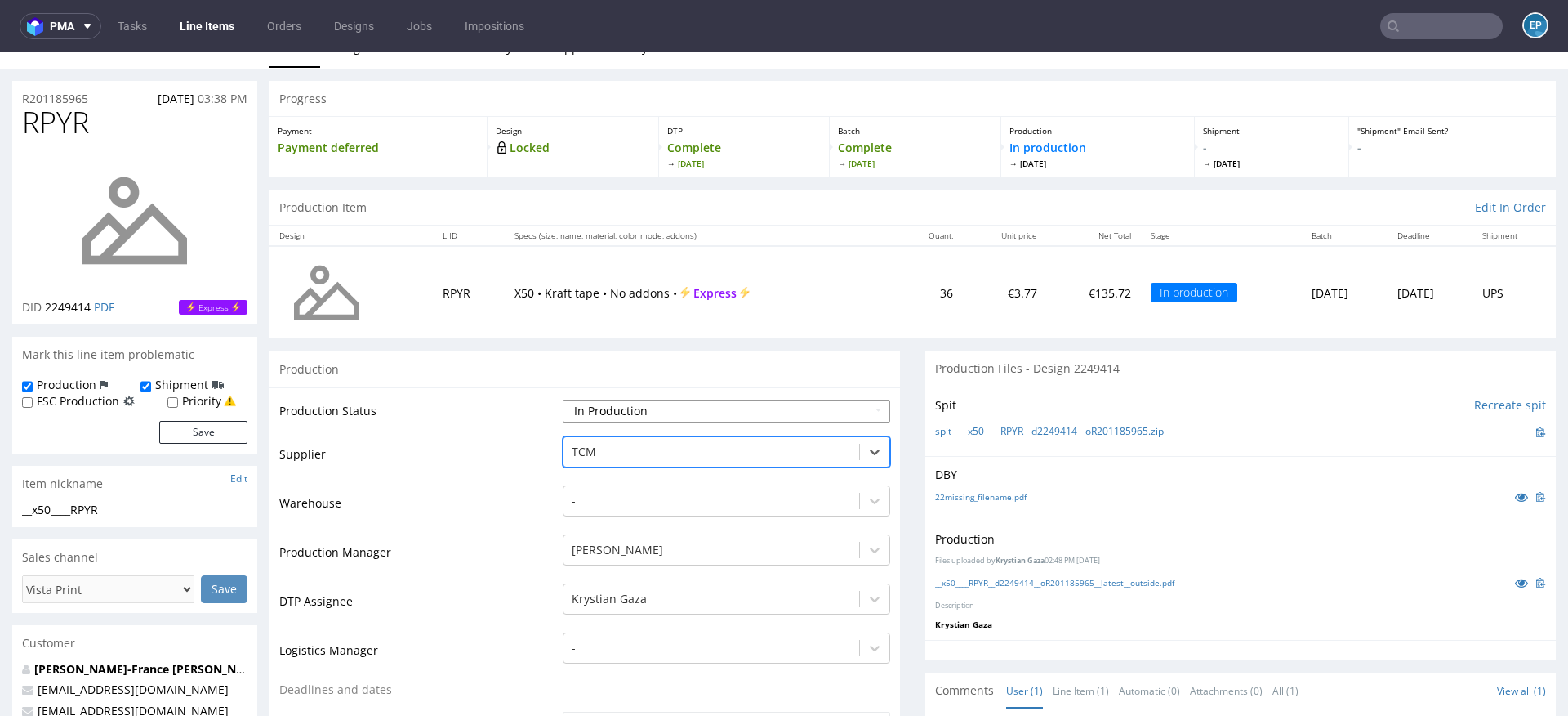
click at [590, 407] on select "Waiting for Artwork Waiting for Diecut Waiting for Mockup Waiting for DTP Waiti…" at bounding box center [727, 411] width 327 height 23
select select "dtp_production_ready"
click at [563, 400] on select "Waiting for Artwork Waiting for Diecut Waiting for Mockup Waiting for DTP Waiti…" at bounding box center [727, 411] width 327 height 23
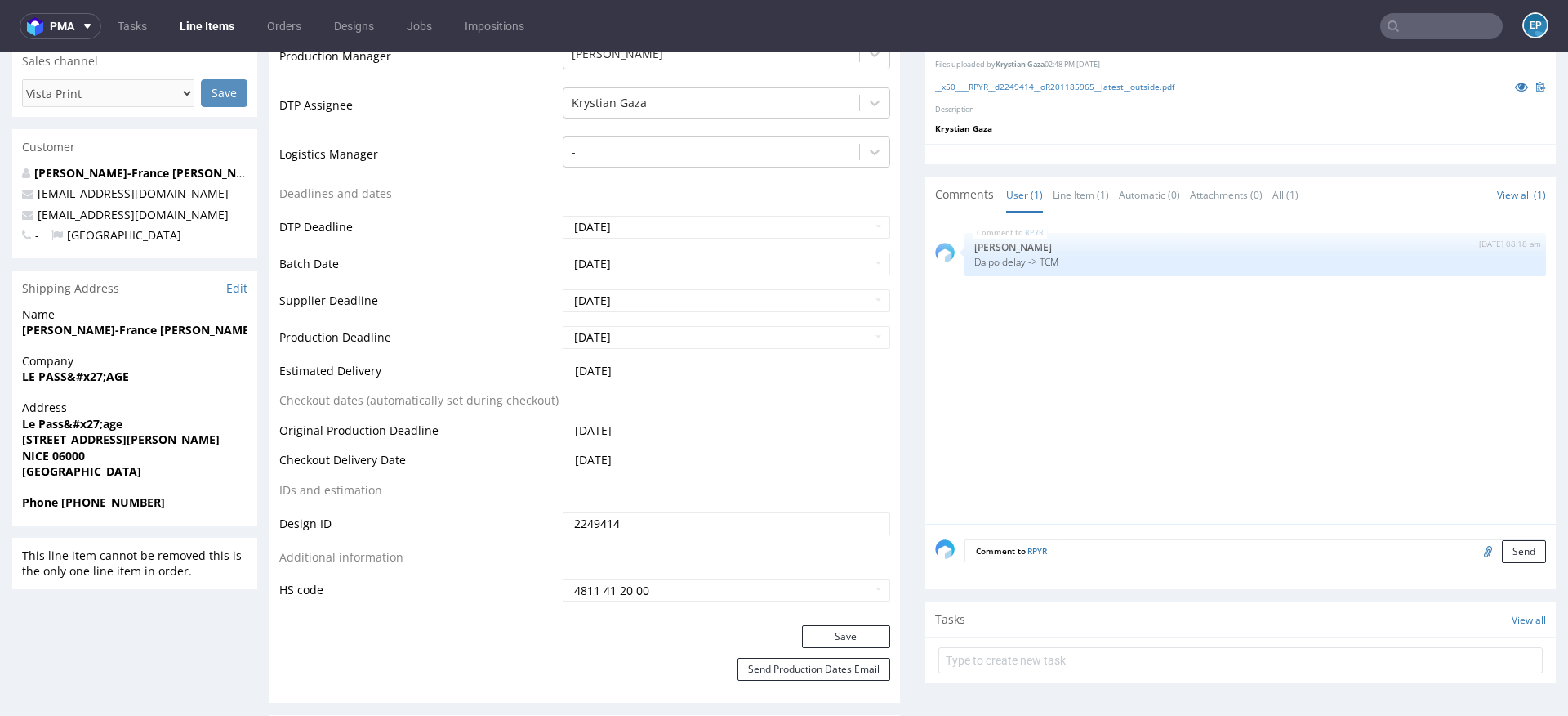
scroll to position [526, 0]
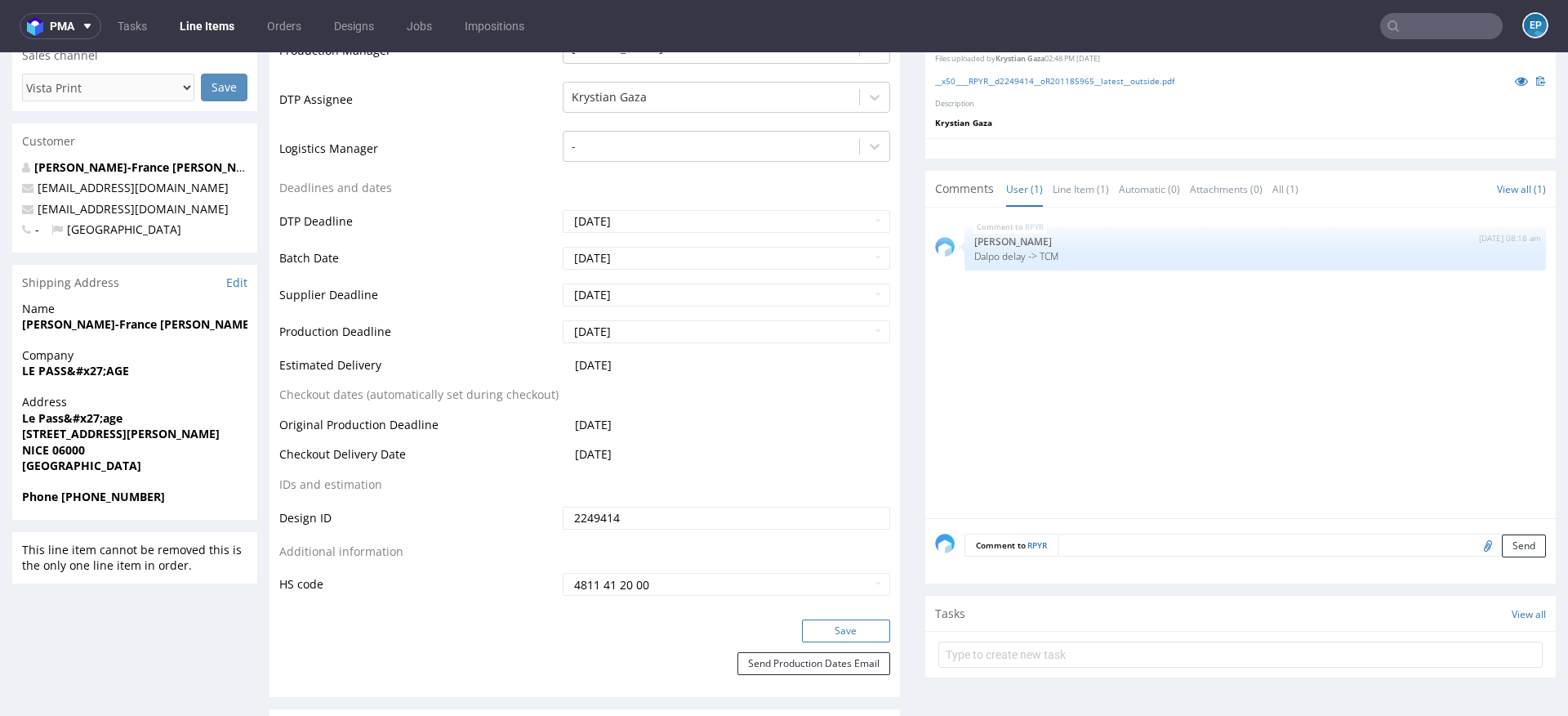
click at [836, 634] on button "Save" at bounding box center [845, 631] width 88 height 23
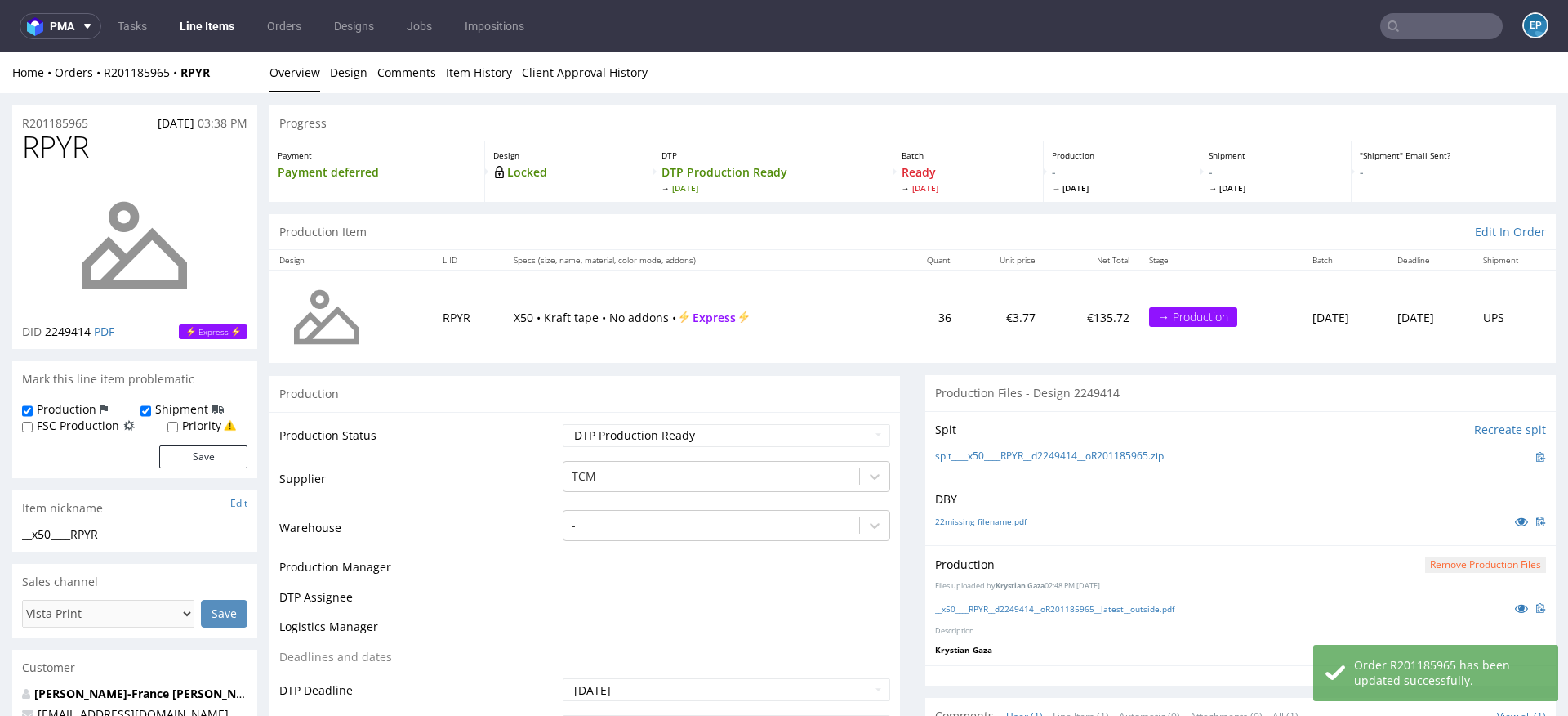
scroll to position [514, 0]
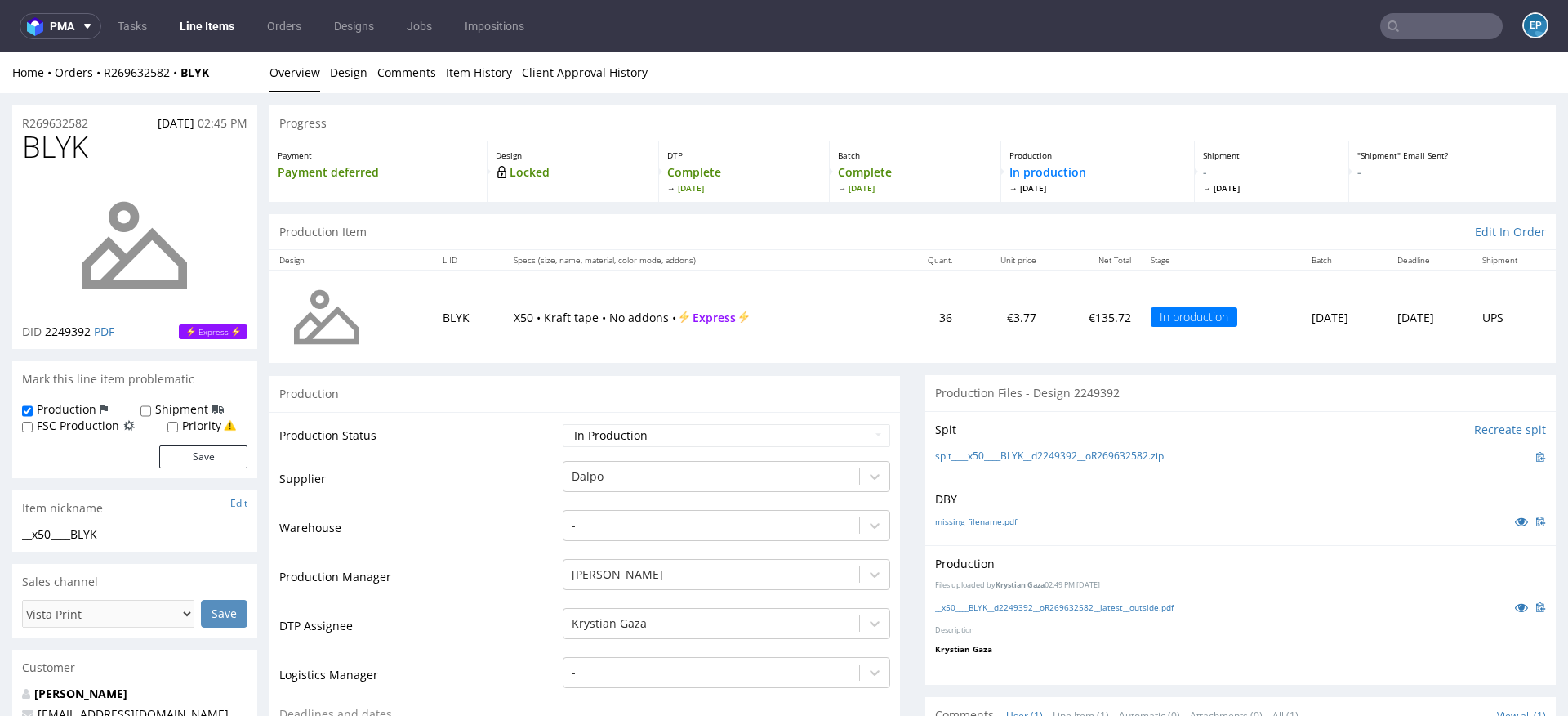
click at [165, 408] on label "Shipment" at bounding box center [181, 410] width 53 height 17
click at [151, 408] on input "Shipment" at bounding box center [145, 411] width 10 height 13
checkbox input "true"
click at [190, 459] on button "Save" at bounding box center [202, 456] width 88 height 23
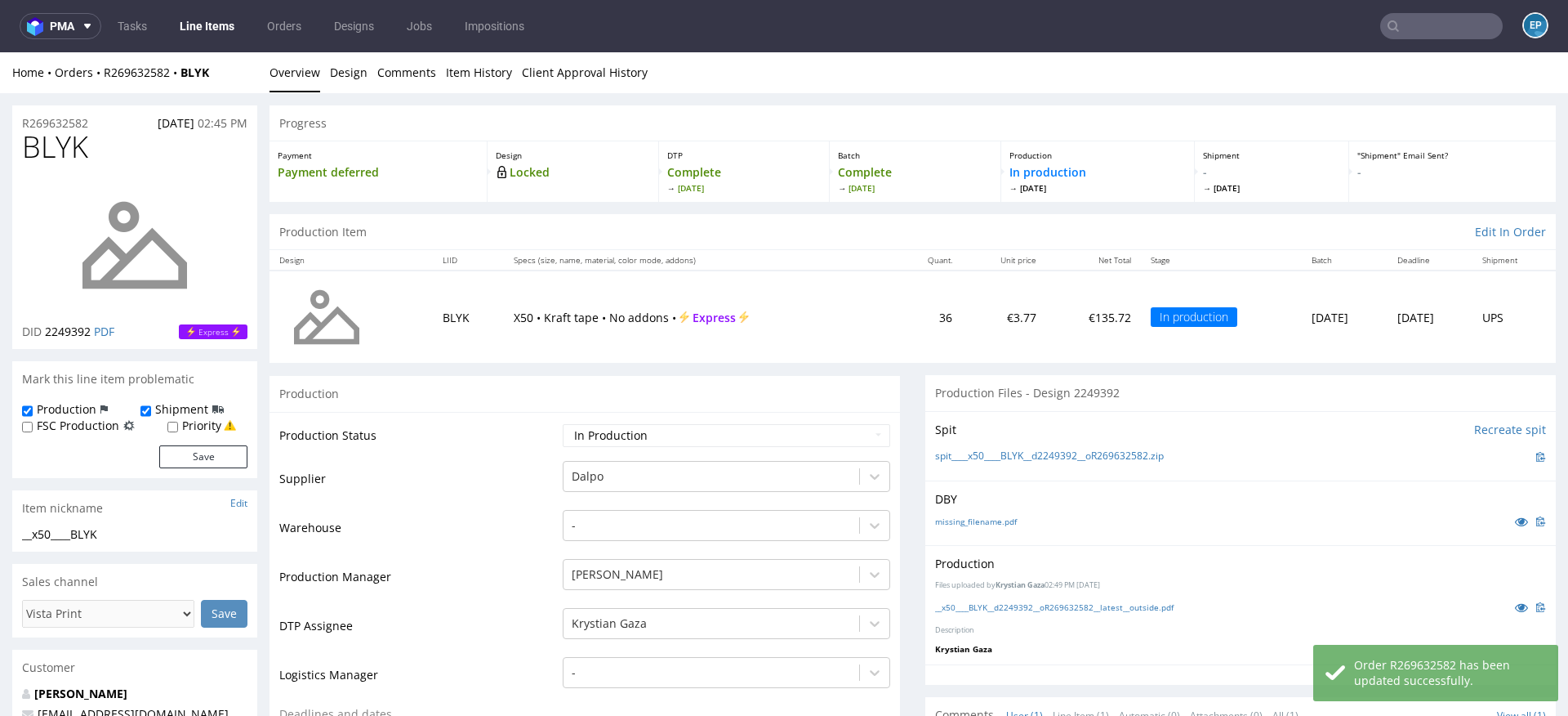
scroll to position [109, 0]
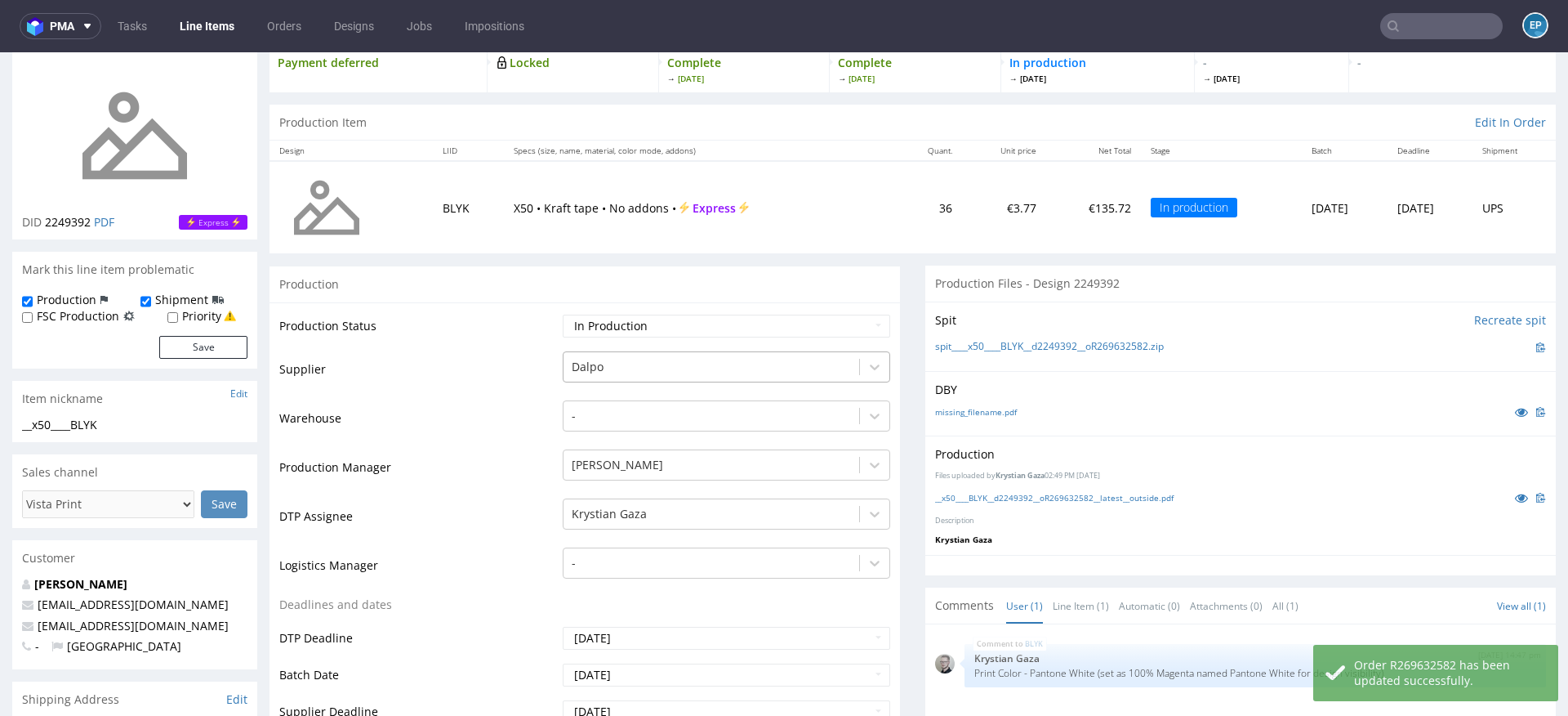
click at [650, 368] on div at bounding box center [711, 366] width 279 height 19
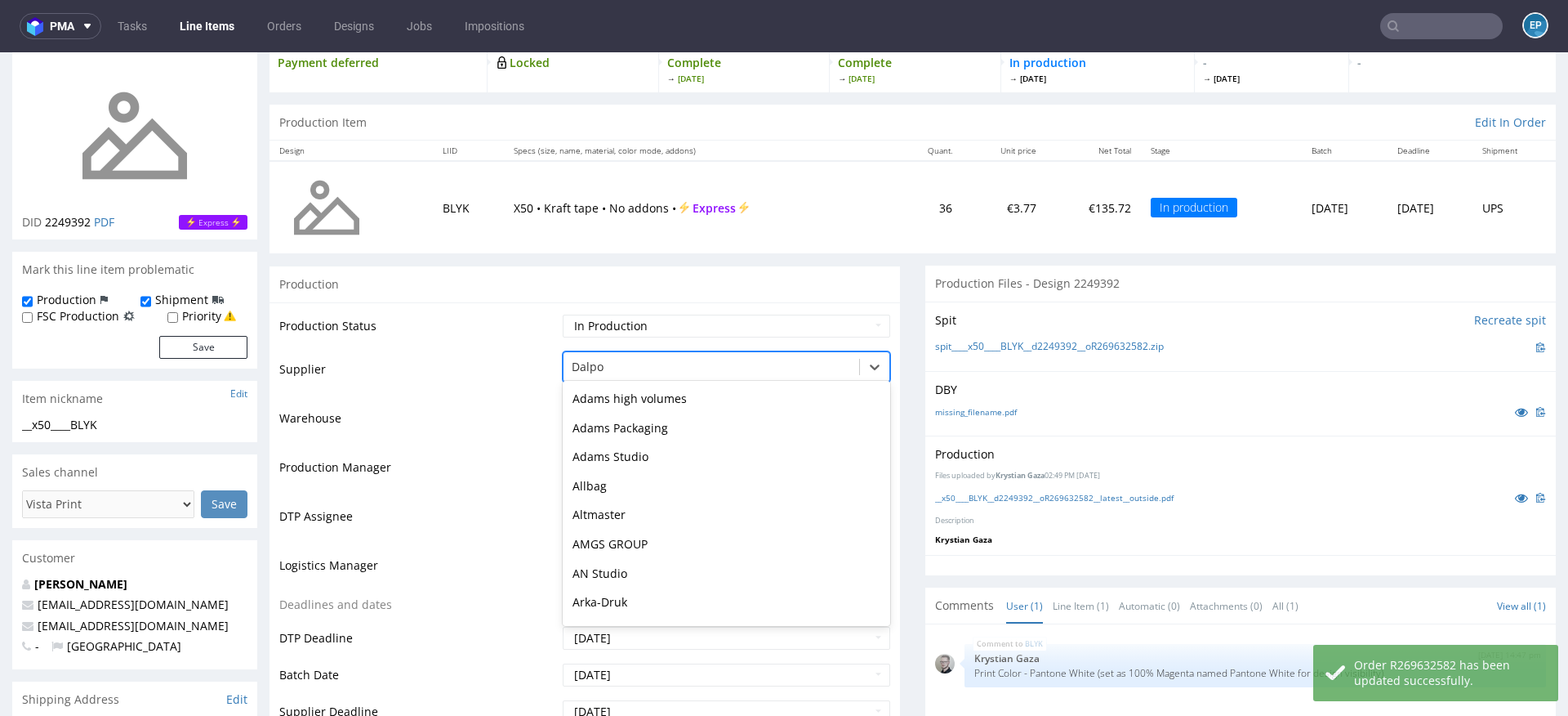
scroll to position [525, 0]
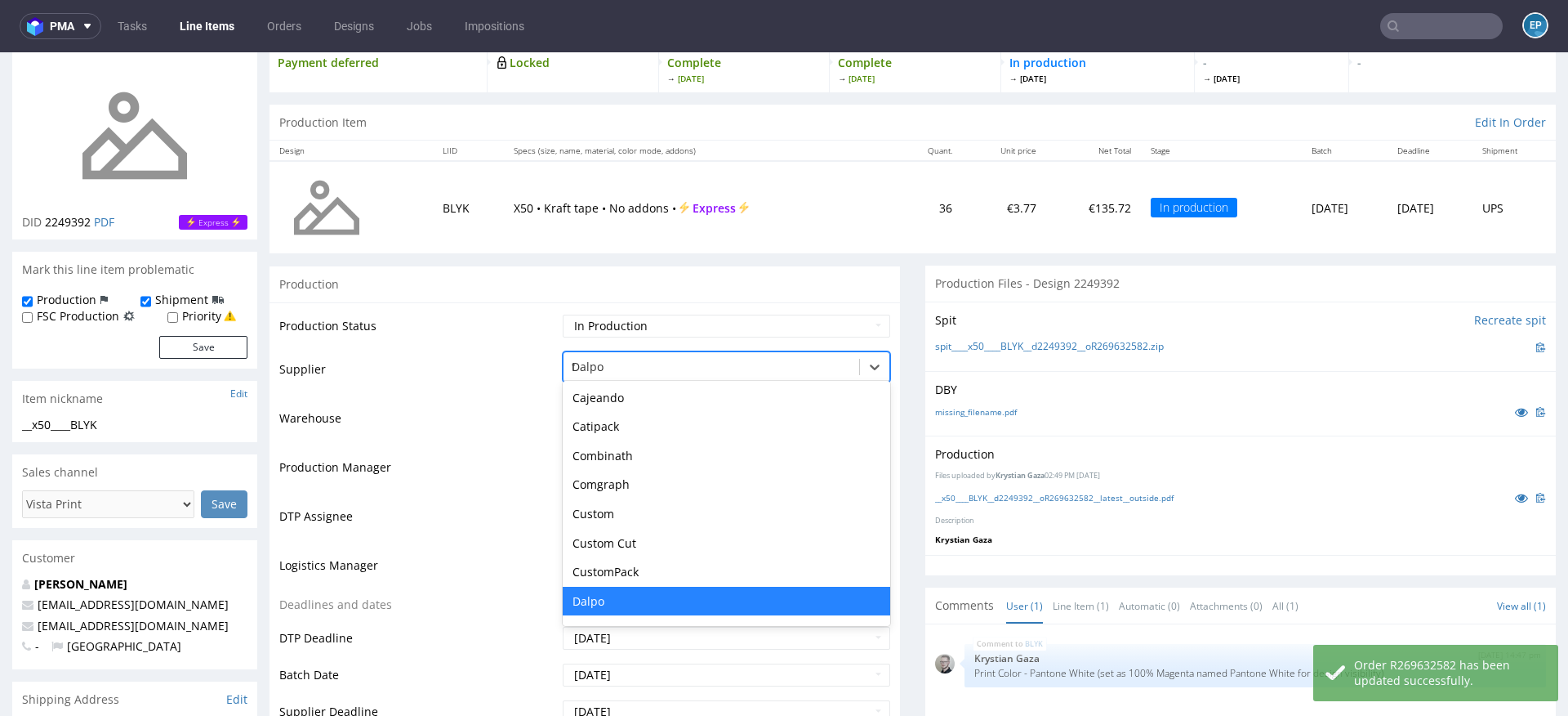
type input "tc"
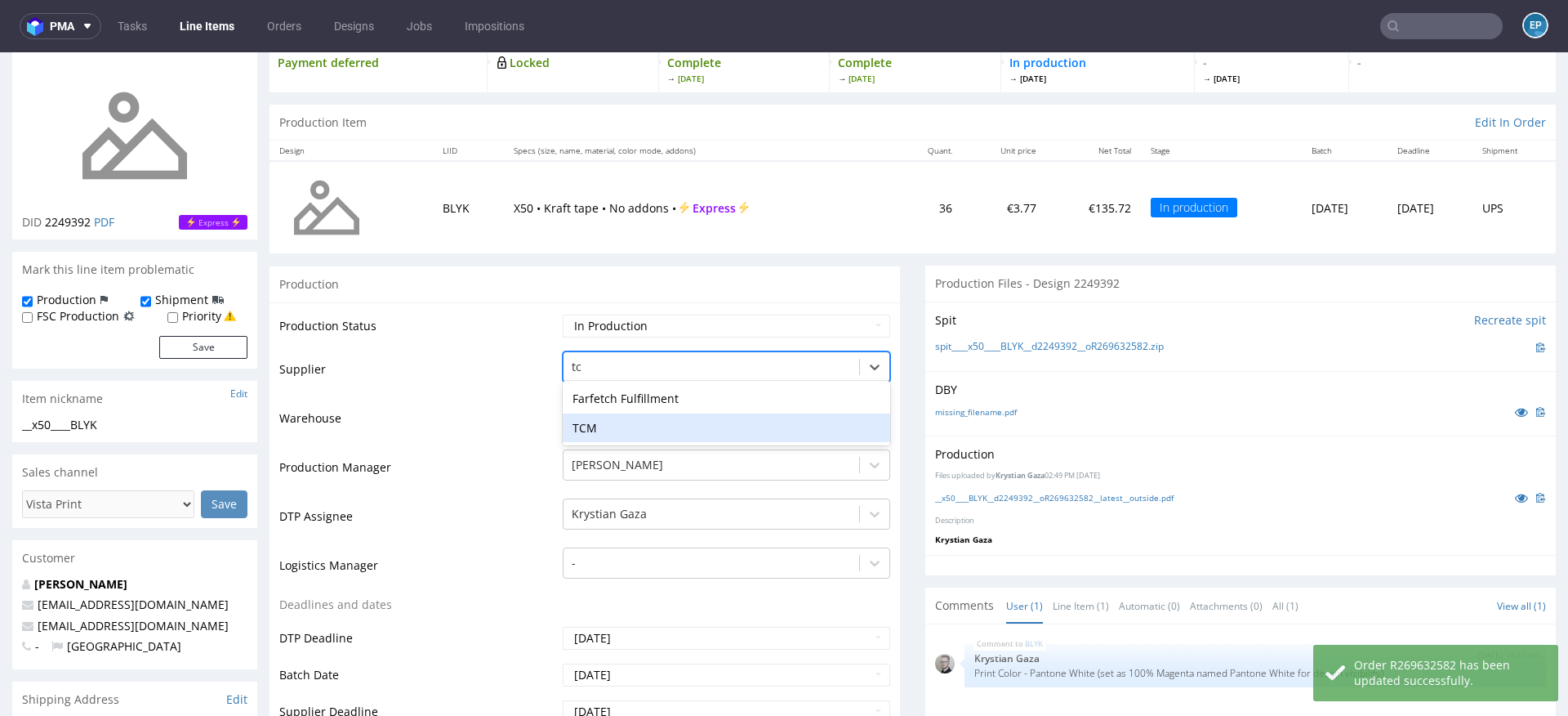
click at [612, 423] on div "TCM" at bounding box center [727, 428] width 327 height 30
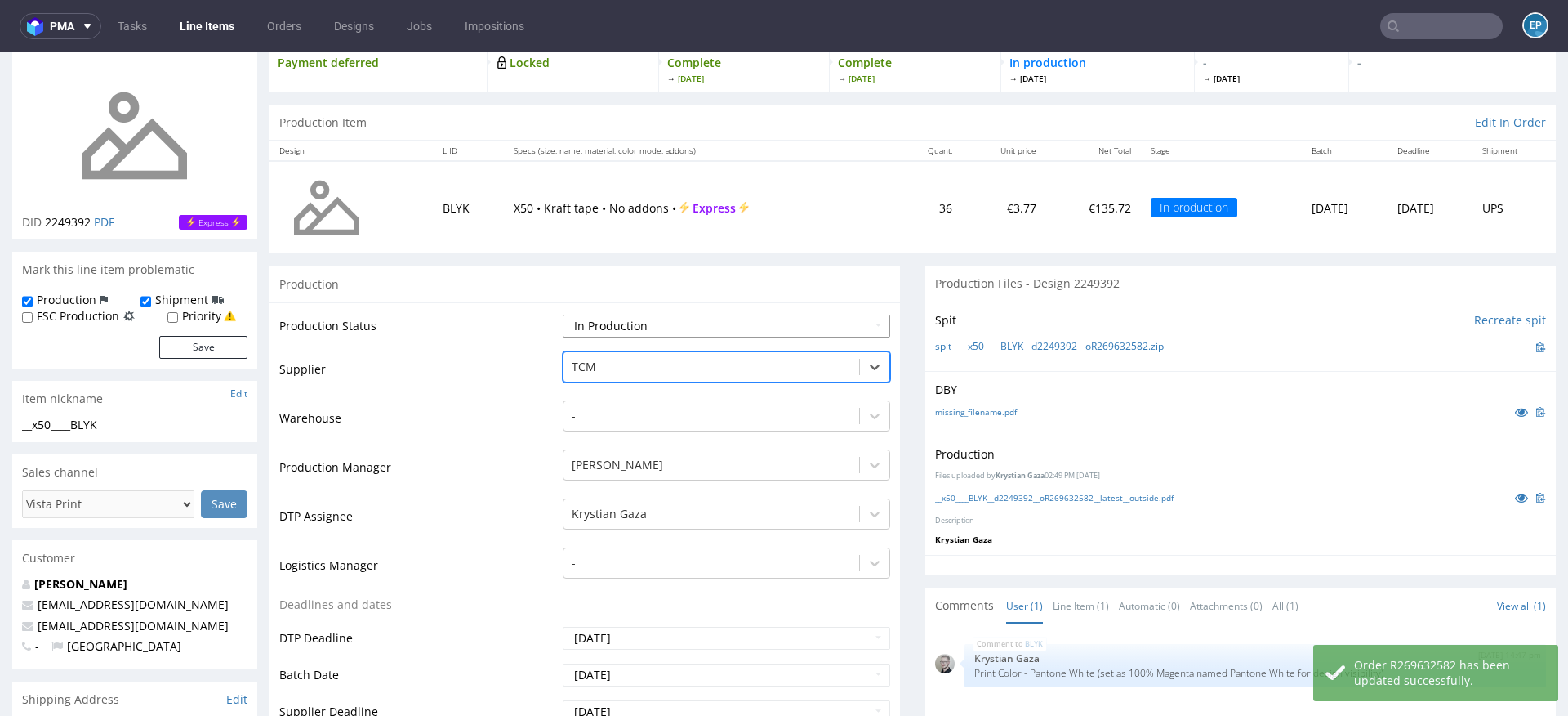
click at [606, 318] on select "Waiting for Artwork Waiting for Diecut Waiting for Mockup Waiting for DTP Waiti…" at bounding box center [727, 326] width 327 height 23
select select "dtp_production_ready"
click at [563, 315] on select "Waiting for Artwork Waiting for Diecut Waiting for Mockup Waiting for DTP Waiti…" at bounding box center [727, 326] width 327 height 23
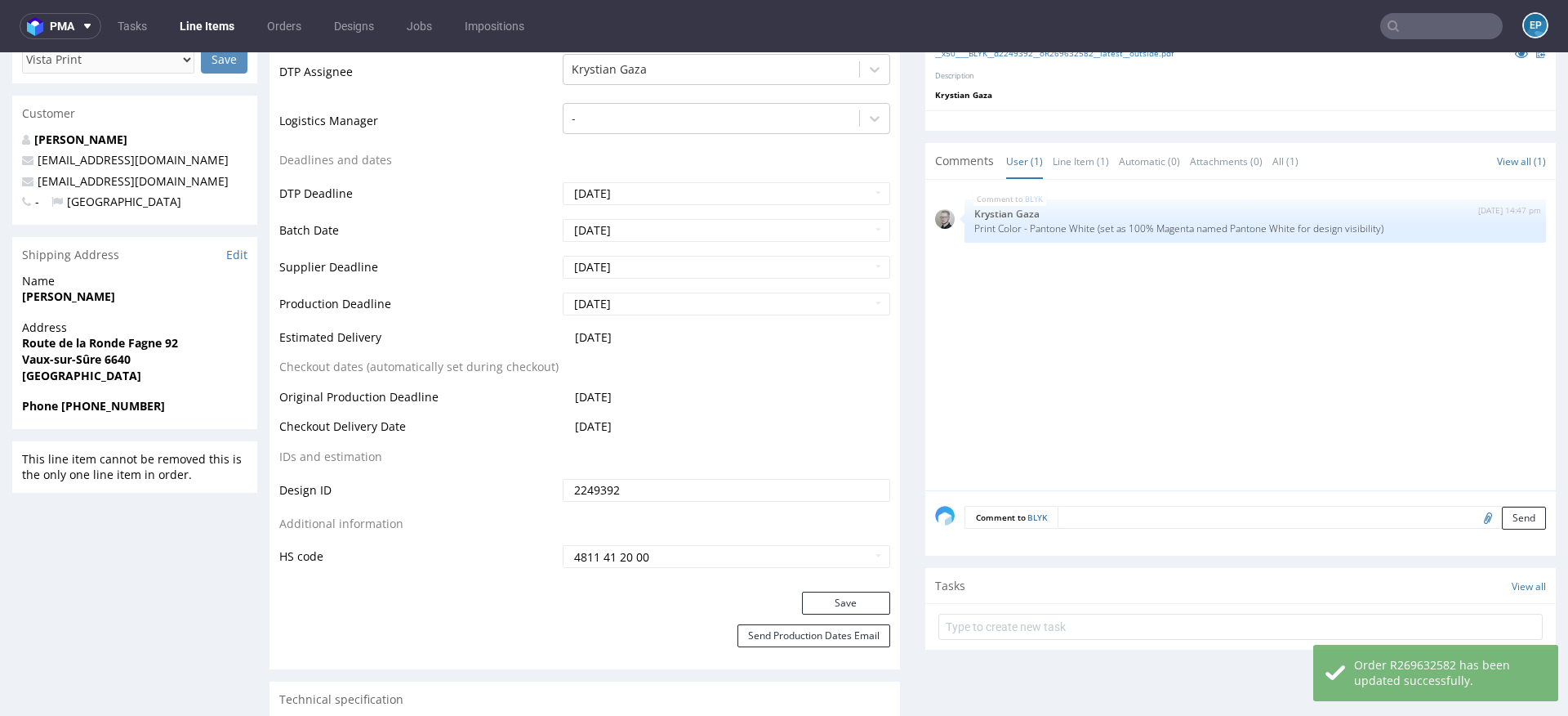
scroll to position [576, 0]
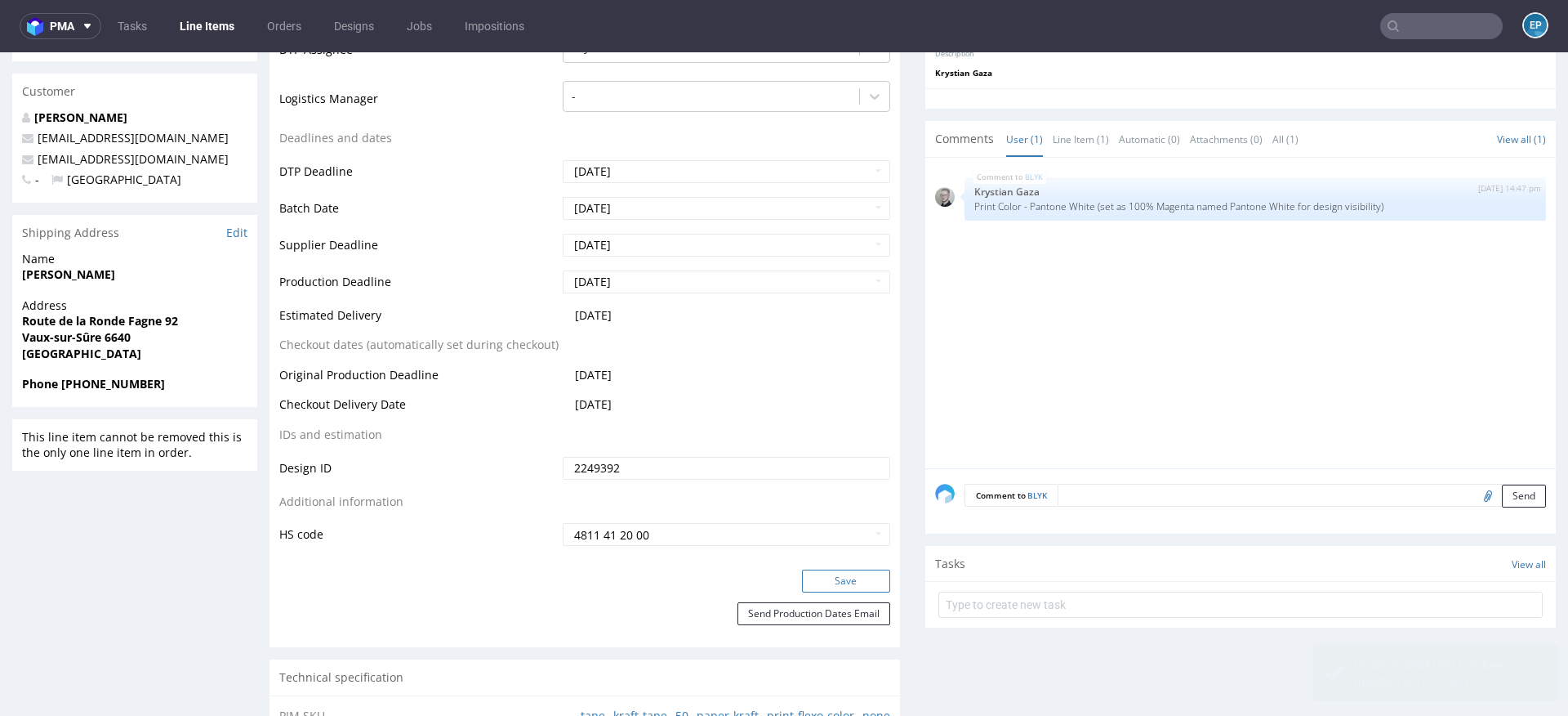
click at [841, 571] on button "Save" at bounding box center [845, 581] width 88 height 23
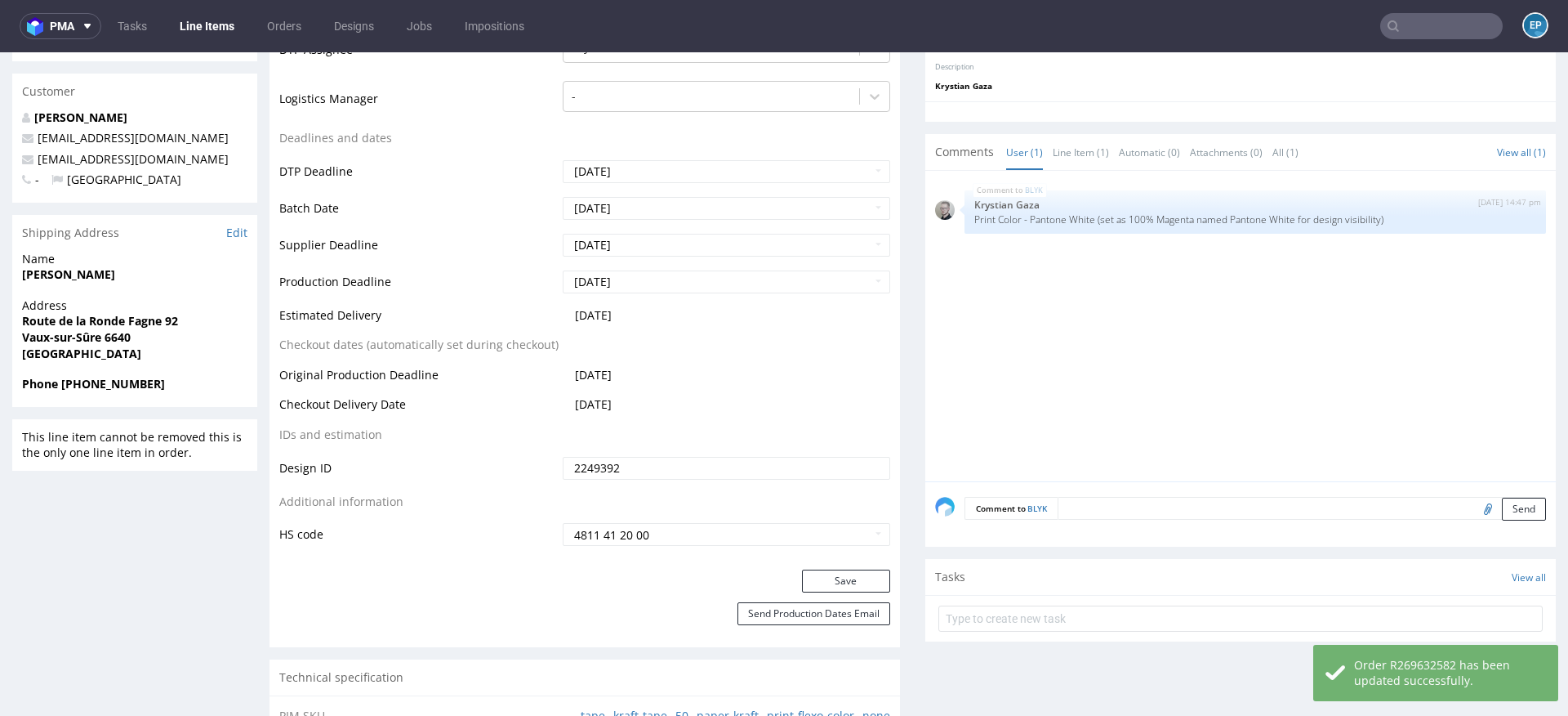
scroll to position [628, 0]
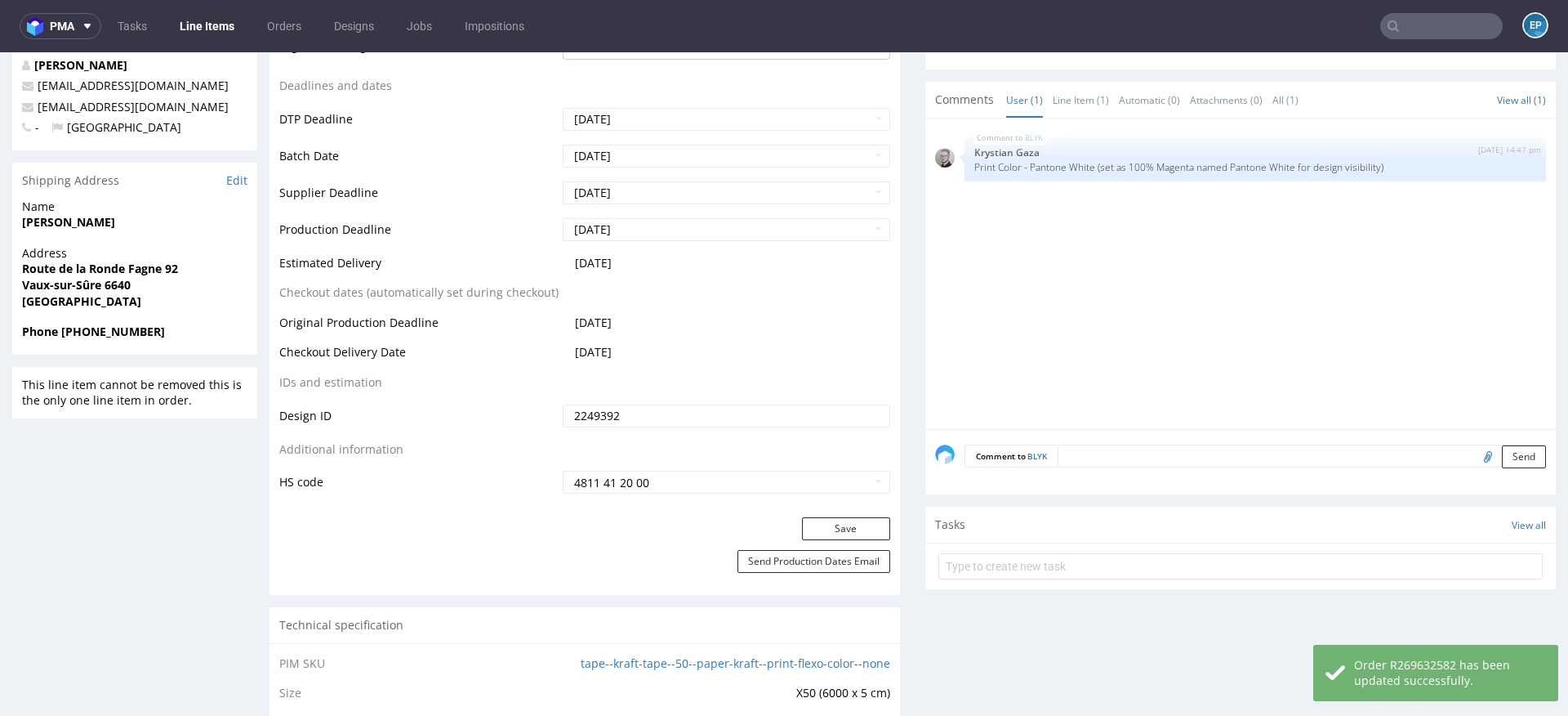
click at [1156, 468] on div "Comment to BLYK Send" at bounding box center [1241, 462] width 631 height 66
click at [1156, 467] on div "Comment to BLYK Send" at bounding box center [1241, 462] width 631 height 66
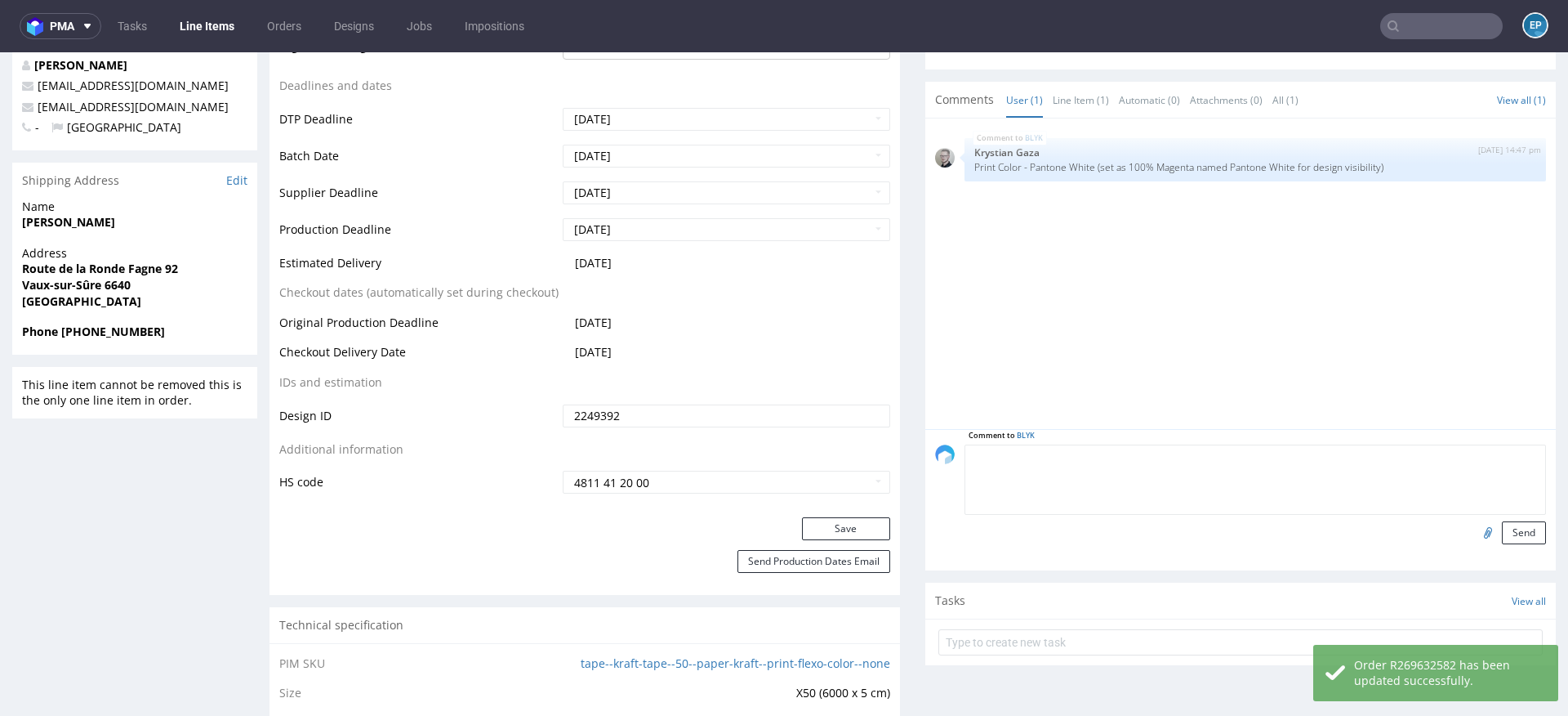
click at [1156, 463] on textarea at bounding box center [1255, 480] width 582 height 70
paste textarea "Dalpo delay -> TCM"
type textarea "Dalpo delay -> TCM"
click at [1520, 525] on button "Send" at bounding box center [1524, 533] width 44 height 23
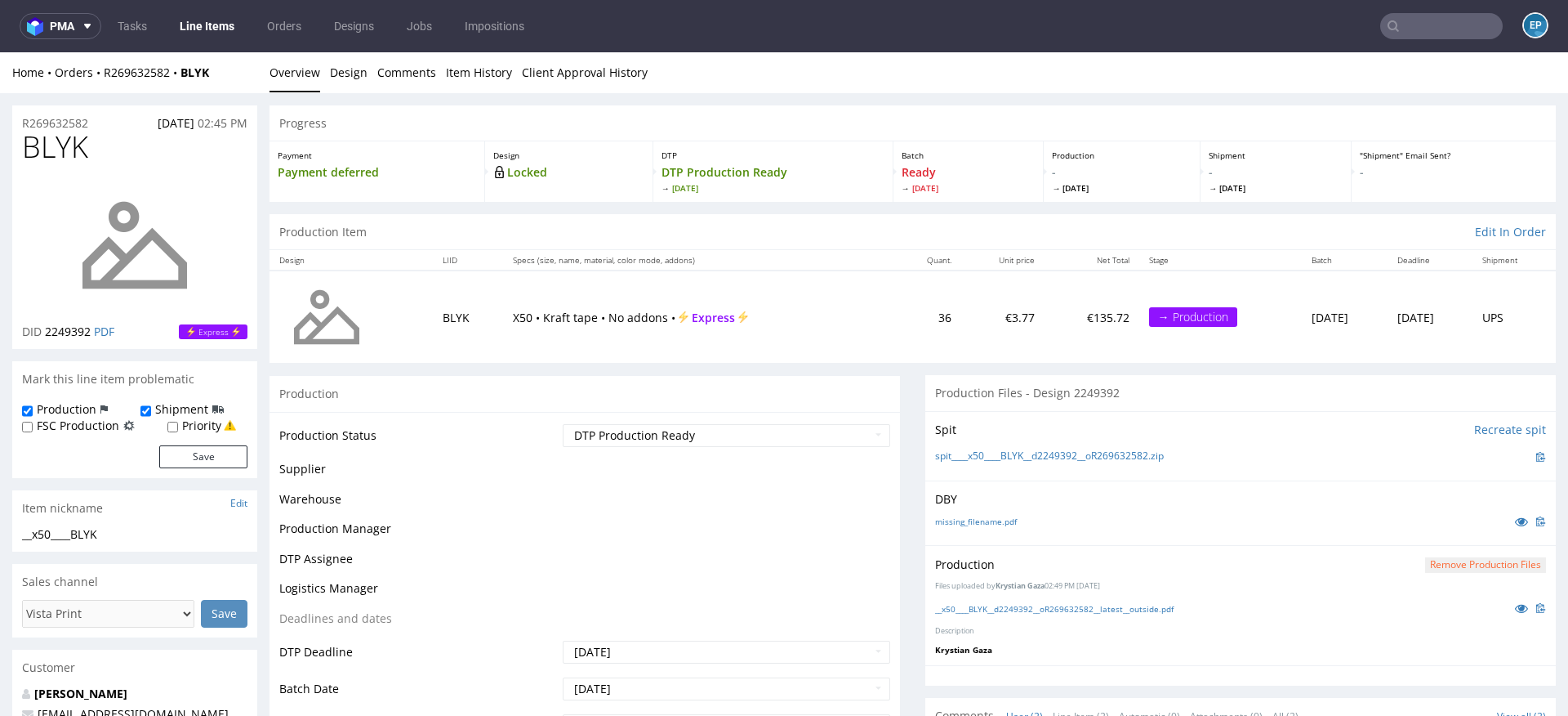
scroll to position [0, 0]
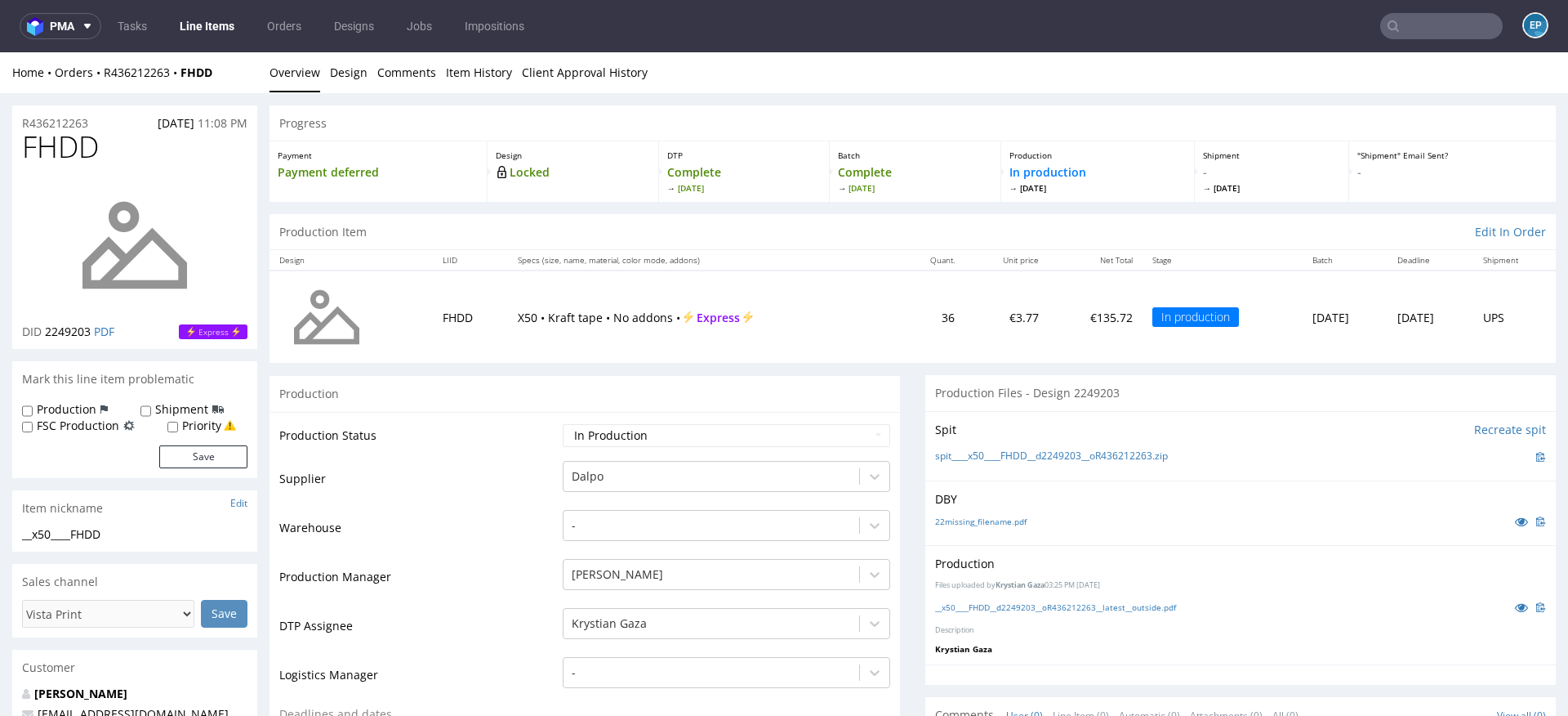
click at [82, 404] on label "Production" at bounding box center [67, 410] width 59 height 17
click at [32, 404] on input "Production" at bounding box center [27, 411] width 10 height 13
checkbox input "true"
click at [155, 407] on label "Shipment" at bounding box center [181, 410] width 53 height 17
click at [151, 407] on input "Shipment" at bounding box center [145, 411] width 10 height 13
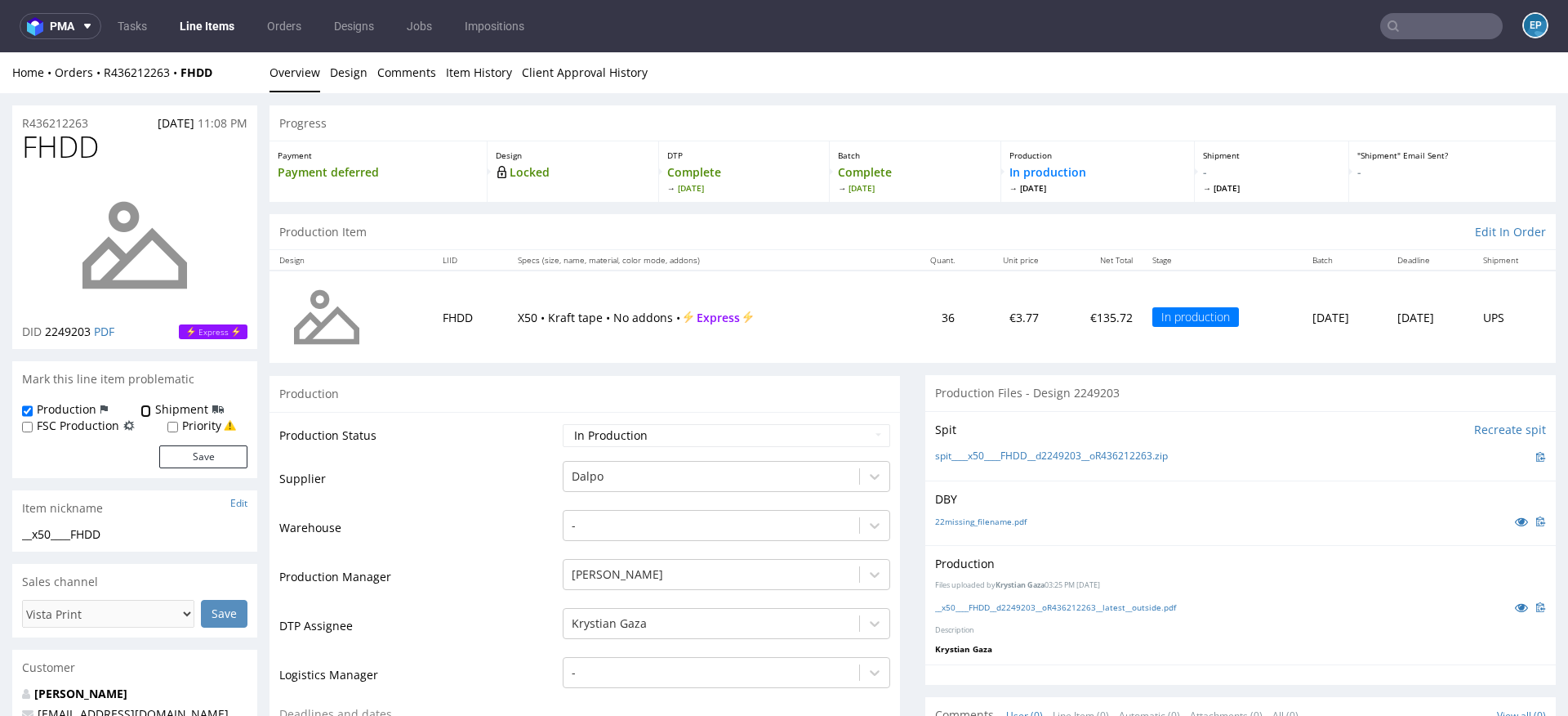
checkbox input "true"
click at [211, 458] on button "Save" at bounding box center [202, 456] width 88 height 23
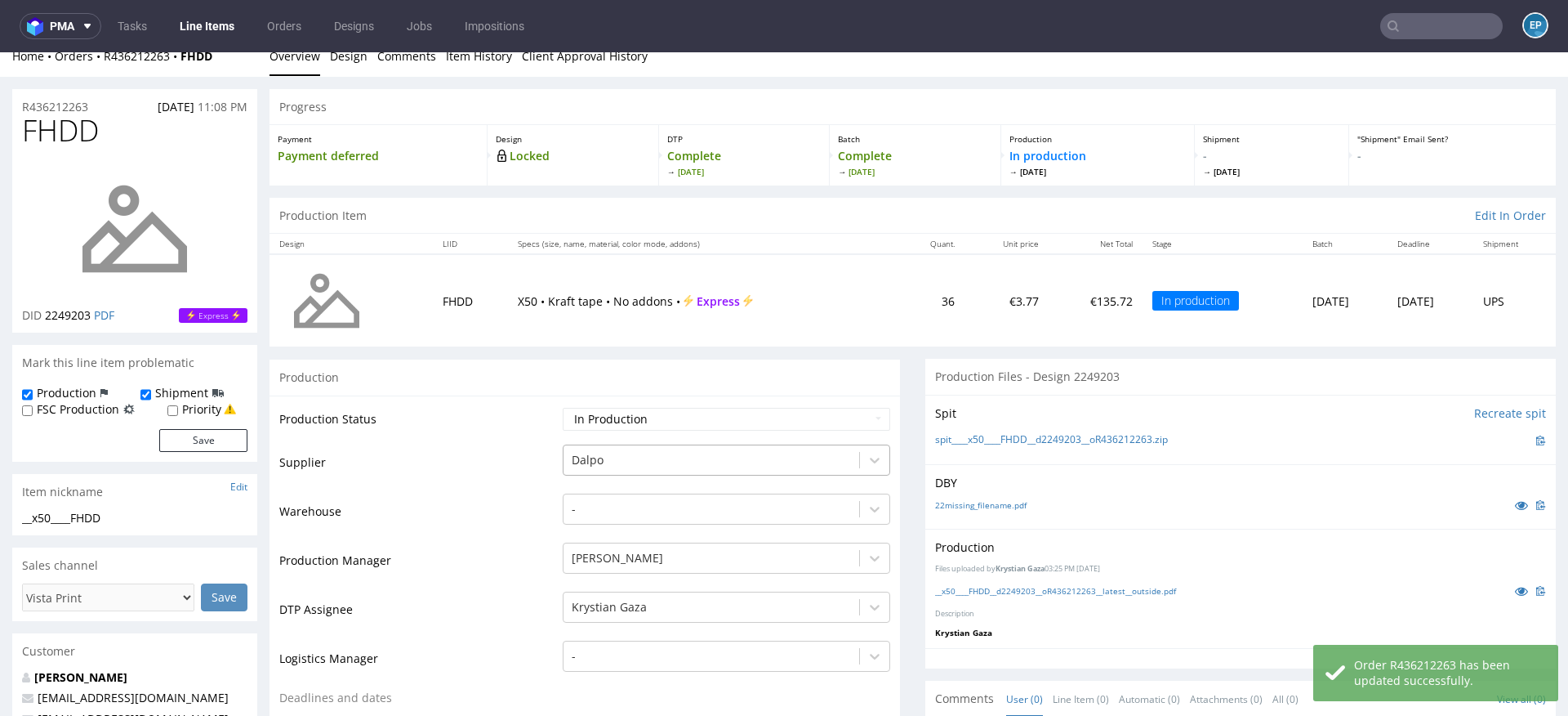
click at [615, 467] on div "Dalpo" at bounding box center [727, 456] width 327 height 23
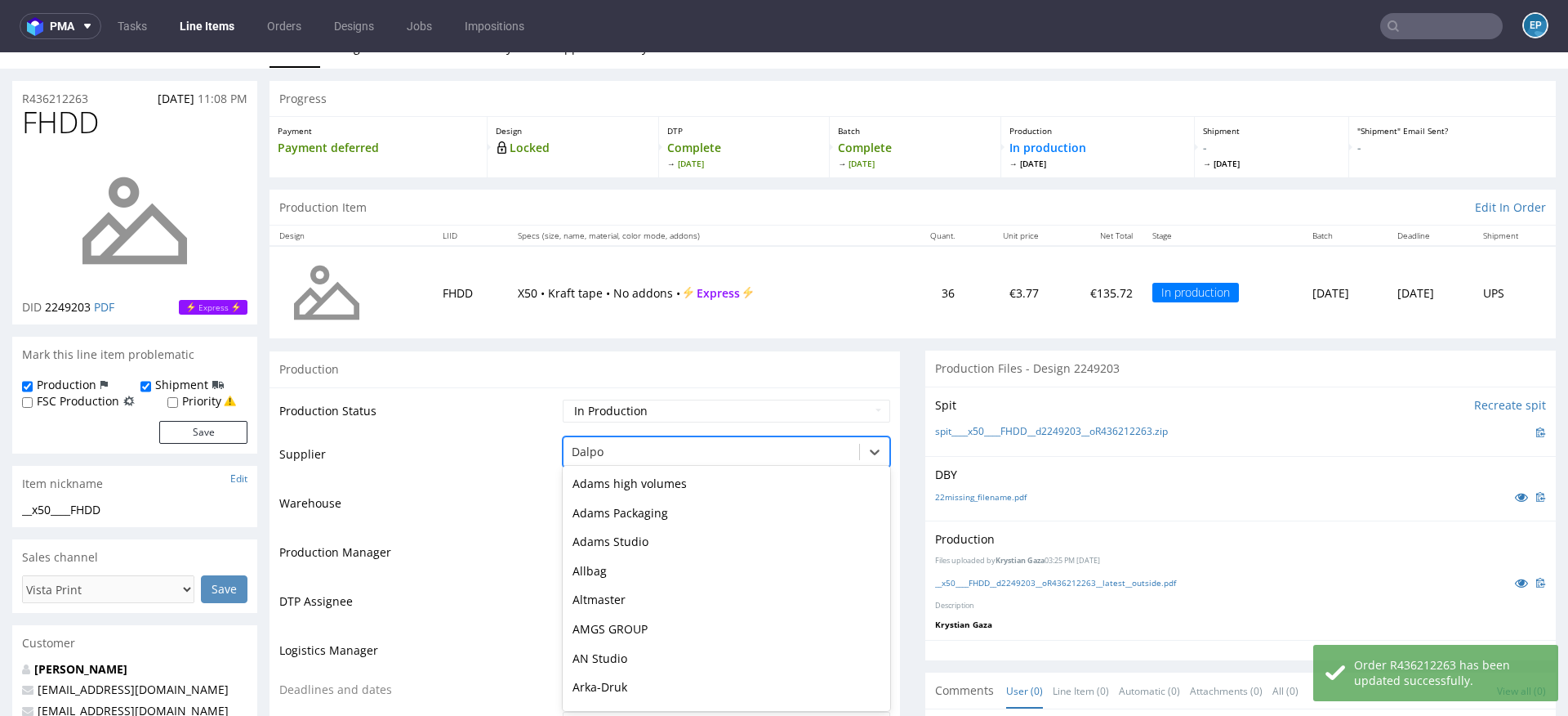
scroll to position [525, 0]
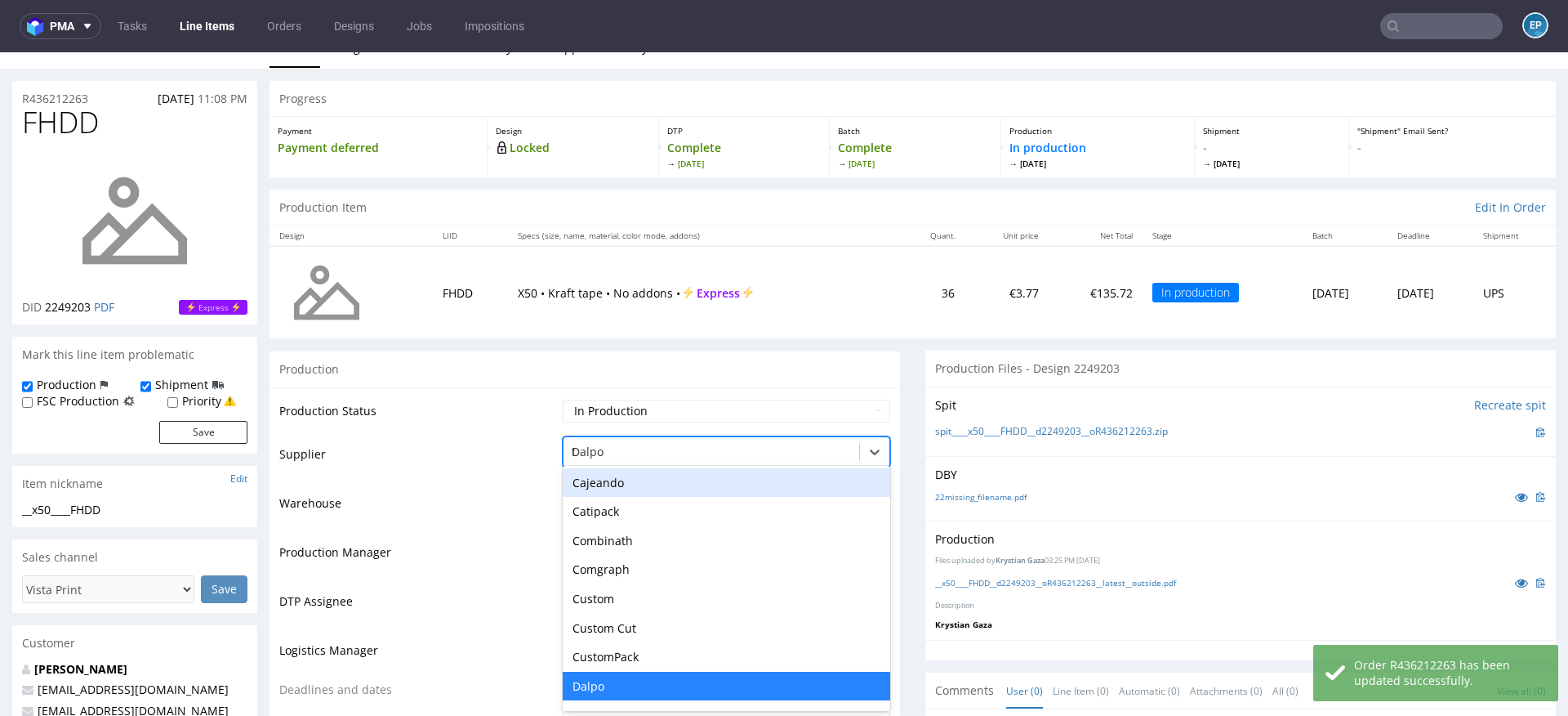
type input "tc"
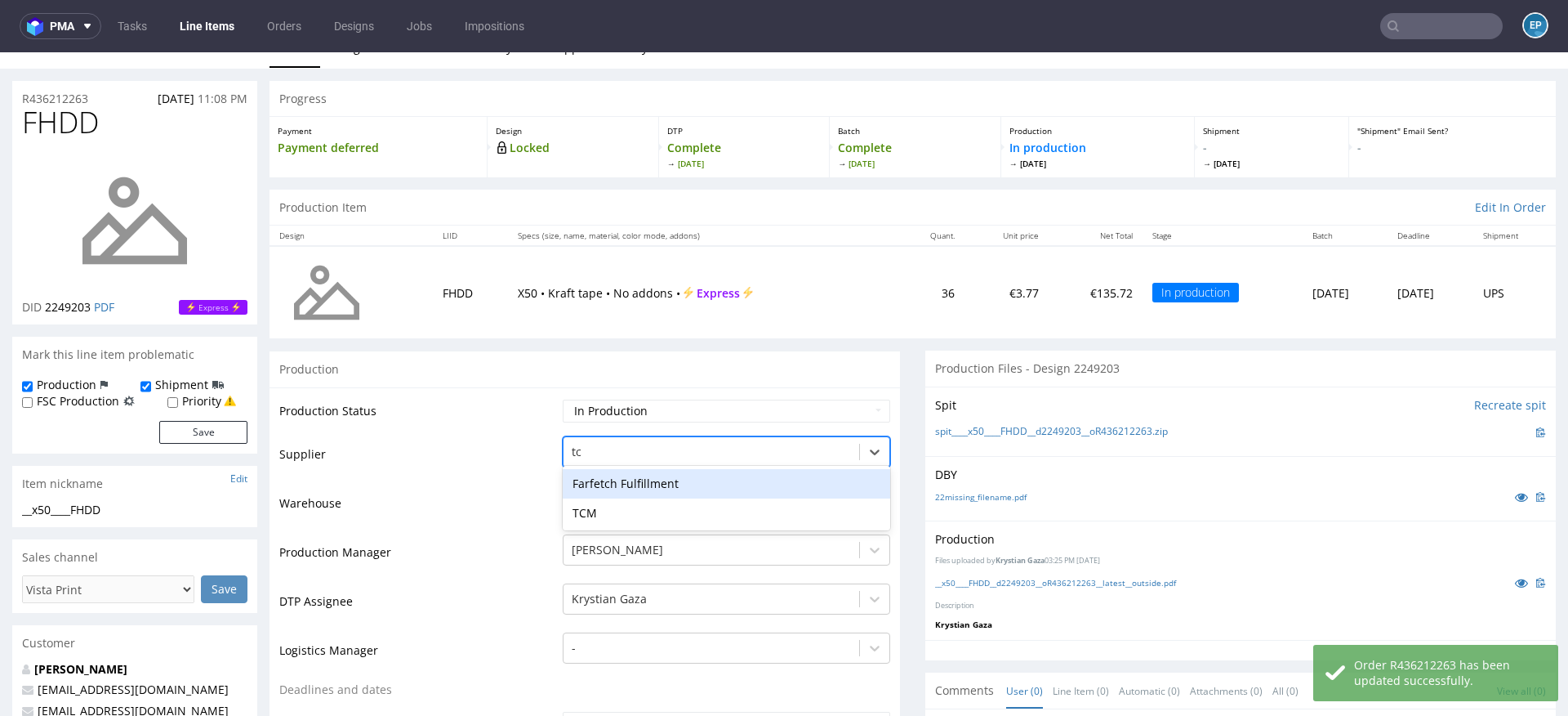
scroll to position [0, 0]
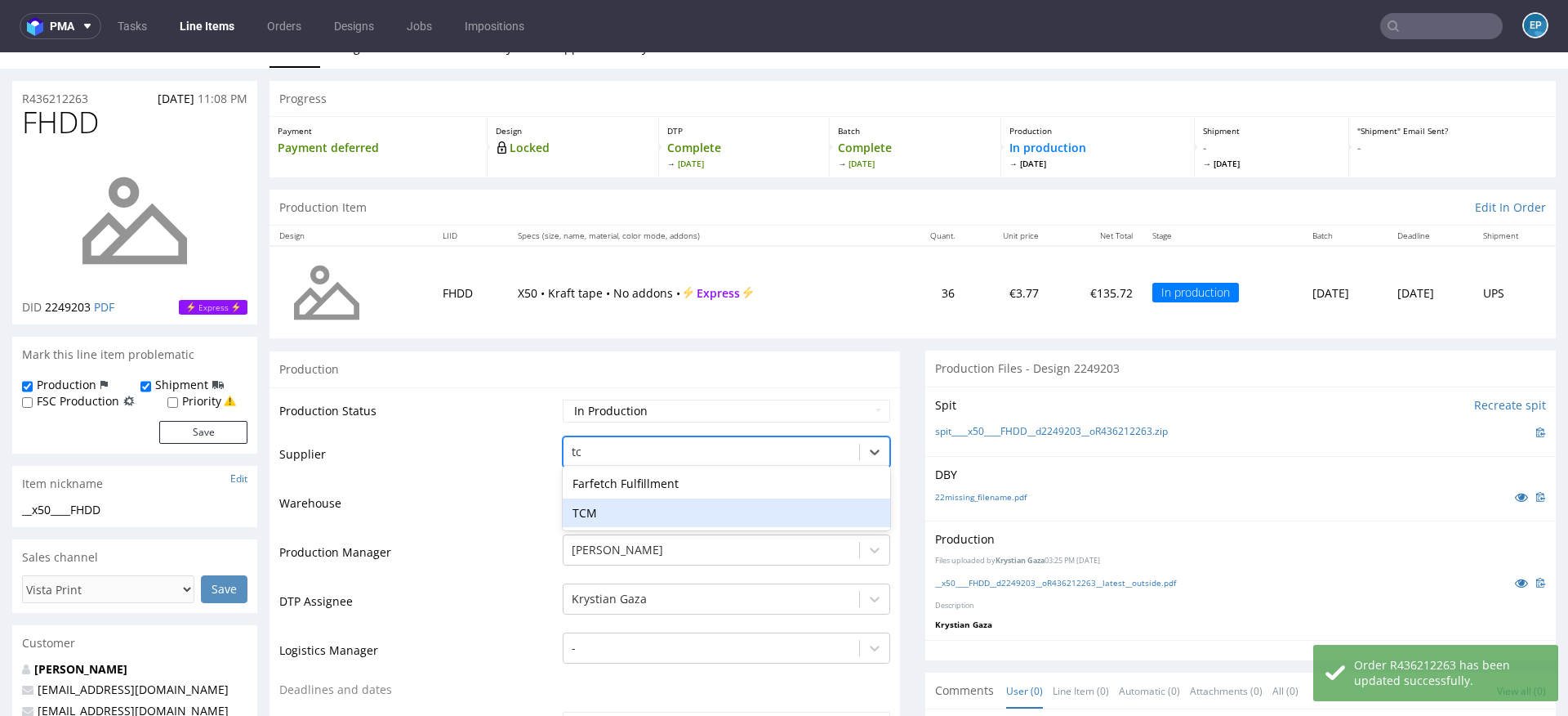
click at [603, 510] on div "TCM" at bounding box center [727, 513] width 327 height 30
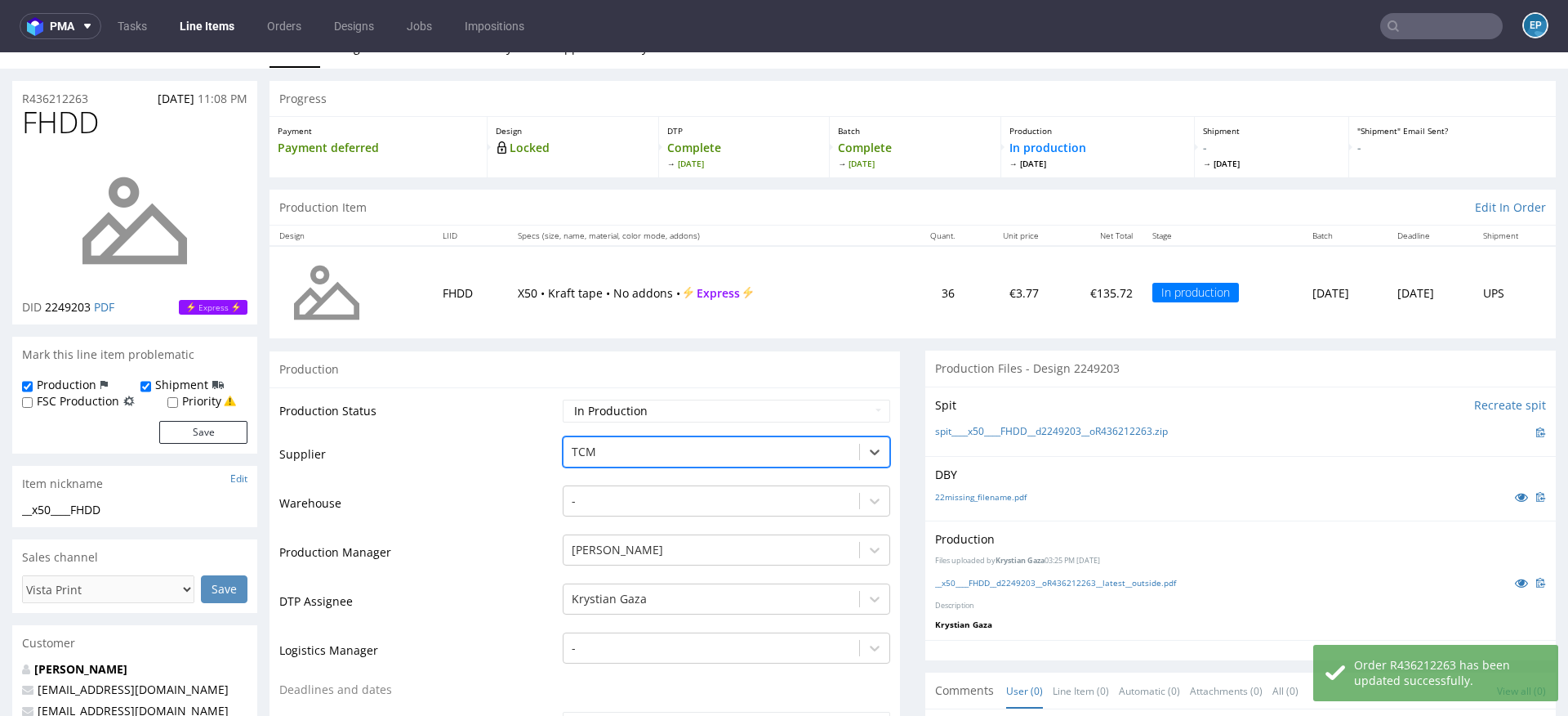
click at [598, 403] on select "Waiting for Artwork Waiting for Diecut Waiting for Mockup Waiting for DTP Waiti…" at bounding box center [727, 411] width 327 height 23
select select "dtp_production_ready"
click at [563, 400] on select "Waiting for Artwork Waiting for Diecut Waiting for Mockup Waiting for DTP Waiti…" at bounding box center [727, 411] width 327 height 23
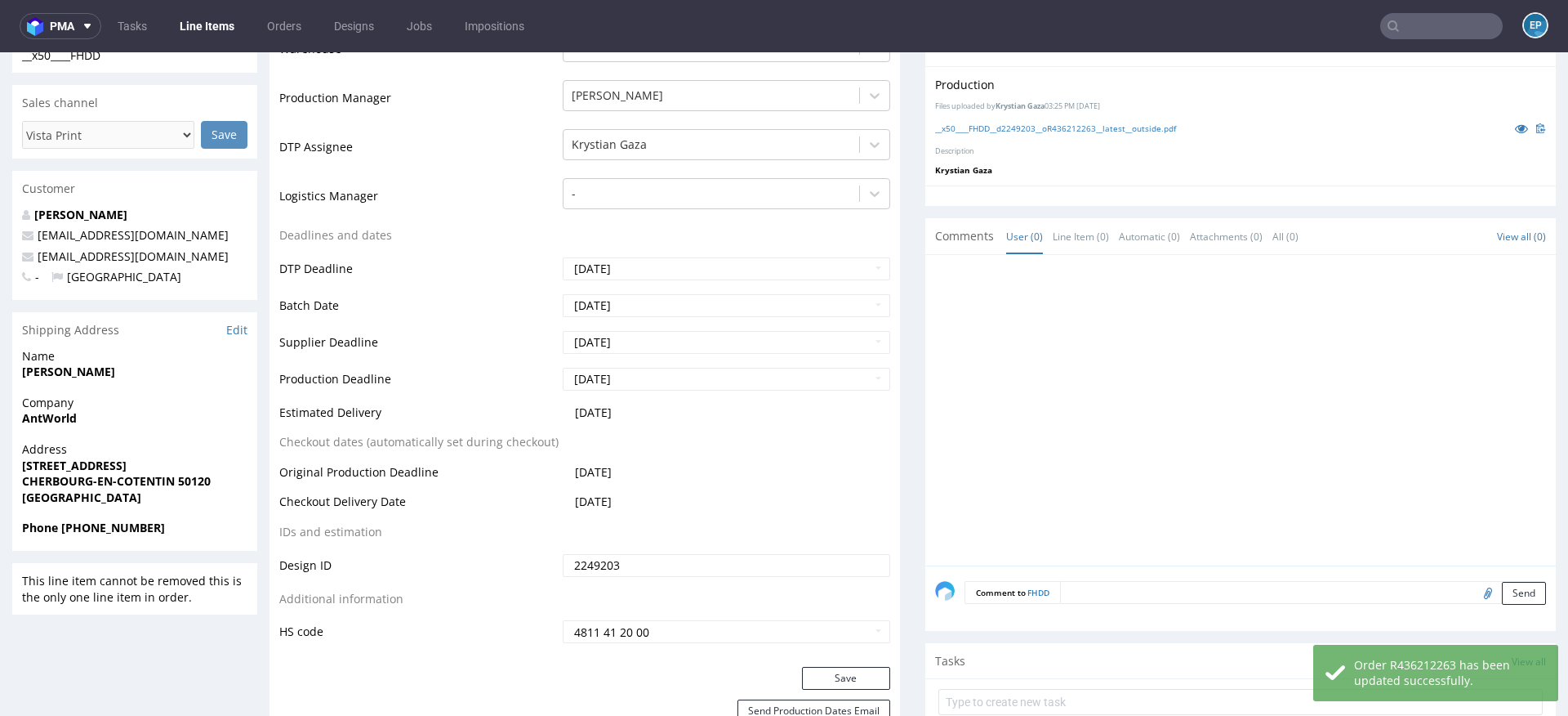
scroll to position [562, 0]
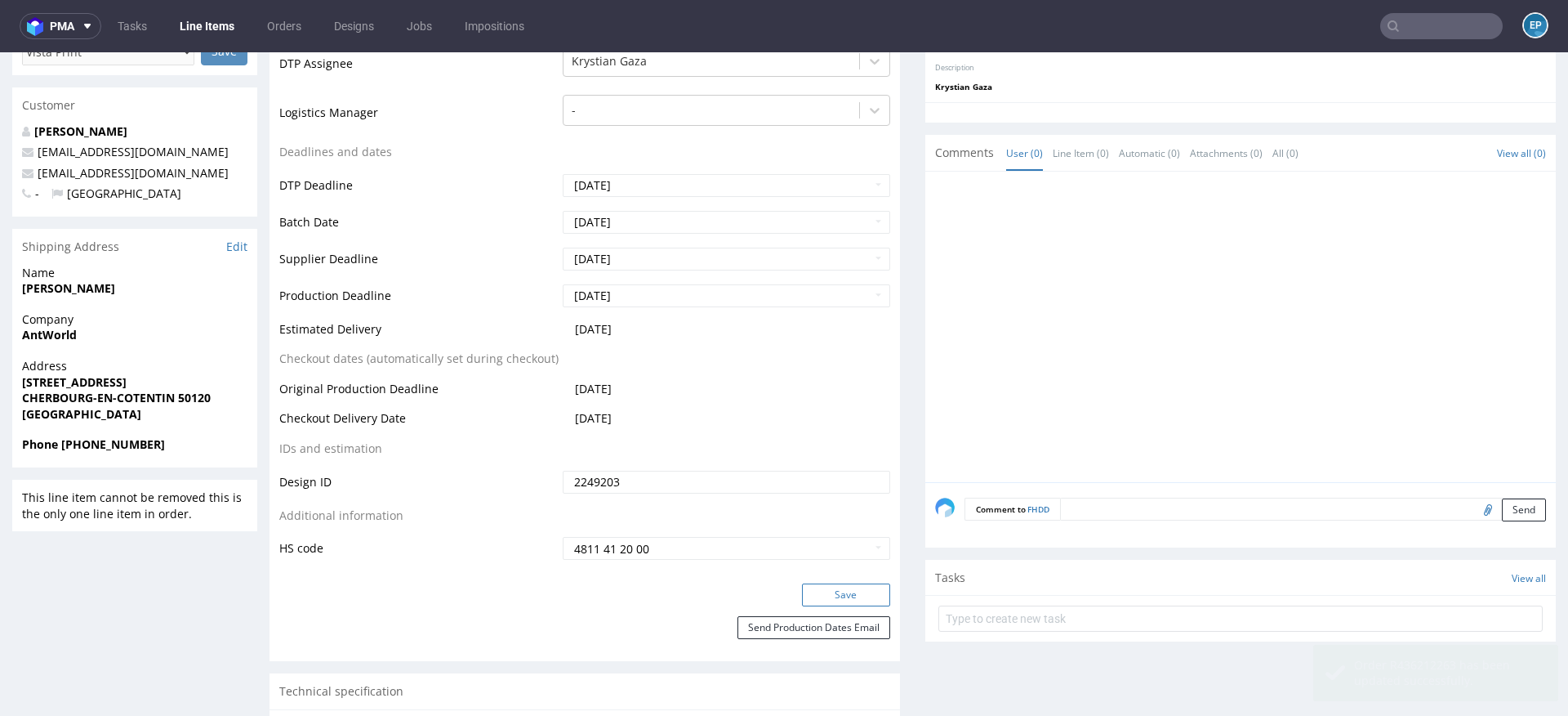
click at [834, 591] on button "Save" at bounding box center [845, 595] width 88 height 23
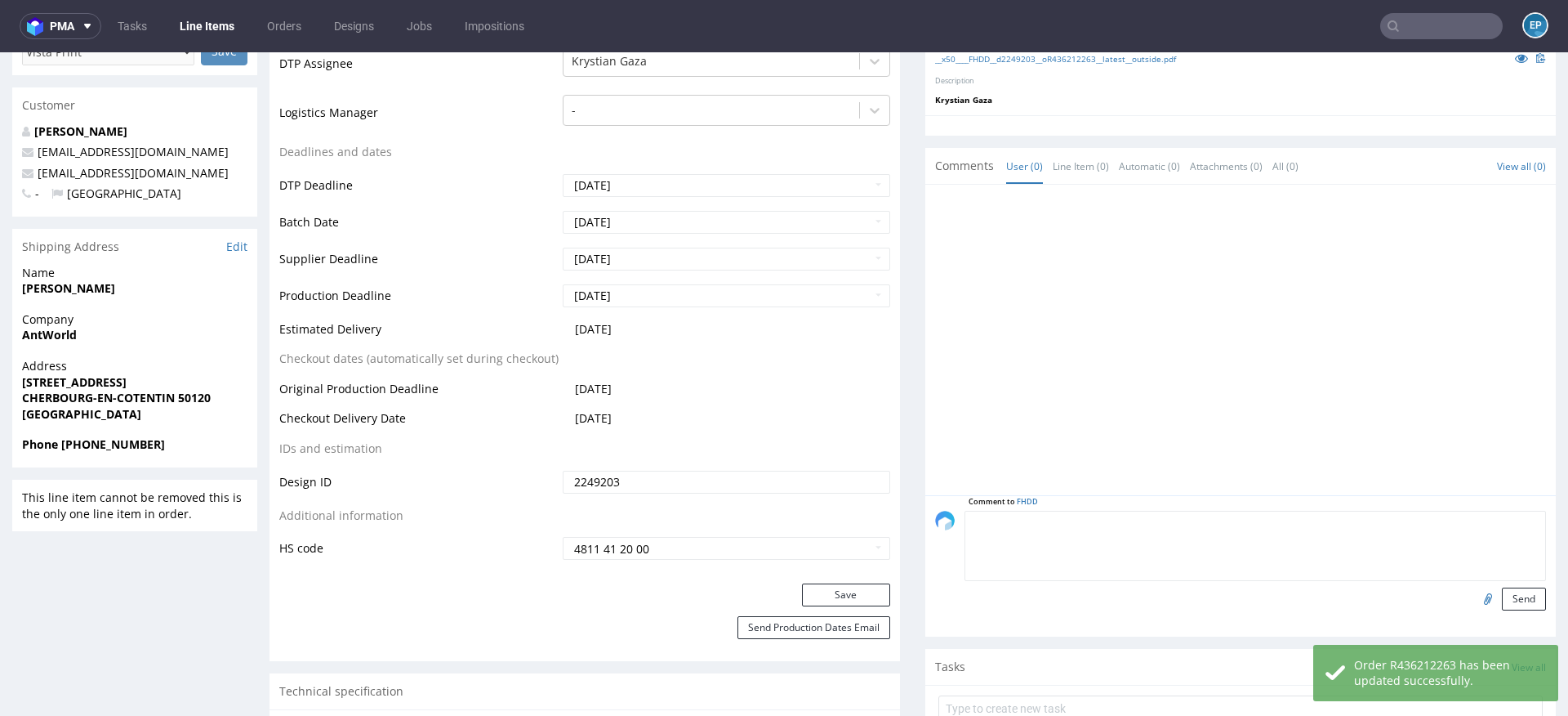
click at [1202, 525] on textarea at bounding box center [1255, 546] width 582 height 70
paste textarea "Dalpo delay -> TCM"
type textarea "Dalpo delay -> TCM"
click at [1501, 590] on button "Send" at bounding box center [1524, 599] width 44 height 23
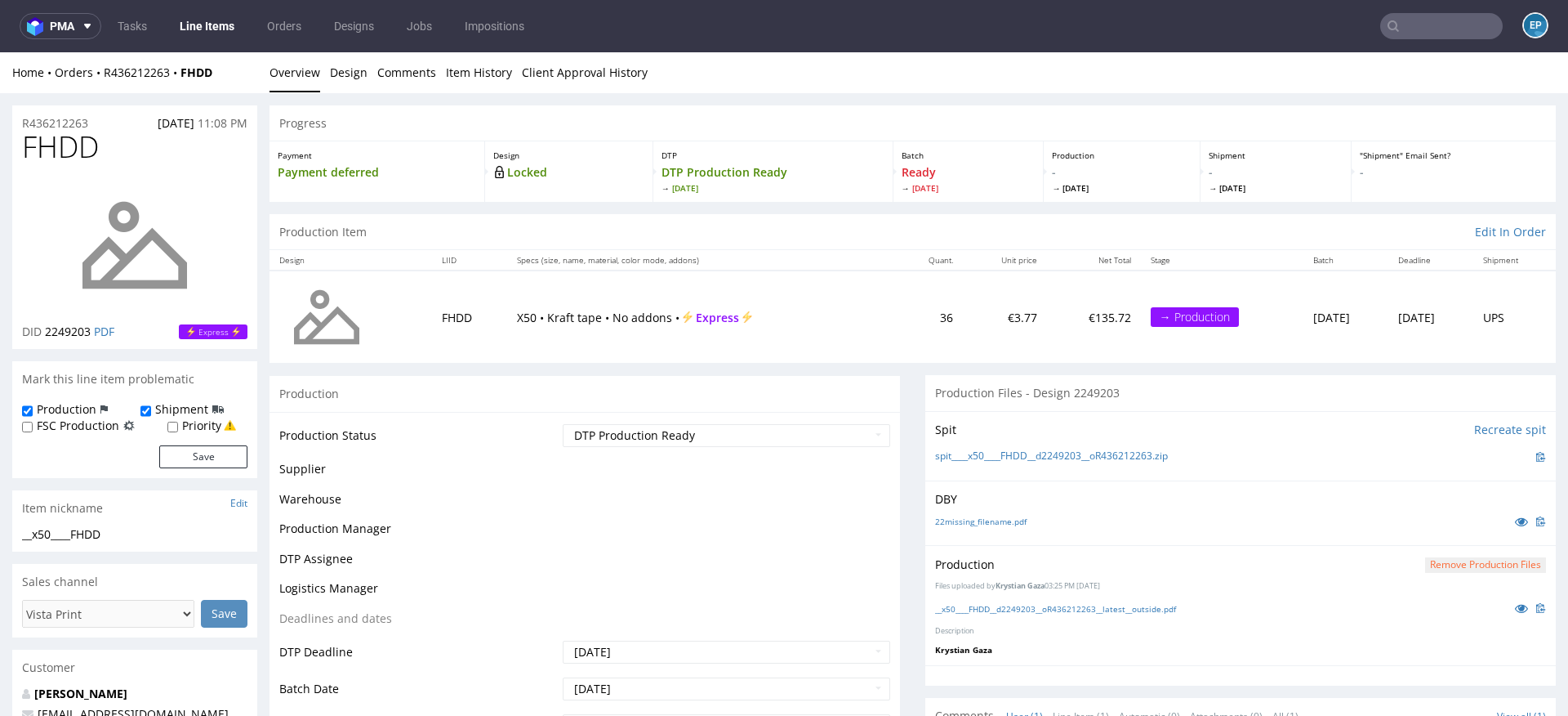
scroll to position [0, 0]
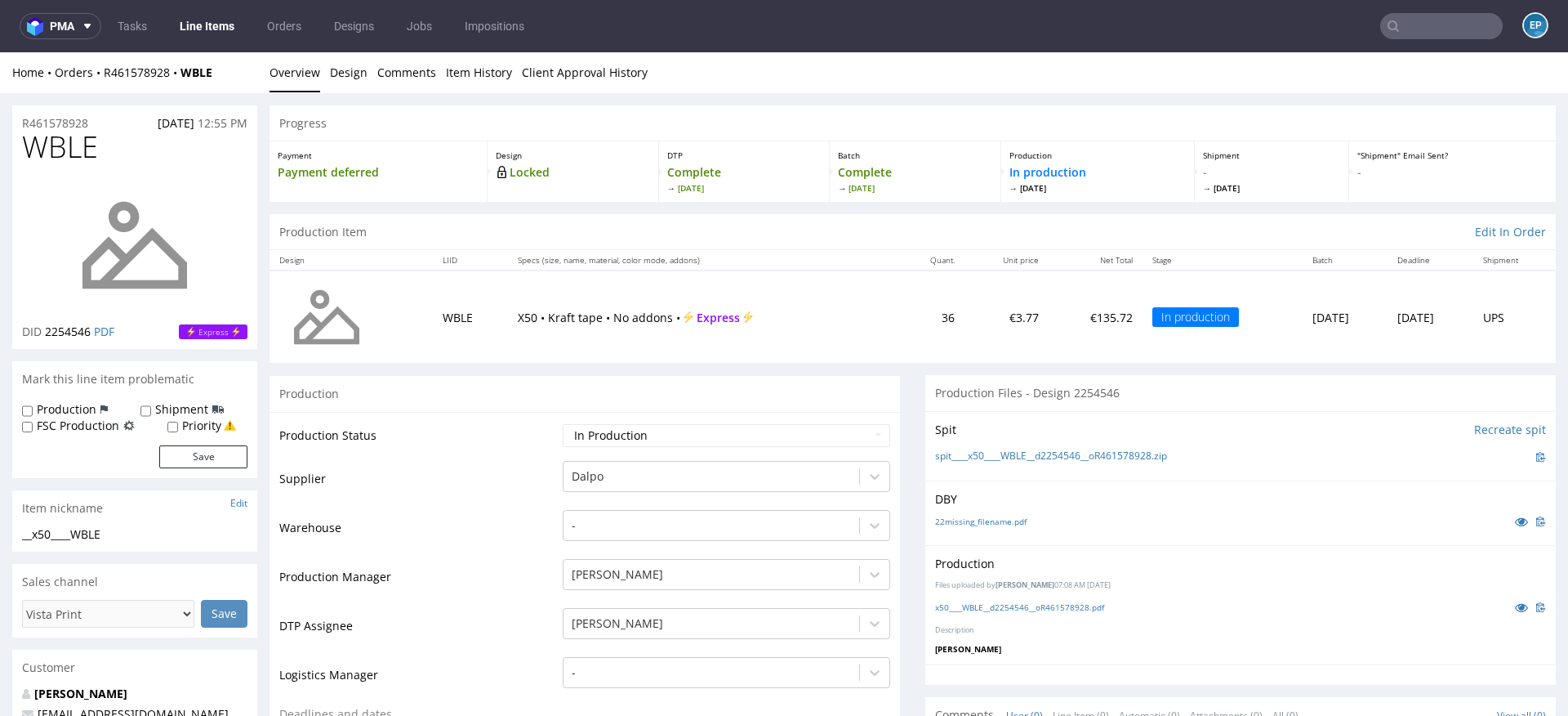
click at [68, 407] on label "Production" at bounding box center [67, 410] width 59 height 17
click at [32, 407] on input "Production" at bounding box center [27, 411] width 10 height 13
checkbox input "true"
click at [170, 410] on label "Shipment" at bounding box center [181, 410] width 53 height 17
click at [151, 410] on input "Shipment" at bounding box center [145, 411] width 10 height 13
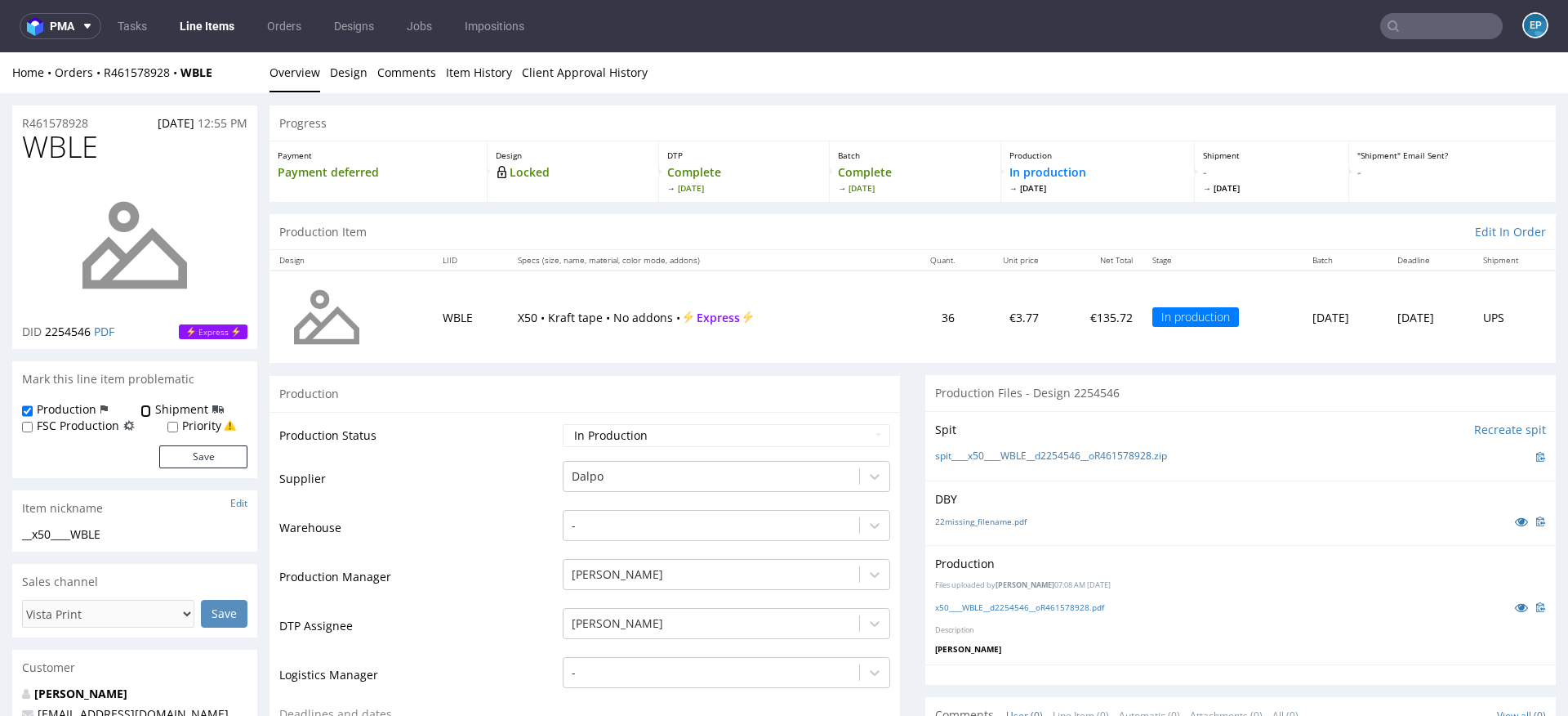
checkbox input "true"
click at [208, 455] on button "Save" at bounding box center [202, 456] width 88 height 23
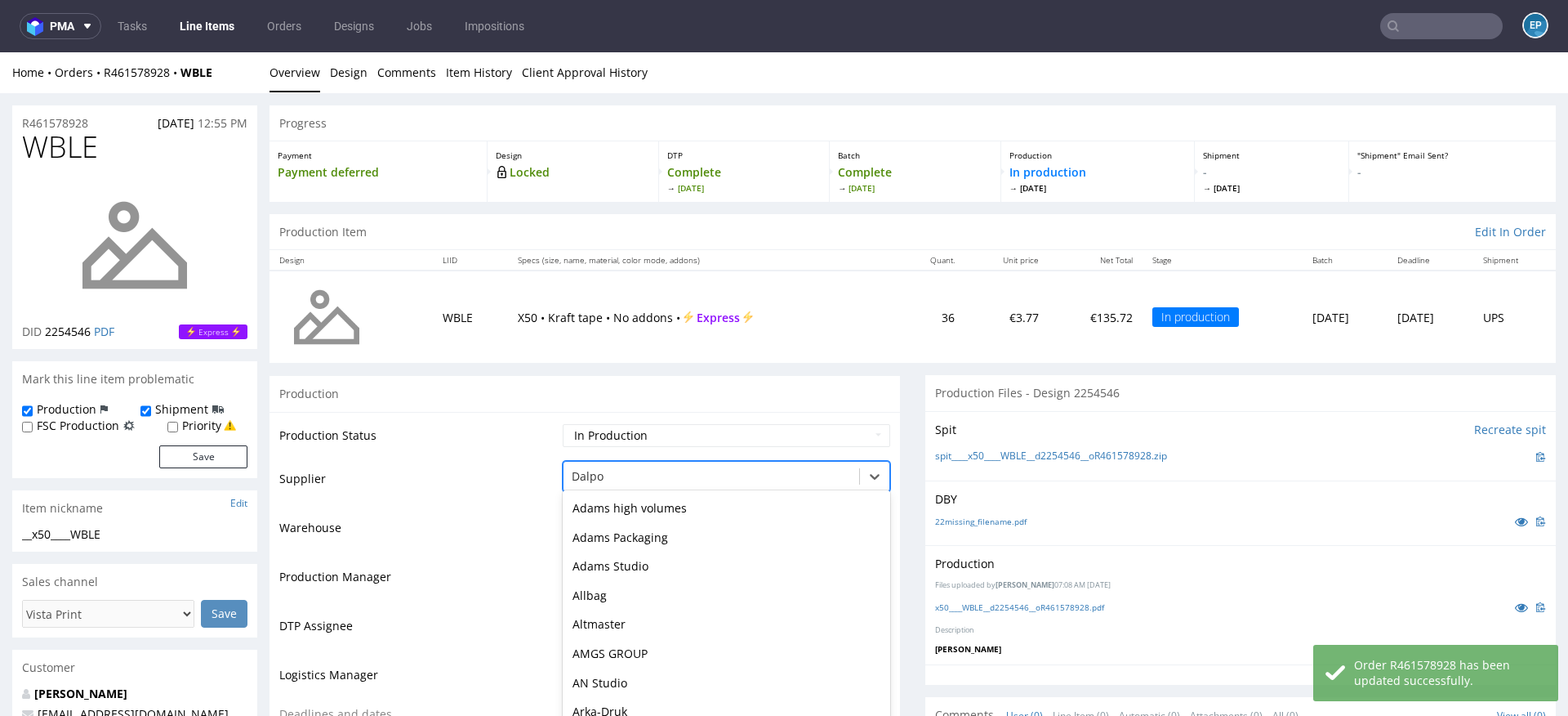
click at [625, 475] on div "Dalpo selected, 26 of 172. 172 results available. Use Up and Down to choose opt…" at bounding box center [727, 472] width 327 height 23
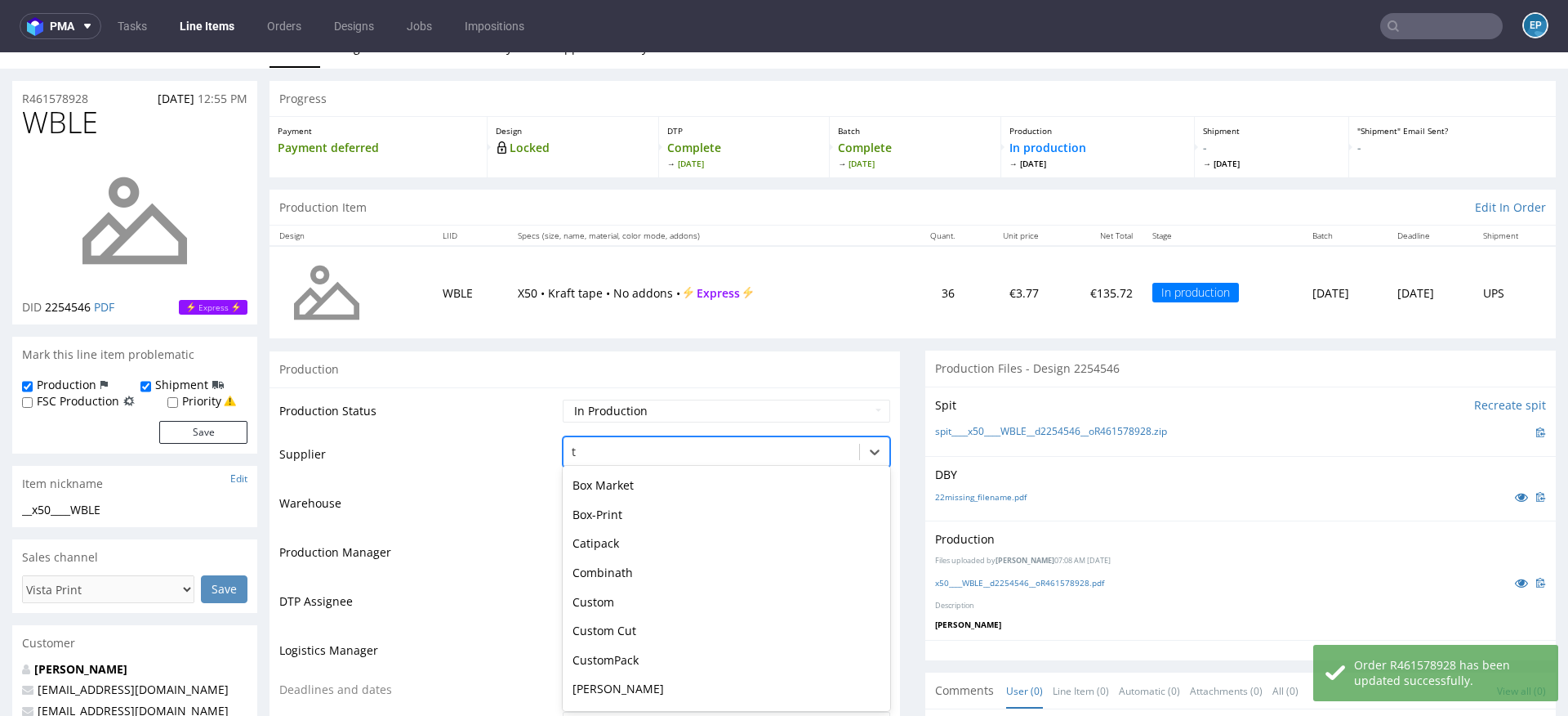
type input "tc"
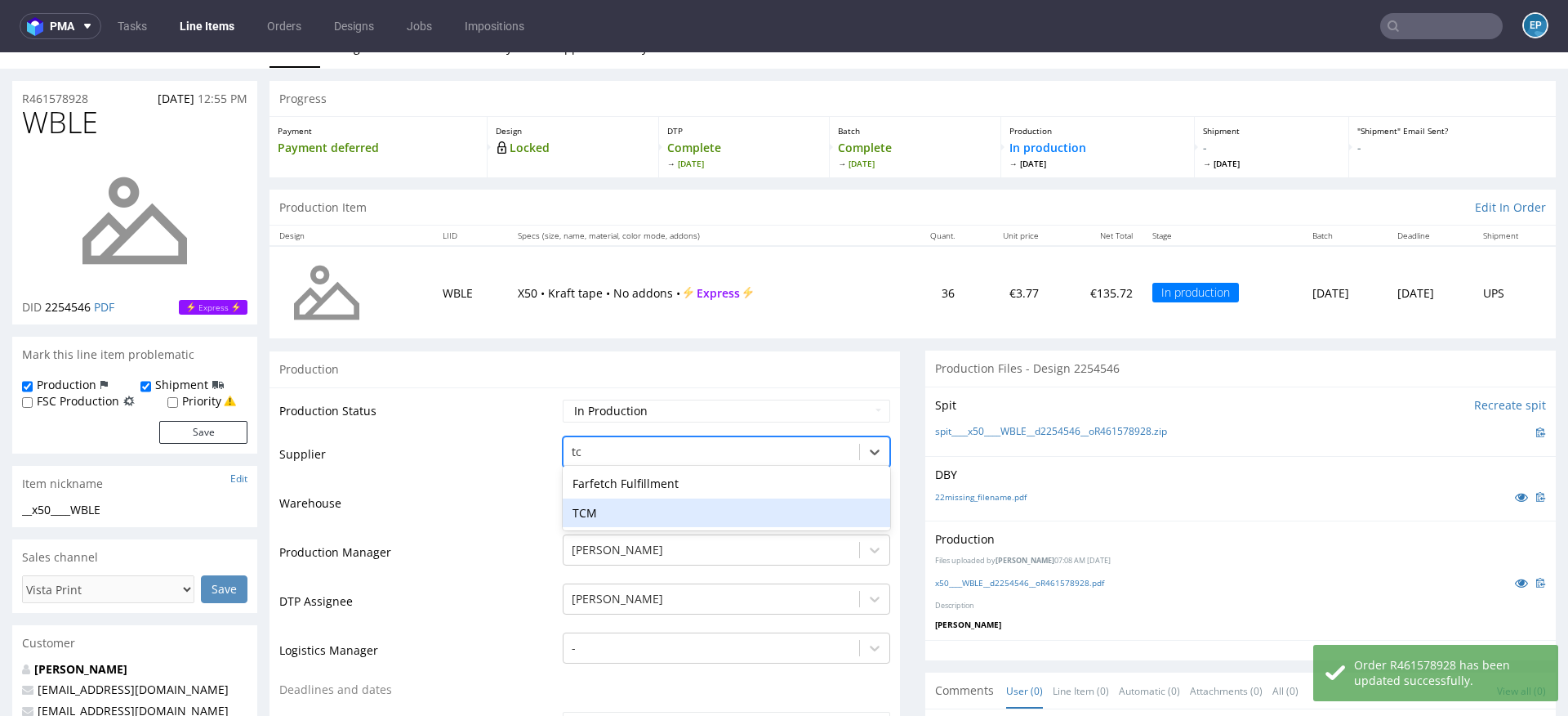
click at [605, 508] on div "TCM" at bounding box center [727, 513] width 327 height 30
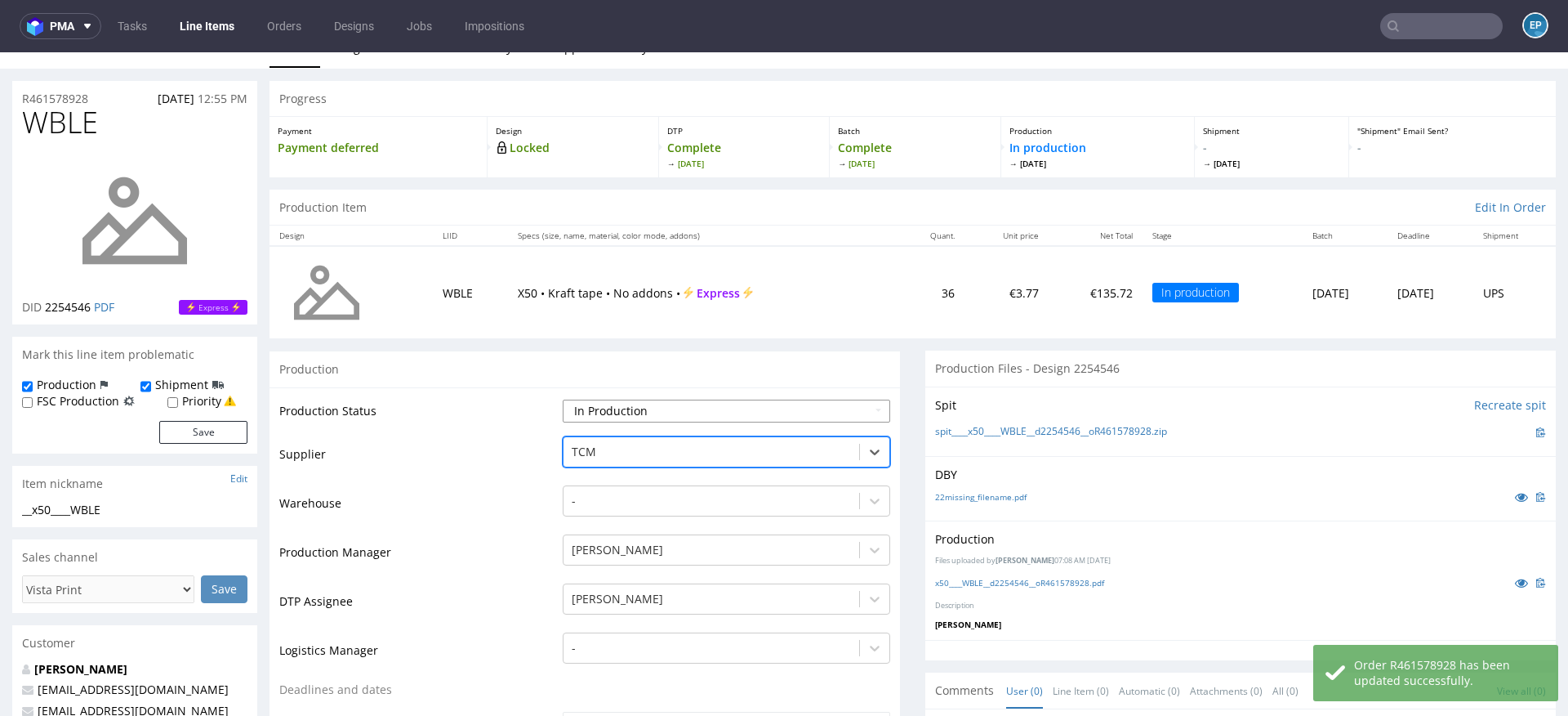
click at [592, 411] on select "Waiting for Artwork Waiting for Diecut Waiting for Mockup Waiting for DTP Waiti…" at bounding box center [727, 411] width 327 height 23
select select "dtp_production_ready"
click at [563, 400] on select "Waiting for Artwork Waiting for Diecut Waiting for Mockup Waiting for DTP Waiti…" at bounding box center [727, 411] width 327 height 23
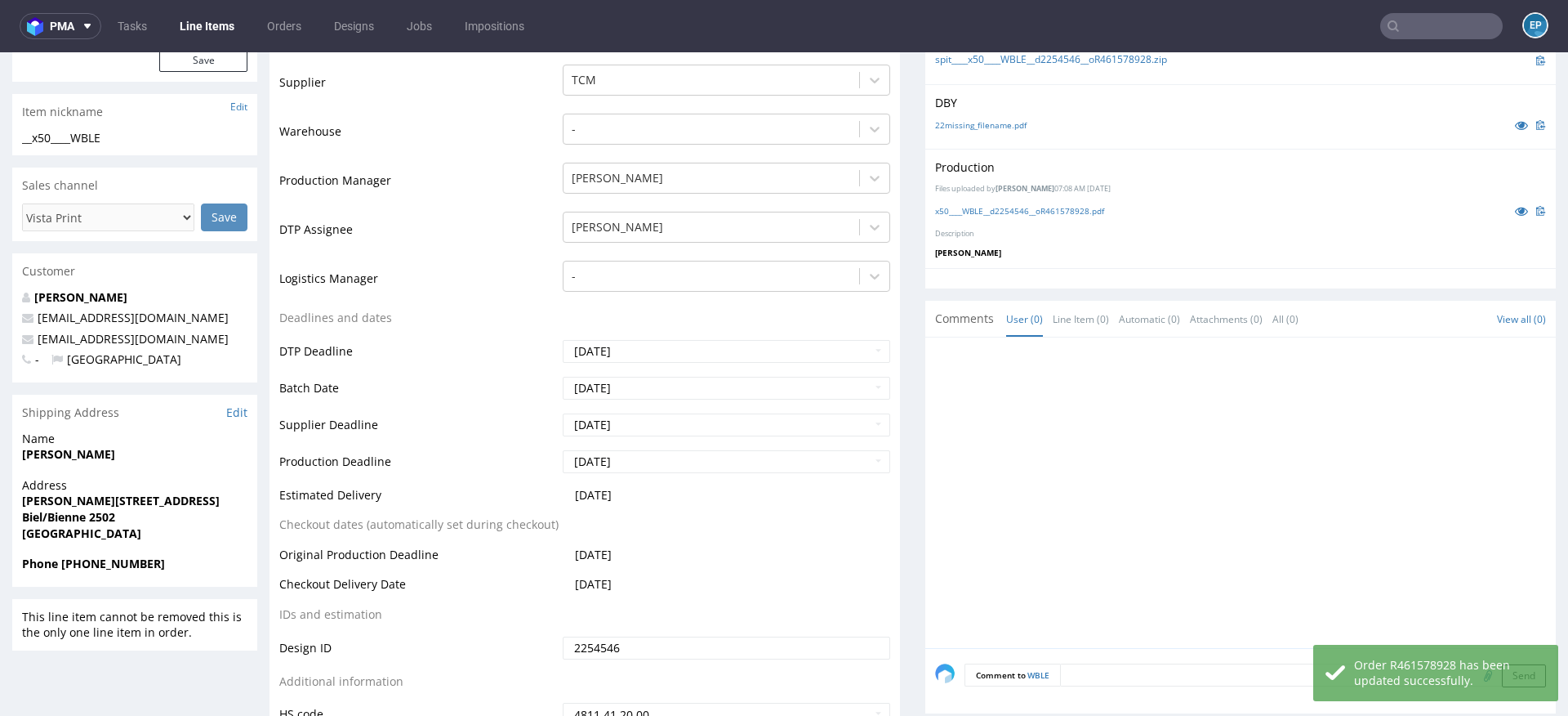
scroll to position [556, 0]
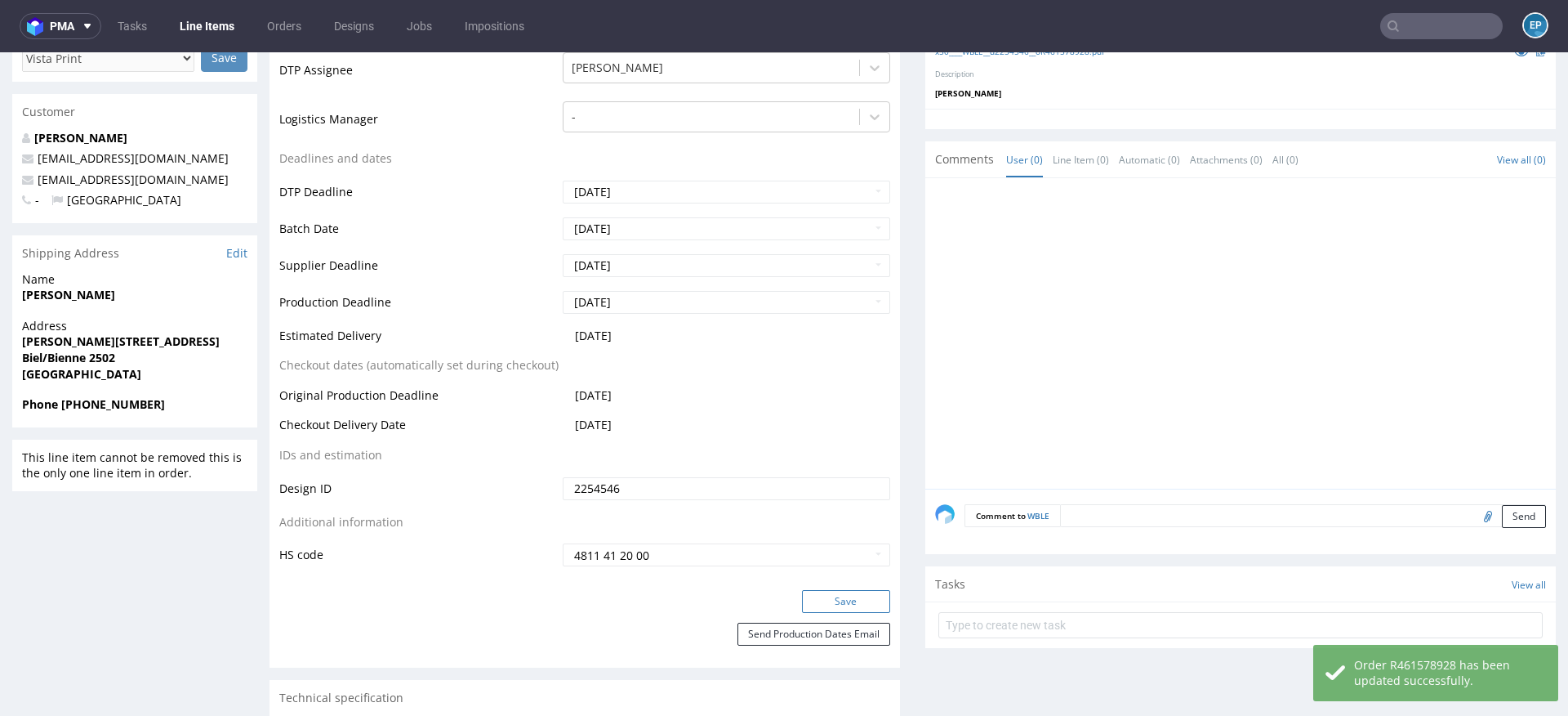
click at [828, 611] on button "Save" at bounding box center [845, 601] width 88 height 23
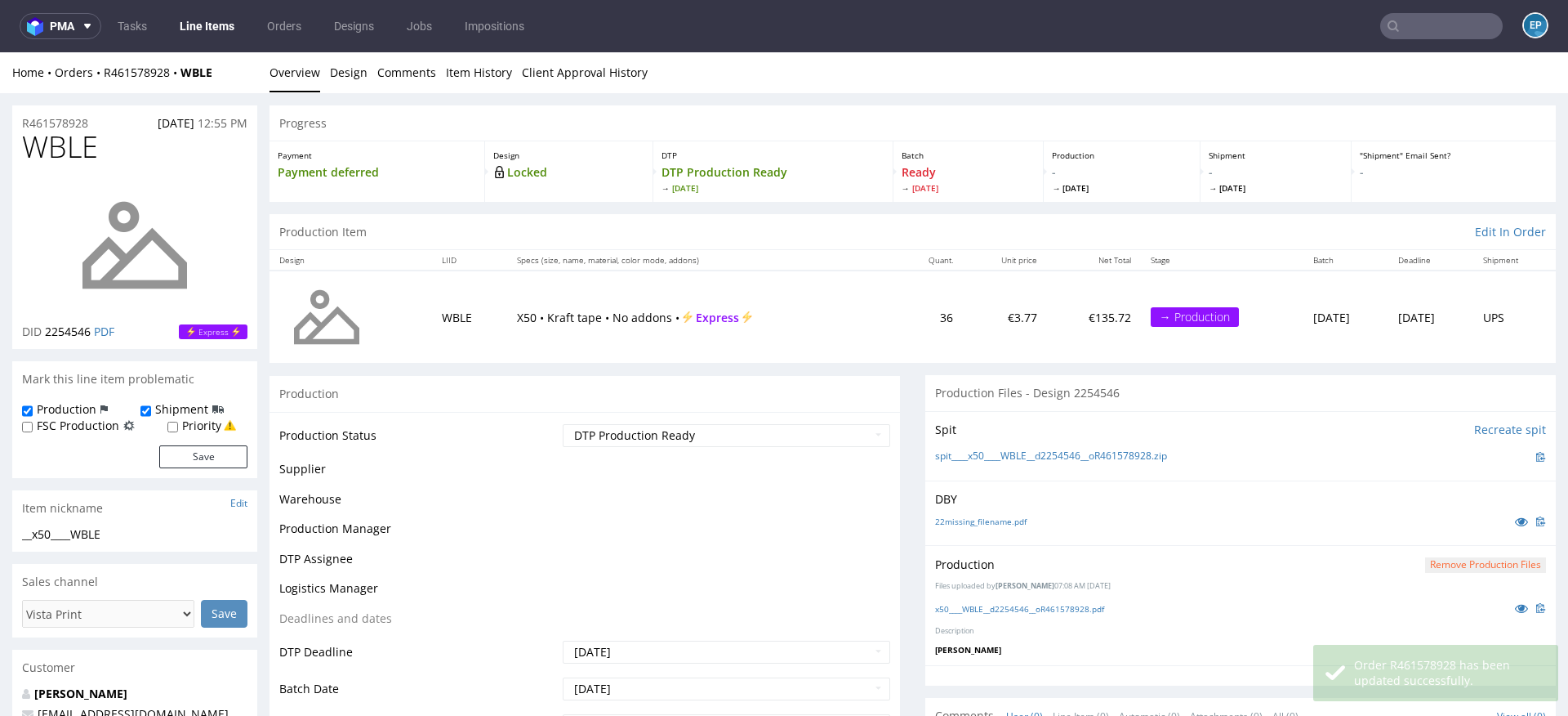
scroll to position [746, 0]
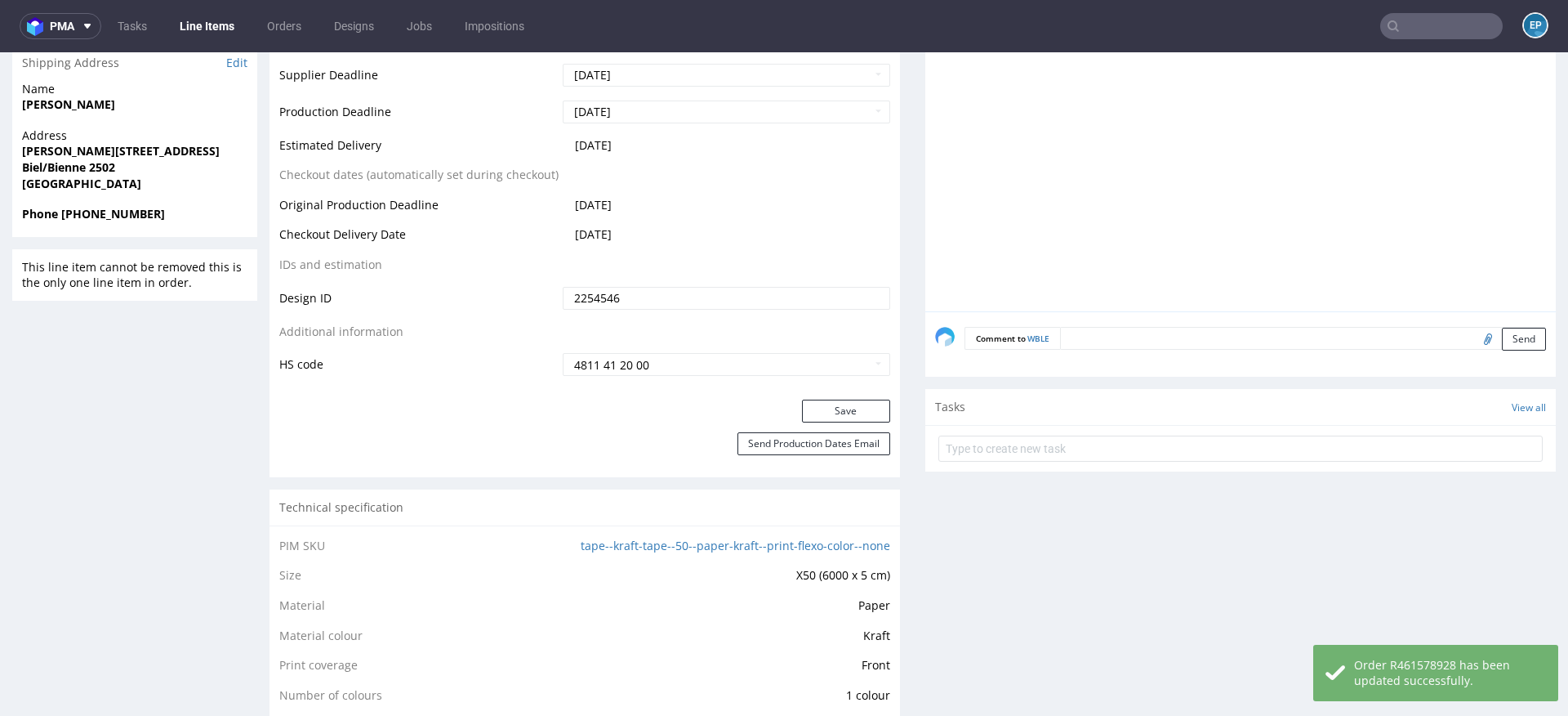
click at [1182, 332] on textarea at bounding box center [1304, 338] width 486 height 23
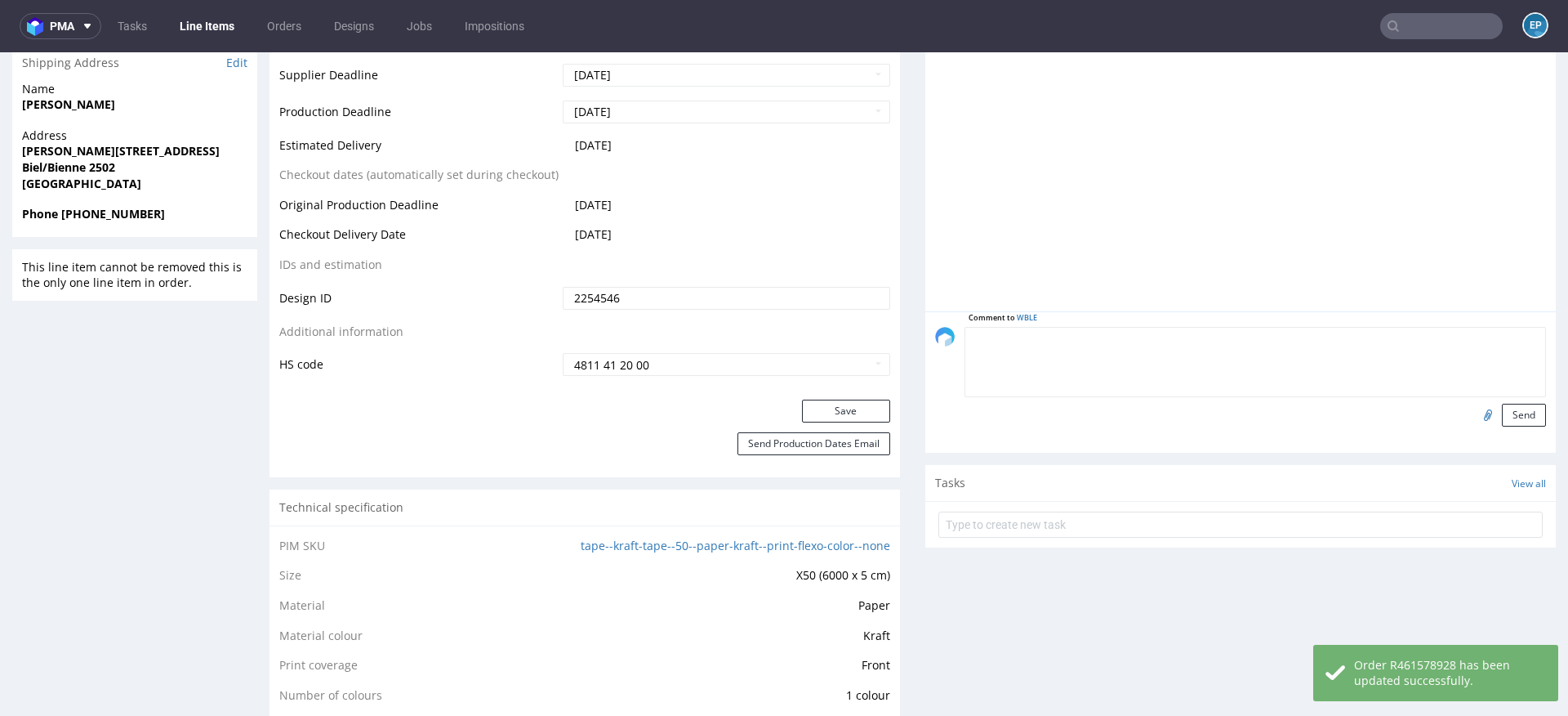
paste textarea "Dalpo delay -> TCM"
type textarea "Dalpo delay -> TCM"
click at [1501, 403] on button "Send" at bounding box center [1524, 414] width 44 height 23
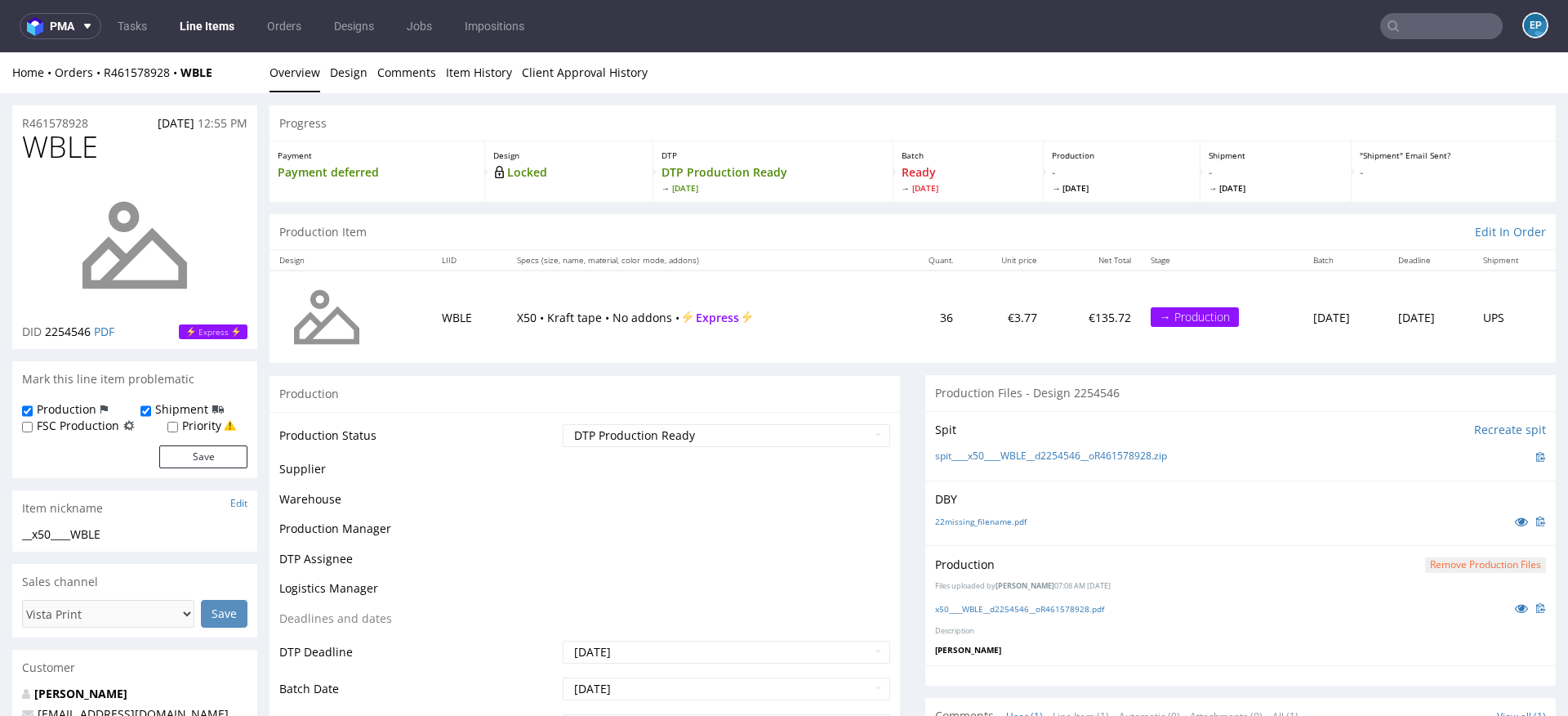
scroll to position [0, 0]
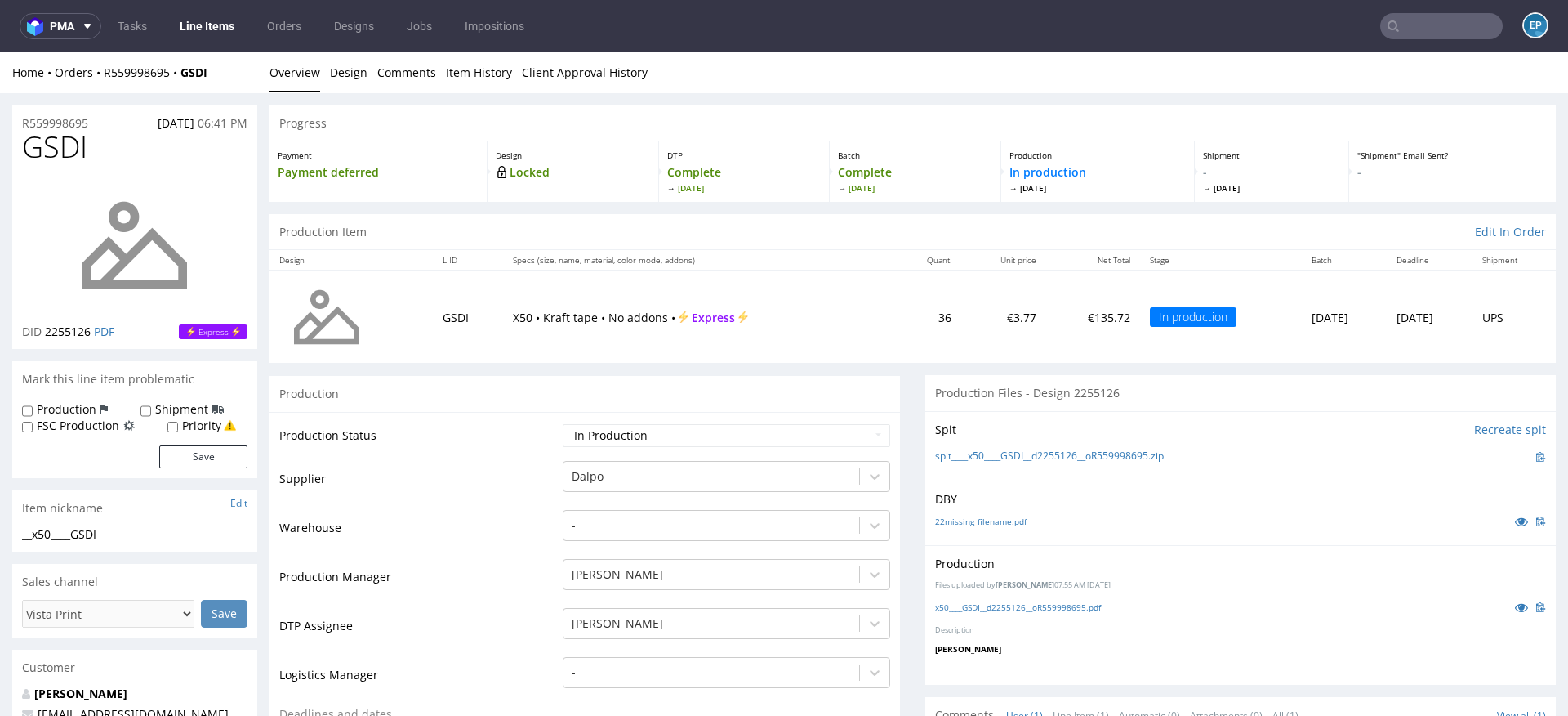
click at [60, 410] on label "Production" at bounding box center [67, 410] width 59 height 17
click at [32, 410] on input "Production" at bounding box center [27, 411] width 10 height 13
checkbox input "true"
click at [161, 410] on label "Shipment" at bounding box center [181, 410] width 53 height 17
click at [151, 410] on input "Shipment" at bounding box center [145, 411] width 10 height 13
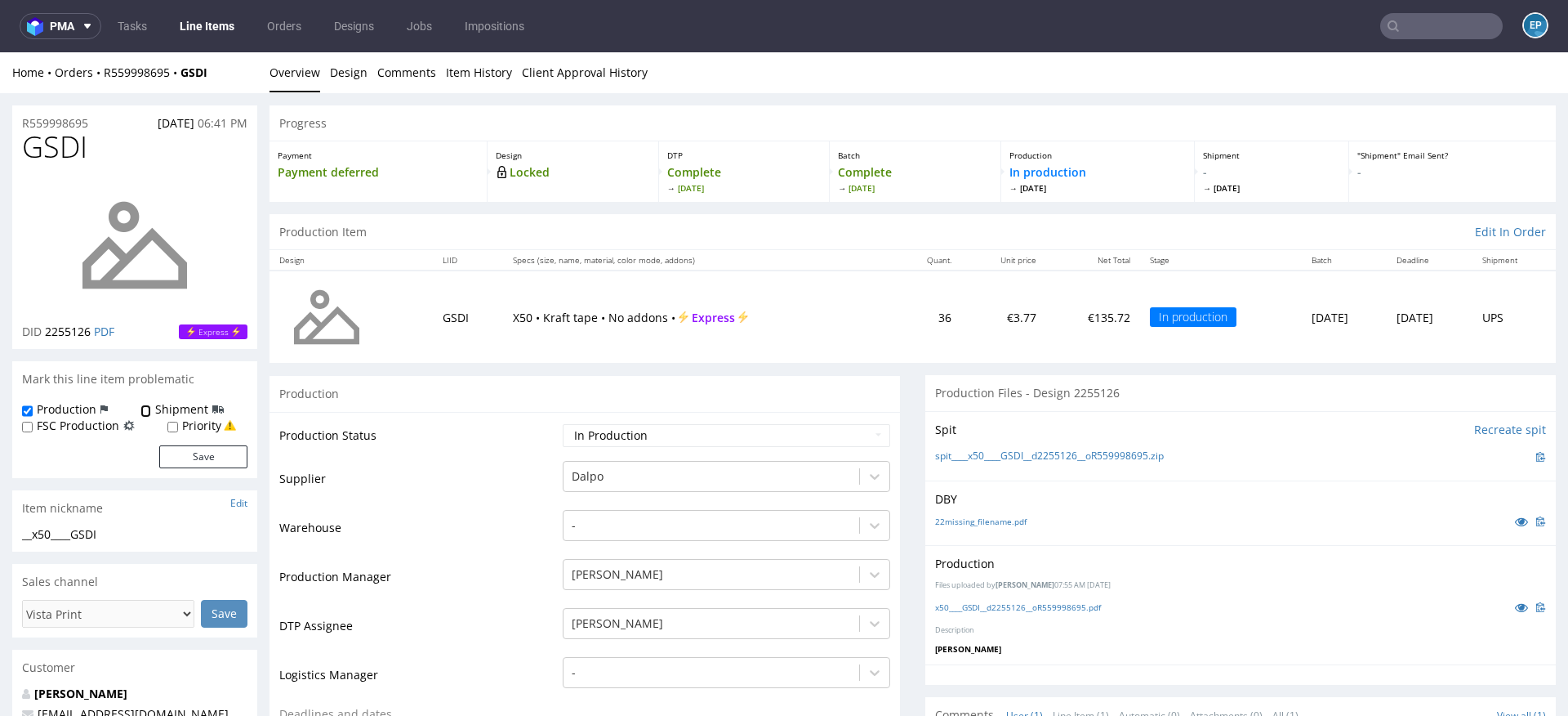
checkbox input "true"
click at [180, 451] on button "Save" at bounding box center [202, 456] width 88 height 23
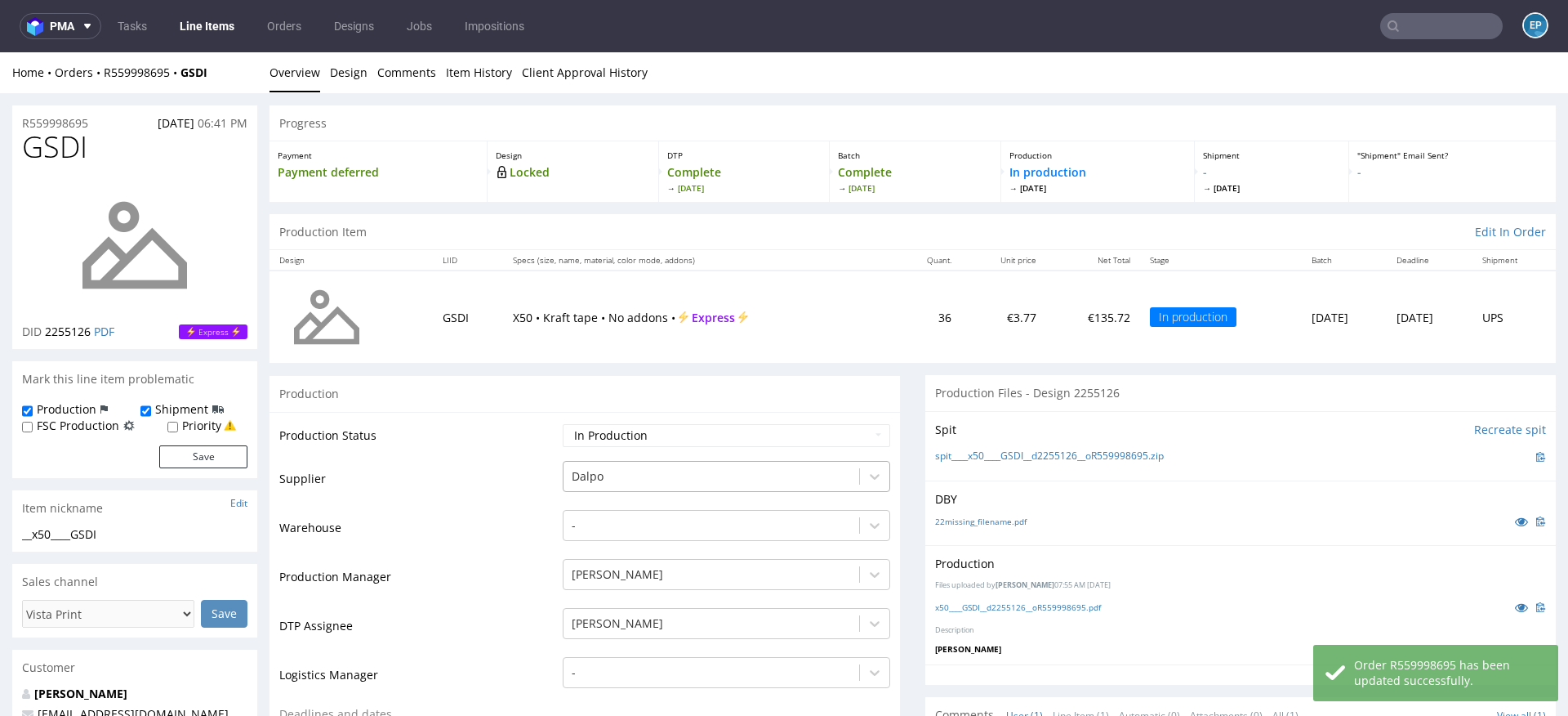
click at [642, 466] on div at bounding box center [711, 475] width 279 height 19
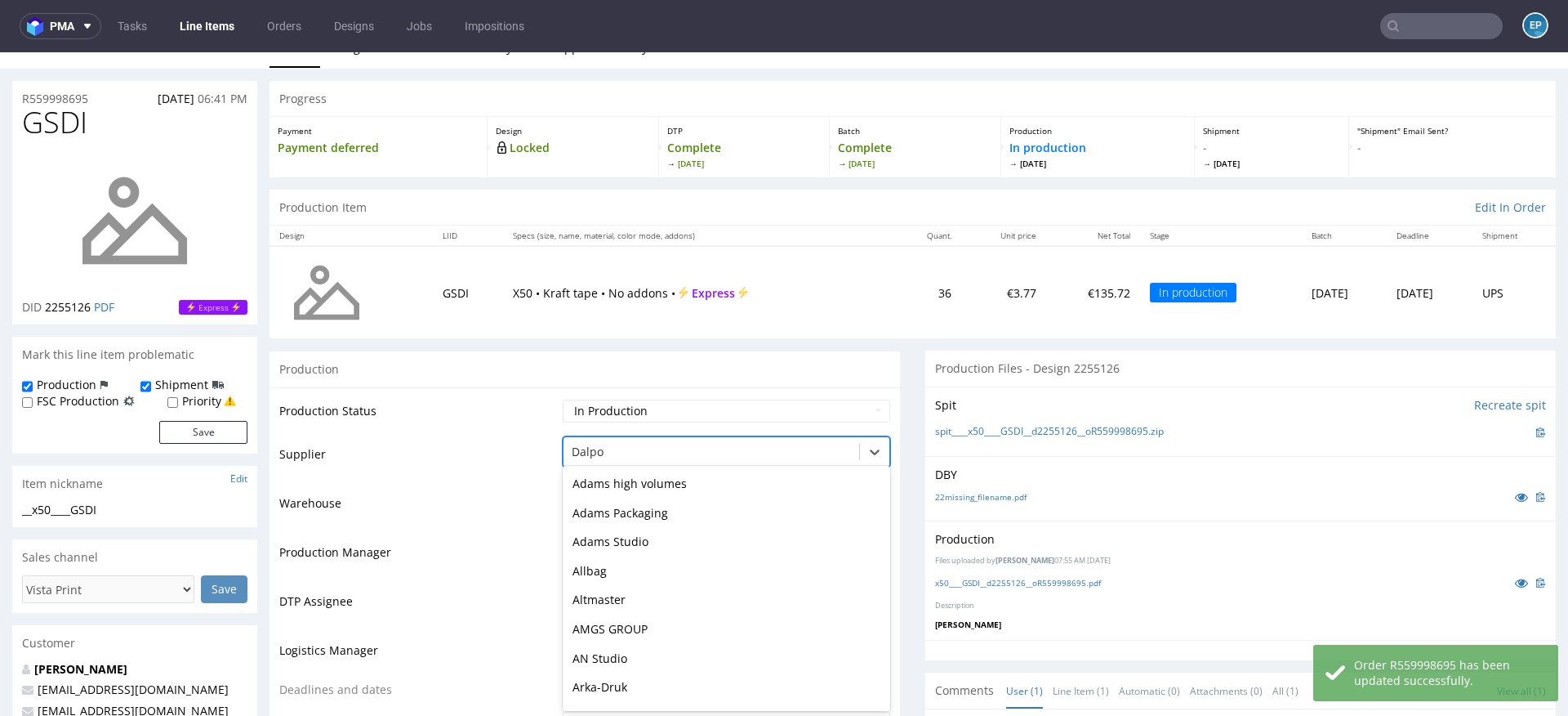
scroll to position [525, 0]
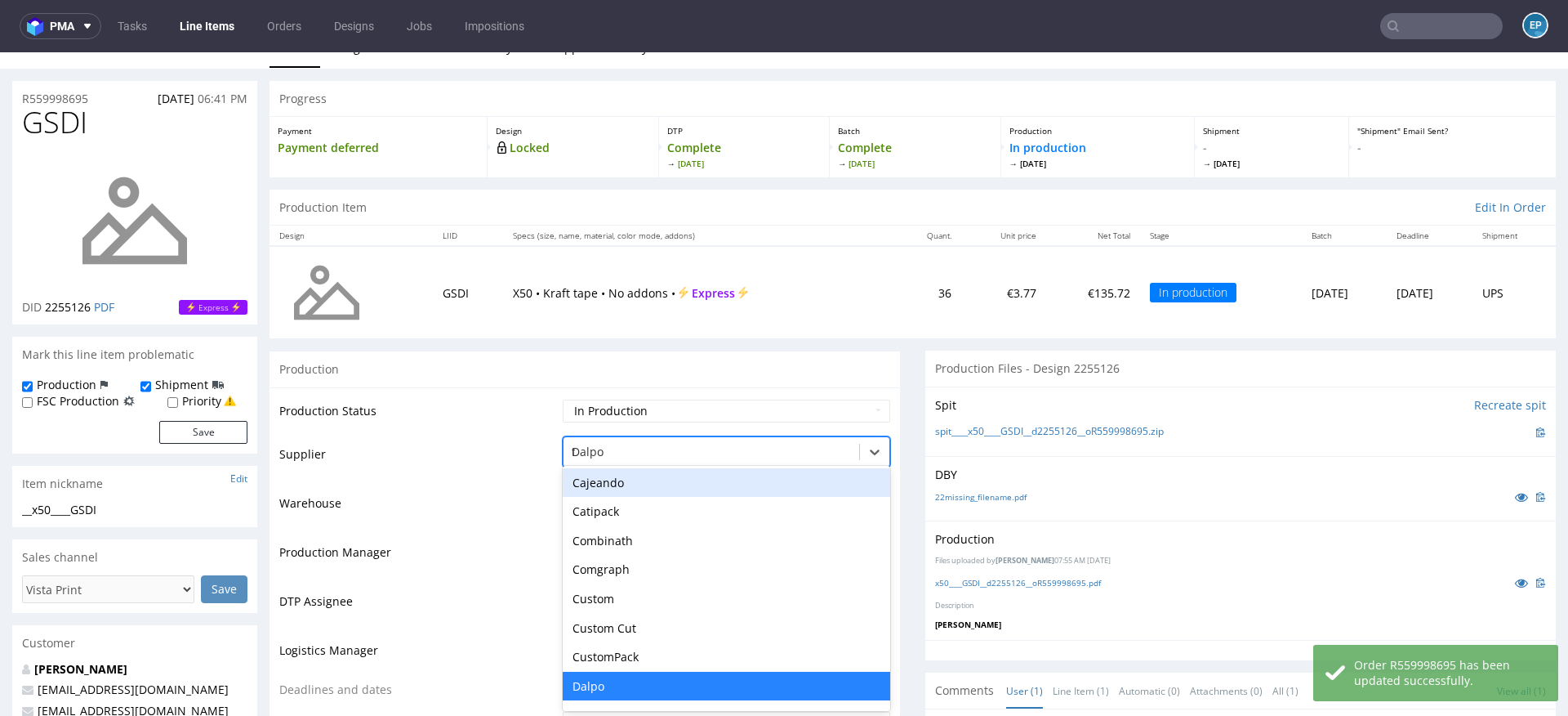
type input "tc"
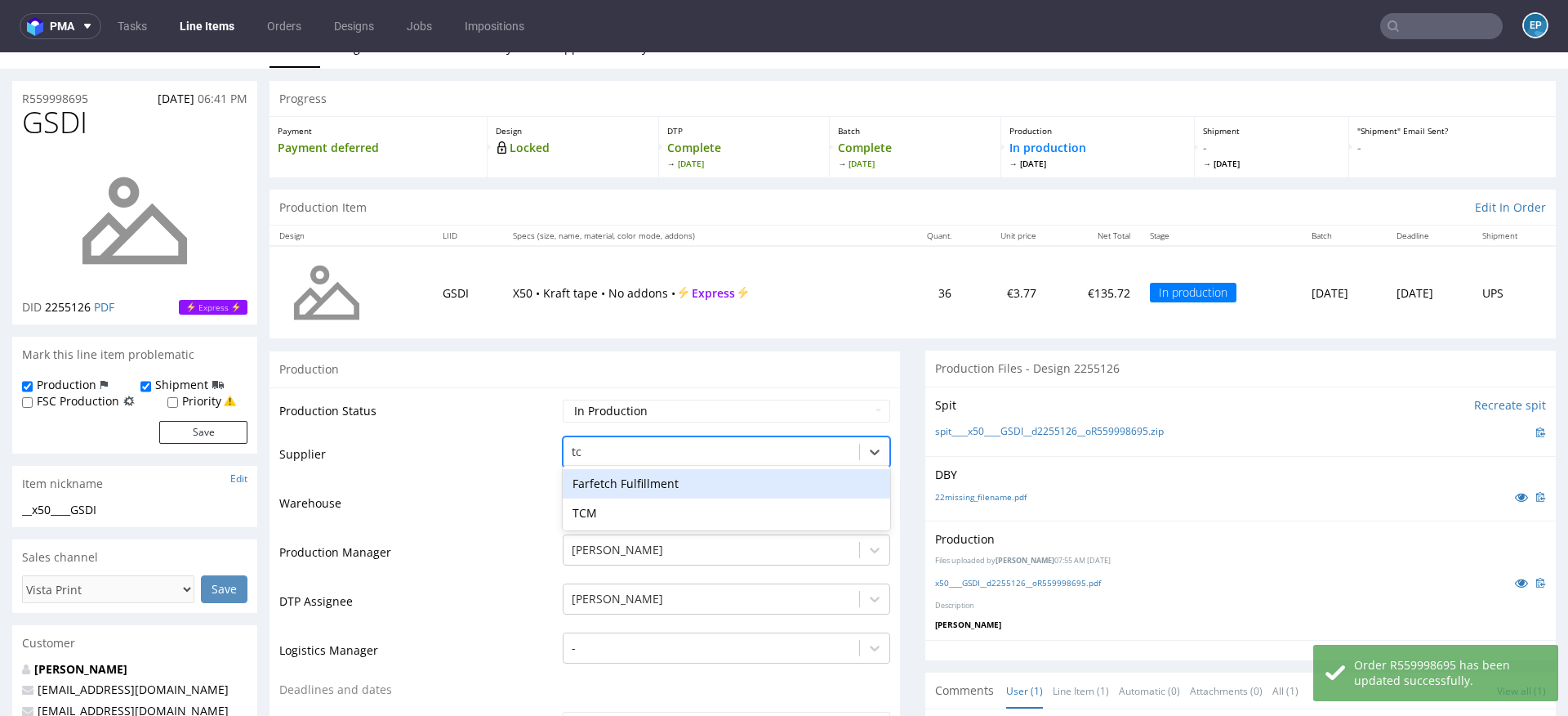
scroll to position [0, 0]
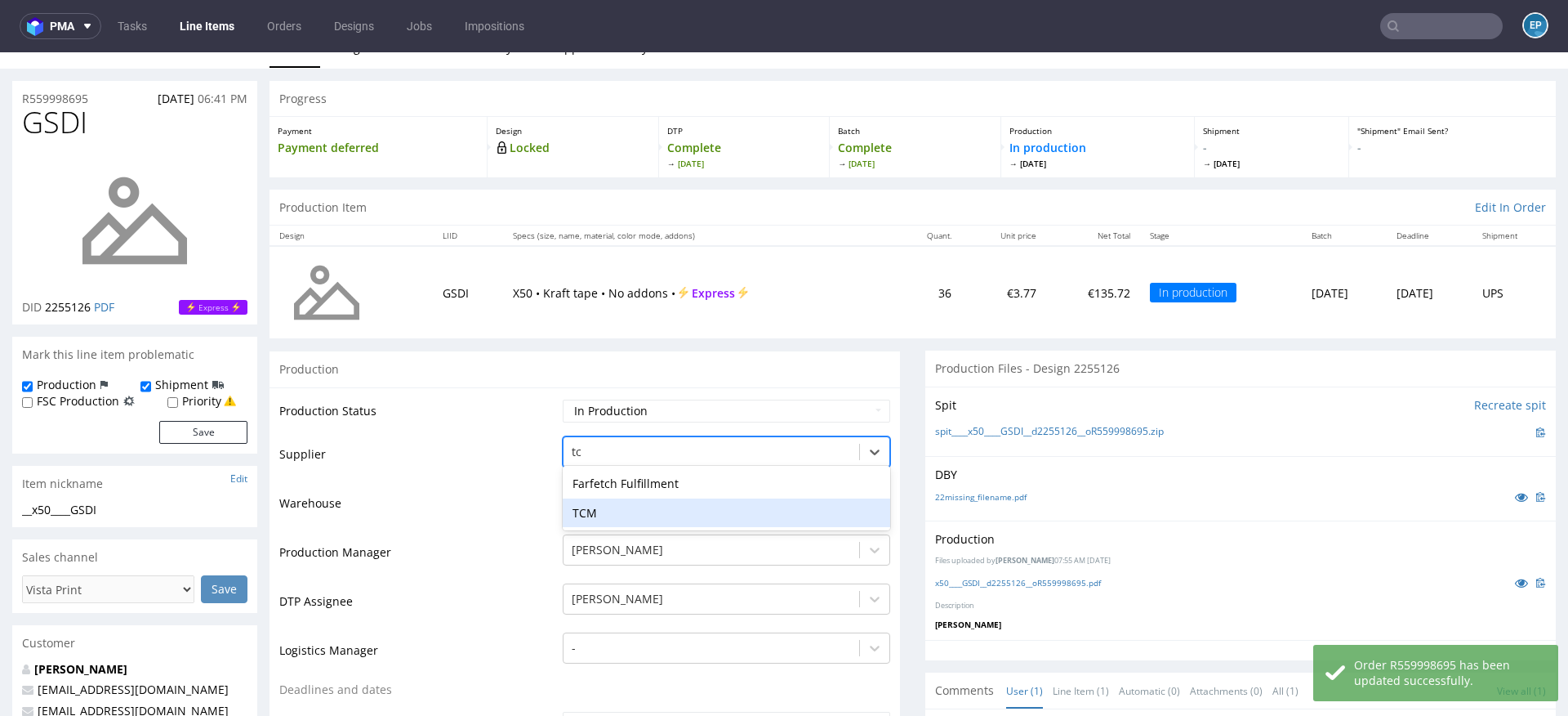
click at [586, 508] on div "TCM" at bounding box center [727, 513] width 327 height 30
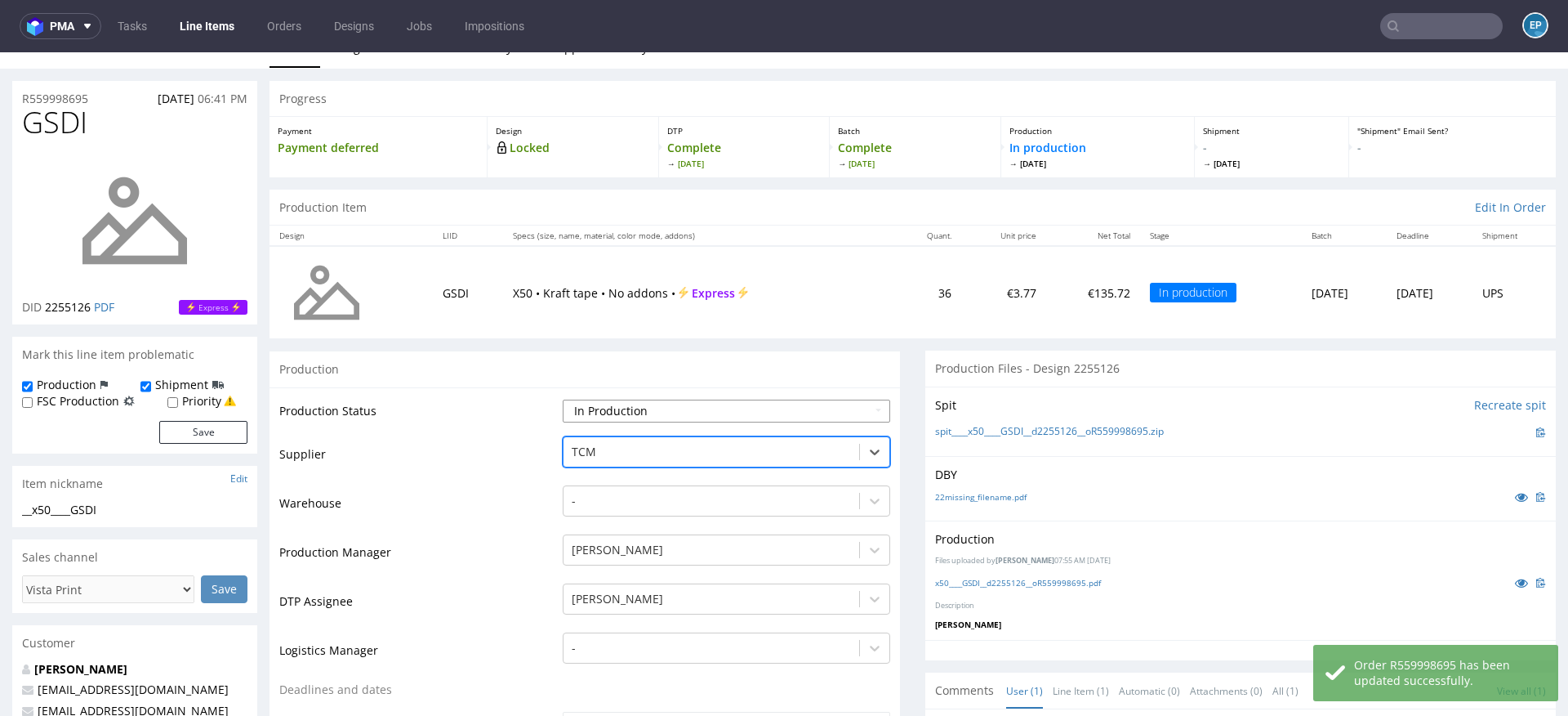
click at [586, 406] on select "Waiting for Artwork Waiting for Diecut Waiting for Mockup Waiting for DTP Waiti…" at bounding box center [727, 411] width 327 height 23
select select "dtp_production_ready"
click at [563, 400] on select "Waiting for Artwork Waiting for Diecut Waiting for Mockup Waiting for DTP Waiti…" at bounding box center [727, 411] width 327 height 23
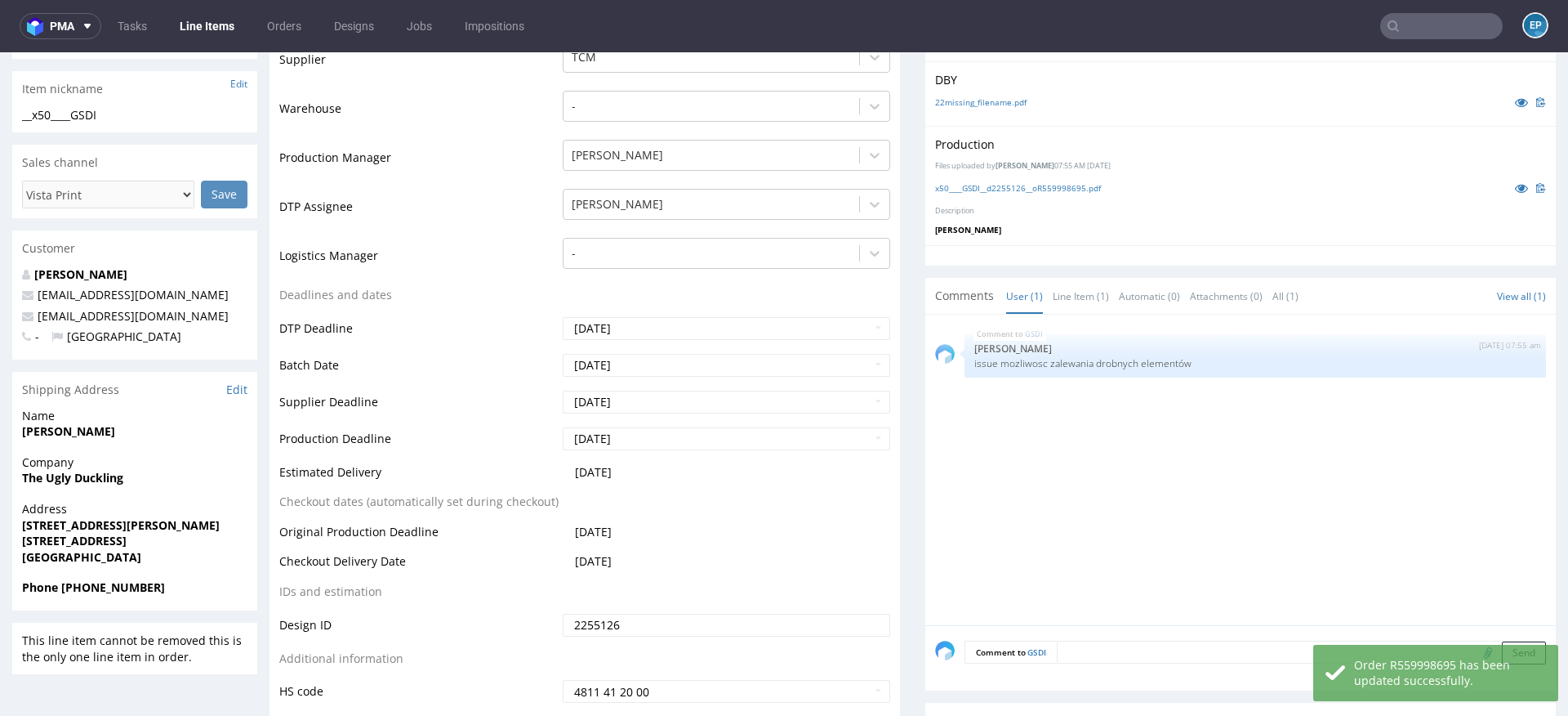
scroll to position [512, 0]
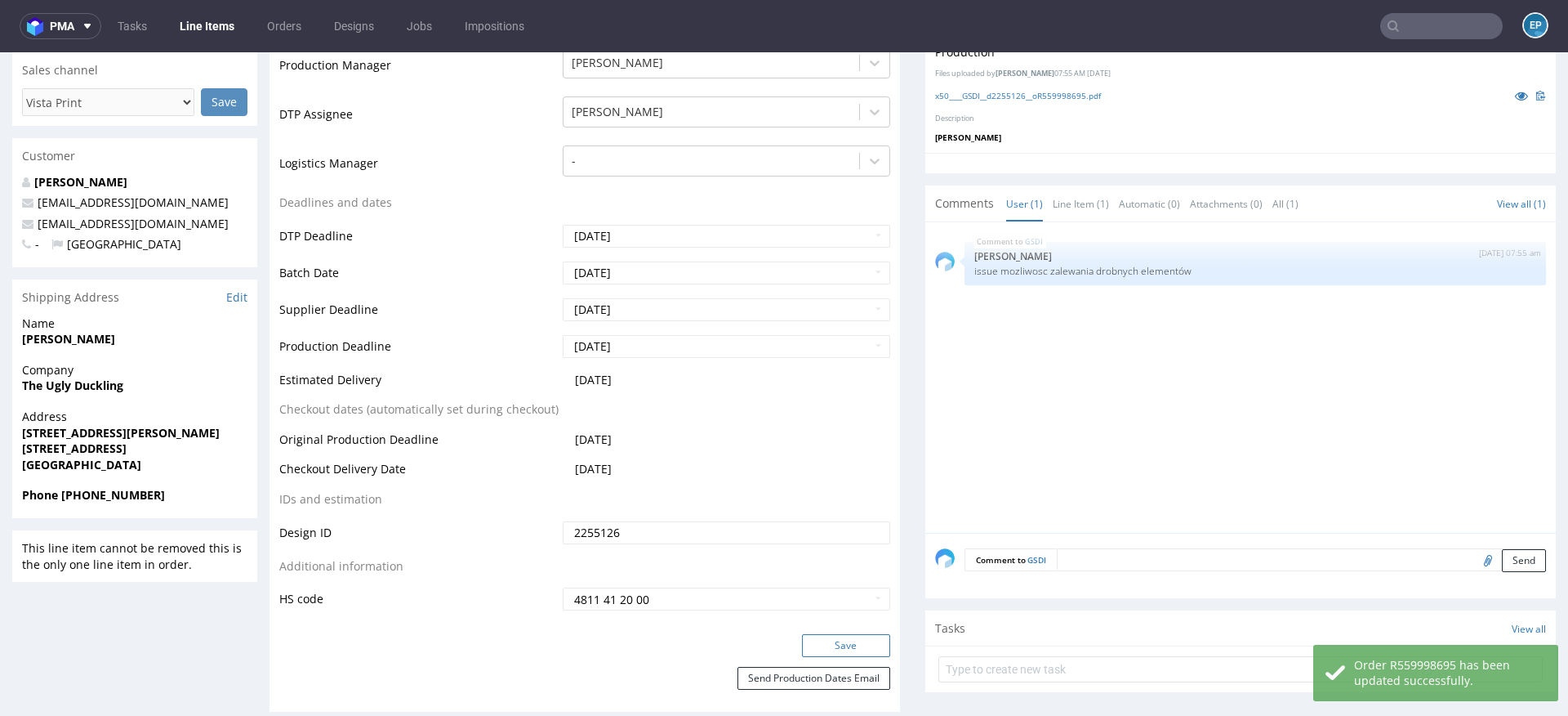
click at [835, 634] on button "Save" at bounding box center [845, 645] width 88 height 23
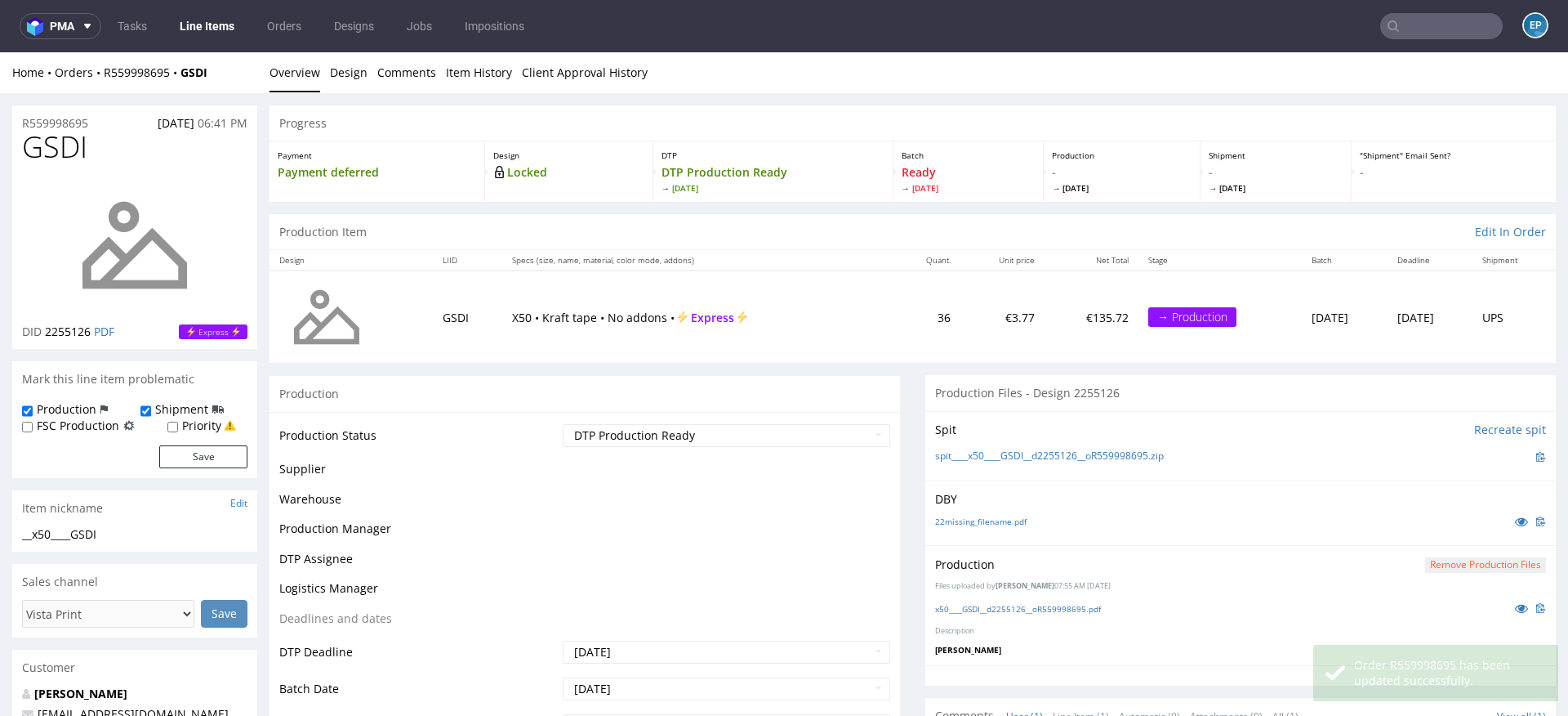
scroll to position [549, 0]
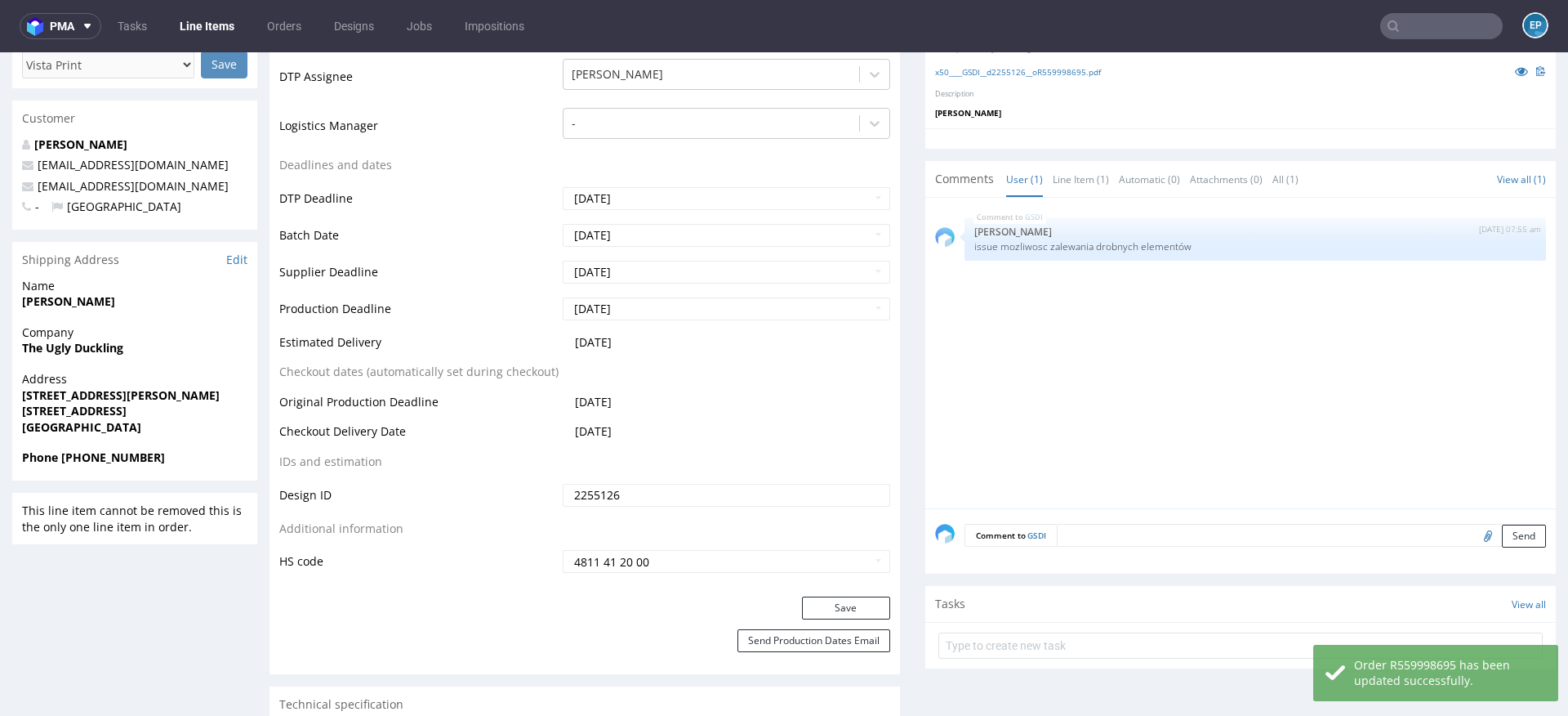
click at [1154, 524] on textarea at bounding box center [1301, 535] width 489 height 23
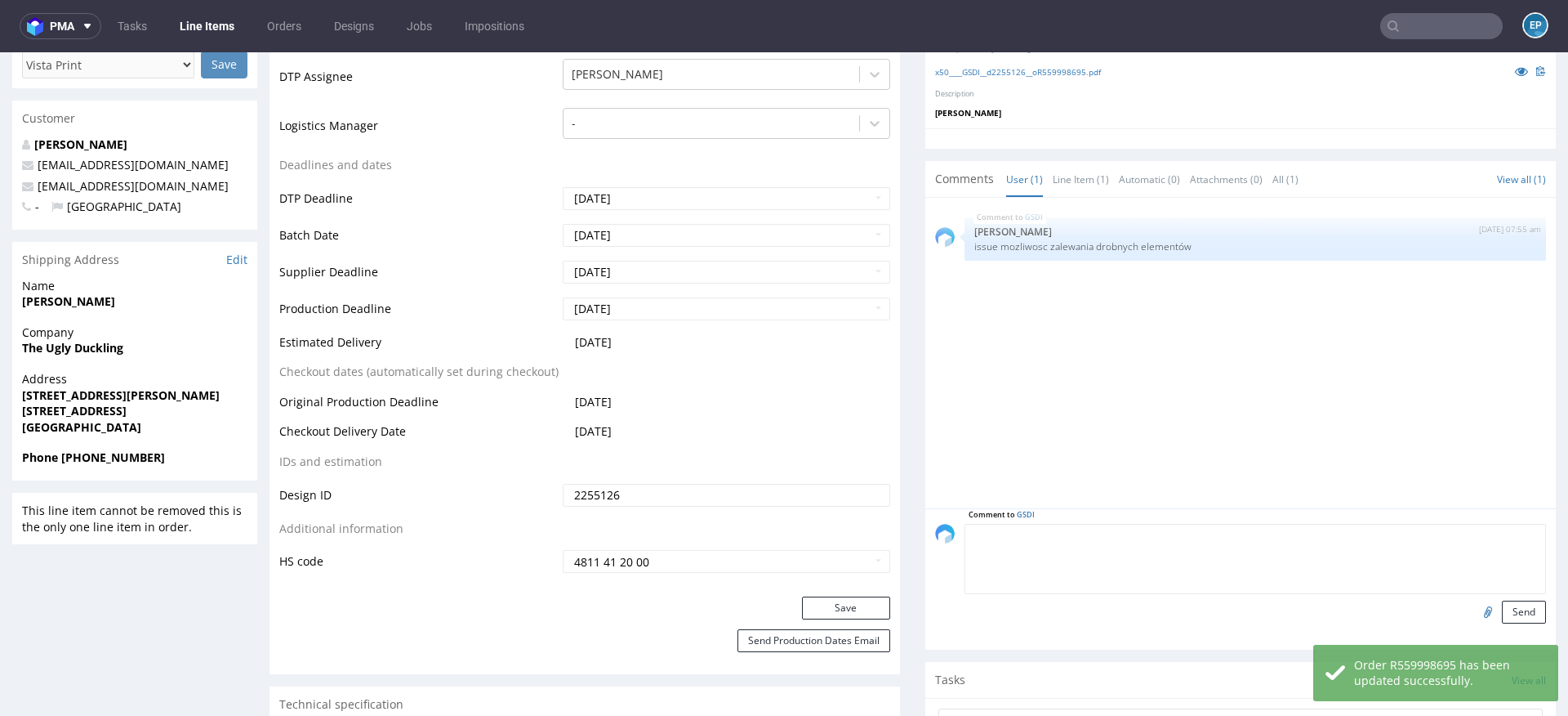
paste textarea "Dalpo delay -> TCM"
type textarea "Dalpo delay -> TCM"
click at [1509, 616] on button "Send" at bounding box center [1524, 611] width 44 height 23
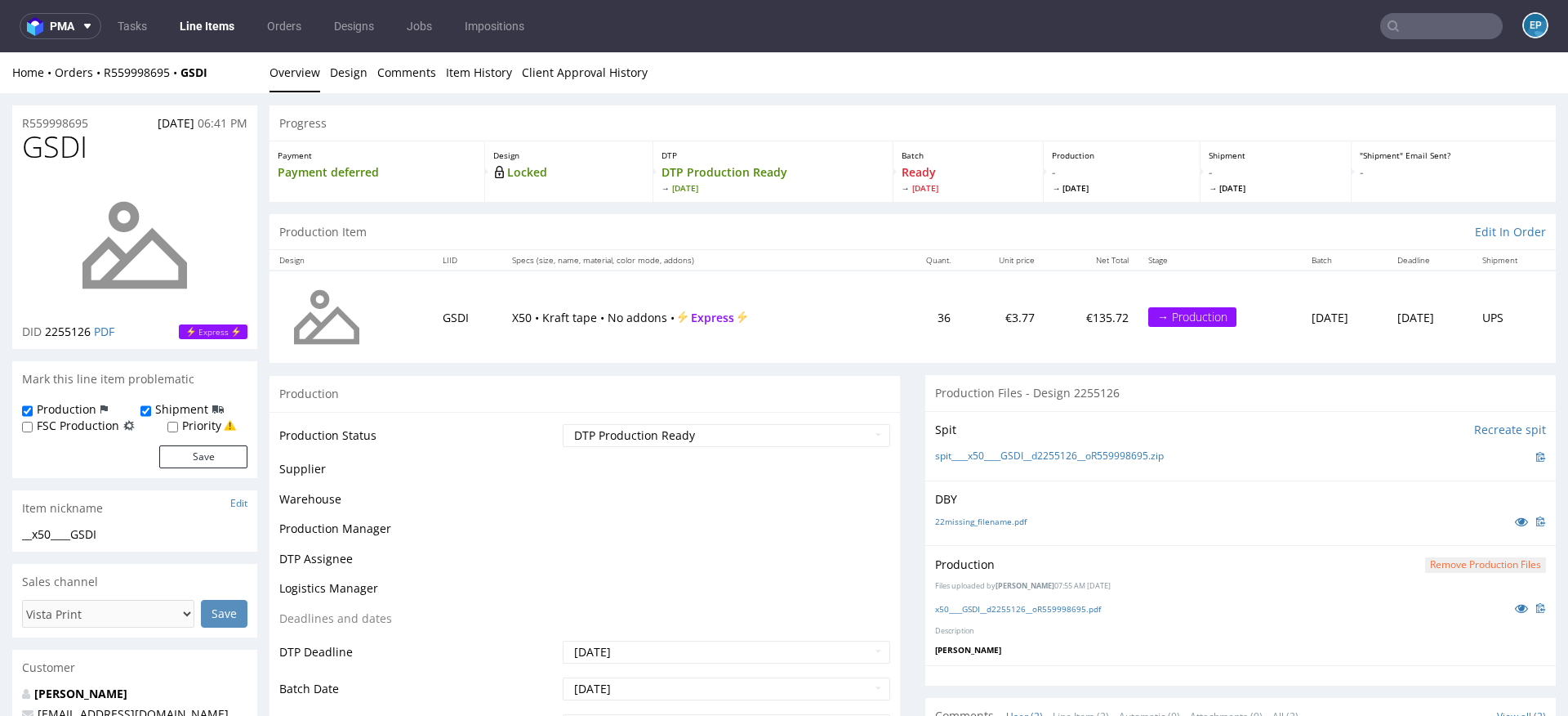
scroll to position [0, 0]
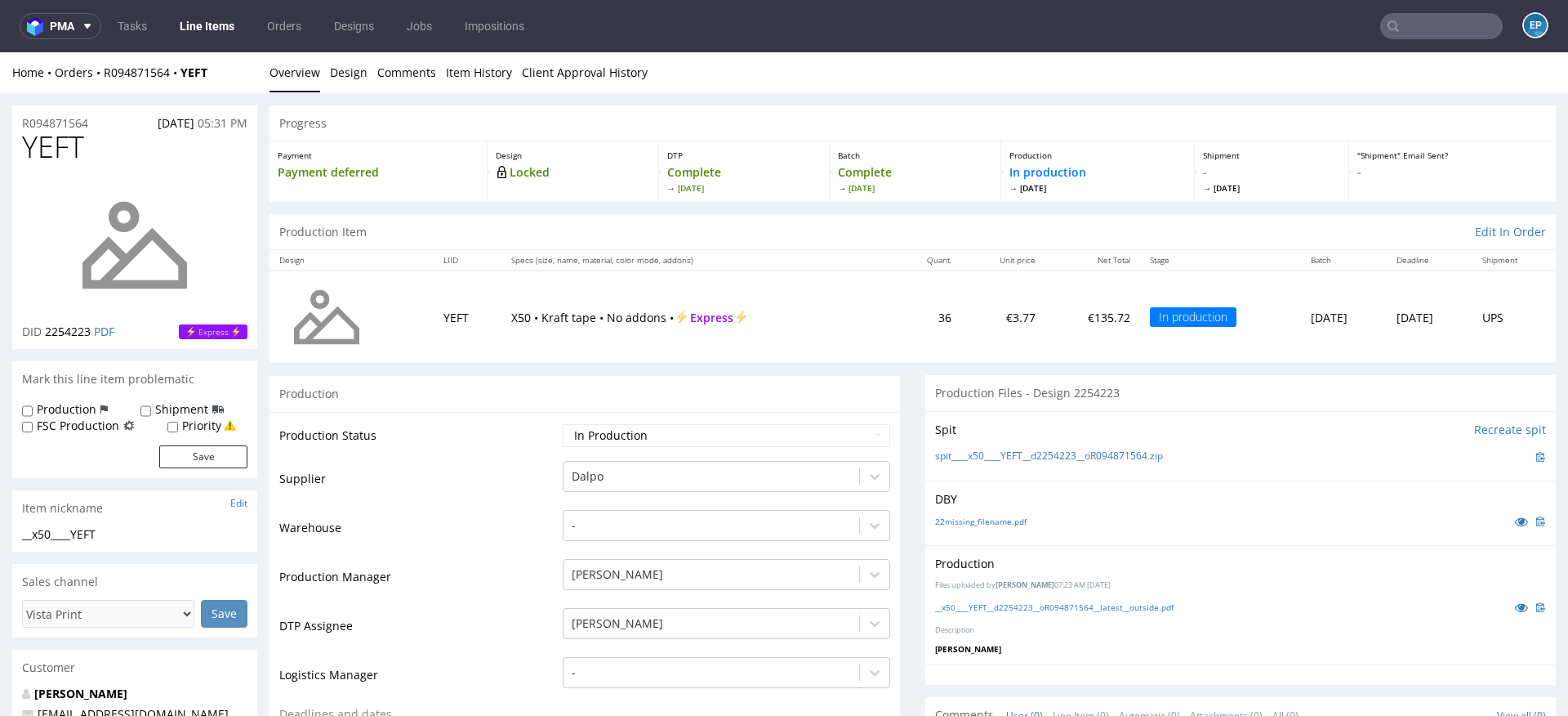
click at [72, 403] on label "Production" at bounding box center [67, 410] width 59 height 17
click at [32, 404] on input "Production" at bounding box center [27, 411] width 10 height 13
checkbox input "true"
click at [167, 412] on label "Shipment" at bounding box center [181, 410] width 53 height 17
click at [151, 412] on input "Shipment" at bounding box center [145, 411] width 10 height 13
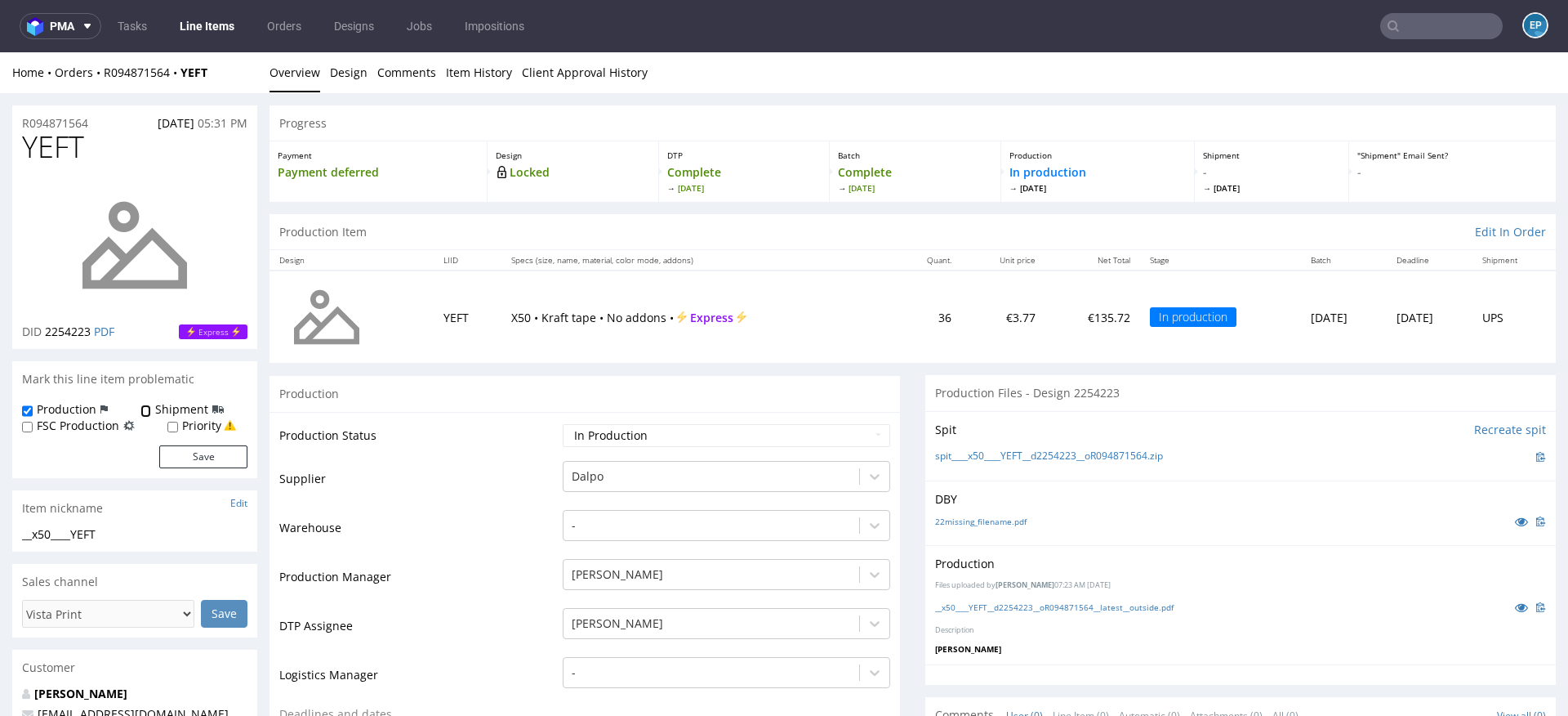
checkbox input "true"
click at [199, 459] on button "Save" at bounding box center [202, 456] width 88 height 23
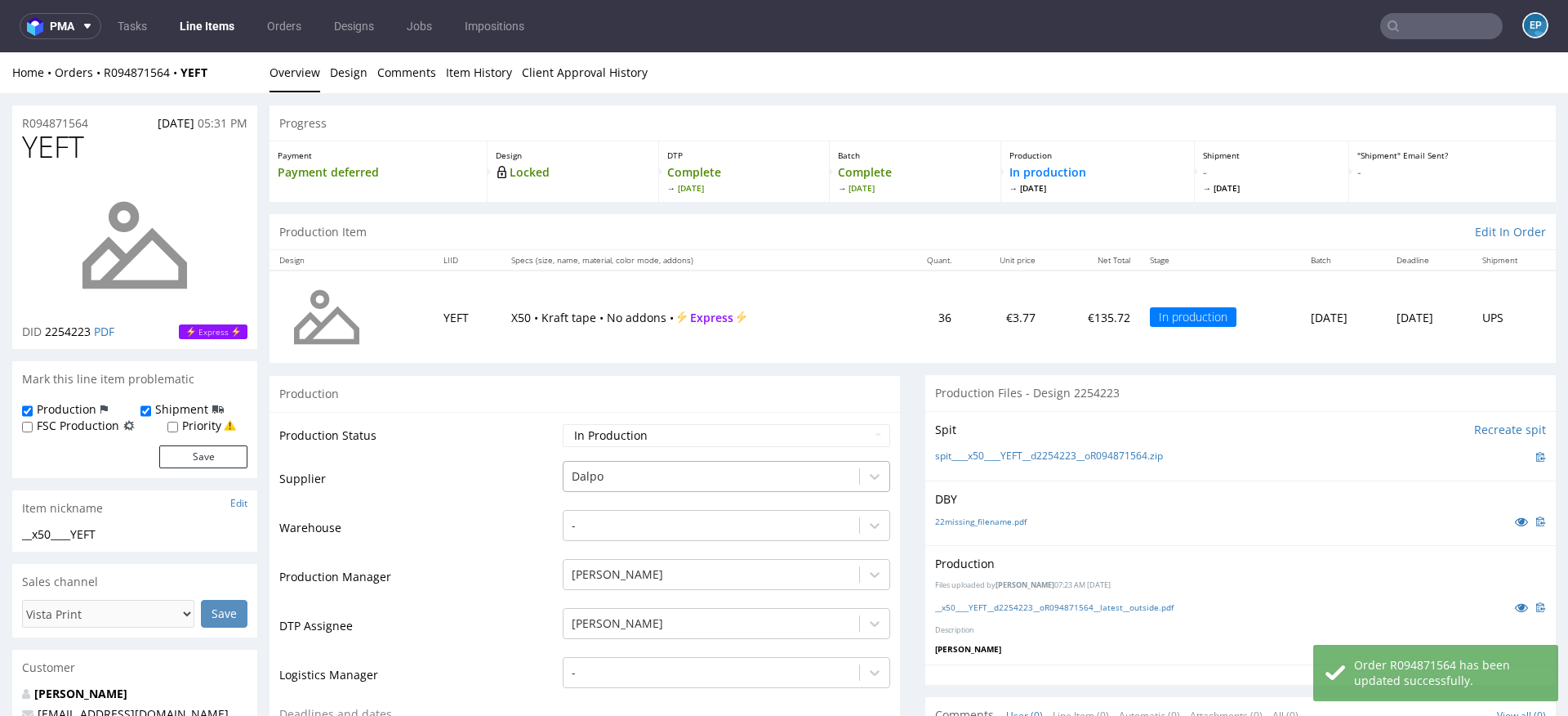
click at [678, 474] on div "Dalpo" at bounding box center [727, 472] width 327 height 23
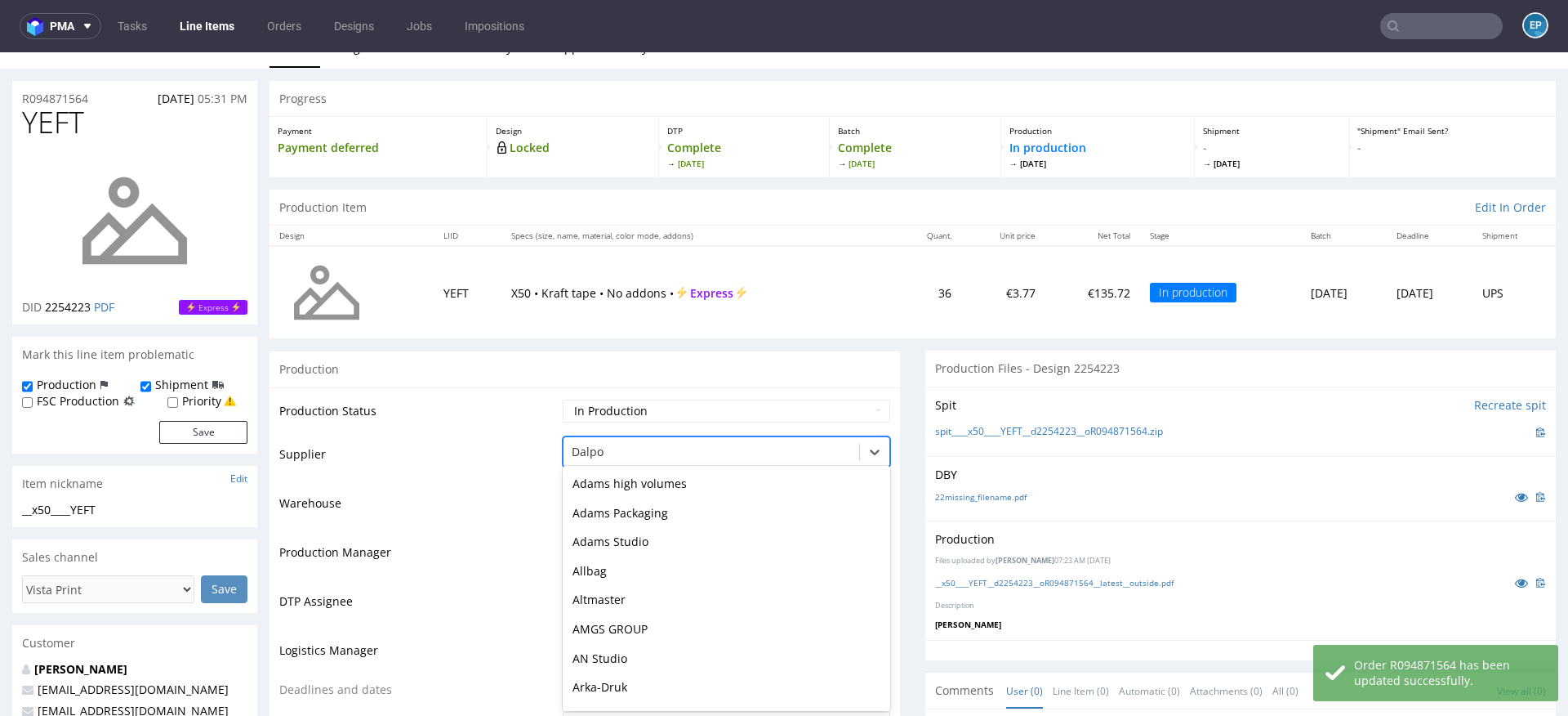
scroll to position [525, 0]
type input "tc"
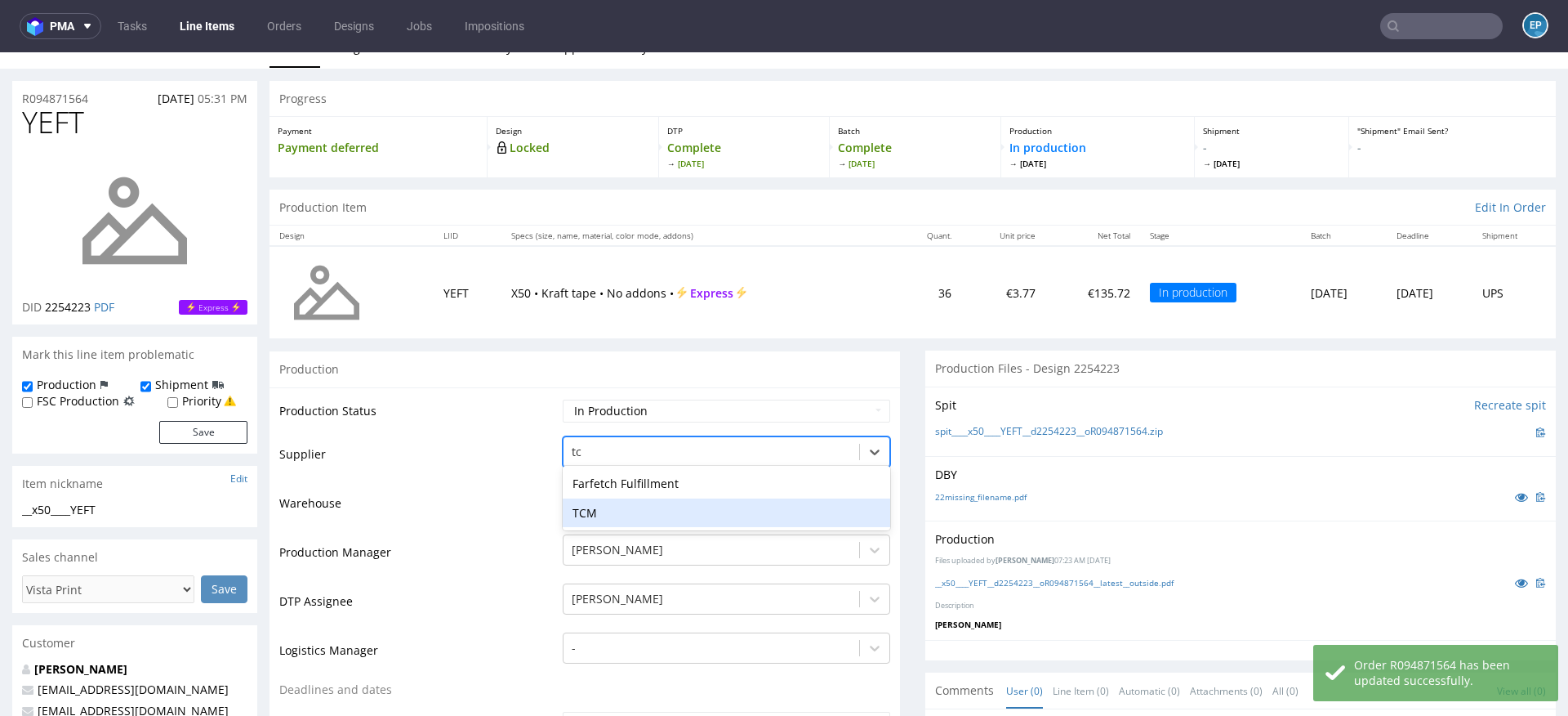
click at [620, 515] on div "TCM" at bounding box center [727, 513] width 327 height 30
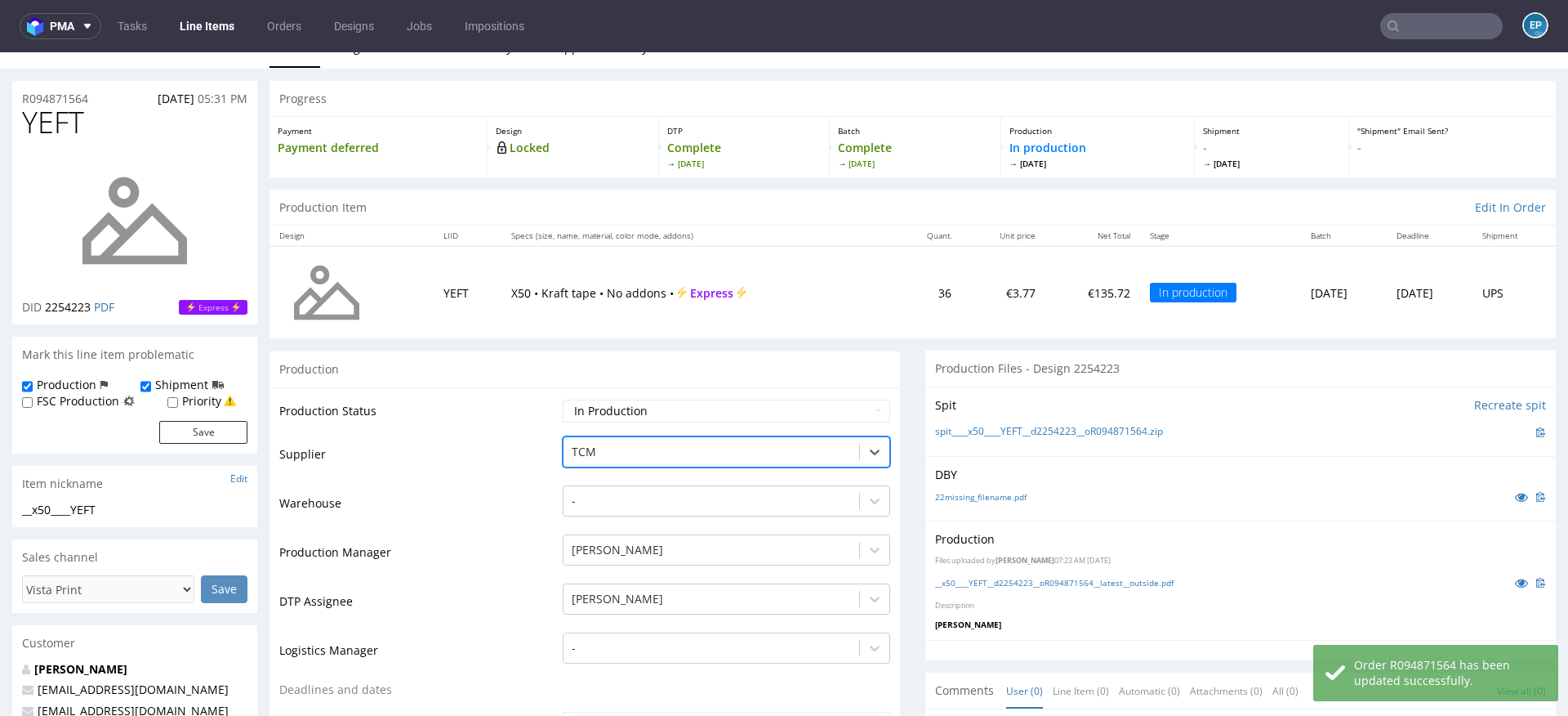
click at [612, 424] on td "Waiting for Artwork Waiting for Diecut Waiting for Mockup Waiting for DTP Waiti…" at bounding box center [724, 416] width 332 height 37
click at [611, 408] on select "Waiting for Artwork Waiting for Diecut Waiting for Mockup Waiting for DTP Waiti…" at bounding box center [727, 411] width 327 height 23
select select "dtp_production_ready"
click at [563, 400] on select "Waiting for Artwork Waiting for Diecut Waiting for Mockup Waiting for DTP Waiti…" at bounding box center [727, 411] width 327 height 23
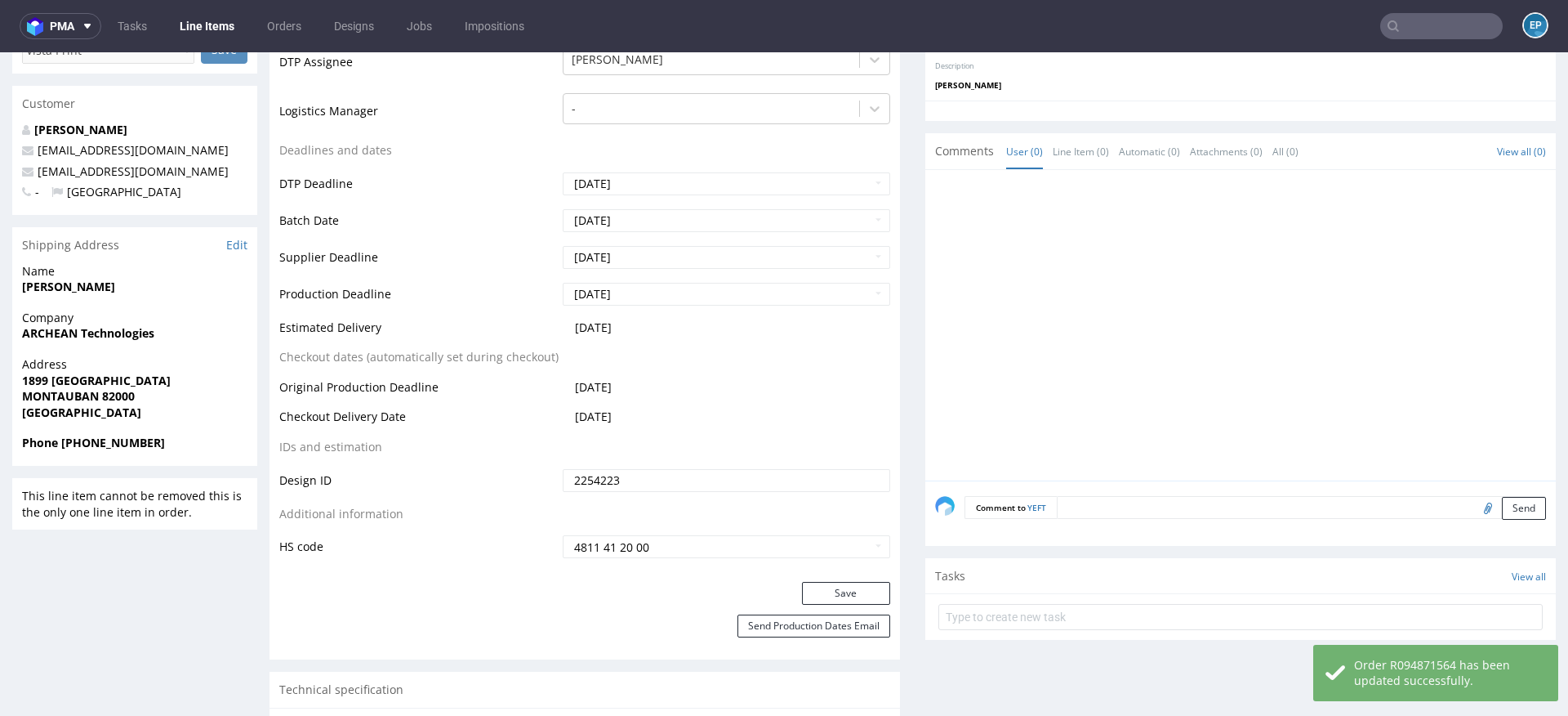
scroll to position [612, 0]
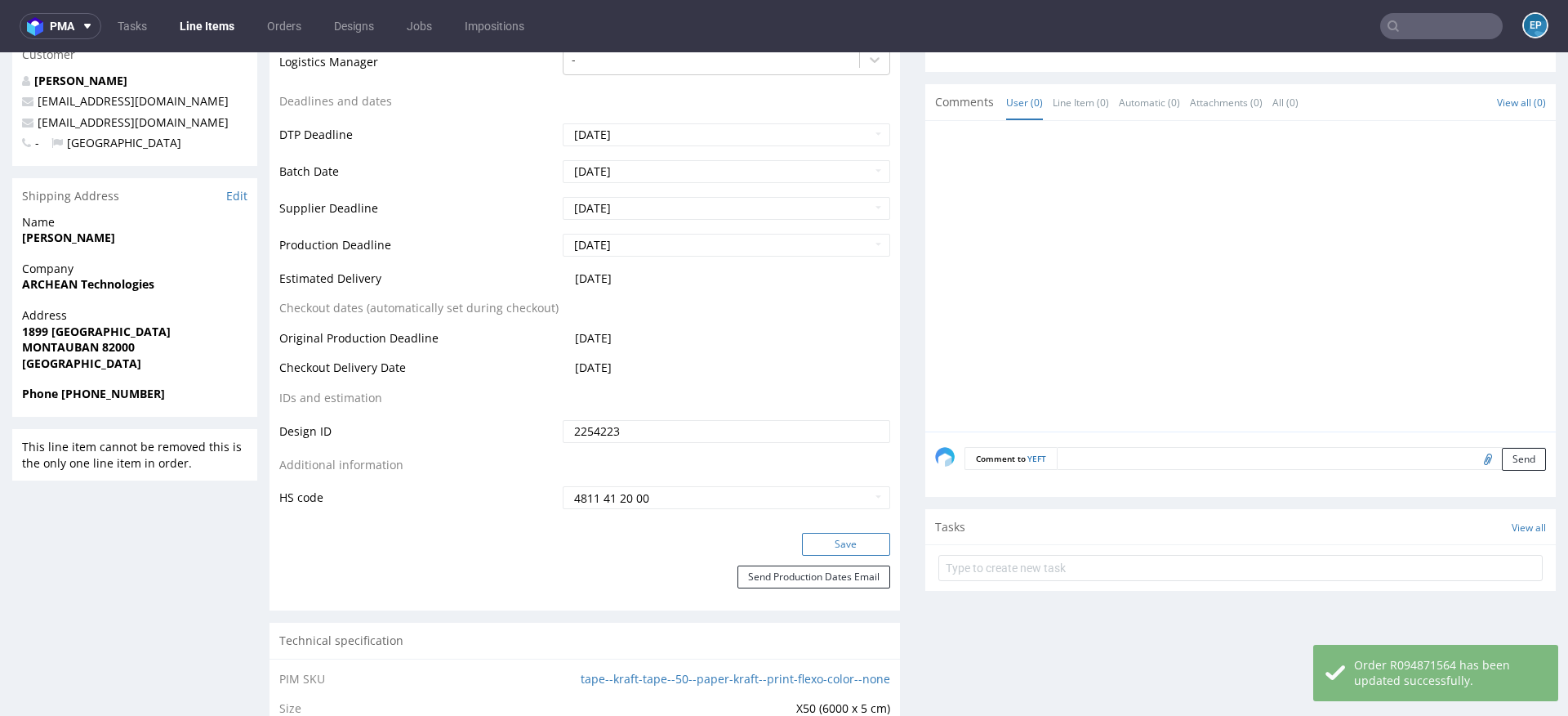
click at [816, 549] on button "Save" at bounding box center [845, 544] width 88 height 23
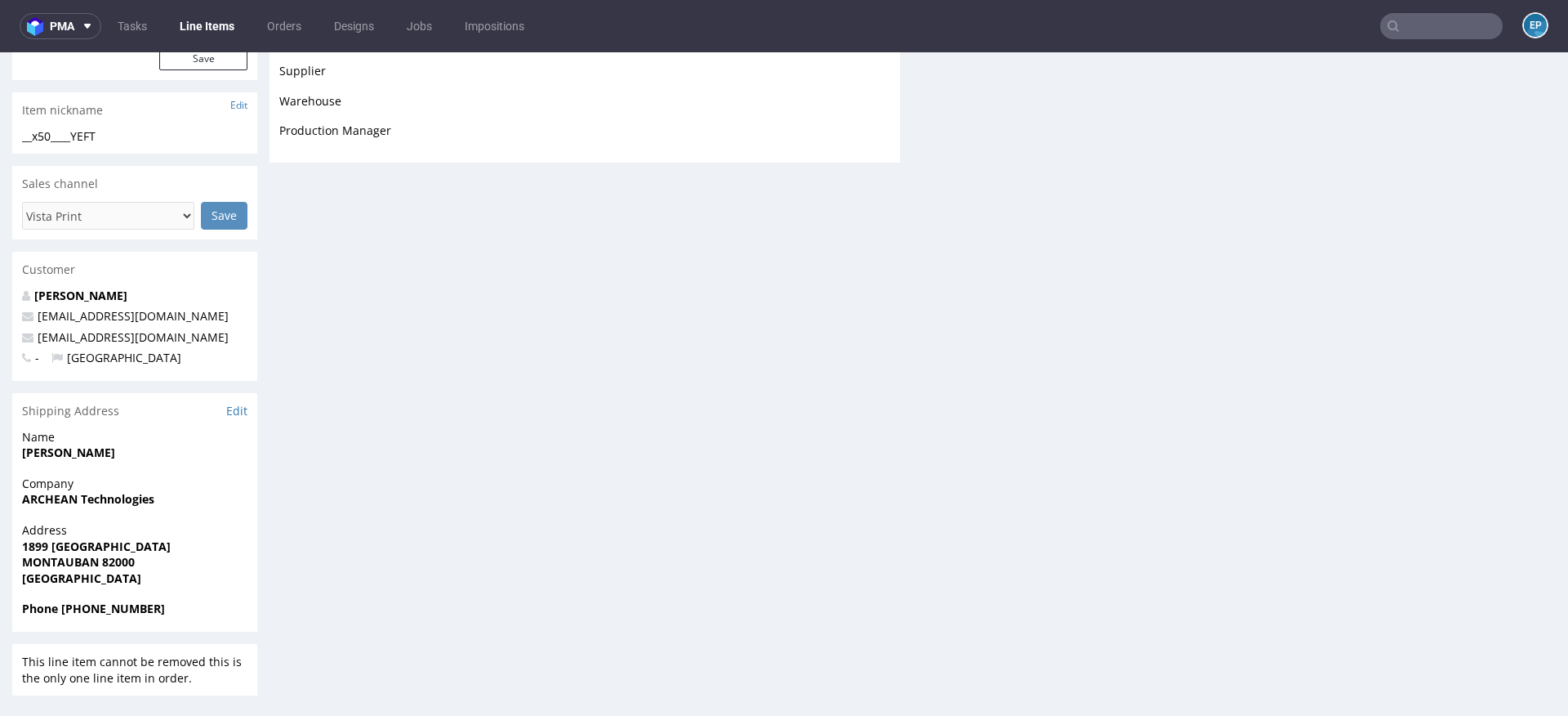
scroll to position [602, 0]
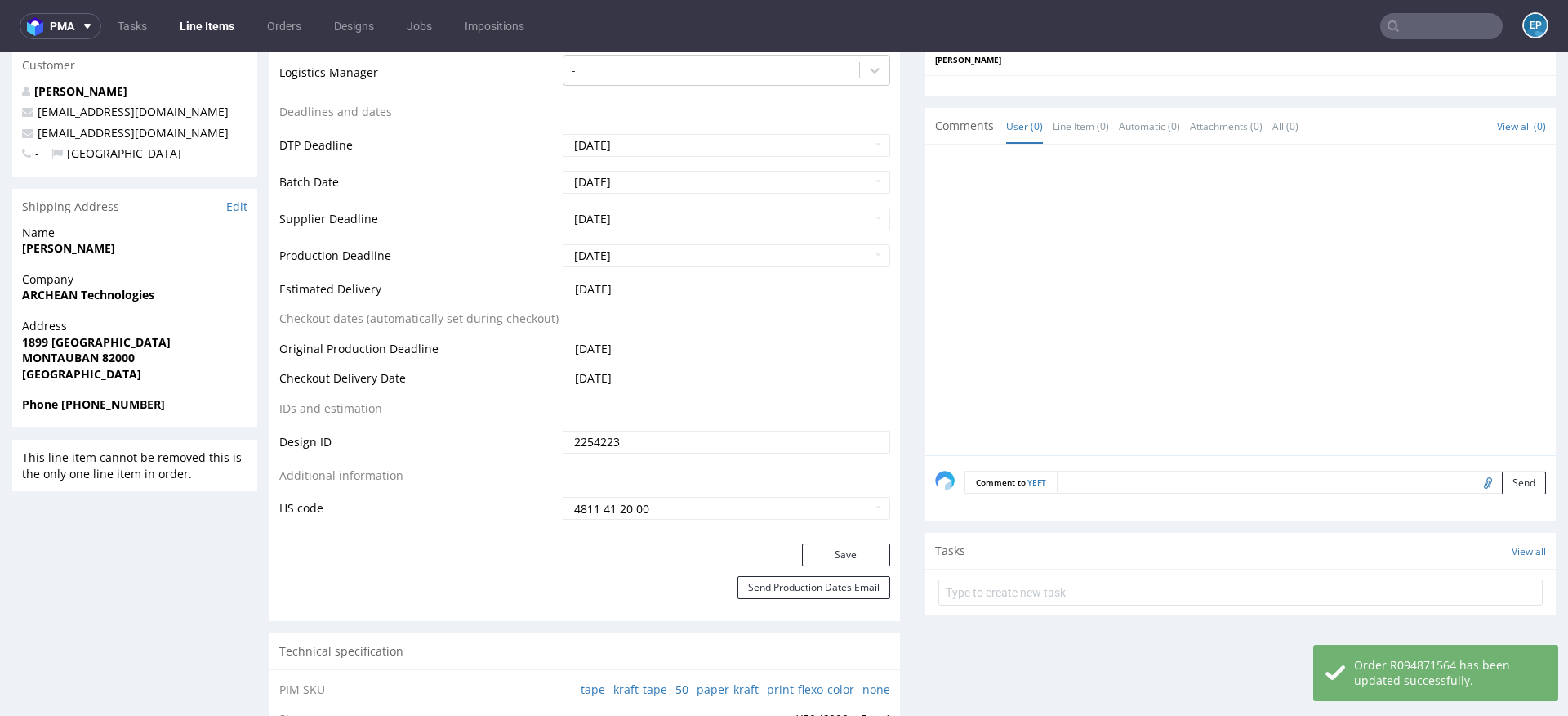
click at [1174, 476] on textarea at bounding box center [1301, 482] width 489 height 23
paste textarea "Dalpo delay -> TCM"
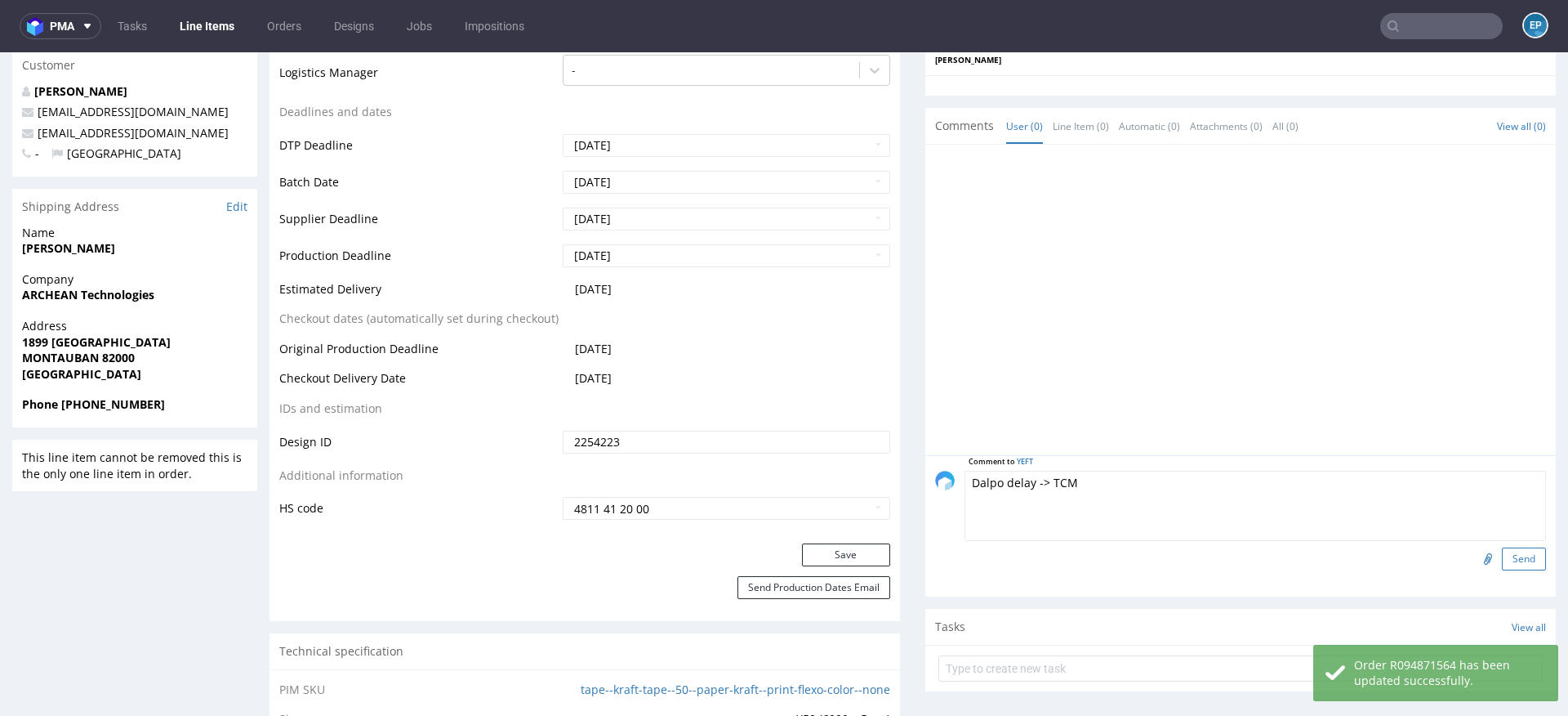
type textarea "Dalpo delay -> TCM"
click at [1508, 553] on button "Send" at bounding box center [1524, 559] width 44 height 23
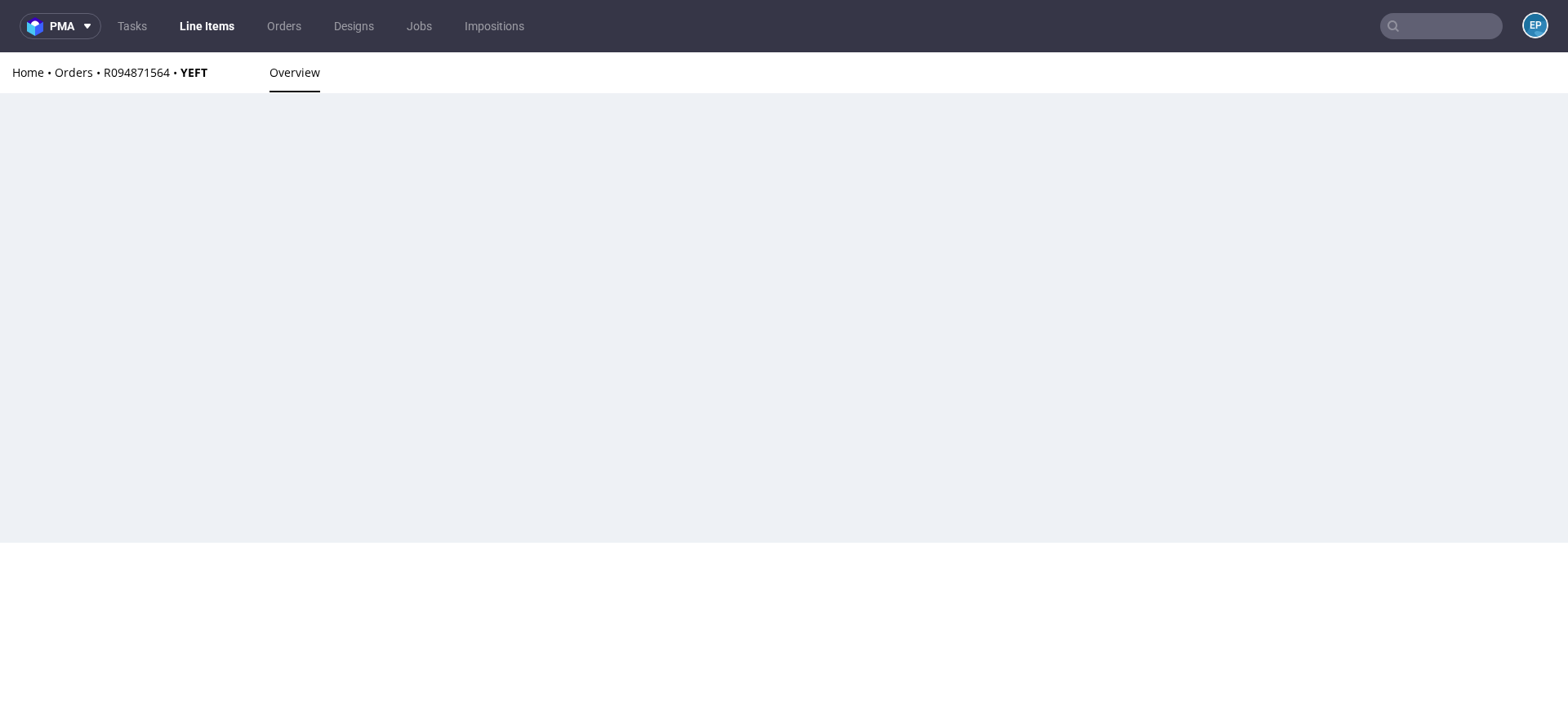
scroll to position [0, 0]
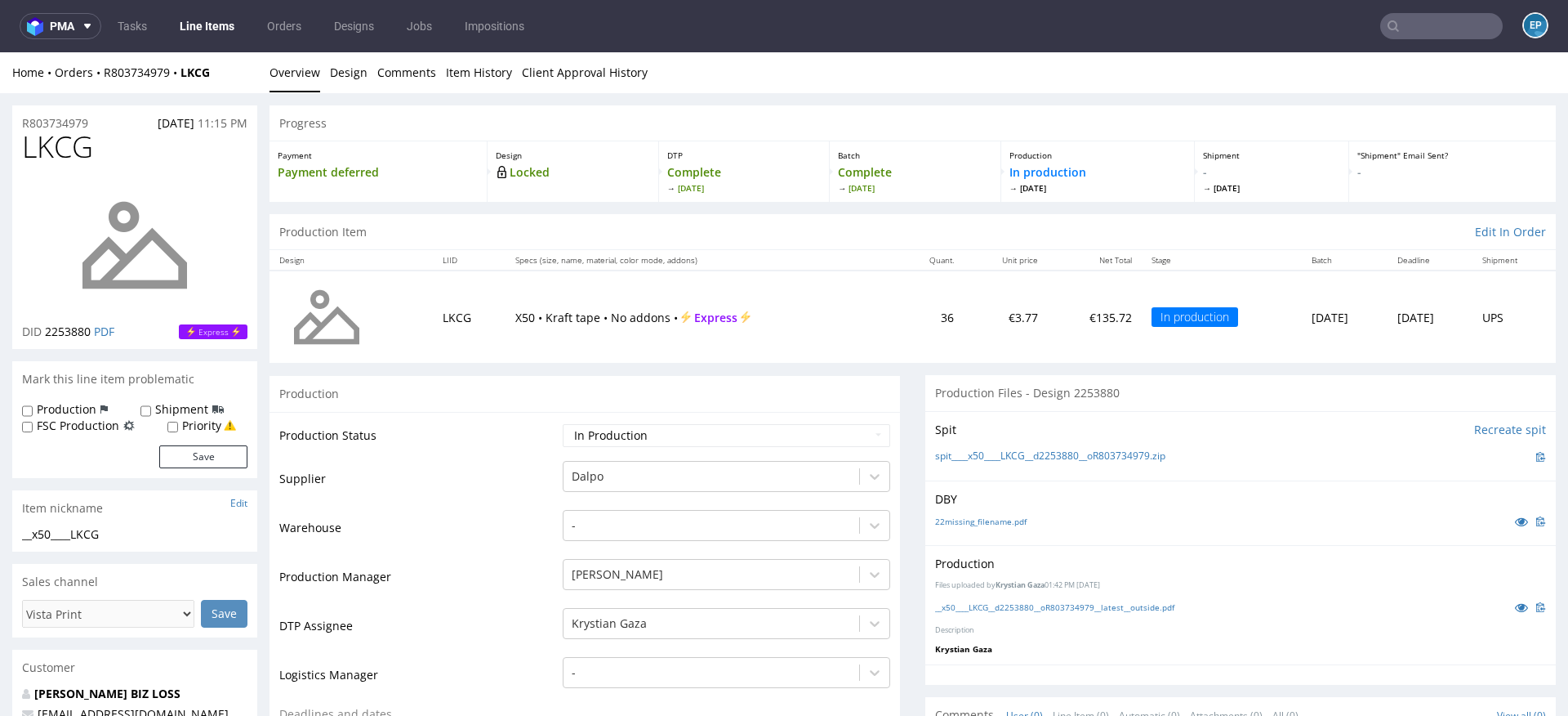
click at [80, 402] on label "Production" at bounding box center [67, 410] width 59 height 17
click at [32, 404] on input "Production" at bounding box center [27, 411] width 10 height 13
checkbox input "true"
click at [158, 410] on label "Shipment" at bounding box center [181, 410] width 53 height 17
click at [151, 410] on input "Shipment" at bounding box center [145, 411] width 10 height 13
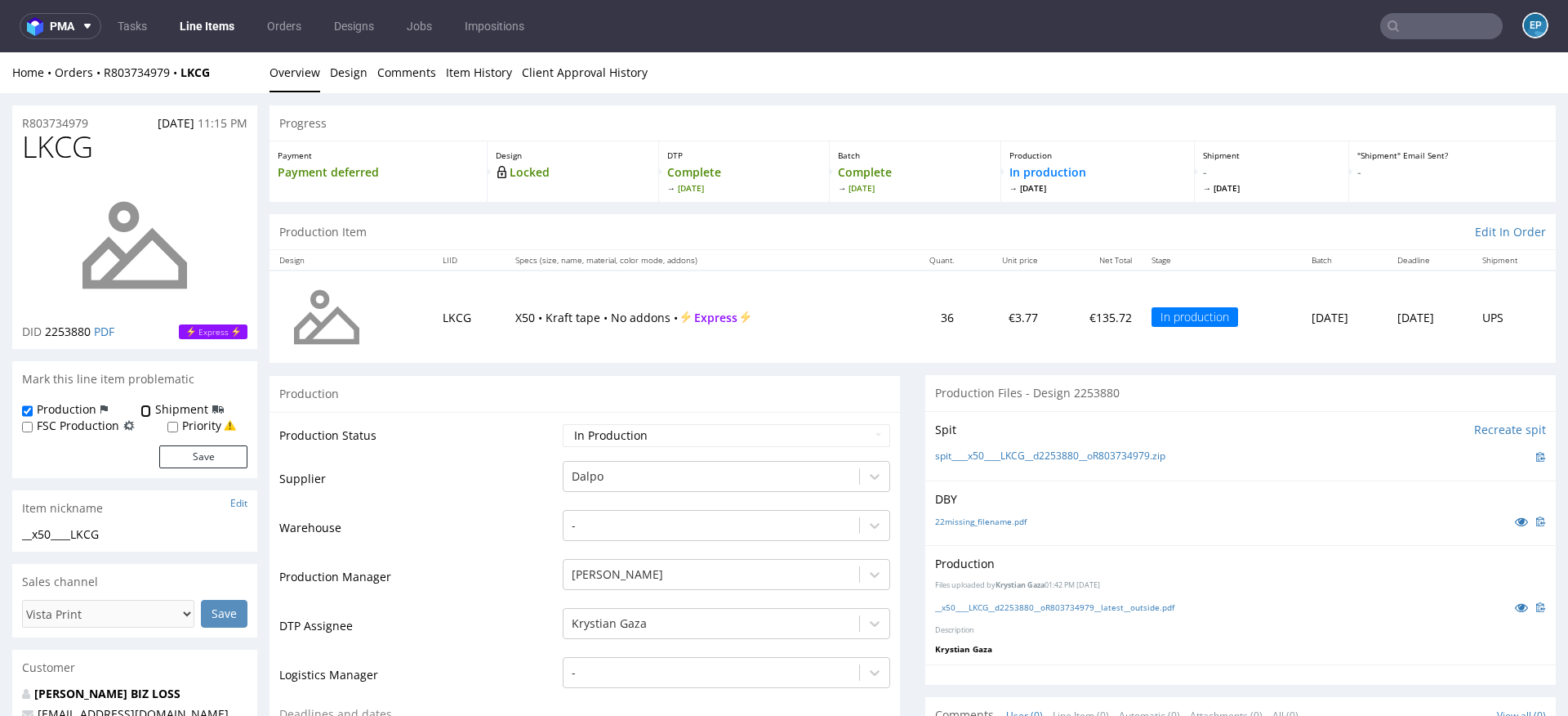
checkbox input "true"
click at [187, 458] on button "Save" at bounding box center [202, 456] width 88 height 23
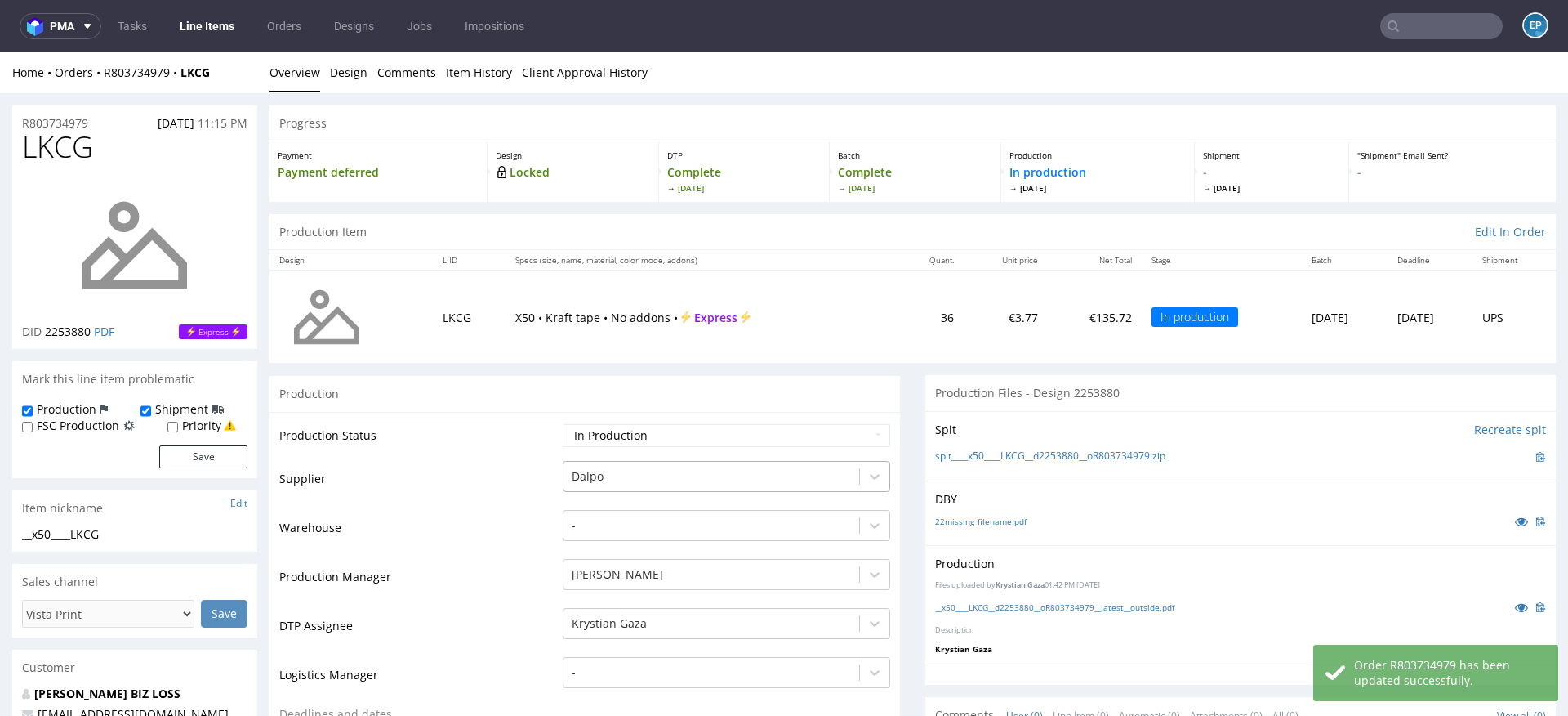
click at [592, 473] on div "Dalpo" at bounding box center [727, 472] width 327 height 23
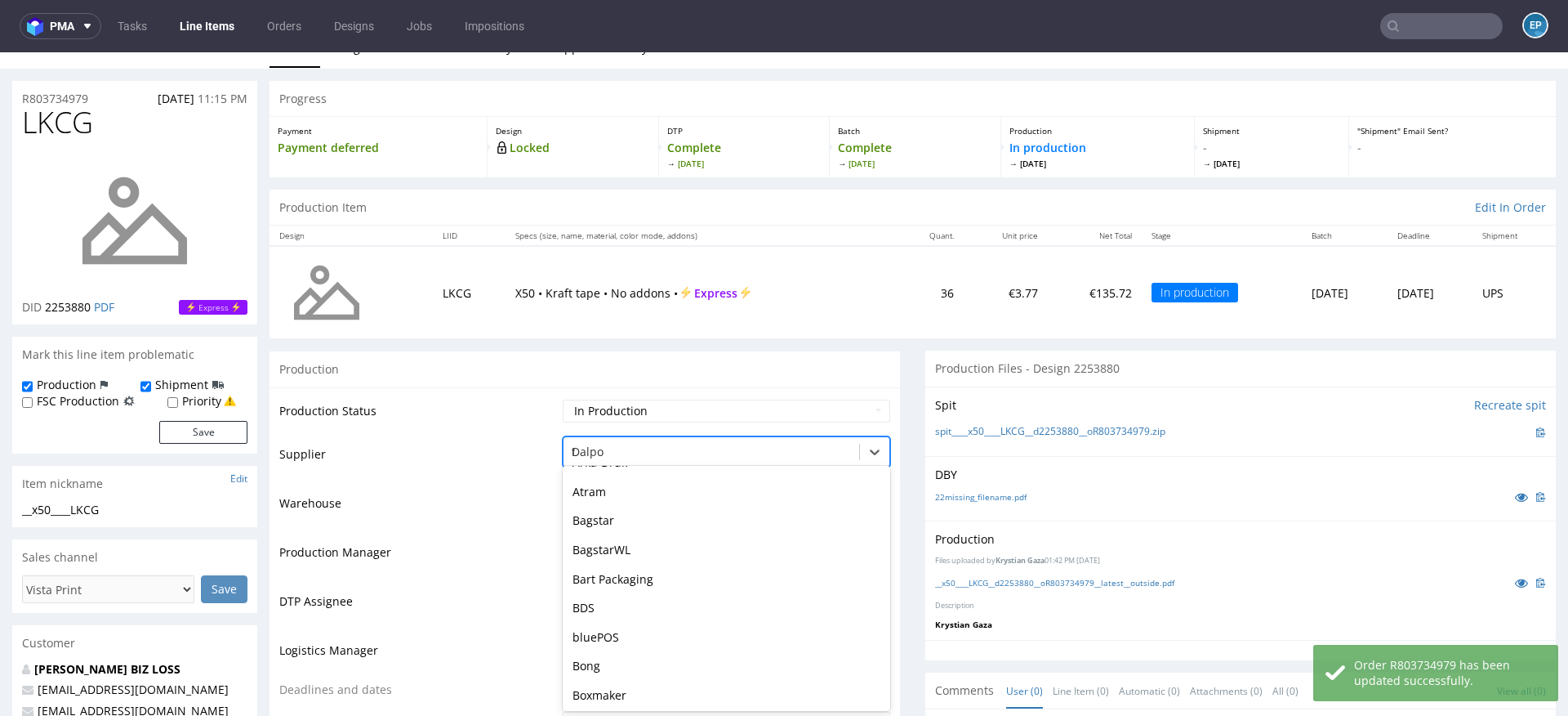
type input "tc"
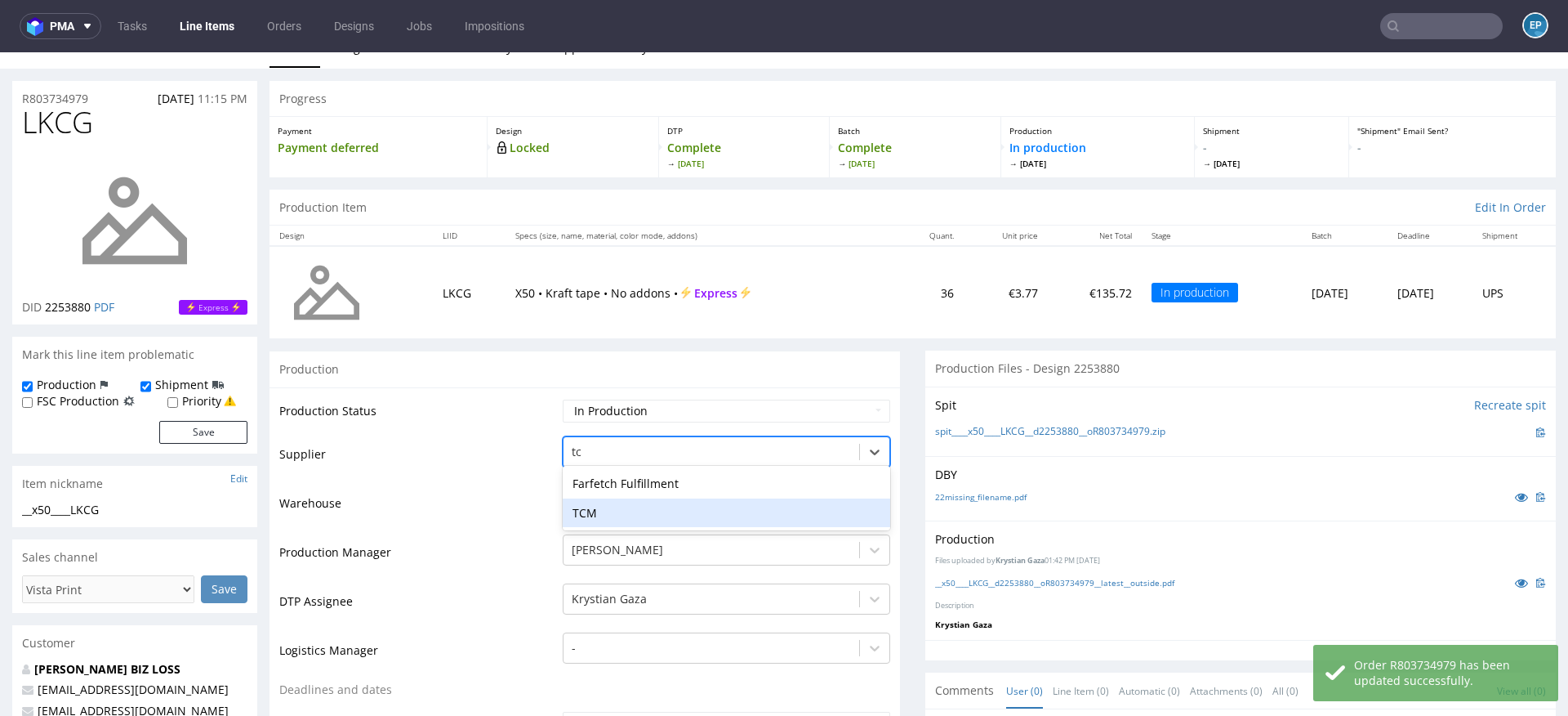
click at [610, 507] on div "TCM" at bounding box center [727, 513] width 327 height 30
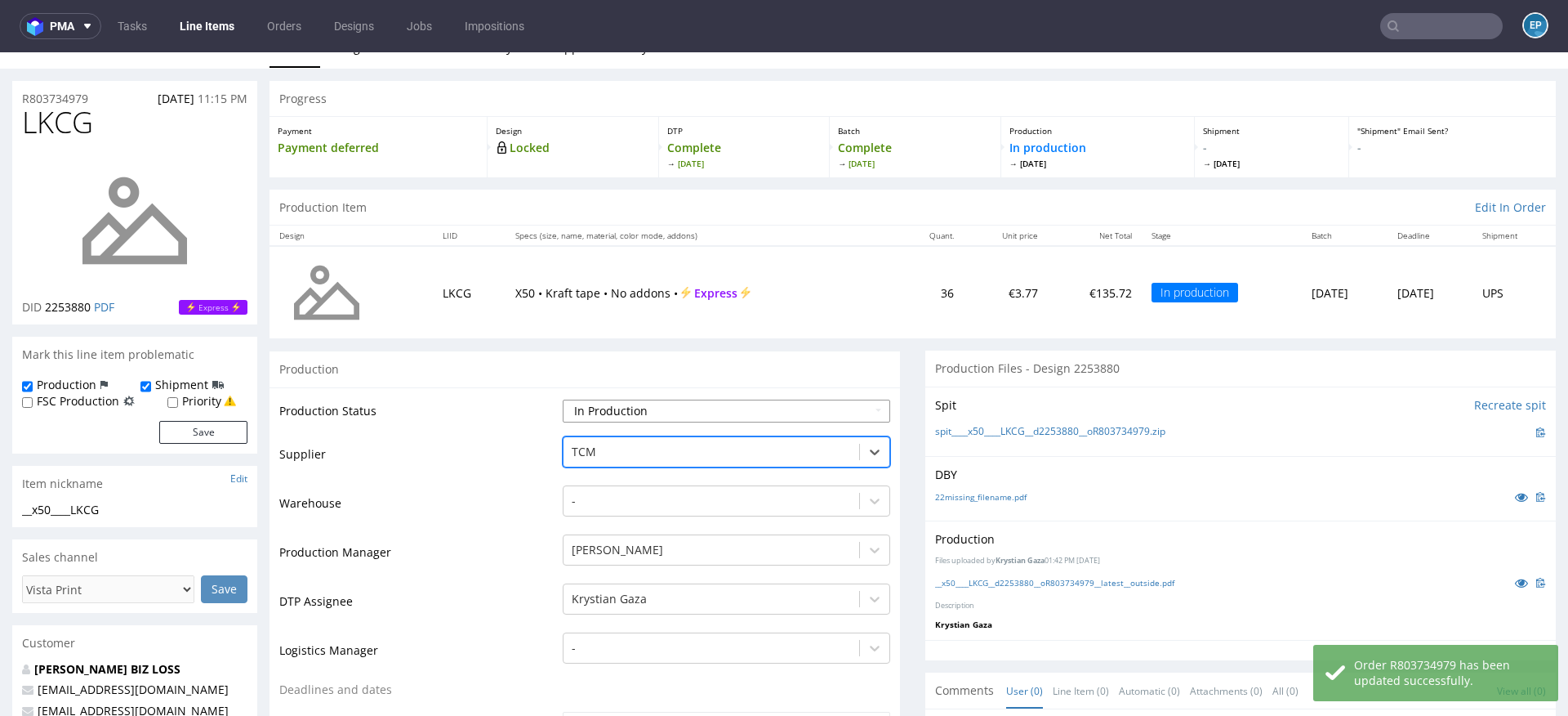
click at [597, 403] on select "Waiting for Artwork Waiting for Diecut Waiting for Mockup Waiting for DTP Waiti…" at bounding box center [727, 411] width 327 height 23
select select "dtp_production_ready"
click at [563, 400] on select "Waiting for Artwork Waiting for Diecut Waiting for Mockup Waiting for DTP Waiti…" at bounding box center [727, 411] width 327 height 23
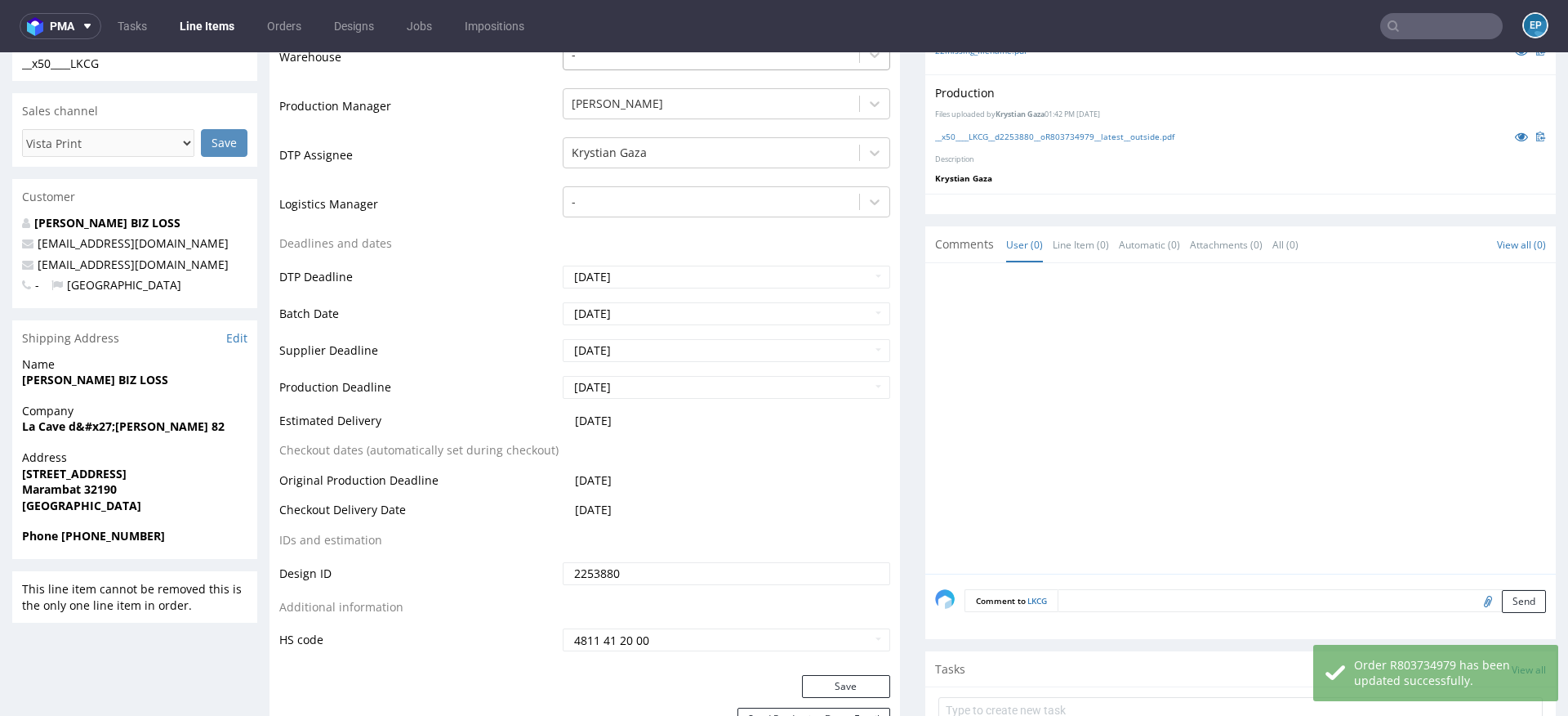
scroll to position [527, 0]
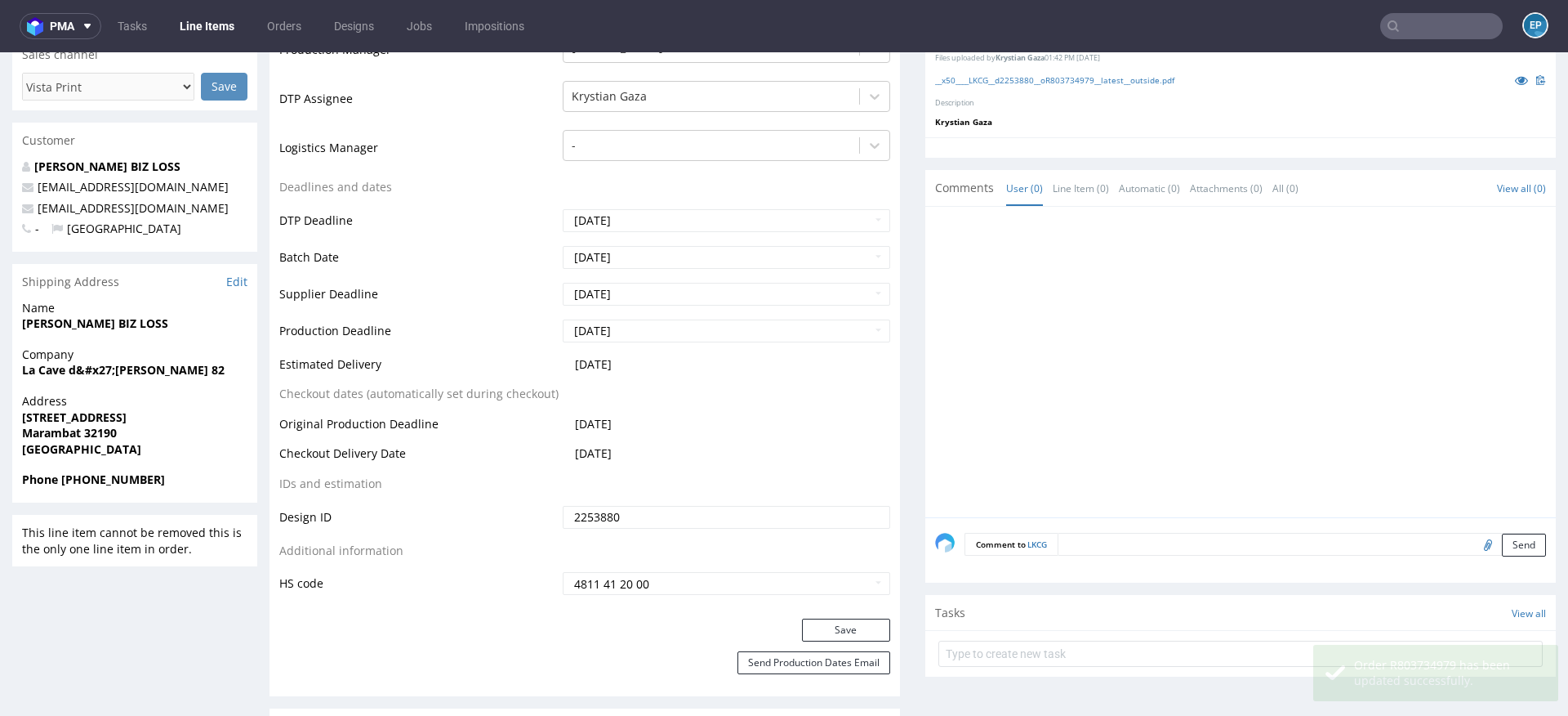
click at [828, 641] on div "Save" at bounding box center [584, 635] width 631 height 32
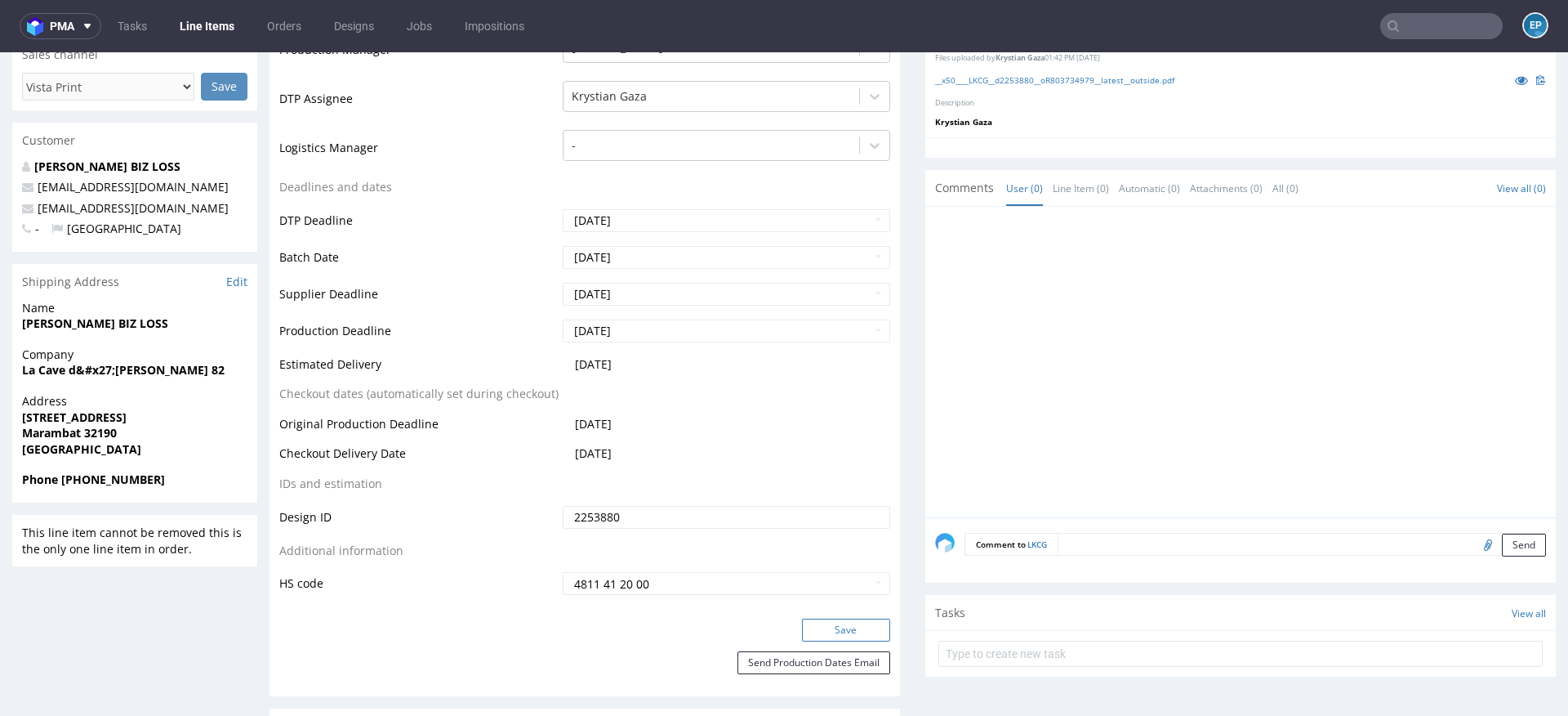
click button "Save"
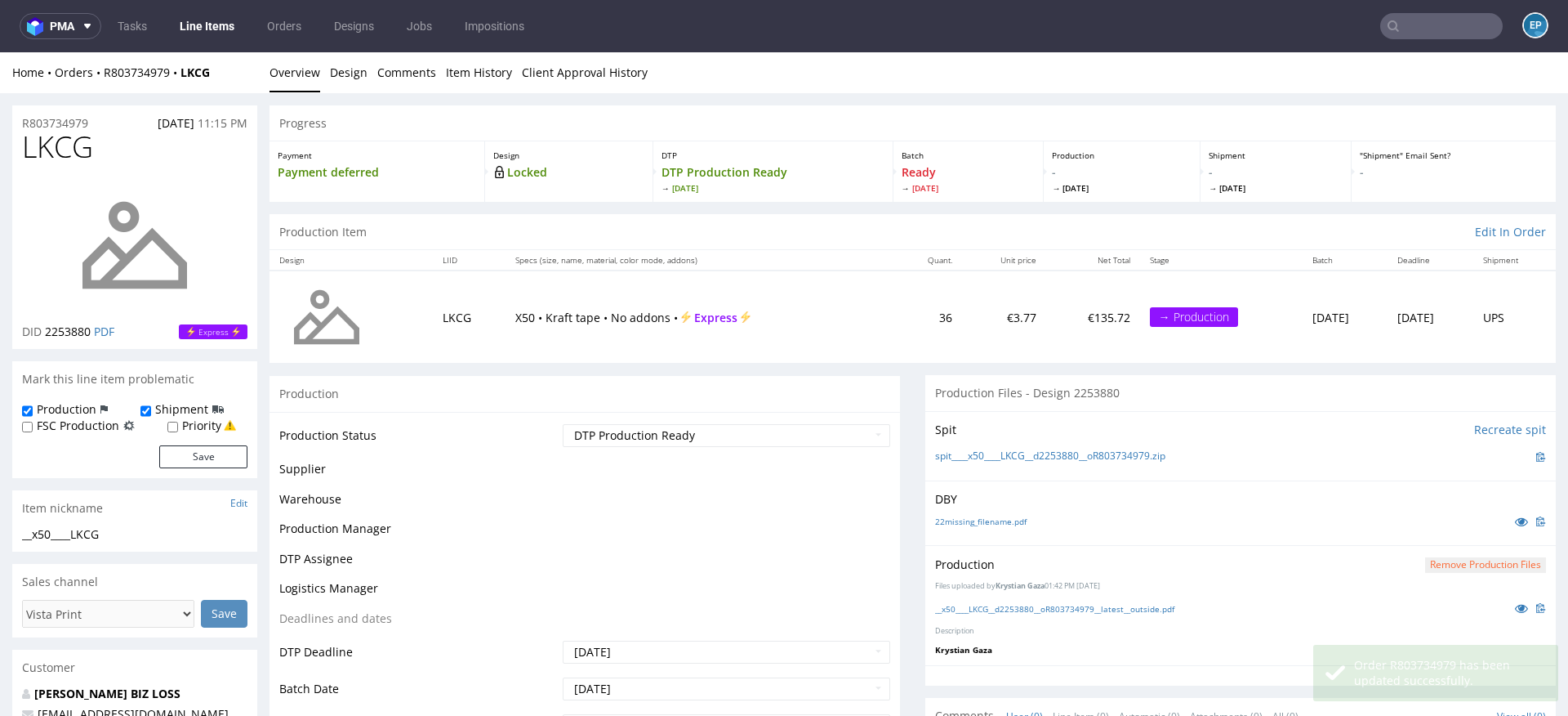
scroll to position [516, 0]
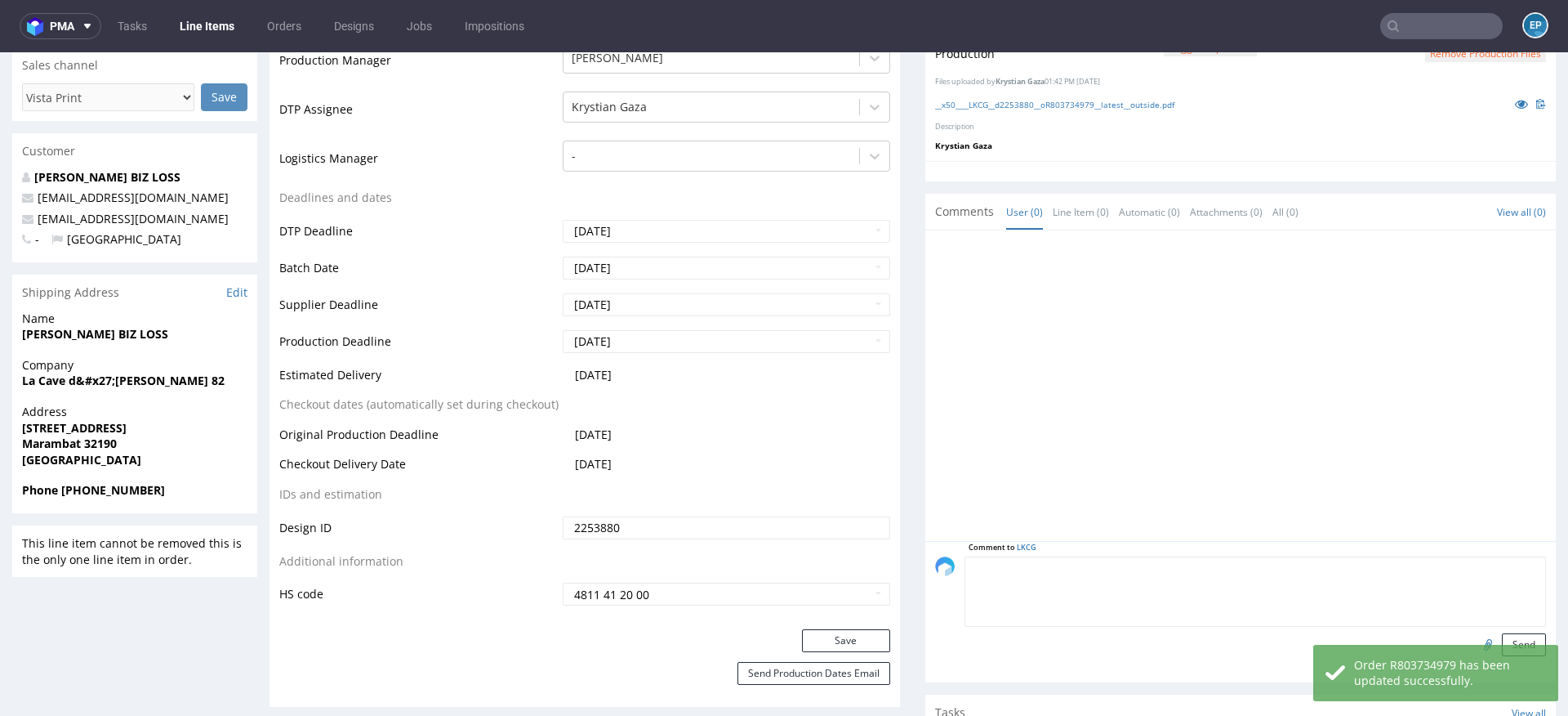
click textarea
paste textarea "Dalpo delay -> TCM"
type textarea "Dalpo delay -> TCM"
click button "Send"
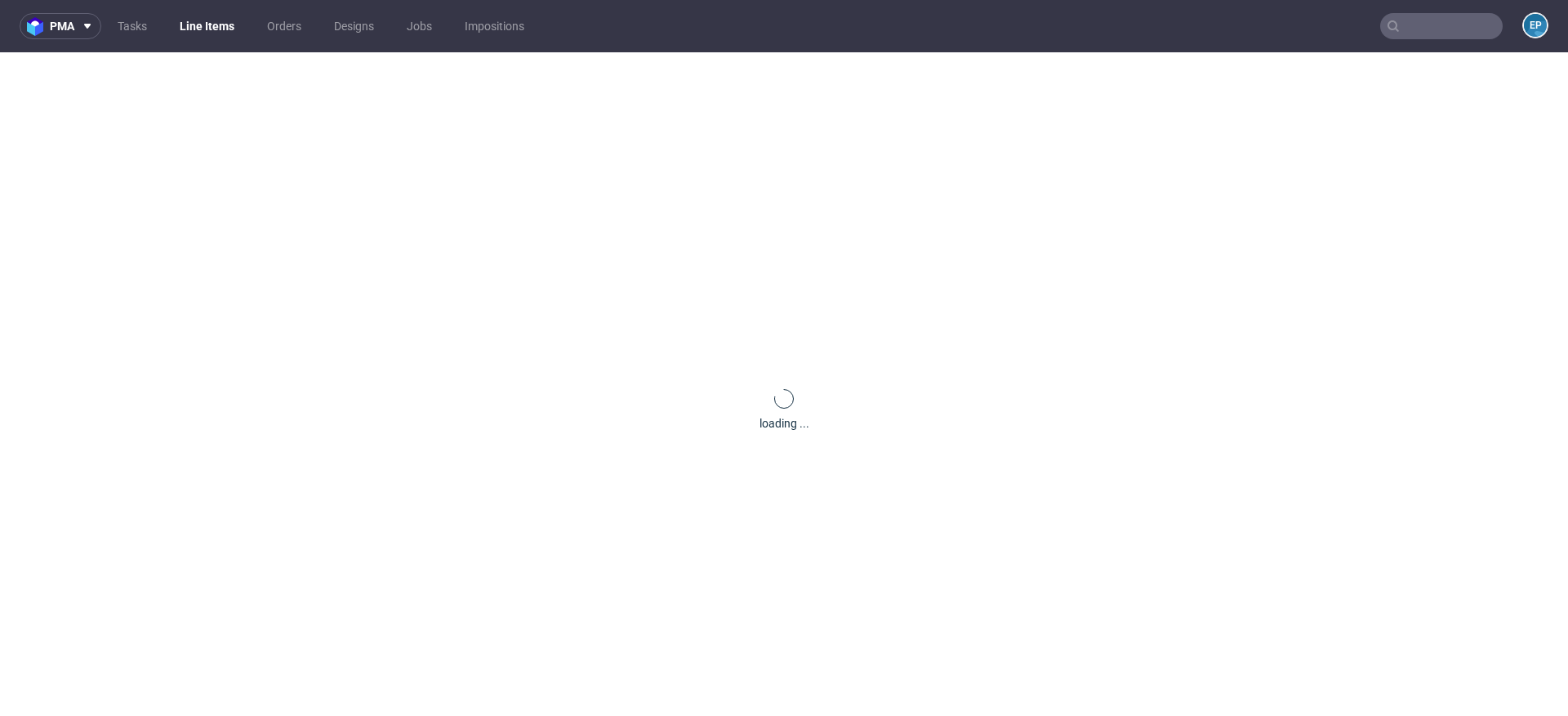
scroll to position [0, 0]
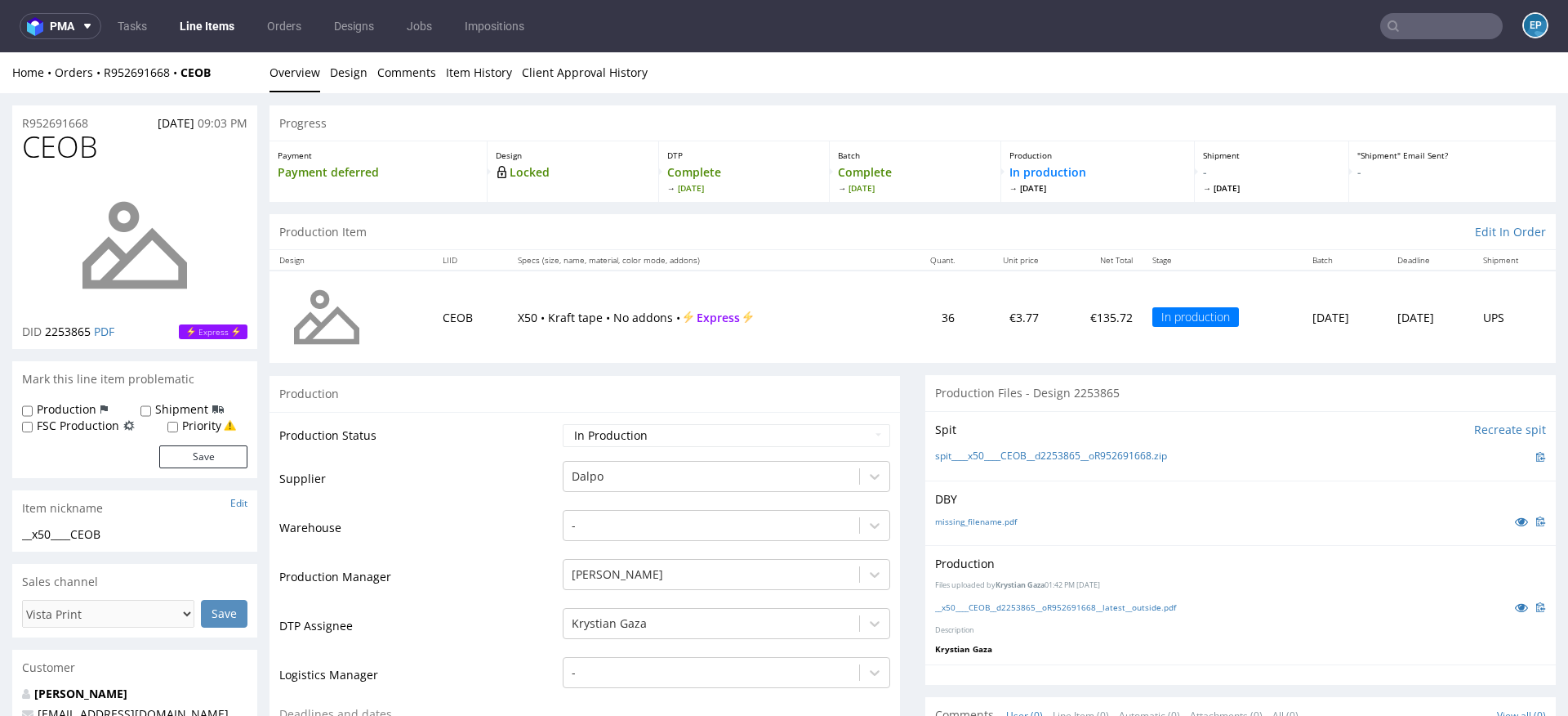
click at [74, 403] on label "Production" at bounding box center [67, 410] width 59 height 17
click at [32, 404] on input "Production" at bounding box center [27, 411] width 10 height 13
checkbox input "true"
click at [157, 407] on label "Shipment" at bounding box center [181, 410] width 53 height 17
click at [151, 407] on input "Shipment" at bounding box center [145, 411] width 10 height 13
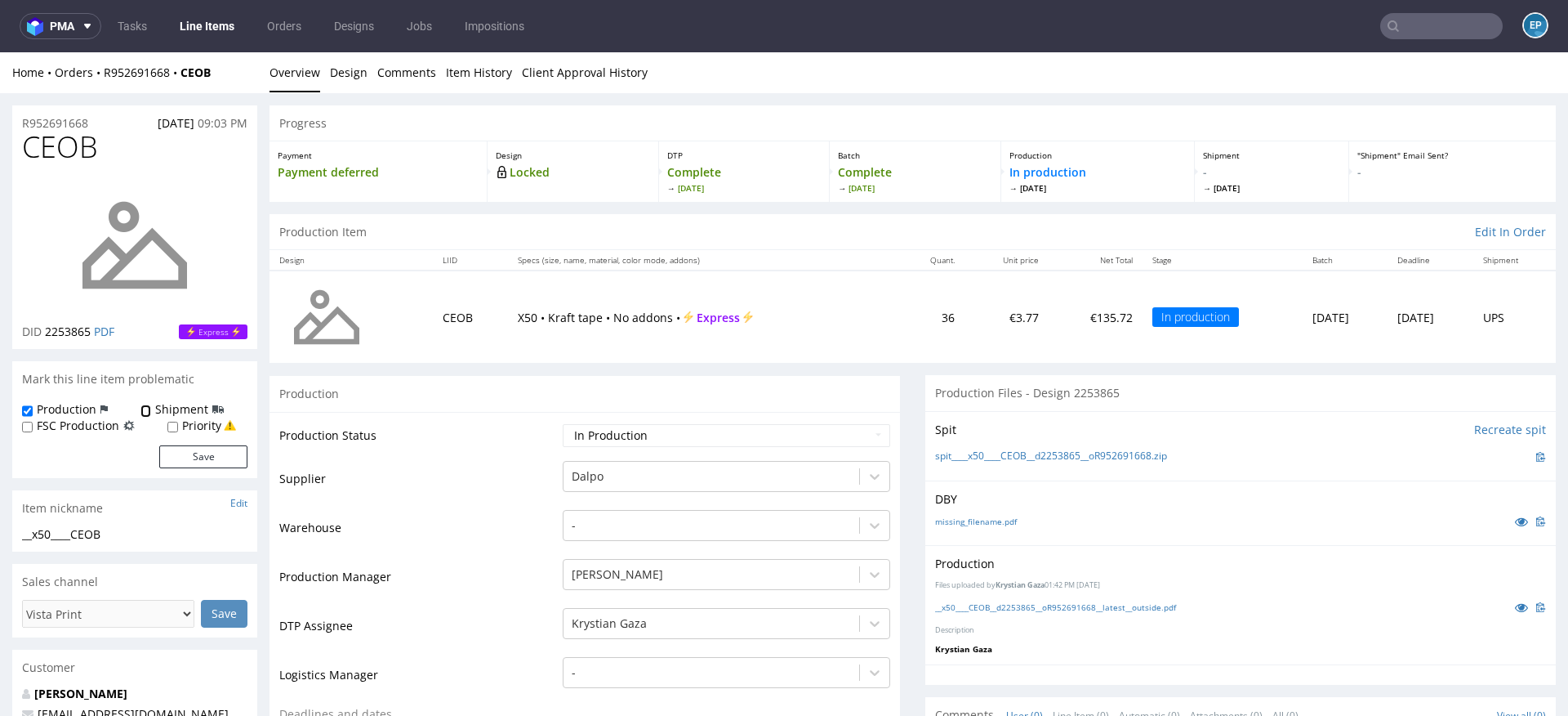
checkbox input "true"
click at [191, 452] on button "Save" at bounding box center [202, 456] width 88 height 23
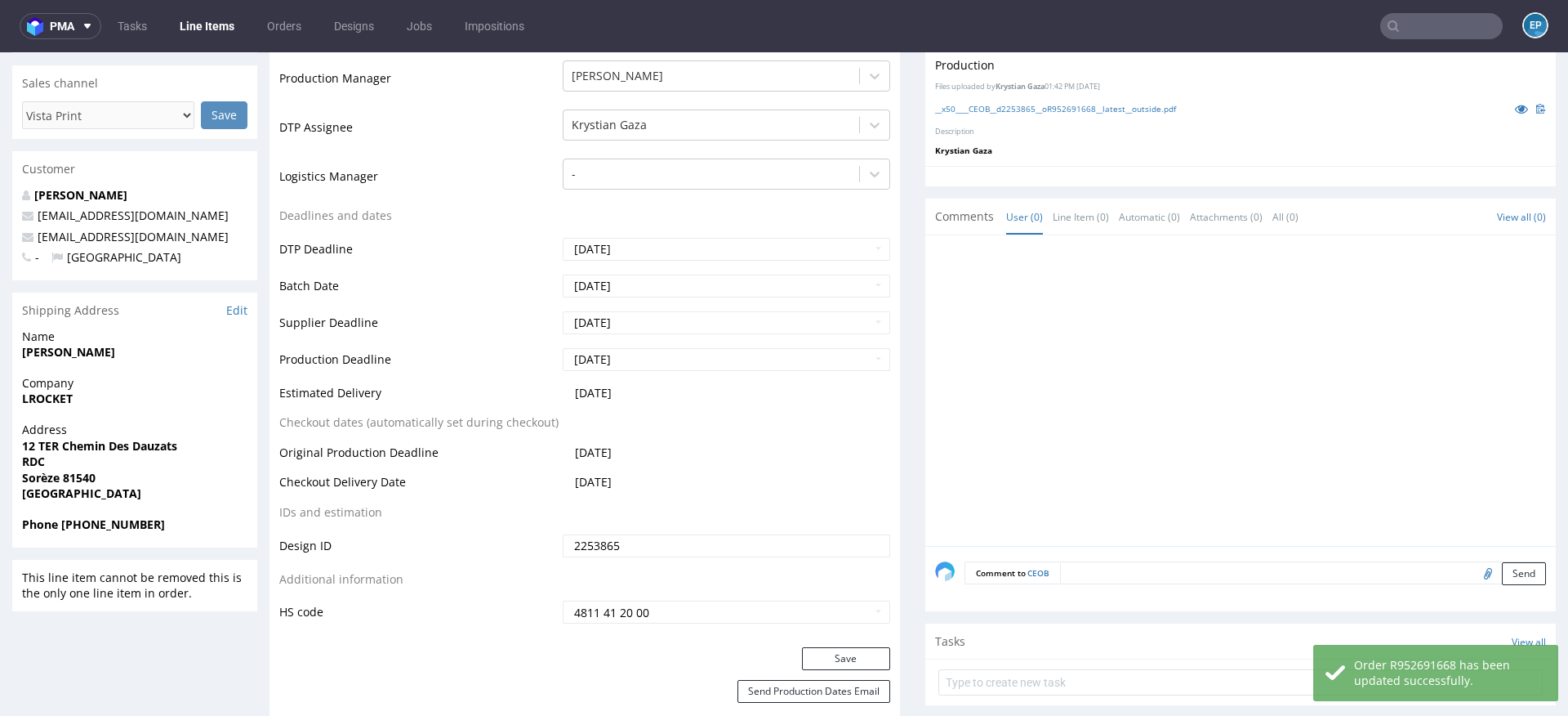
scroll to position [620, 0]
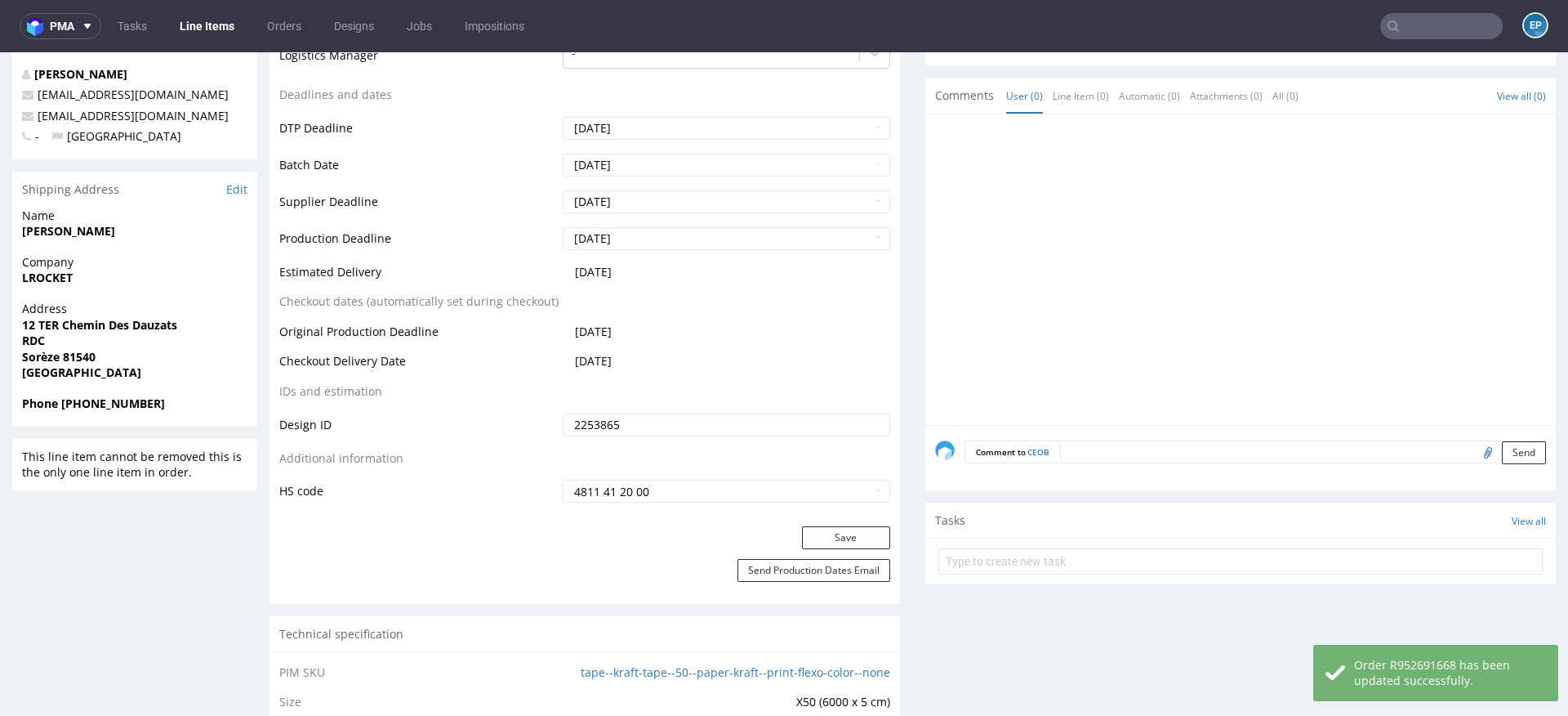
click at [1147, 446] on textarea at bounding box center [1304, 451] width 486 height 23
type textarea "v"
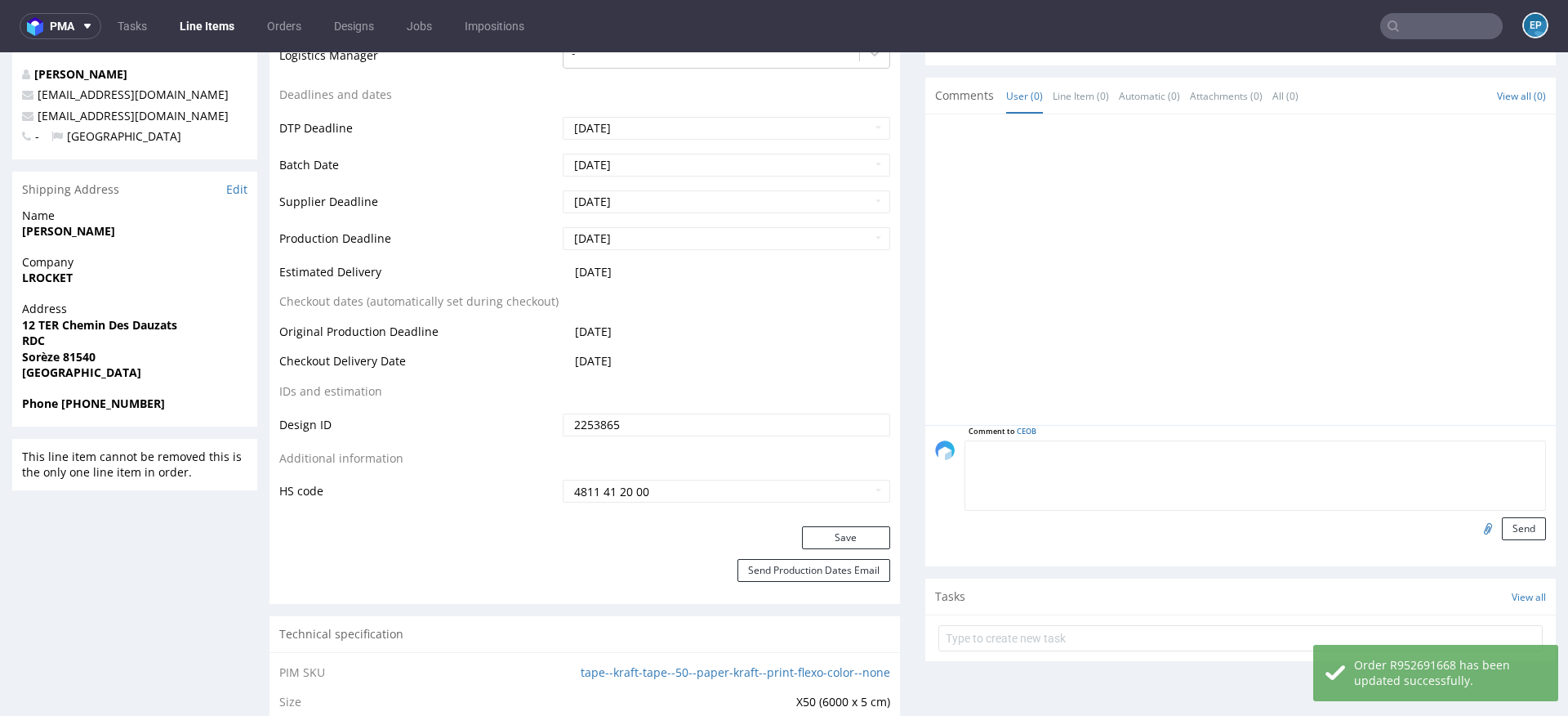
paste textarea "Dalpo delay -> TCM"
type textarea "Dalpo delay -> TCM"
click at [1510, 521] on button "Send" at bounding box center [1524, 528] width 44 height 23
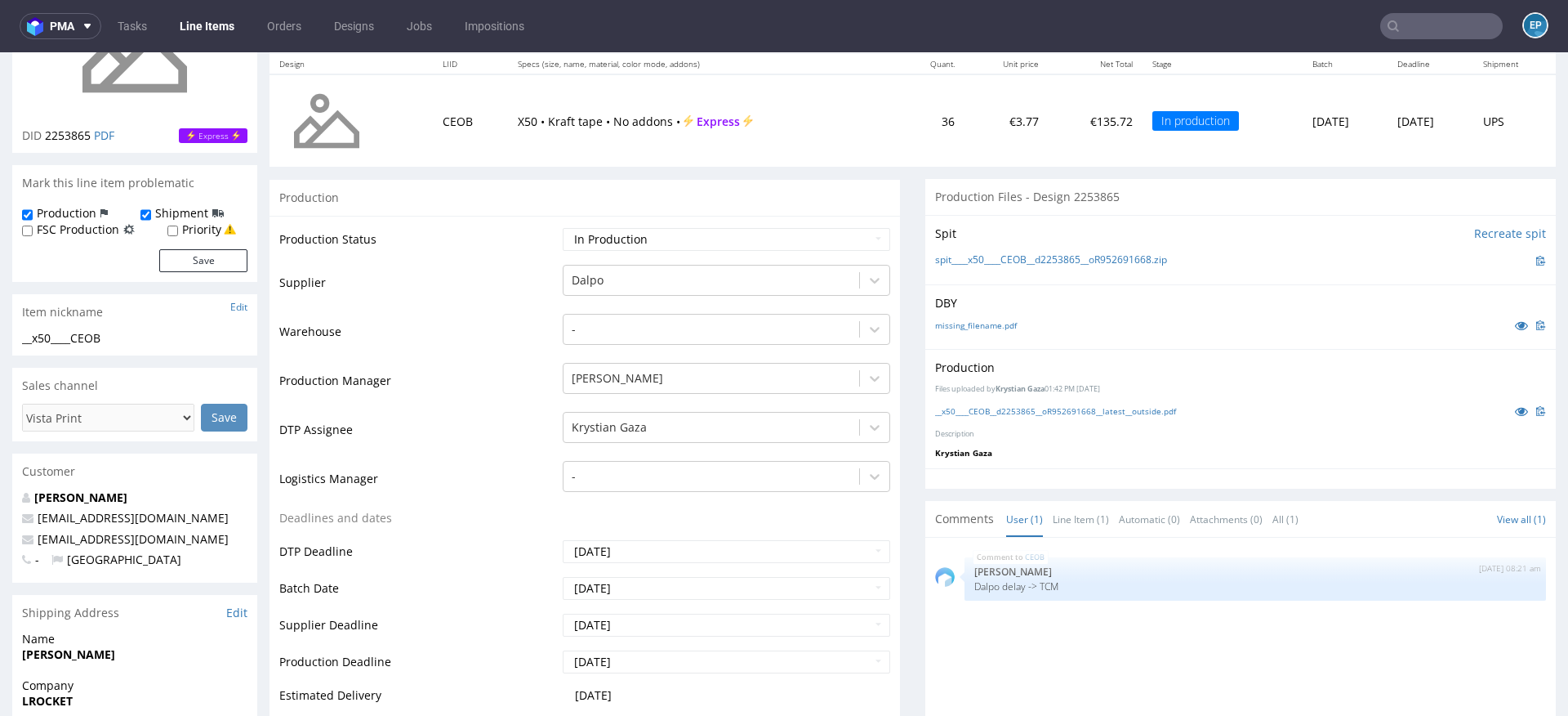
scroll to position [214, 0]
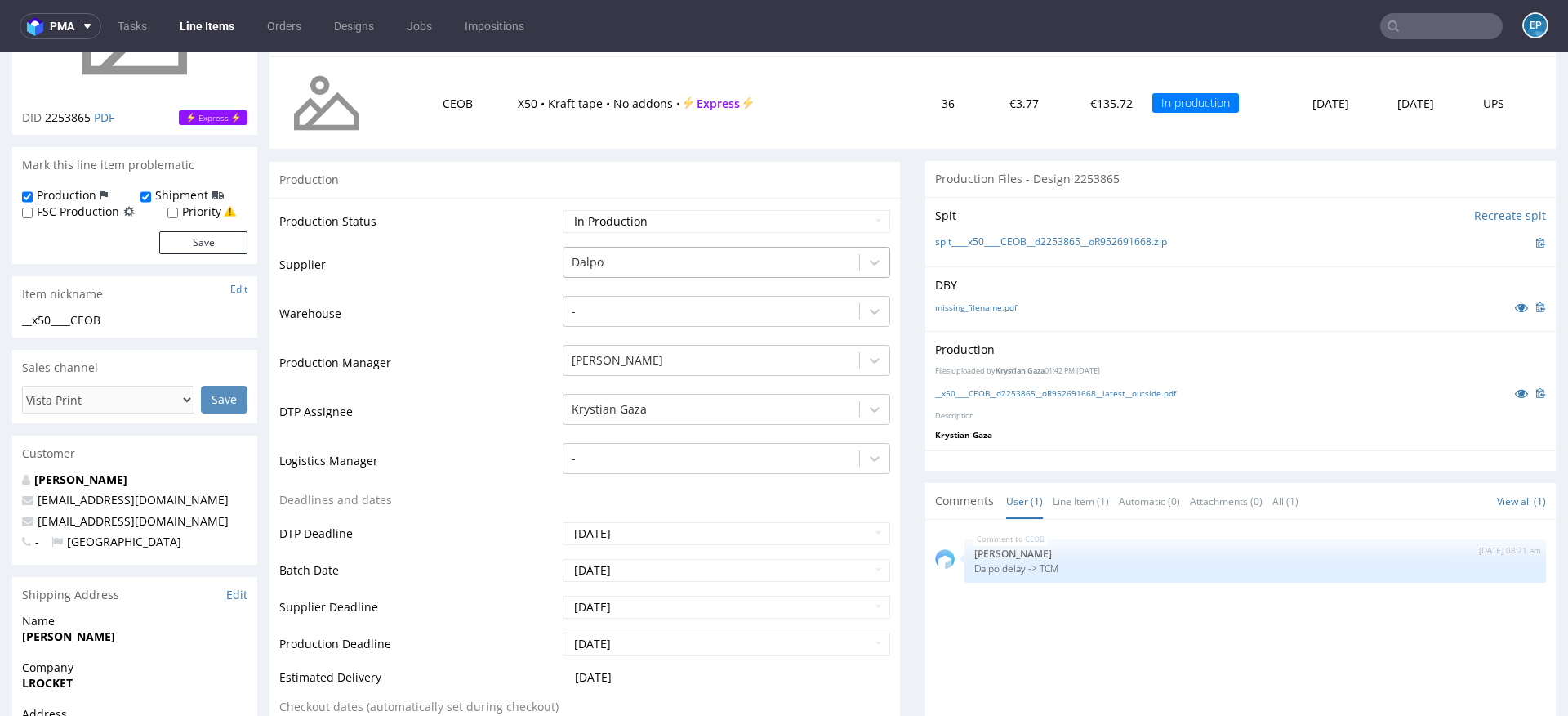
click at [657, 261] on div at bounding box center [711, 262] width 279 height 19
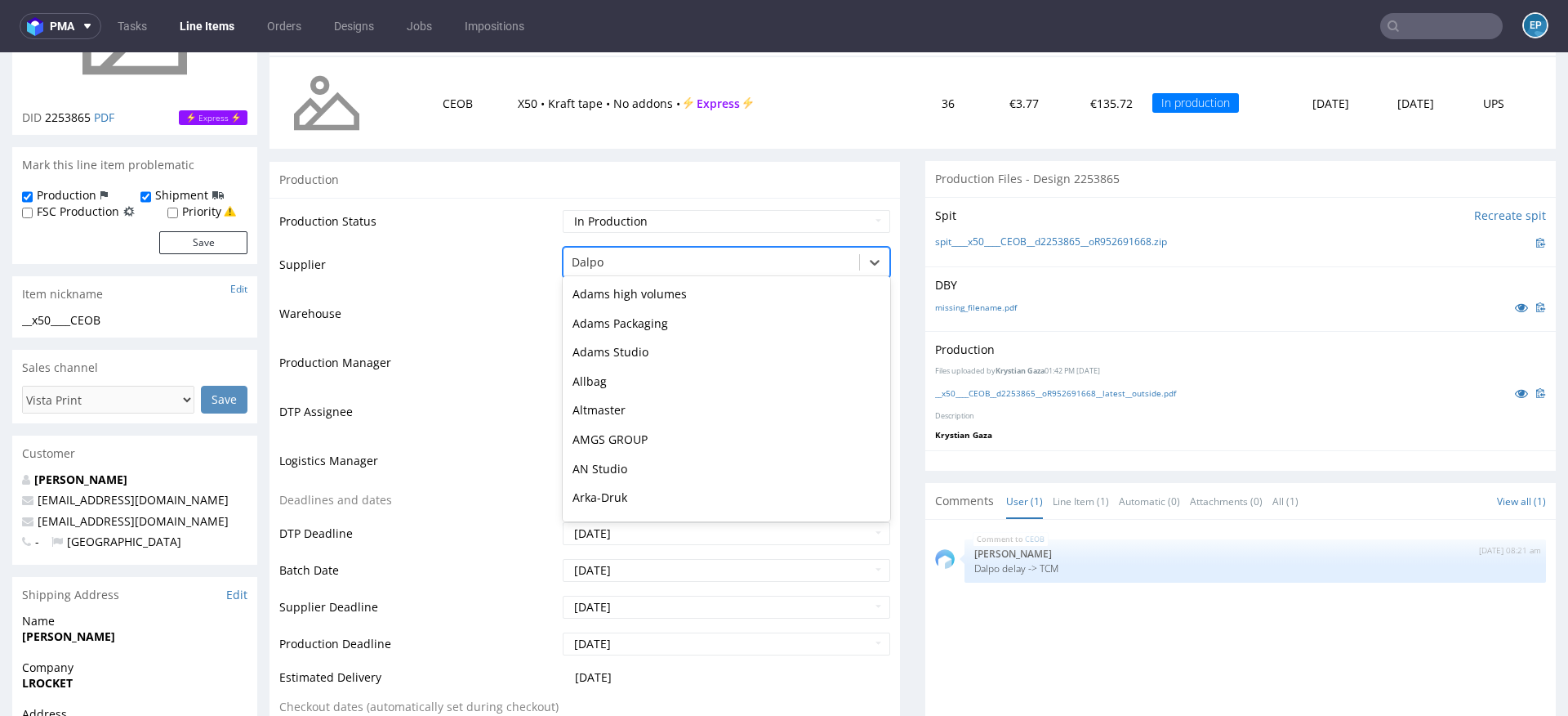
scroll to position [525, 0]
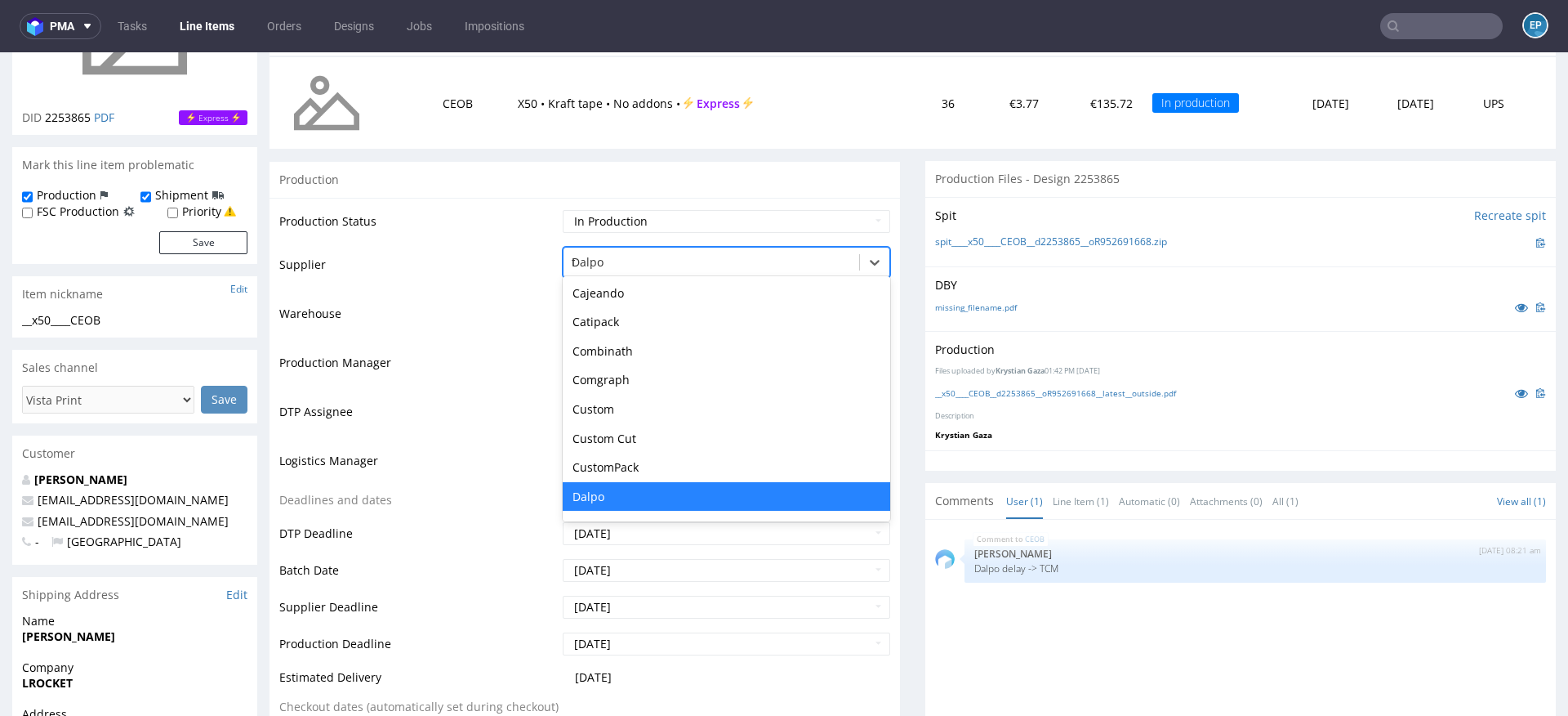
type input "tc"
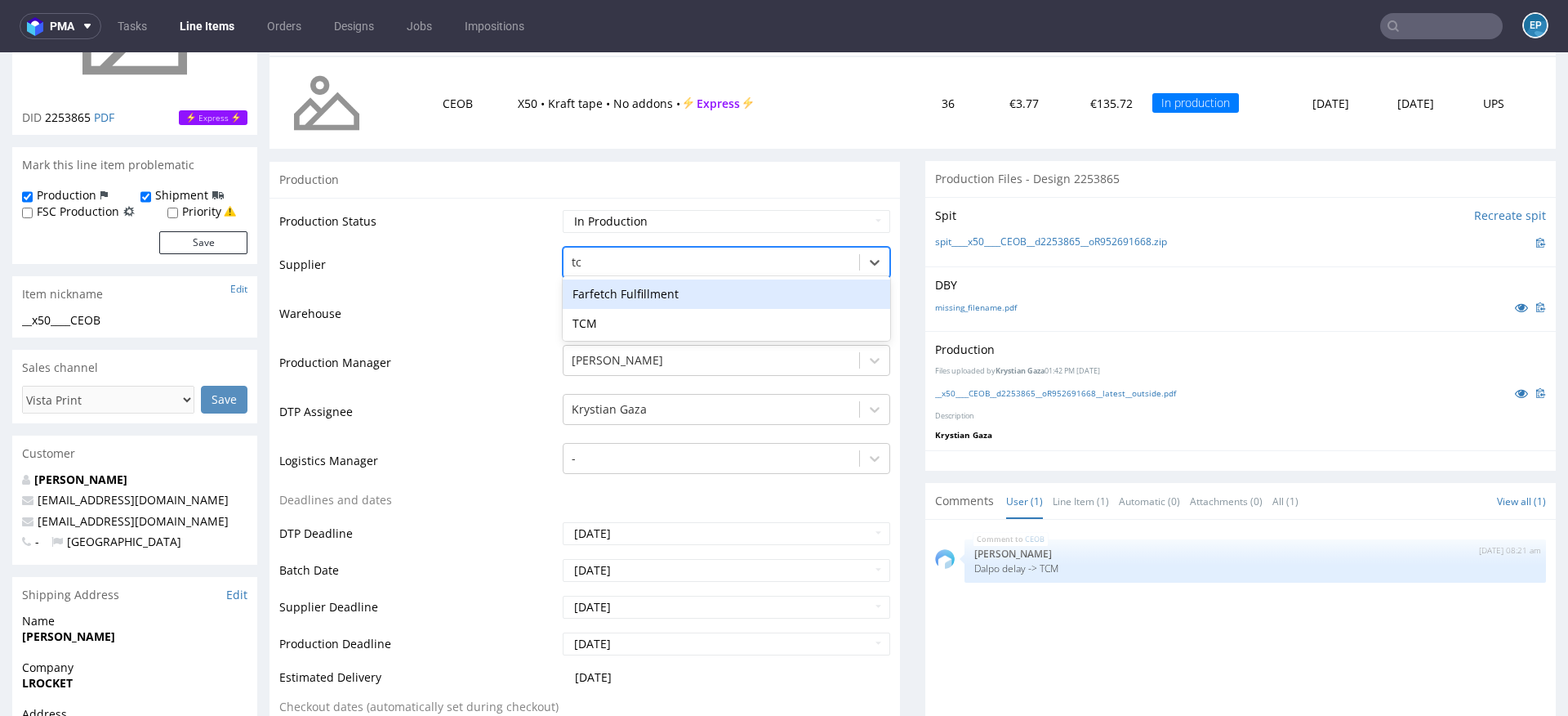
scroll to position [0, 0]
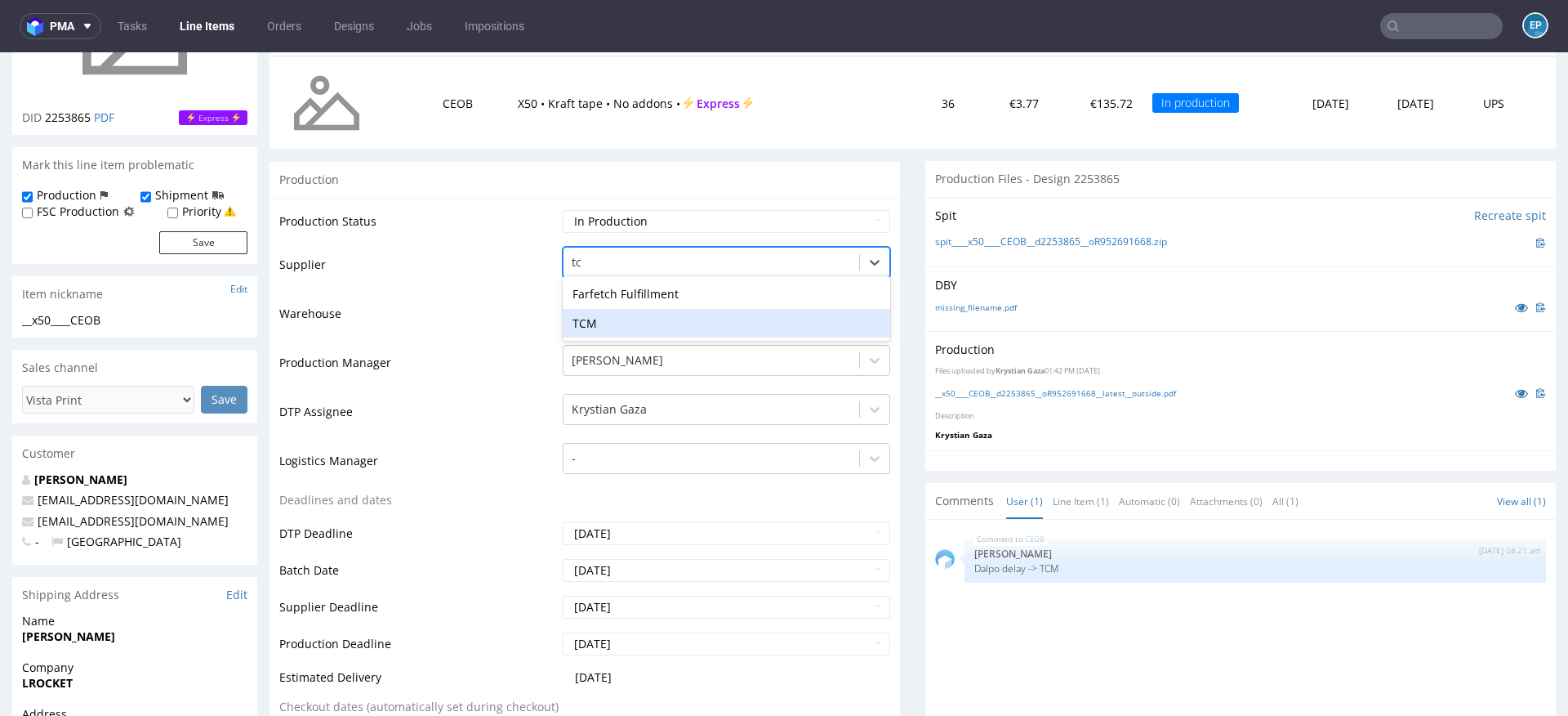
click at [644, 321] on div "TCM" at bounding box center [727, 324] width 327 height 30
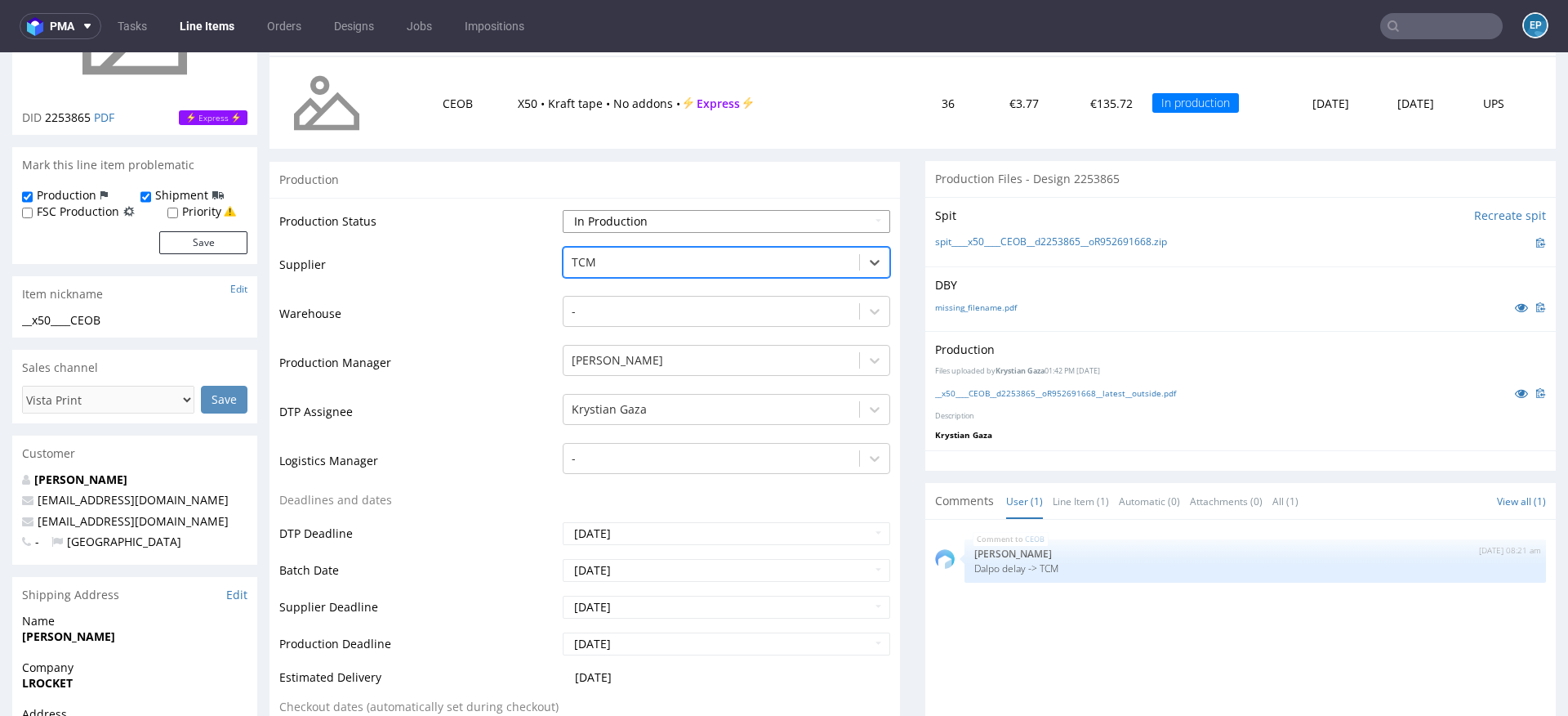
click at [639, 217] on select "Waiting for Artwork Waiting for Diecut Waiting for Mockup Waiting for DTP Waiti…" at bounding box center [727, 221] width 327 height 23
select select "dtp_production_ready"
click at [563, 210] on select "Waiting for Artwork Waiting for Diecut Waiting for Mockup Waiting for DTP Waiti…" at bounding box center [727, 221] width 327 height 23
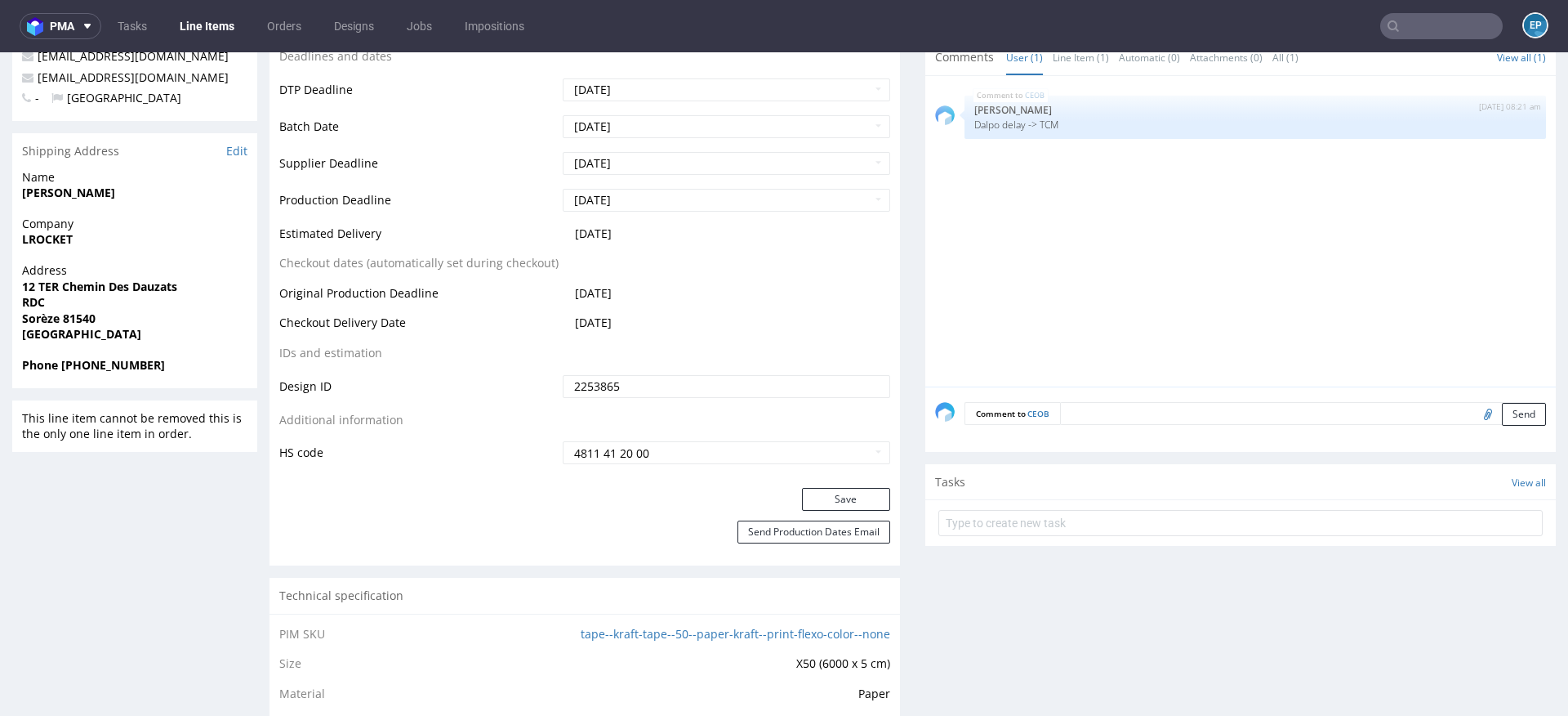
scroll to position [769, 0]
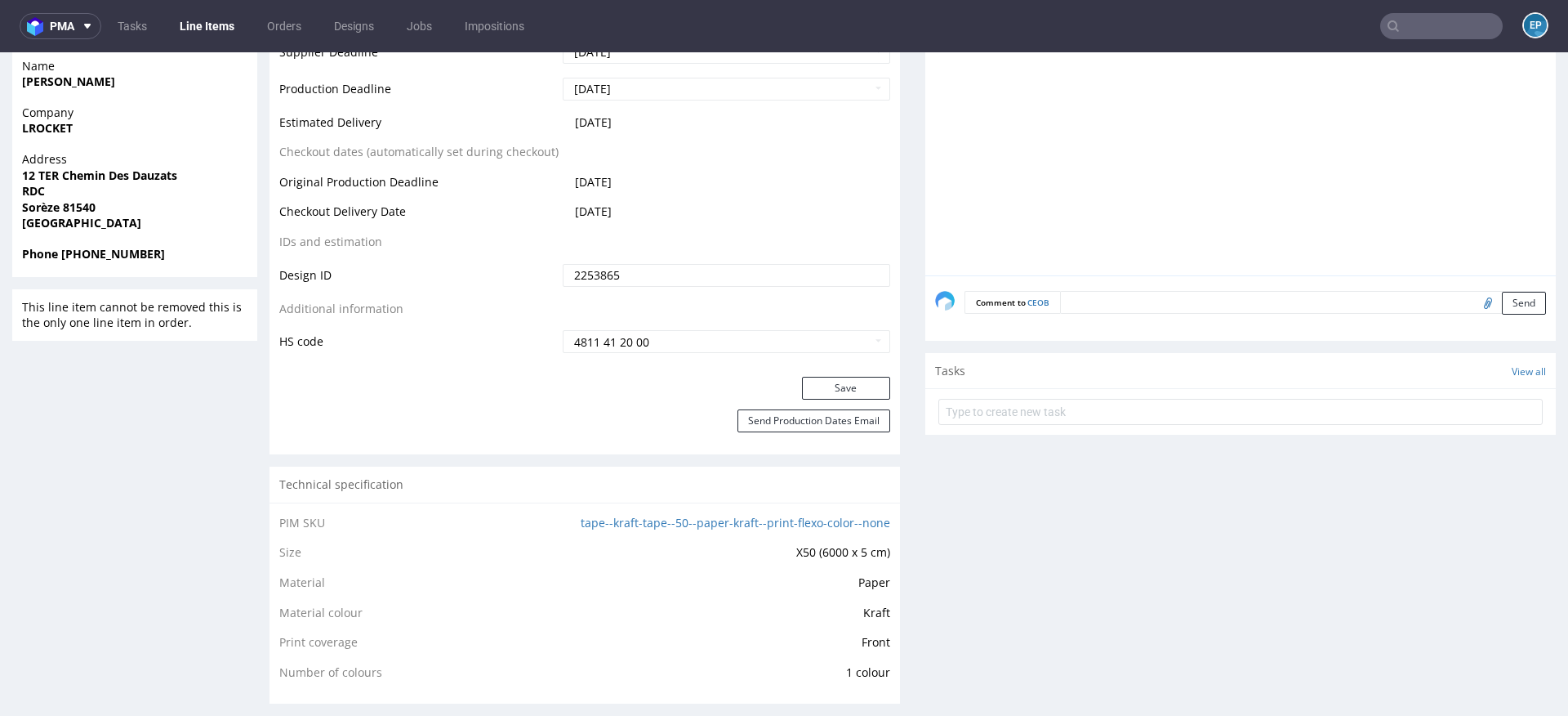
click at [804, 374] on div "Production Status Waiting for Artwork Waiting for Diecut Waiting for Mockup Wai…" at bounding box center [584, 9] width 631 height 734
click at [812, 387] on button "Save" at bounding box center [845, 388] width 88 height 23
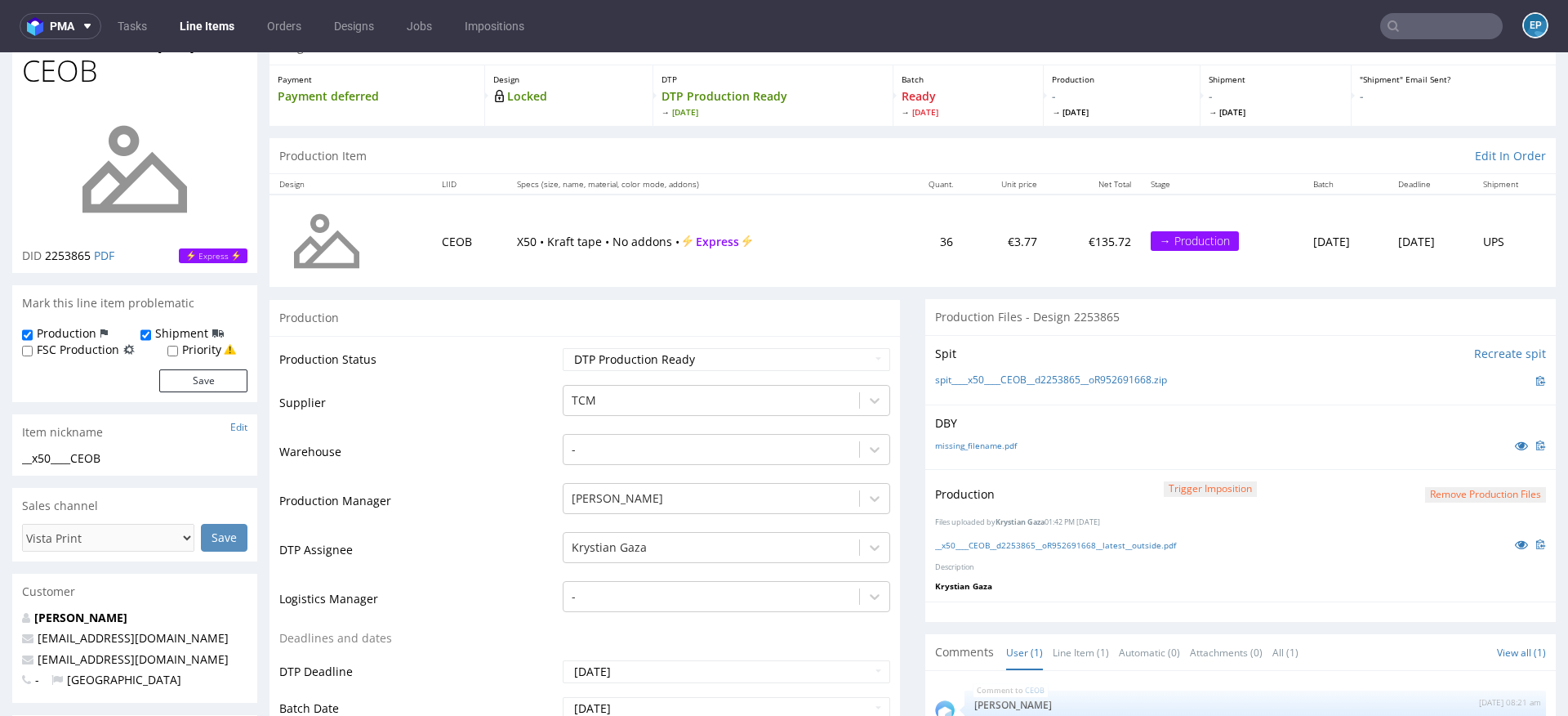
scroll to position [0, 0]
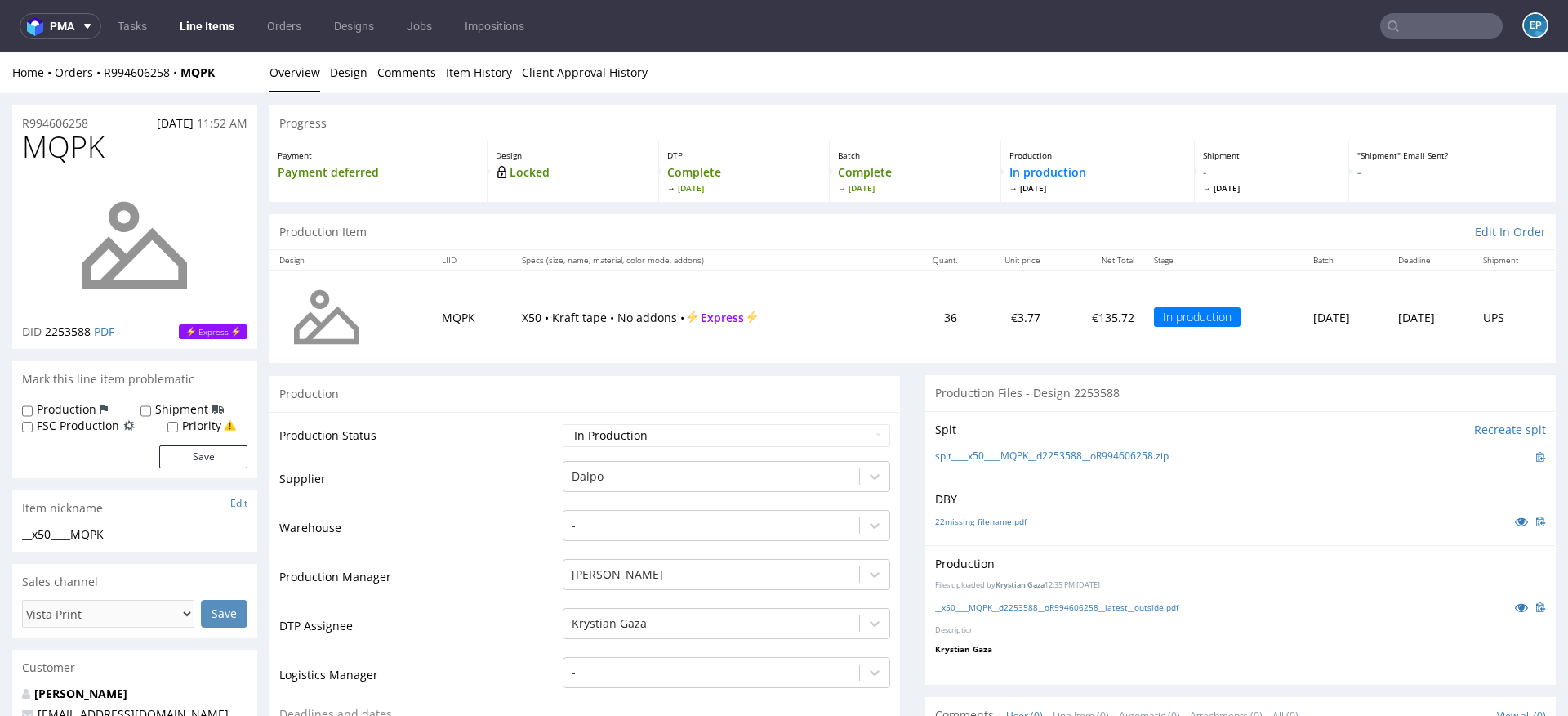
click at [43, 405] on label "Production" at bounding box center [67, 410] width 59 height 17
click at [32, 405] on input "Production" at bounding box center [27, 411] width 10 height 13
checkbox input "true"
click at [123, 414] on div "Production Shipment FSC Production Priority" at bounding box center [135, 417] width 226 height 31
click at [142, 414] on input "Shipment" at bounding box center [145, 411] width 10 height 13
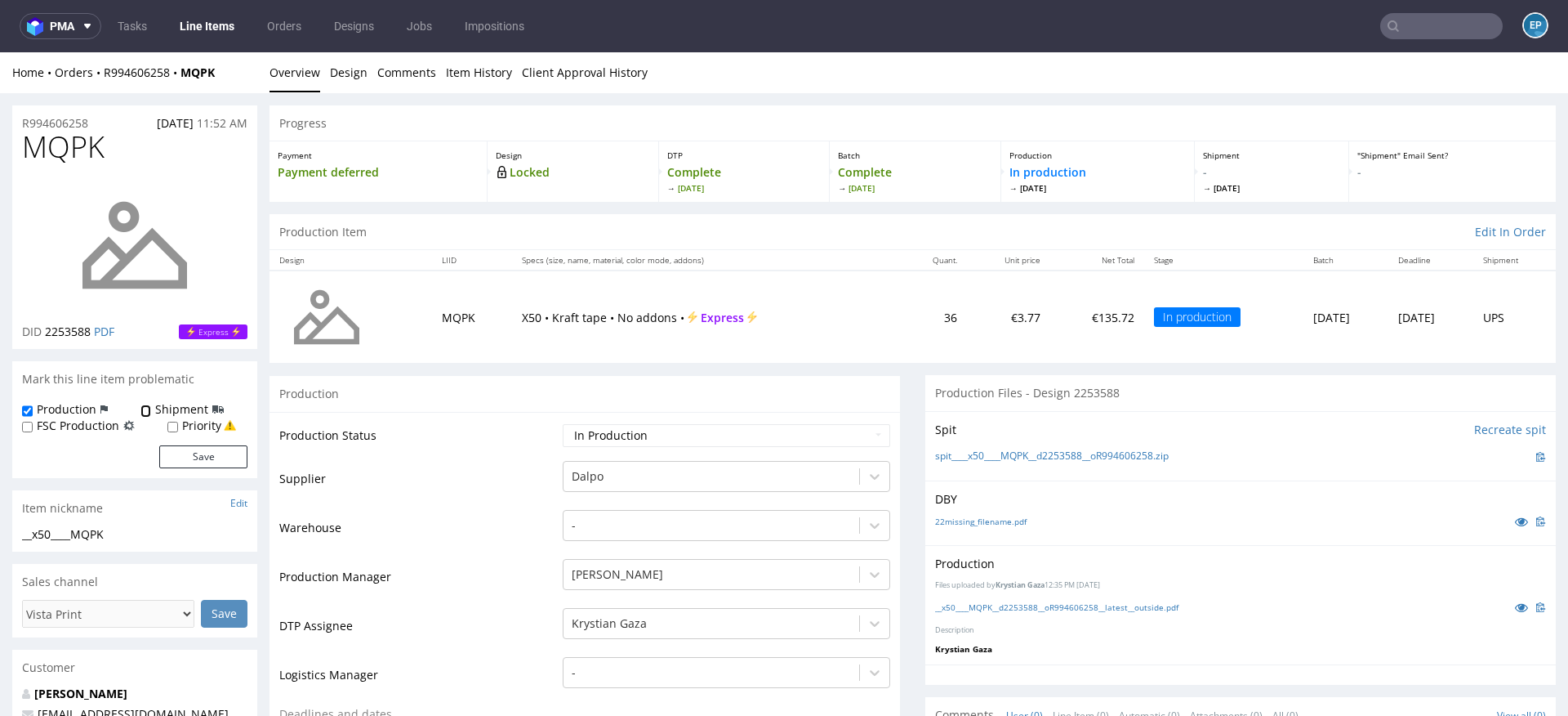
checkbox input "true"
click at [202, 466] on button "Save" at bounding box center [202, 456] width 88 height 23
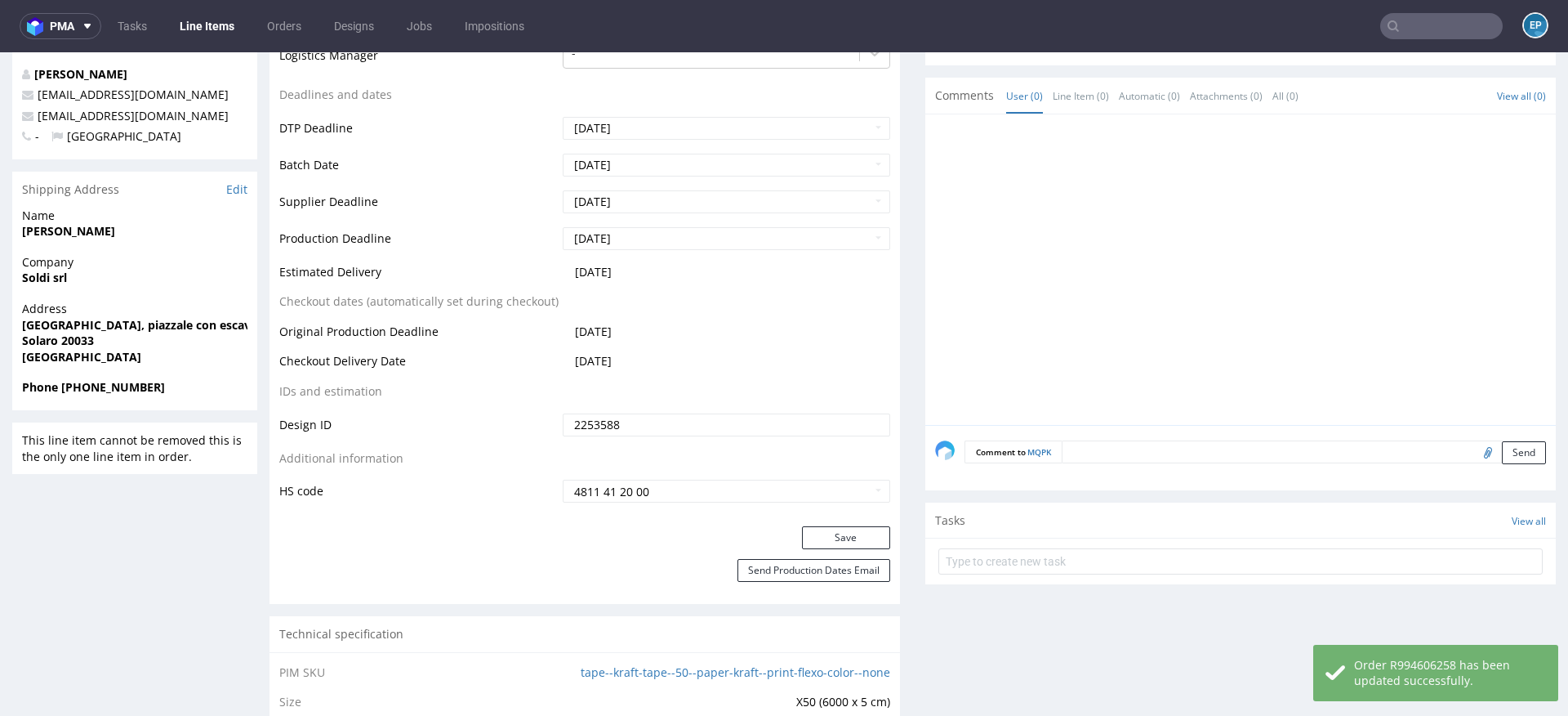
scroll to position [713, 0]
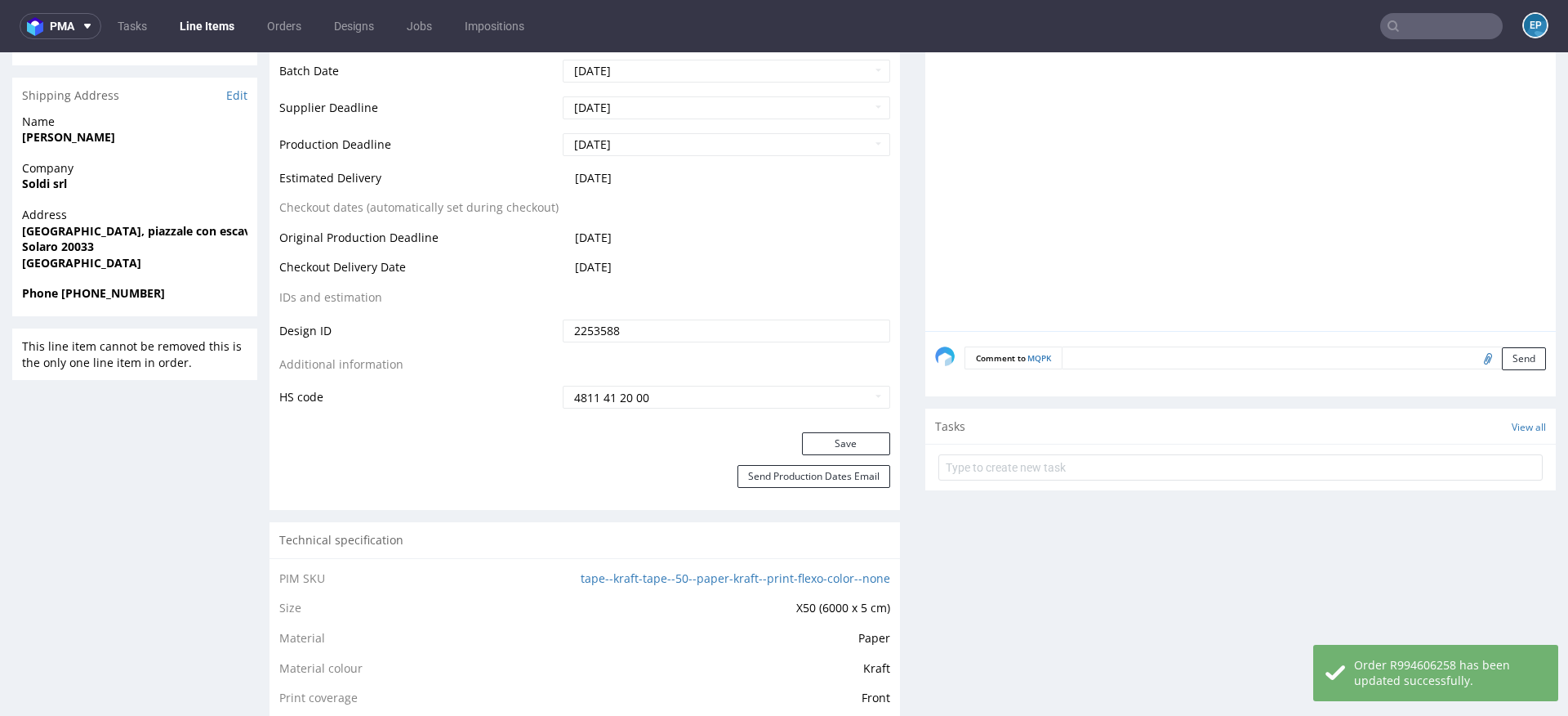
click at [1103, 361] on textarea at bounding box center [1304, 358] width 484 height 23
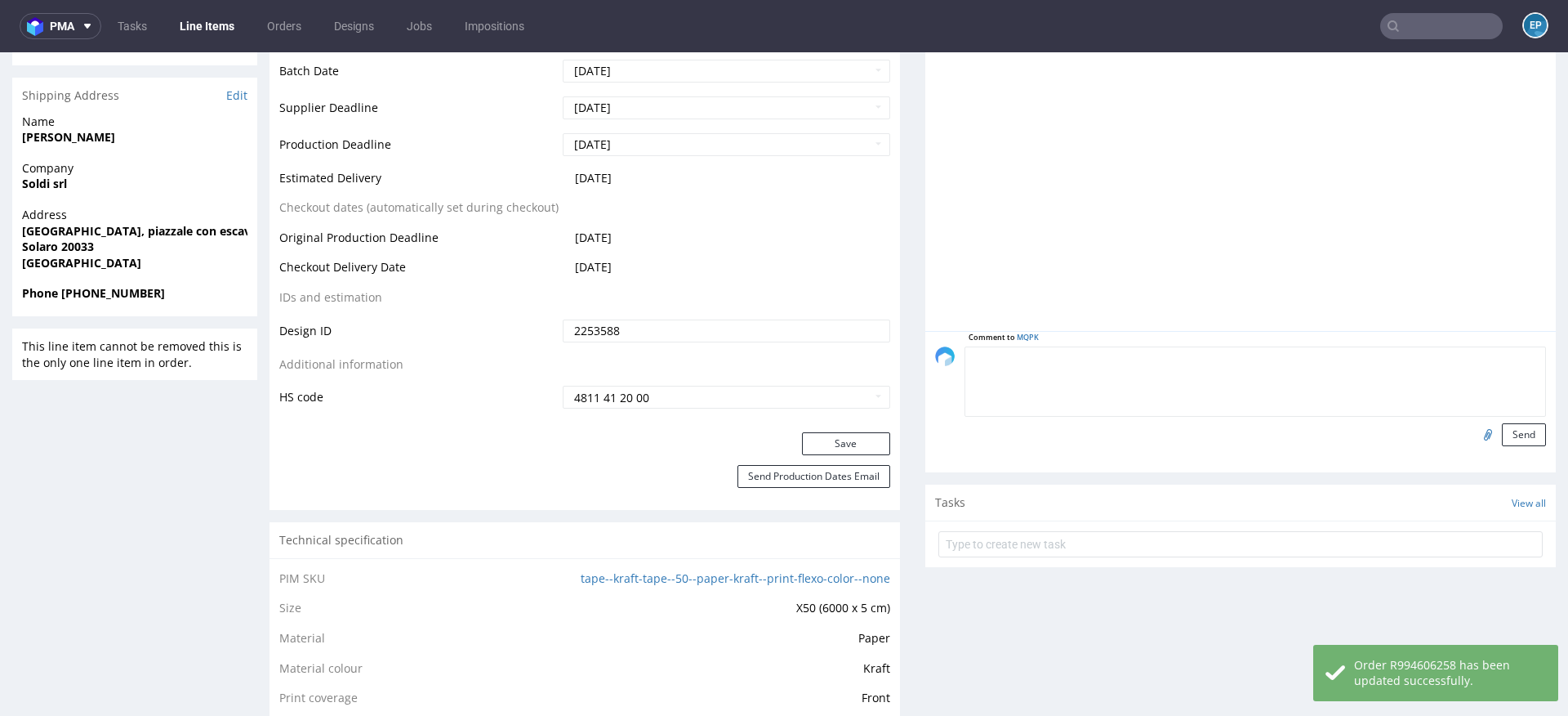
paste textarea "Dalpo delay -> TCM"
type textarea "Dalpo delay -> TCM"
click at [1501, 425] on button "Send" at bounding box center [1524, 435] width 44 height 23
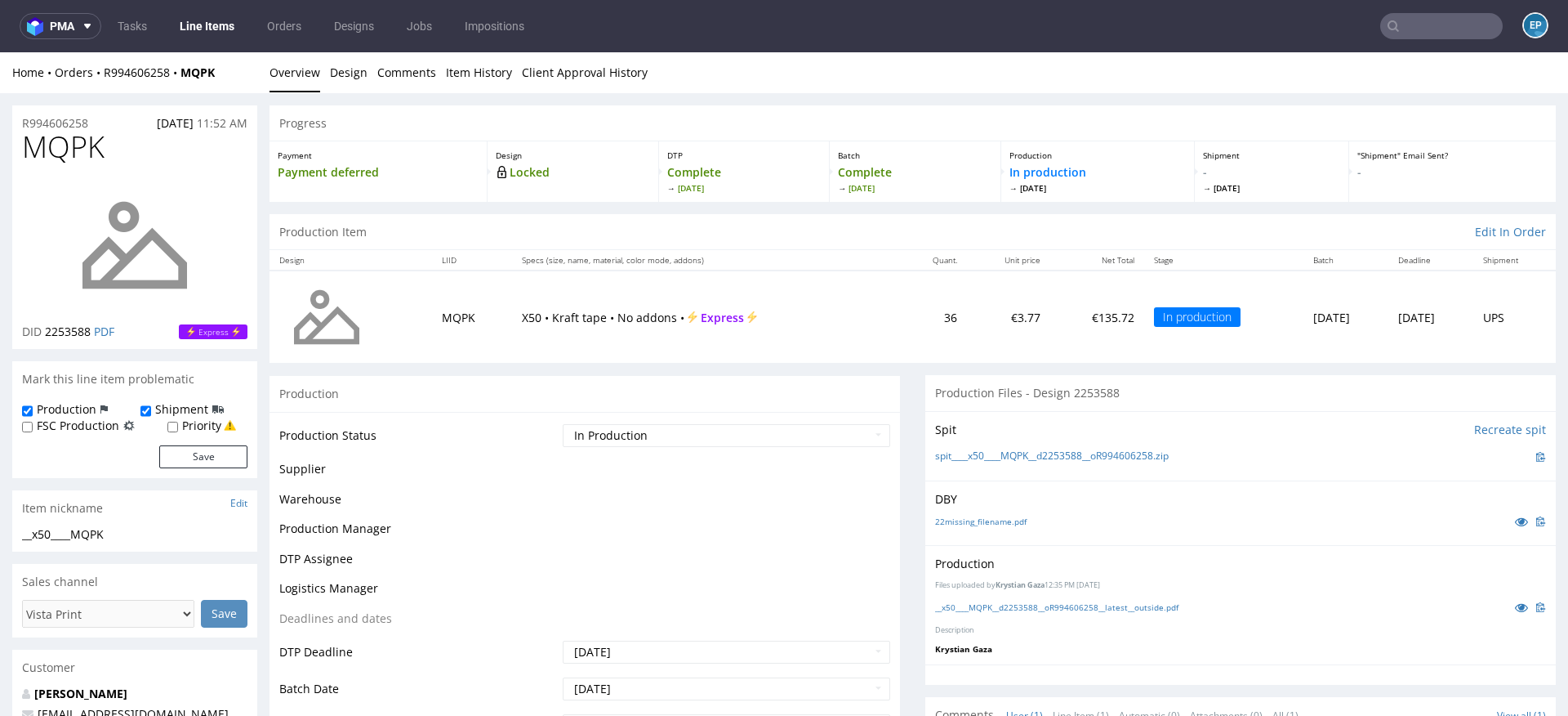
scroll to position [0, 0]
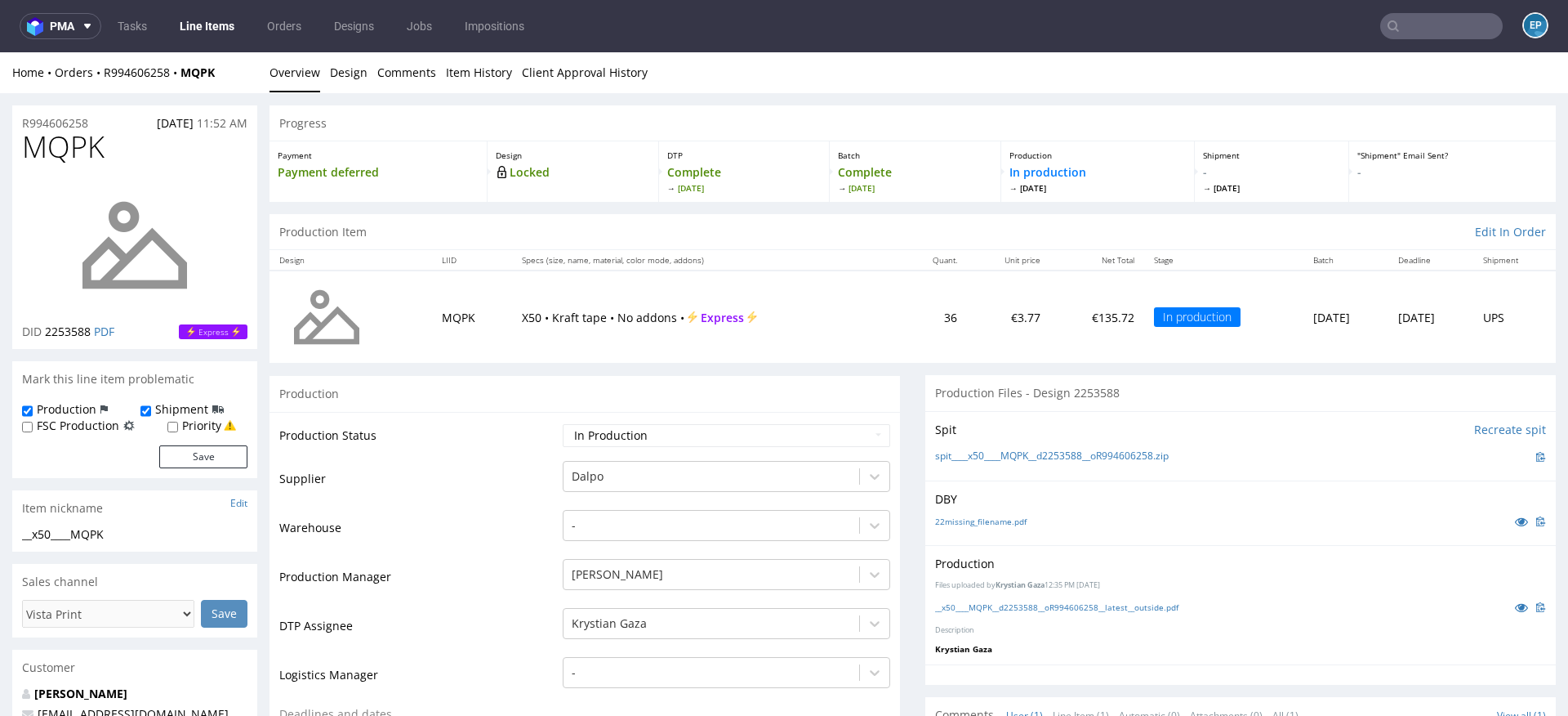
click at [331, 564] on td "Production Manager" at bounding box center [419, 581] width 279 height 49
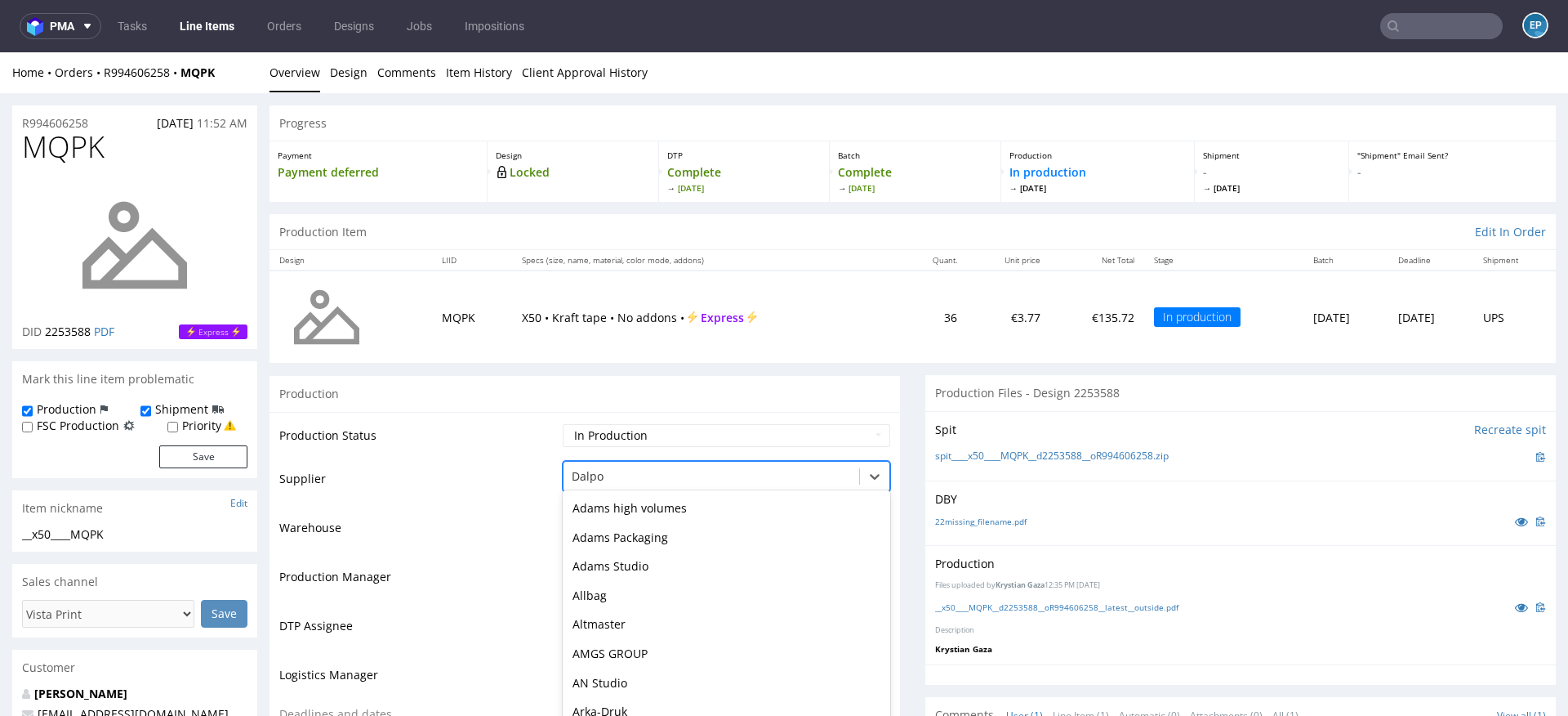
click at [631, 483] on div "Cajeando, 19 of 172. 172 results available. Use Up and Down to choose options, …" at bounding box center [727, 472] width 327 height 23
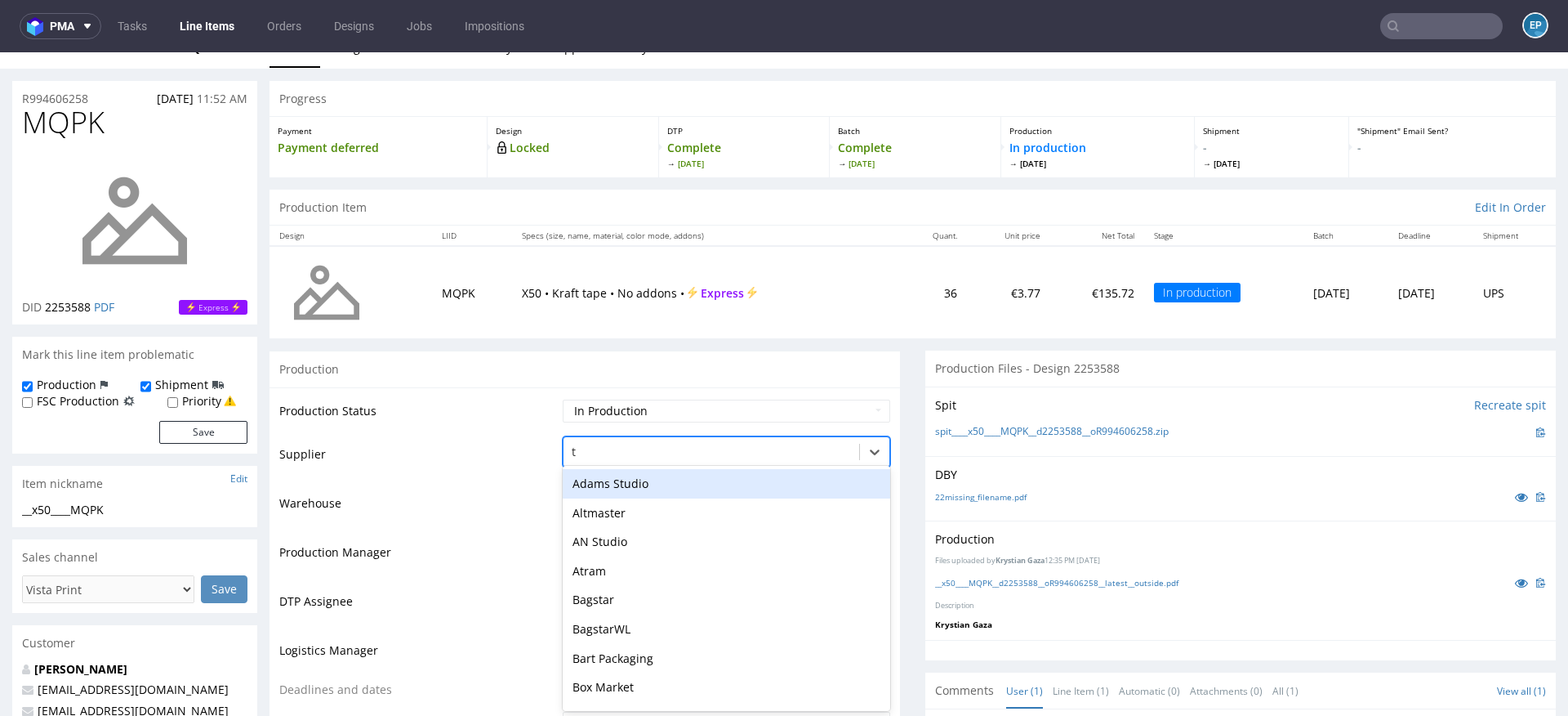
type input "tc"
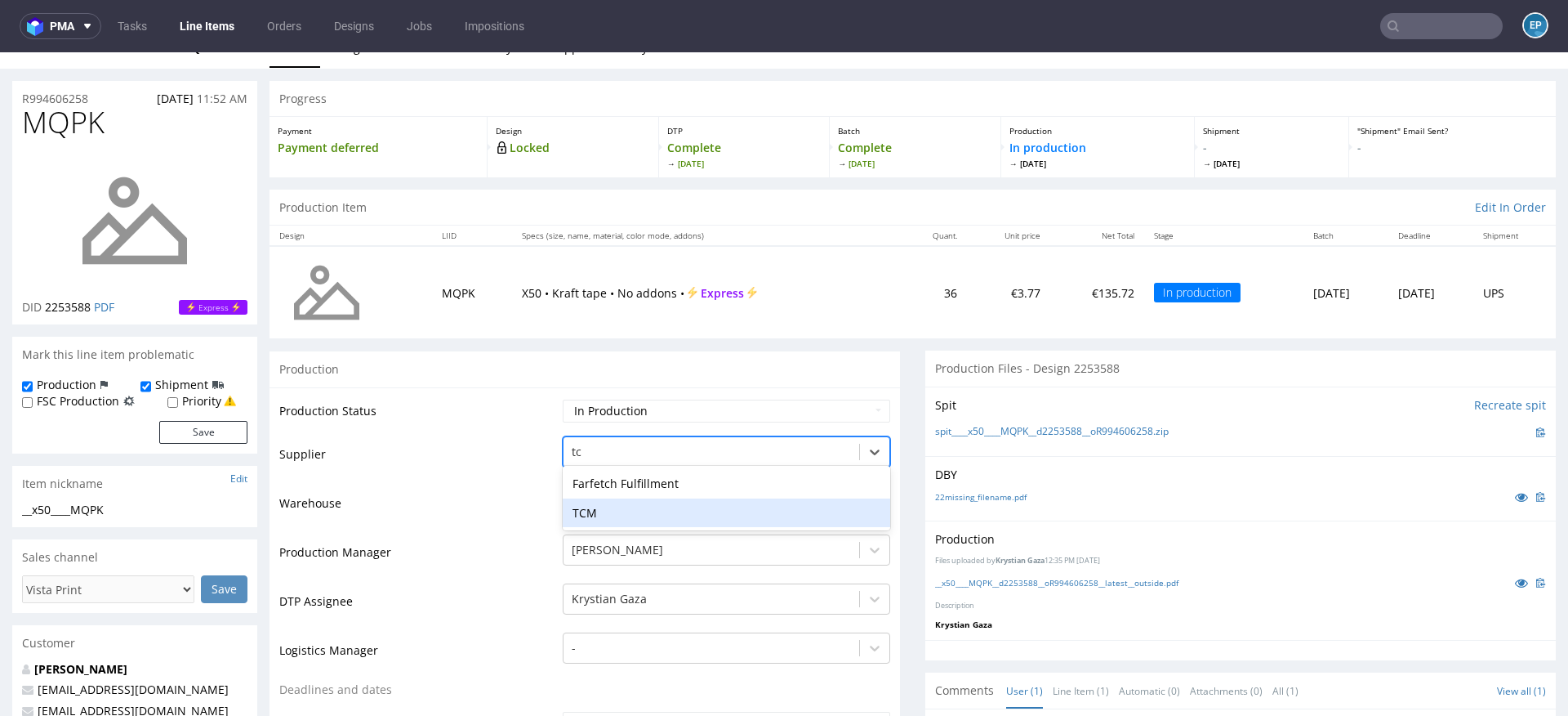
click at [615, 504] on div "TCM" at bounding box center [727, 513] width 327 height 30
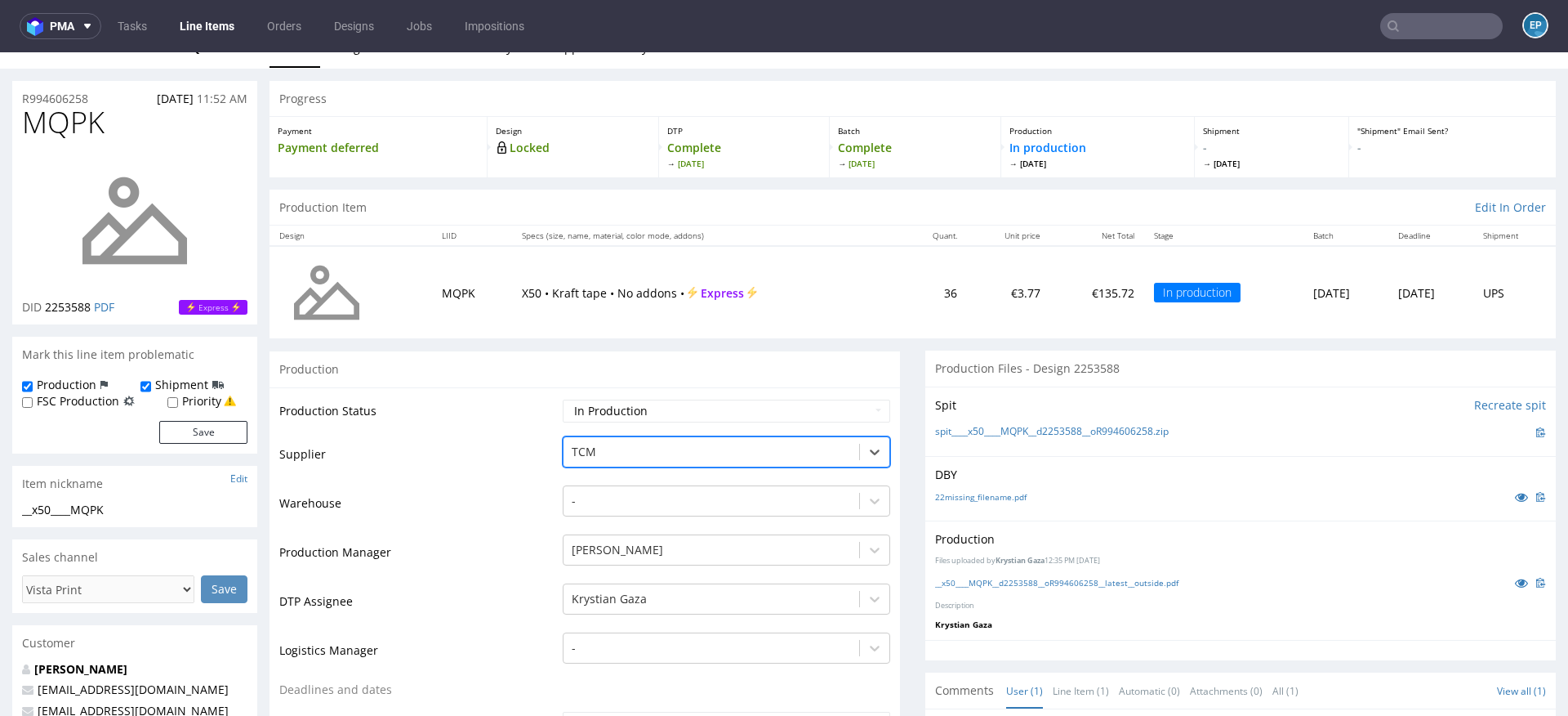
click at [617, 402] on select "Waiting for Artwork Waiting for Diecut Waiting for Mockup Waiting for DTP Waiti…" at bounding box center [727, 411] width 327 height 23
select select "dtp_production_ready"
click at [563, 400] on select "Waiting for Artwork Waiting for Diecut Waiting for Mockup Waiting for DTP Waiti…" at bounding box center [727, 411] width 327 height 23
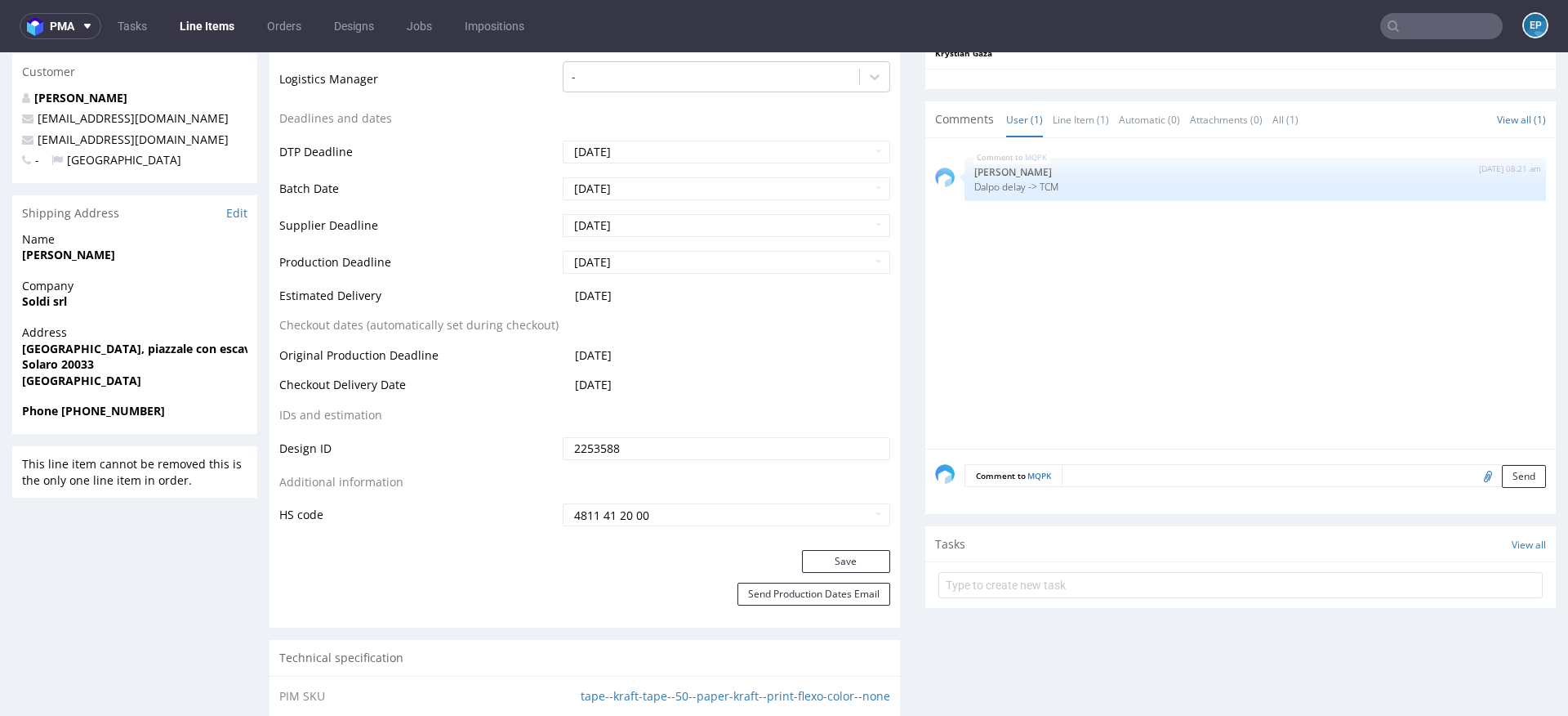
scroll to position [707, 0]
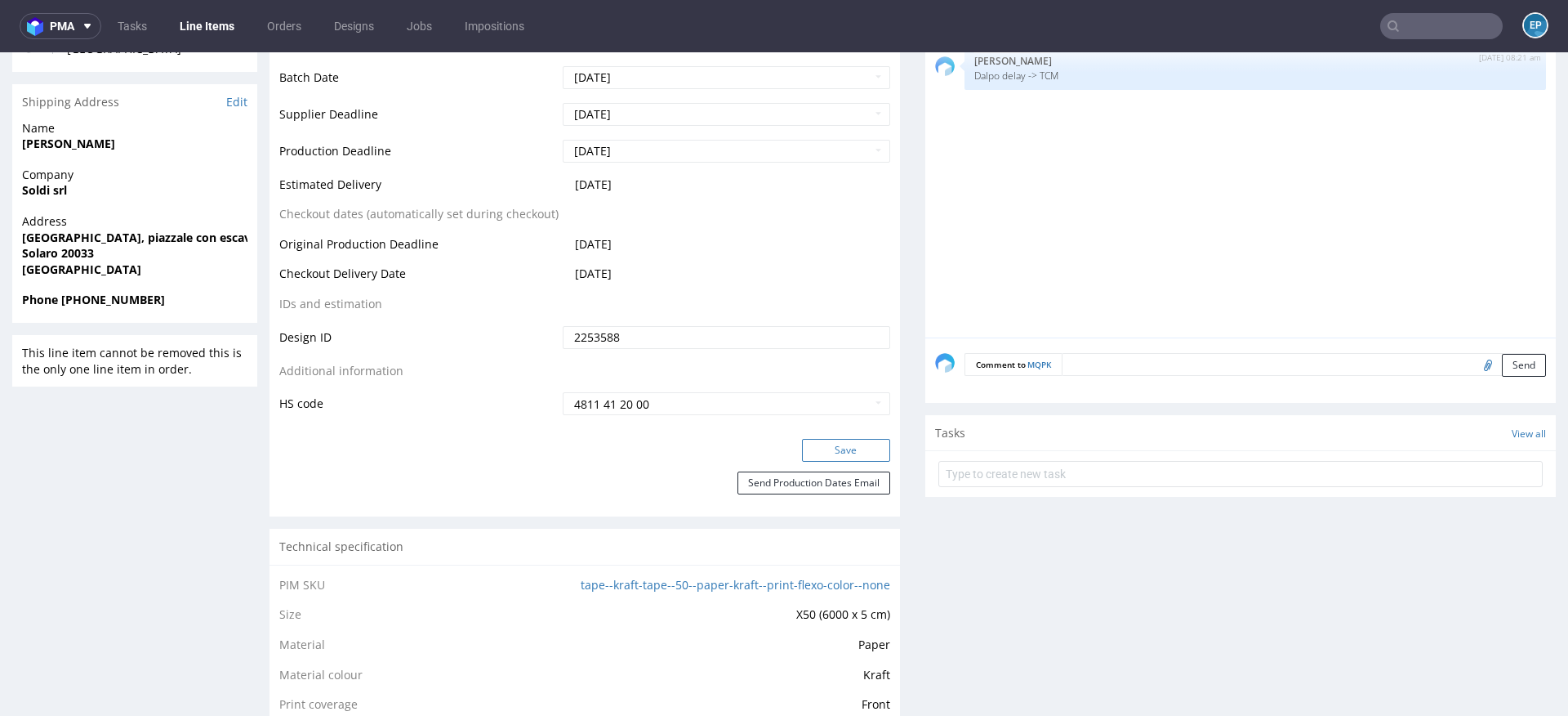
click at [835, 445] on button "Save" at bounding box center [845, 450] width 88 height 23
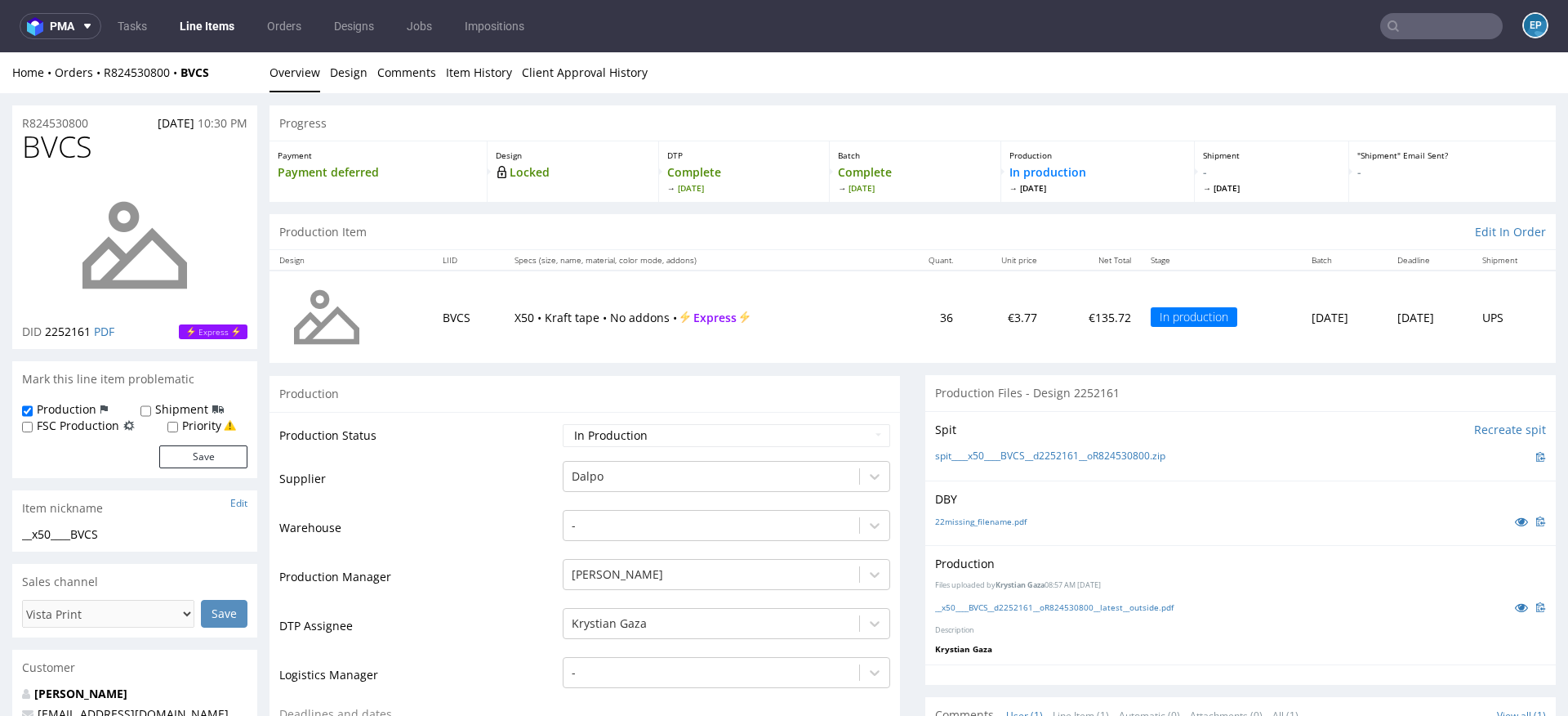
click at [150, 410] on div "Shipment" at bounding box center [182, 410] width 83 height 17
click at [141, 410] on input "Shipment" at bounding box center [145, 411] width 10 height 13
checkbox input "true"
click at [193, 455] on button "Save" at bounding box center [202, 456] width 88 height 23
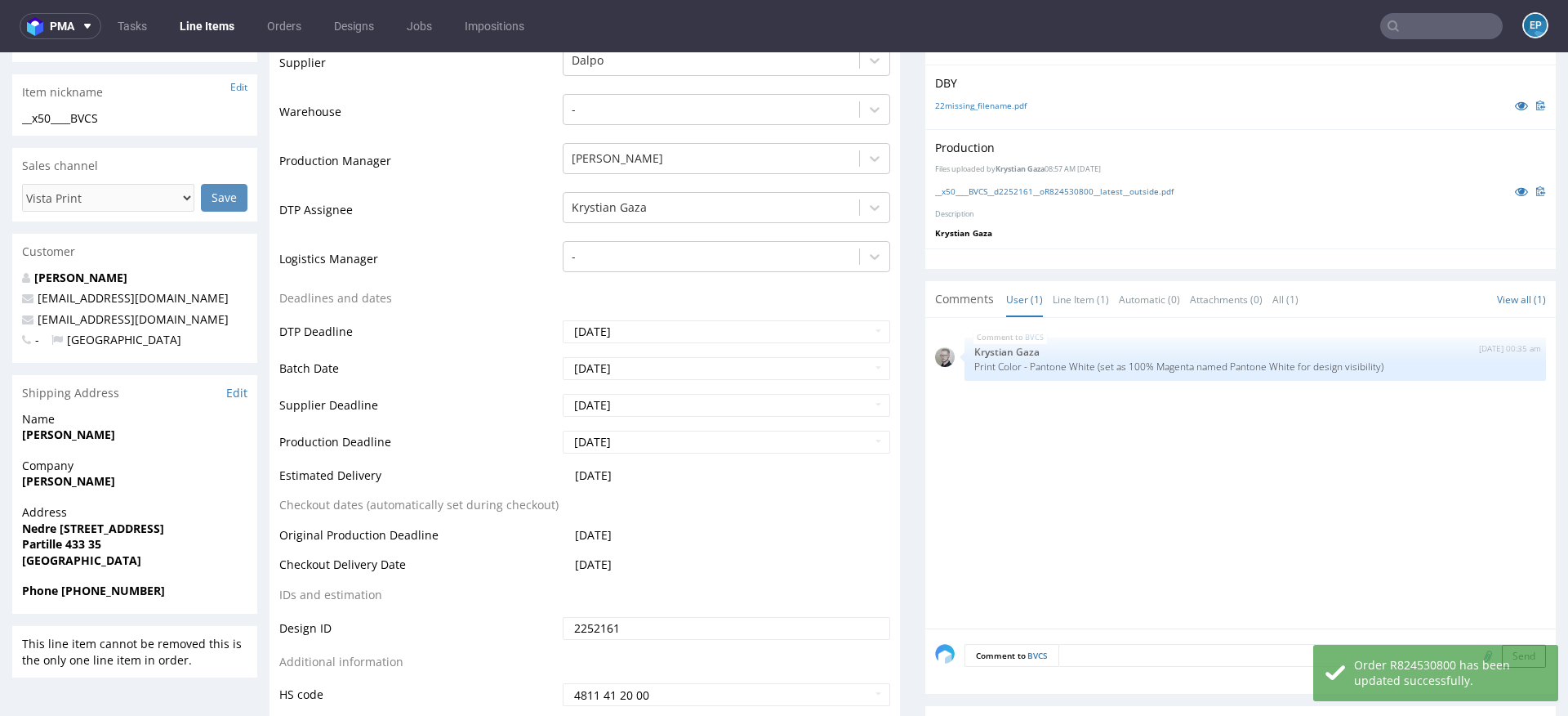
scroll to position [449, 0]
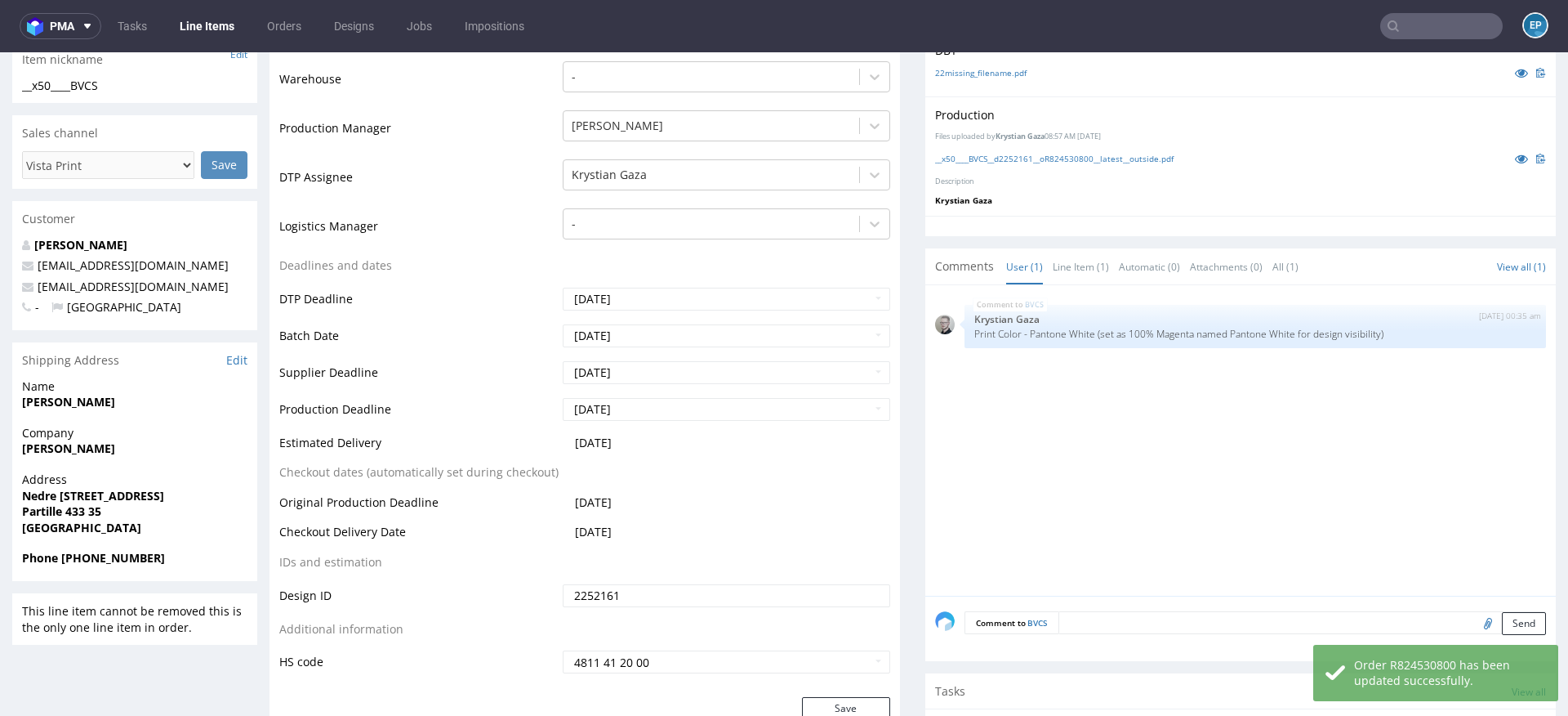
click at [1163, 626] on textarea at bounding box center [1302, 623] width 487 height 23
paste textarea "Dalpo delay -> TCM"
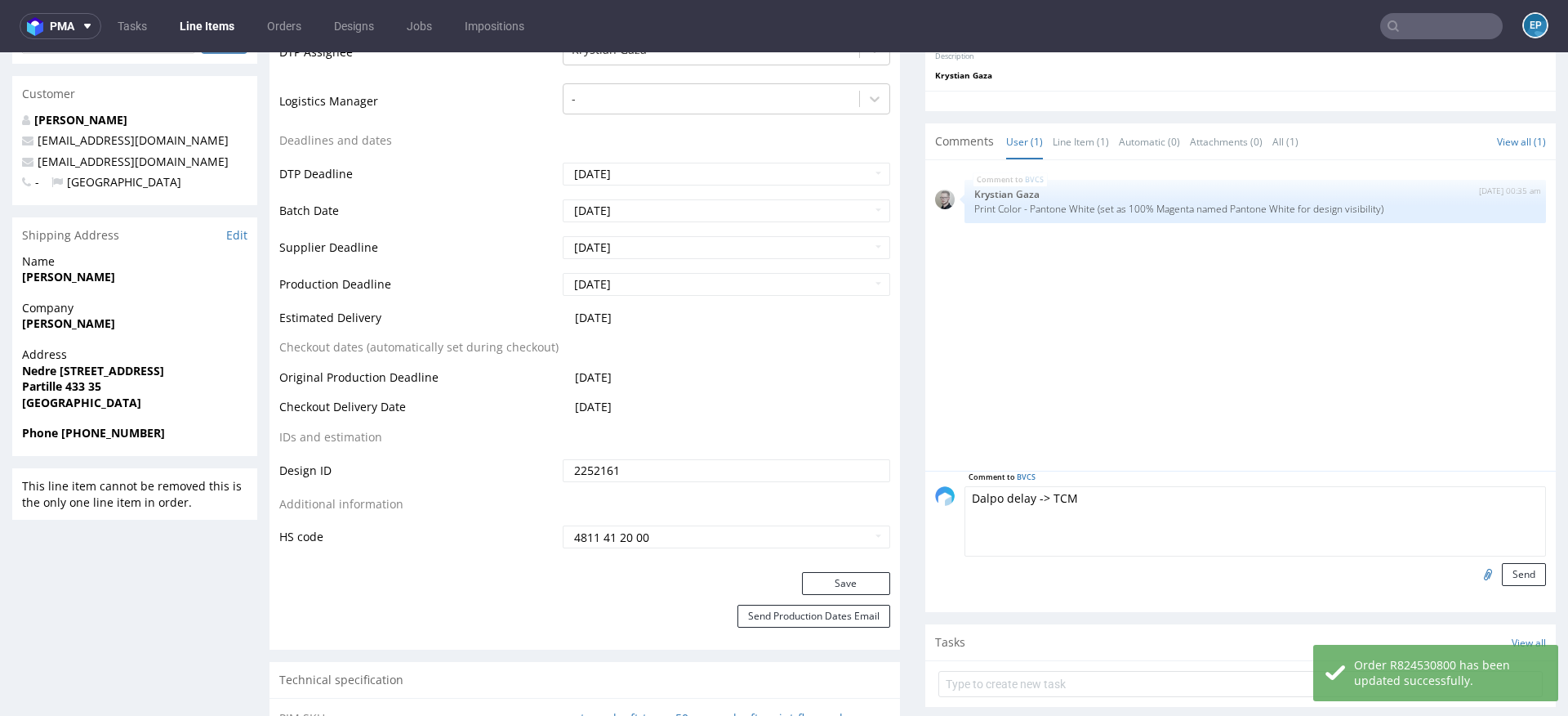
scroll to position [579, 0]
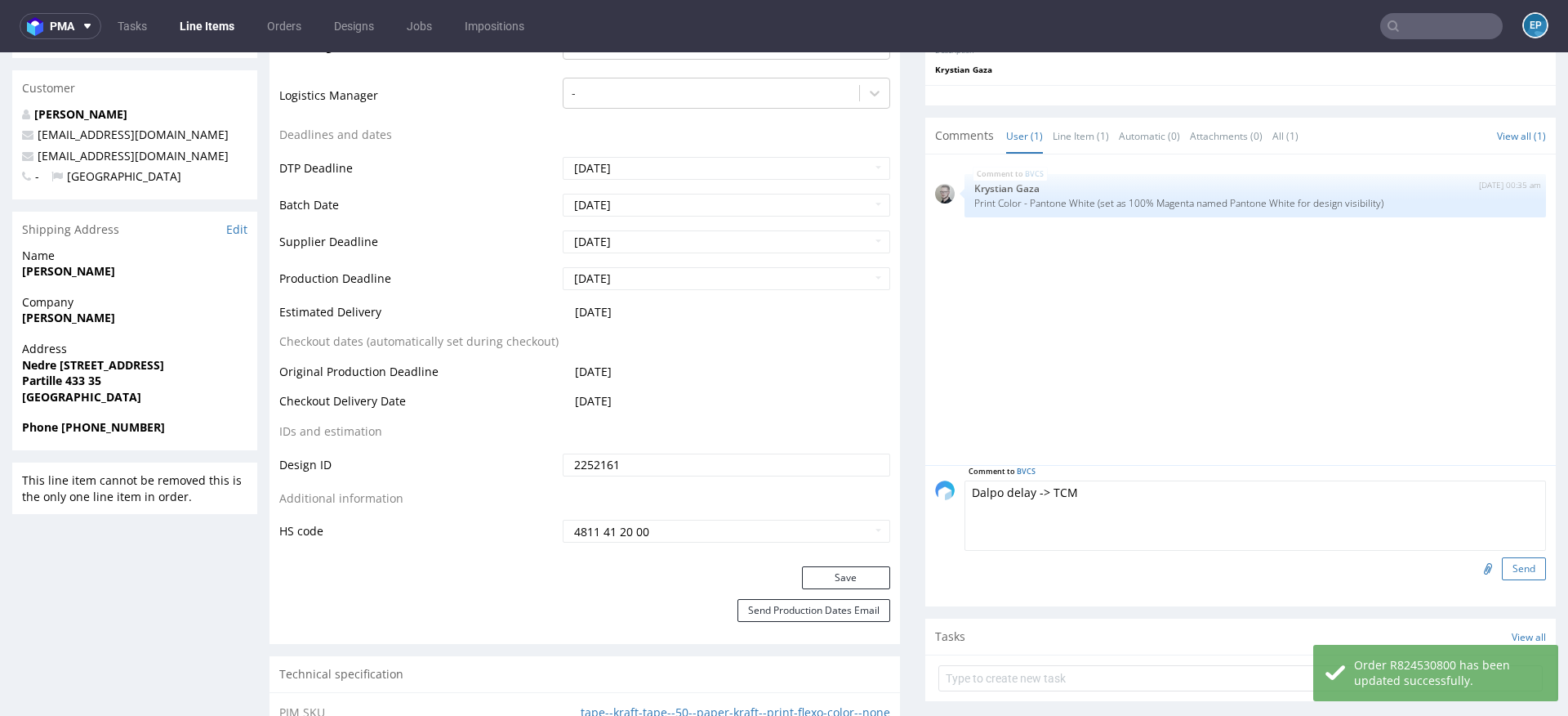
type textarea "Dalpo delay -> TCM"
click at [1501, 563] on button "Send" at bounding box center [1524, 568] width 44 height 23
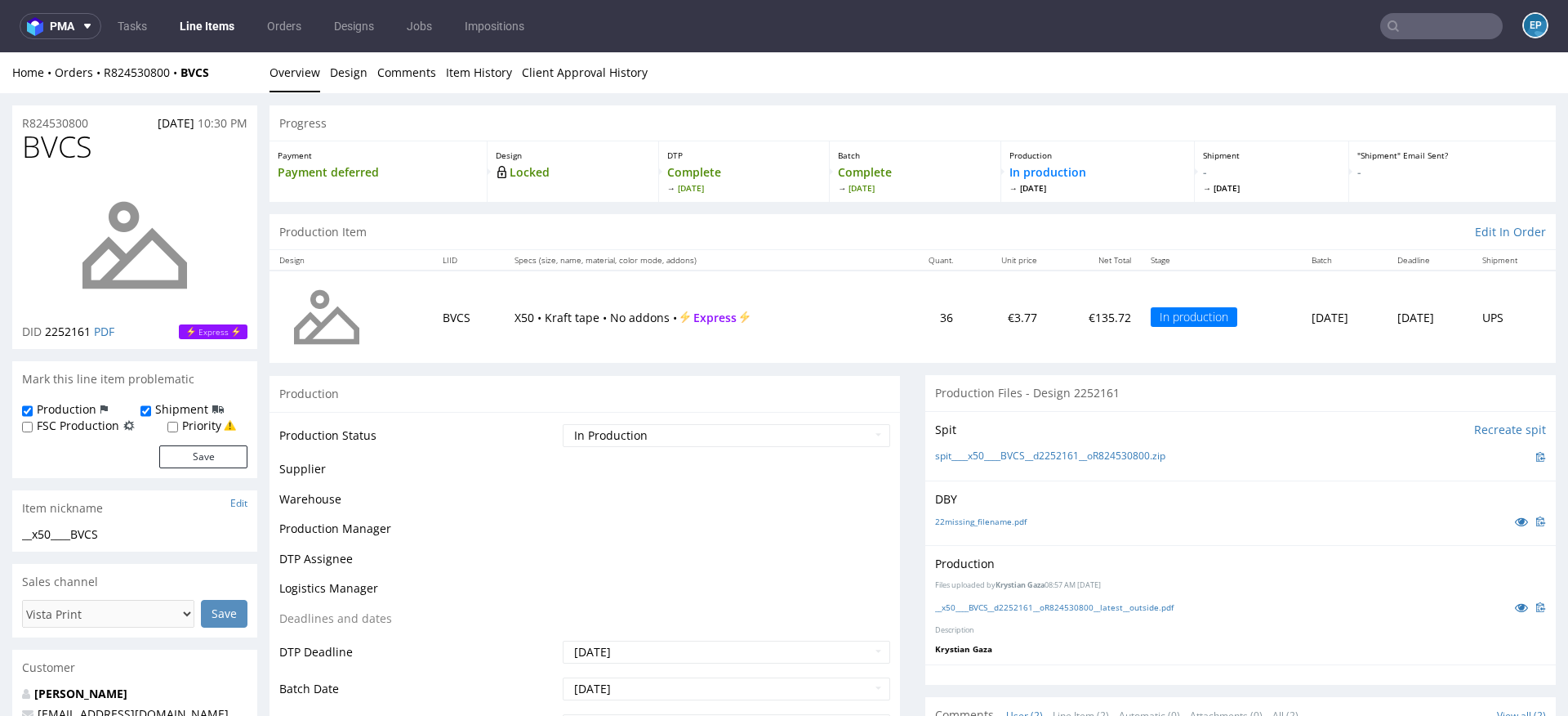
scroll to position [0, 0]
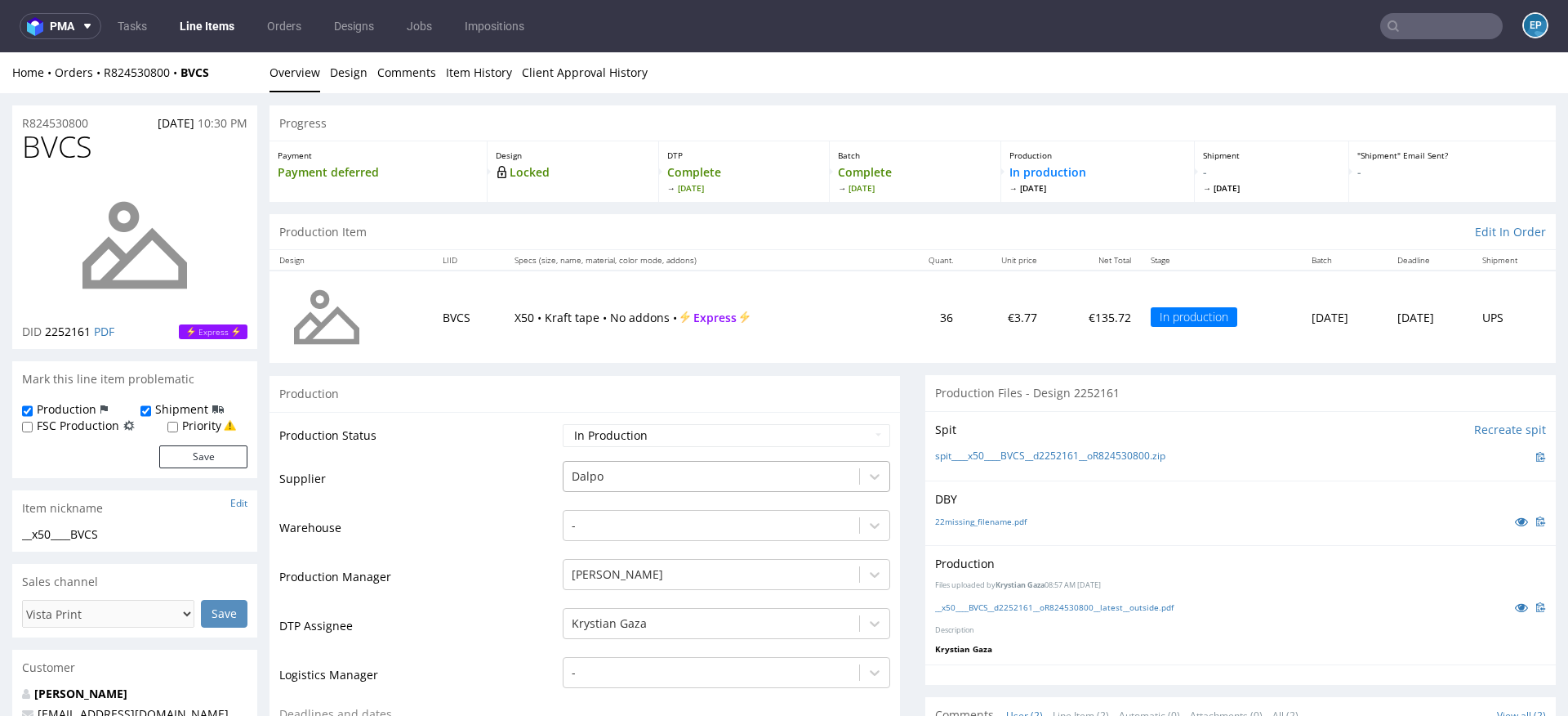
click at [582, 473] on div at bounding box center [711, 475] width 279 height 19
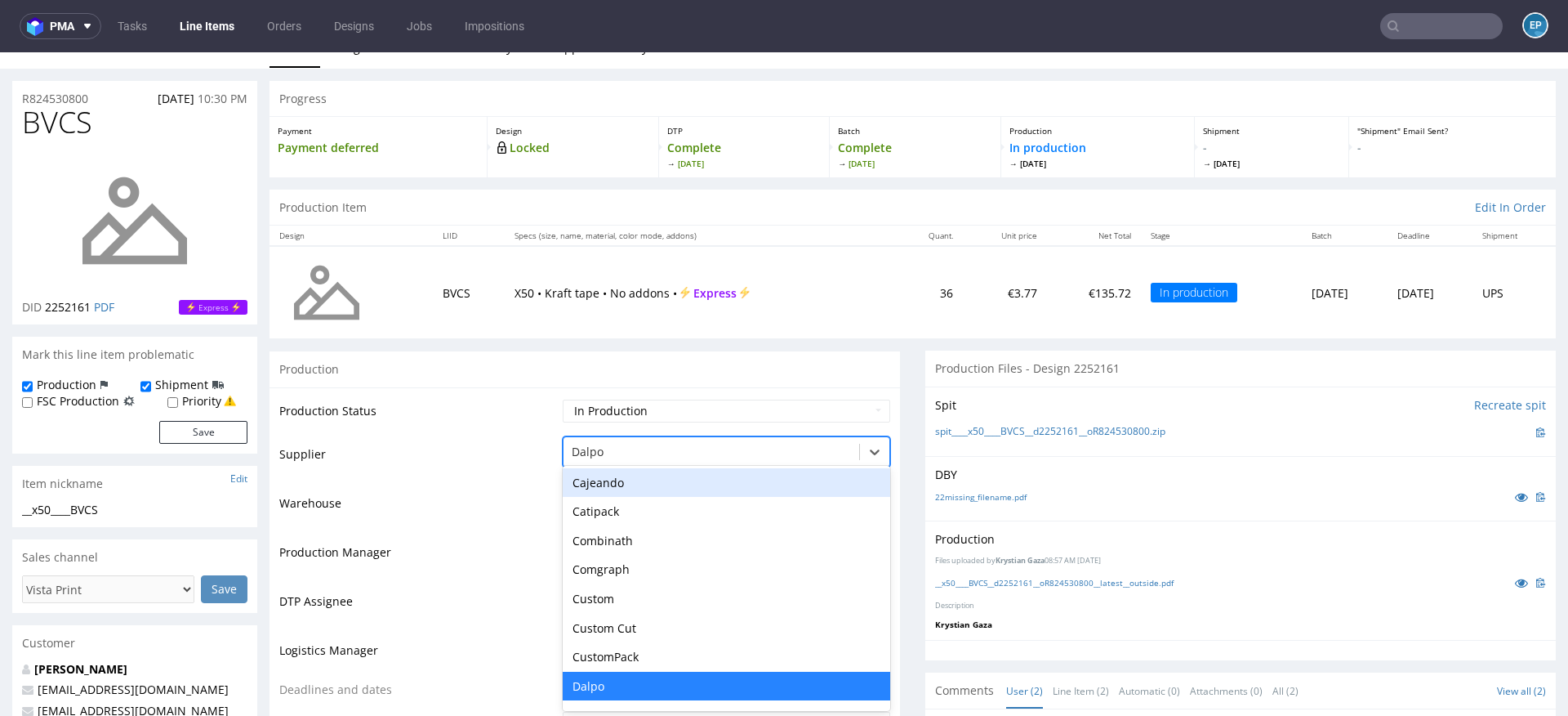
scroll to position [24, 0]
type input "tc"
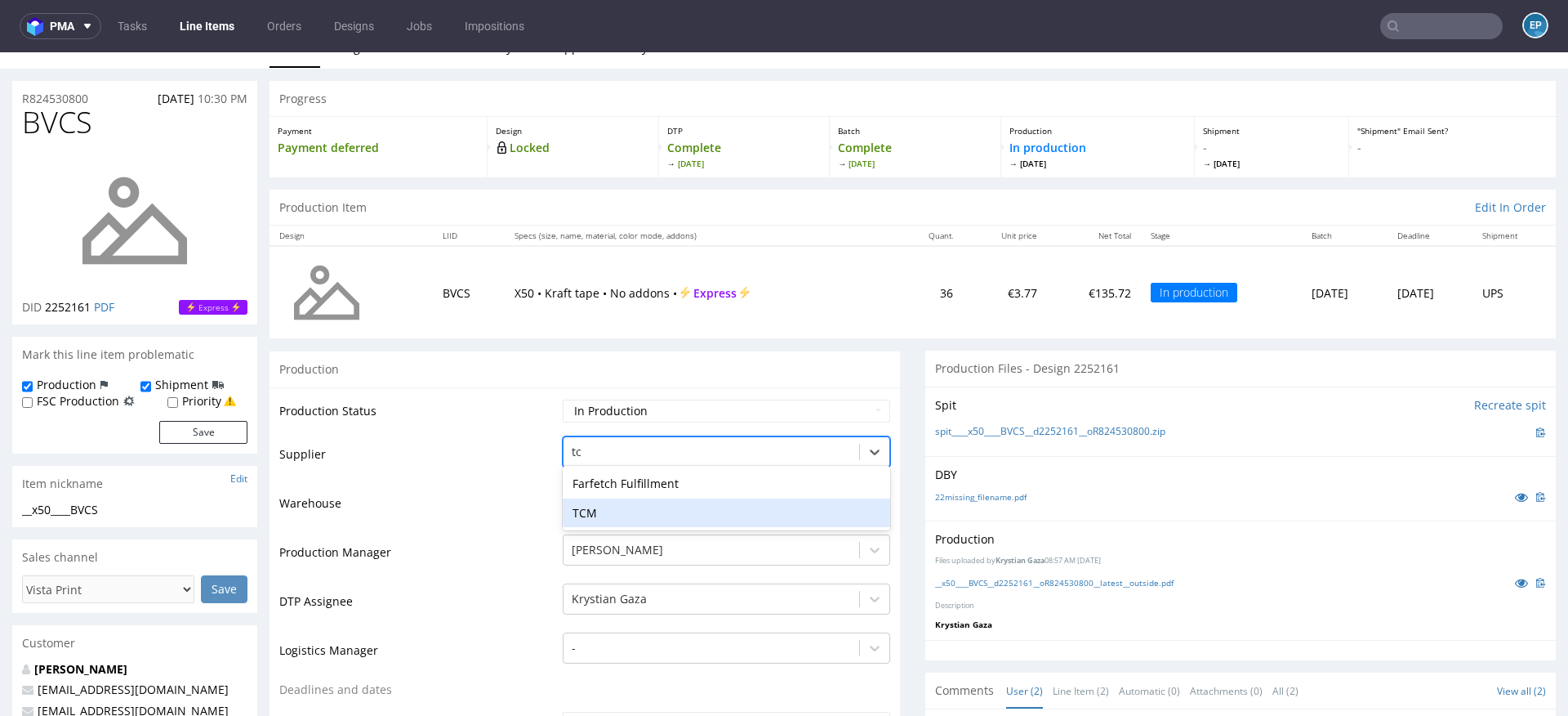
click at [606, 516] on div "TCM" at bounding box center [727, 513] width 327 height 30
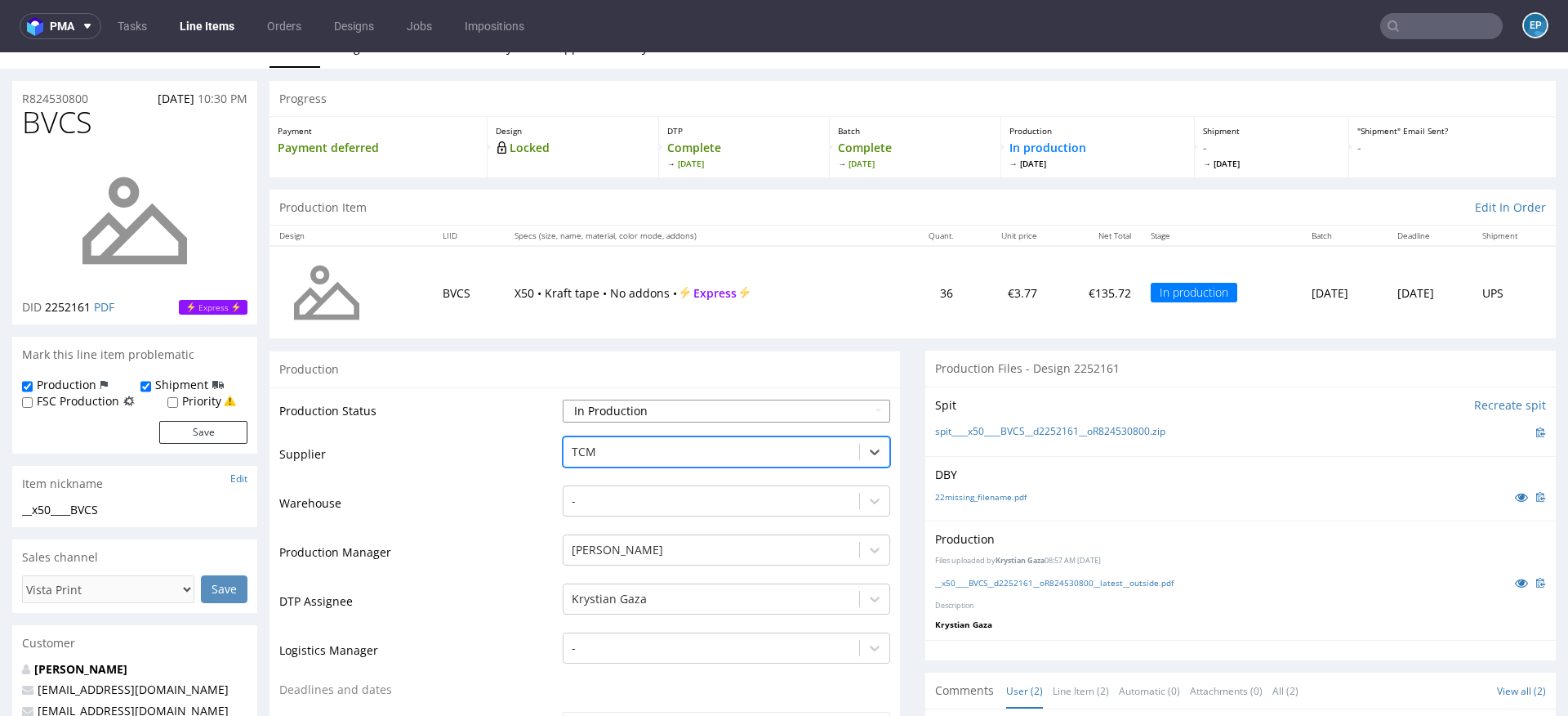
click at [590, 400] on select "Waiting for Artwork Waiting for Diecut Waiting for Mockup Waiting for DTP Waiti…" at bounding box center [727, 411] width 327 height 23
select select "dtp_production_ready"
click at [563, 400] on select "Waiting for Artwork Waiting for Diecut Waiting for Mockup Waiting for DTP Waiti…" at bounding box center [727, 411] width 327 height 23
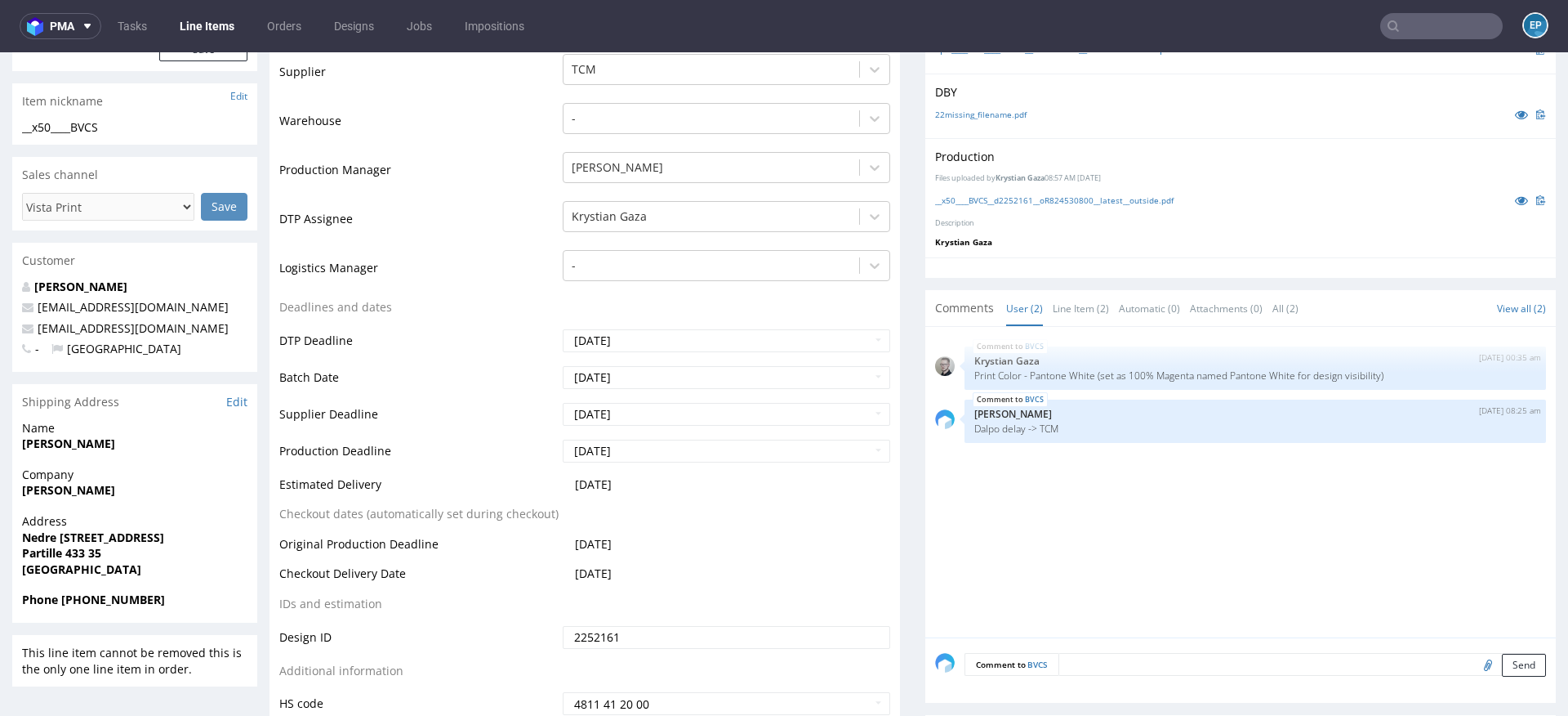
scroll to position [563, 0]
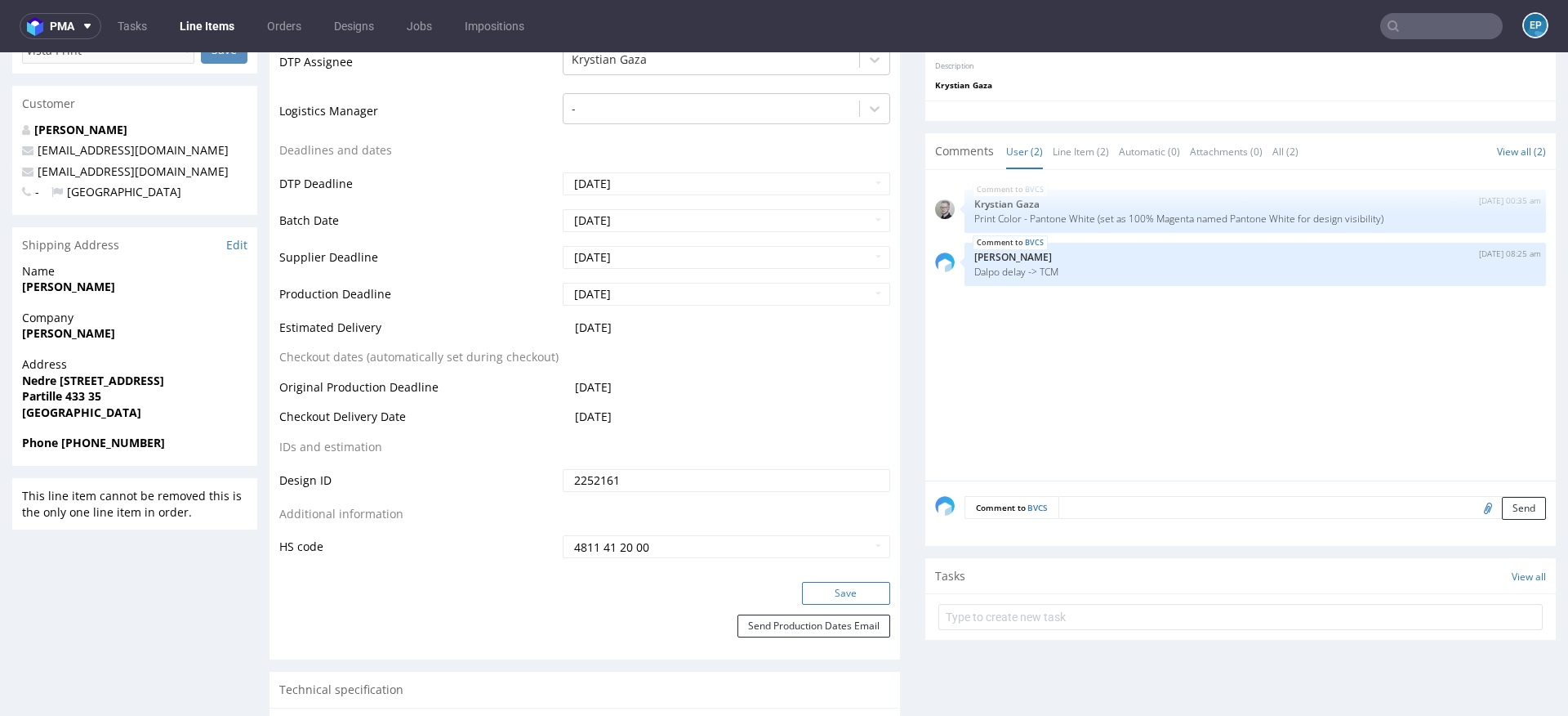
click at [859, 586] on button "Save" at bounding box center [845, 593] width 88 height 23
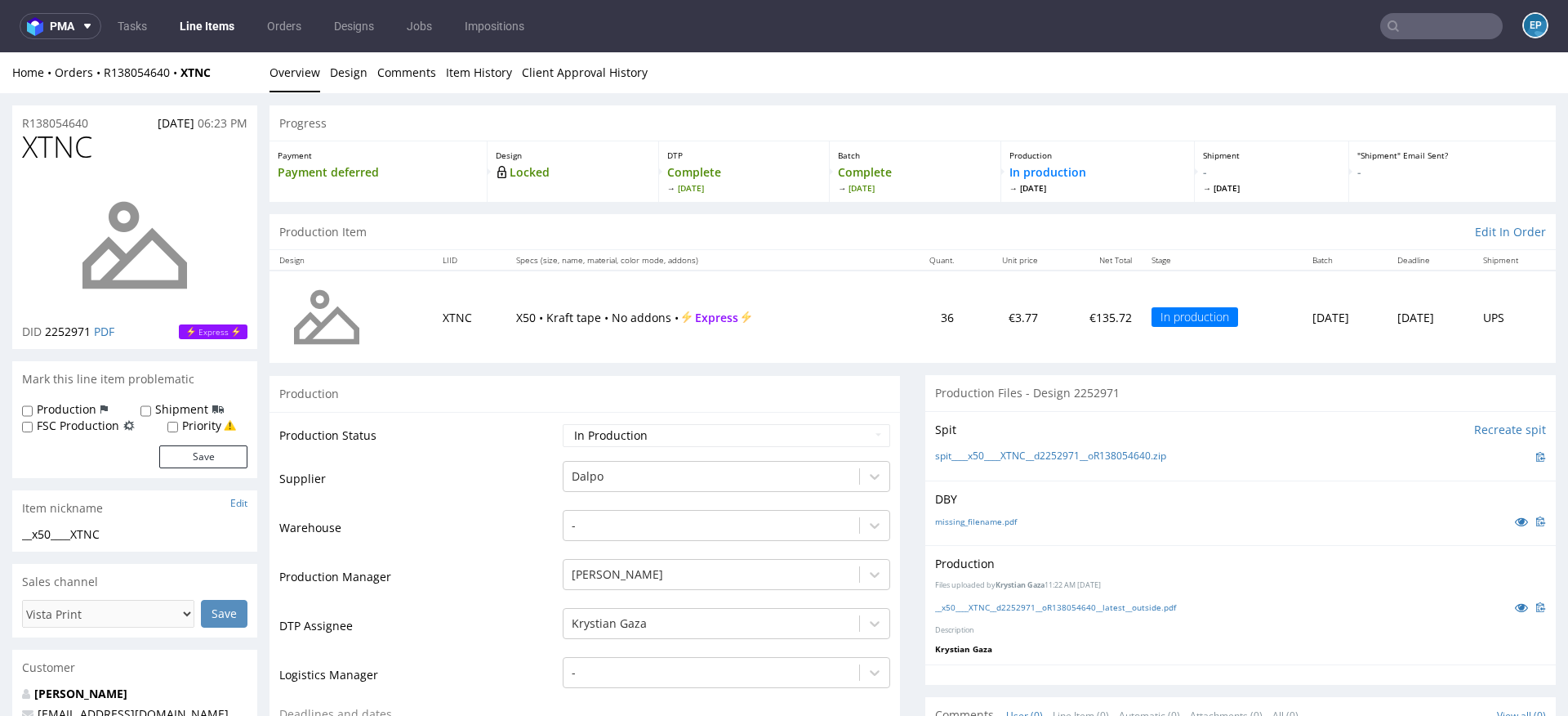
click at [82, 403] on label "Production" at bounding box center [67, 410] width 59 height 17
click at [32, 404] on input "Production" at bounding box center [27, 411] width 10 height 13
checkbox input "true"
click at [150, 404] on div "Shipment" at bounding box center [182, 410] width 83 height 17
click at [147, 409] on input "Shipment" at bounding box center [145, 411] width 10 height 13
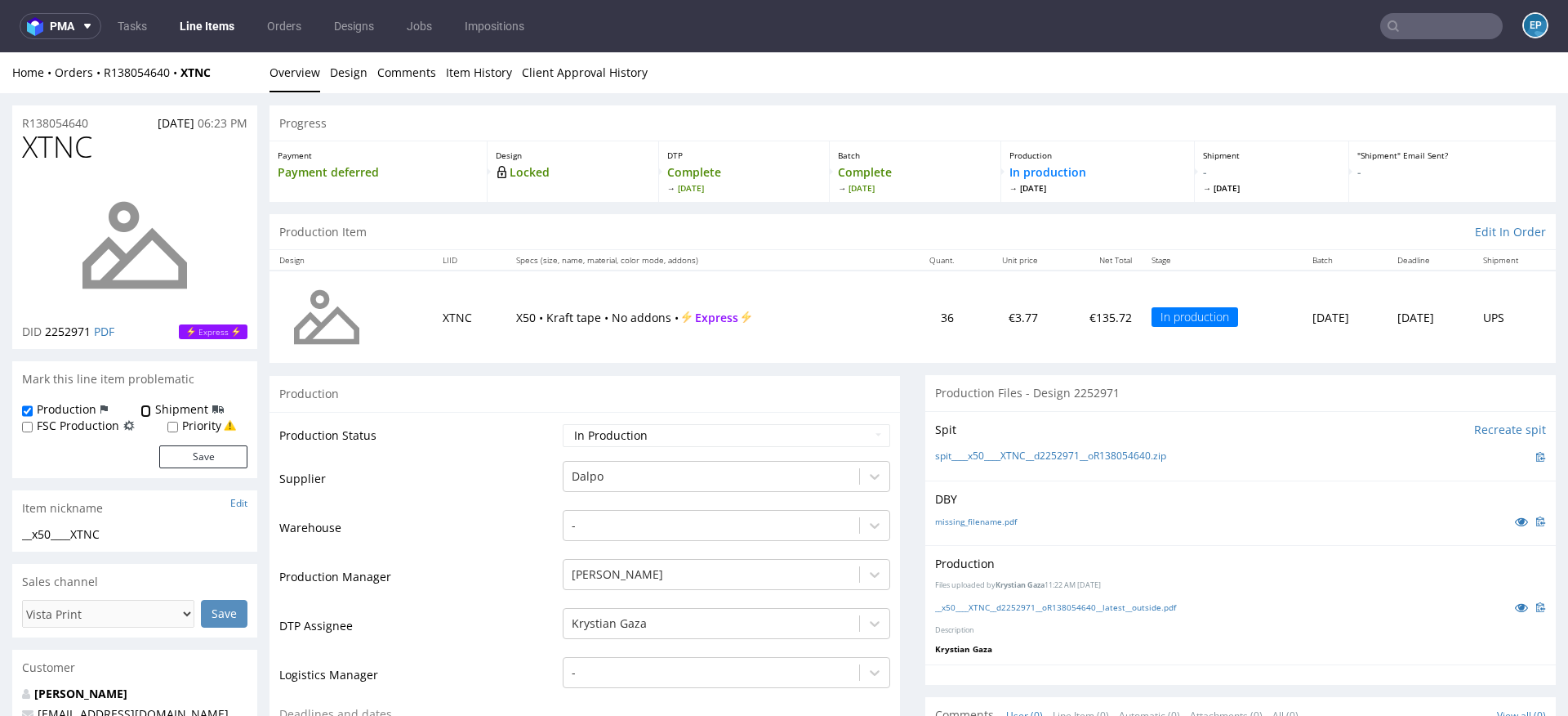
checkbox input "true"
click at [231, 476] on div "Production Shipment FSC Production Priority Save" at bounding box center [134, 439] width 245 height 77
click at [219, 459] on button "Save" at bounding box center [202, 456] width 88 height 23
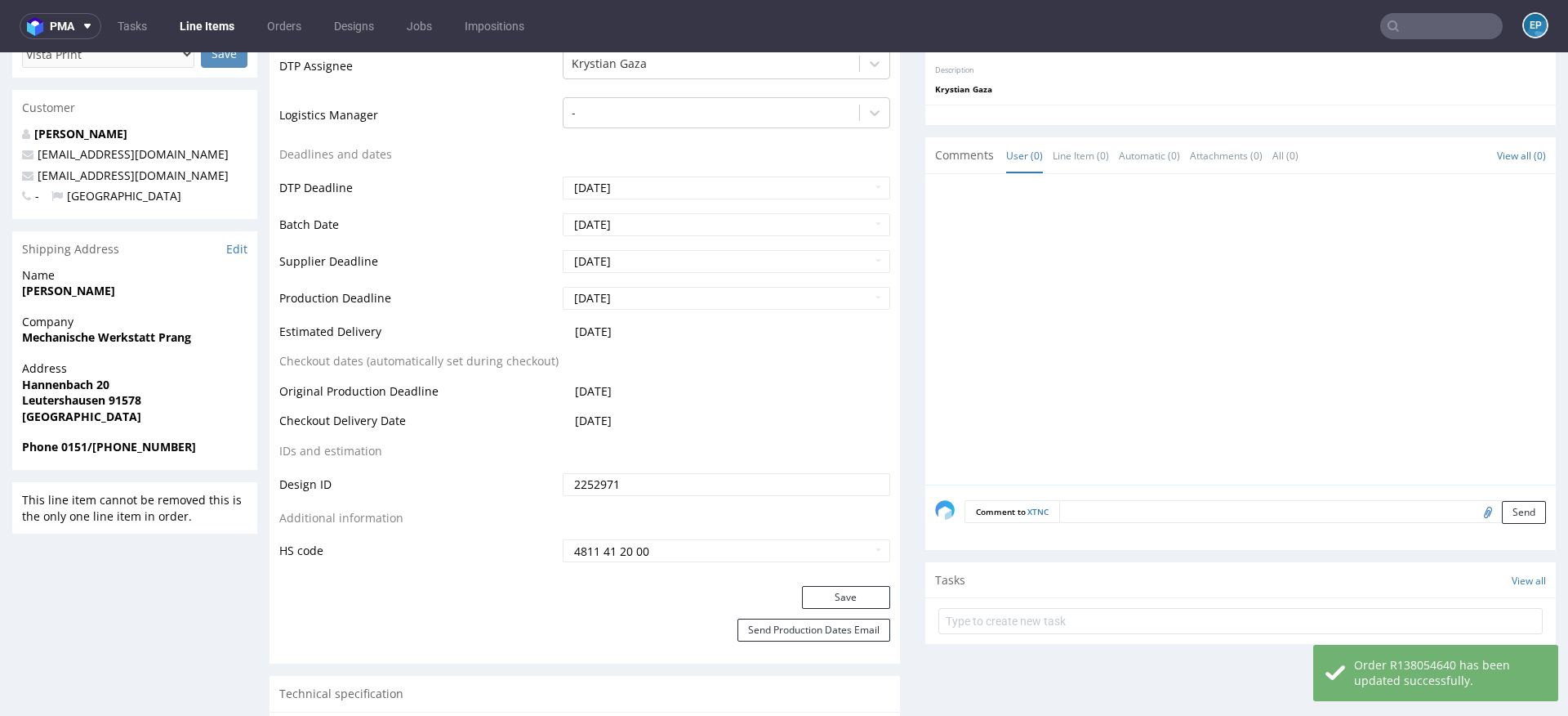
scroll to position [687, 0]
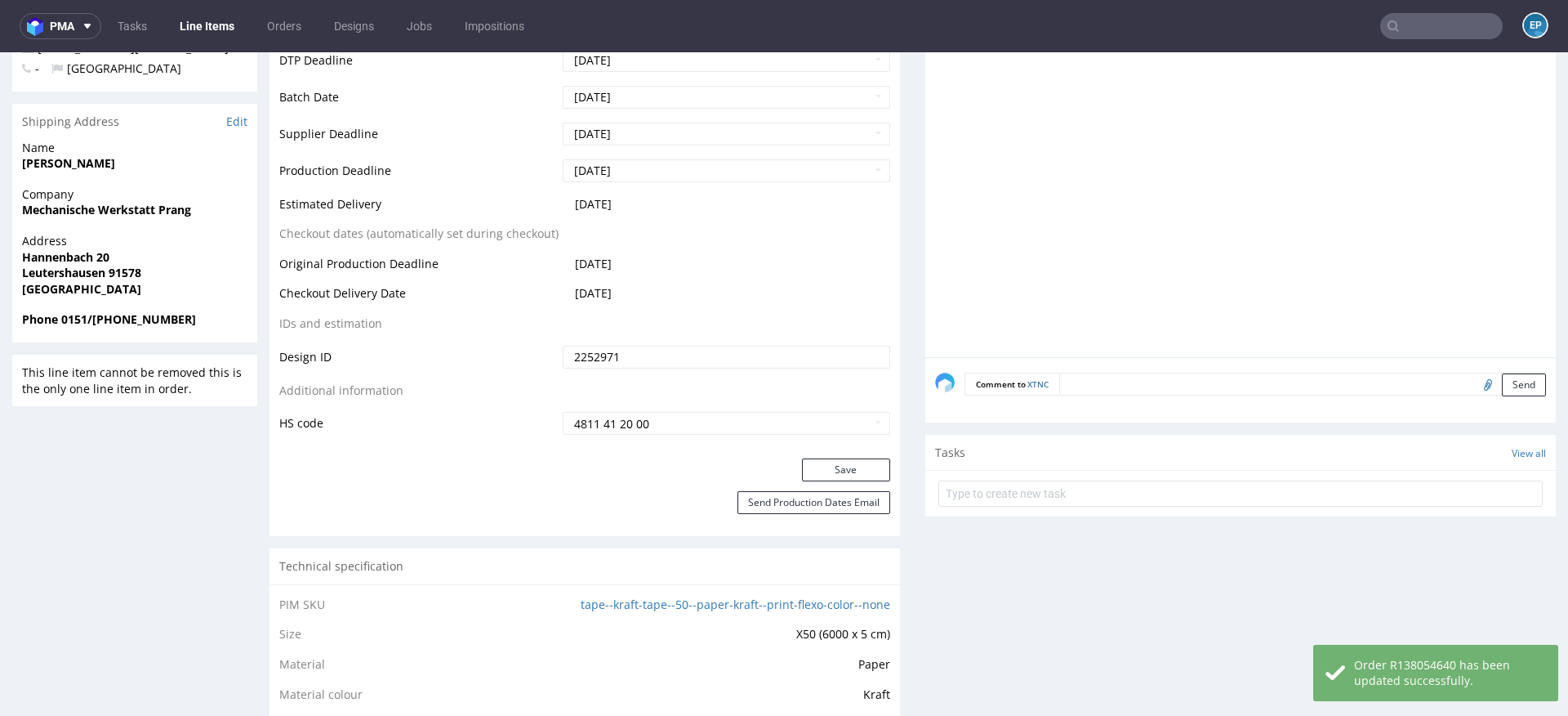
click at [1096, 367] on div "Comment to XTNC Send" at bounding box center [1241, 389] width 631 height 66
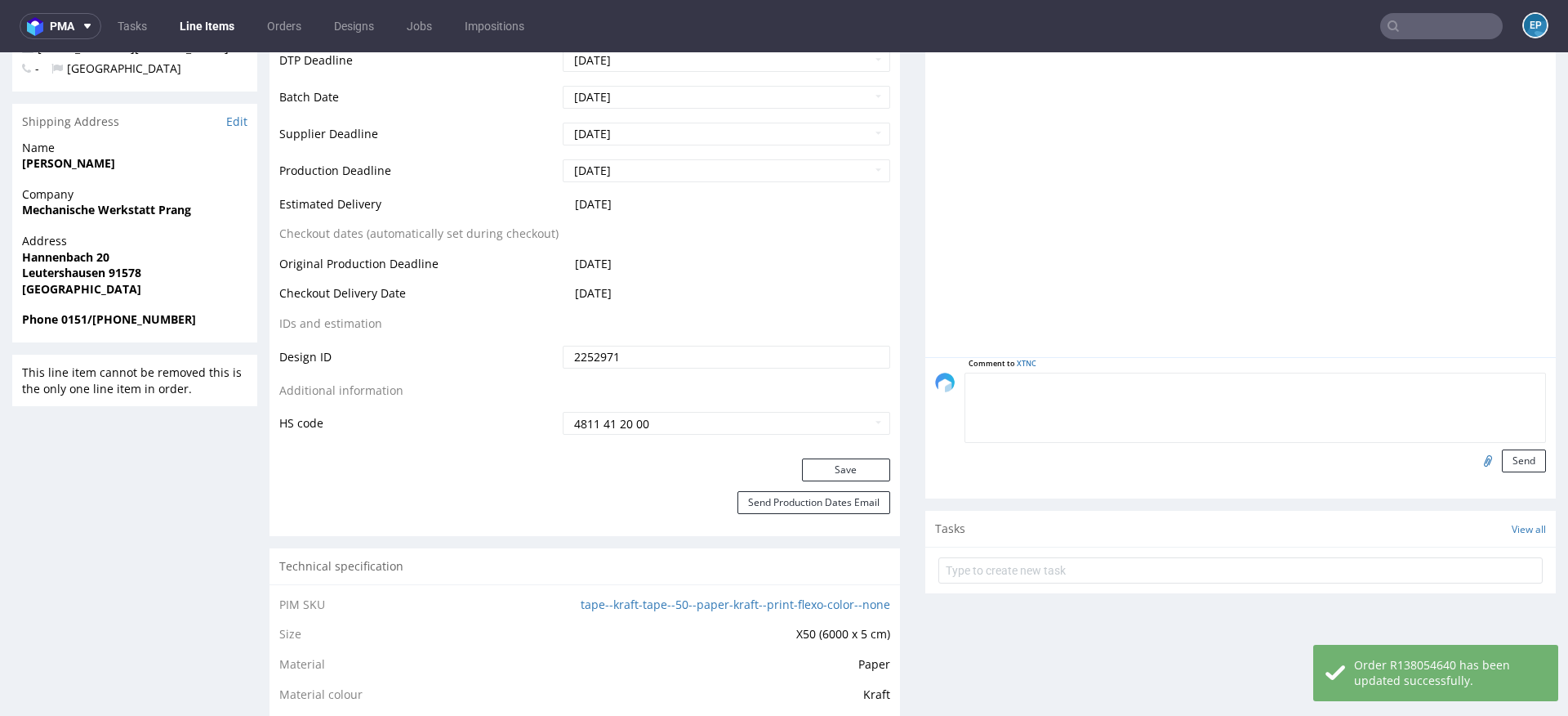
click at [1102, 386] on textarea at bounding box center [1255, 408] width 582 height 70
paste textarea "Dalpo delay -> TCM"
type textarea "Dalpo delay -> TCM"
click at [1501, 450] on button "Send" at bounding box center [1524, 461] width 44 height 23
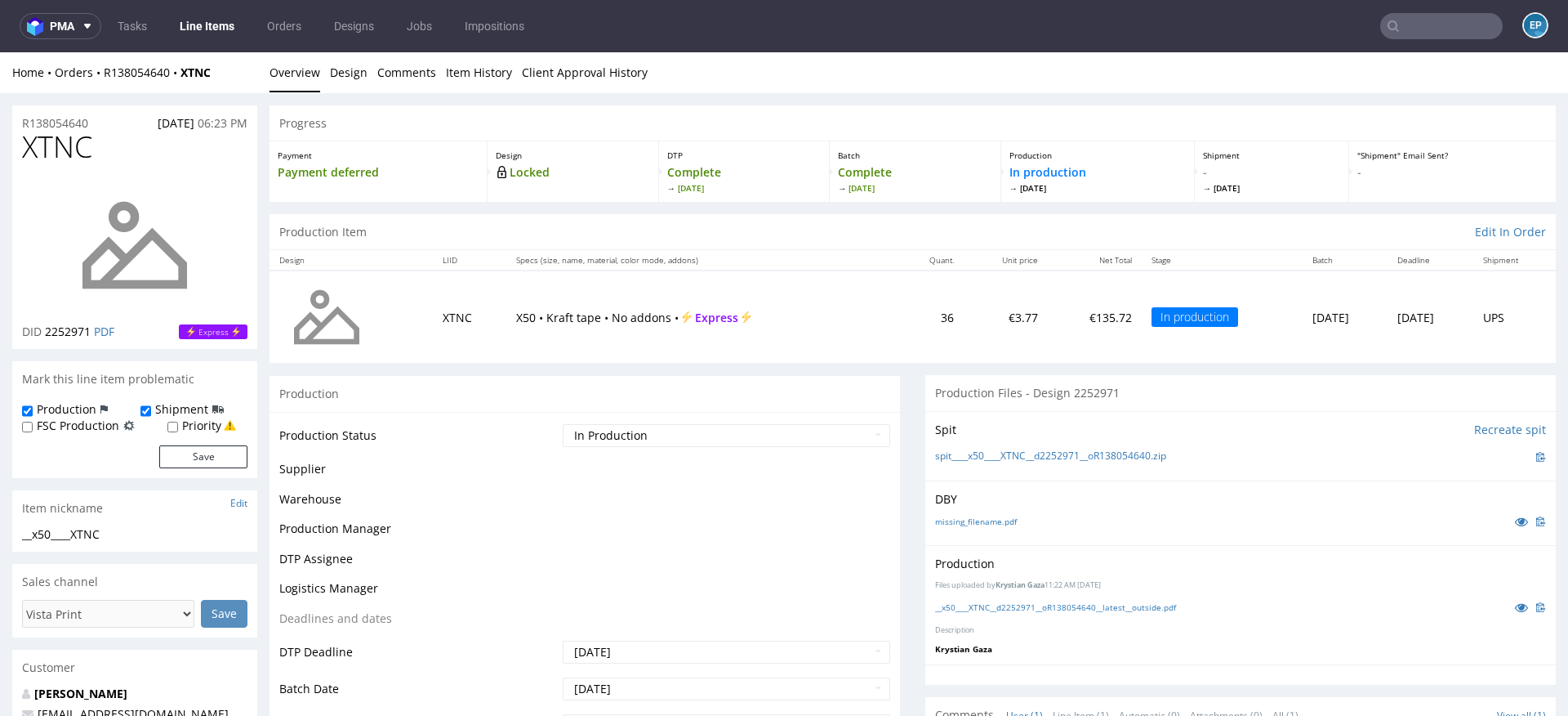
scroll to position [0, 0]
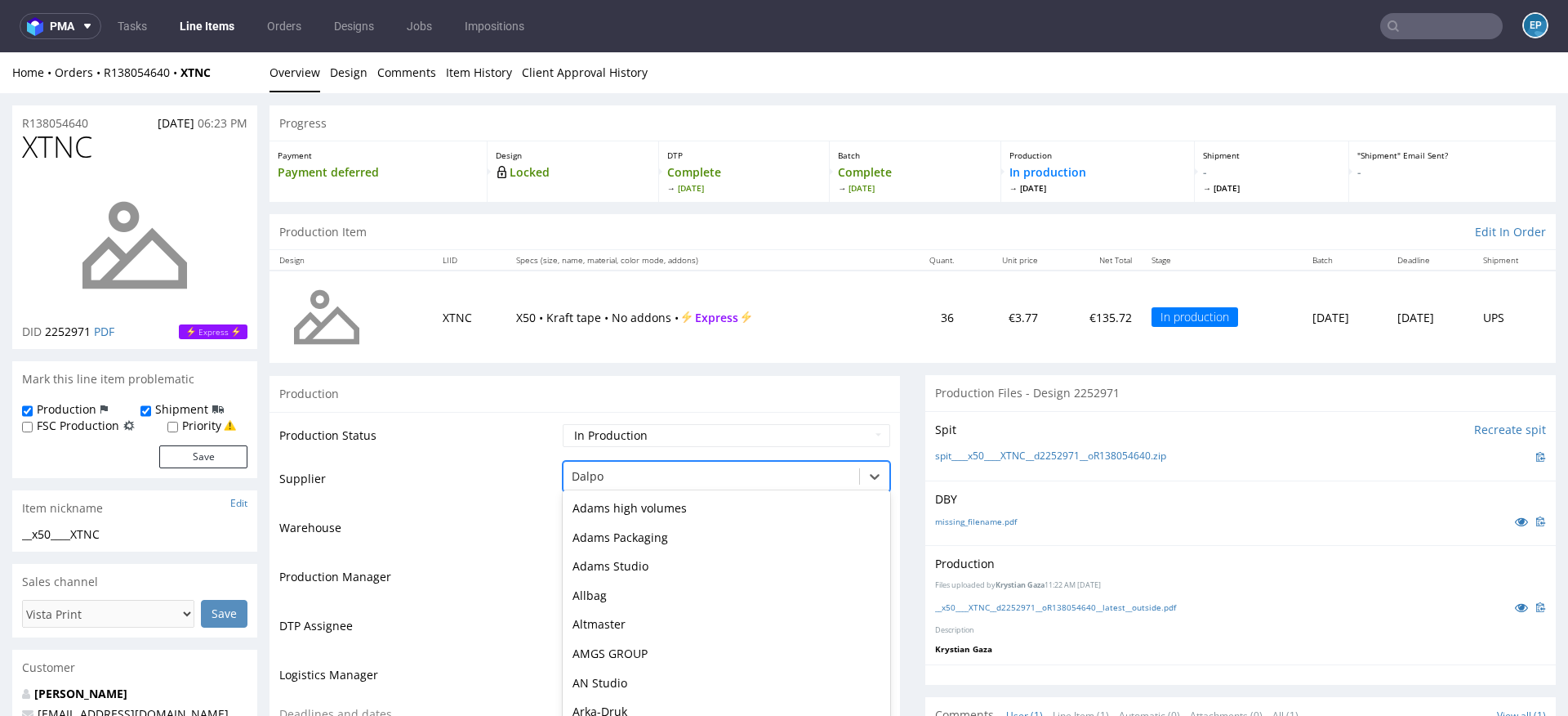
click at [577, 470] on div at bounding box center [711, 475] width 279 height 19
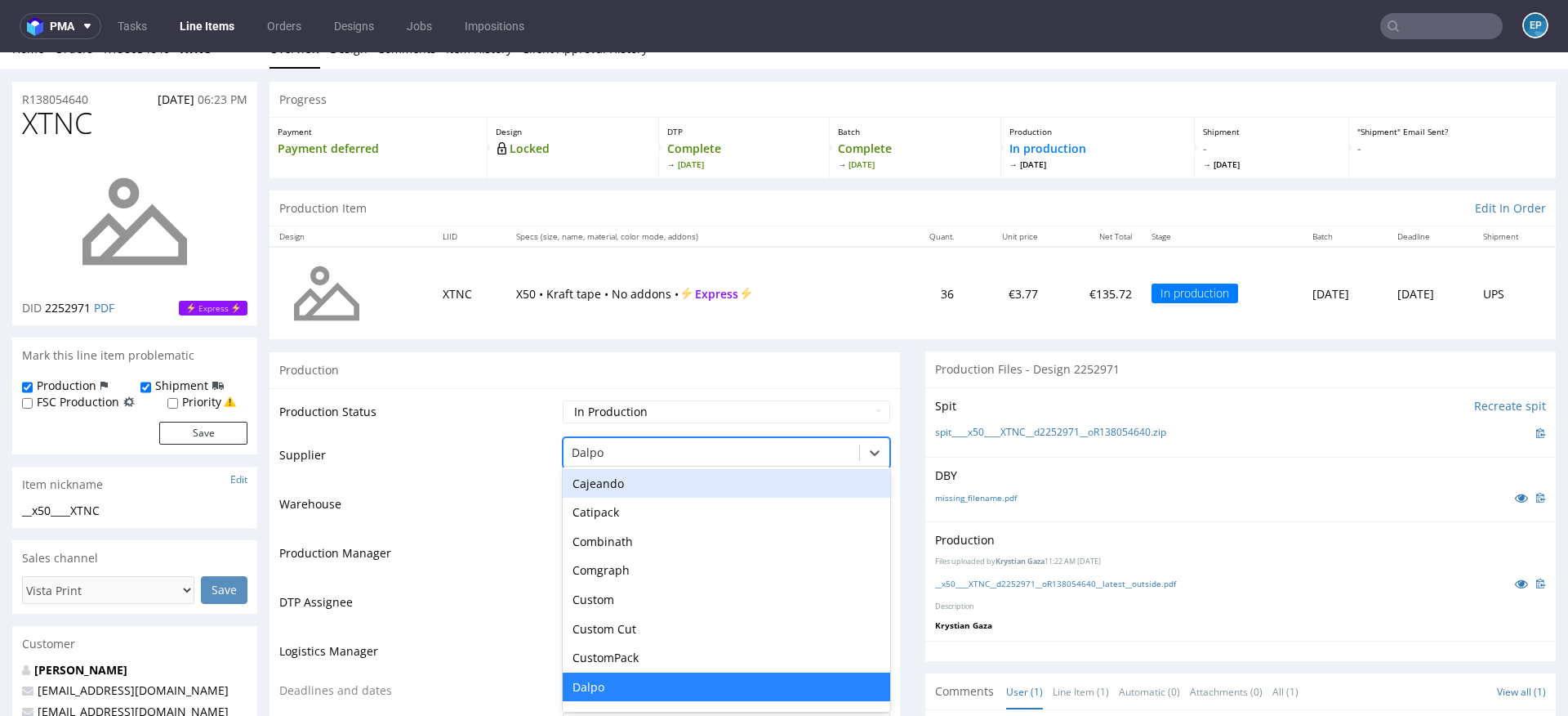
scroll to position [24, 0]
type input "tc"
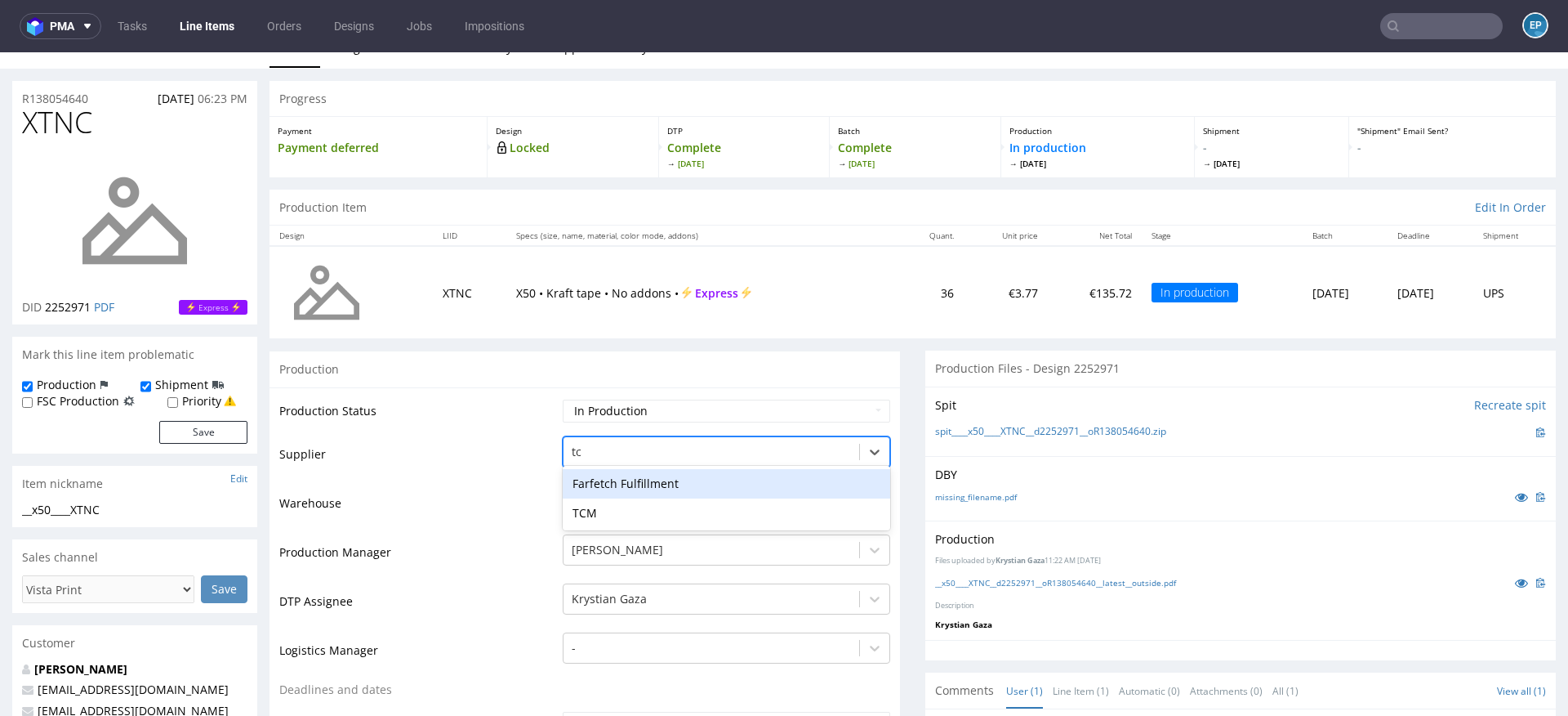
scroll to position [0, 0]
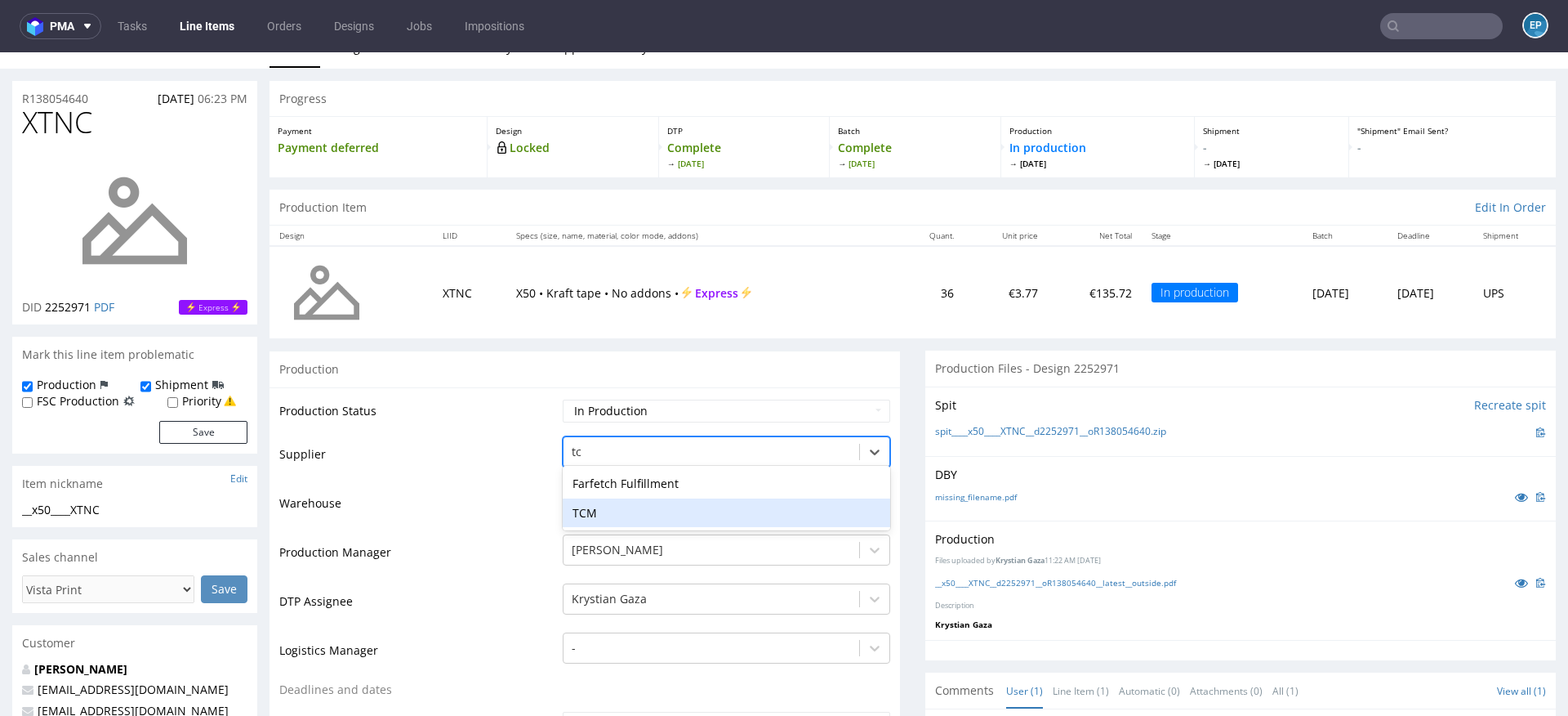
click at [614, 503] on div "TCM" at bounding box center [727, 513] width 327 height 30
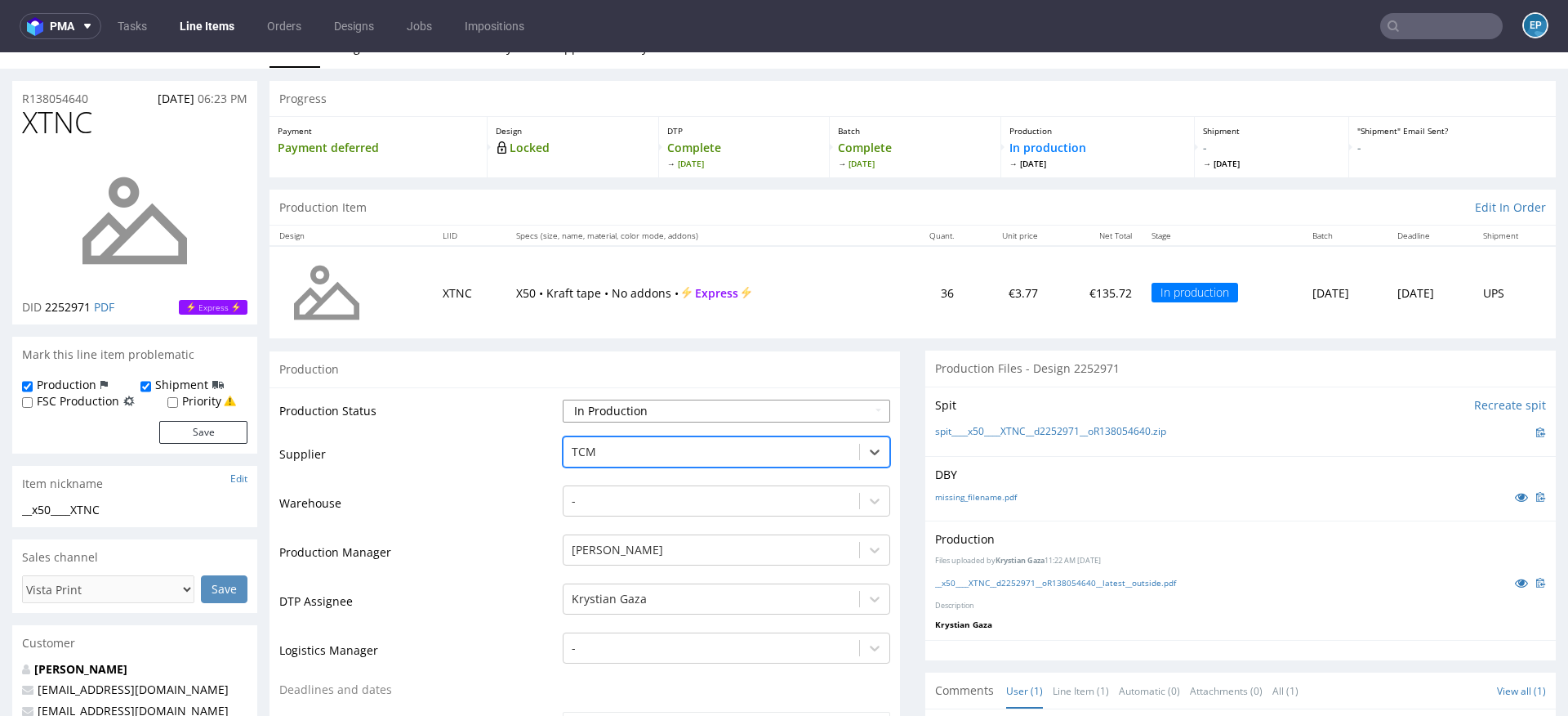
click at [613, 411] on select "Waiting for Artwork Waiting for Diecut Waiting for Mockup Waiting for DTP Waiti…" at bounding box center [727, 411] width 327 height 23
select select "dtp_production_ready"
click at [563, 400] on select "Waiting for Artwork Waiting for Diecut Waiting for Mockup Waiting for DTP Waiti…" at bounding box center [727, 411] width 327 height 23
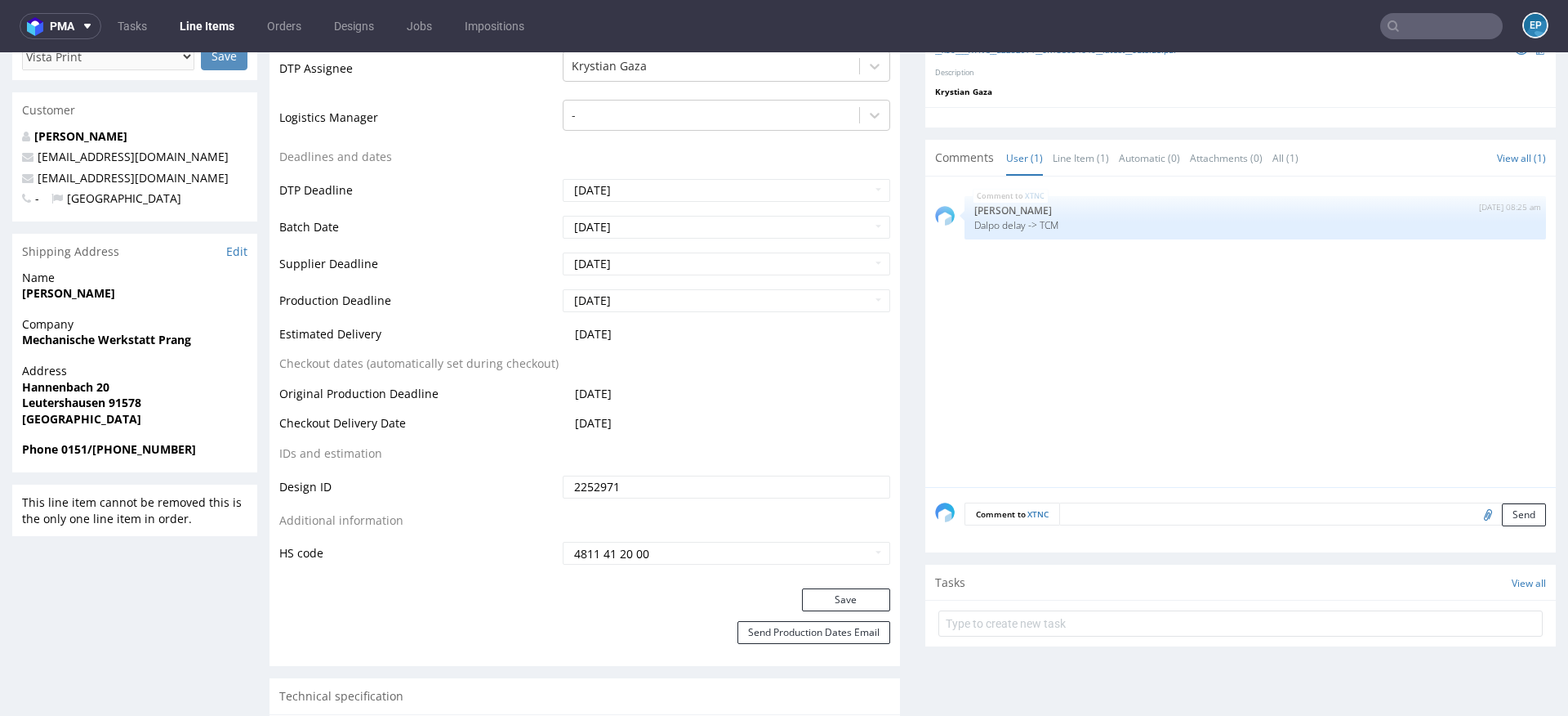
scroll to position [579, 0]
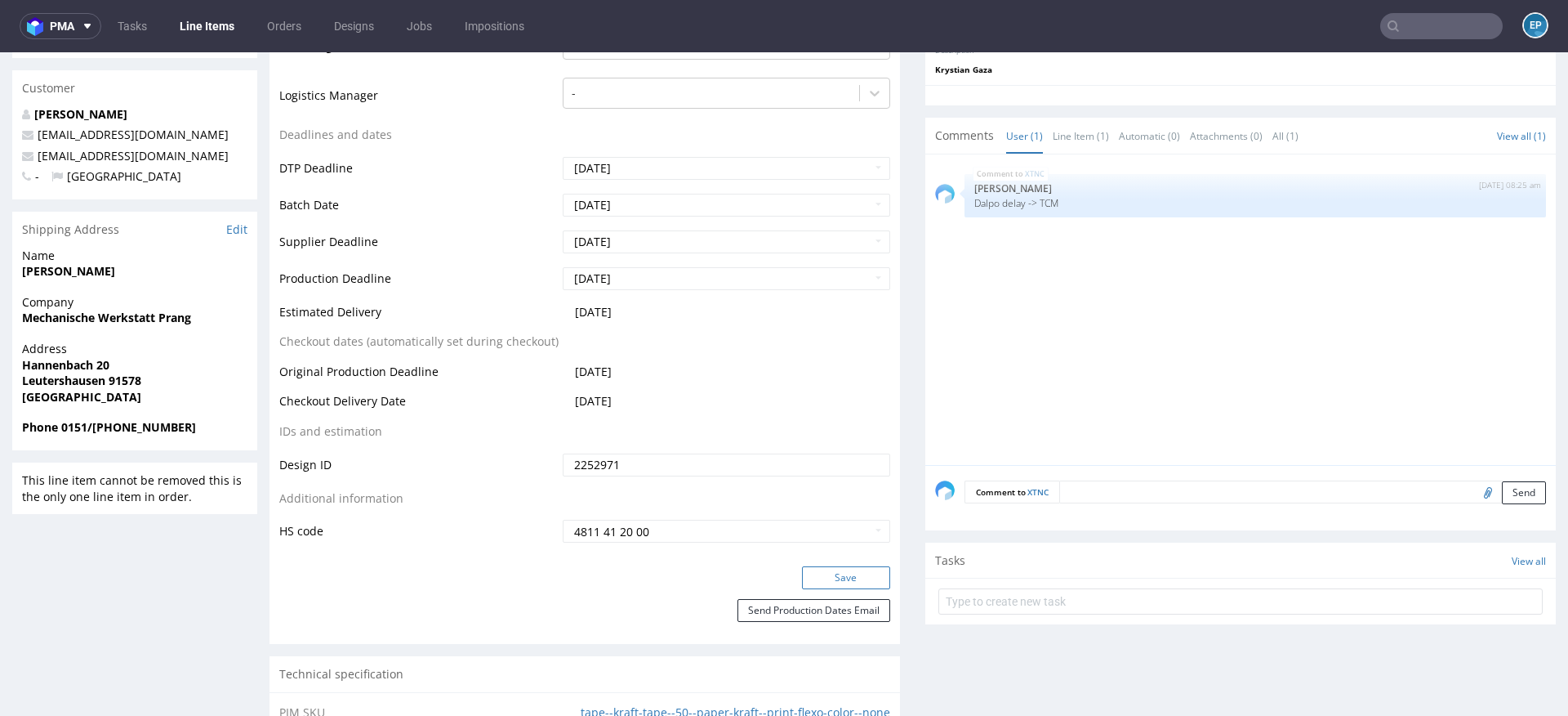
click at [838, 573] on button "Save" at bounding box center [845, 577] width 88 height 23
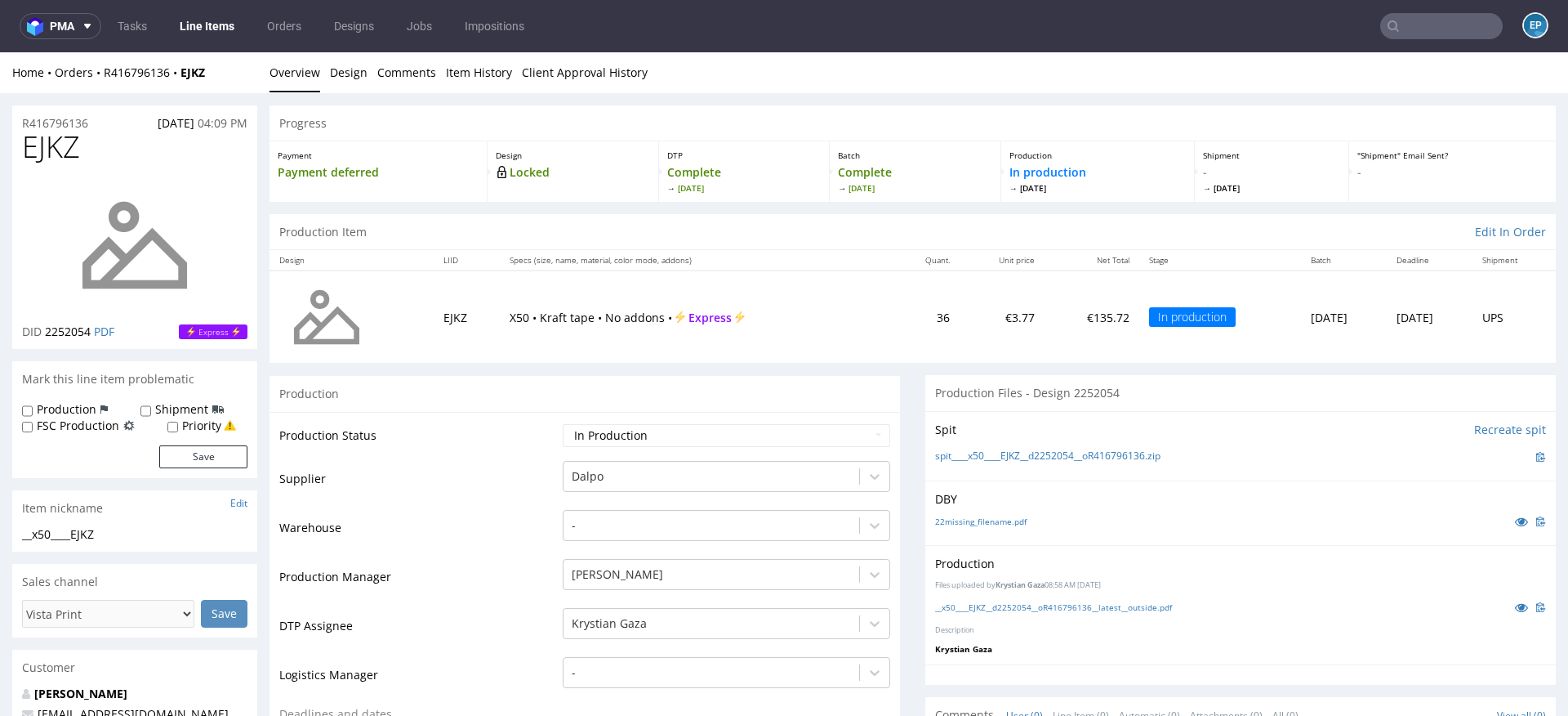
click at [67, 410] on label "Production" at bounding box center [67, 410] width 59 height 17
click at [32, 410] on input "Production" at bounding box center [27, 411] width 10 height 13
checkbox input "true"
click at [160, 412] on label "Shipment" at bounding box center [181, 410] width 53 height 17
click at [151, 412] on input "Shipment" at bounding box center [145, 411] width 10 height 13
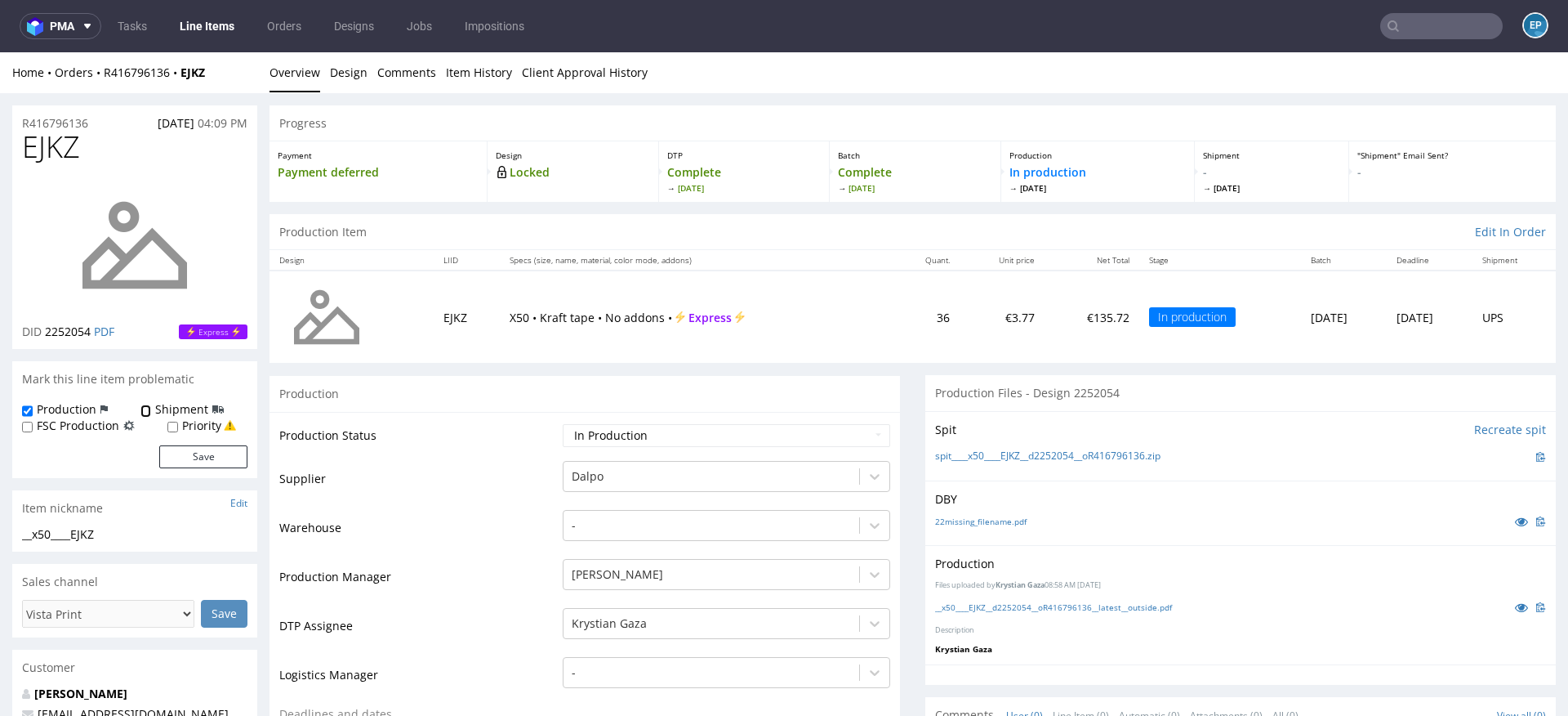
checkbox input "true"
click at [208, 463] on button "Save" at bounding box center [202, 456] width 88 height 23
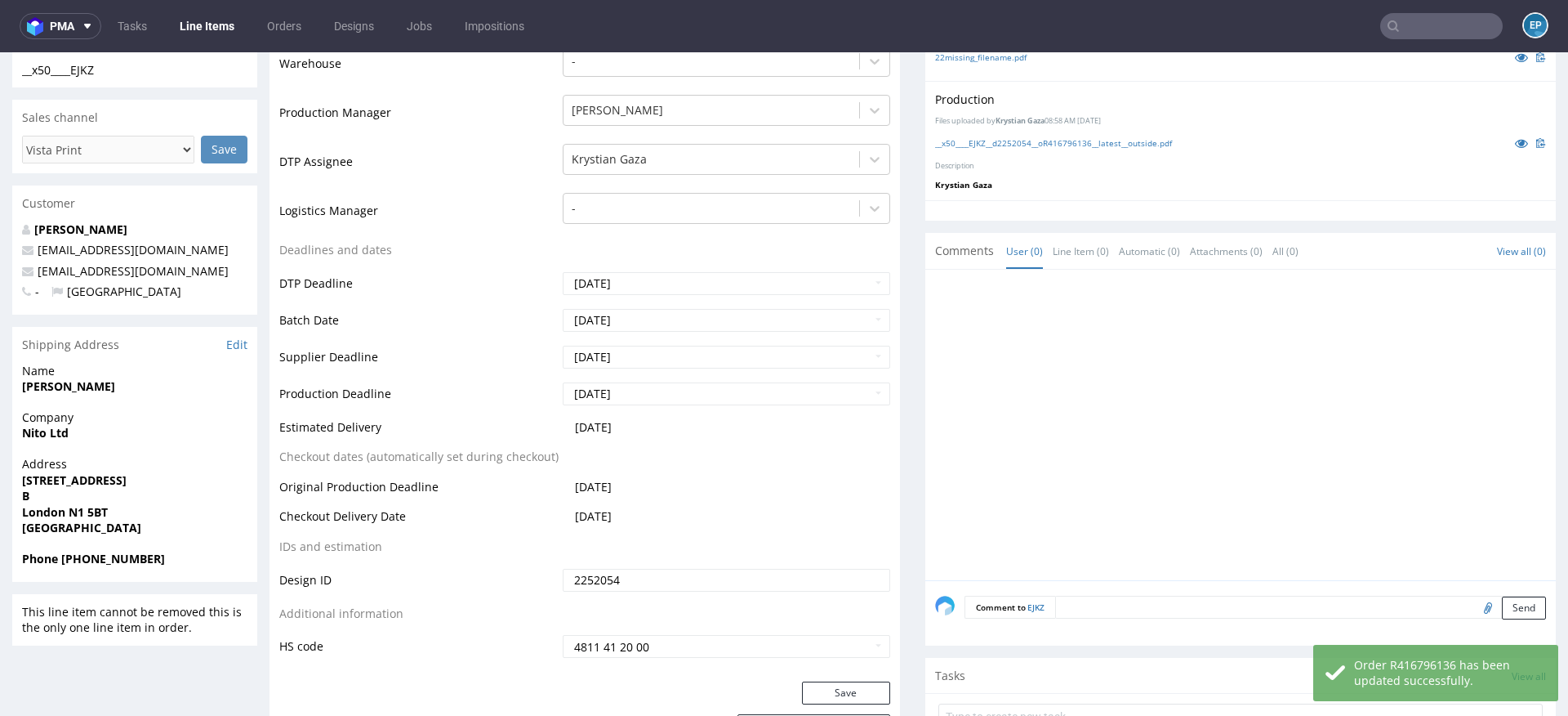
scroll to position [475, 0]
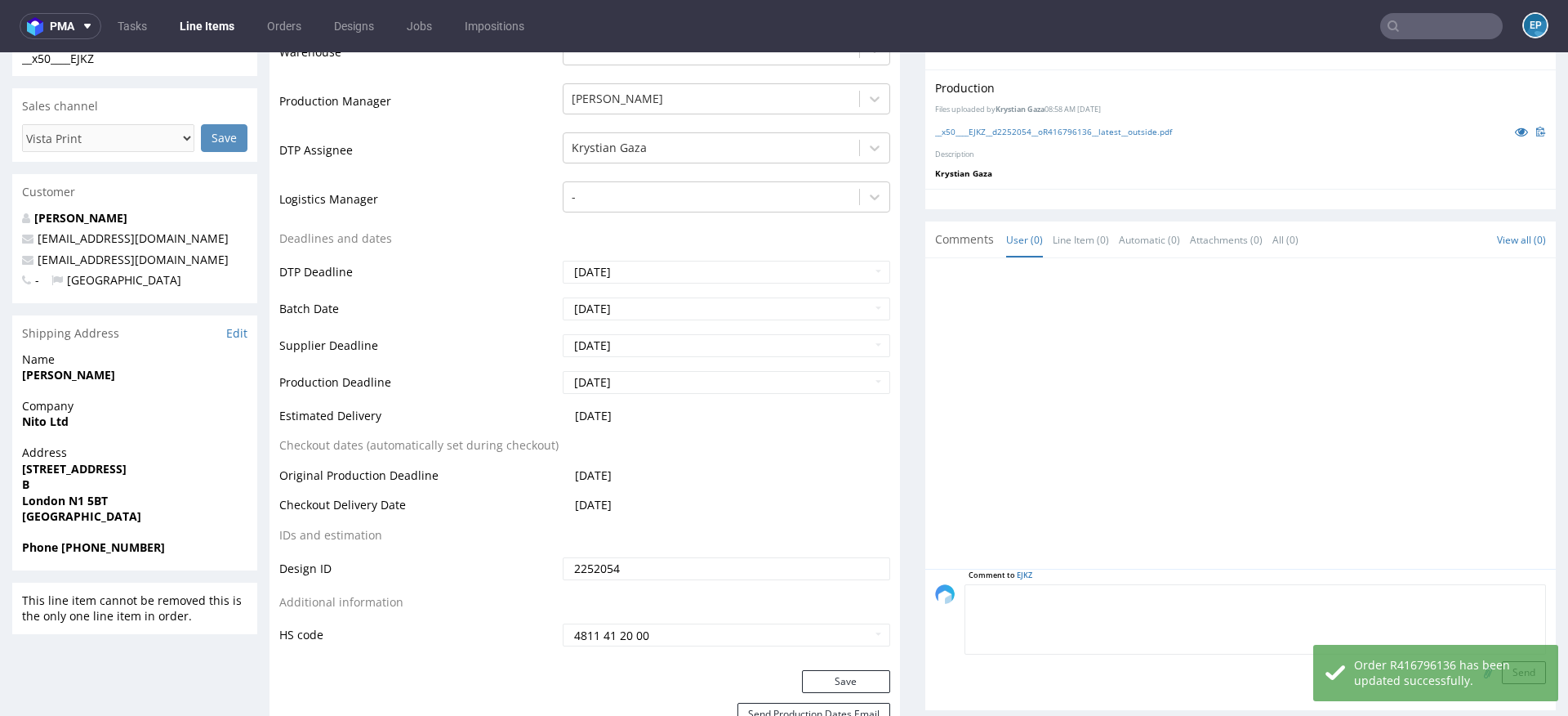
click at [1097, 589] on textarea at bounding box center [1255, 620] width 582 height 70
paste textarea "Dalpo delay -> TCM"
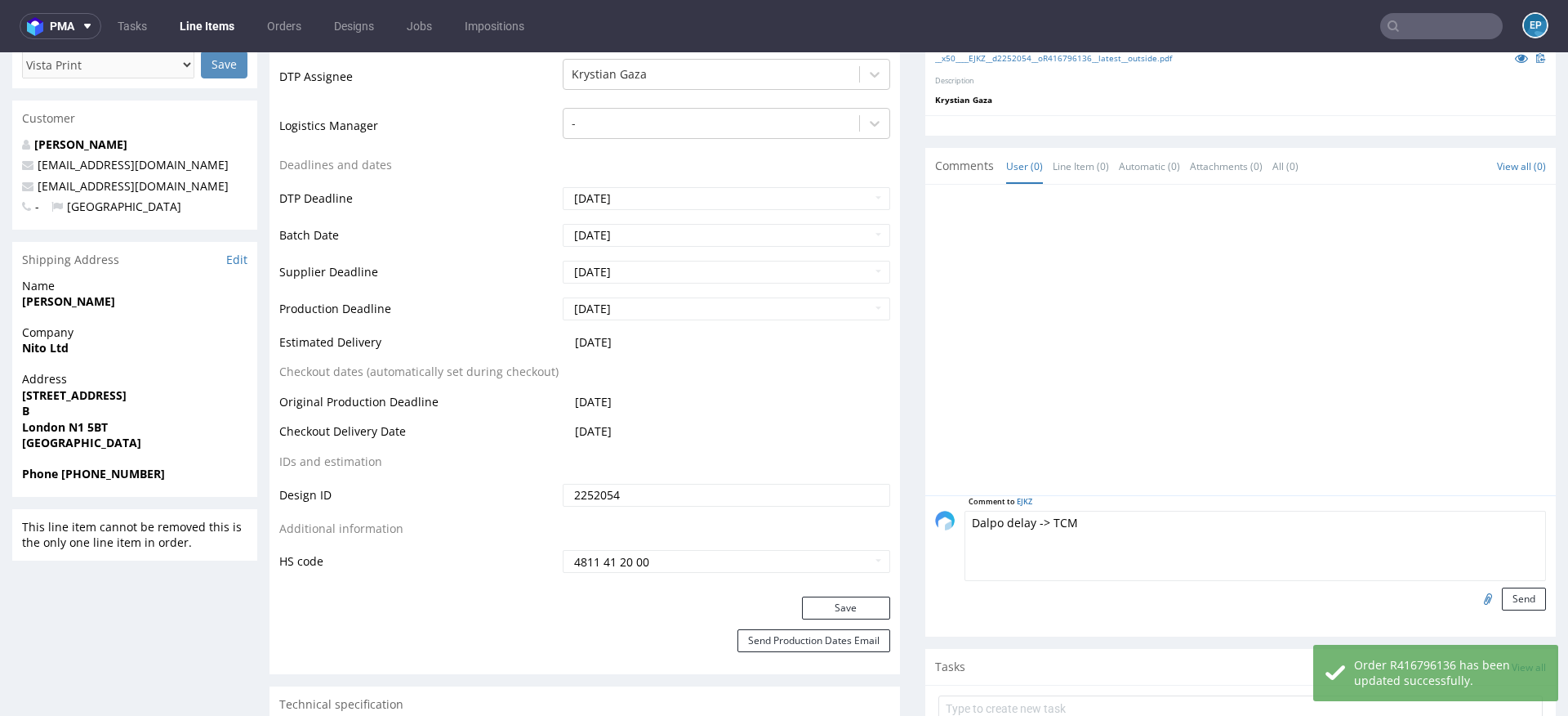
scroll to position [632, 0]
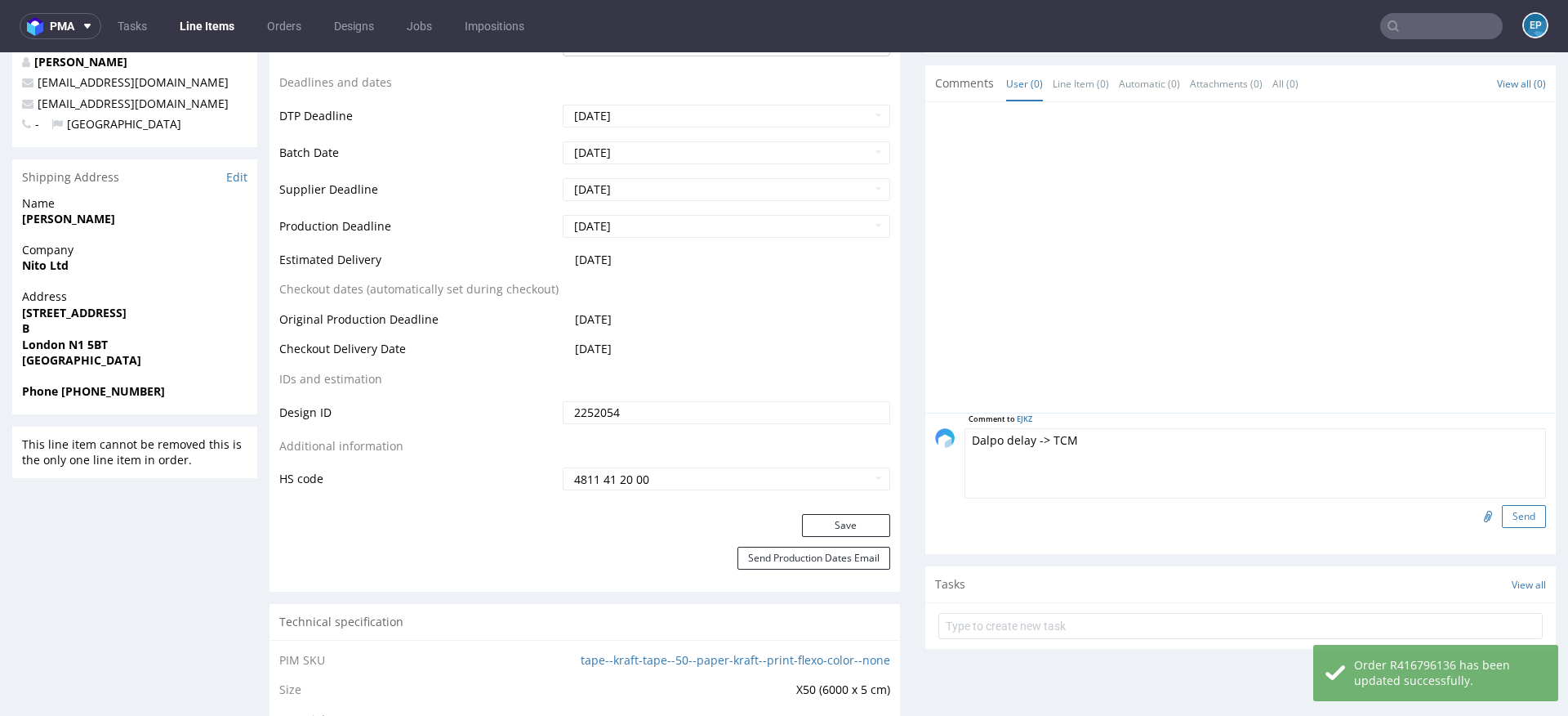
type textarea "Dalpo delay -> TCM"
click at [1509, 512] on button "Send" at bounding box center [1524, 516] width 44 height 23
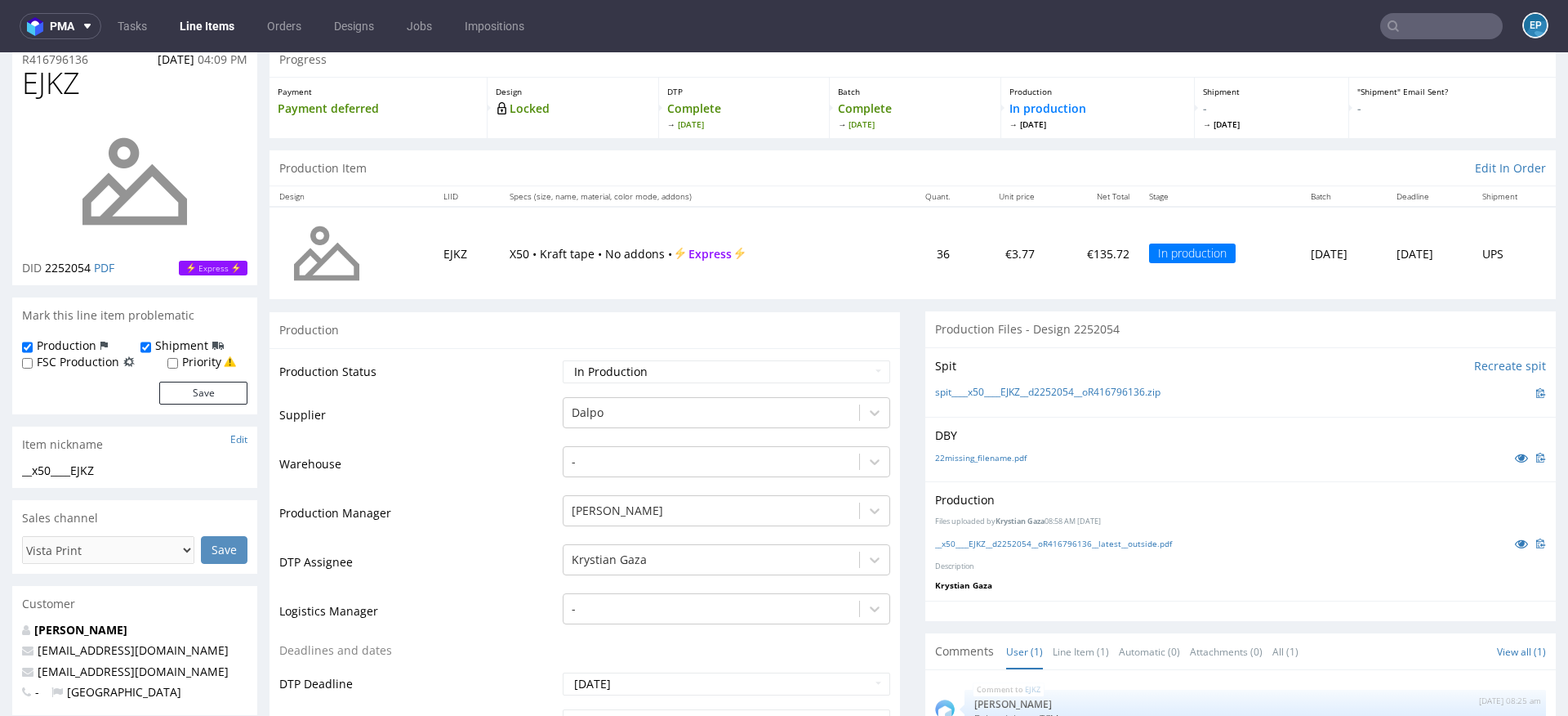
scroll to position [60, 0]
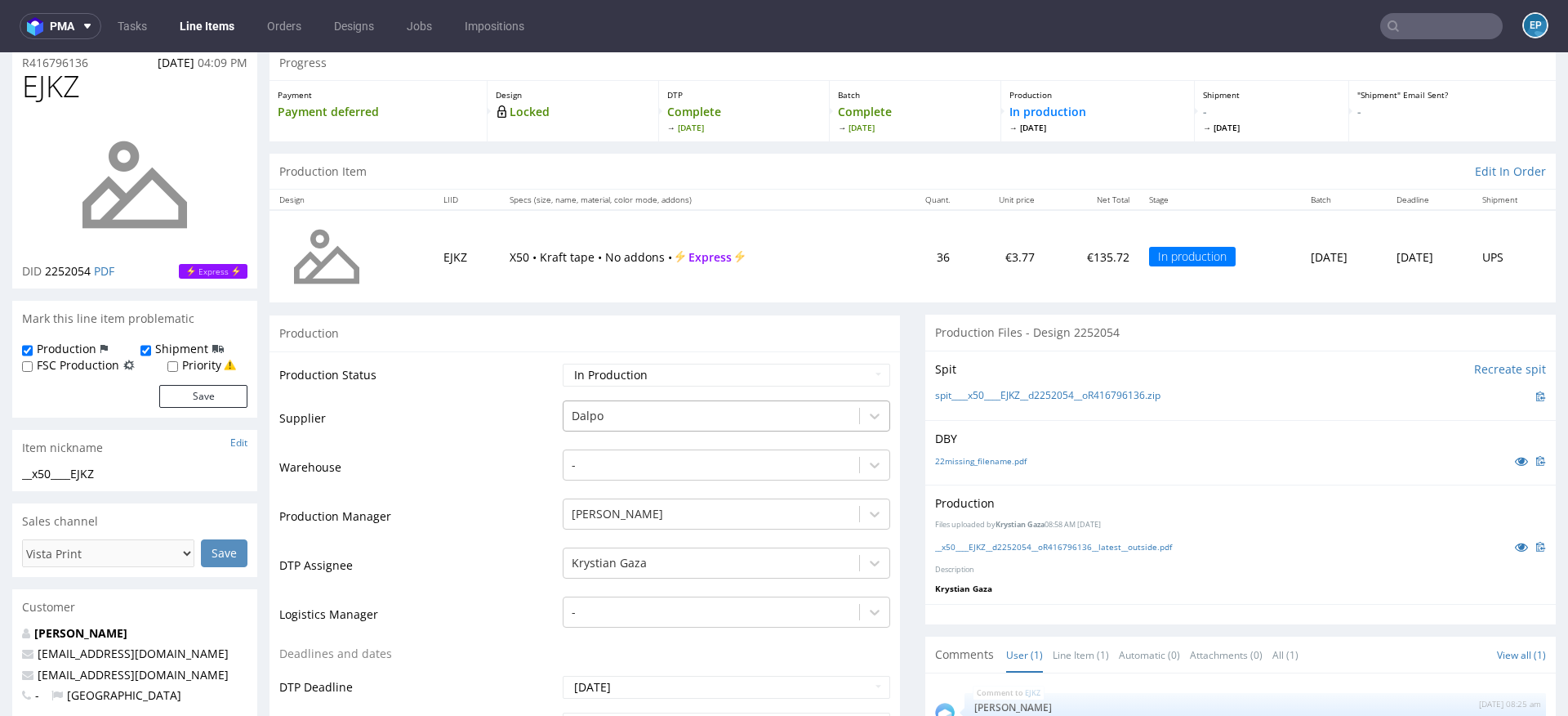
click at [675, 414] on div at bounding box center [711, 415] width 279 height 19
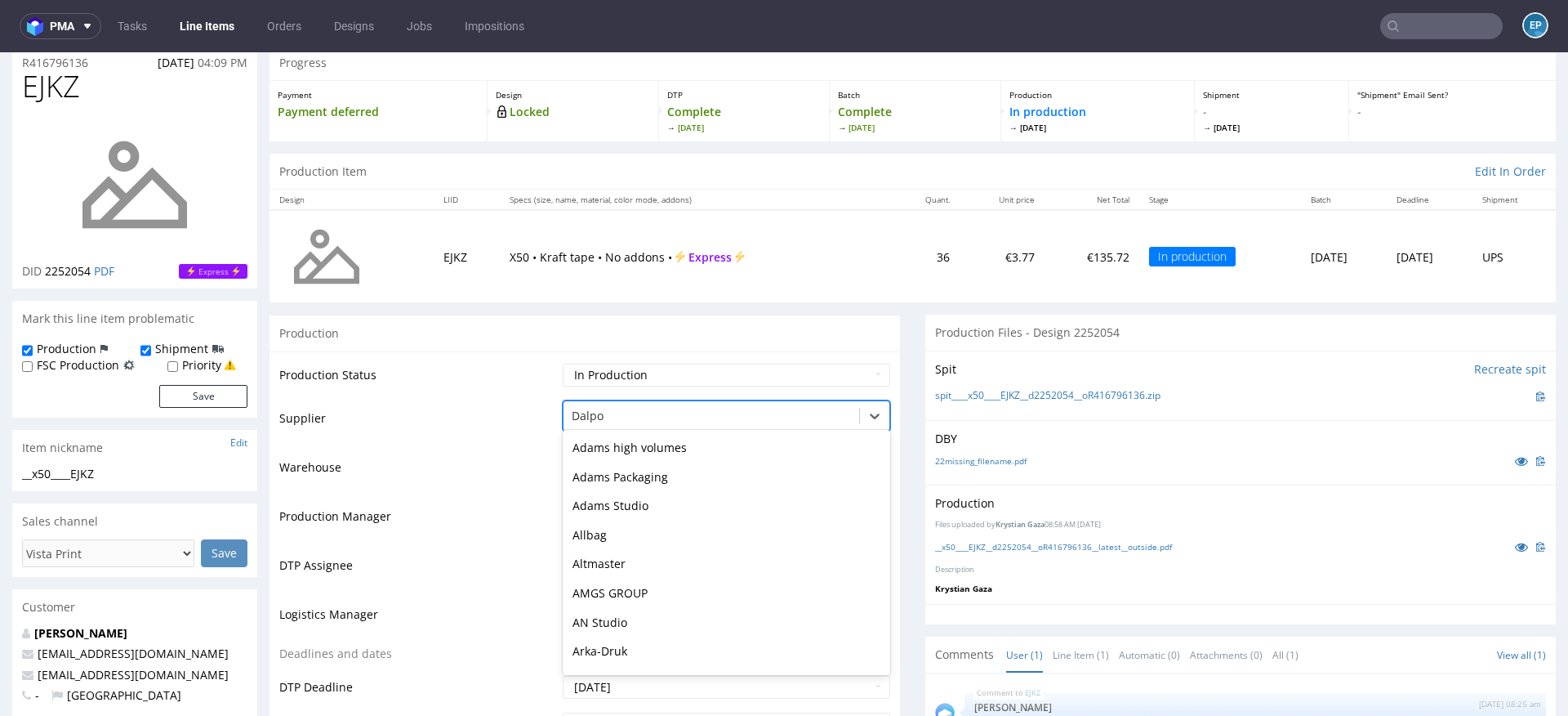
scroll to position [525, 0]
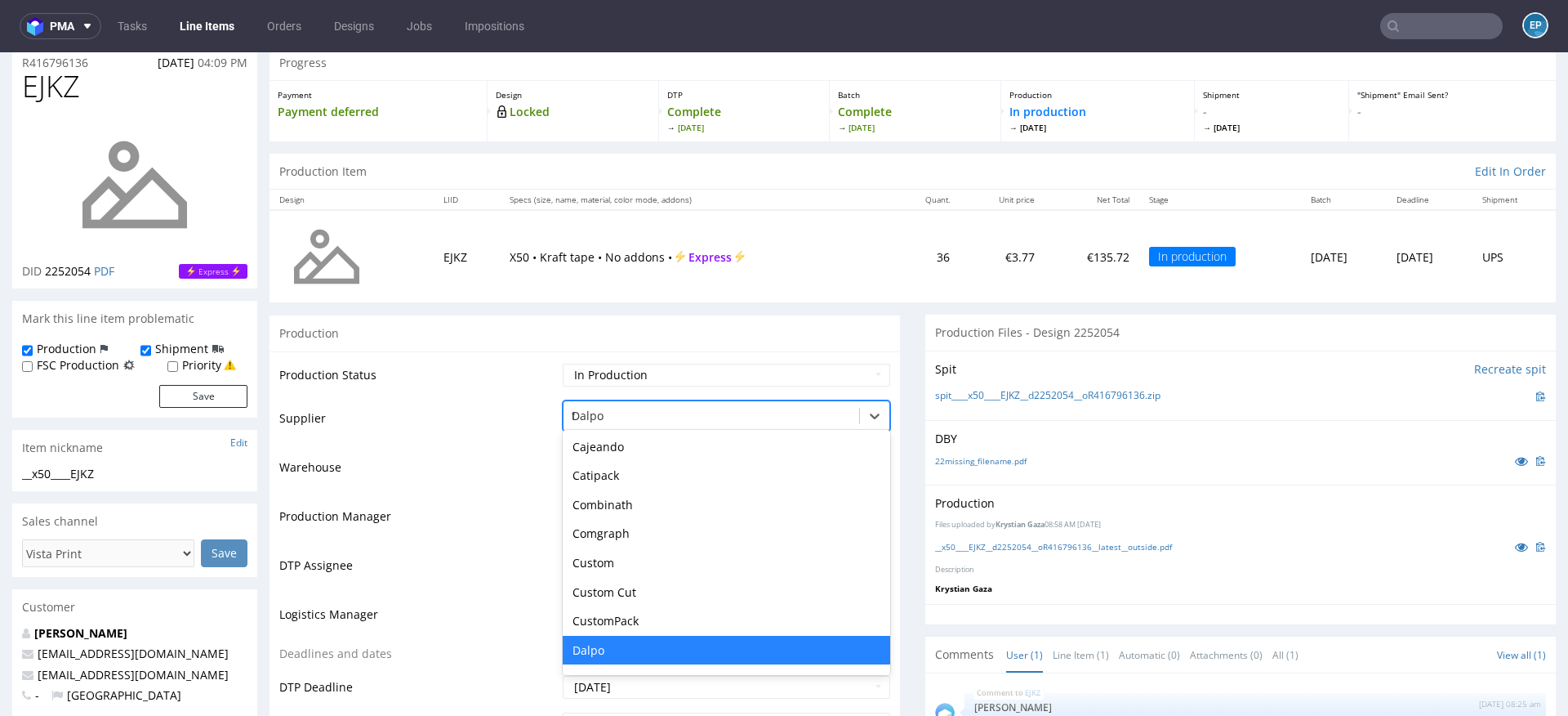
type input "tc"
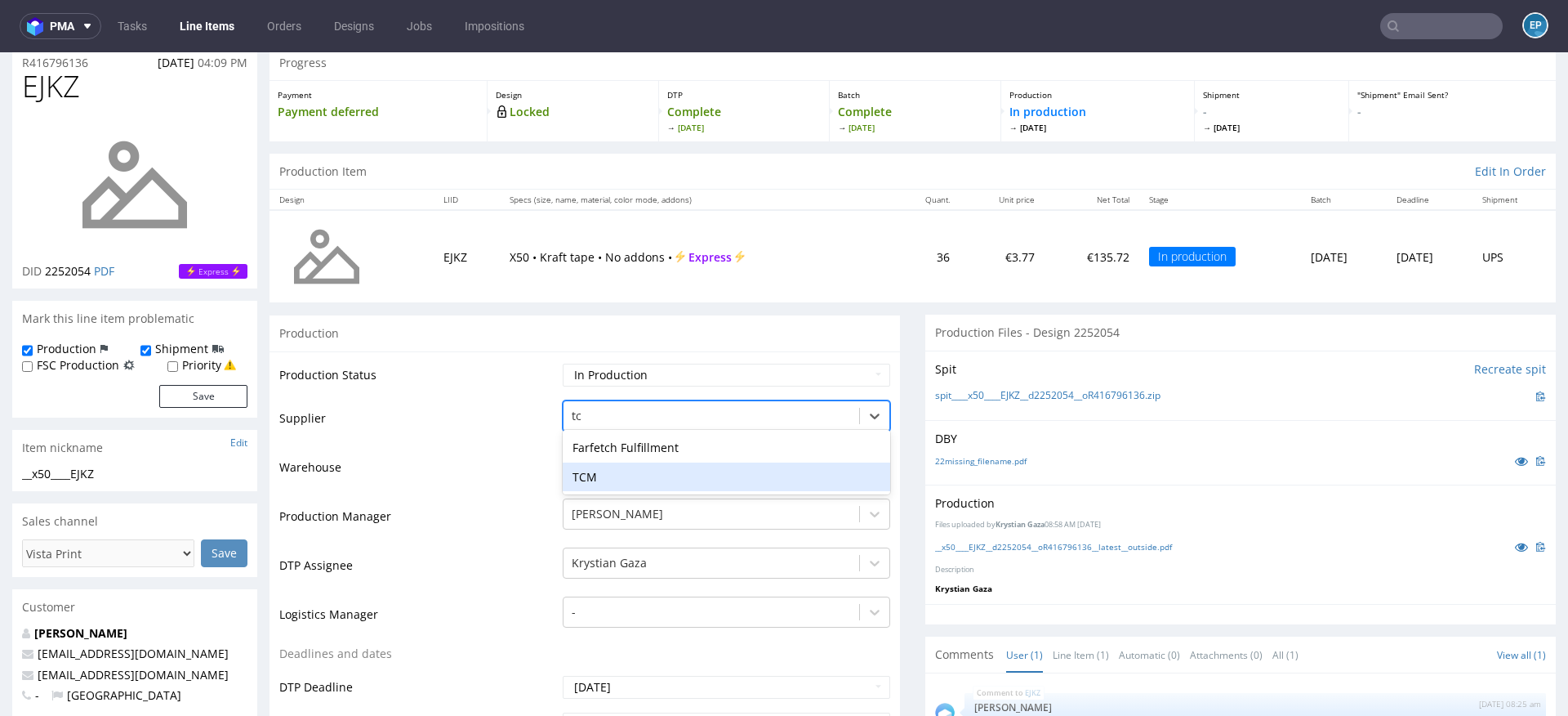
click at [626, 473] on div "TCM" at bounding box center [727, 477] width 327 height 30
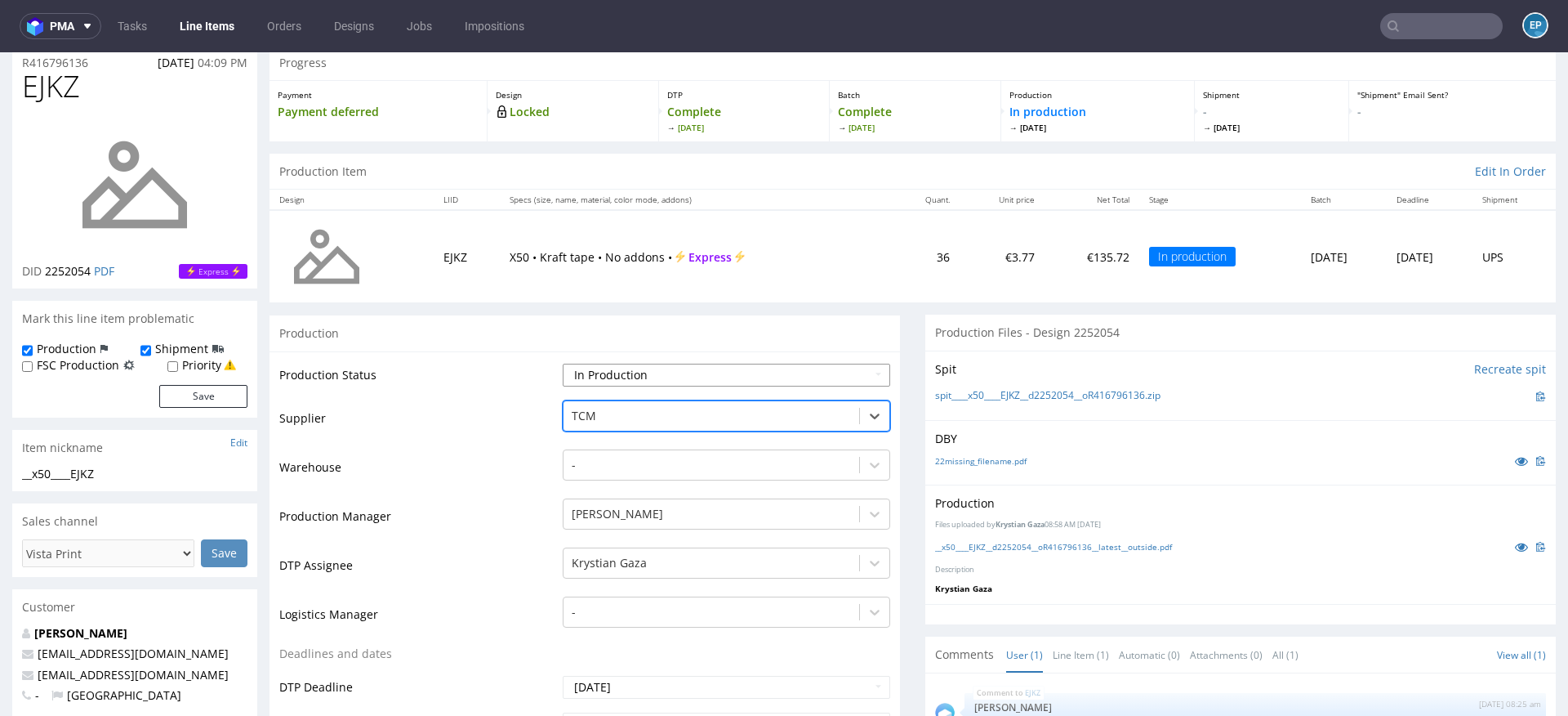
click at [598, 366] on select "Waiting for Artwork Waiting for Diecut Waiting for Mockup Waiting for DTP Waiti…" at bounding box center [727, 375] width 327 height 23
select select "dtp_production_ready"
click at [563, 364] on select "Waiting for Artwork Waiting for Diecut Waiting for Mockup Waiting for DTP Waiti…" at bounding box center [727, 375] width 327 height 23
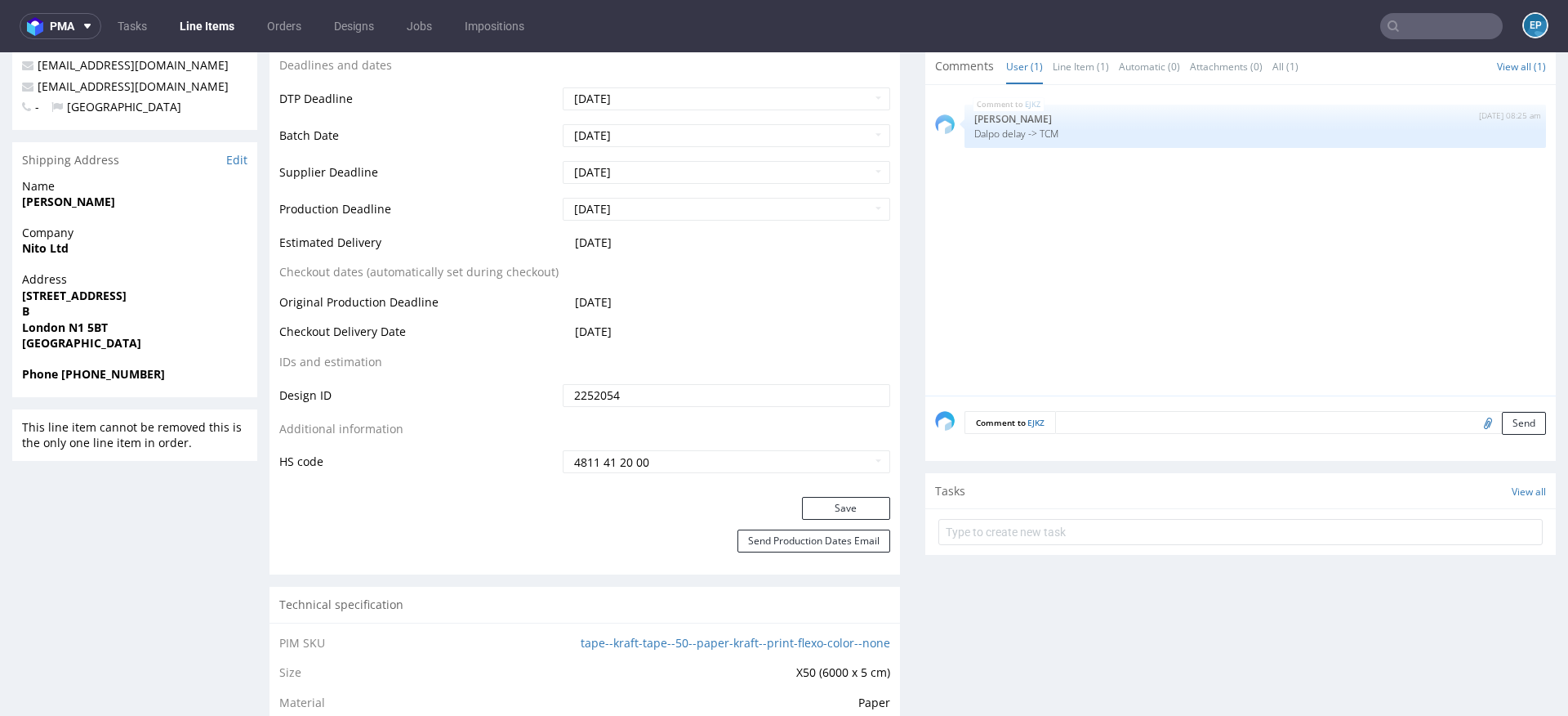
scroll to position [708, 0]
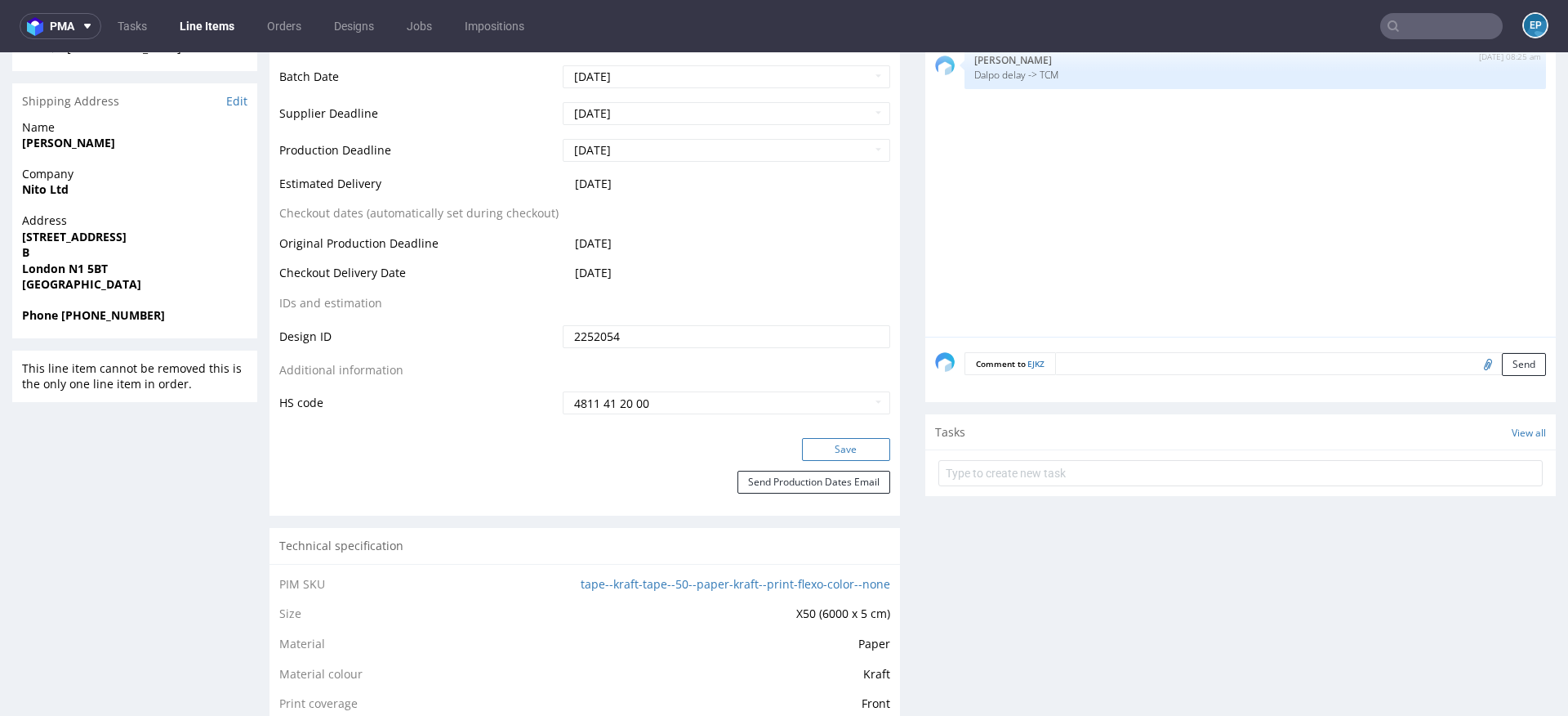
click at [829, 444] on button "Save" at bounding box center [845, 449] width 88 height 23
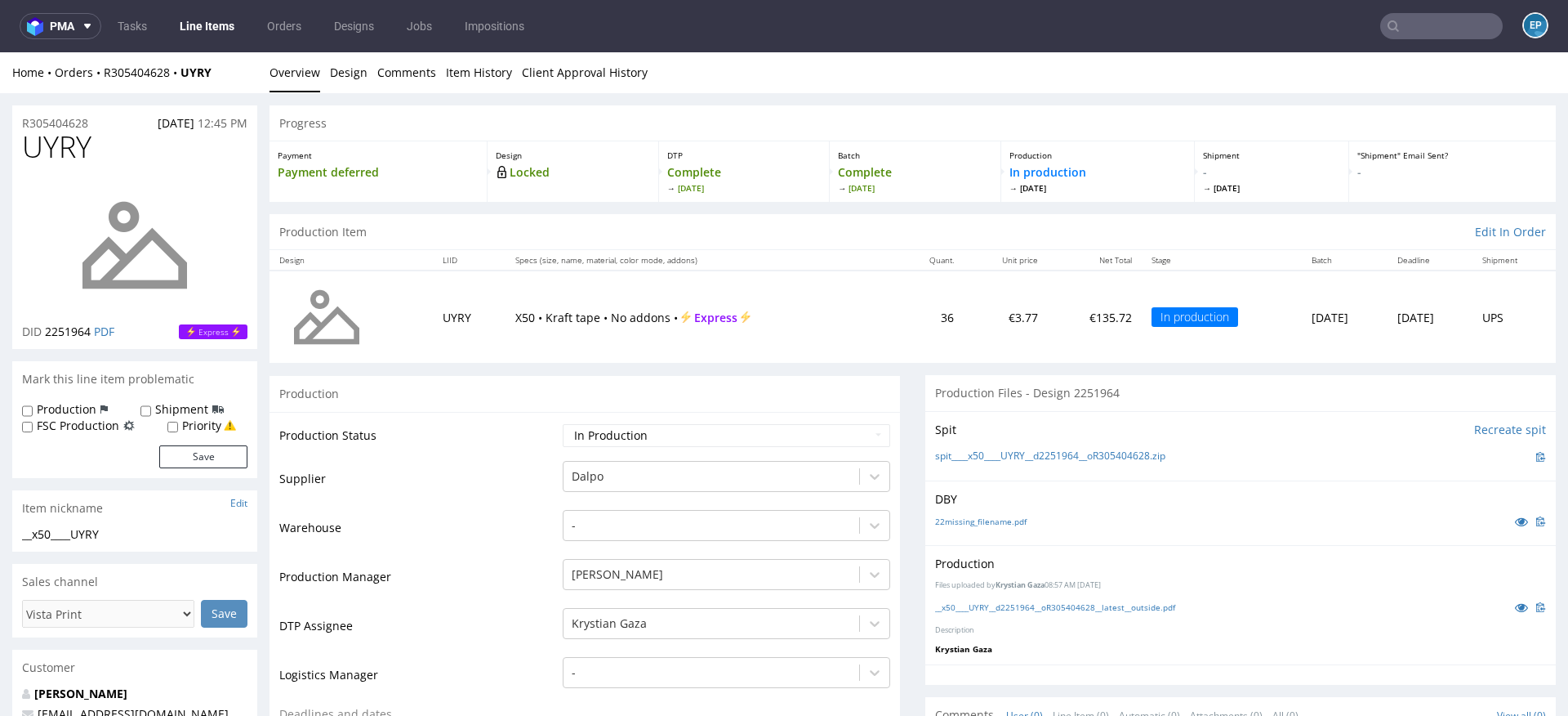
click at [68, 405] on label "Production" at bounding box center [67, 410] width 59 height 17
click at [32, 405] on input "Production" at bounding box center [27, 411] width 10 height 13
checkbox input "true"
click at [155, 405] on label "Shipment" at bounding box center [181, 410] width 53 height 17
click at [151, 405] on input "Shipment" at bounding box center [145, 411] width 10 height 13
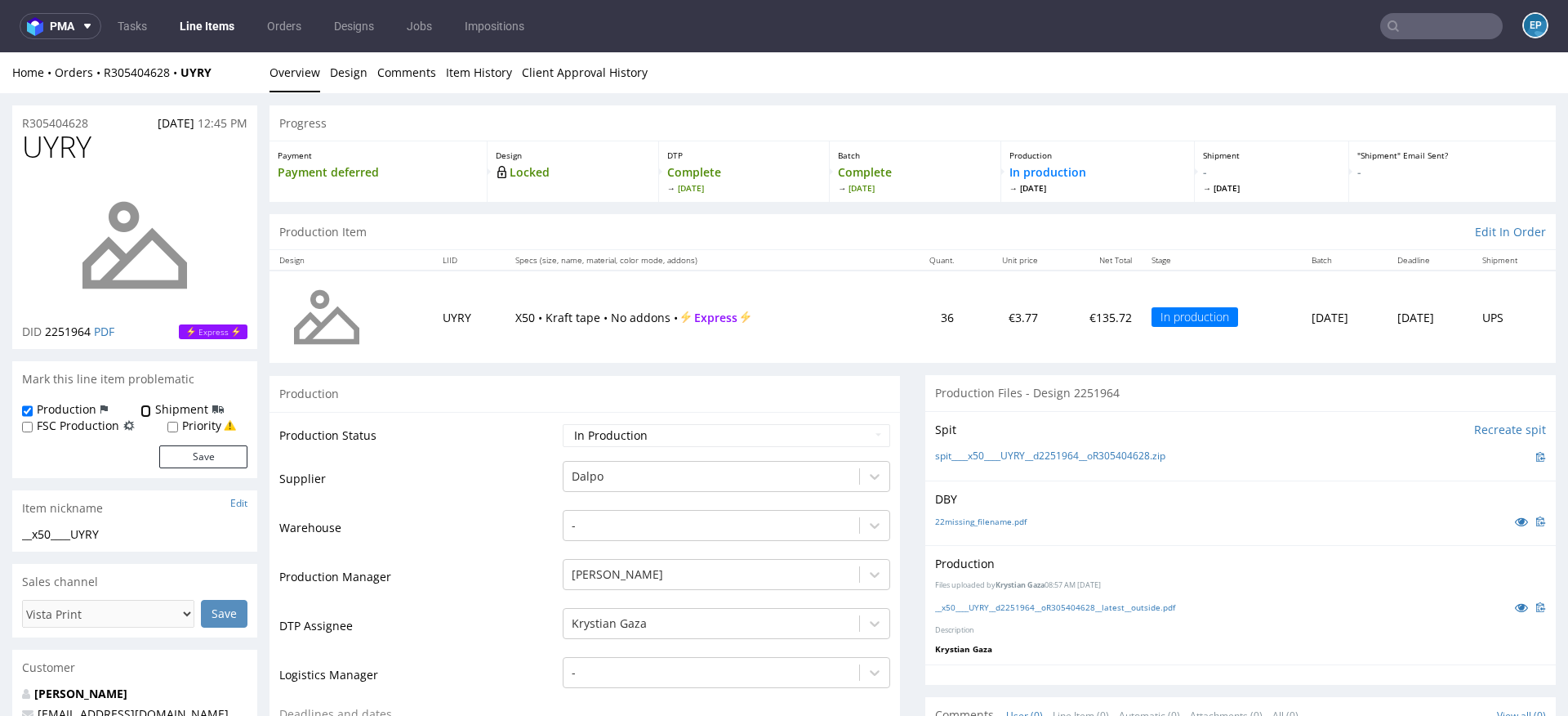
checkbox input "true"
click at [199, 455] on button "Save" at bounding box center [202, 456] width 88 height 23
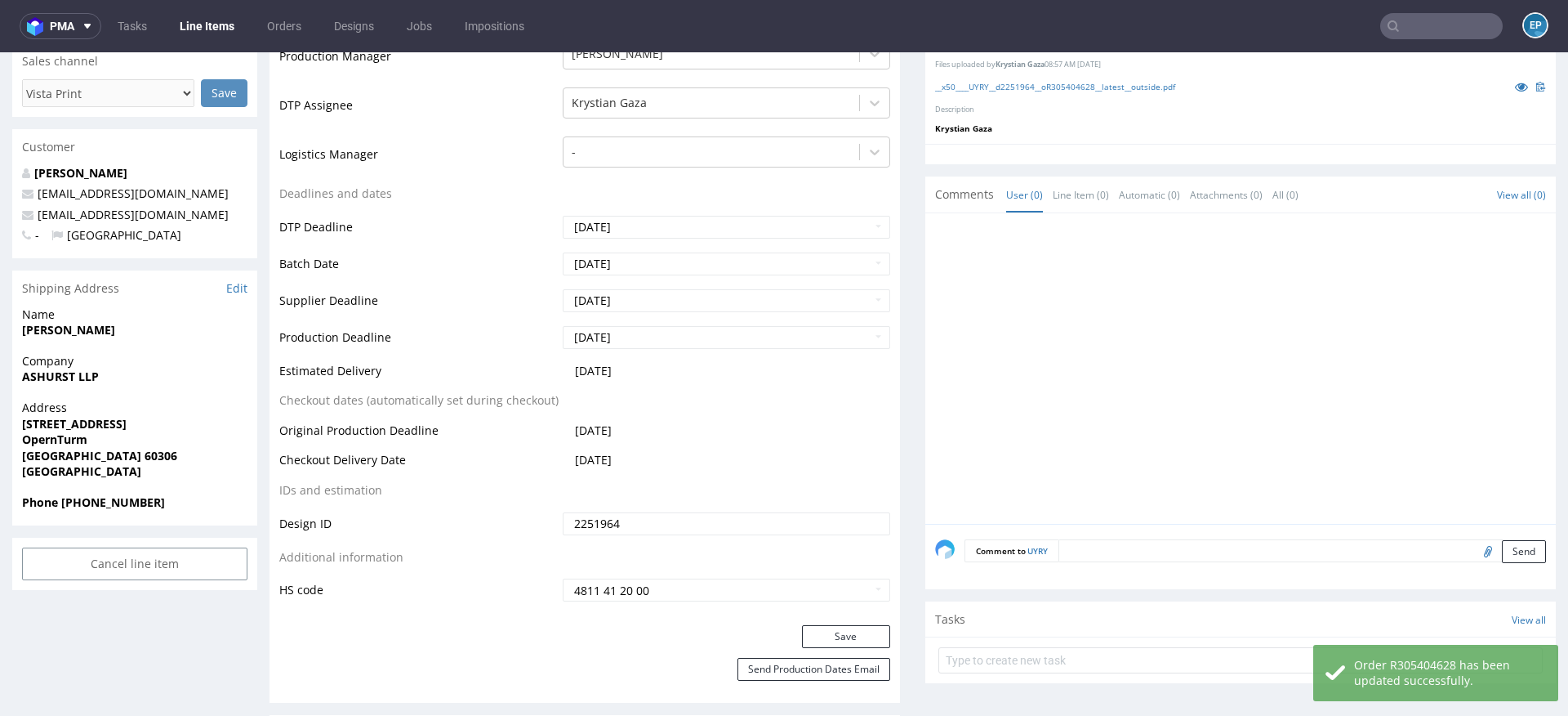
scroll to position [560, 0]
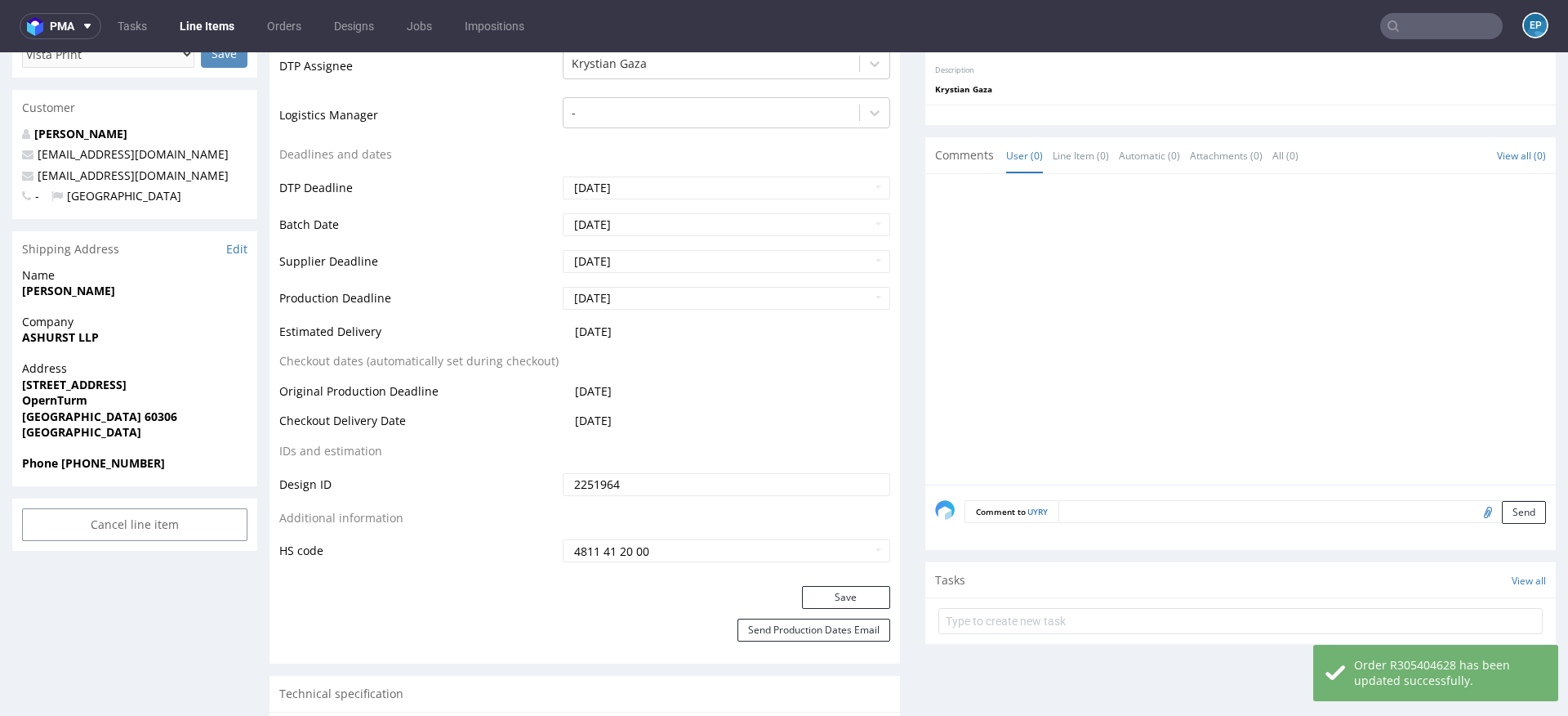
click at [1159, 502] on textarea at bounding box center [1302, 512] width 487 height 23
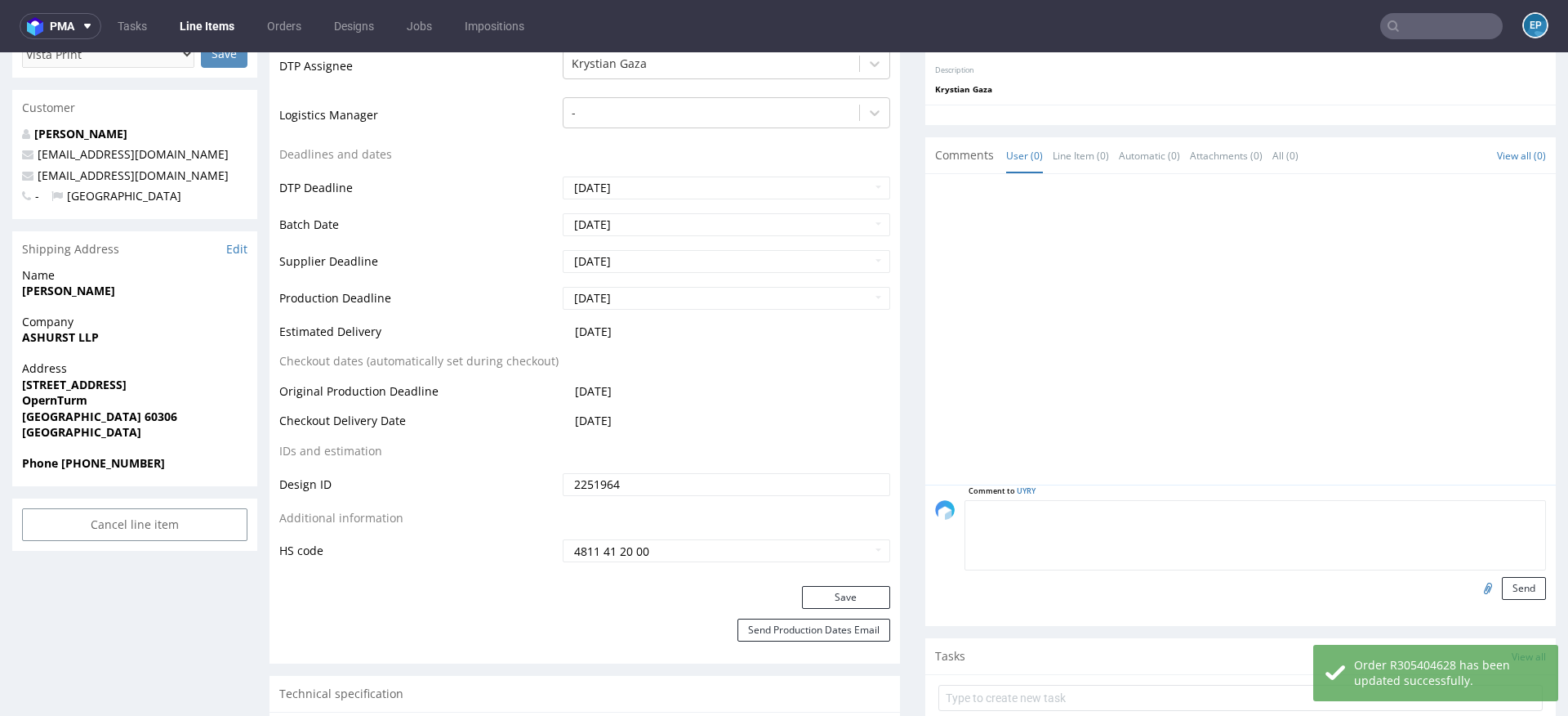
paste textarea "Dalpo delay -> TCM"
type textarea "Dalpo delay -> TCM"
click at [1501, 581] on button "Send" at bounding box center [1524, 588] width 44 height 23
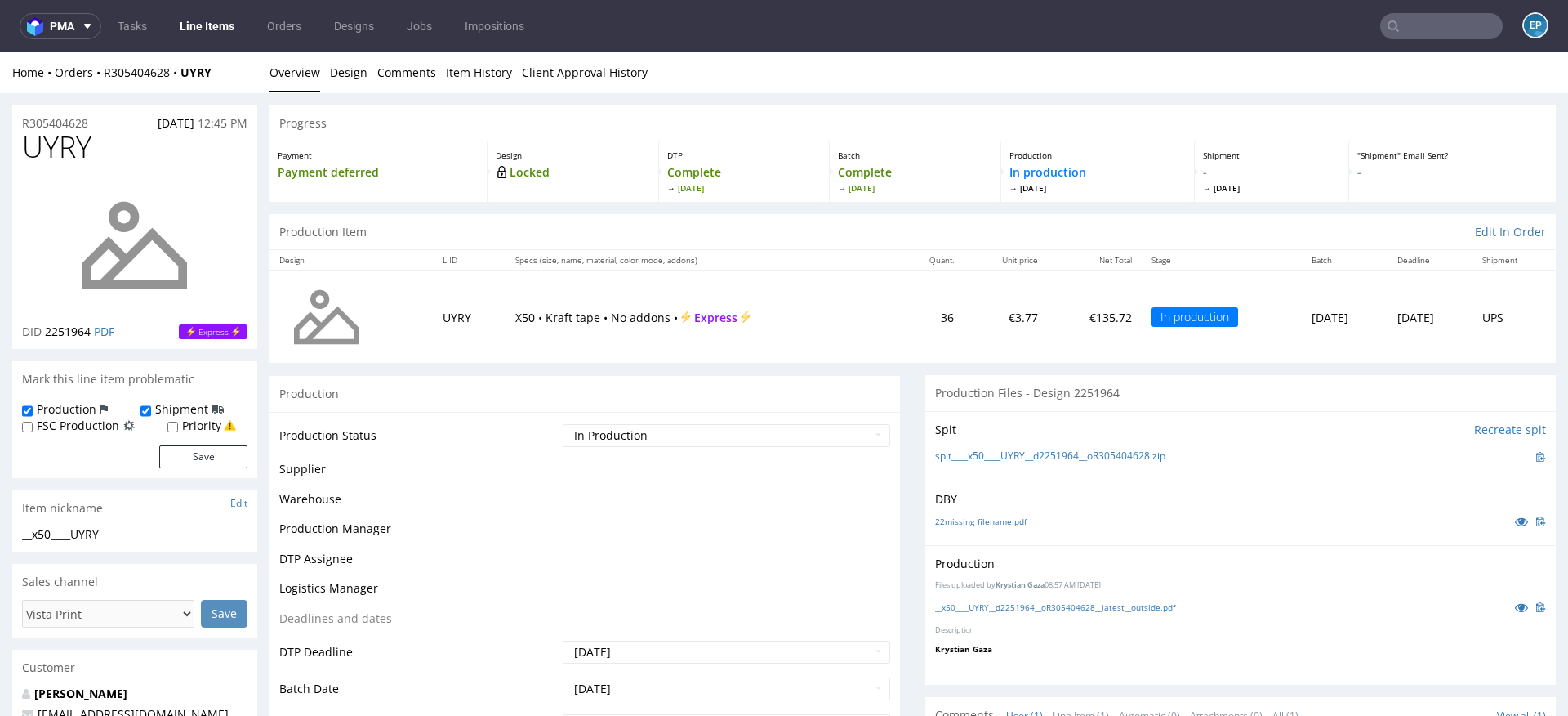
scroll to position [0, 0]
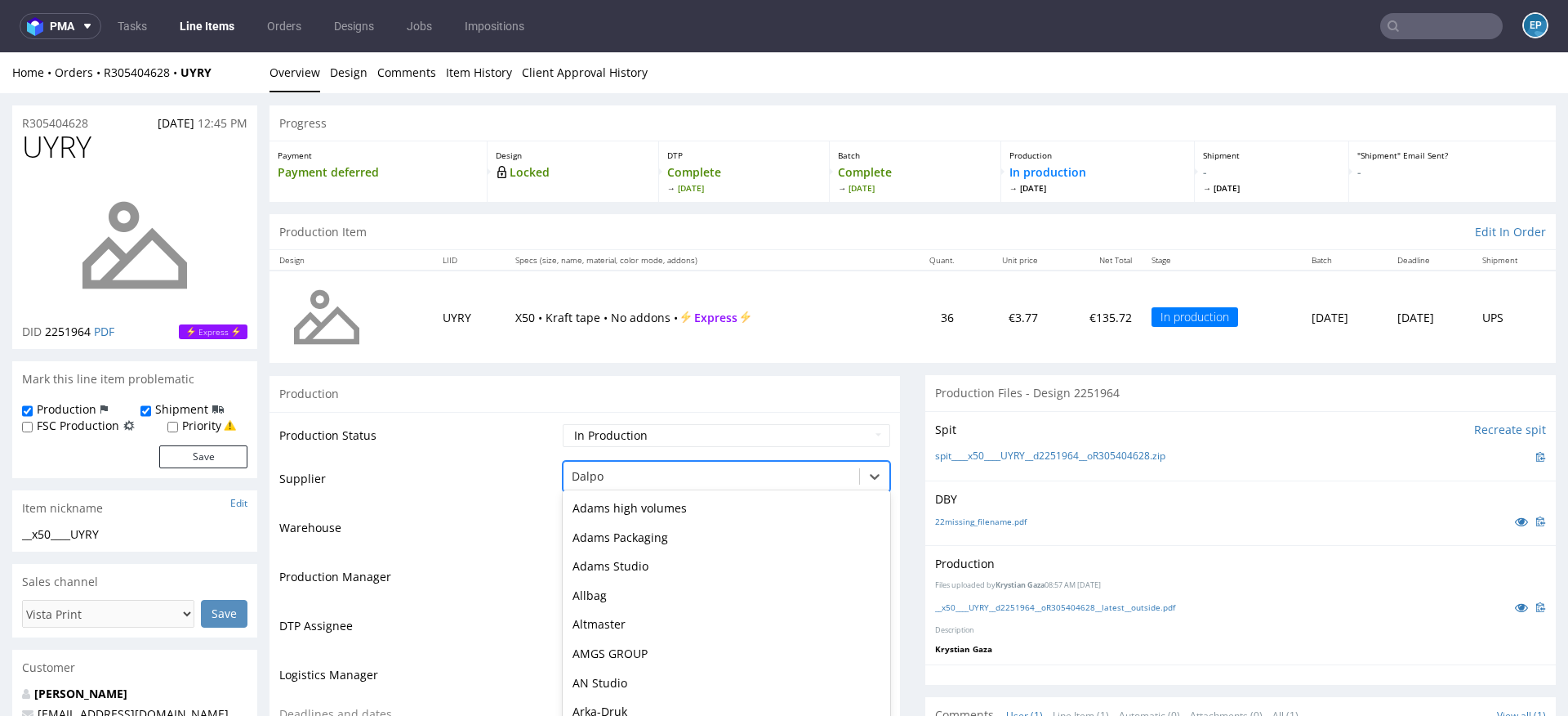
click at [601, 477] on div "Dalpo selected, 26 of 172. 172 results available. Use Up and Down to choose opt…" at bounding box center [727, 472] width 327 height 23
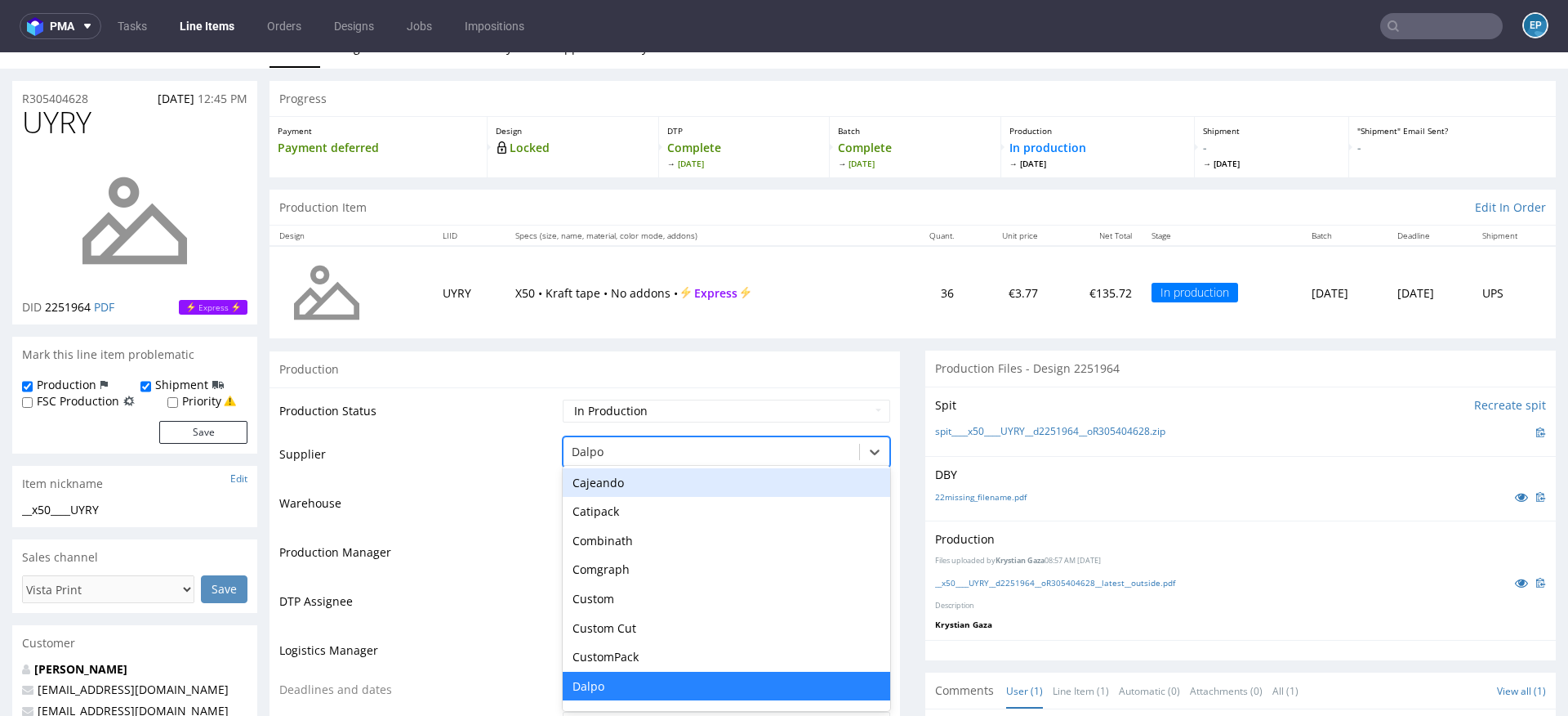
scroll to position [24, 0]
type input "tc"
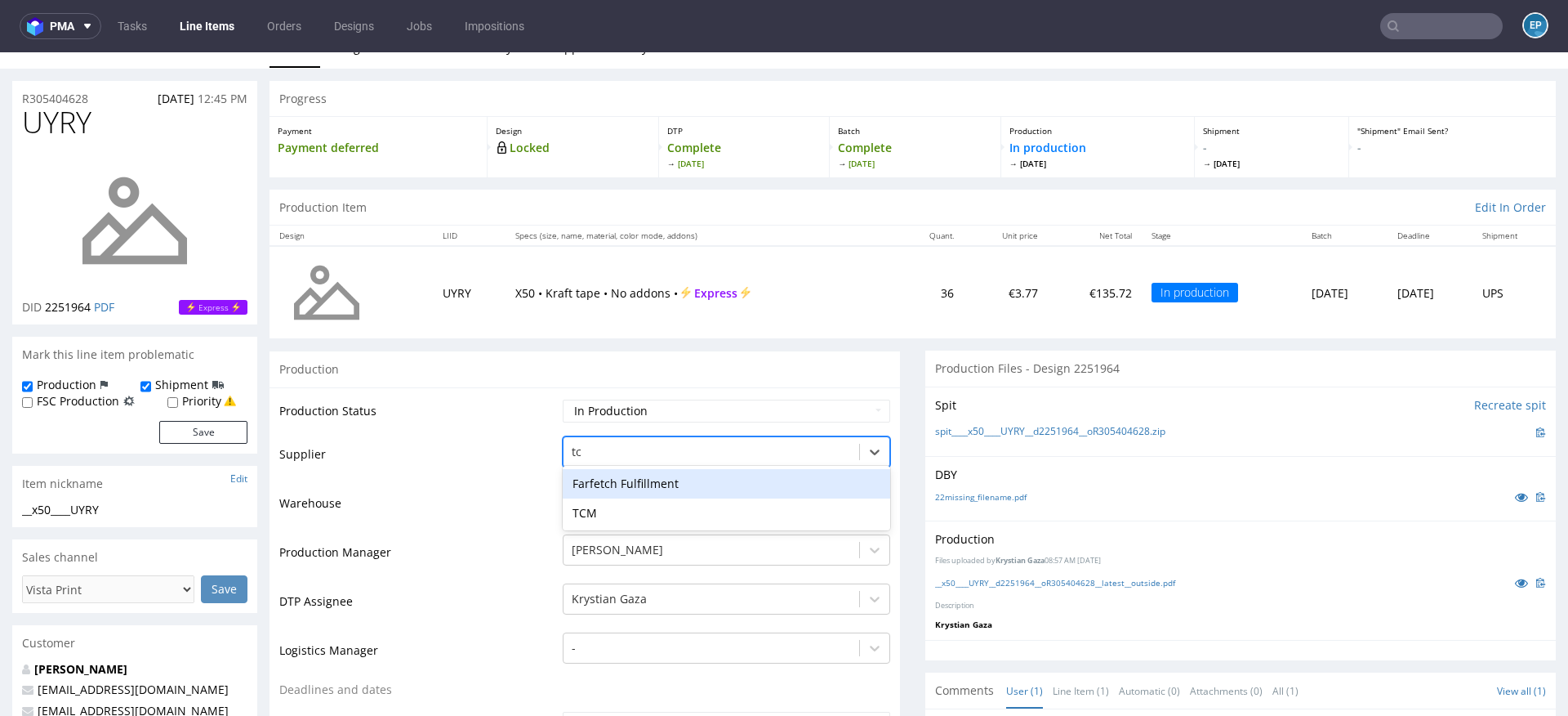
scroll to position [0, 0]
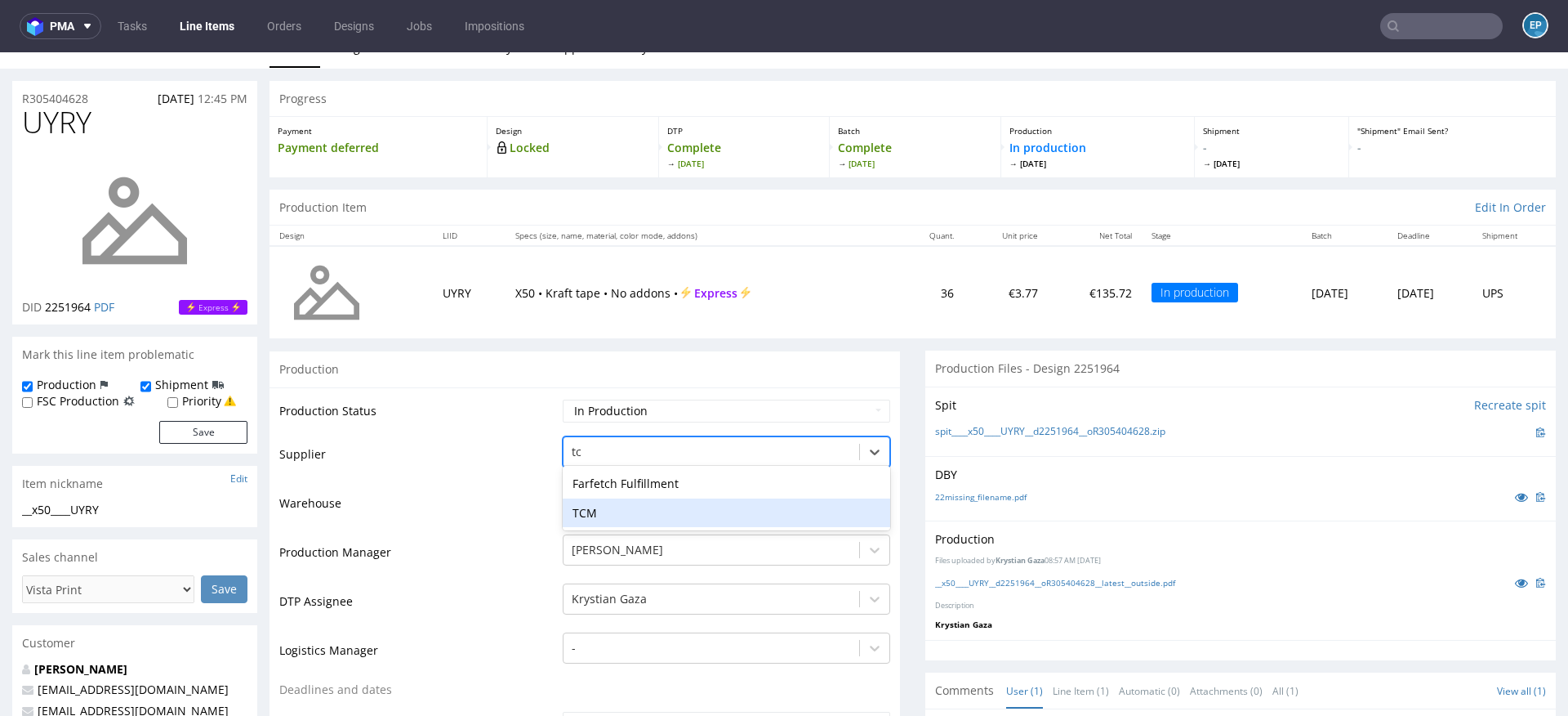
click at [589, 510] on div "TCM" at bounding box center [727, 513] width 327 height 30
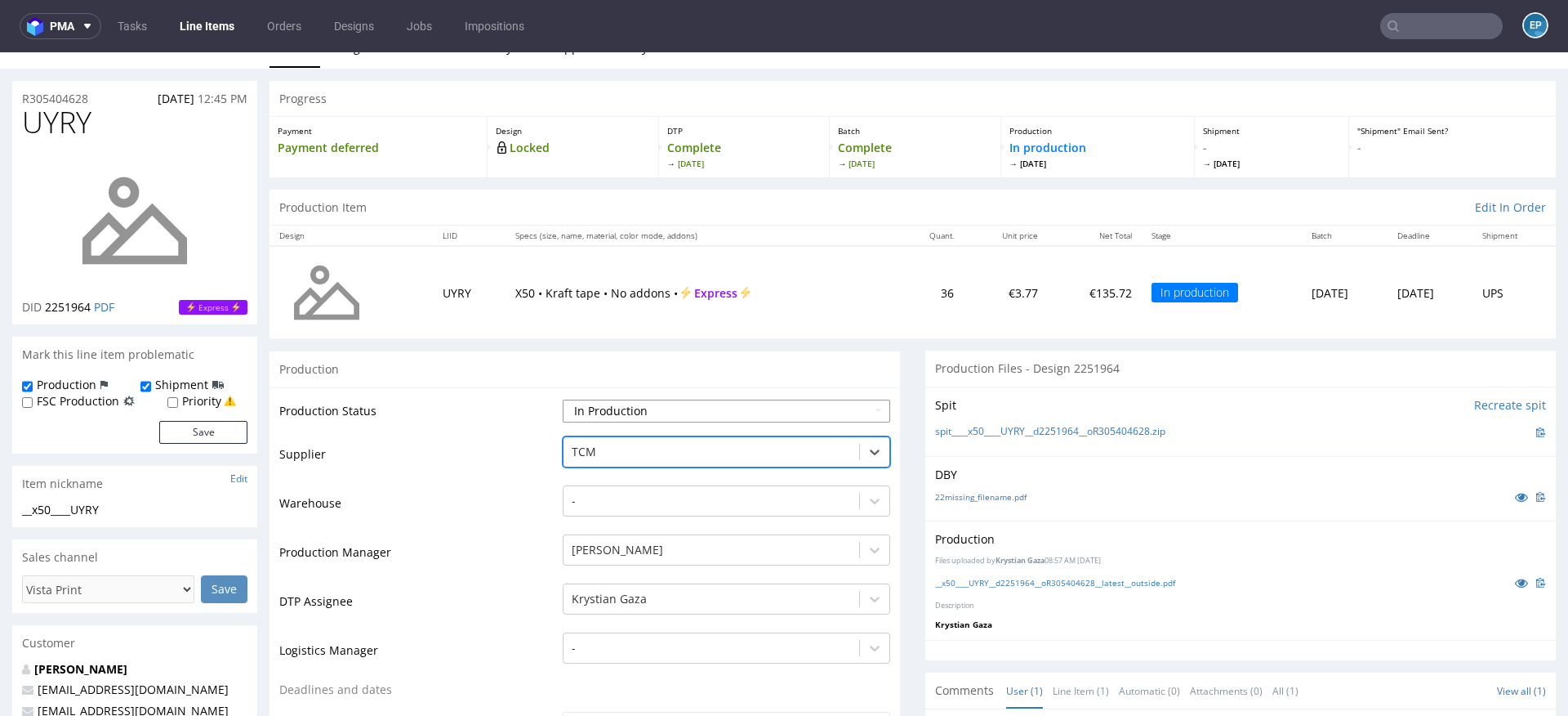
click at [588, 401] on select "Waiting for Artwork Waiting for Diecut Waiting for Mockup Waiting for DTP Waiti…" at bounding box center [727, 411] width 327 height 23
select select "dtp_production_ready"
click at [563, 400] on select "Waiting for Artwork Waiting for Diecut Waiting for Mockup Waiting for DTP Waiti…" at bounding box center [727, 411] width 327 height 23
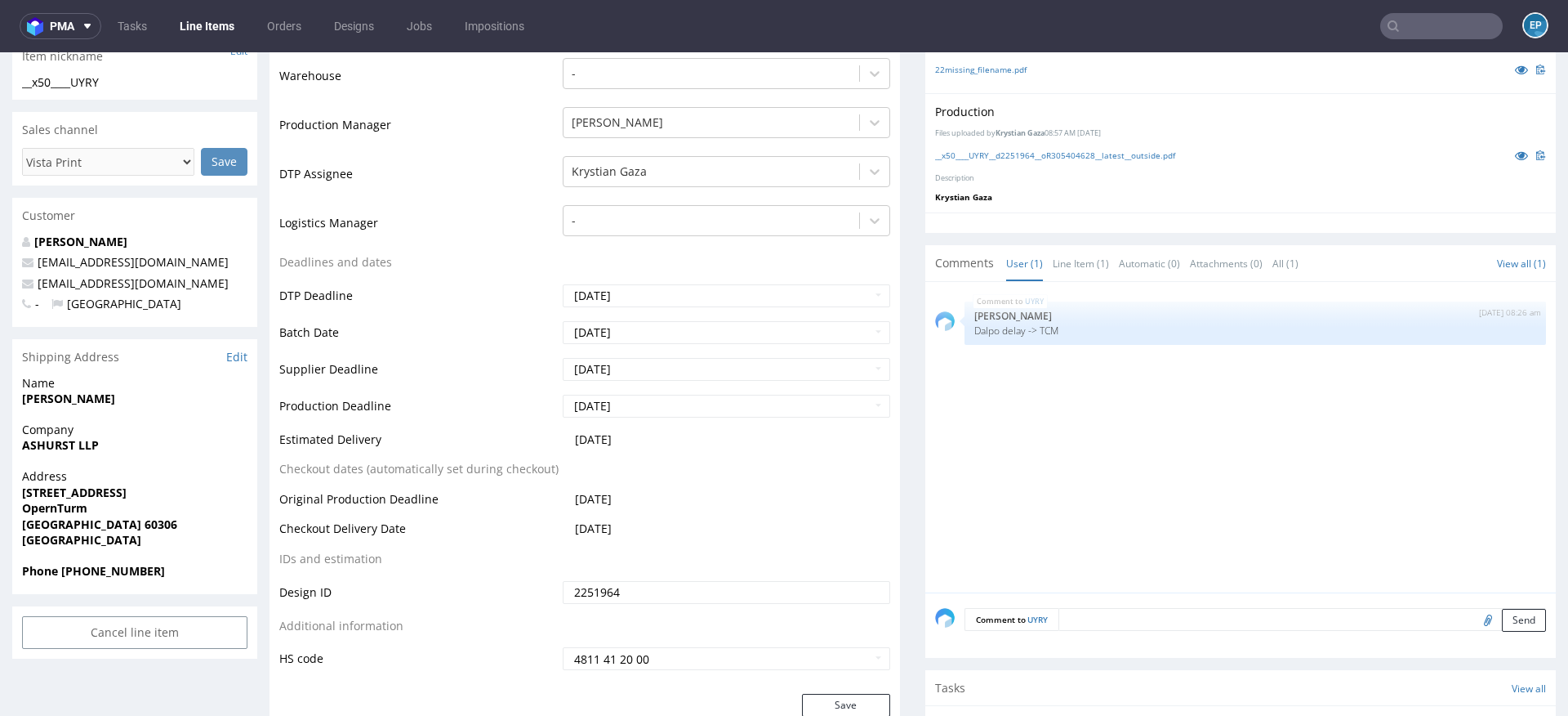
scroll to position [471, 0]
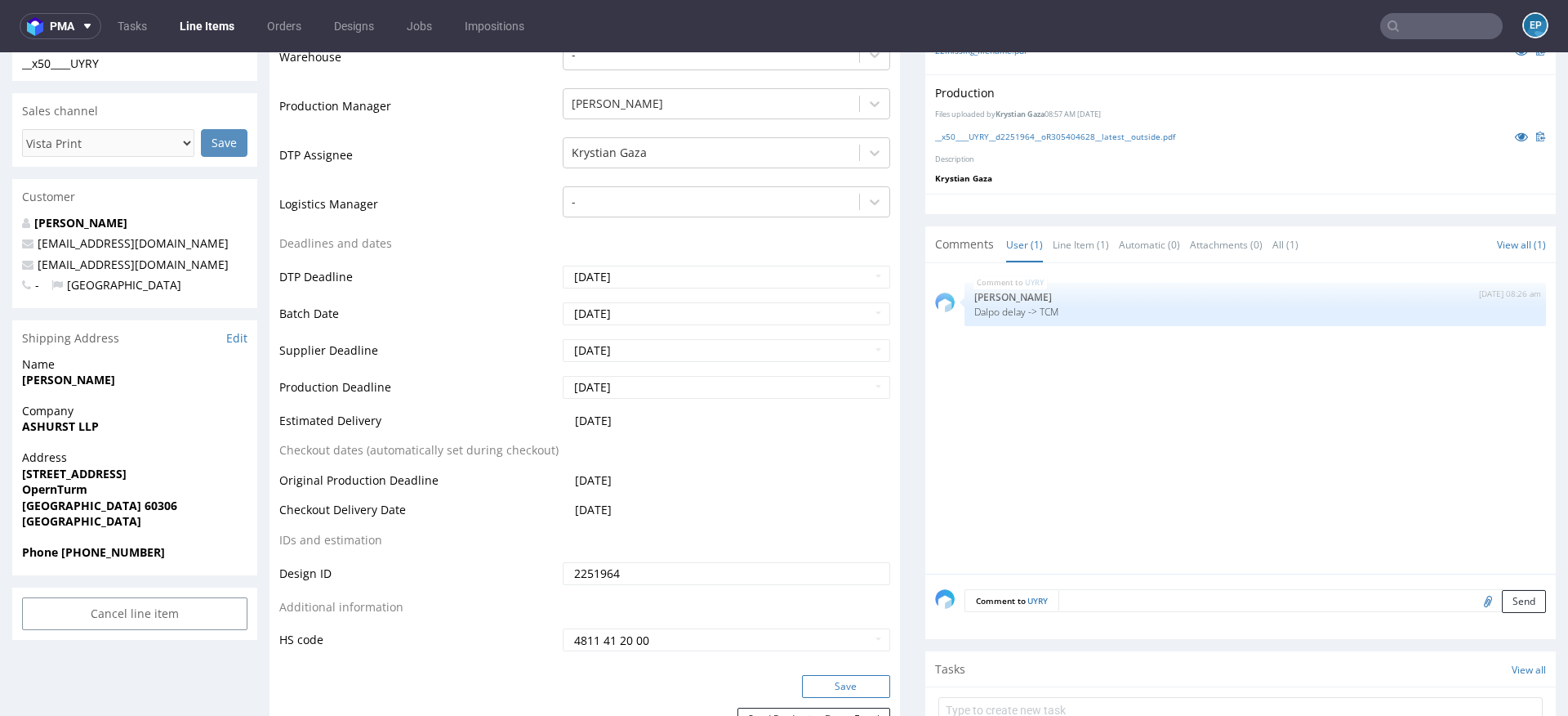
click at [830, 676] on button "Save" at bounding box center [845, 686] width 88 height 23
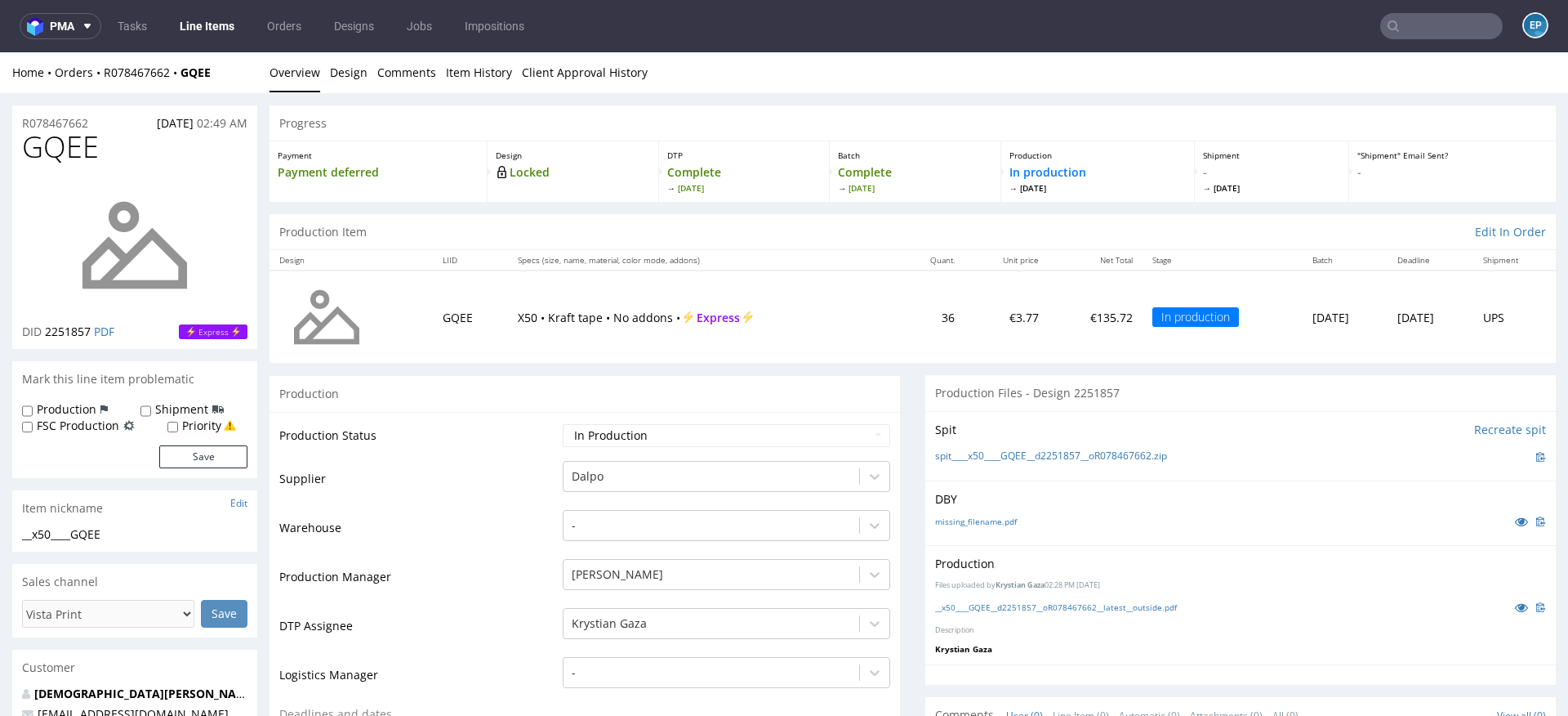
click at [78, 410] on label "Production" at bounding box center [67, 410] width 59 height 17
click at [32, 410] on input "Production" at bounding box center [27, 411] width 10 height 13
checkbox input "true"
click at [146, 409] on input "Shipment" at bounding box center [145, 411] width 10 height 13
checkbox input "true"
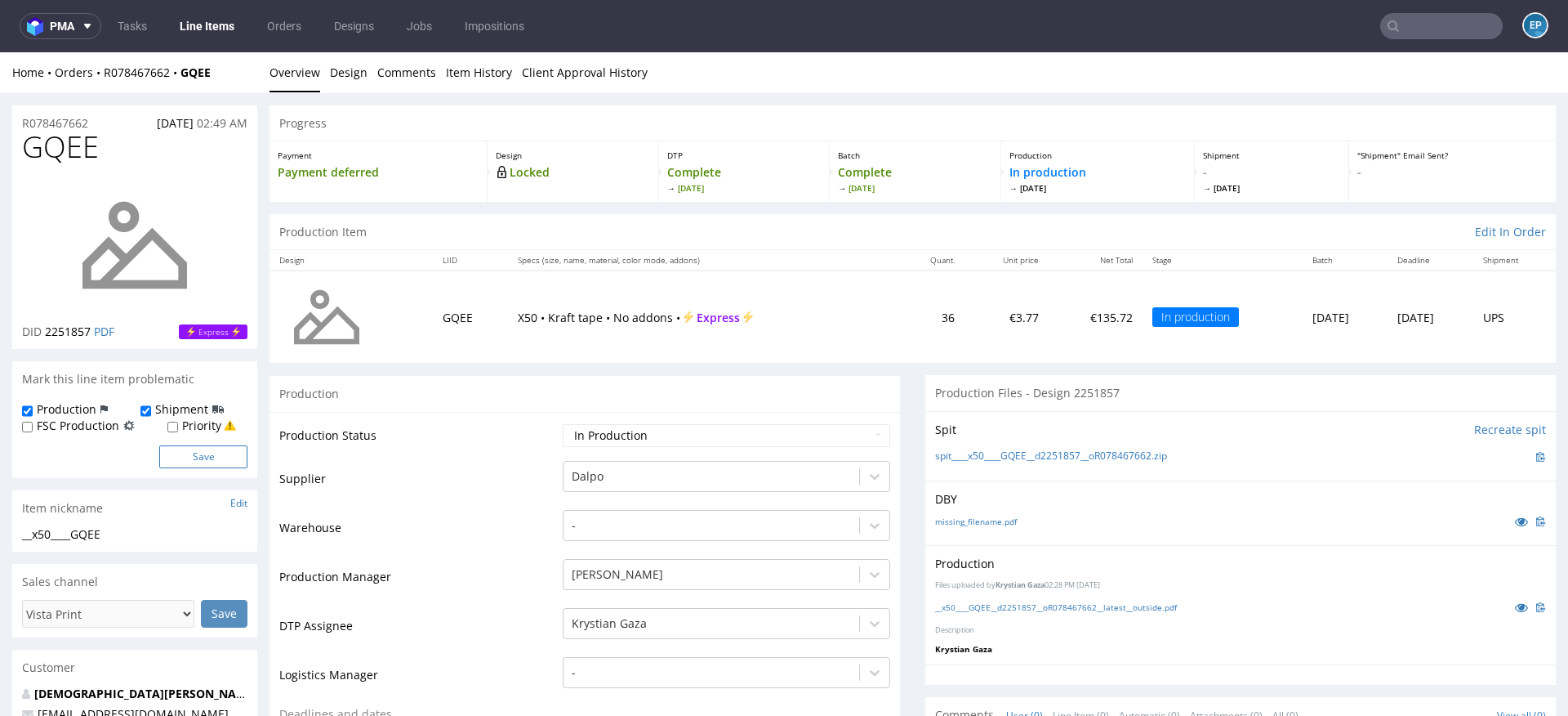
click at [210, 465] on button "Save" at bounding box center [202, 456] width 88 height 23
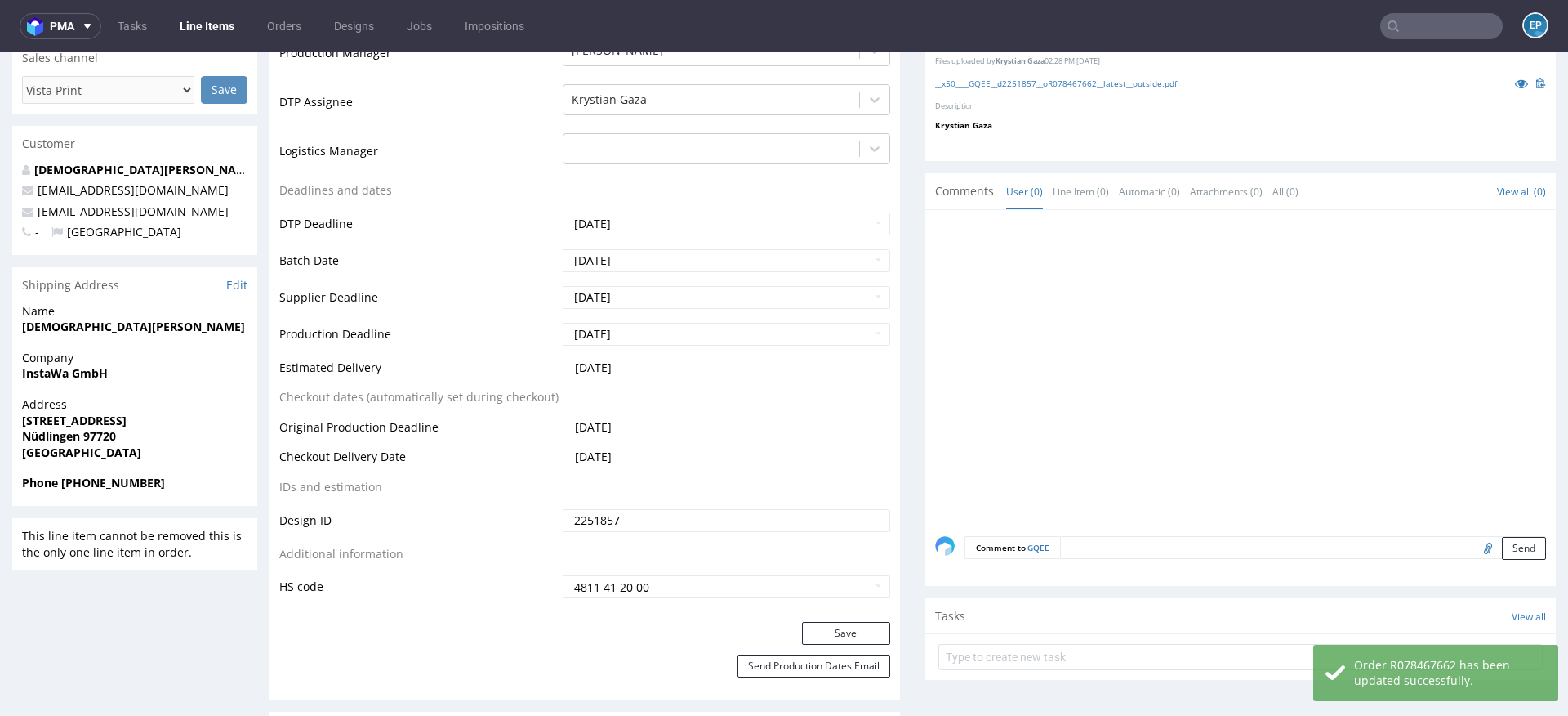
scroll to position [563, 0]
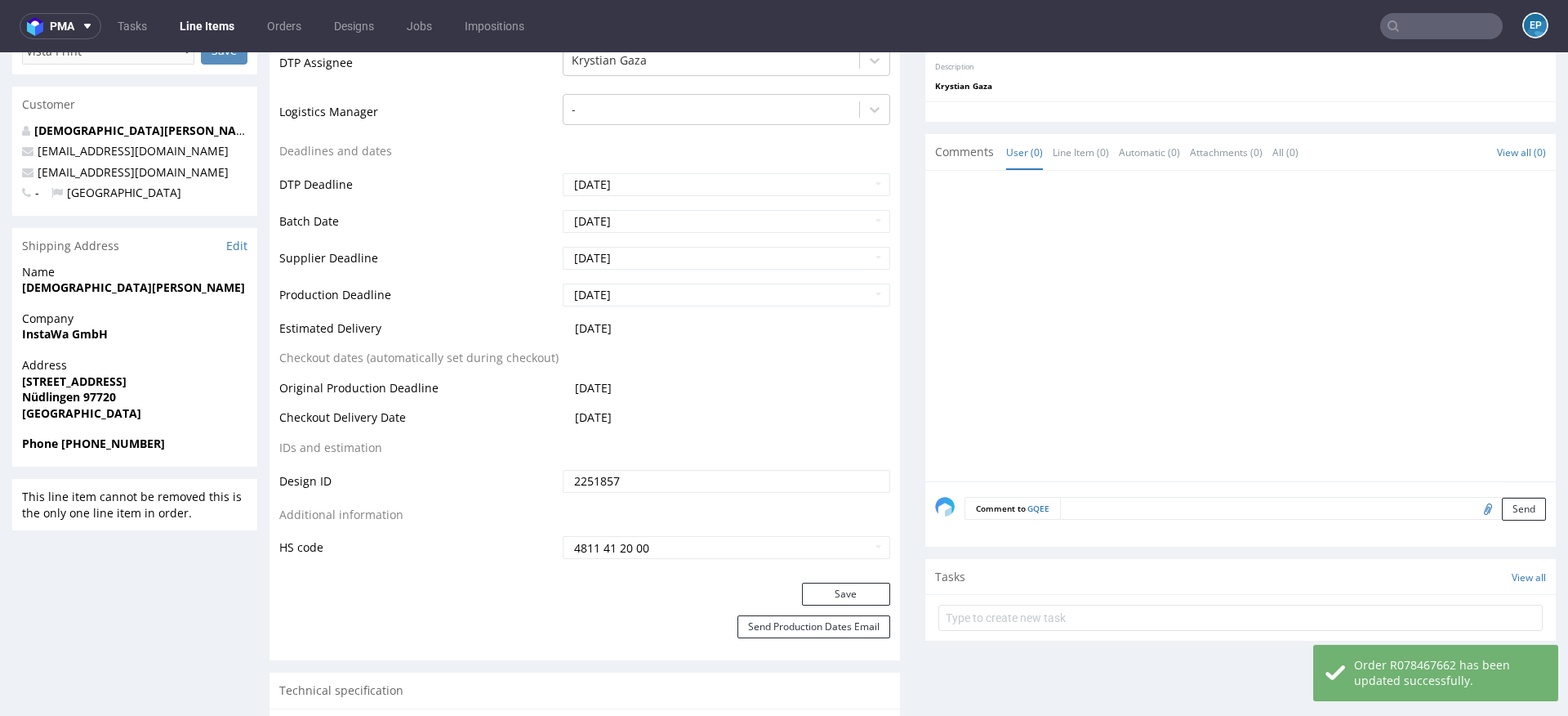
click at [1135, 506] on textarea at bounding box center [1304, 508] width 486 height 23
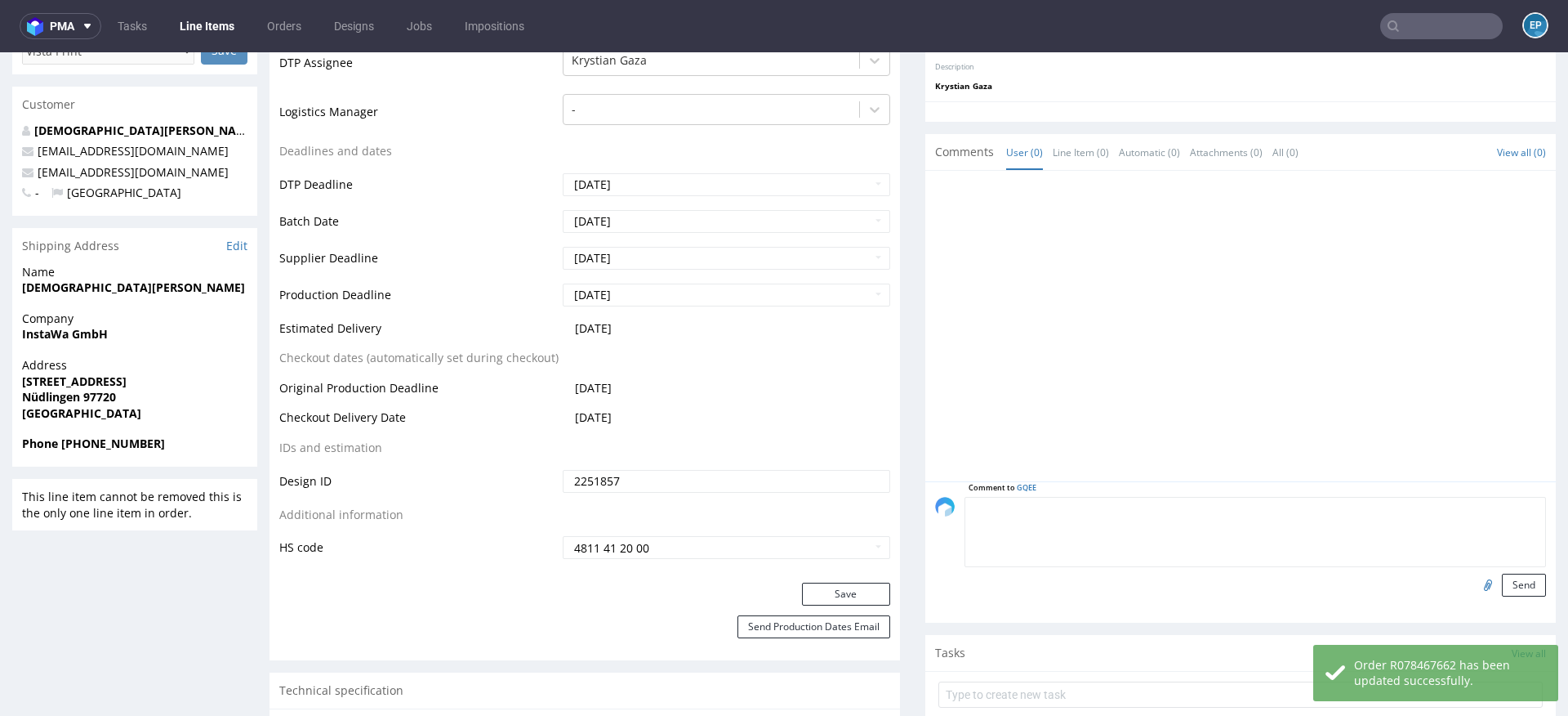
paste textarea "Dalpo delay -> TCM"
type textarea "Dalpo delay -> TCM"
click at [1501, 584] on button "Send" at bounding box center [1524, 585] width 44 height 23
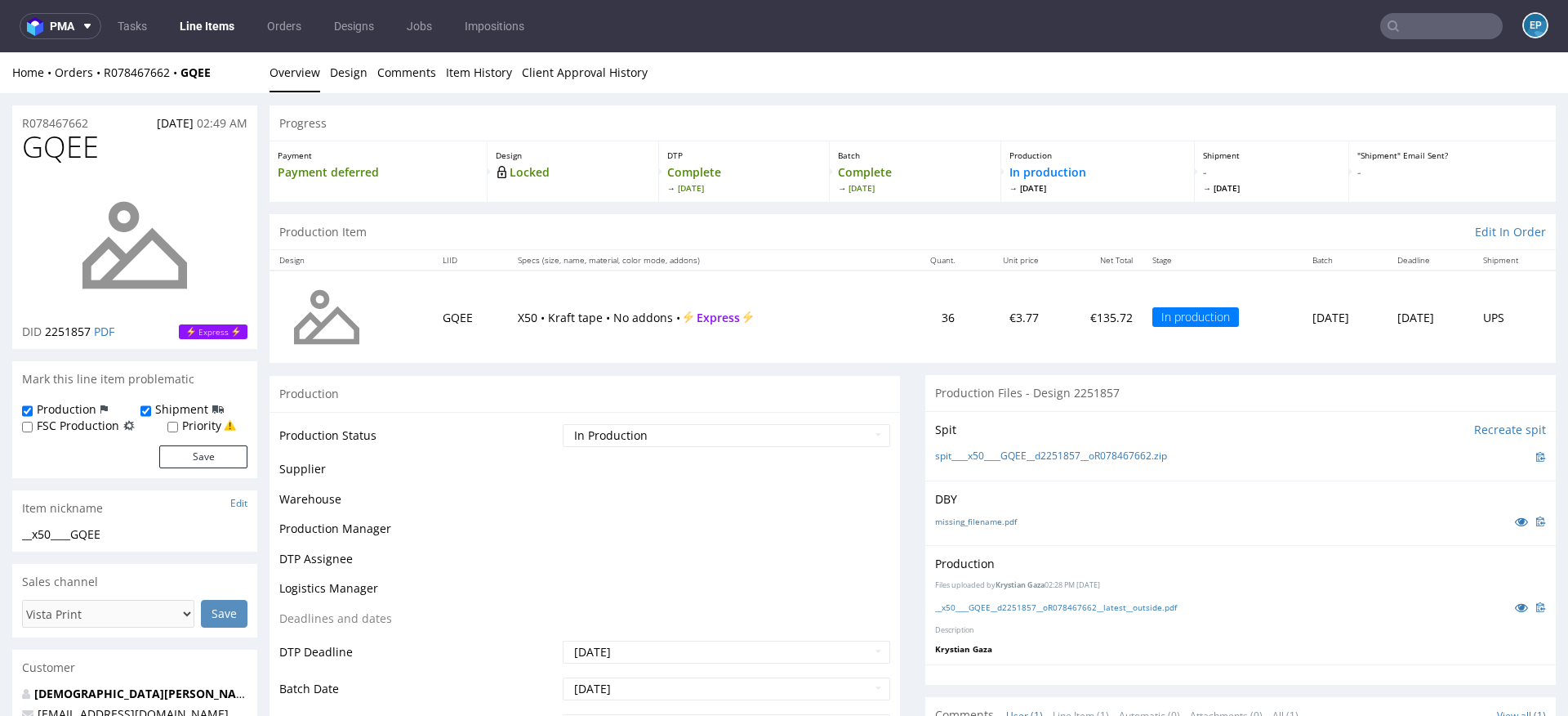
scroll to position [0, 0]
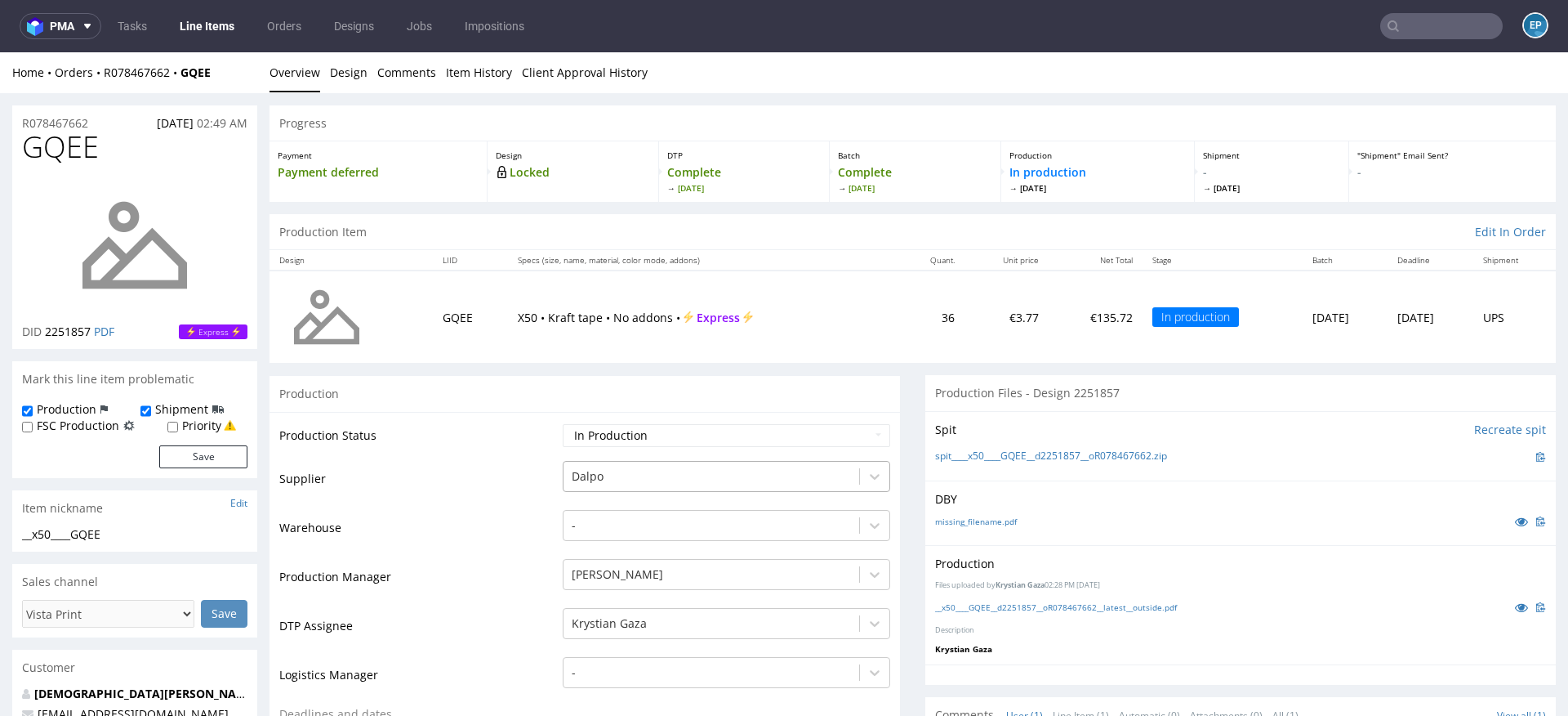
click at [582, 466] on div at bounding box center [711, 475] width 279 height 19
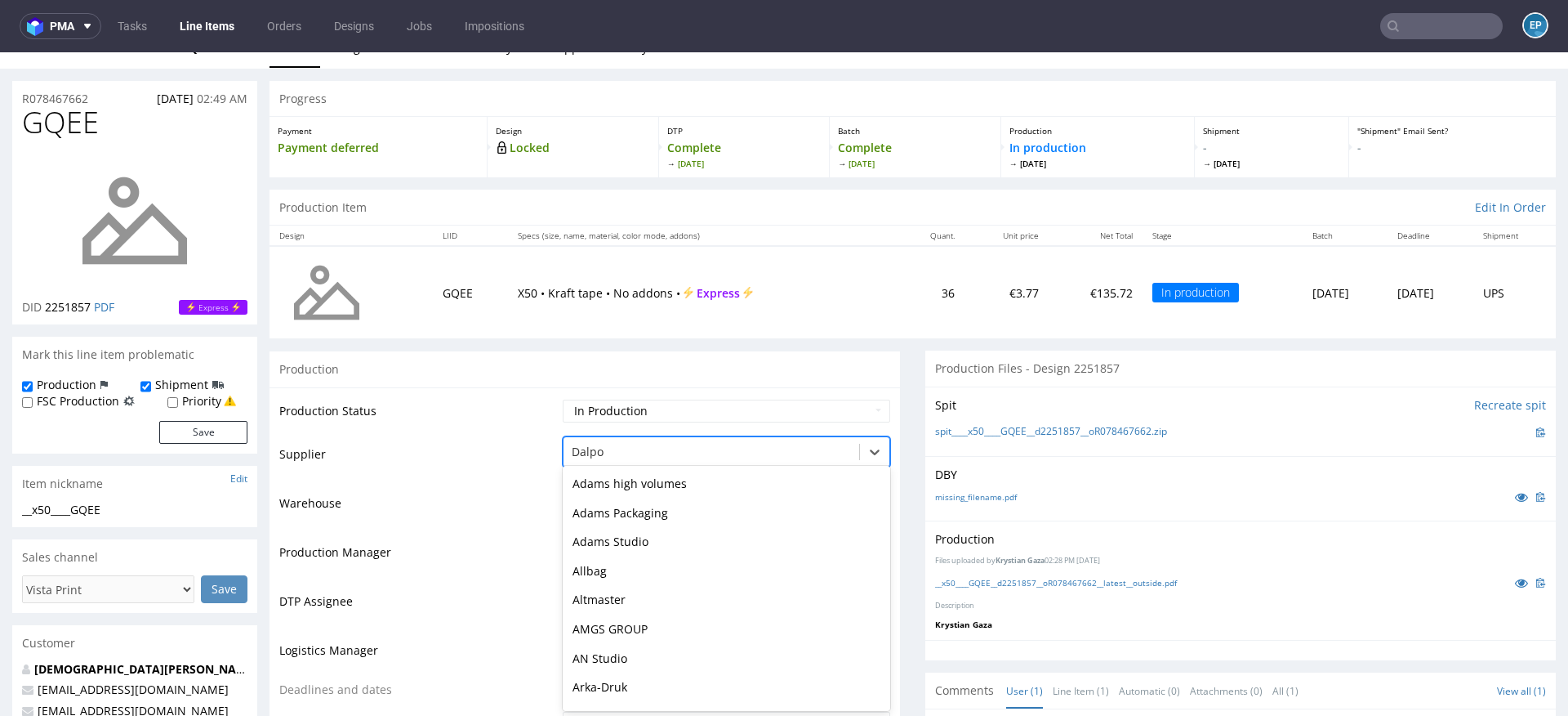
scroll to position [525, 0]
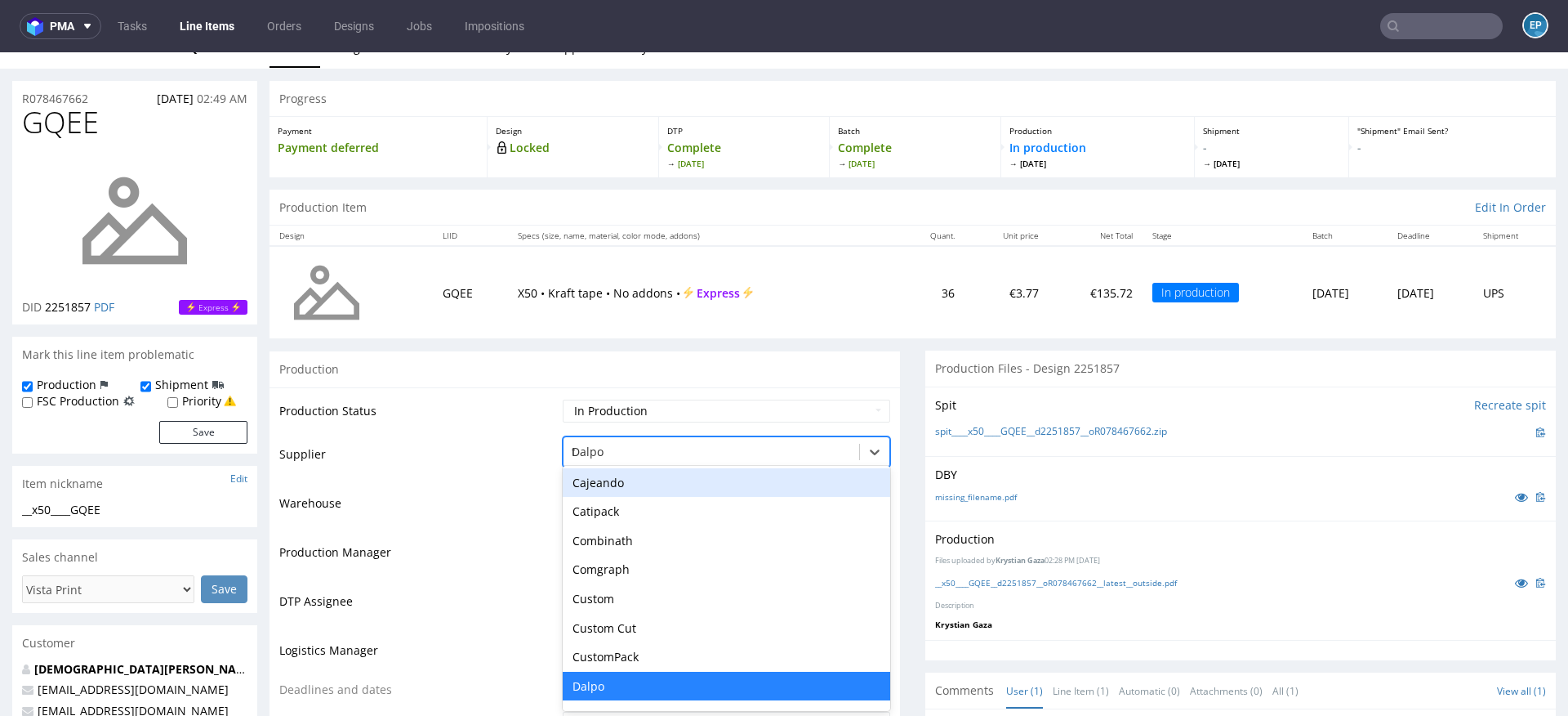
type input "tc"
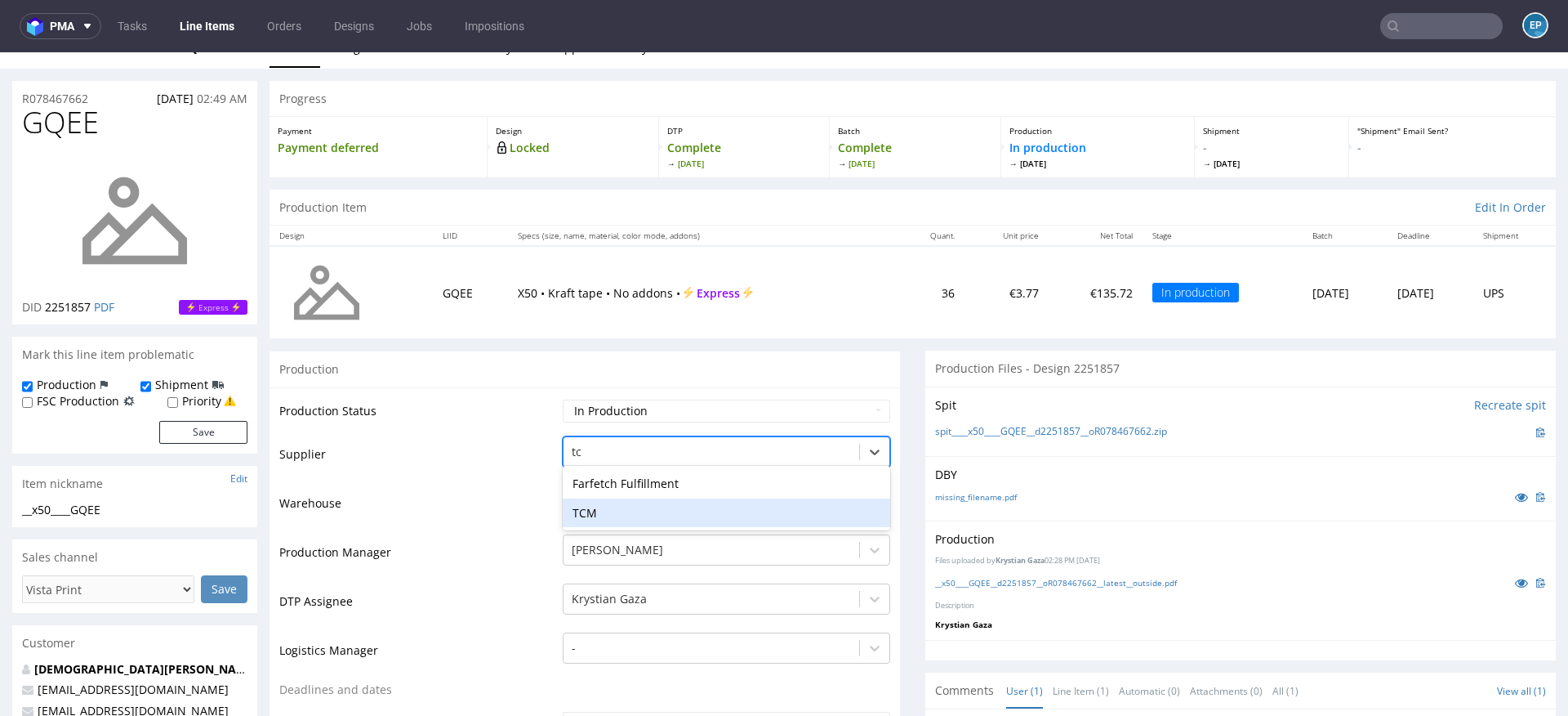
click at [600, 504] on div "TCM" at bounding box center [727, 513] width 327 height 30
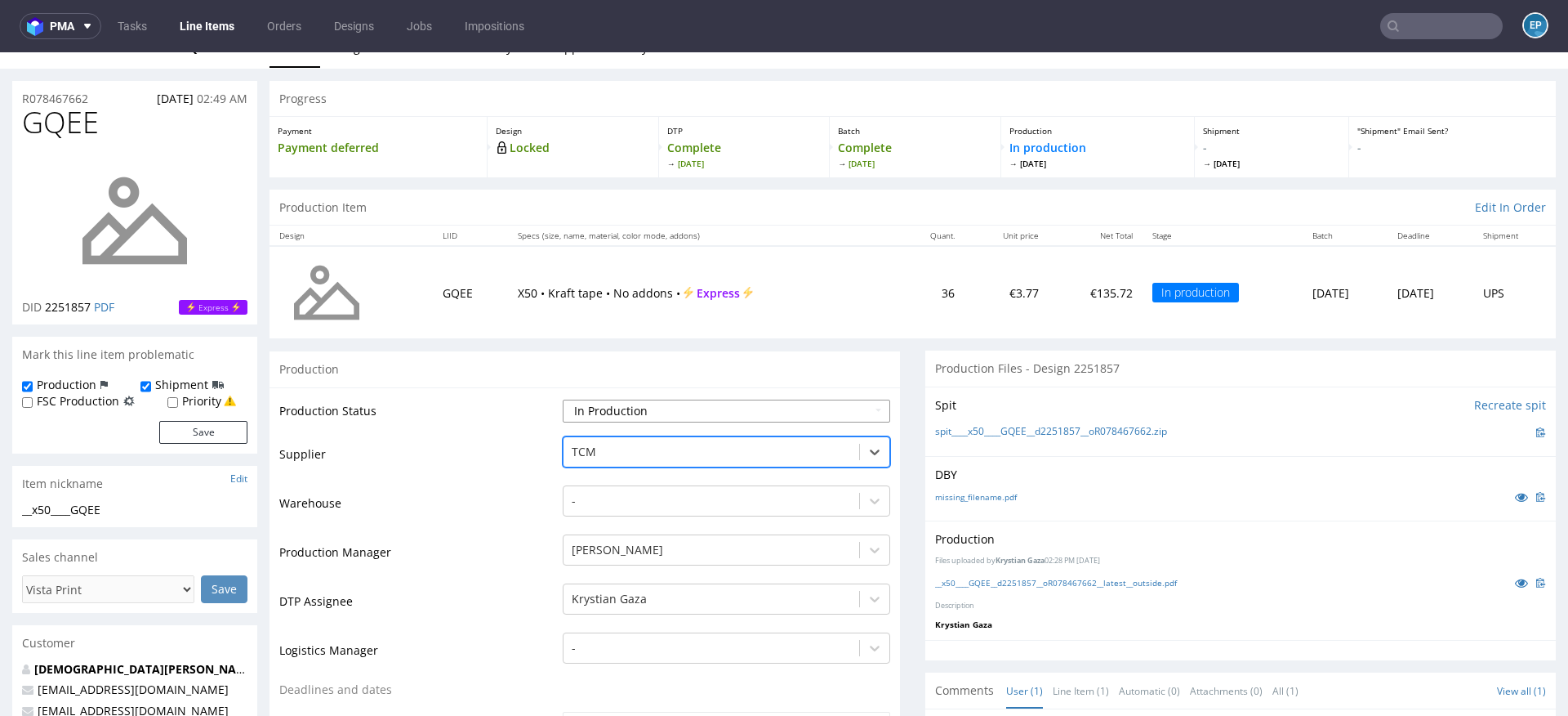
click at [600, 407] on select "Waiting for Artwork Waiting for Diecut Waiting for Mockup Waiting for DTP Waiti…" at bounding box center [727, 411] width 327 height 23
select select "dtp_production_ready"
click at [563, 400] on select "Waiting for Artwork Waiting for Diecut Waiting for Mockup Waiting for DTP Waiti…" at bounding box center [727, 411] width 327 height 23
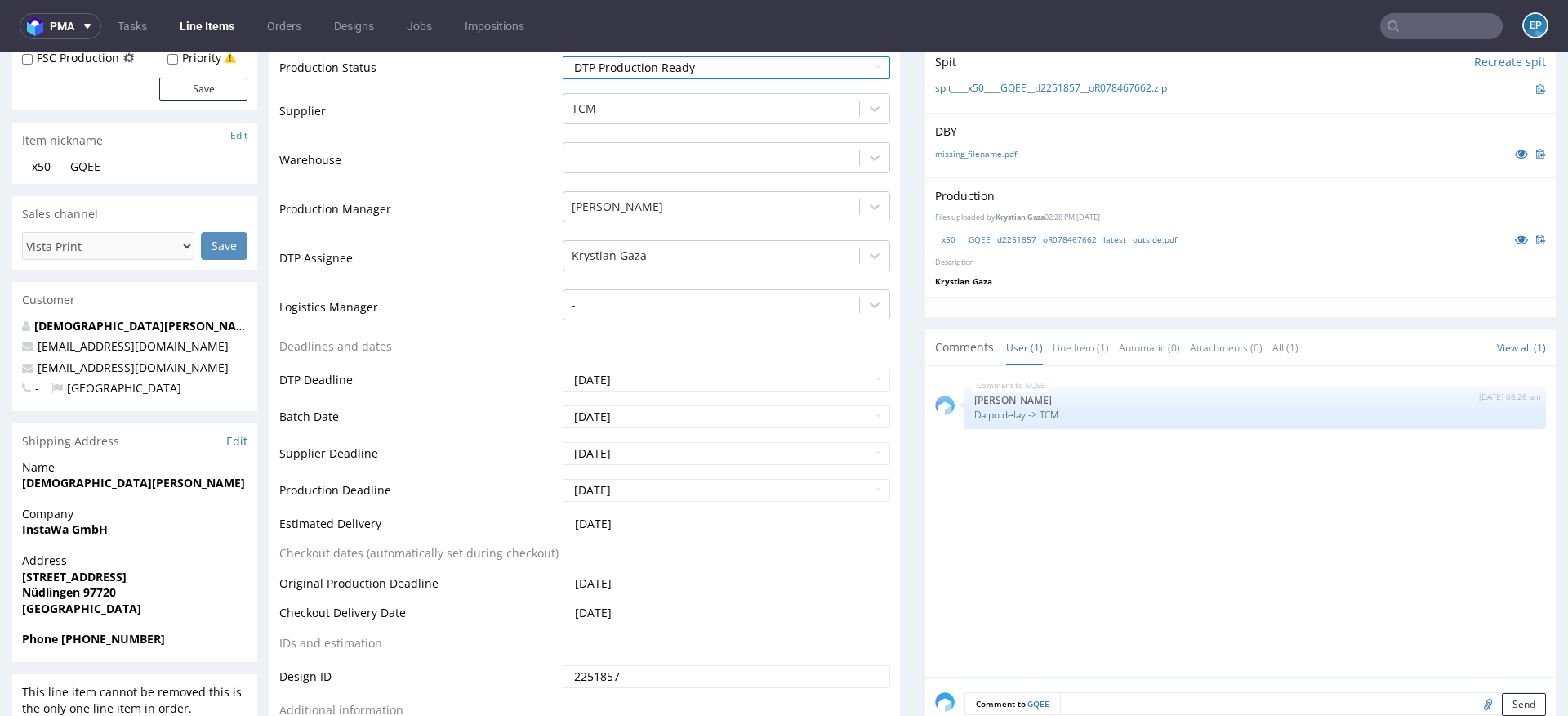
scroll to position [451, 0]
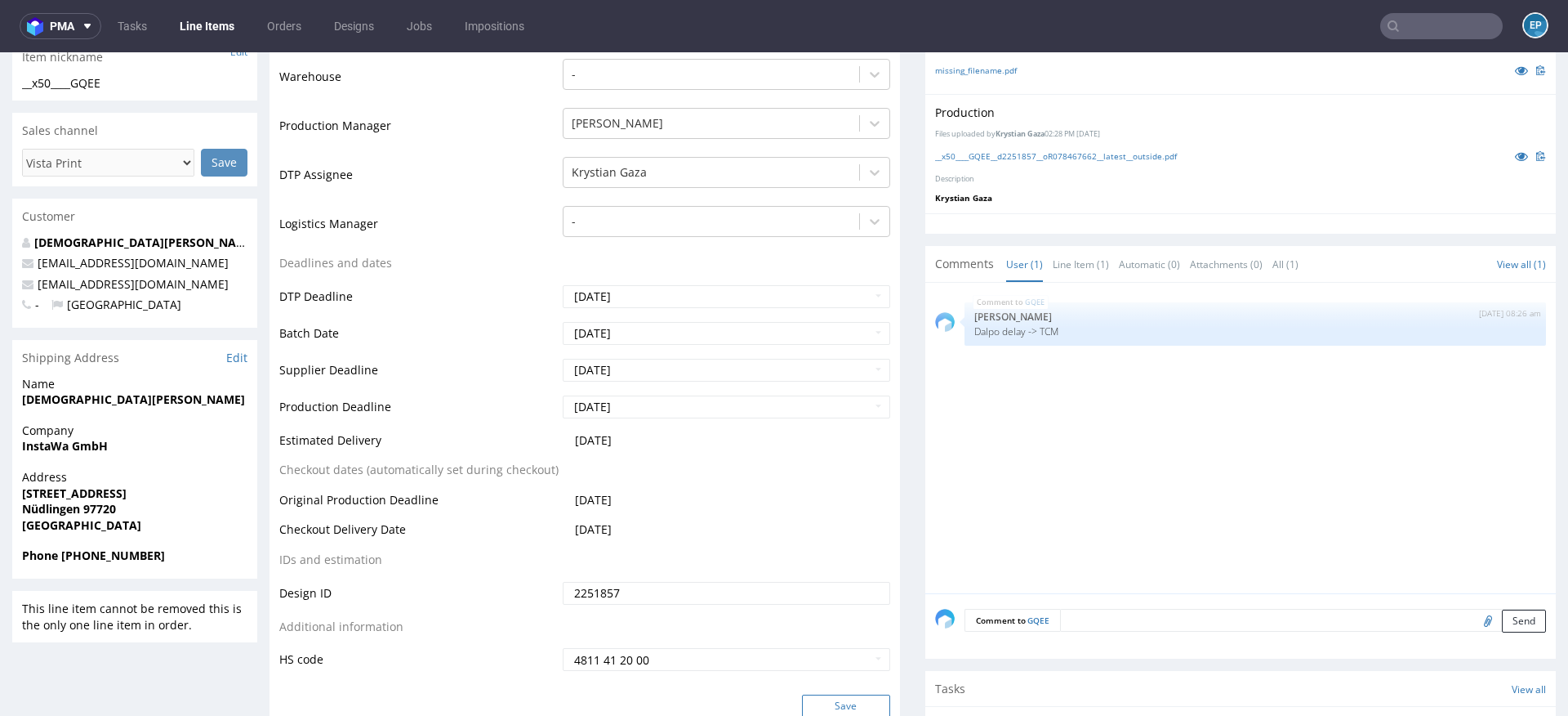
click at [839, 697] on button "Save" at bounding box center [845, 706] width 88 height 23
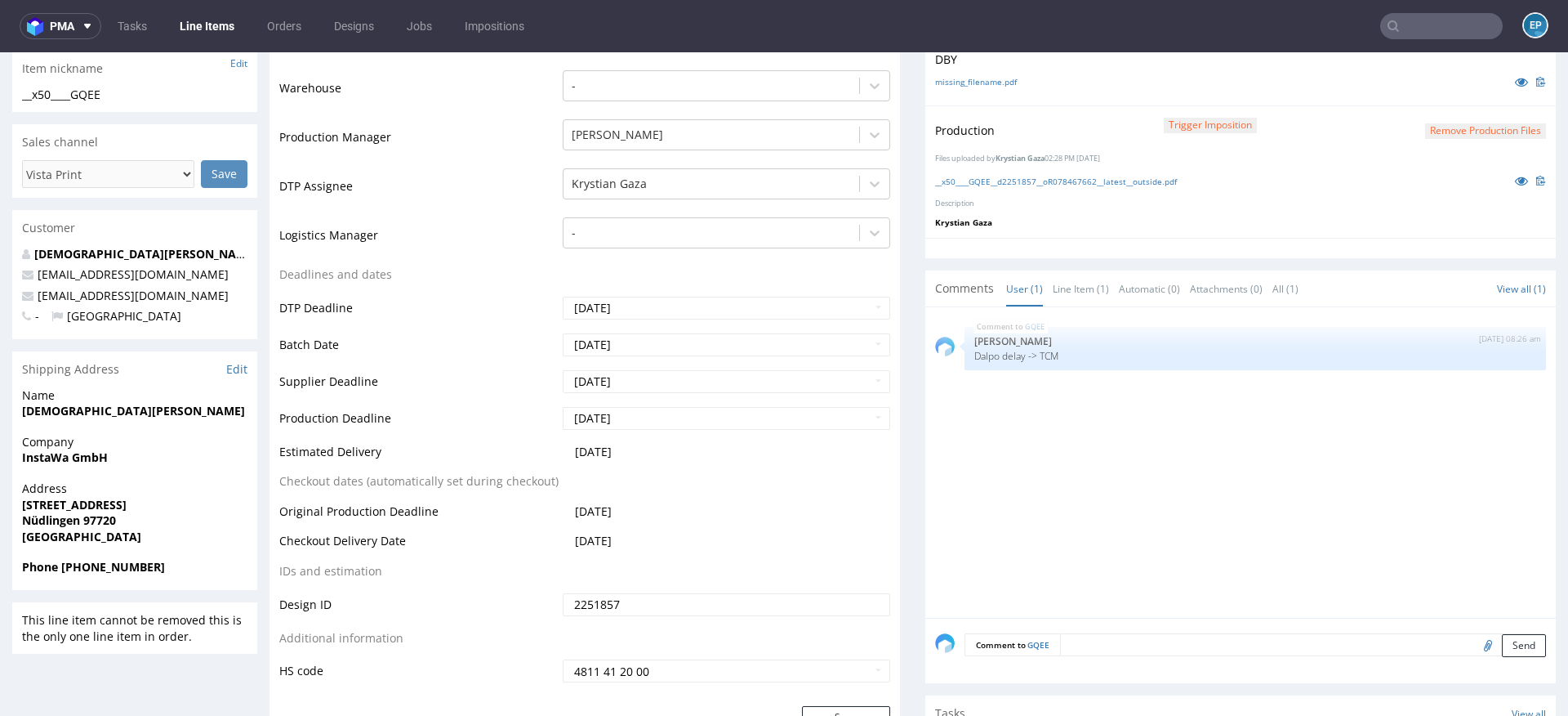
scroll to position [439, 0]
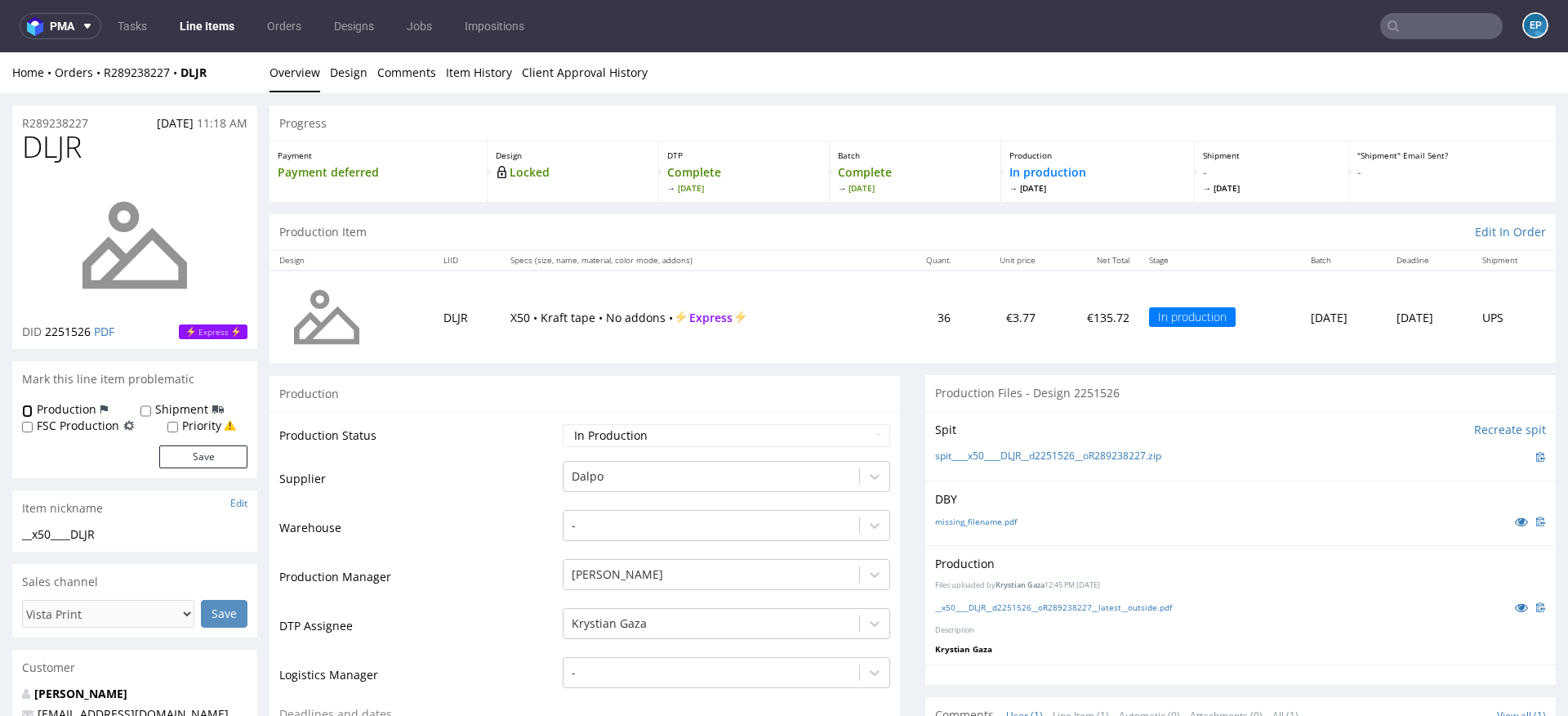
click at [28, 412] on input "Production" at bounding box center [27, 411] width 10 height 13
checkbox input "true"
click at [173, 412] on label "Shipment" at bounding box center [181, 410] width 53 height 17
click at [151, 412] on input "Shipment" at bounding box center [145, 411] width 10 height 13
checkbox input "true"
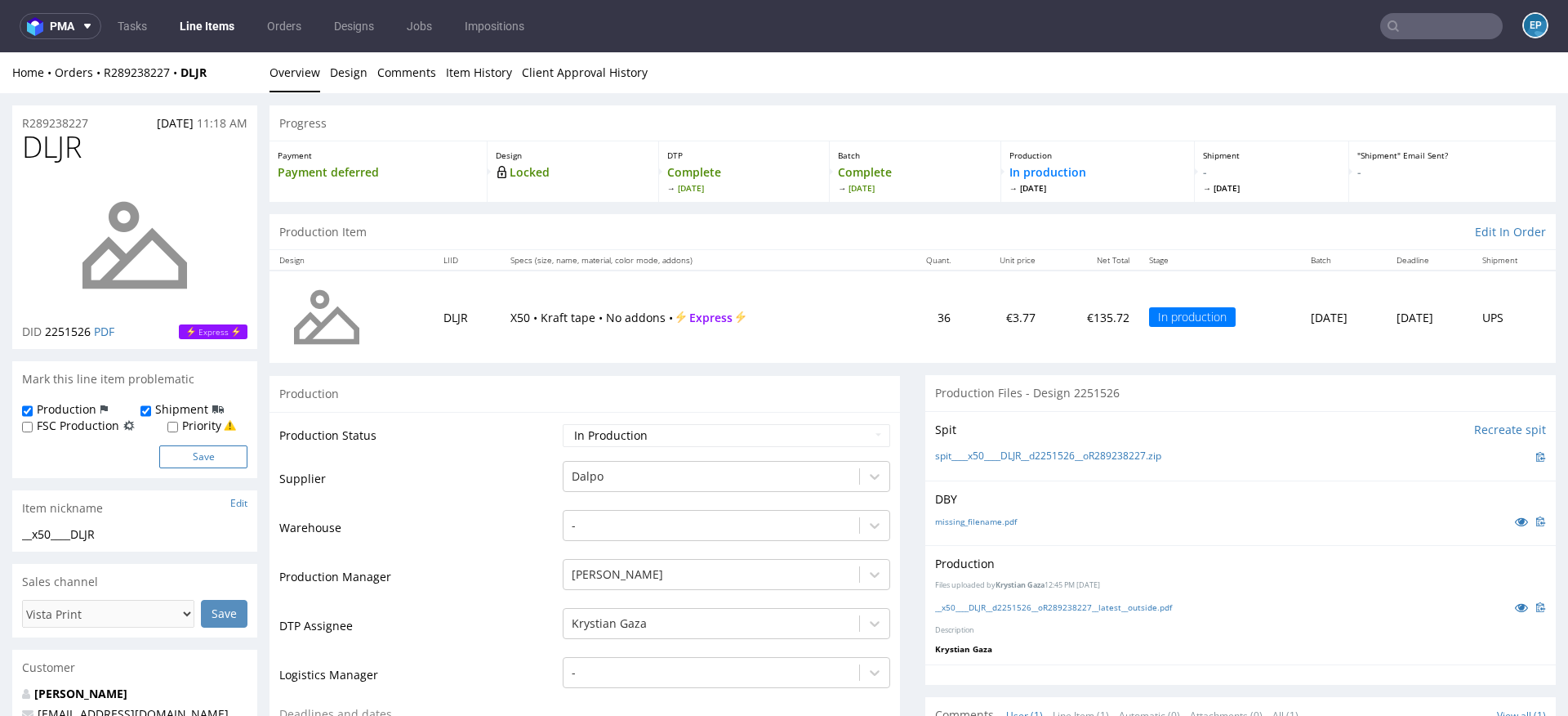
click at [192, 456] on button "Save" at bounding box center [202, 456] width 88 height 23
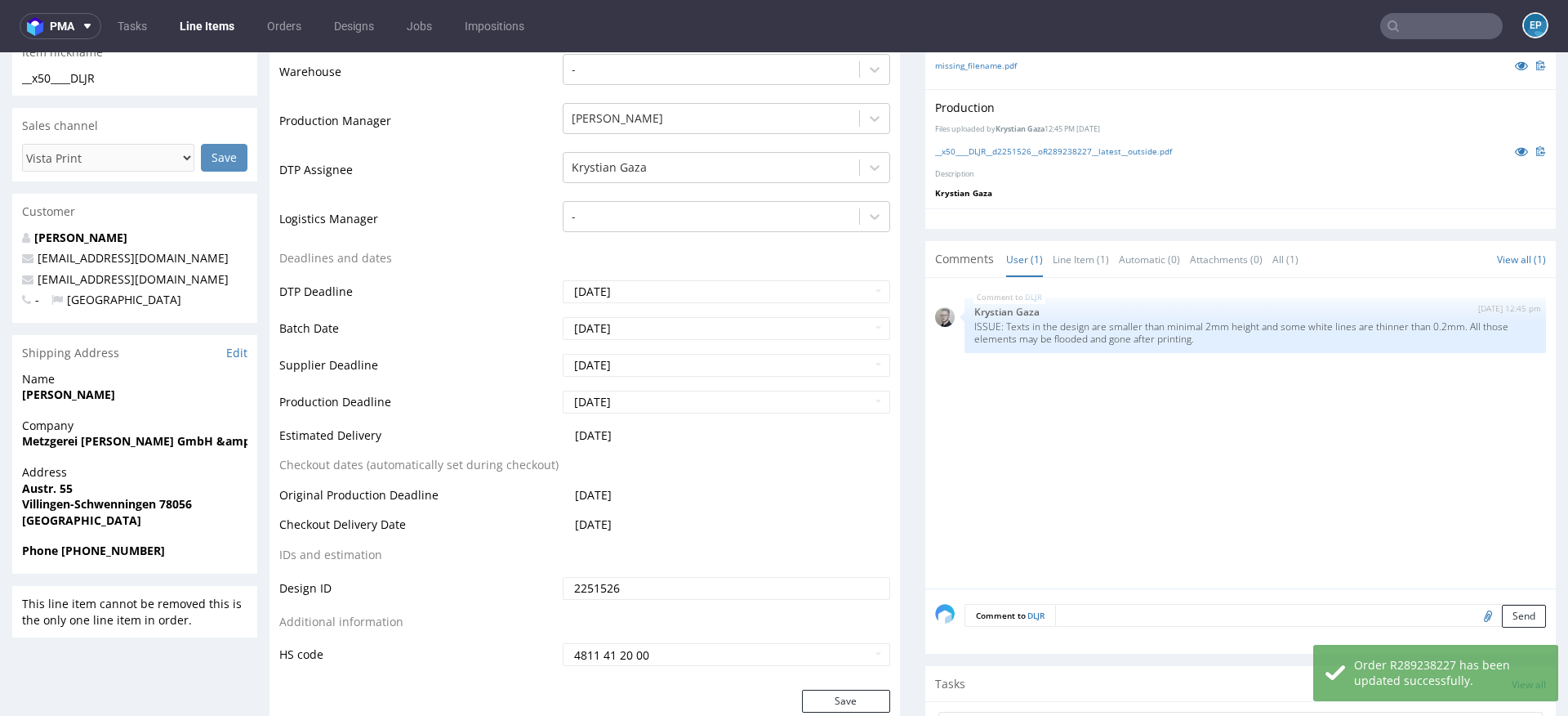
scroll to position [477, 0]
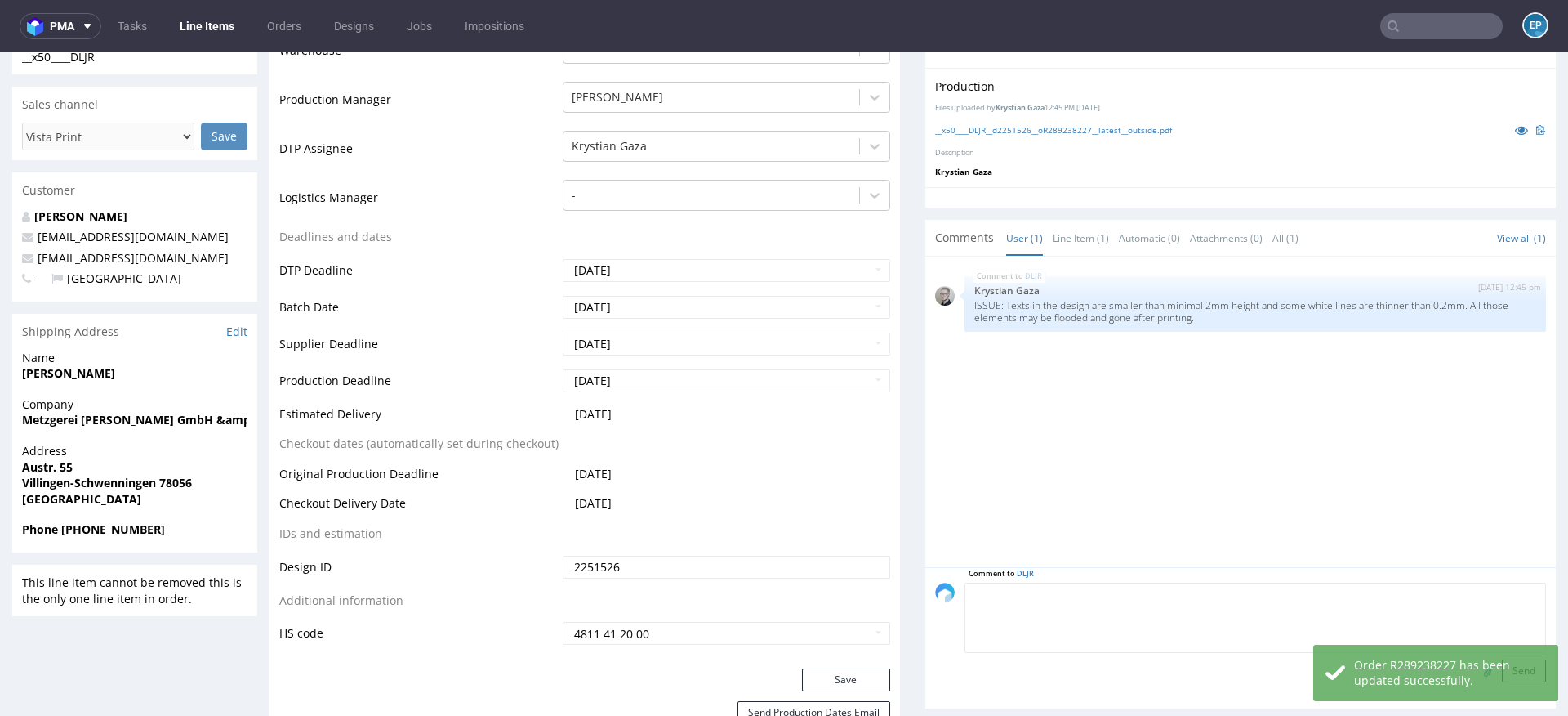
click at [1085, 585] on textarea at bounding box center [1255, 618] width 582 height 70
paste textarea "Dalpo delay -> TCM"
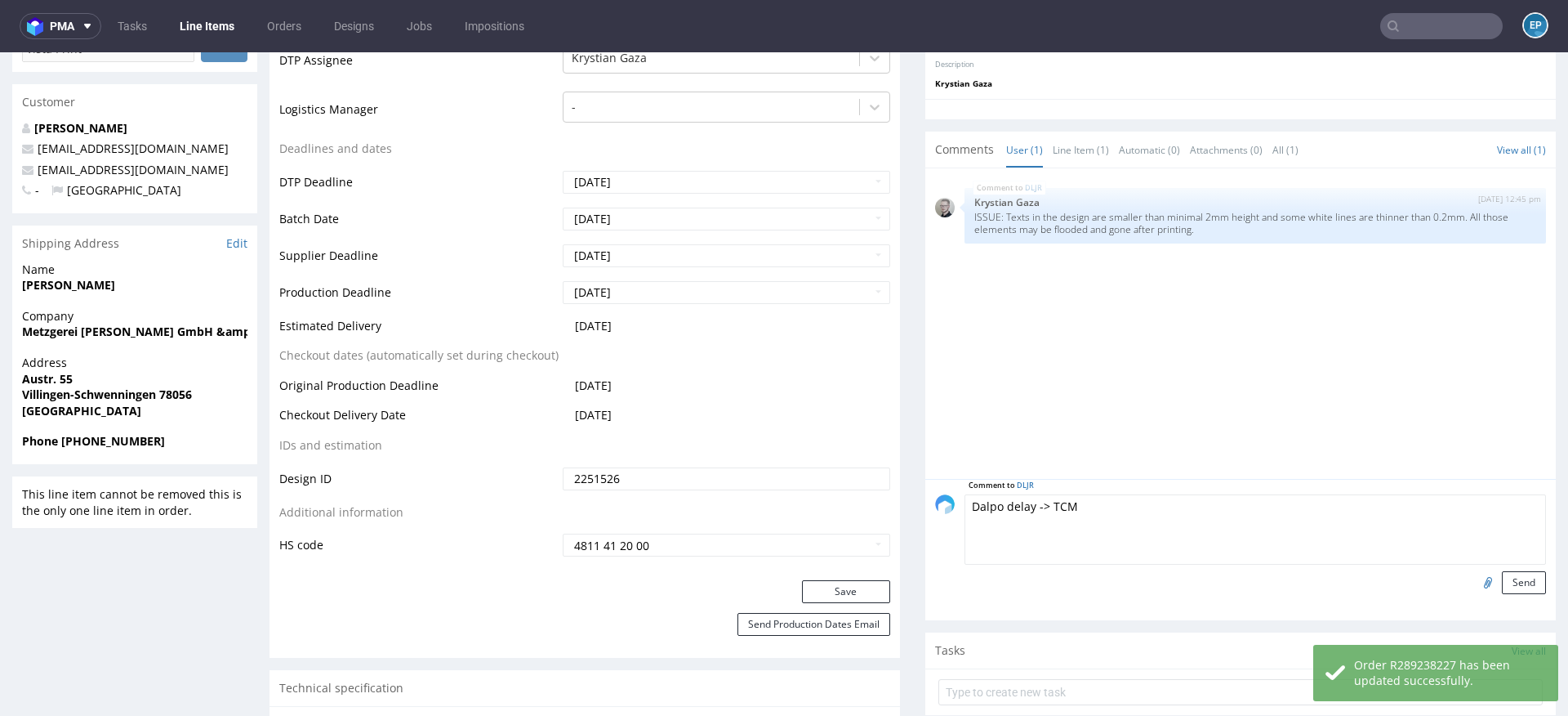
scroll to position [623, 0]
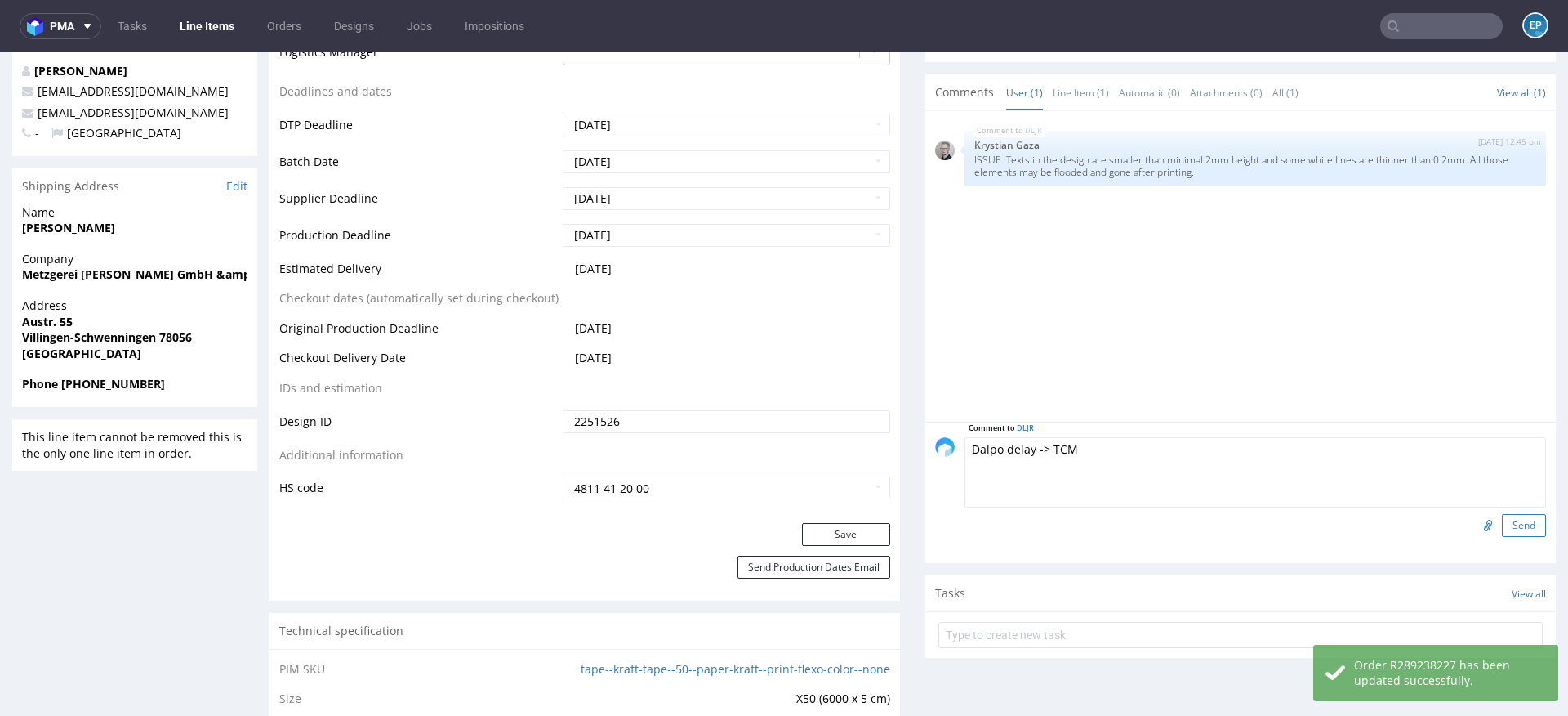
type textarea "Dalpo delay -> TCM"
click at [1501, 524] on button "Send" at bounding box center [1524, 525] width 44 height 23
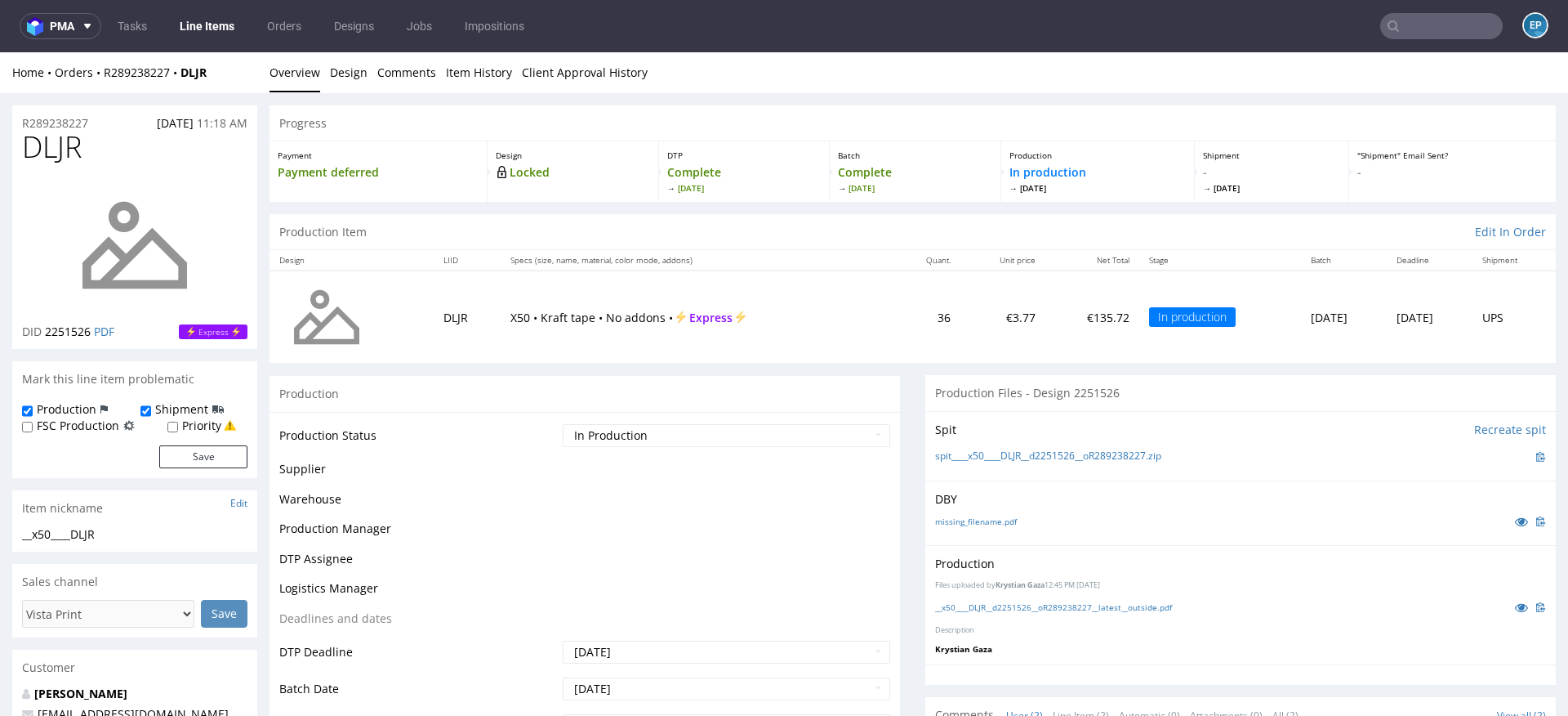
scroll to position [0, 0]
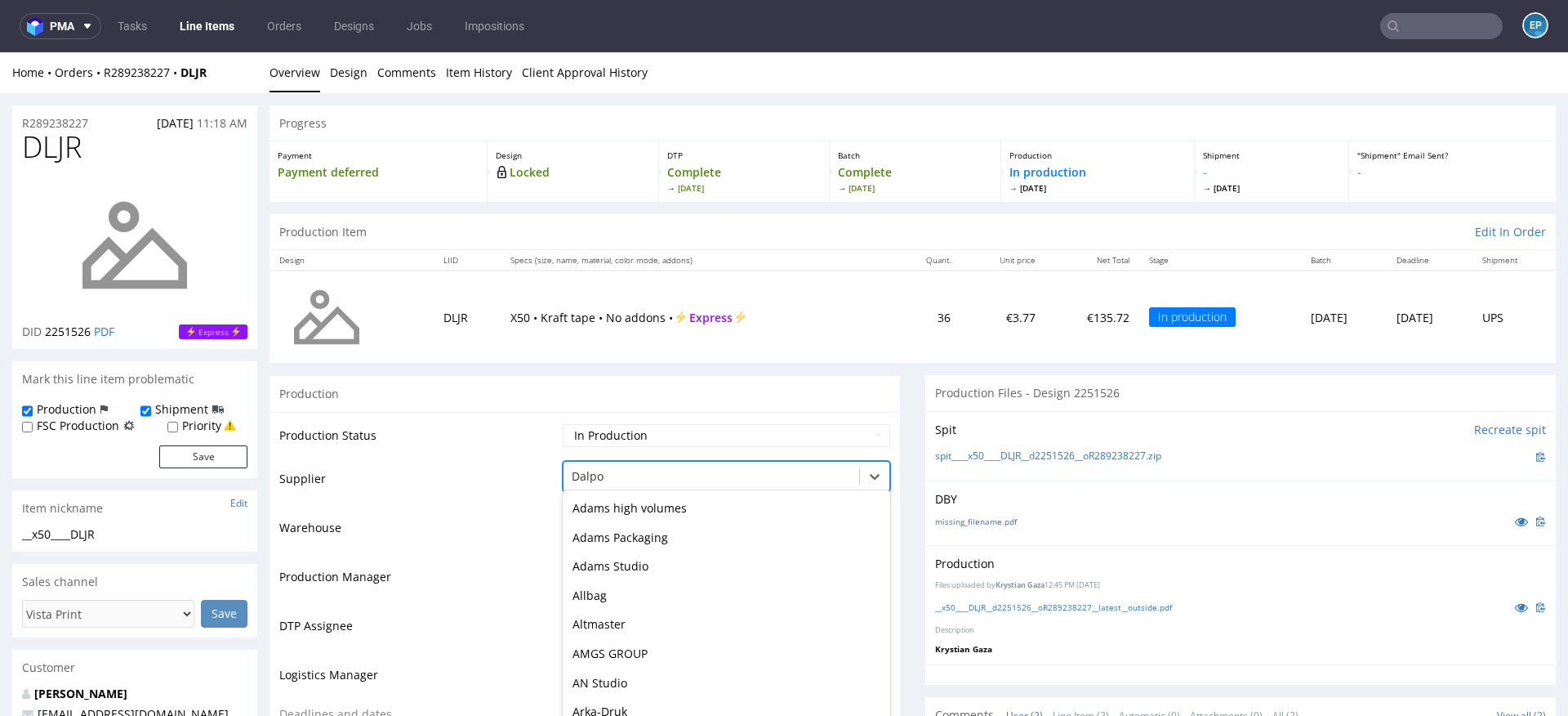
click at [574, 474] on div "Dalpo selected, 26 of 172. 172 results available. Use Up and Down to choose opt…" at bounding box center [727, 472] width 327 height 23
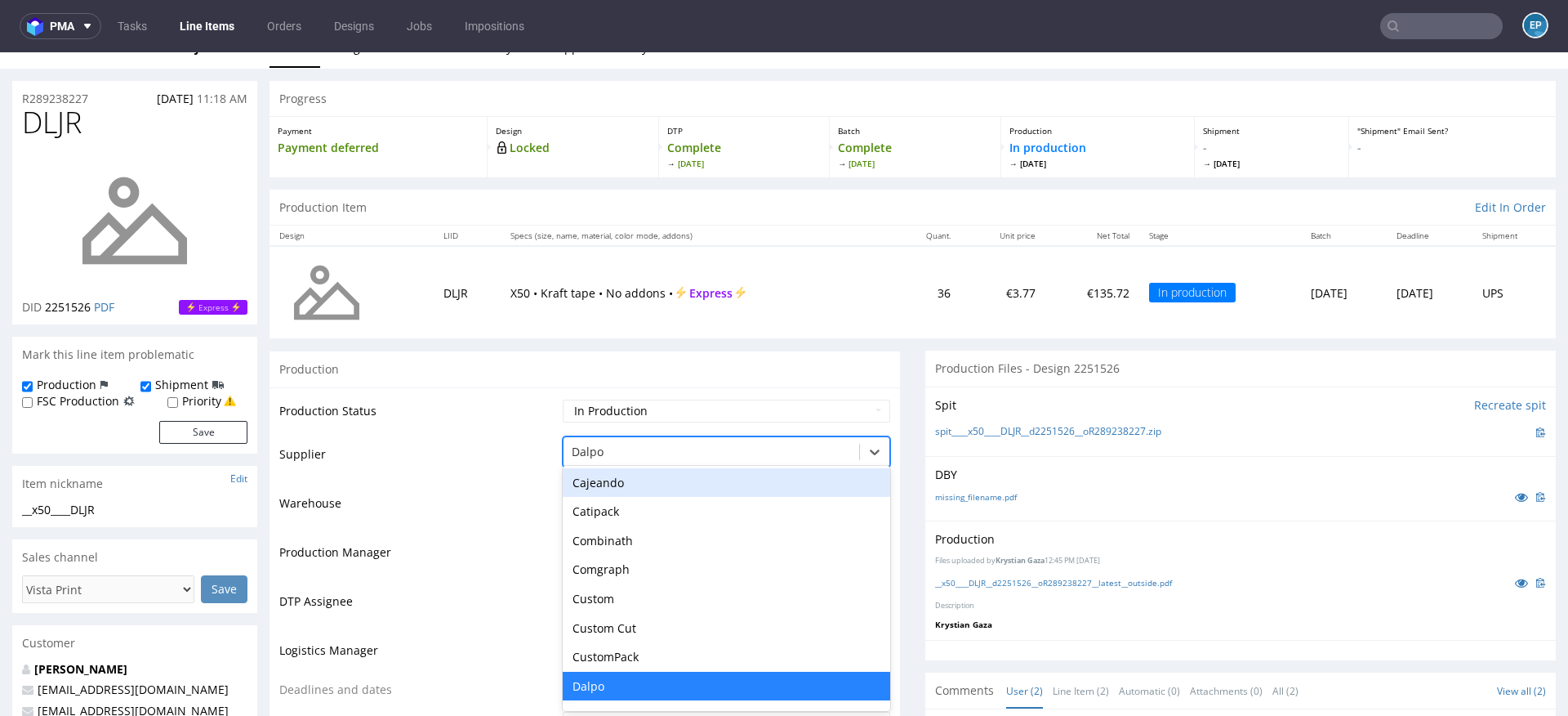
scroll to position [24, 0]
type input "tc"
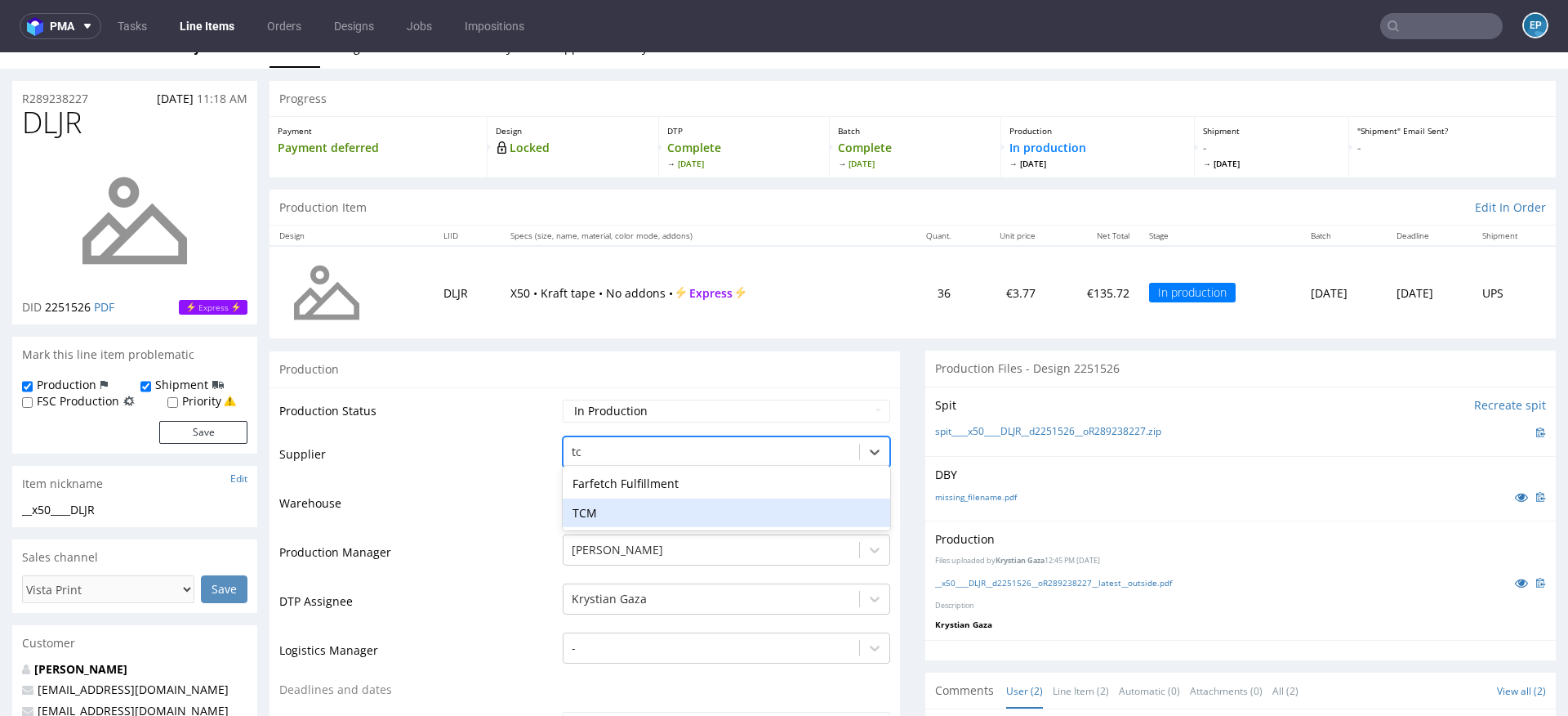
drag, startPoint x: 590, startPoint y: 504, endPoint x: 590, endPoint y: 489, distance: 15.0
click at [590, 505] on div "TCM" at bounding box center [727, 513] width 327 height 30
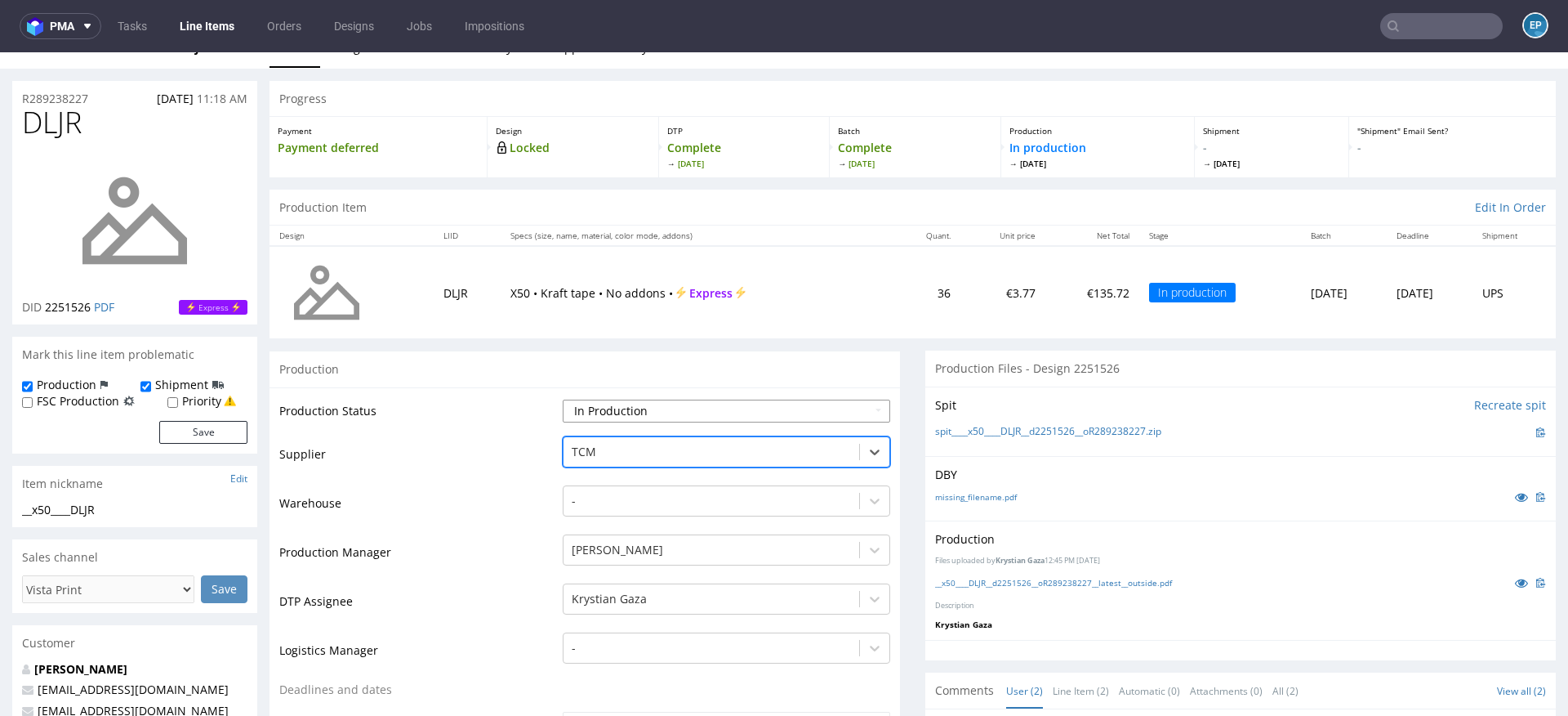
click at [590, 406] on select "Waiting for Artwork Waiting for Diecut Waiting for Mockup Waiting for DTP Waiti…" at bounding box center [727, 411] width 327 height 23
select select "dtp_production_ready"
click at [563, 400] on select "Waiting for Artwork Waiting for Diecut Waiting for Mockup Waiting for DTP Waiti…" at bounding box center [727, 411] width 327 height 23
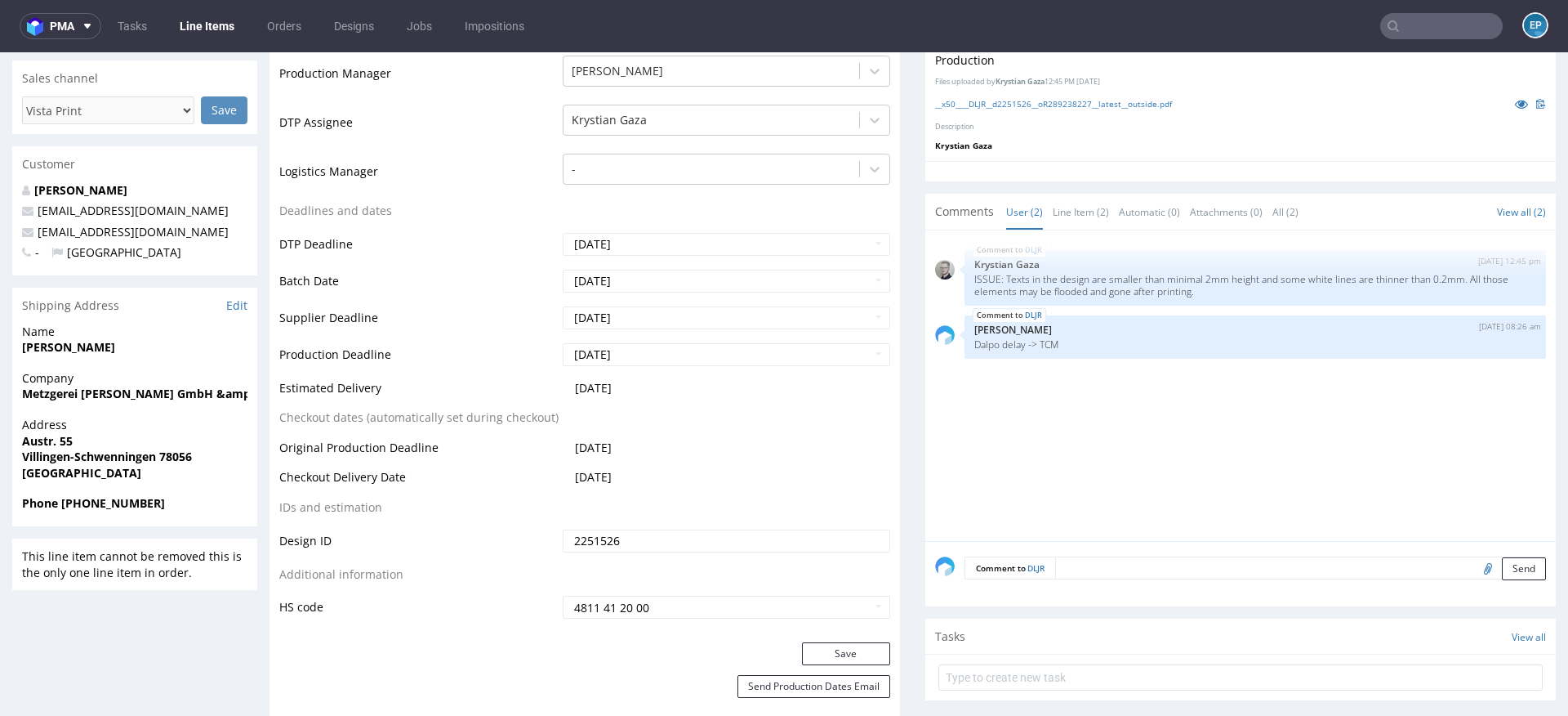
scroll to position [514, 0]
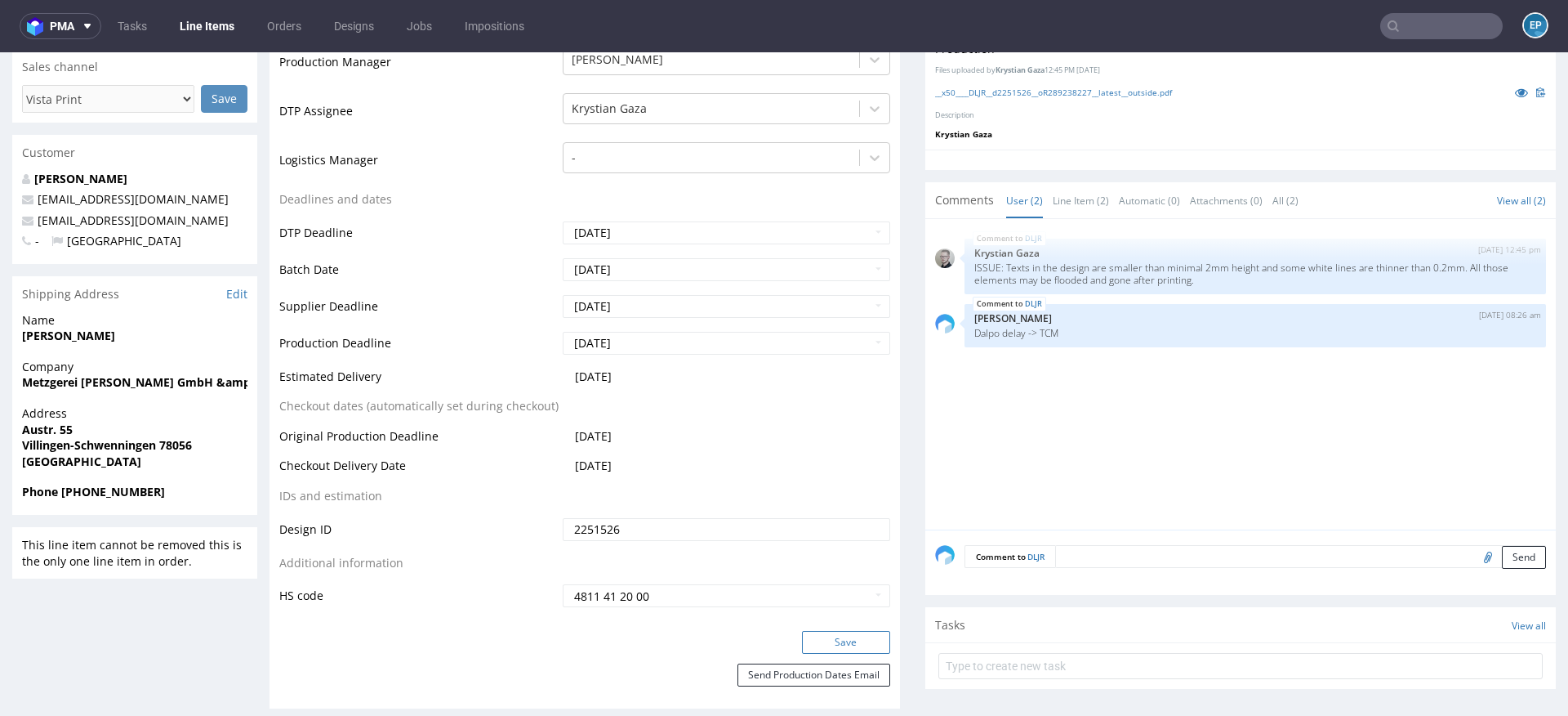
click at [802, 636] on button "Save" at bounding box center [845, 642] width 88 height 23
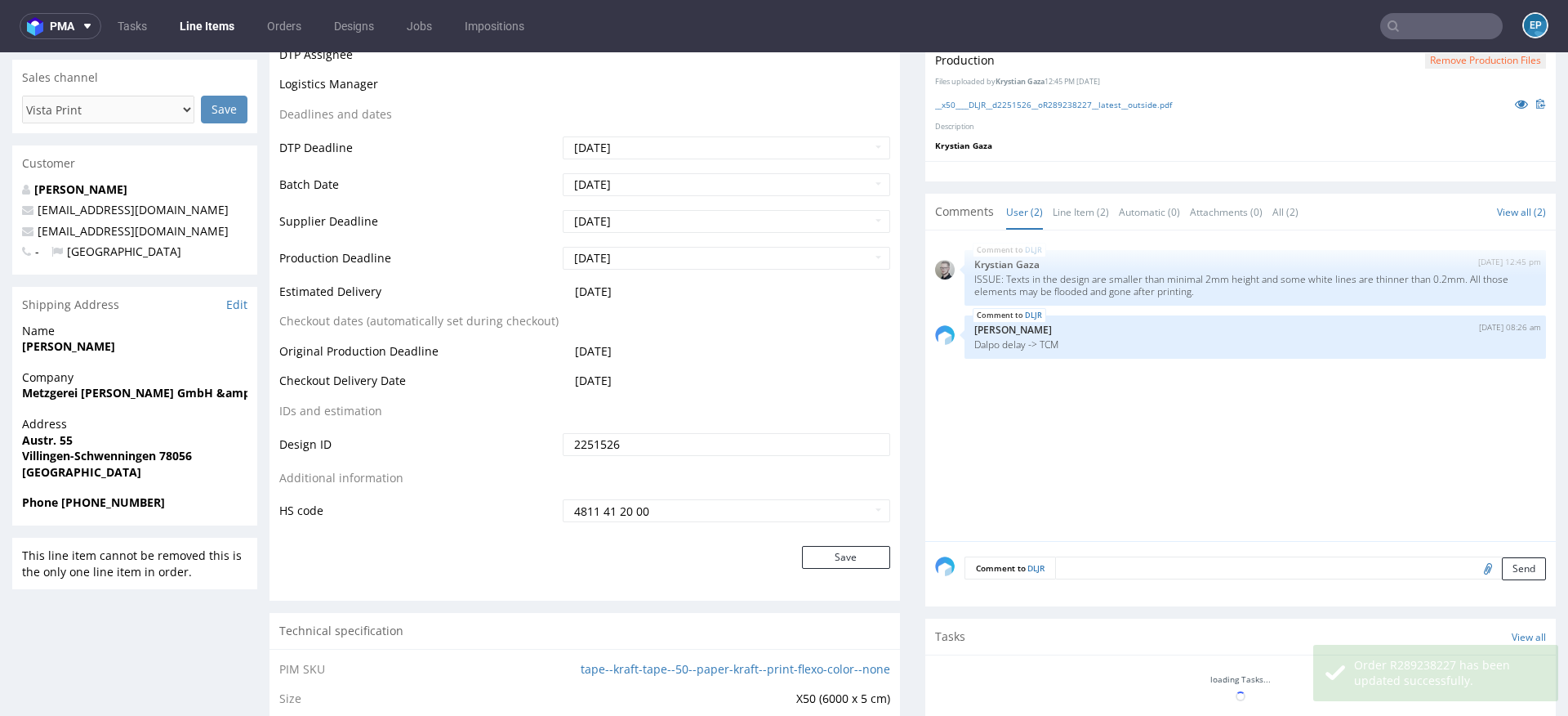
scroll to position [504, 0]
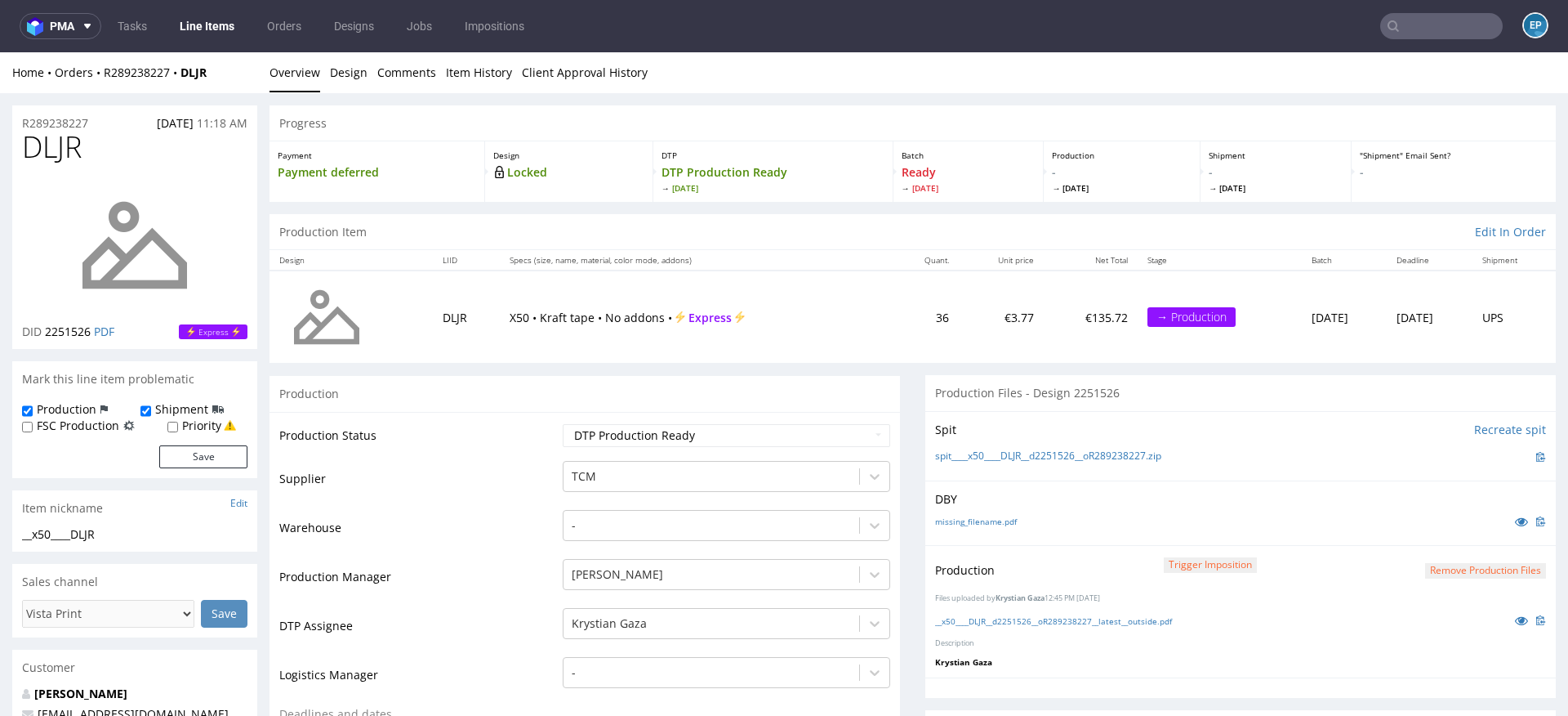
click at [1432, 17] on input "text" at bounding box center [1441, 26] width 122 height 26
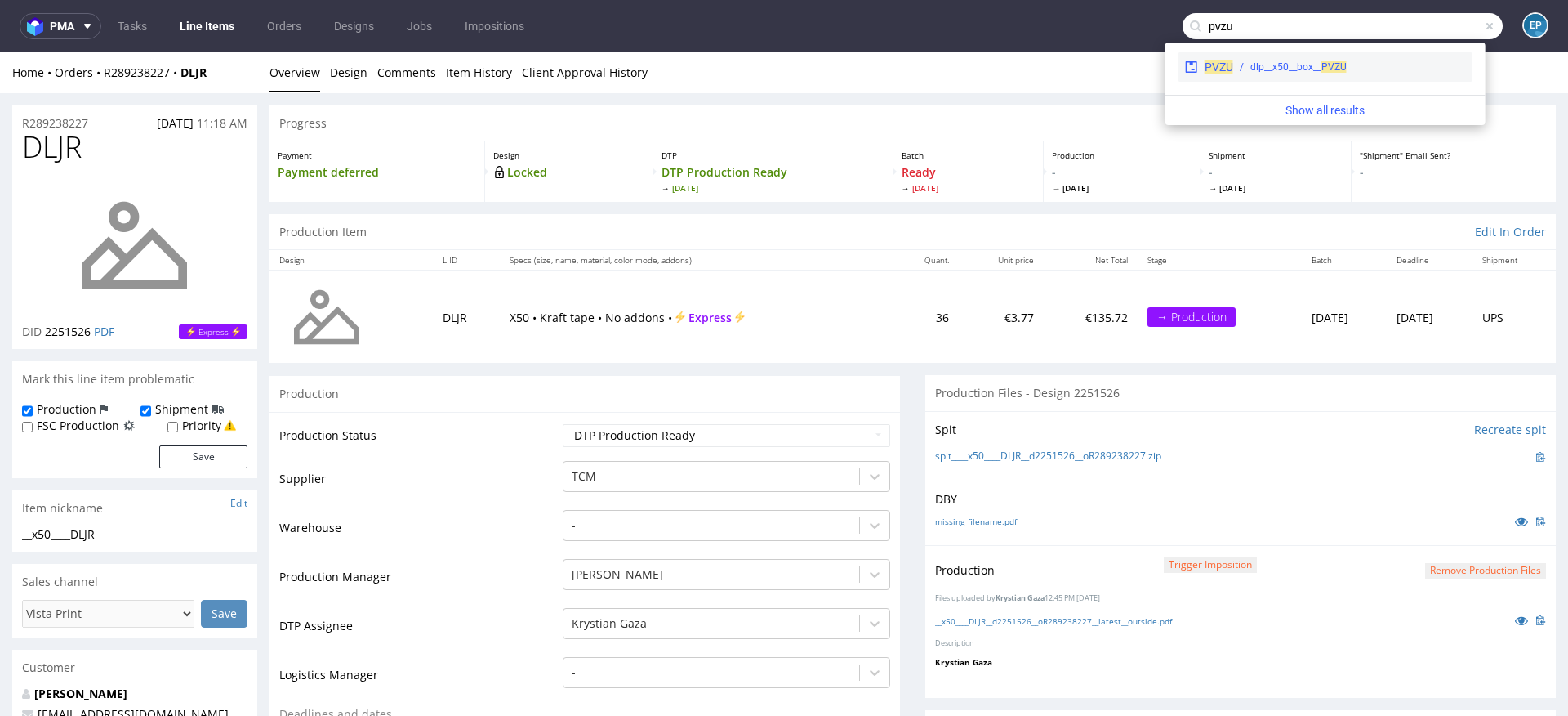
type input "pvzu"
click at [1267, 66] on div "dlp__x50__box__ PVZU" at bounding box center [1298, 67] width 96 height 15
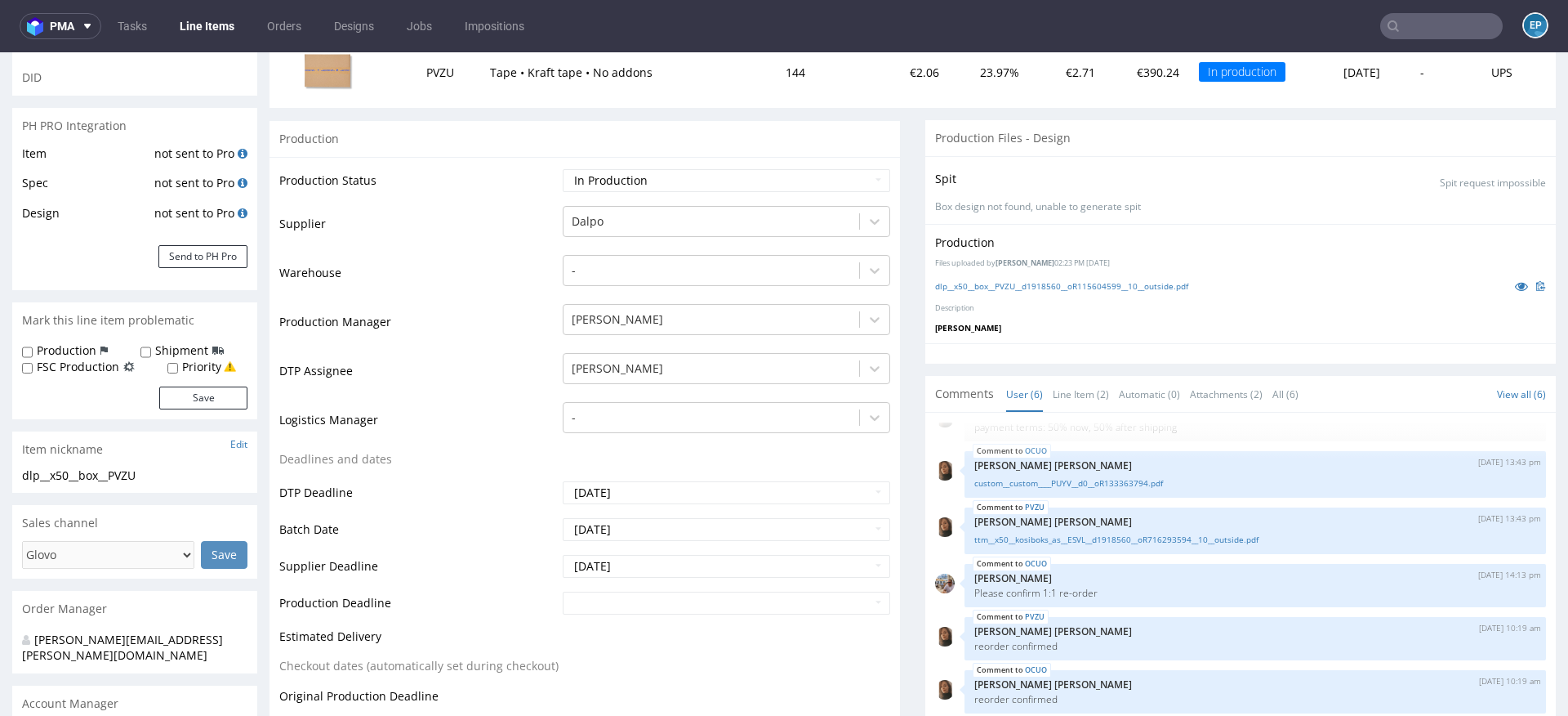
scroll to position [228, 0]
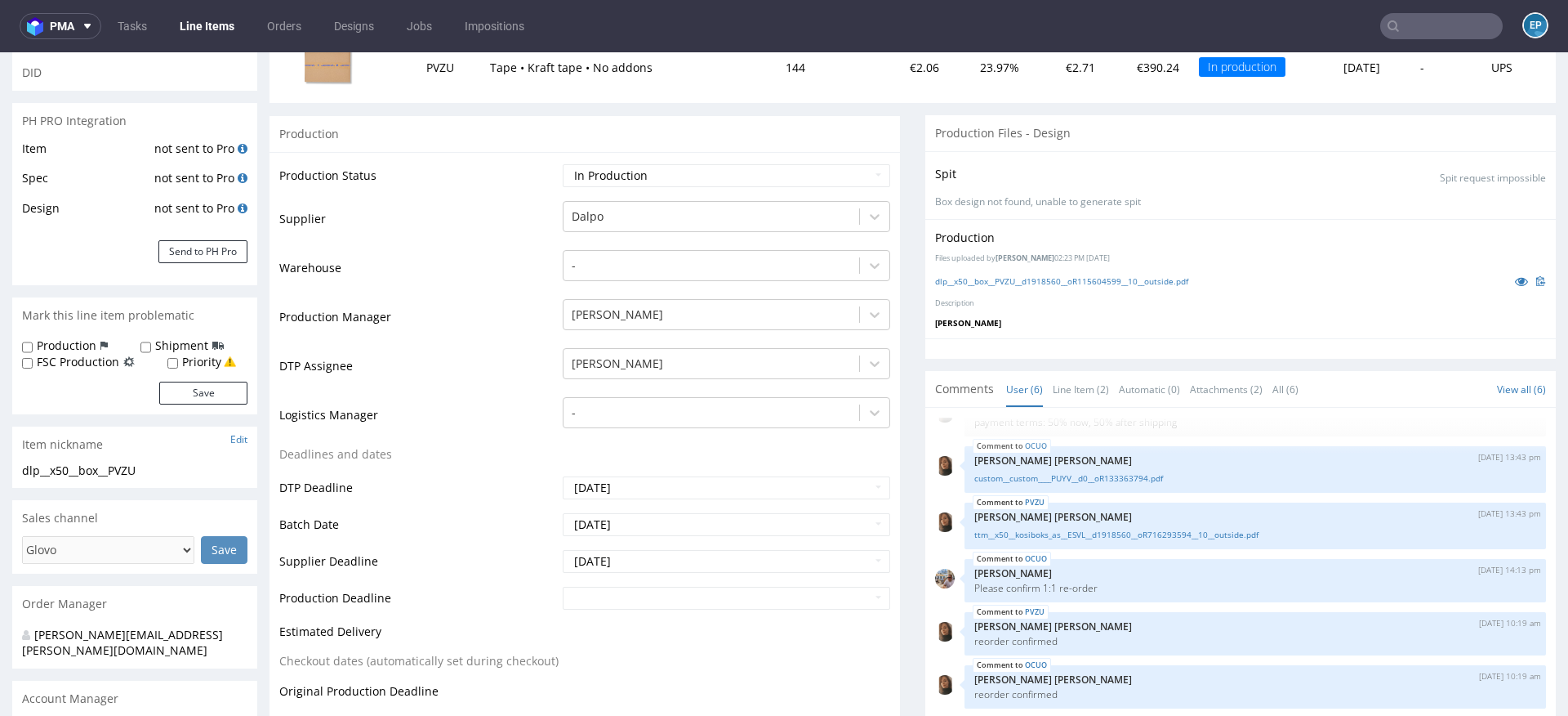
click at [59, 344] on label "Production" at bounding box center [67, 346] width 59 height 17
click at [32, 344] on input "Production" at bounding box center [27, 347] width 10 height 13
checkbox input "true"
click at [161, 345] on label "Shipment" at bounding box center [181, 346] width 53 height 17
click at [151, 345] on input "Shipment" at bounding box center [145, 347] width 10 height 13
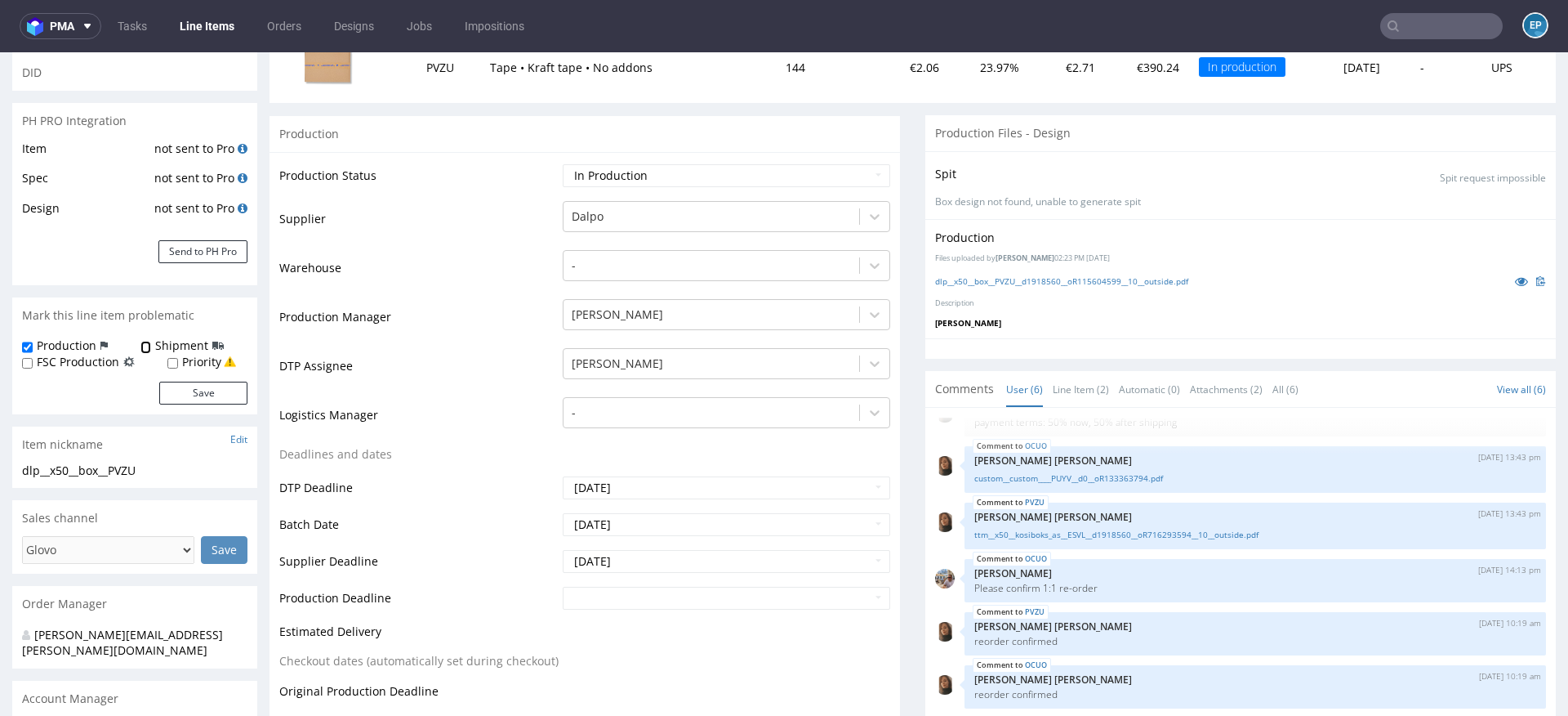
checkbox input "true"
click at [193, 394] on button "Save" at bounding box center [202, 393] width 88 height 23
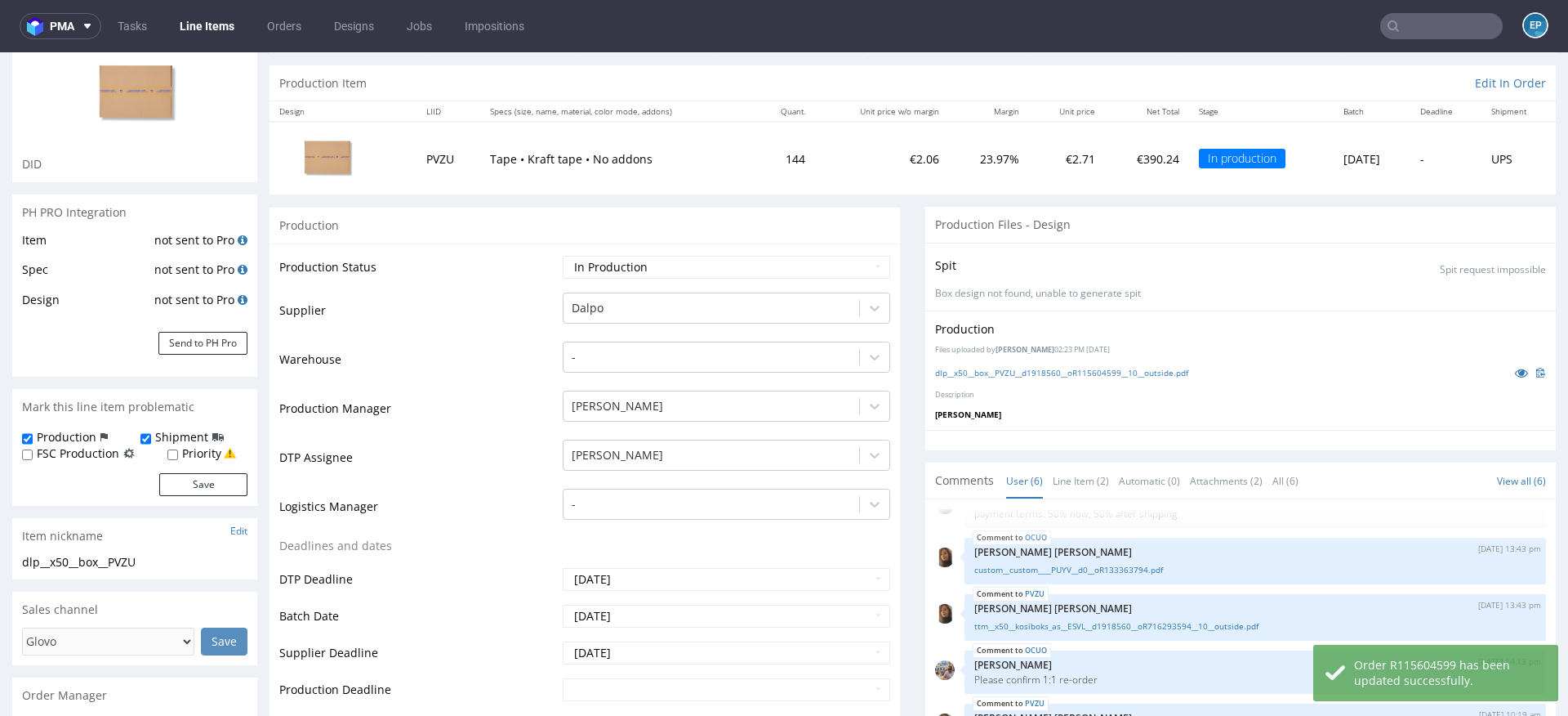
scroll to position [518, 0]
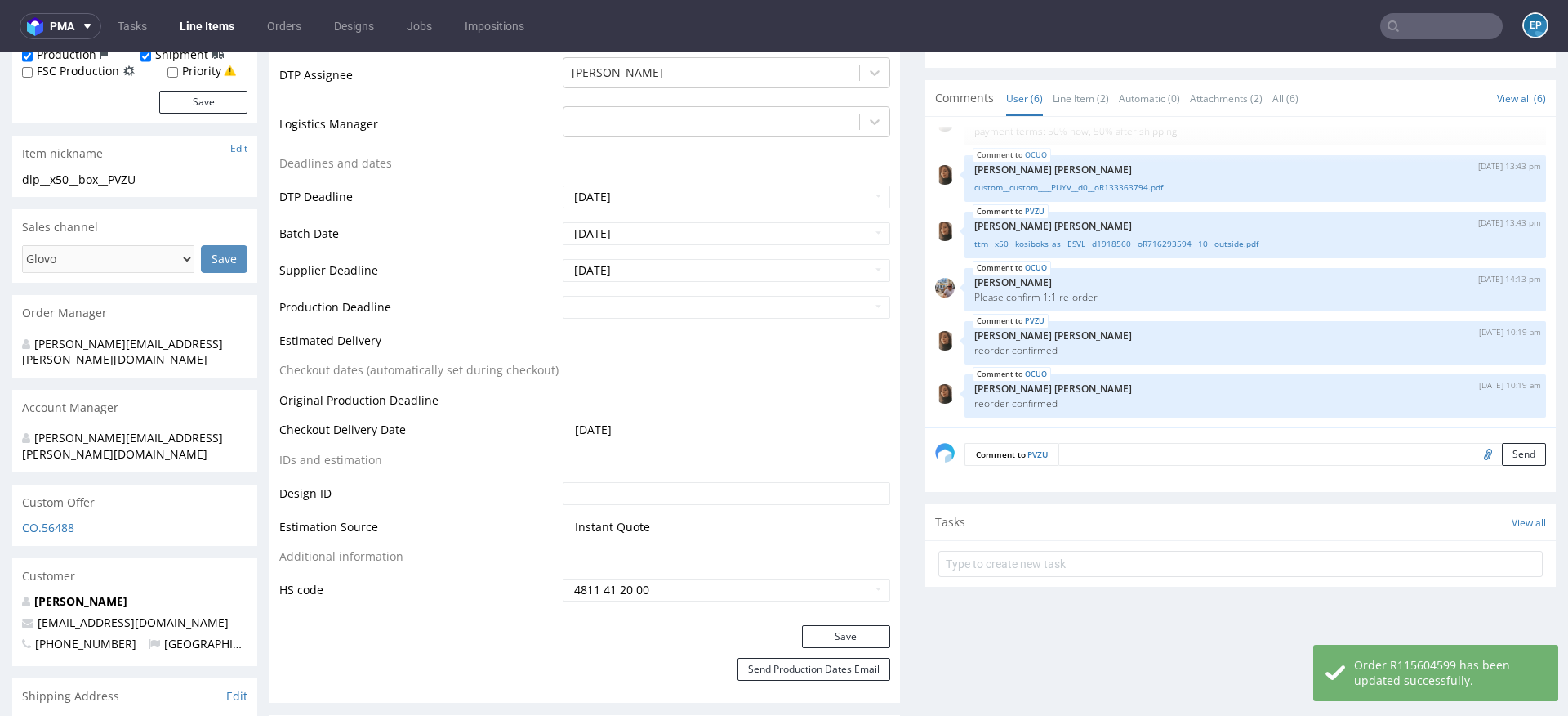
click at [1166, 468] on div "Comment to PVZU Send" at bounding box center [1241, 460] width 631 height 66
click at [1160, 451] on textarea at bounding box center [1302, 454] width 487 height 23
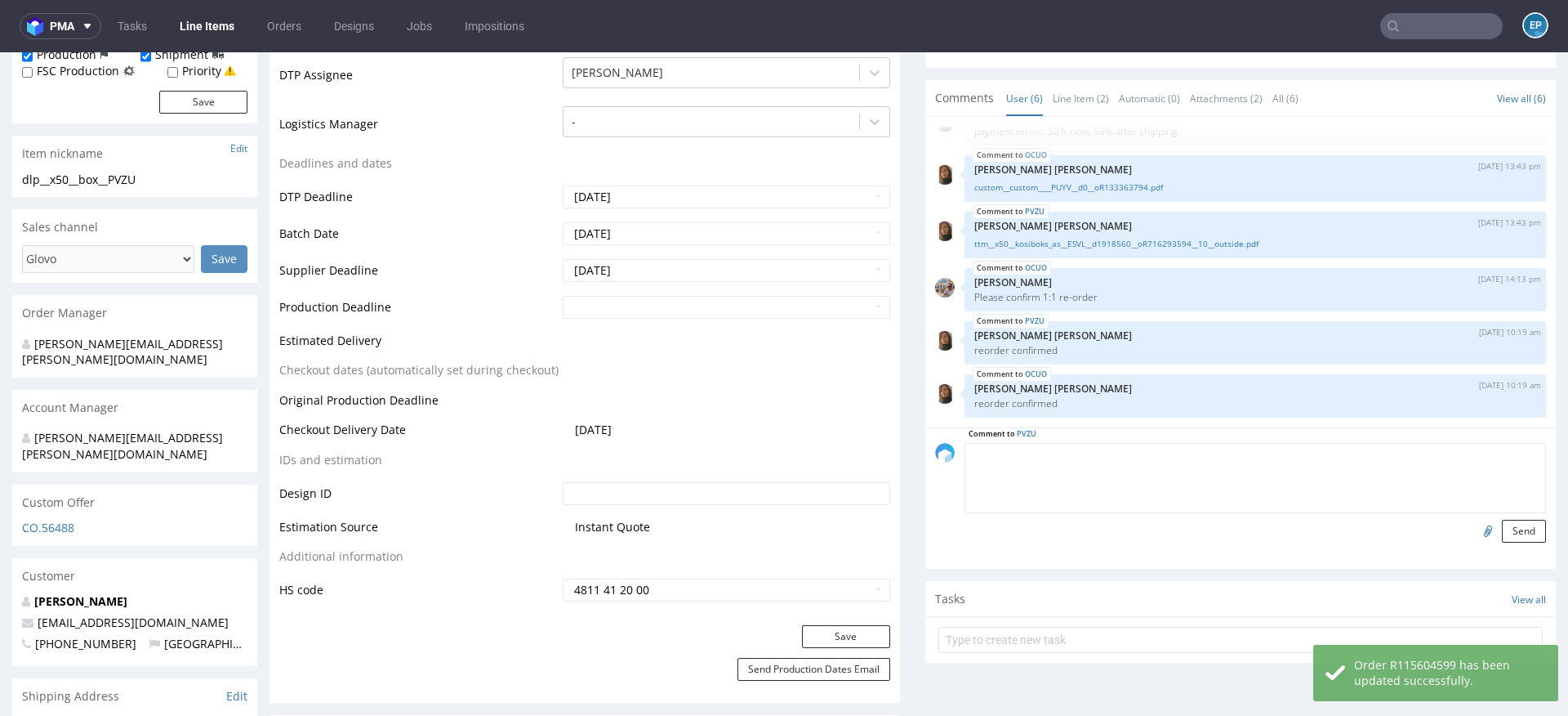
paste textarea "Dalpo delay -> TCM"
type textarea "Dalpo delay -> TCM"
click at [1518, 515] on form "Comment to PVZU Dalpo delay -> TCM Send" at bounding box center [1255, 493] width 582 height 100
click at [1515, 520] on button "Send" at bounding box center [1524, 531] width 44 height 23
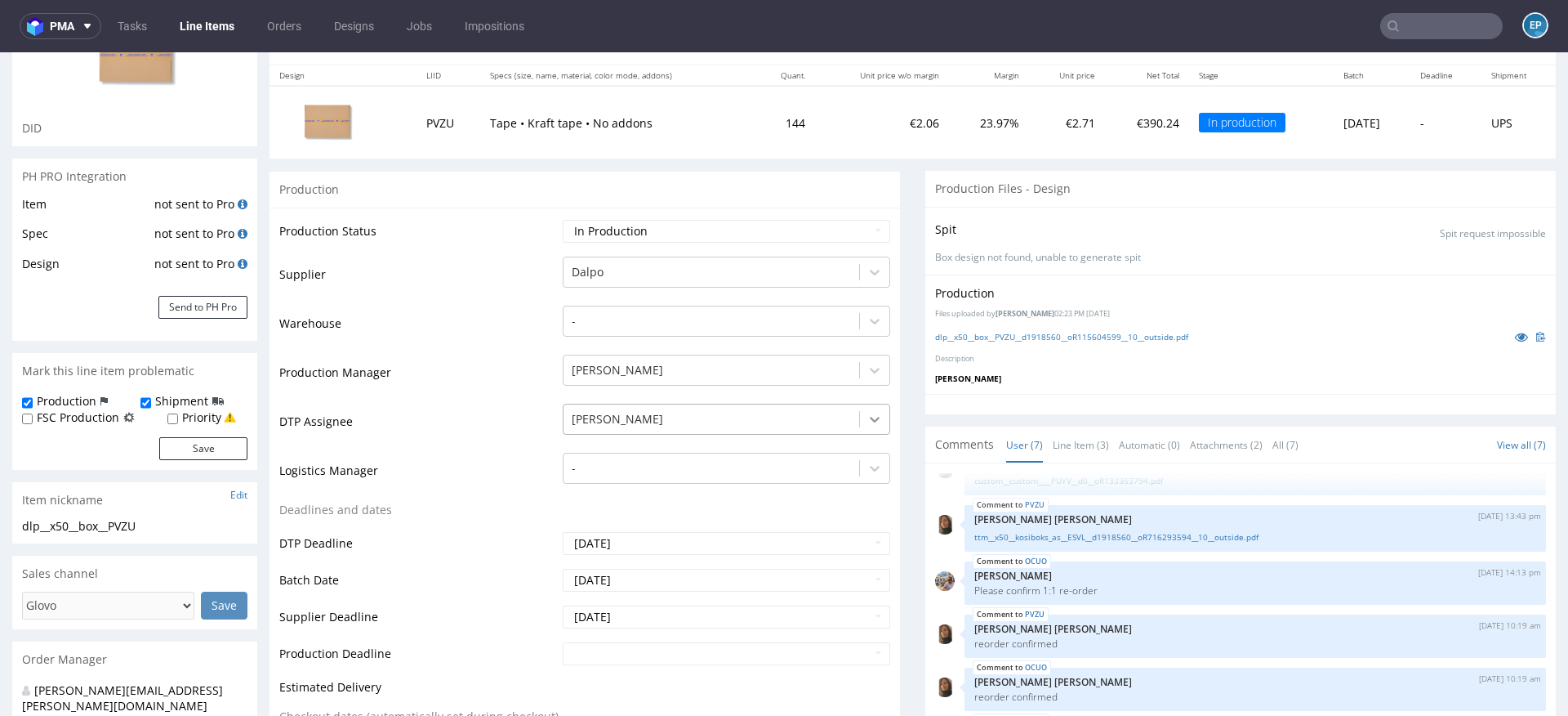
scroll to position [219, 0]
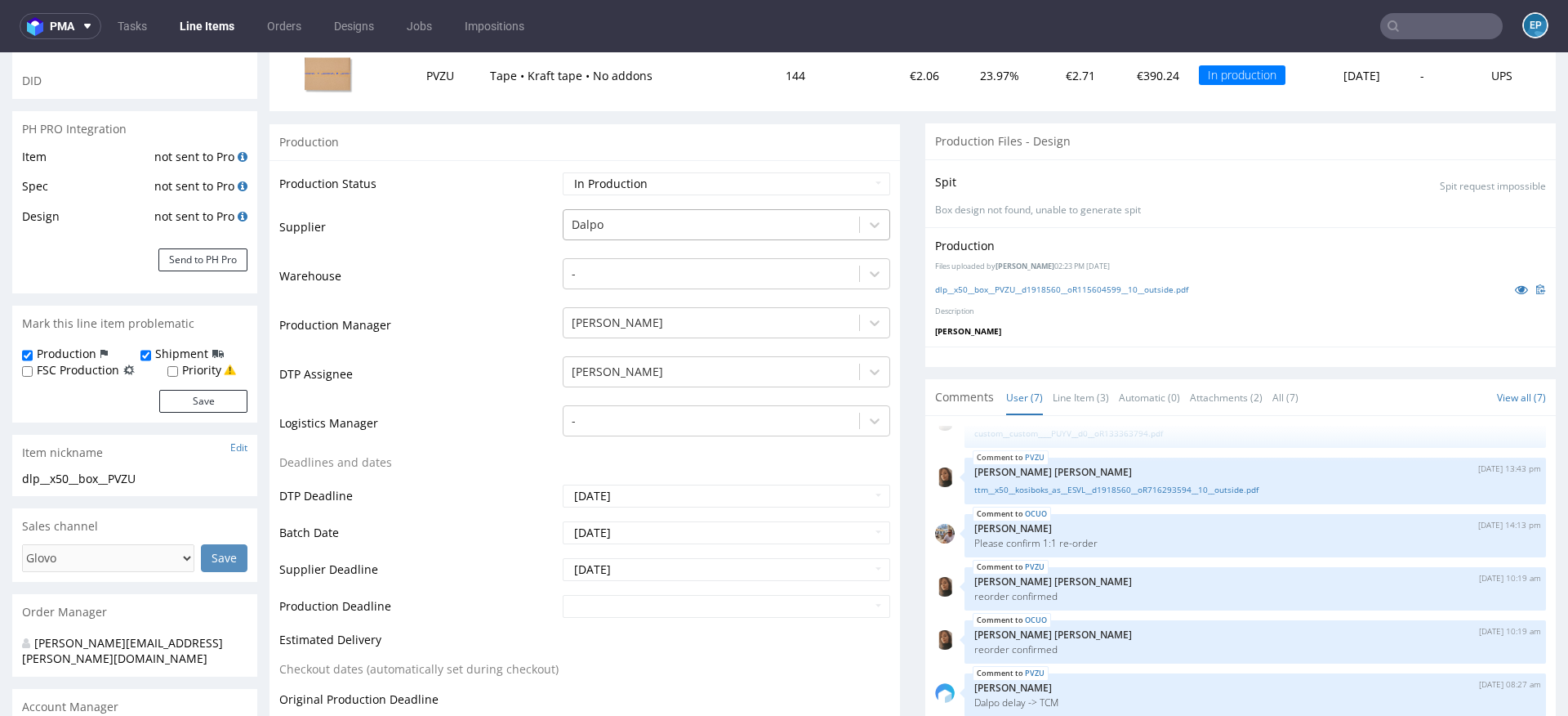
click at [687, 217] on div at bounding box center [711, 224] width 279 height 19
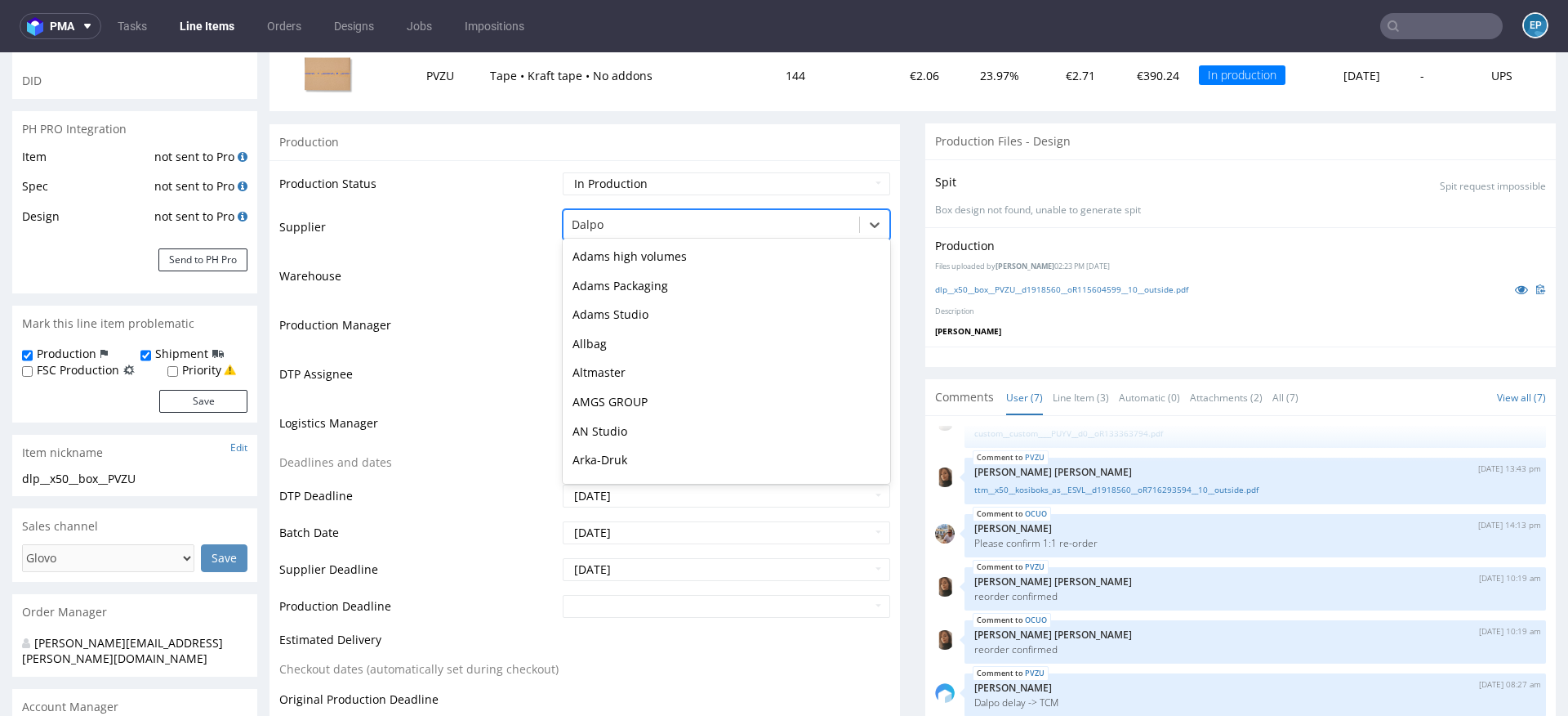
scroll to position [525, 0]
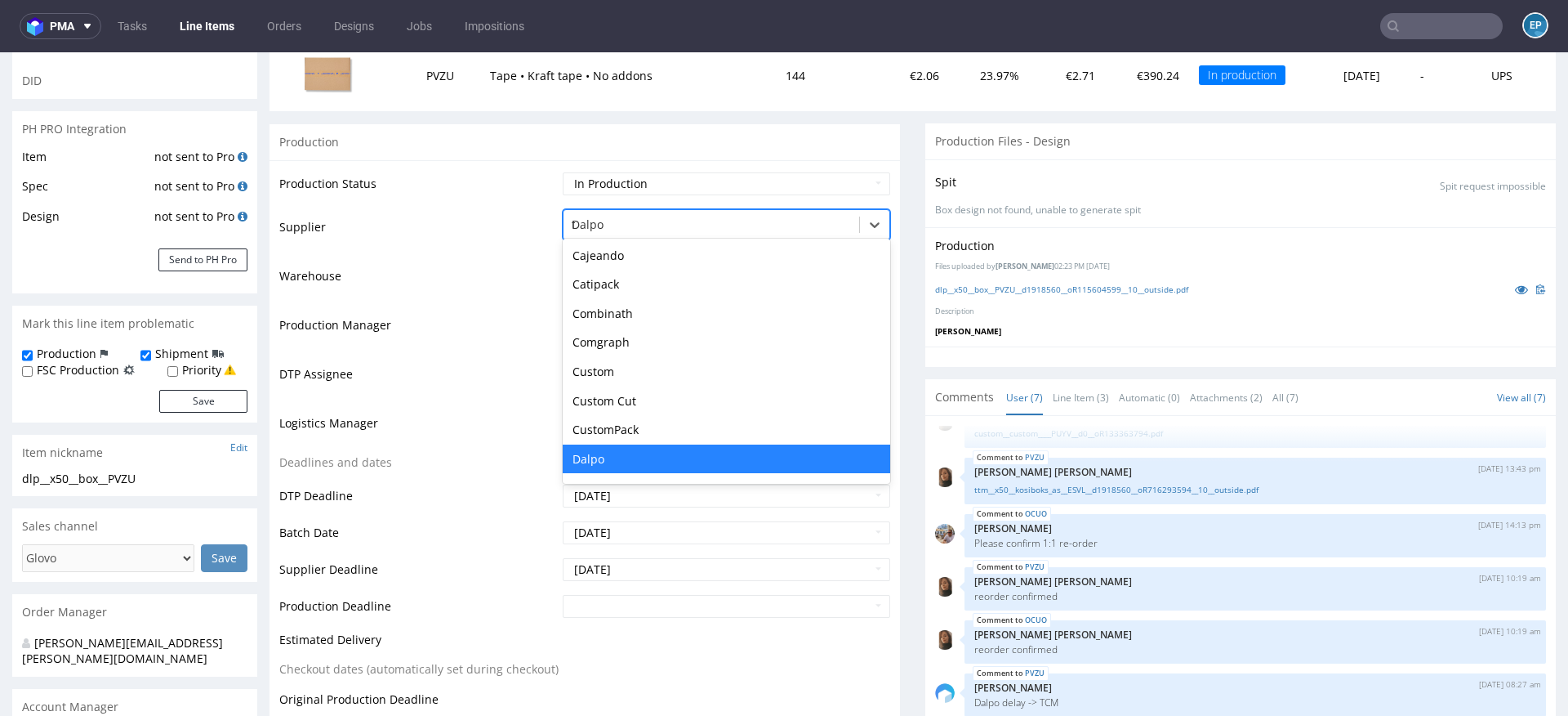
type input "tc"
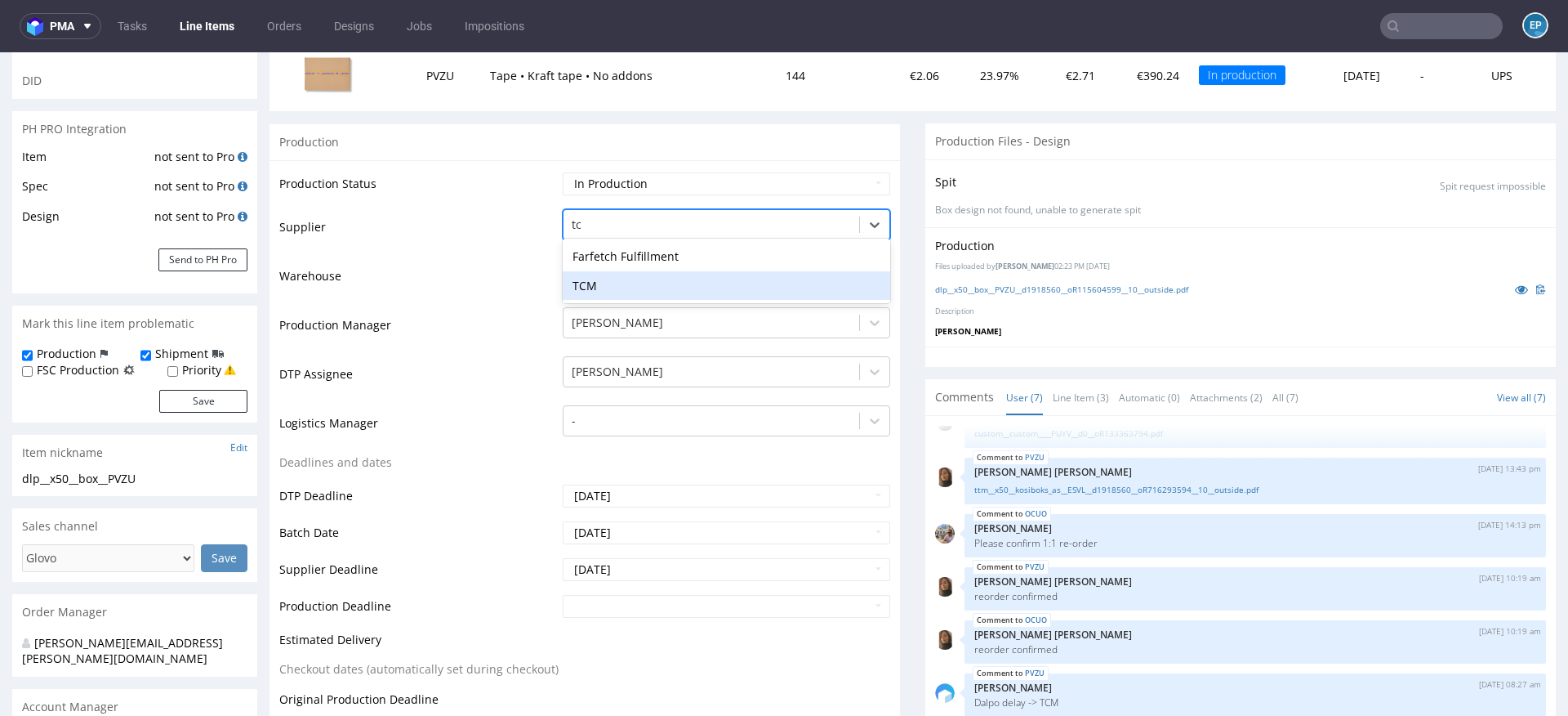
click at [612, 287] on div "TCM" at bounding box center [727, 286] width 327 height 30
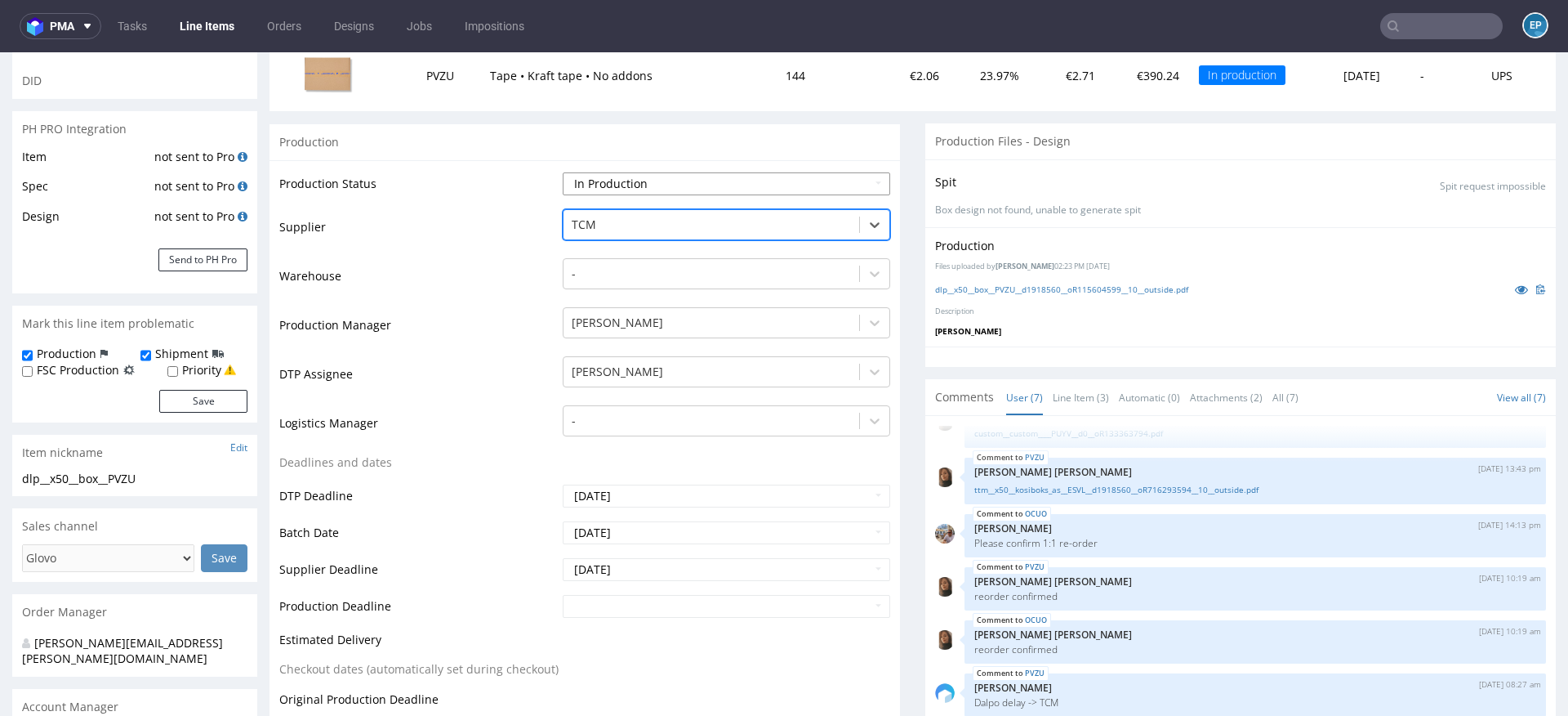
click at [603, 178] on select "Waiting for Artwork Waiting for Diecut Waiting for Mockup Waiting for DTP Waiti…" at bounding box center [727, 183] width 327 height 23
select select "dtp_production_ready"
click at [563, 172] on select "Waiting for Artwork Waiting for Diecut Waiting for Mockup Waiting for DTP Waiti…" at bounding box center [727, 183] width 327 height 23
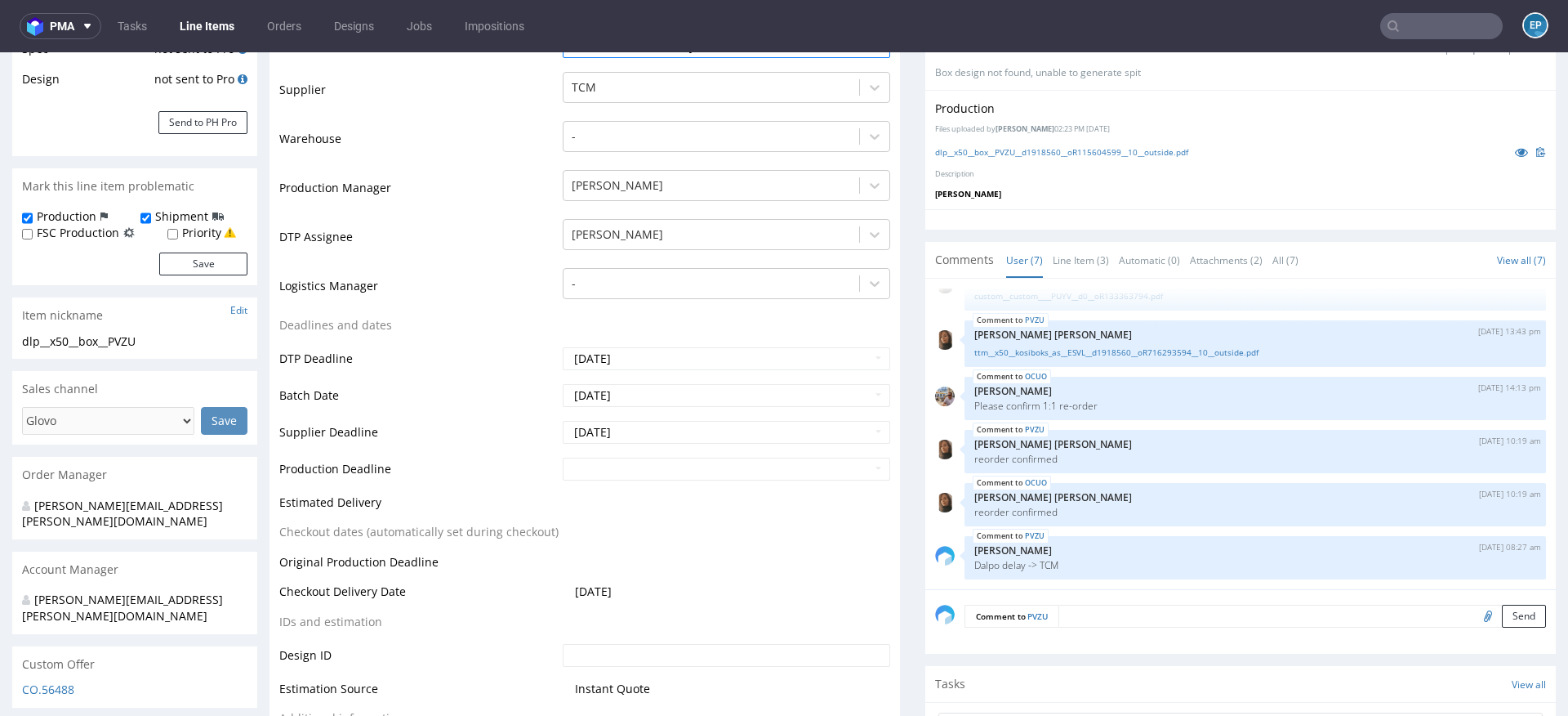
scroll to position [661, 0]
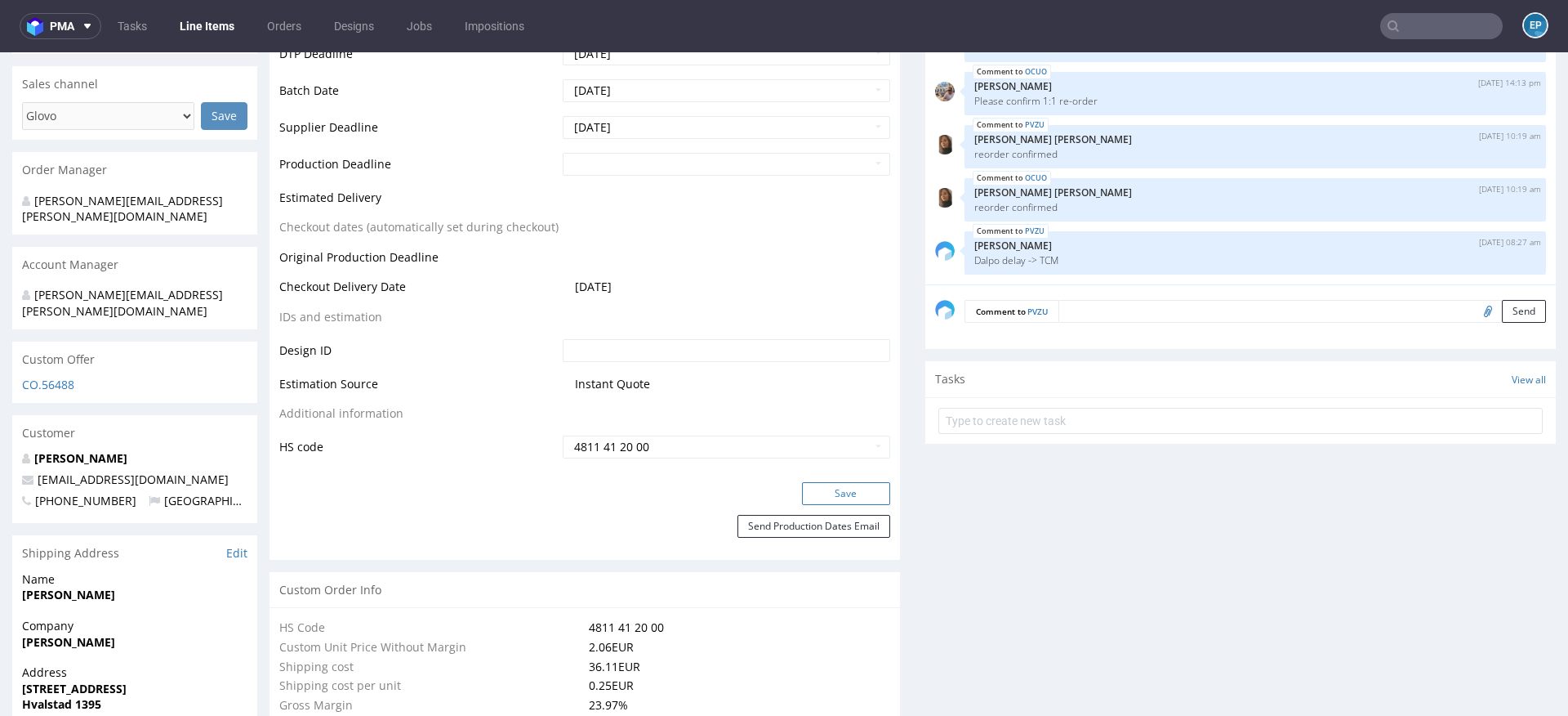
click at [829, 482] on button "Save" at bounding box center [845, 493] width 88 height 23
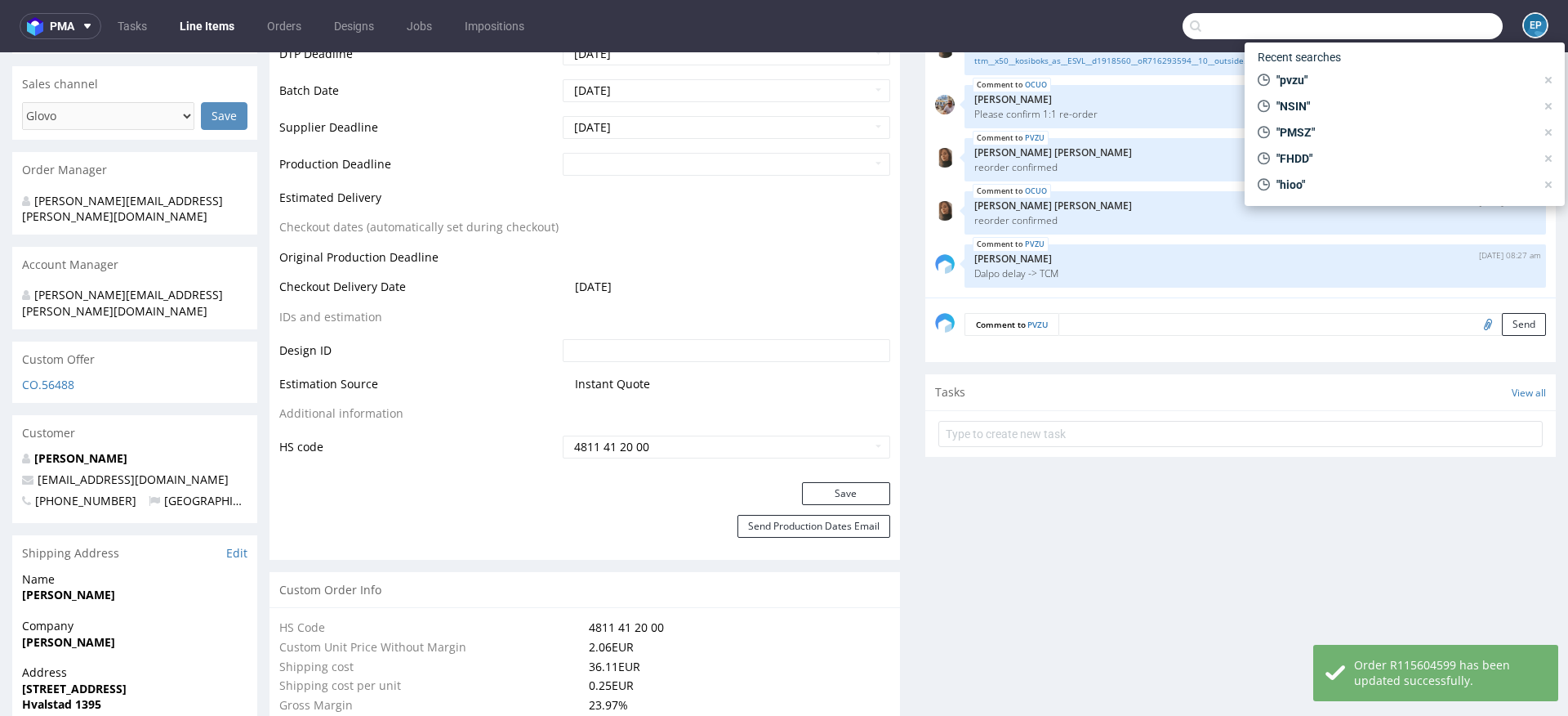
click at [1427, 29] on input "text" at bounding box center [1342, 26] width 320 height 26
paste input "R421145220__OGGP"
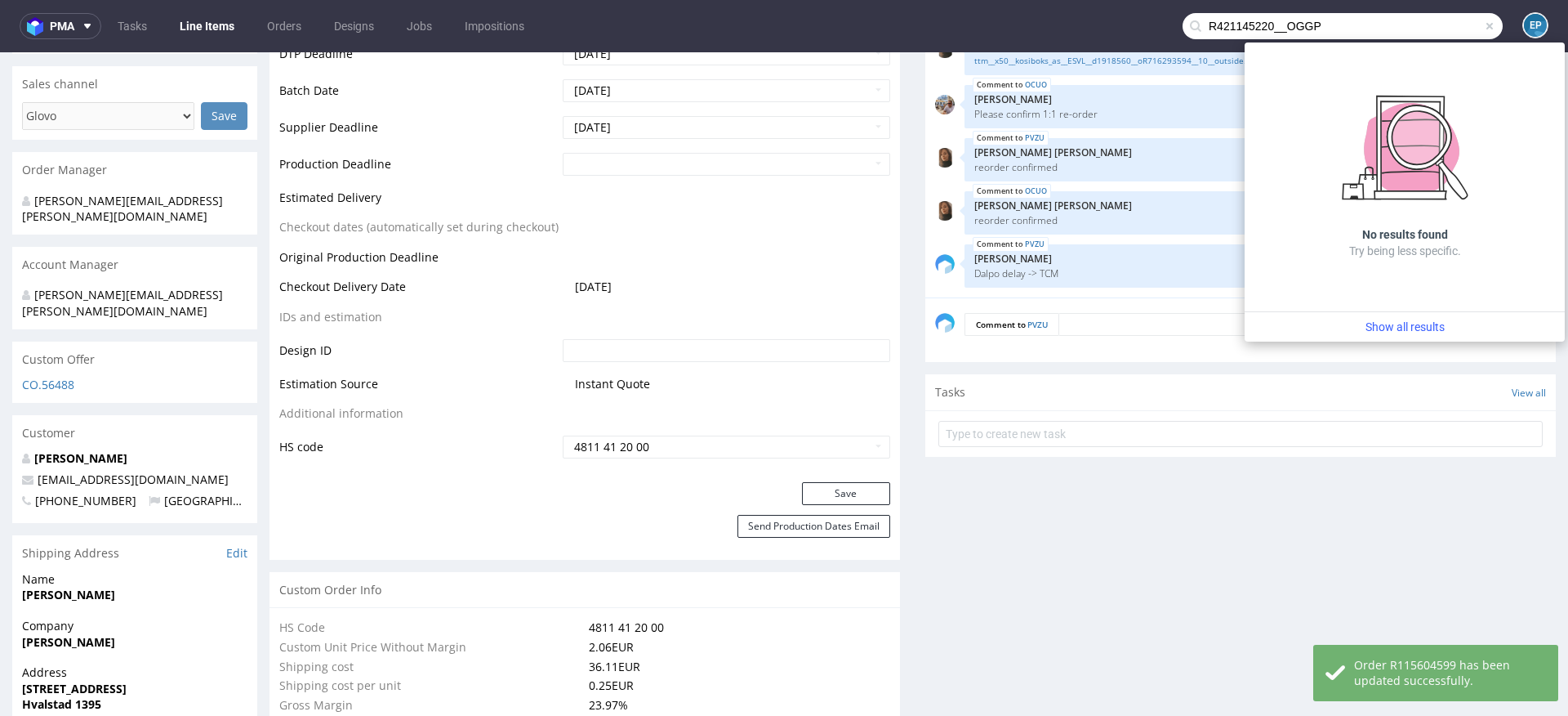
drag, startPoint x: 1269, startPoint y: 27, endPoint x: 1145, endPoint y: 25, distance: 124.0
click at [1145, 25] on nav "pma Tasks Line Items Orders Designs Jobs Impositions R421145220__OGGP EP" at bounding box center [784, 26] width 1568 height 53
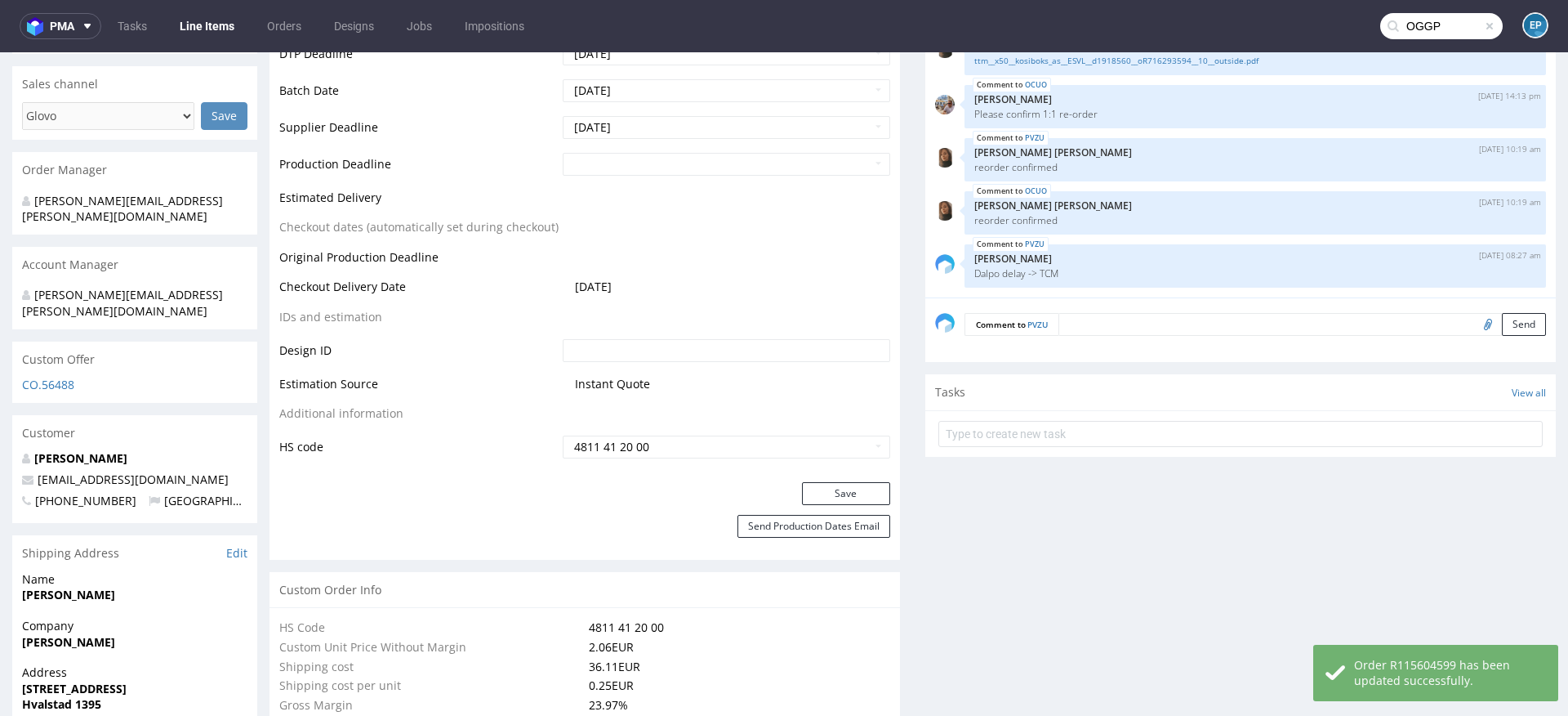
type input "OGGP"
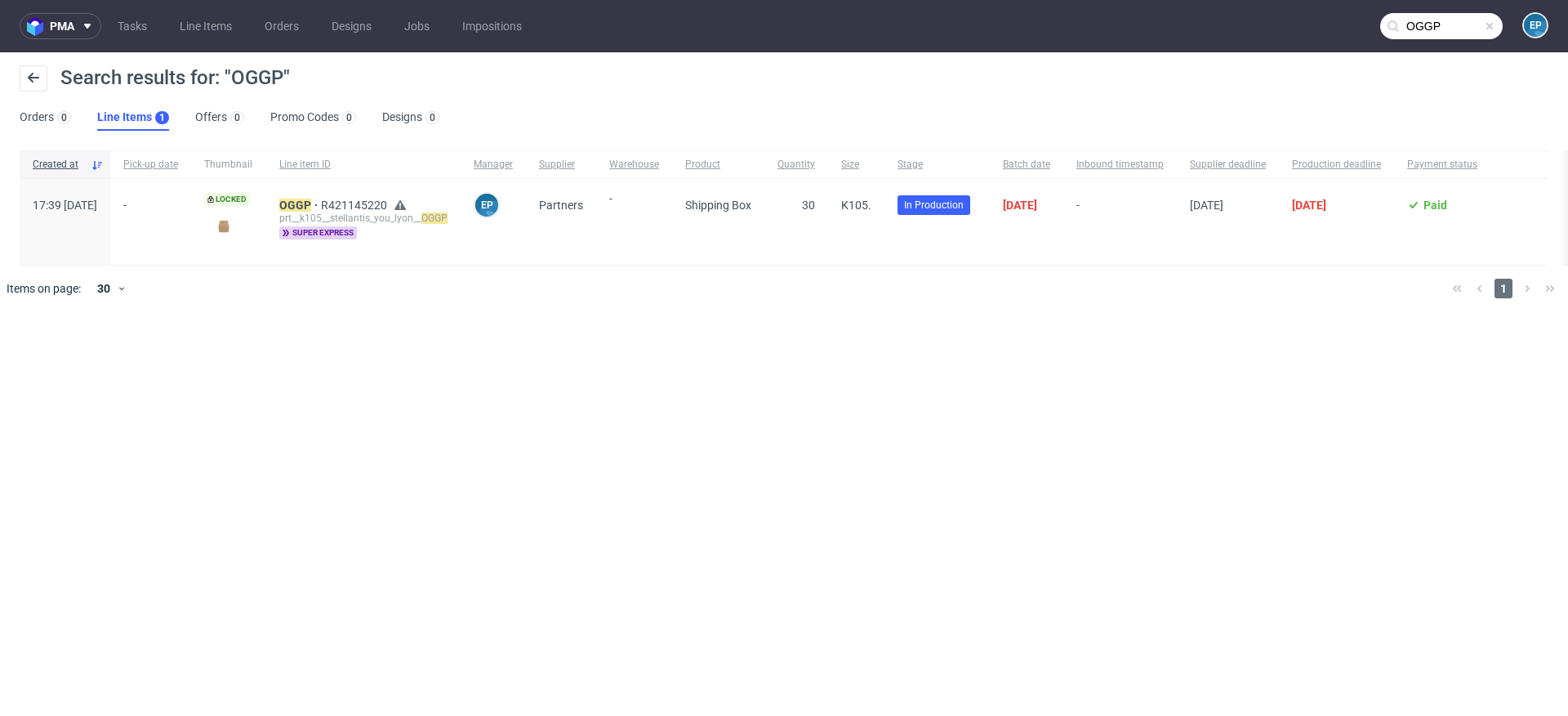
click at [339, 214] on div "prt__k105__stellantis_you_lyon__ OGGP" at bounding box center [363, 218] width 168 height 13
click at [312, 209] on mark "OGGP" at bounding box center [295, 205] width 31 height 13
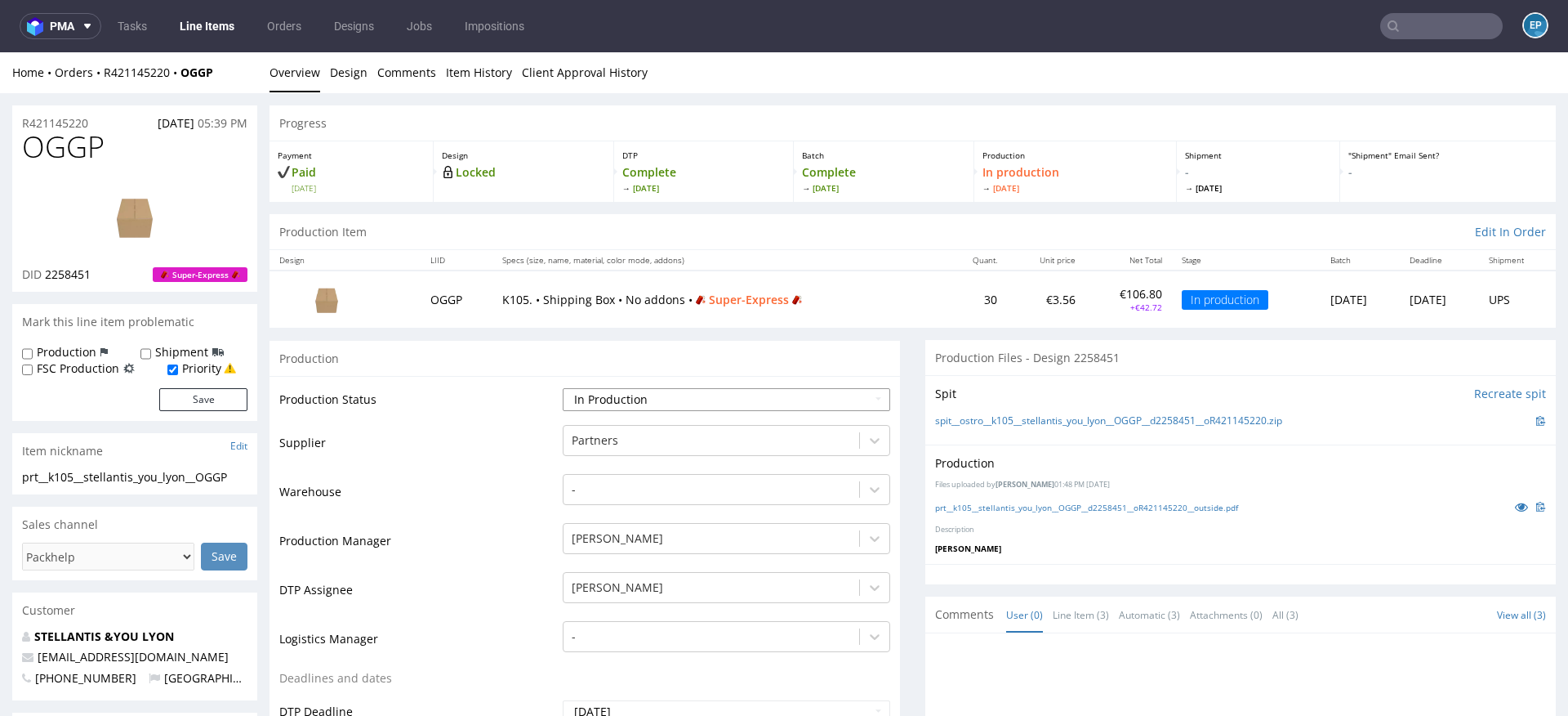
click at [716, 392] on select "Waiting for Artwork Waiting for Diecut Waiting for Mockup Waiting for DTP Waiti…" at bounding box center [727, 400] width 327 height 23
select select "production_complete"
click at [563, 389] on select "Waiting for Artwork Waiting for Diecut Waiting for Mockup Waiting for DTP Waiti…" at bounding box center [727, 400] width 327 height 23
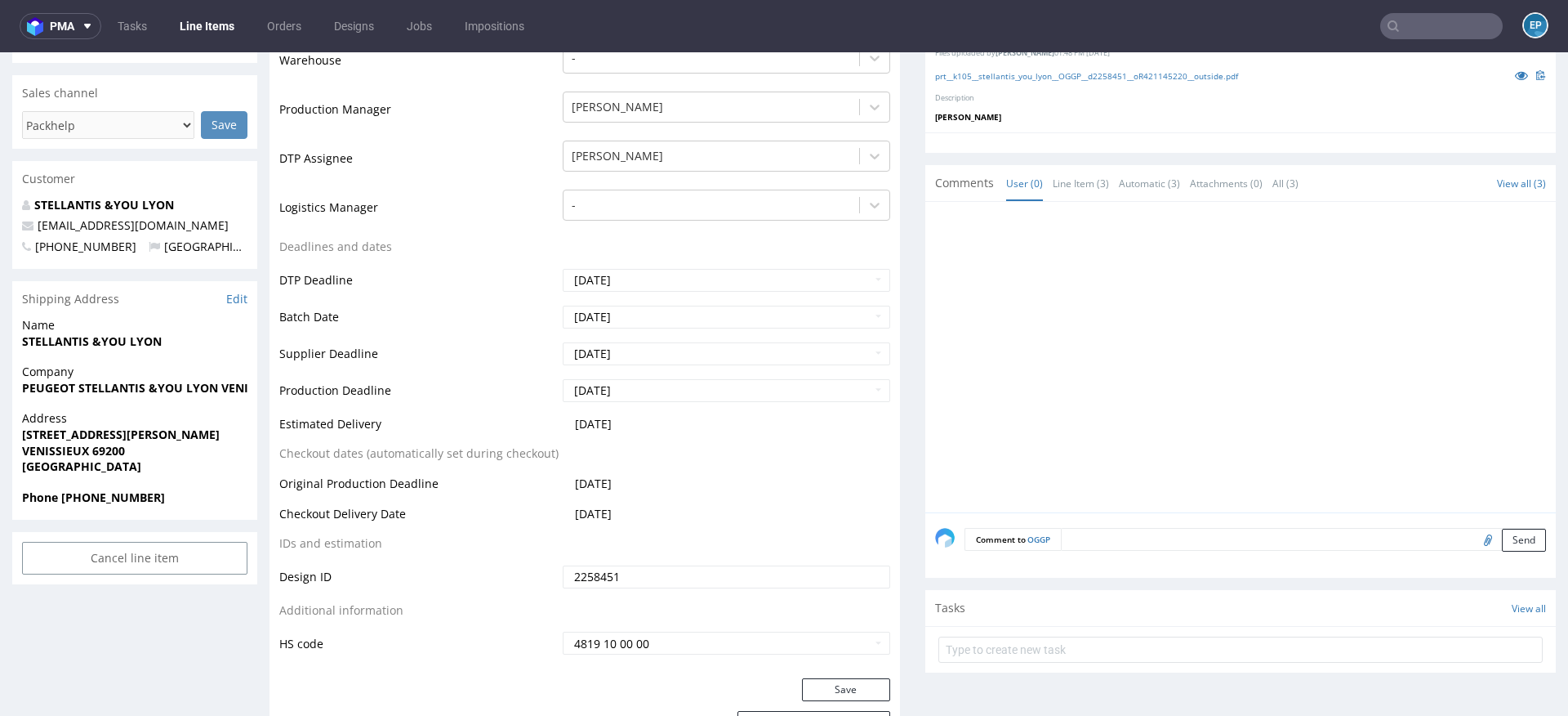
scroll to position [450, 0]
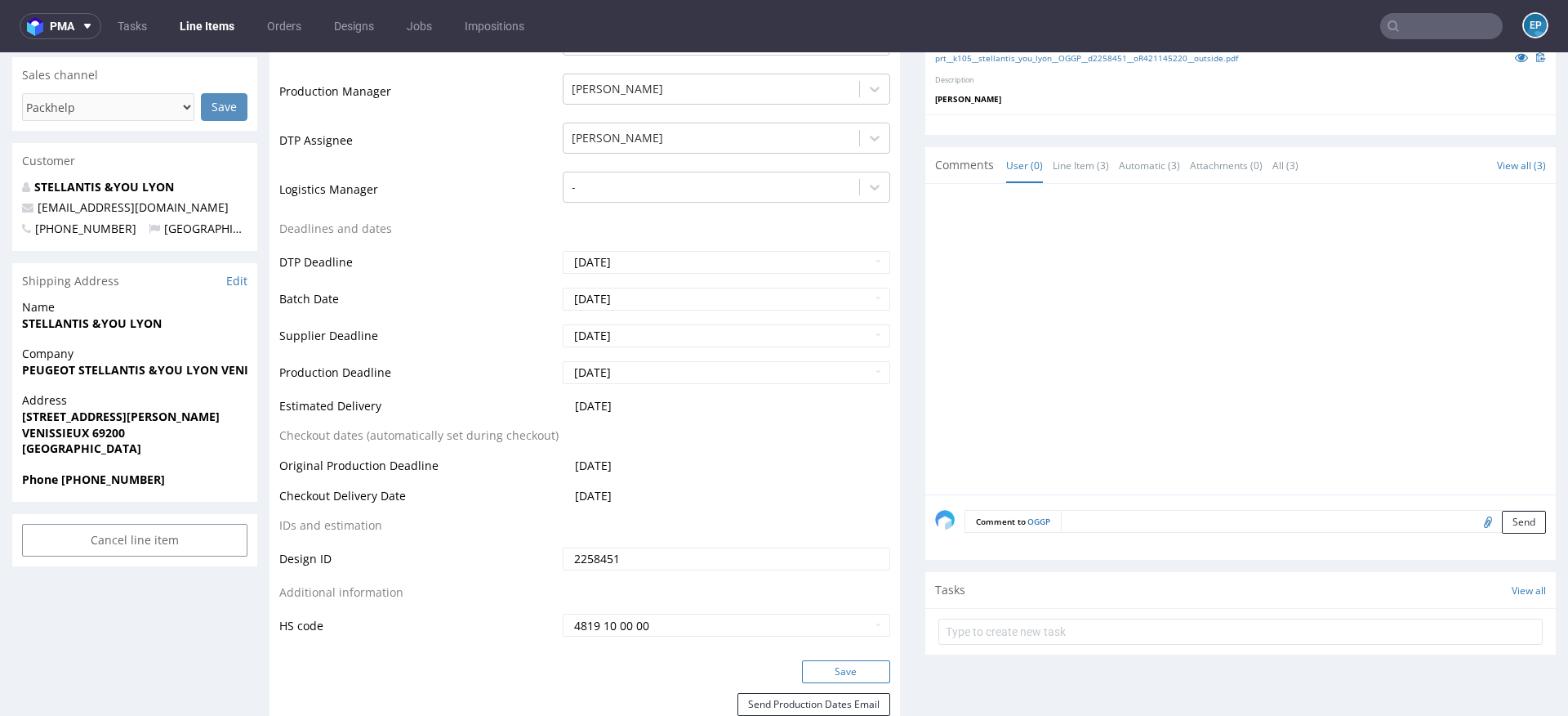
click at [832, 671] on button "Save" at bounding box center [845, 672] width 88 height 23
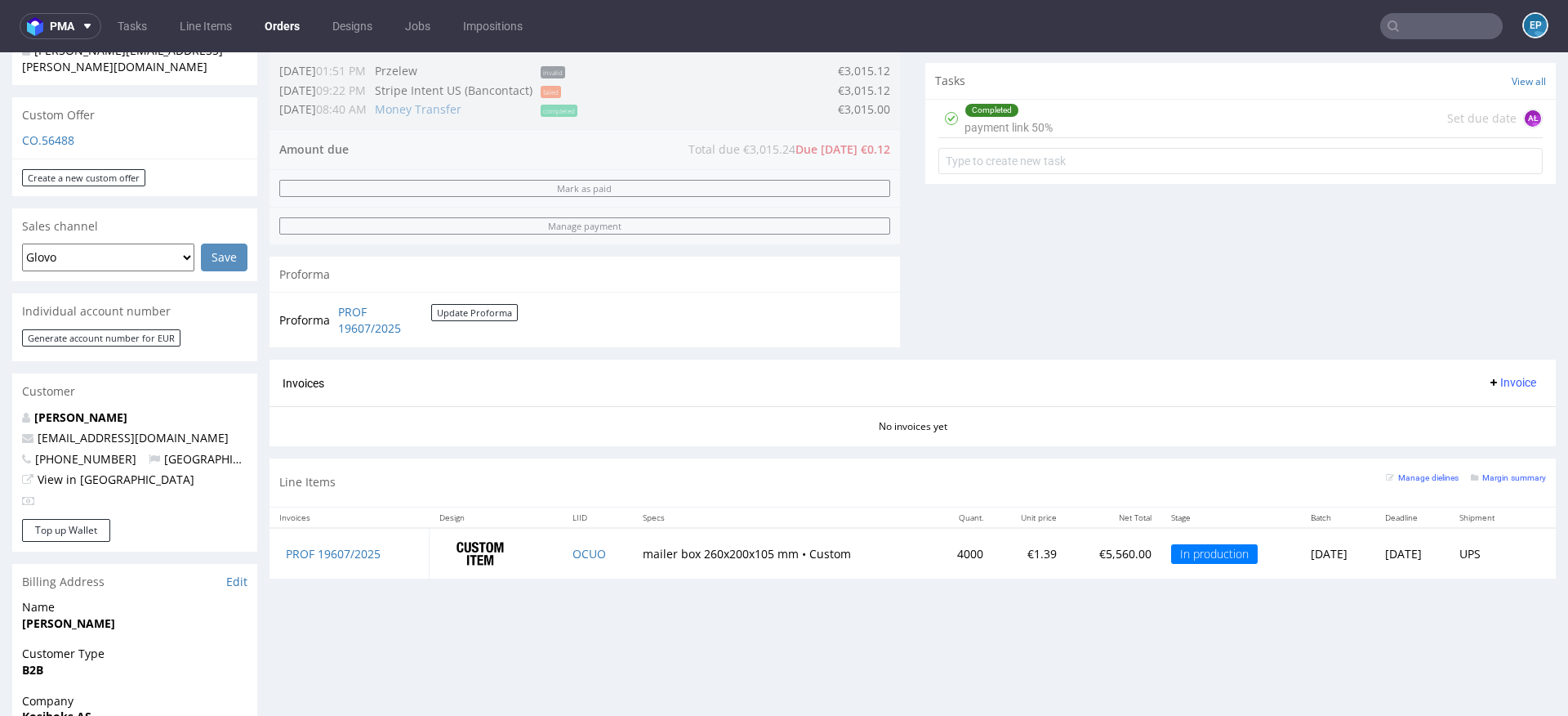
scroll to position [563, 0]
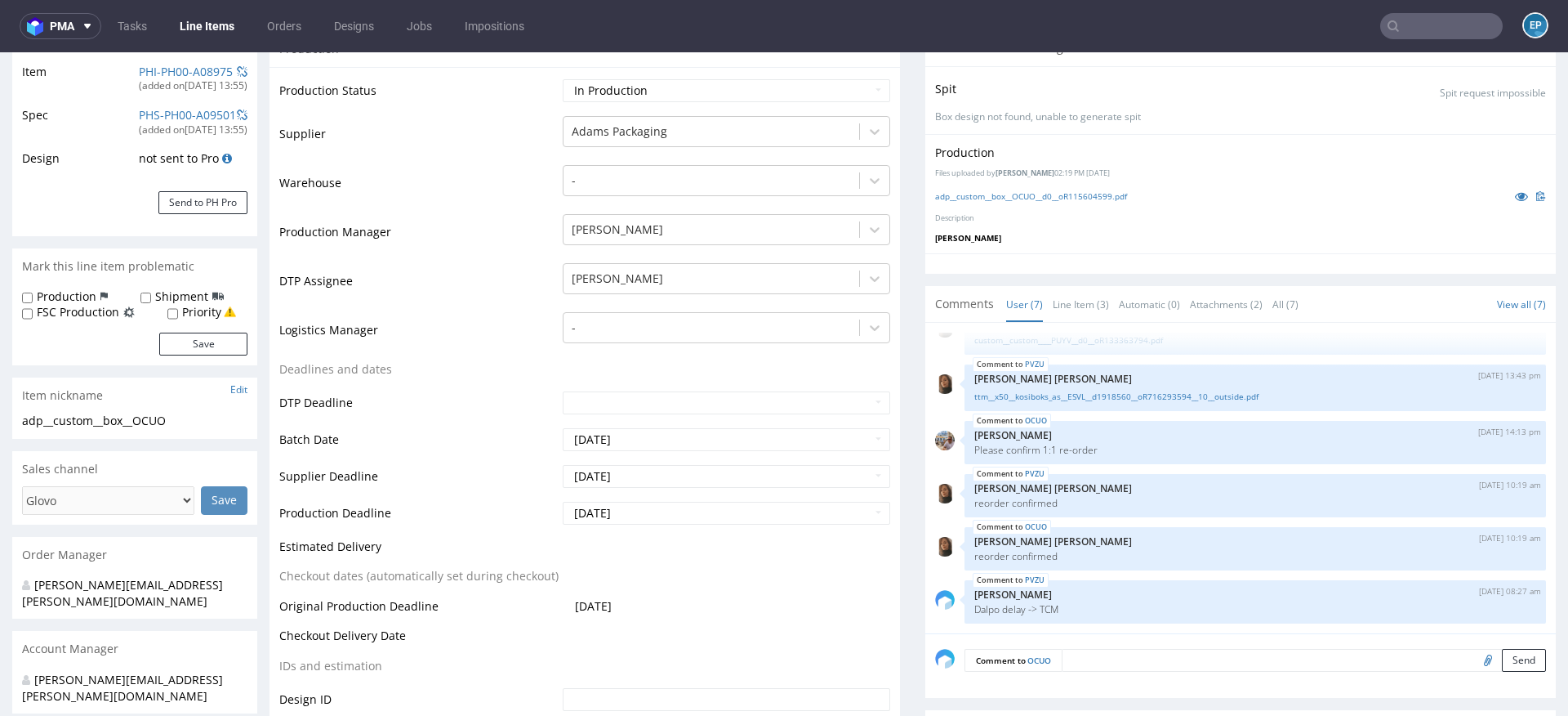
scroll to position [315, 0]
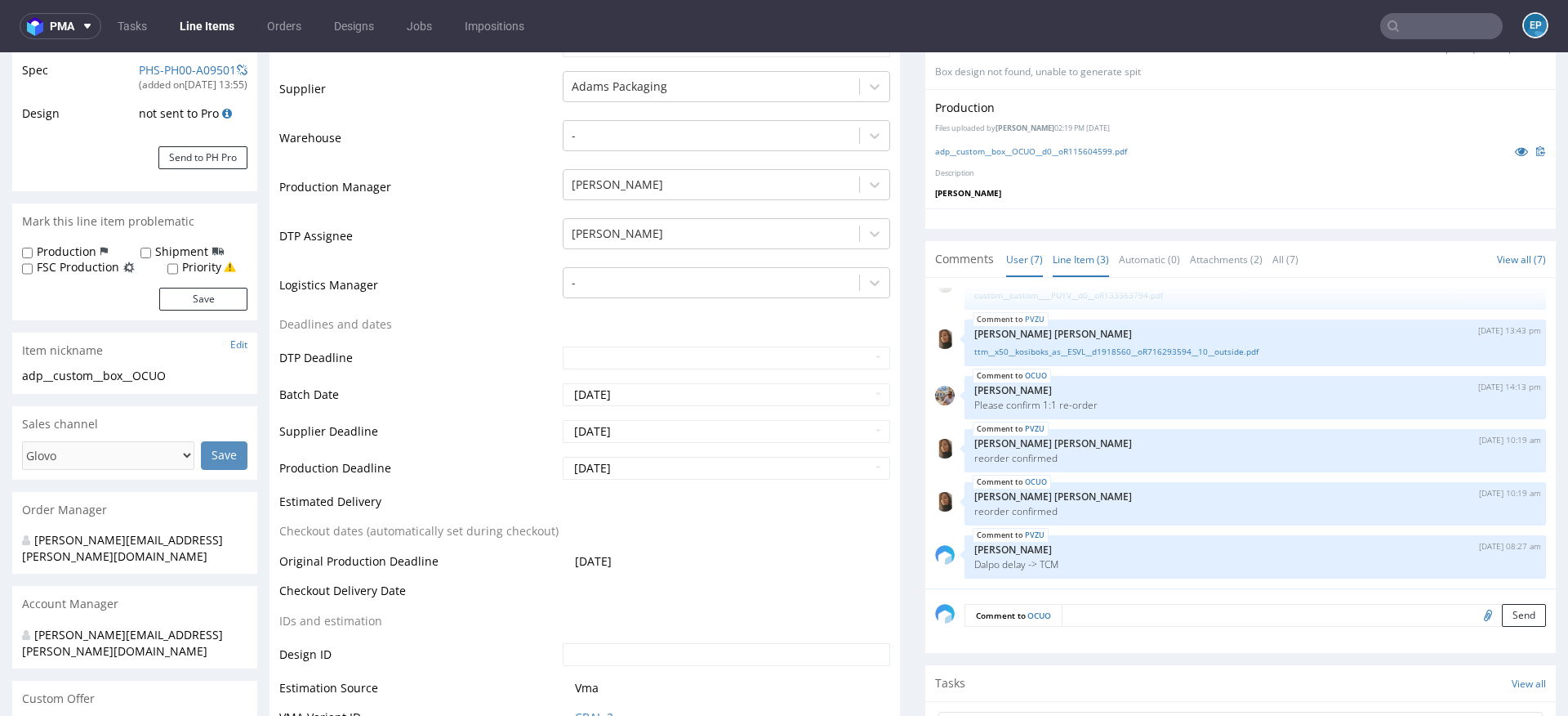
click at [1074, 259] on link "Line Item (3)" at bounding box center [1081, 259] width 56 height 35
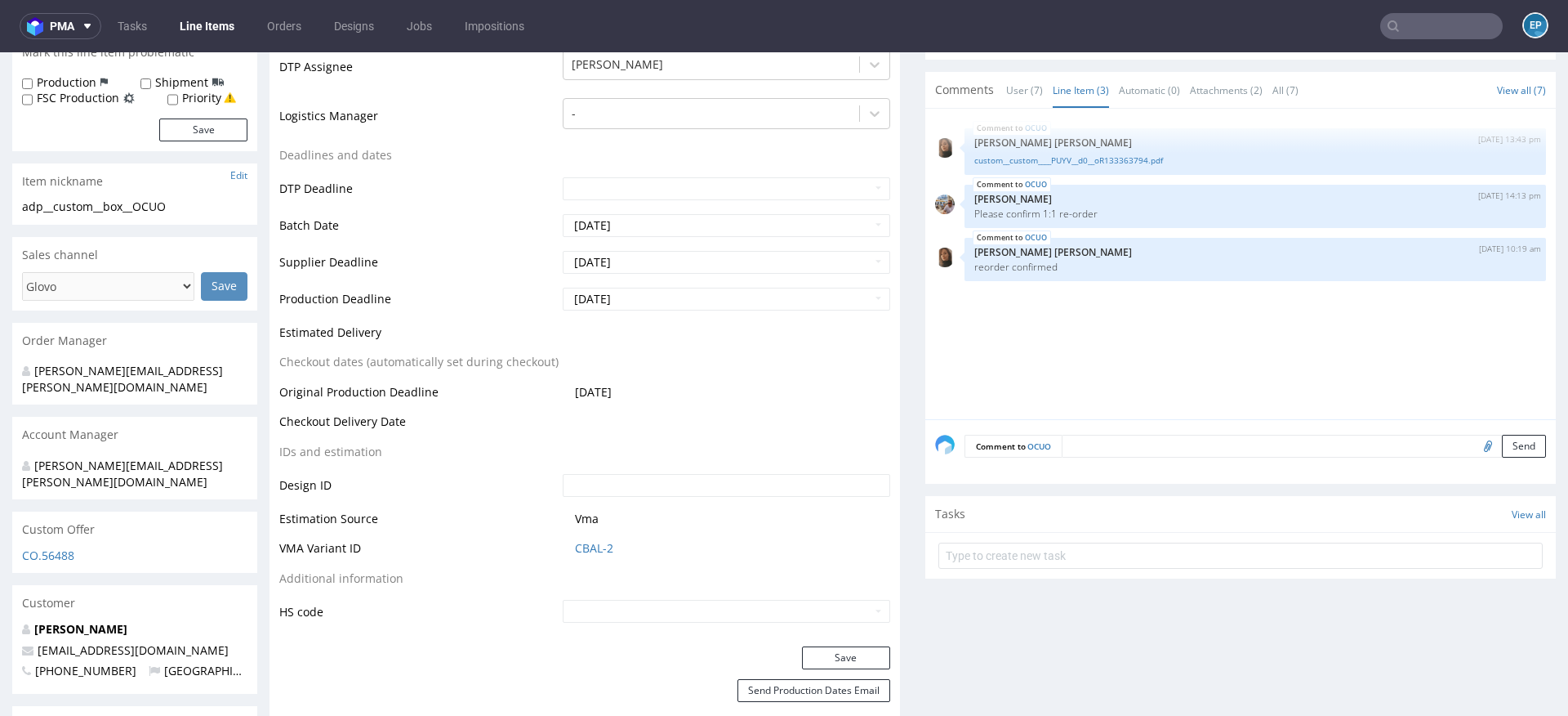
scroll to position [0, 0]
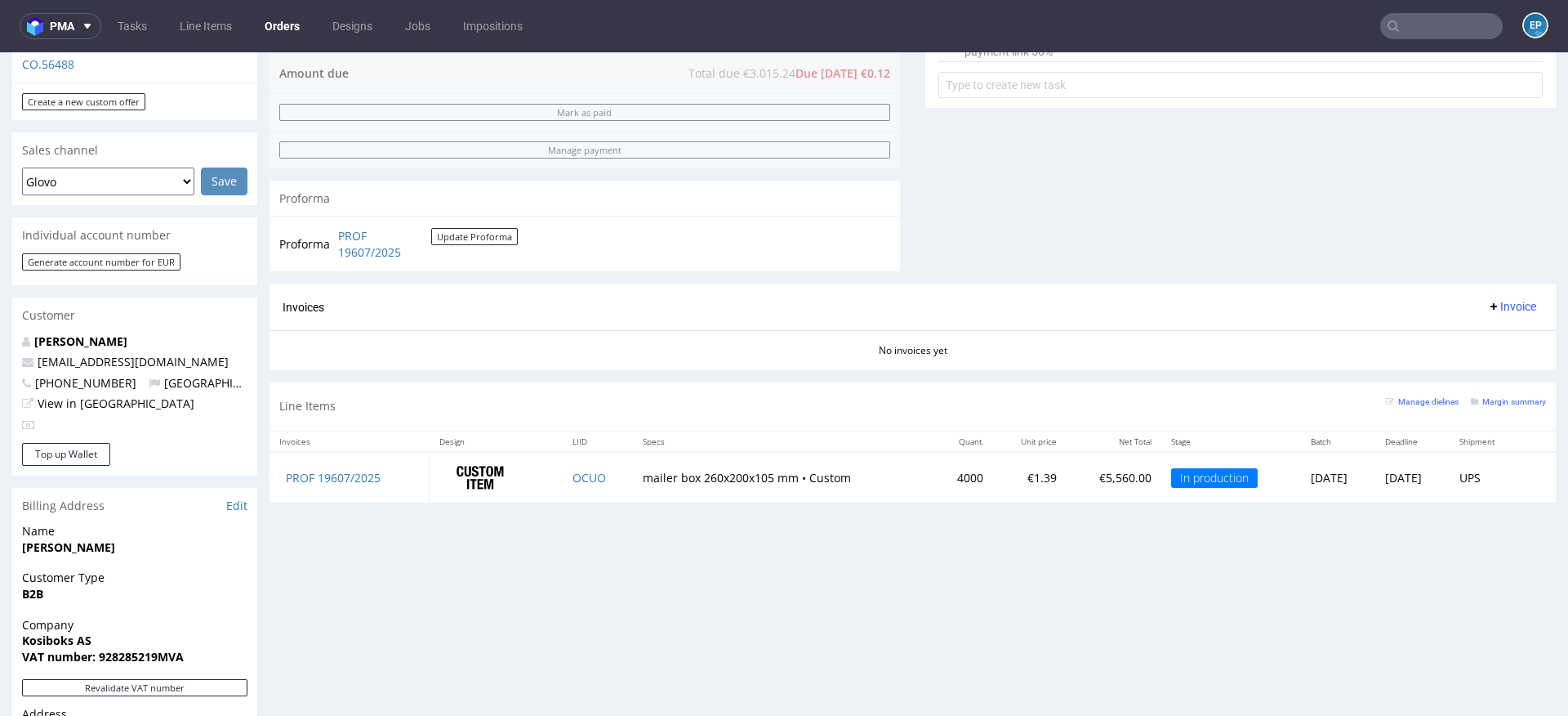
scroll to position [637, 0]
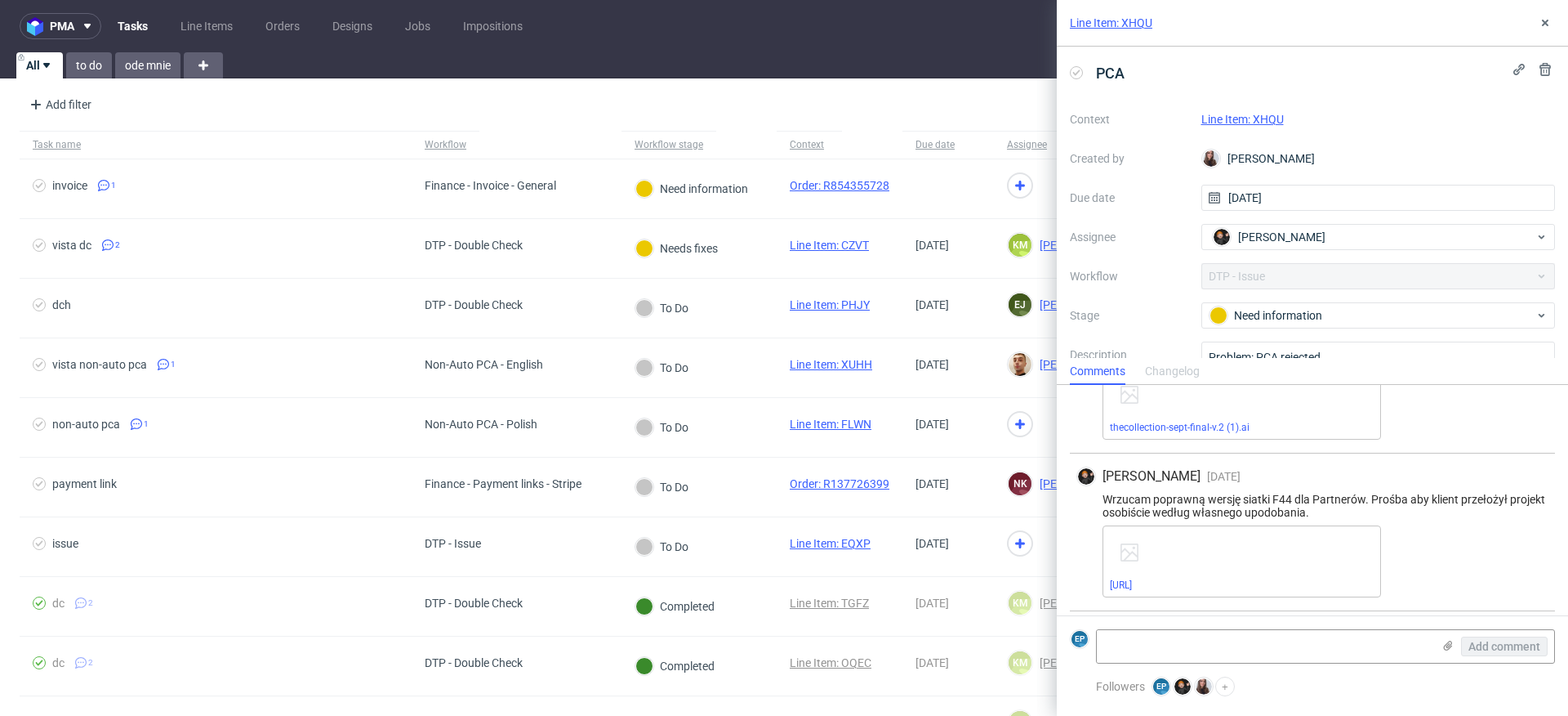
scroll to position [246, 0]
